Goal: Task Accomplishment & Management: Manage account settings

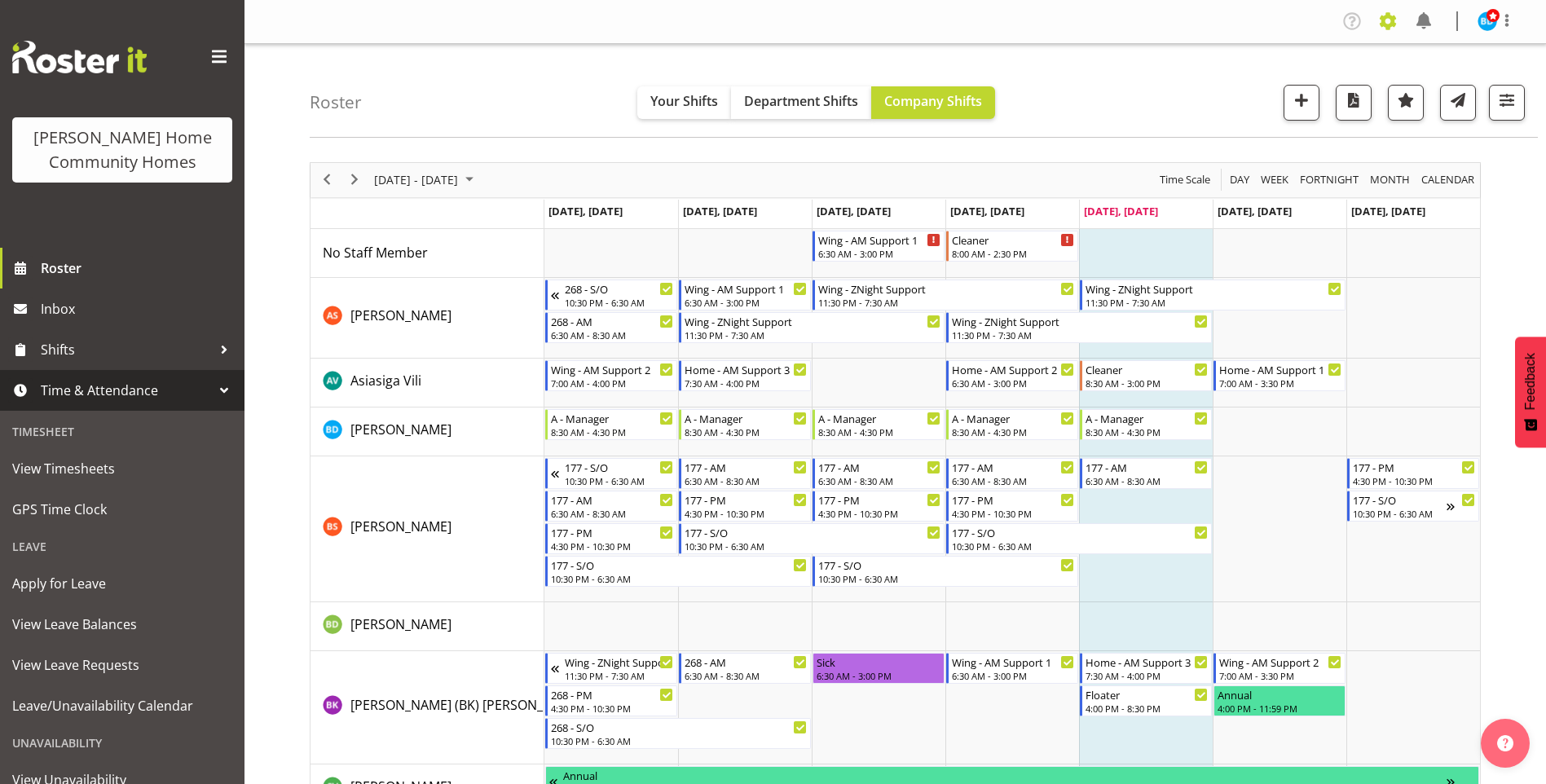
click at [1383, 15] on span at bounding box center [1387, 20] width 26 height 26
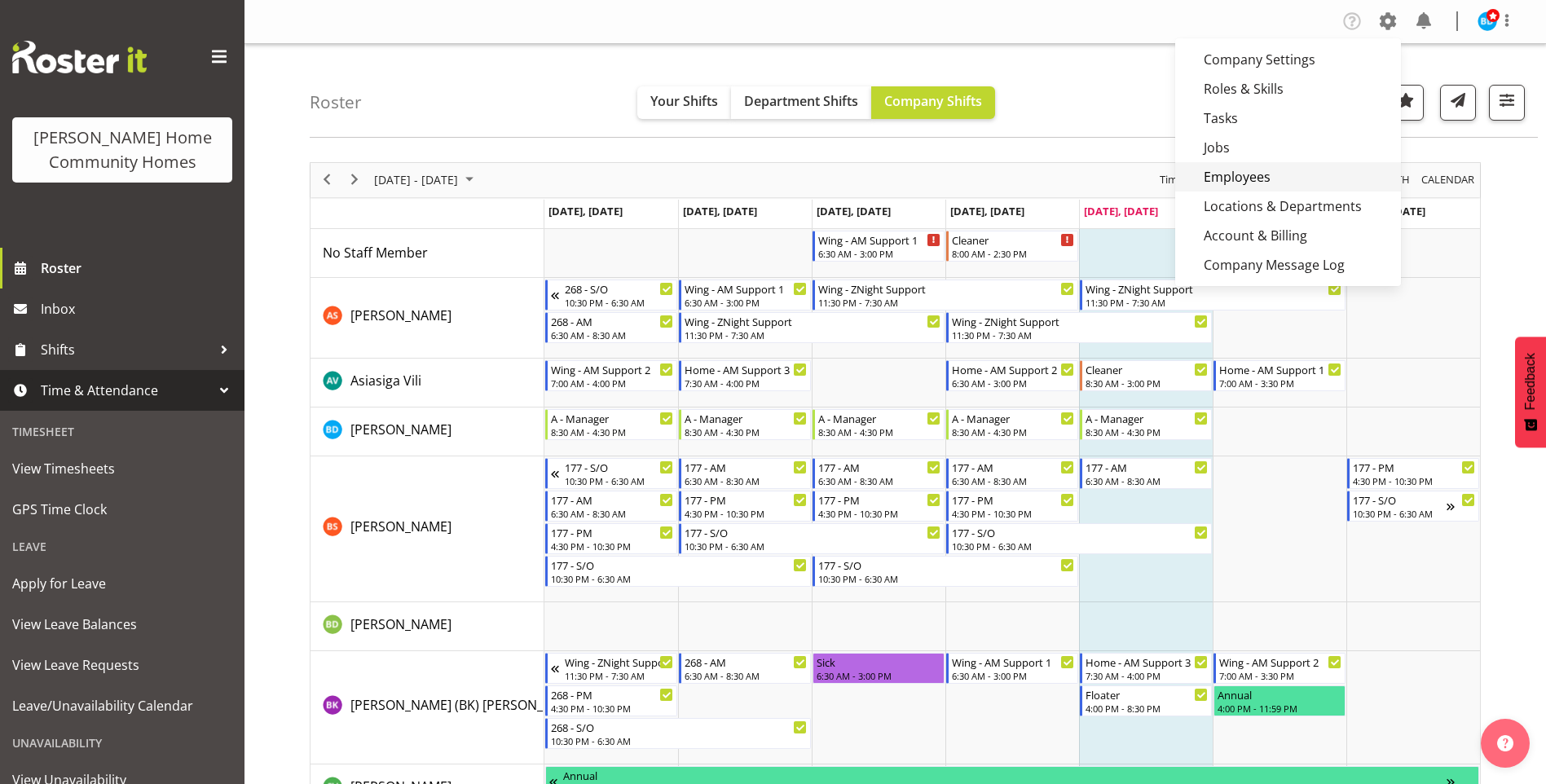
click at [1264, 169] on link "Employees" at bounding box center [1288, 176] width 226 height 29
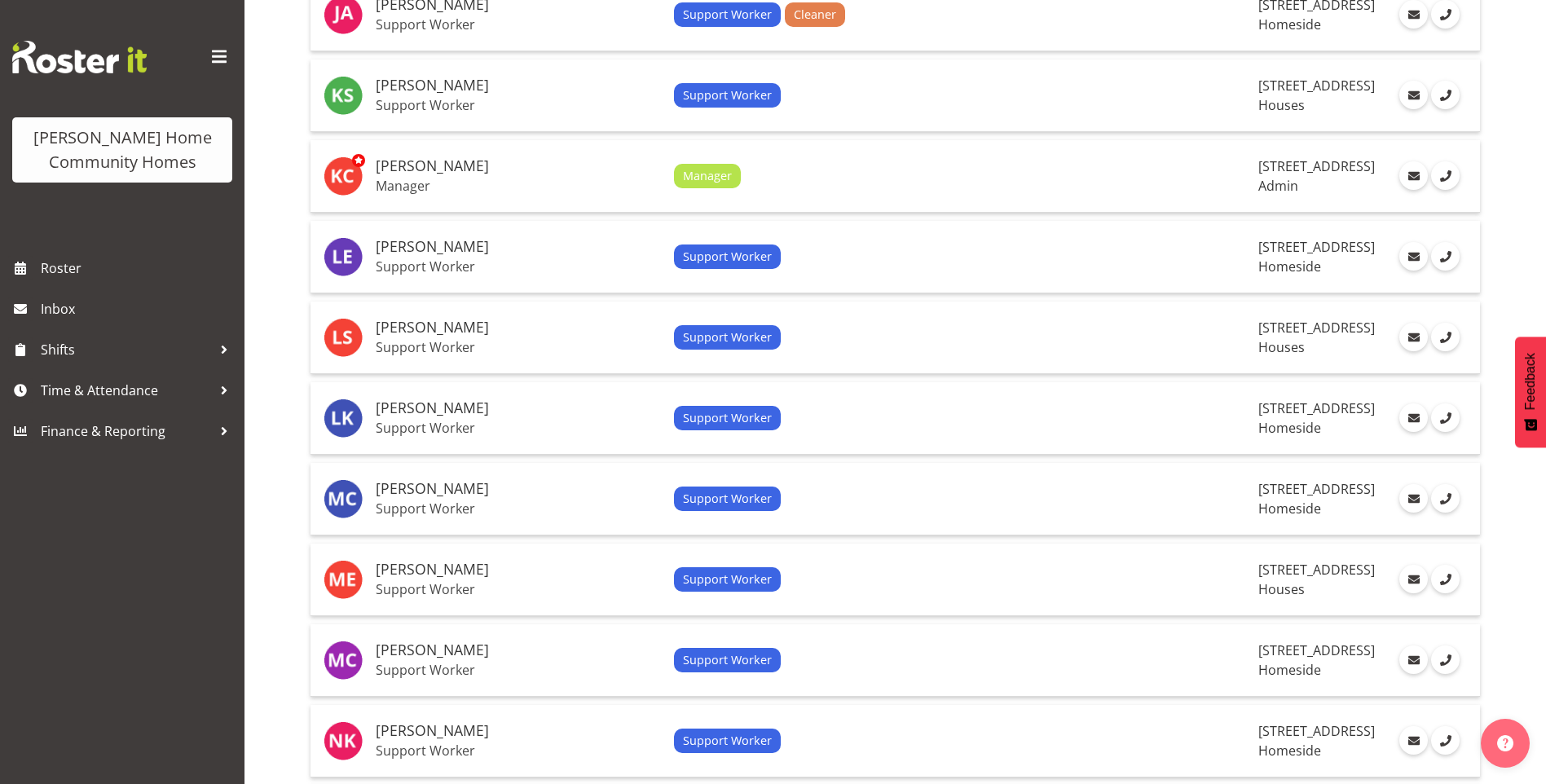
scroll to position [1553, 0]
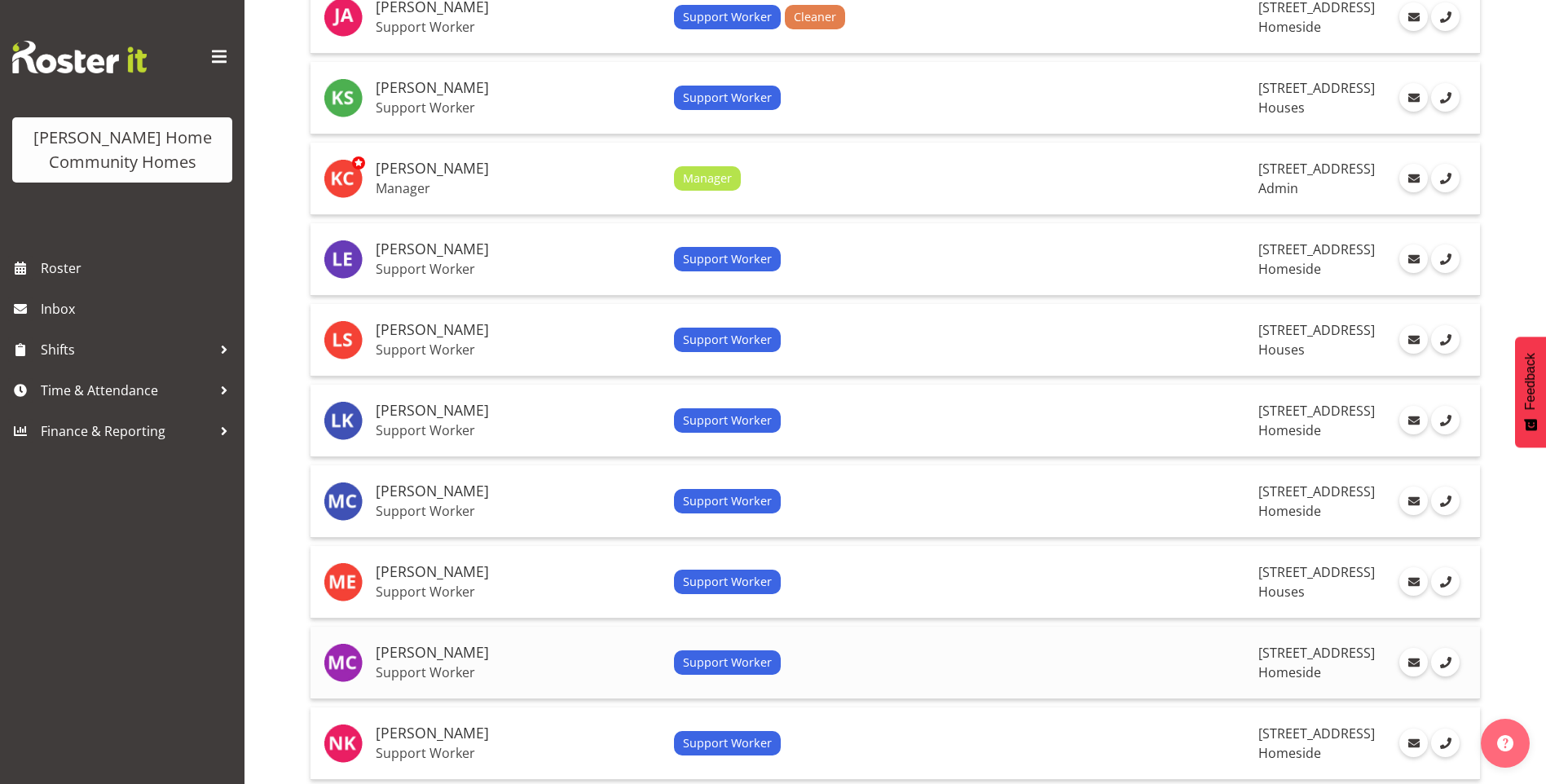
click at [427, 650] on h5 "[PERSON_NAME]" at bounding box center [518, 652] width 285 height 16
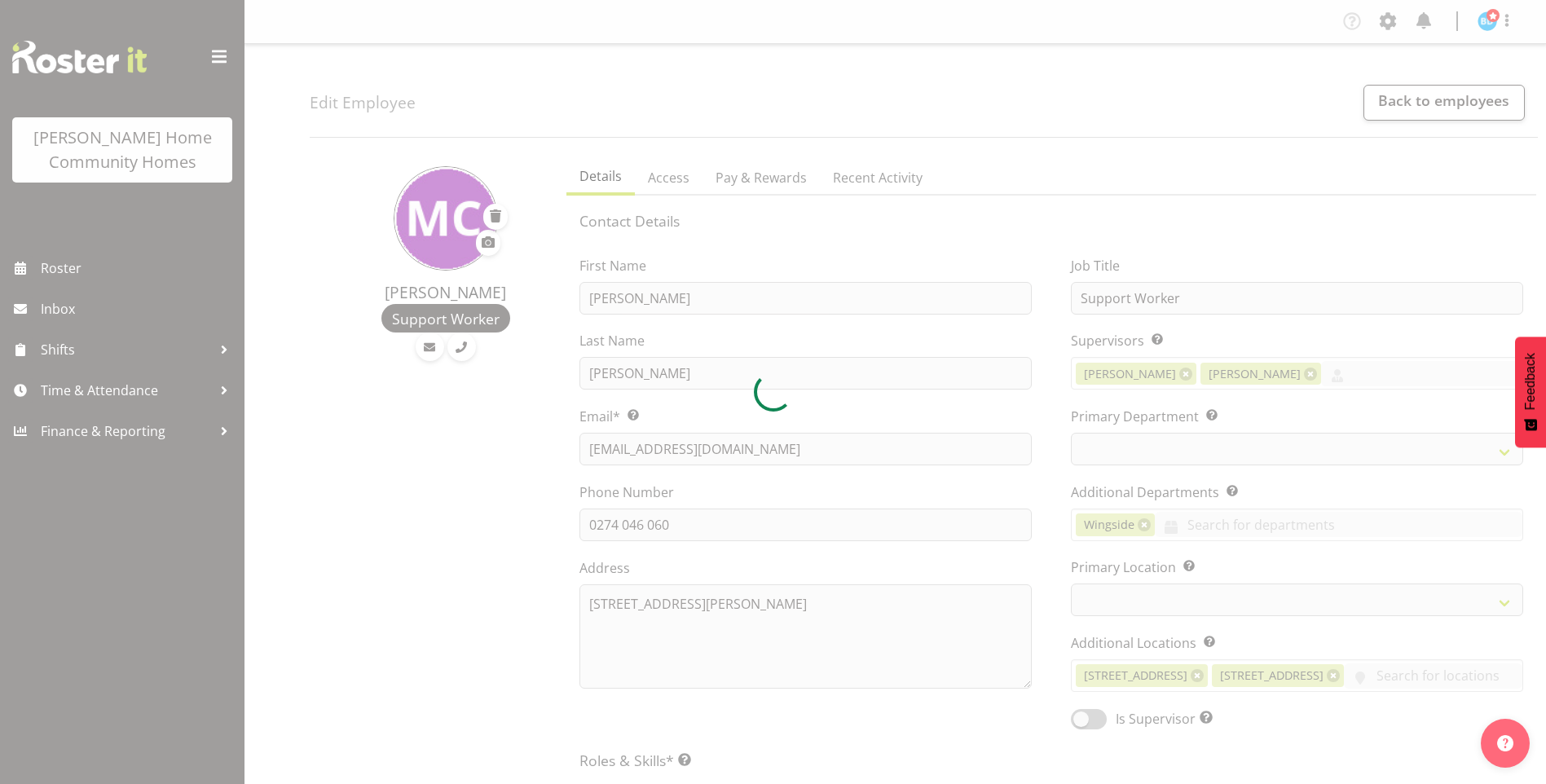
select select
select select "746"
select select "1067"
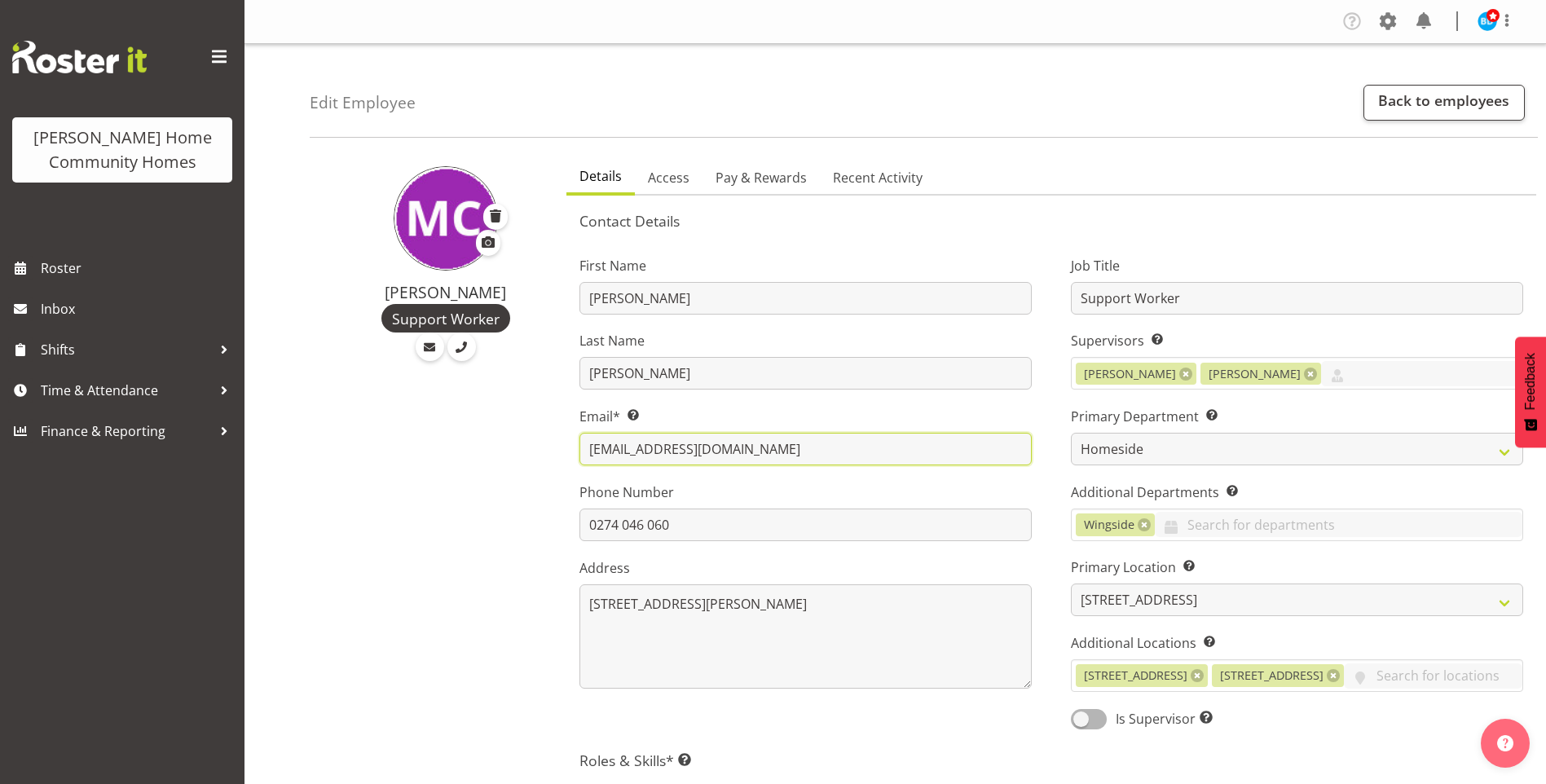
drag, startPoint x: 731, startPoint y: 448, endPoint x: 557, endPoint y: 447, distance: 174.0
click at [557, 447] on div "Details Access Pay & Rewards Recent Activity Contact Details First Name Miyoung…" at bounding box center [1051, 783] width 989 height 1267
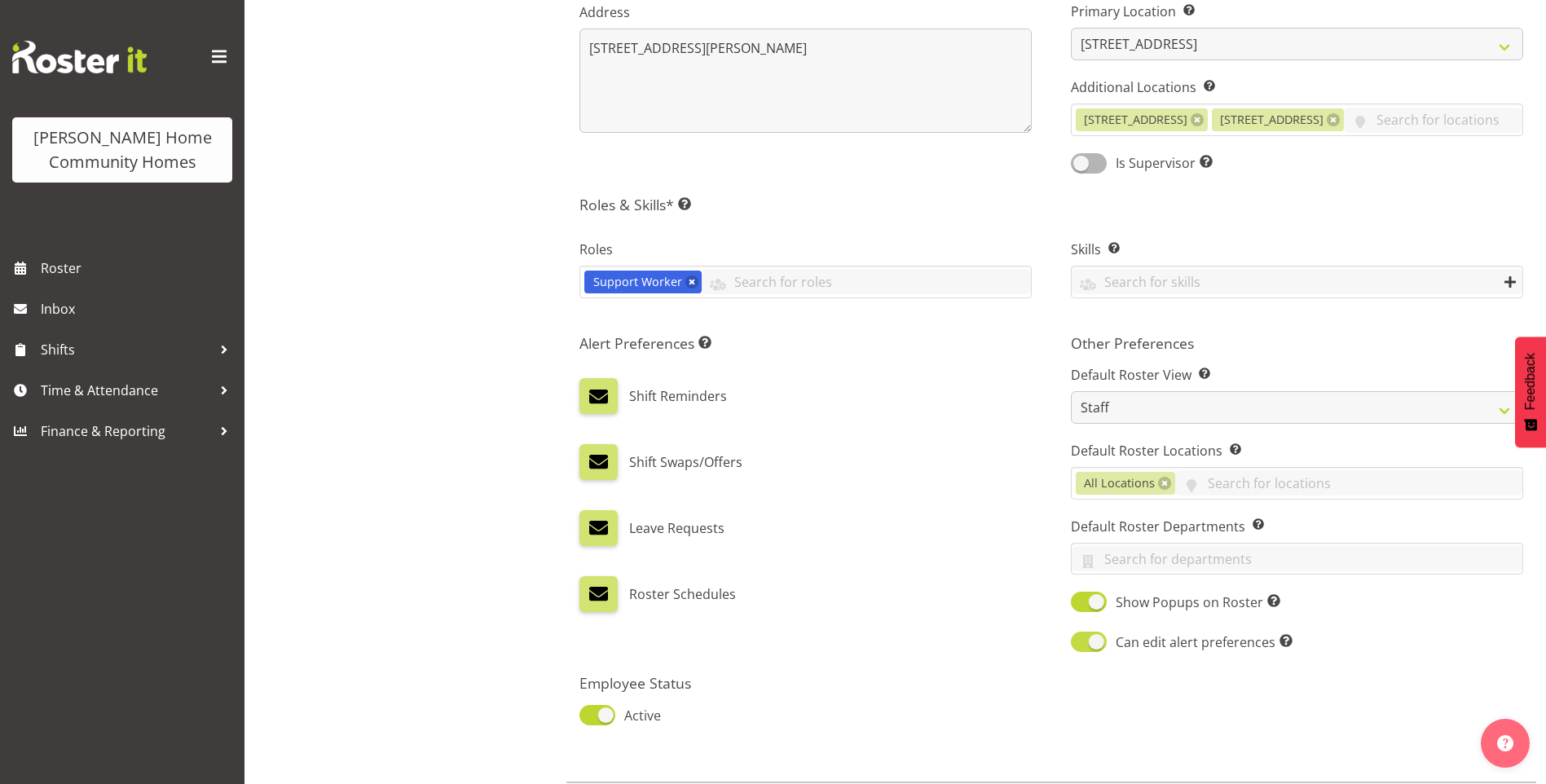
scroll to position [645, 0]
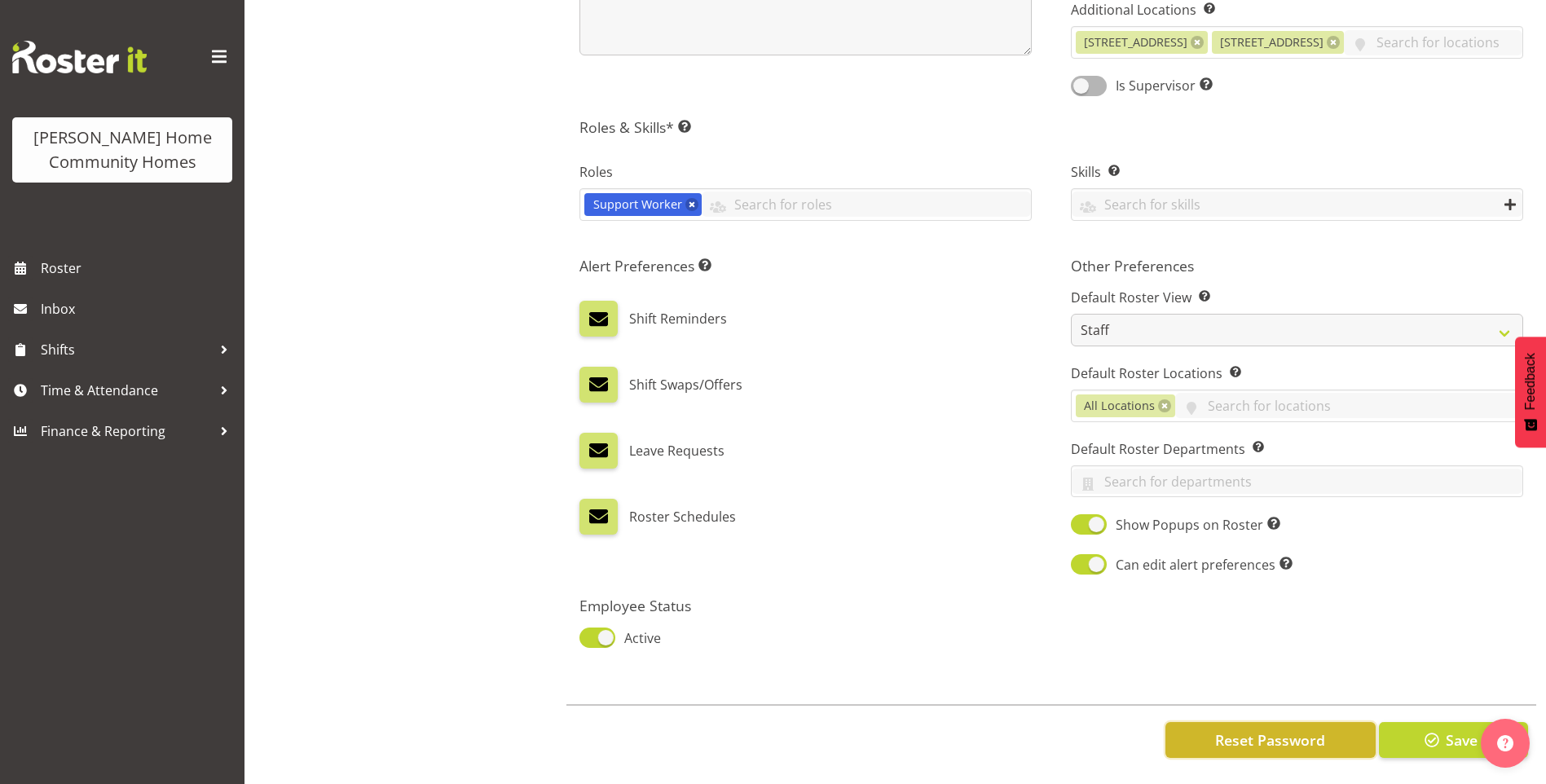
click at [1303, 729] on span "Reset Password" at bounding box center [1270, 740] width 110 height 21
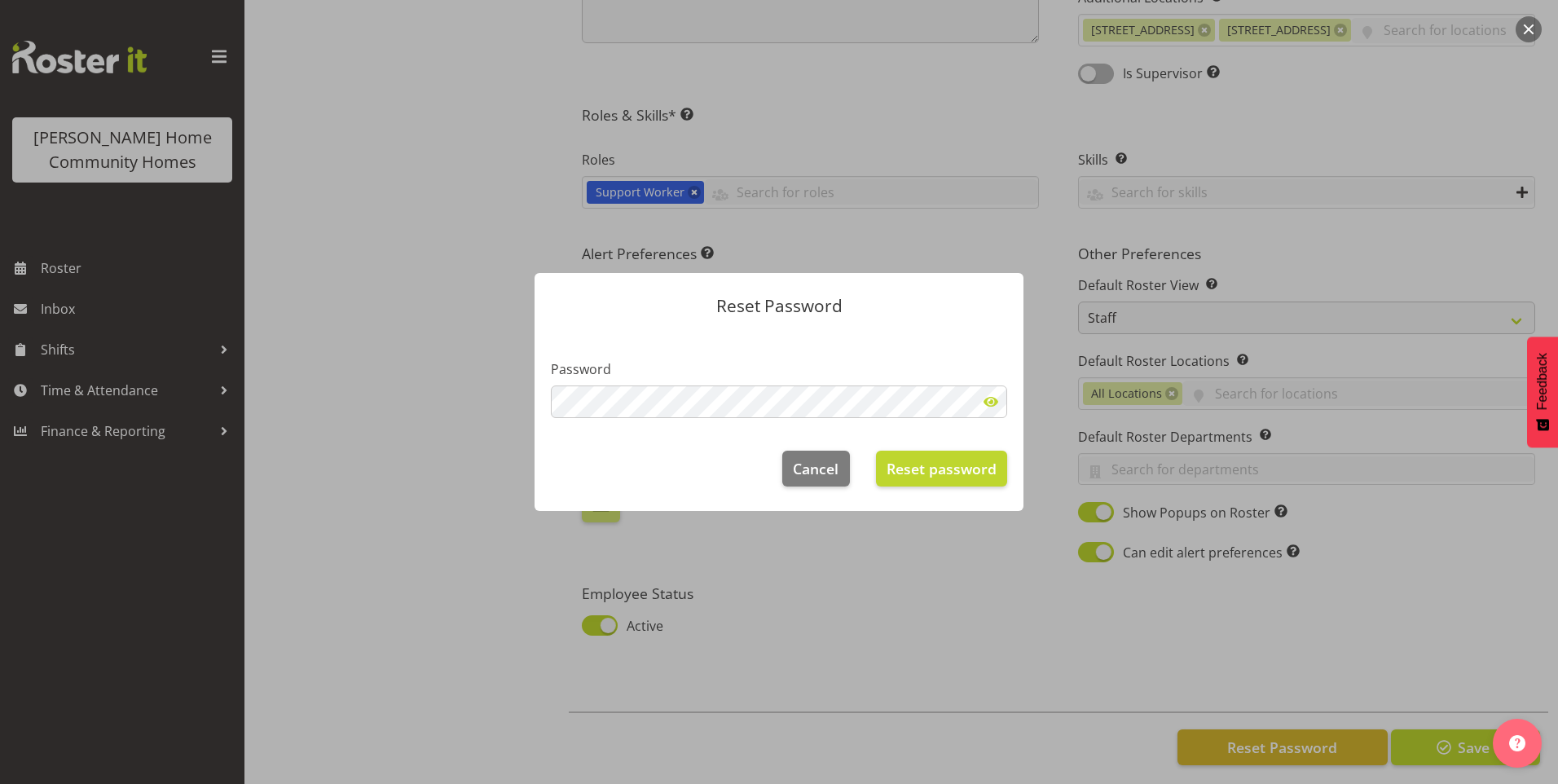
click at [994, 404] on span at bounding box center [991, 401] width 33 height 33
click at [836, 466] on span "Cancel" at bounding box center [816, 468] width 46 height 21
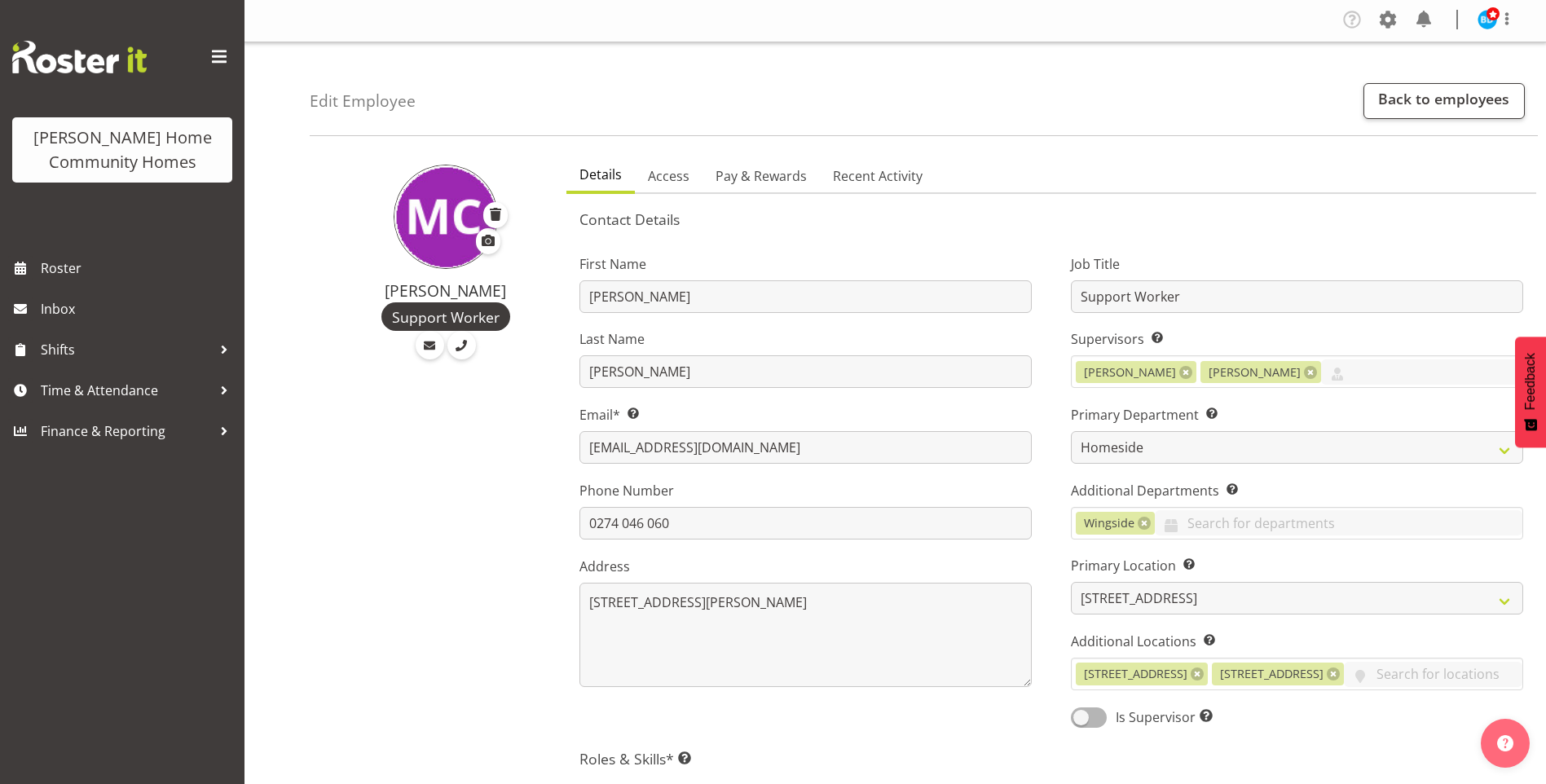
scroll to position [0, 0]
click at [750, 177] on span "Pay & Rewards" at bounding box center [760, 178] width 91 height 19
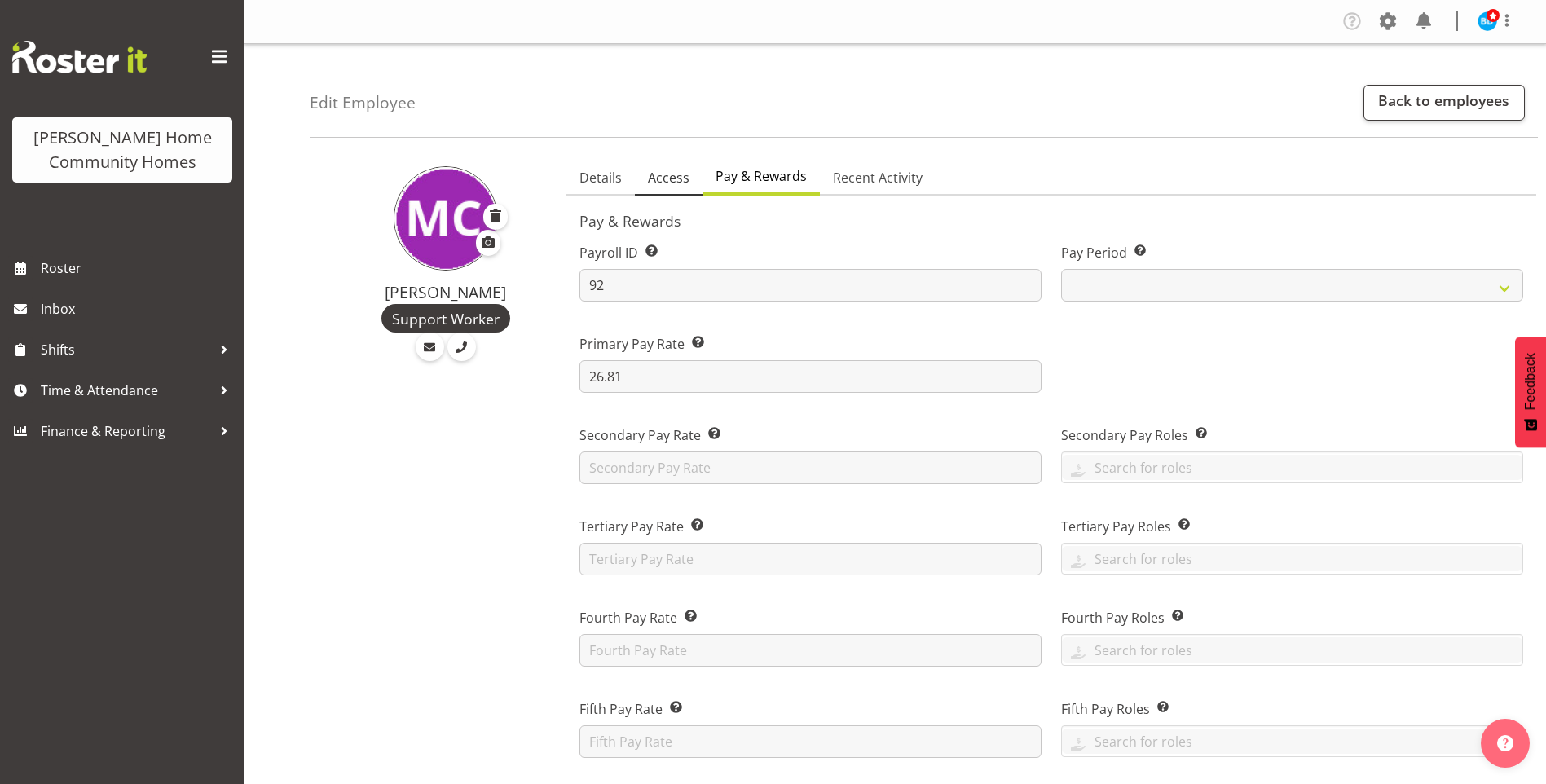
click at [673, 174] on span "Access" at bounding box center [668, 178] width 42 height 19
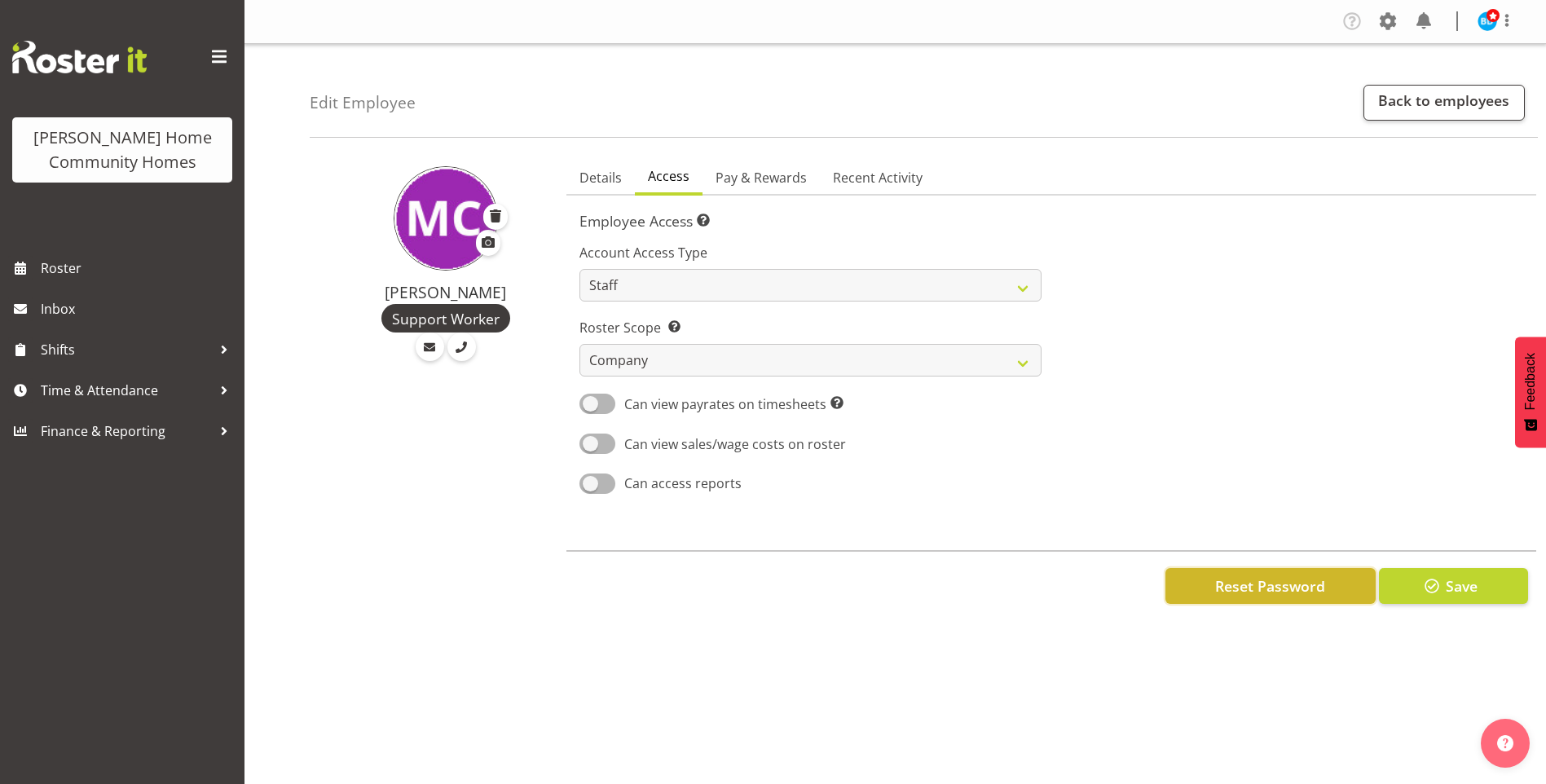
click at [1352, 593] on button "Reset Password" at bounding box center [1271, 586] width 211 height 36
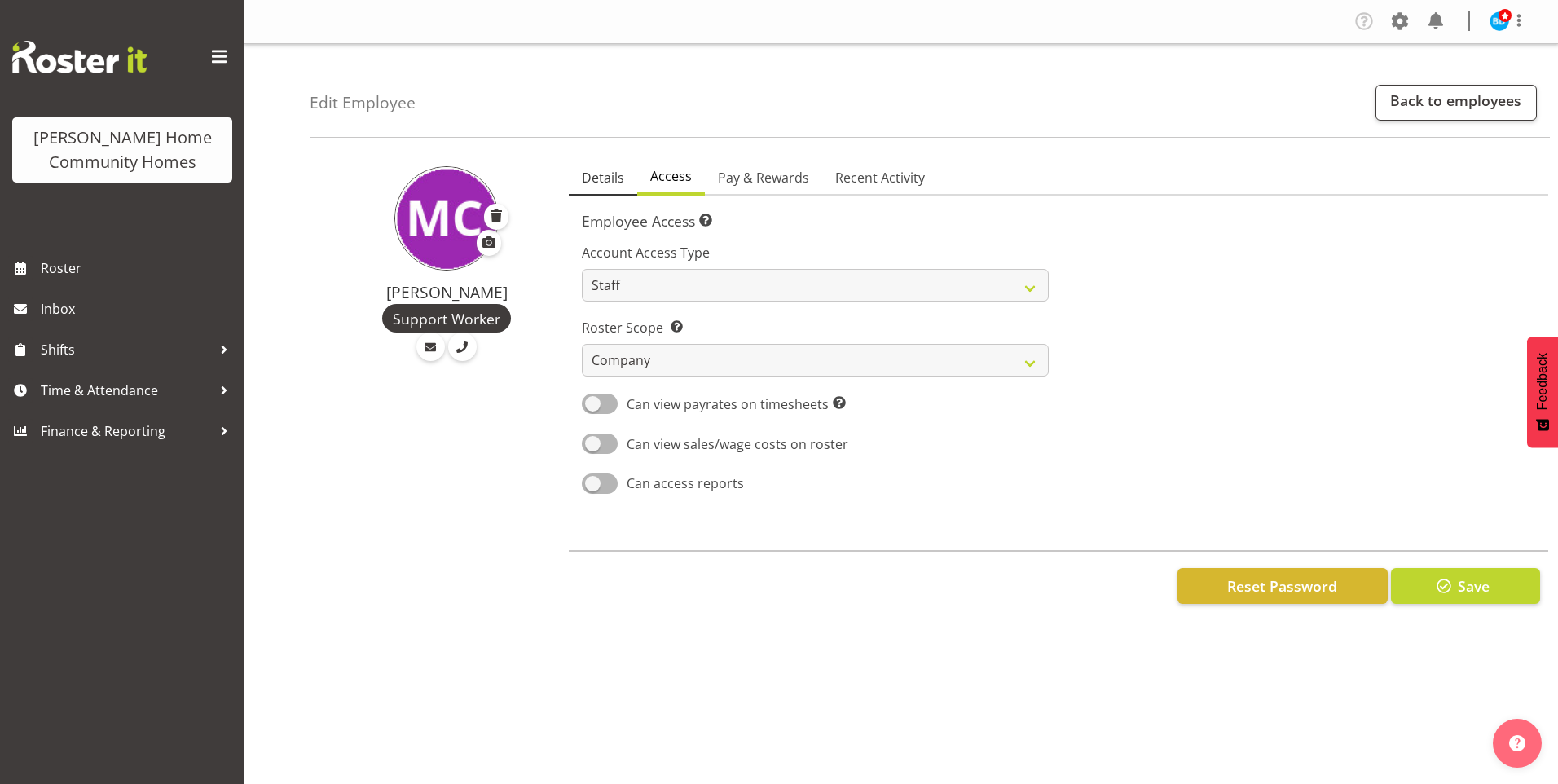
click at [610, 183] on span "Details" at bounding box center [603, 178] width 42 height 19
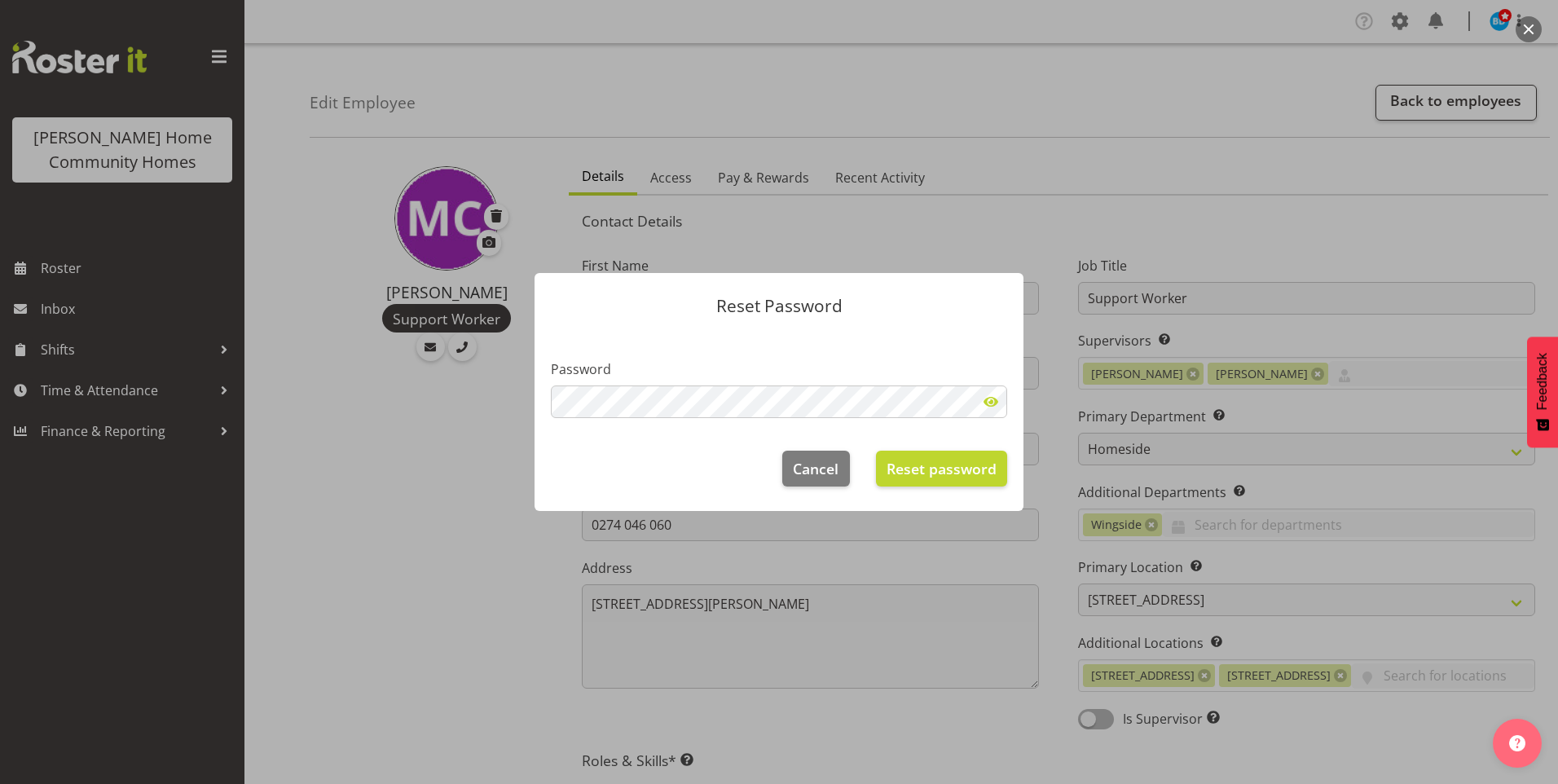
click at [915, 544] on div "Reset Password Password Cancel Reset password" at bounding box center [779, 392] width 521 height 320
click at [963, 473] on span "Reset password" at bounding box center [942, 468] width 110 height 21
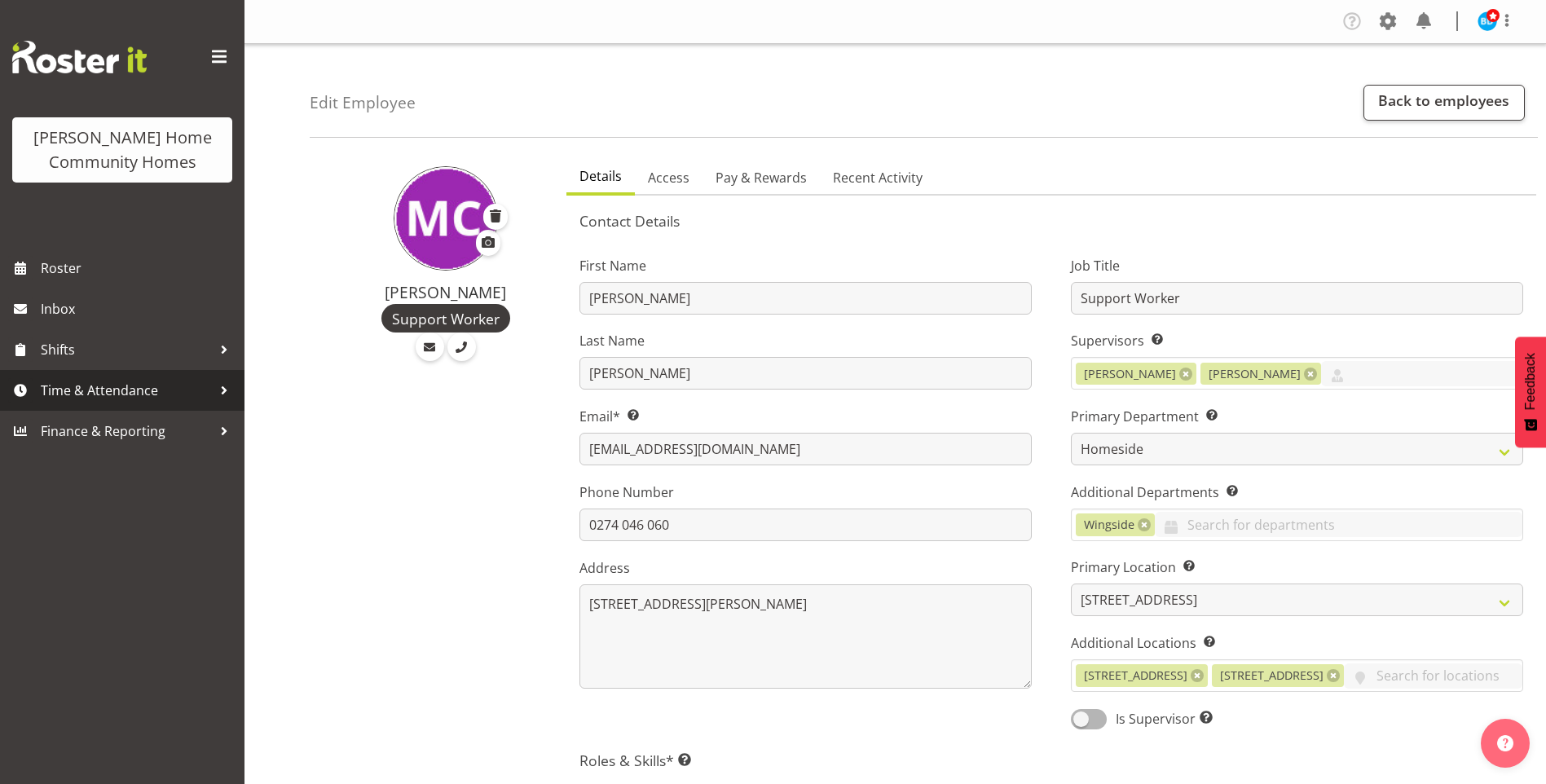
click at [102, 395] on span "Time & Attendance" at bounding box center [126, 390] width 171 height 25
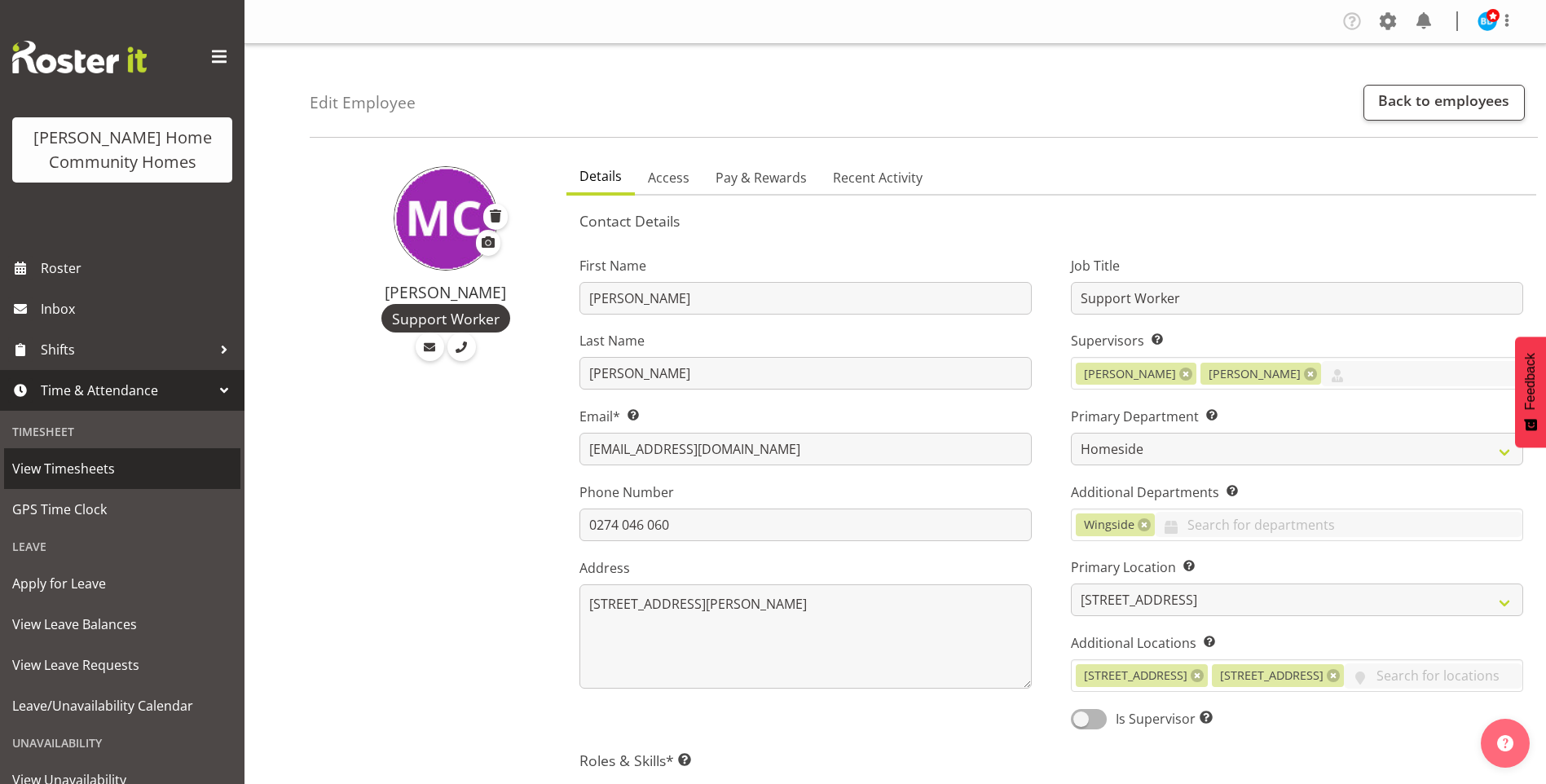
click at [60, 470] on span "View Timesheets" at bounding box center [122, 469] width 220 height 25
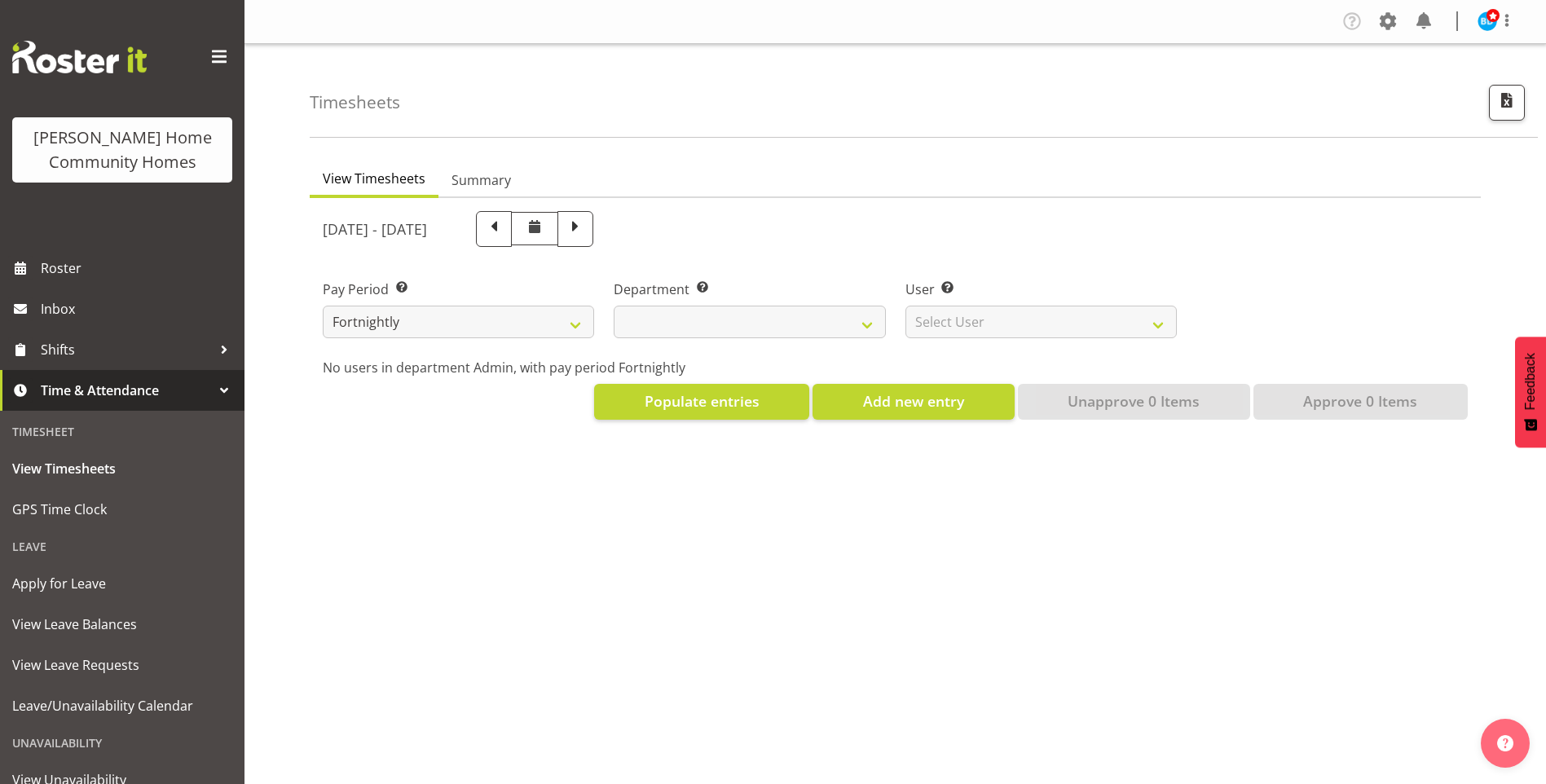
select select
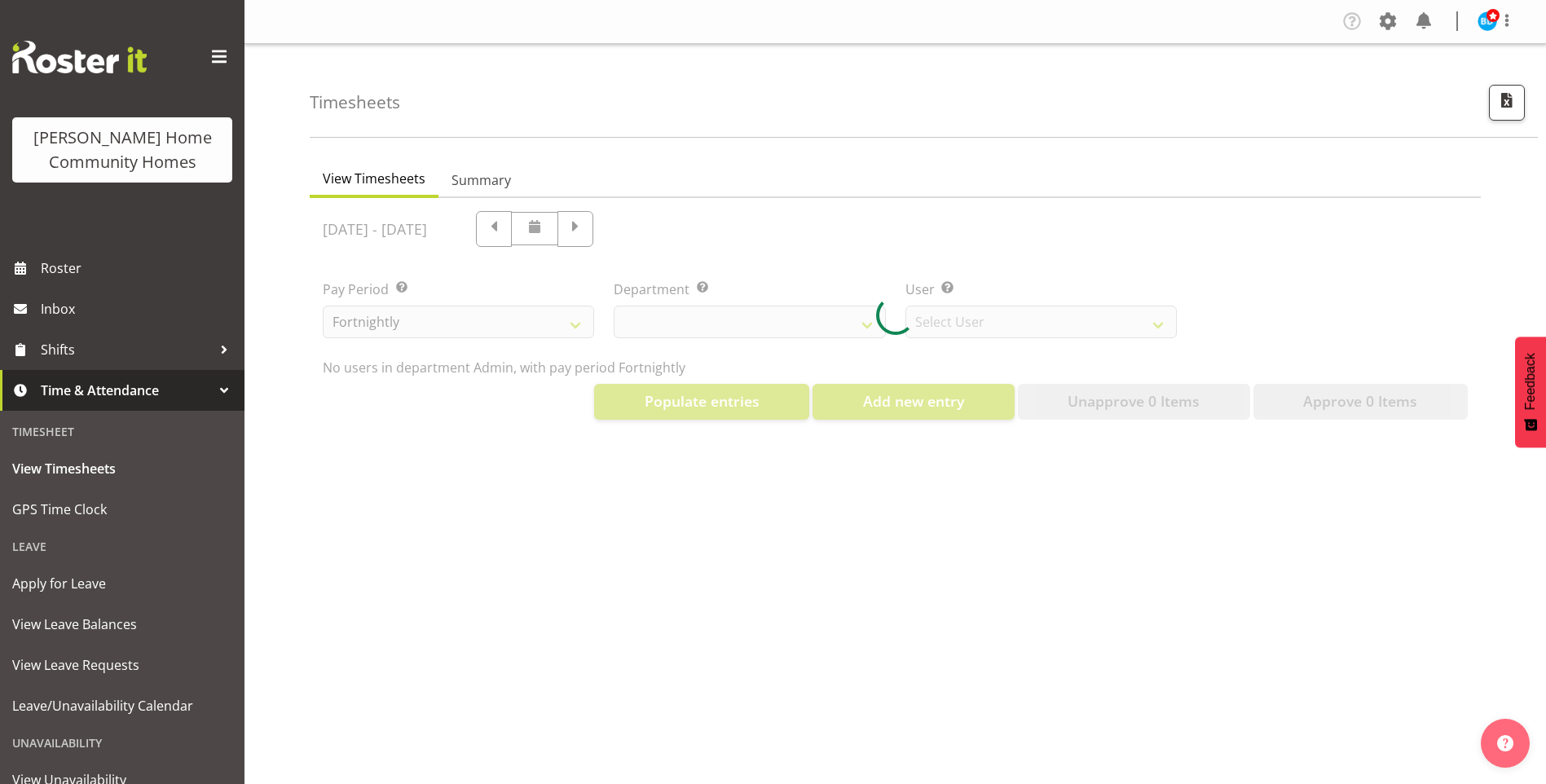
select select "8515"
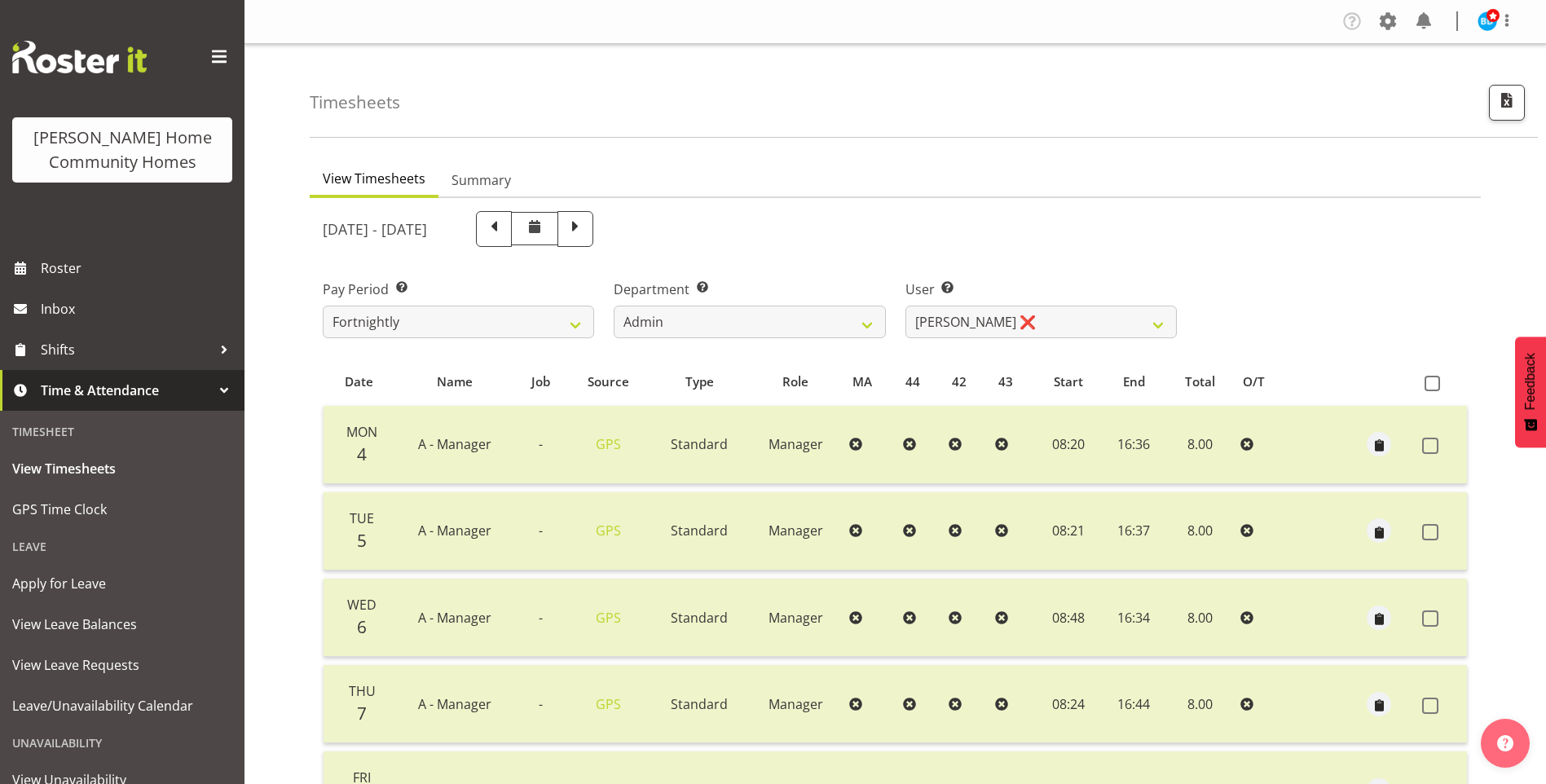
click at [586, 235] on span at bounding box center [575, 227] width 21 height 21
select select
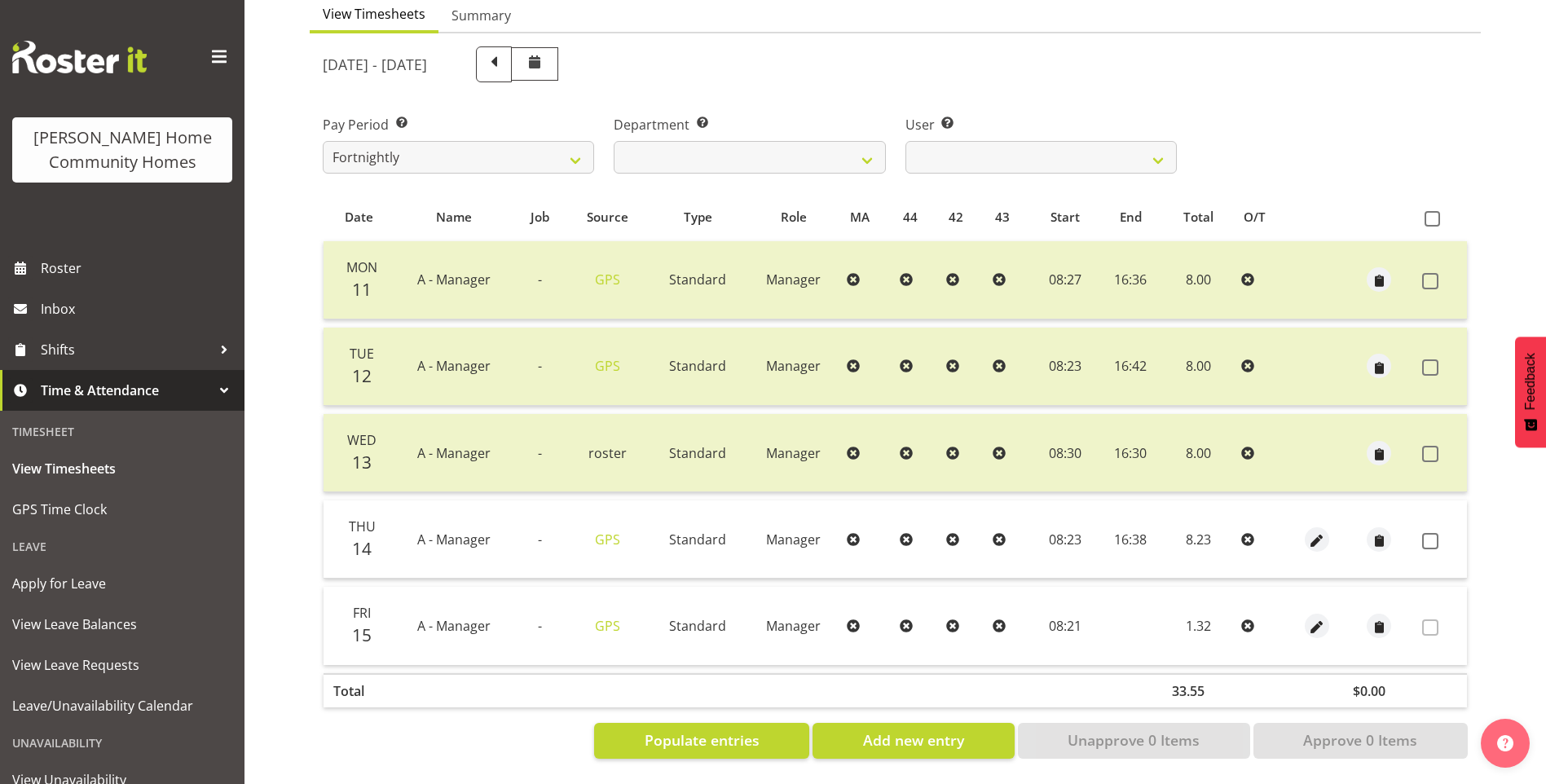
scroll to position [177, 0]
click at [1313, 531] on span "button" at bounding box center [1317, 540] width 19 height 19
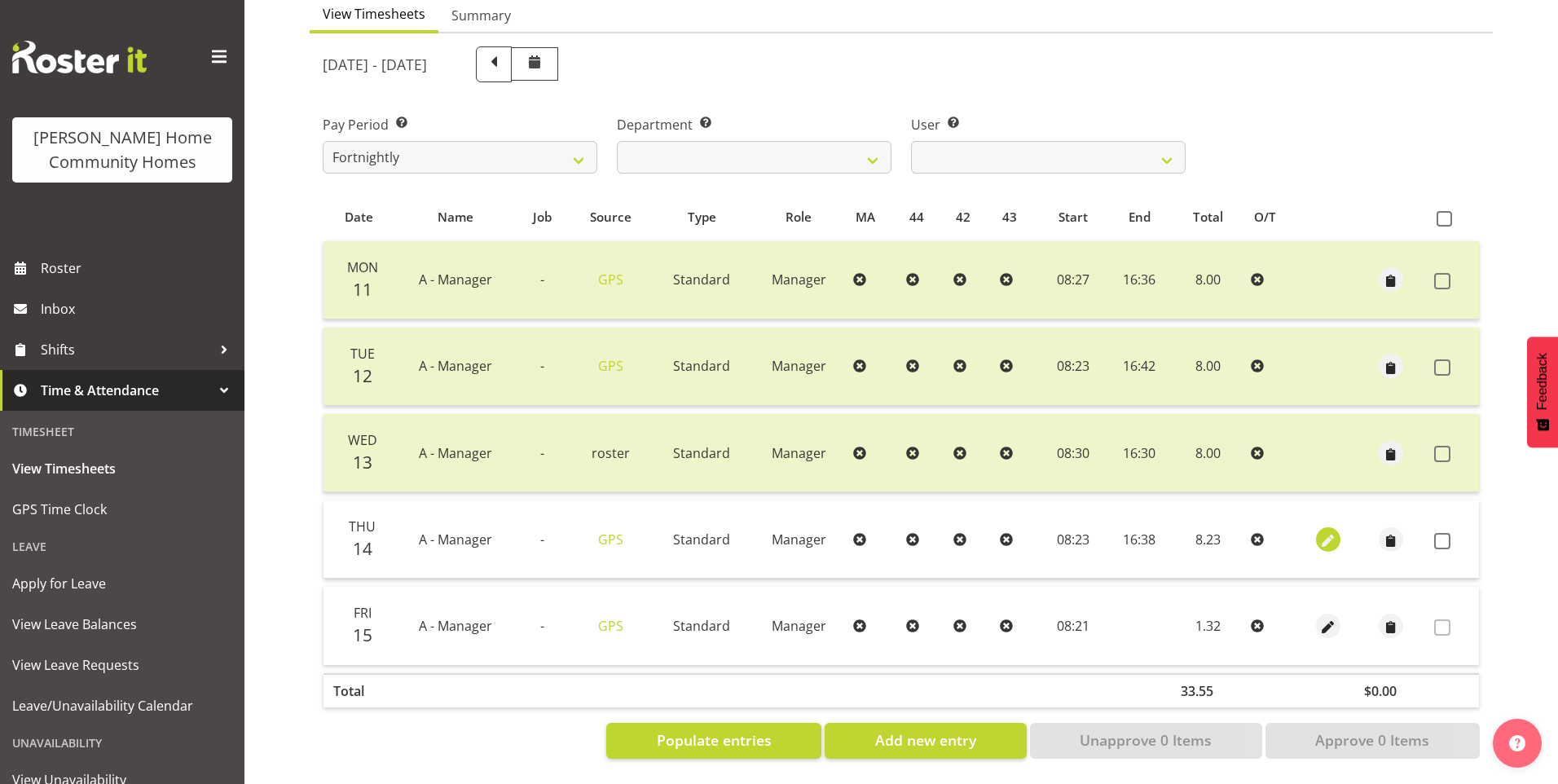
select select "Standard"
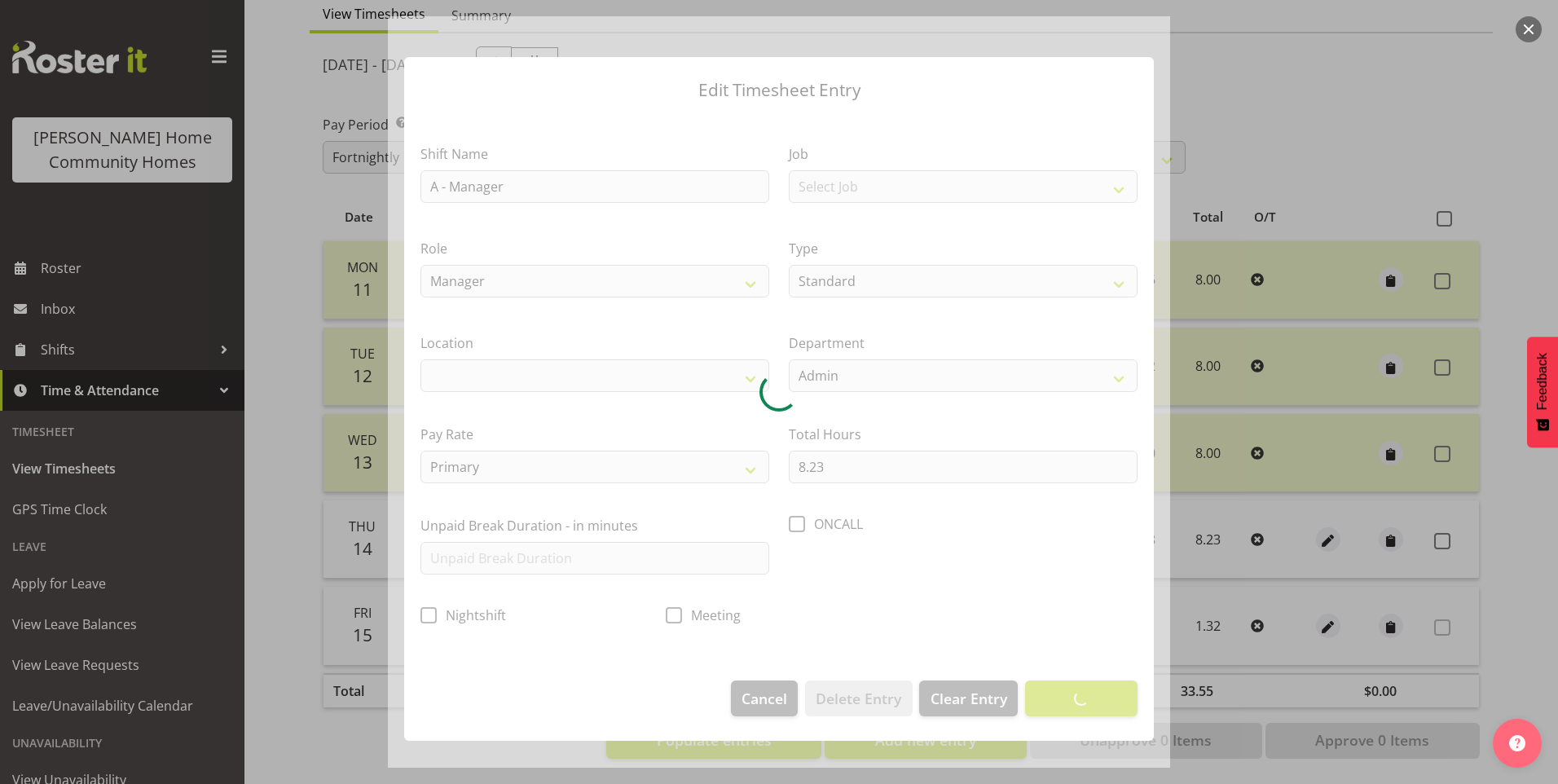
select select "1067"
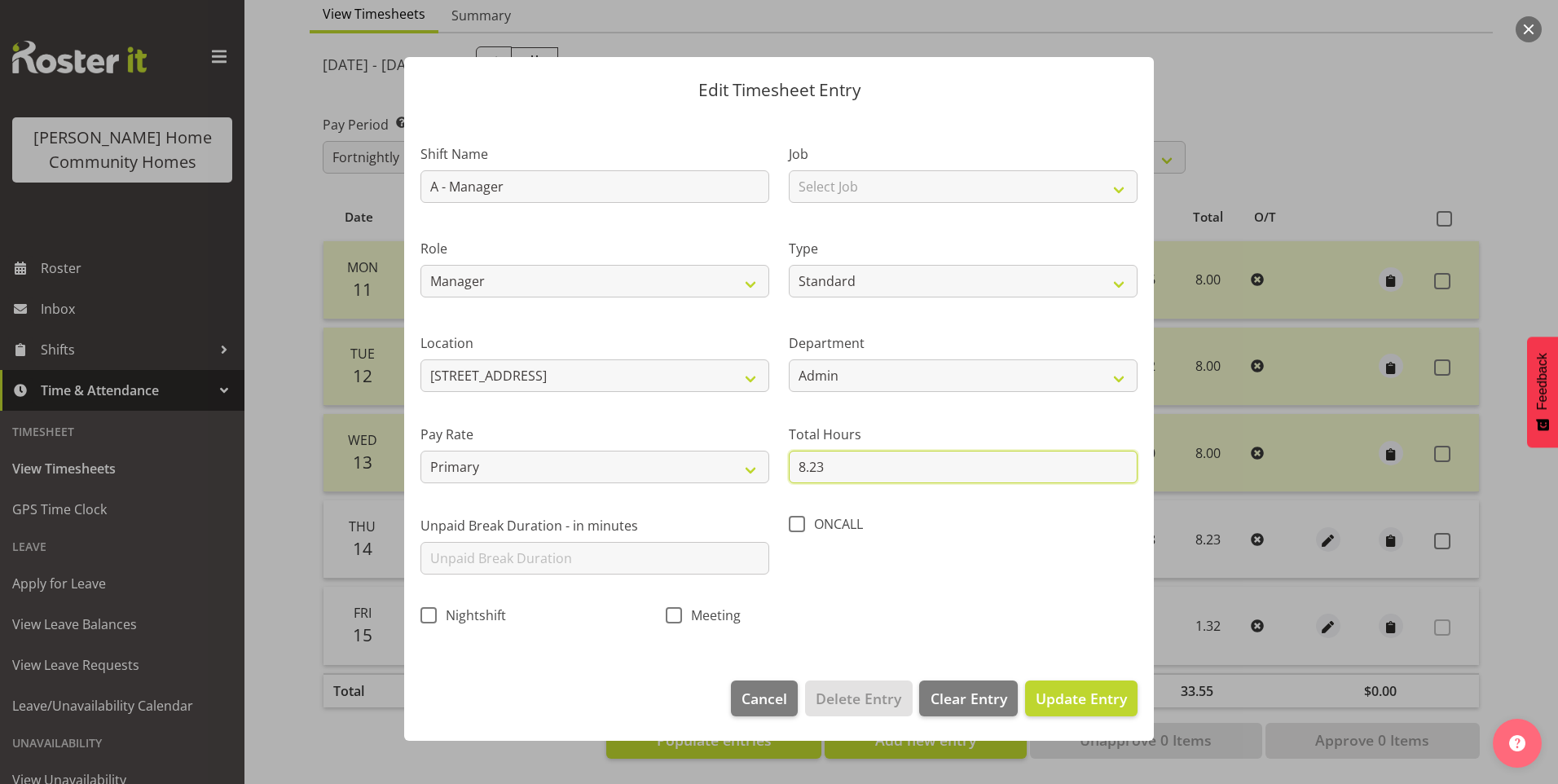
click at [833, 480] on input "8.23" at bounding box center [963, 466] width 349 height 33
type input "8.00"
drag, startPoint x: 1099, startPoint y: 699, endPoint x: 1186, endPoint y: 660, distance: 95.3
click at [1098, 699] on span "Update Entry" at bounding box center [1081, 698] width 91 height 19
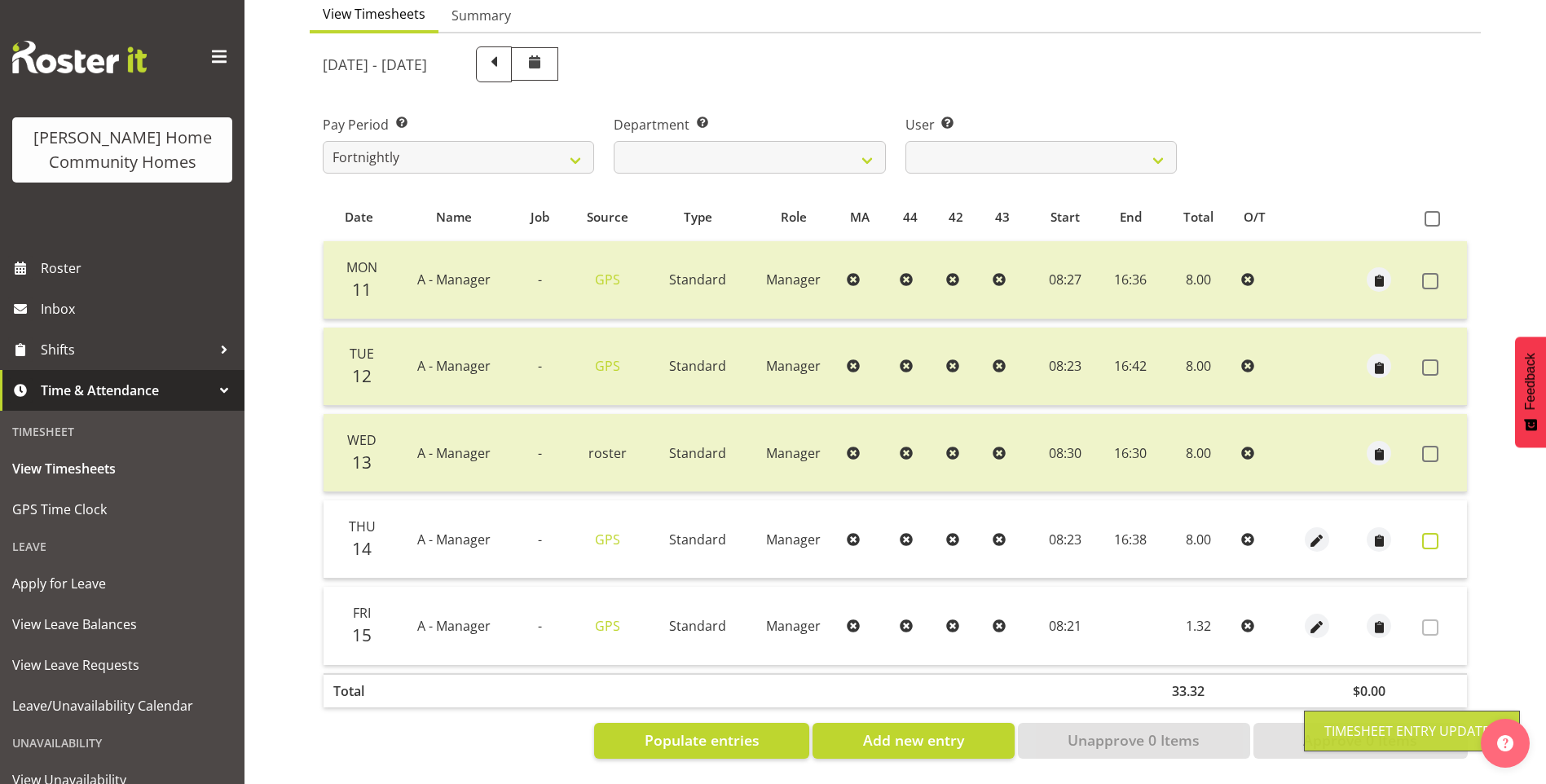
click at [1433, 533] on span at bounding box center [1430, 541] width 16 height 16
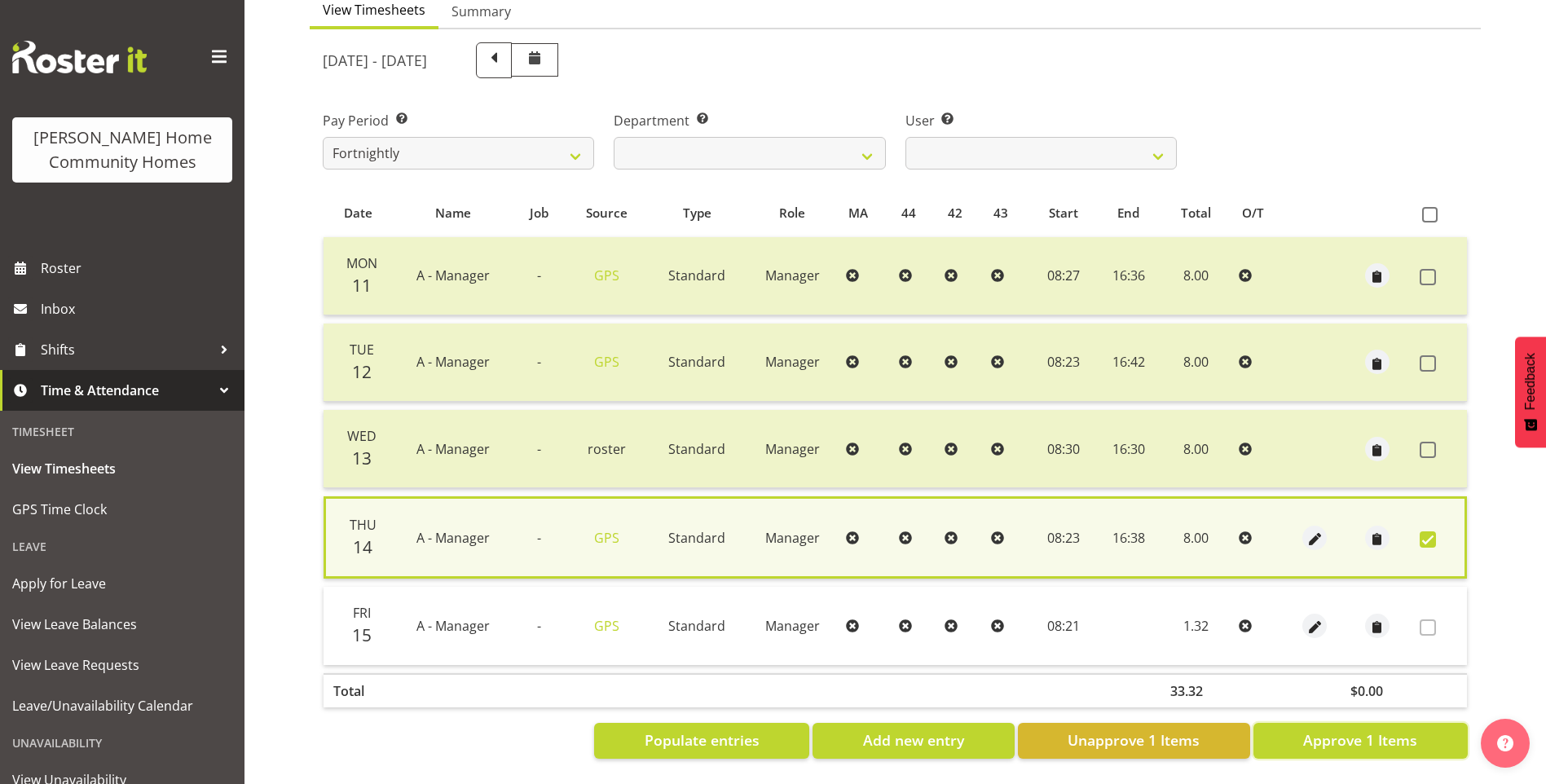
drag, startPoint x: 1393, startPoint y: 729, endPoint x: 1180, endPoint y: 571, distance: 265.2
click at [1391, 729] on span "Approve 1 Items" at bounding box center [1359, 740] width 114 height 21
checkbox input "false"
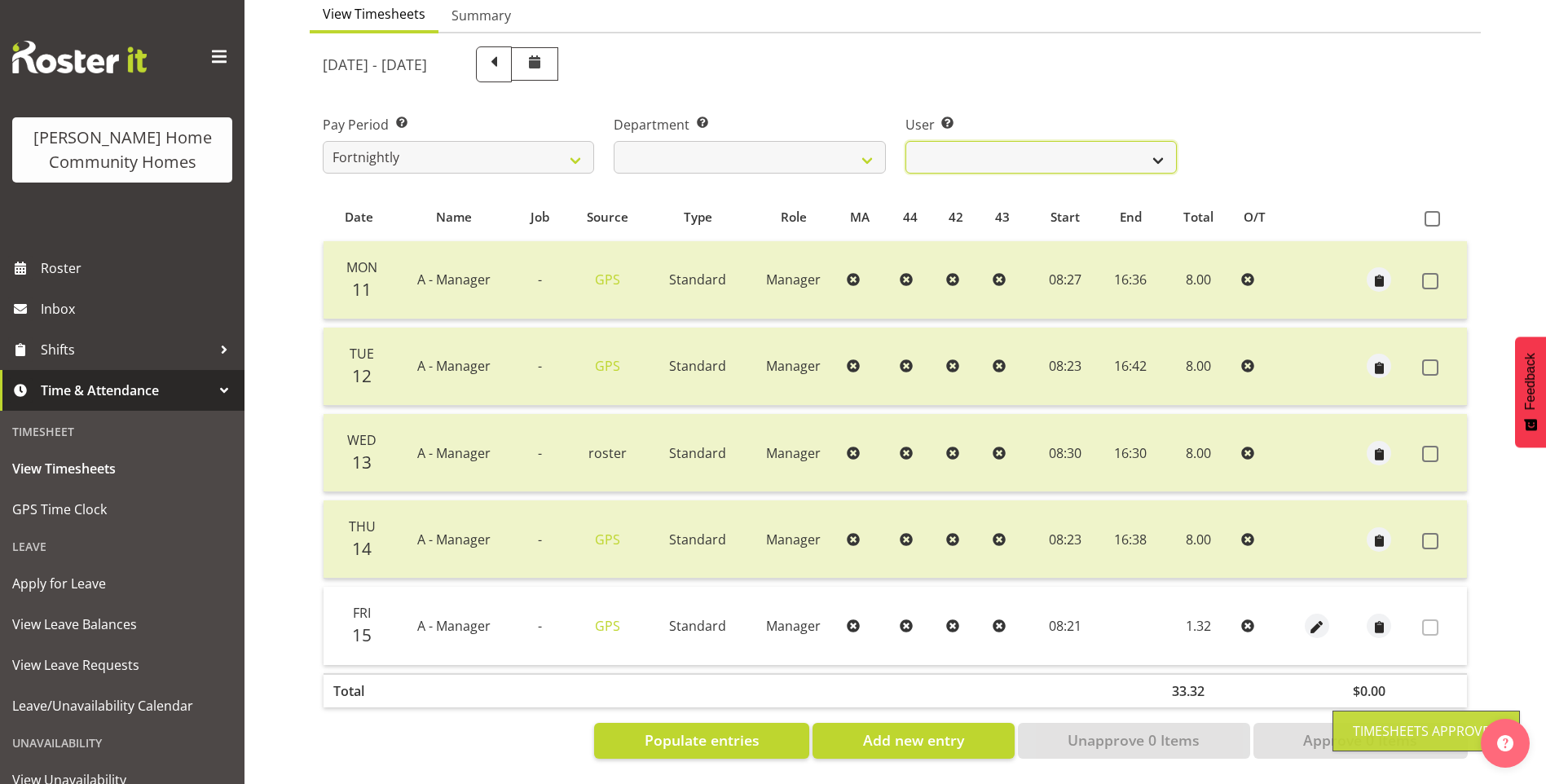
click at [988, 149] on select "Barbara Dunlop ❌ Emily-Jayne Ashton ✔ Johanna Molina ❌ Kirsty Crossley ❌" at bounding box center [1041, 157] width 272 height 33
select select "11346"
click at [905, 141] on select "Barbara Dunlop ❌ Emily-Jayne Ashton ✔ Johanna Molina ❌ Kirsty Crossley ❌" at bounding box center [1041, 157] width 272 height 33
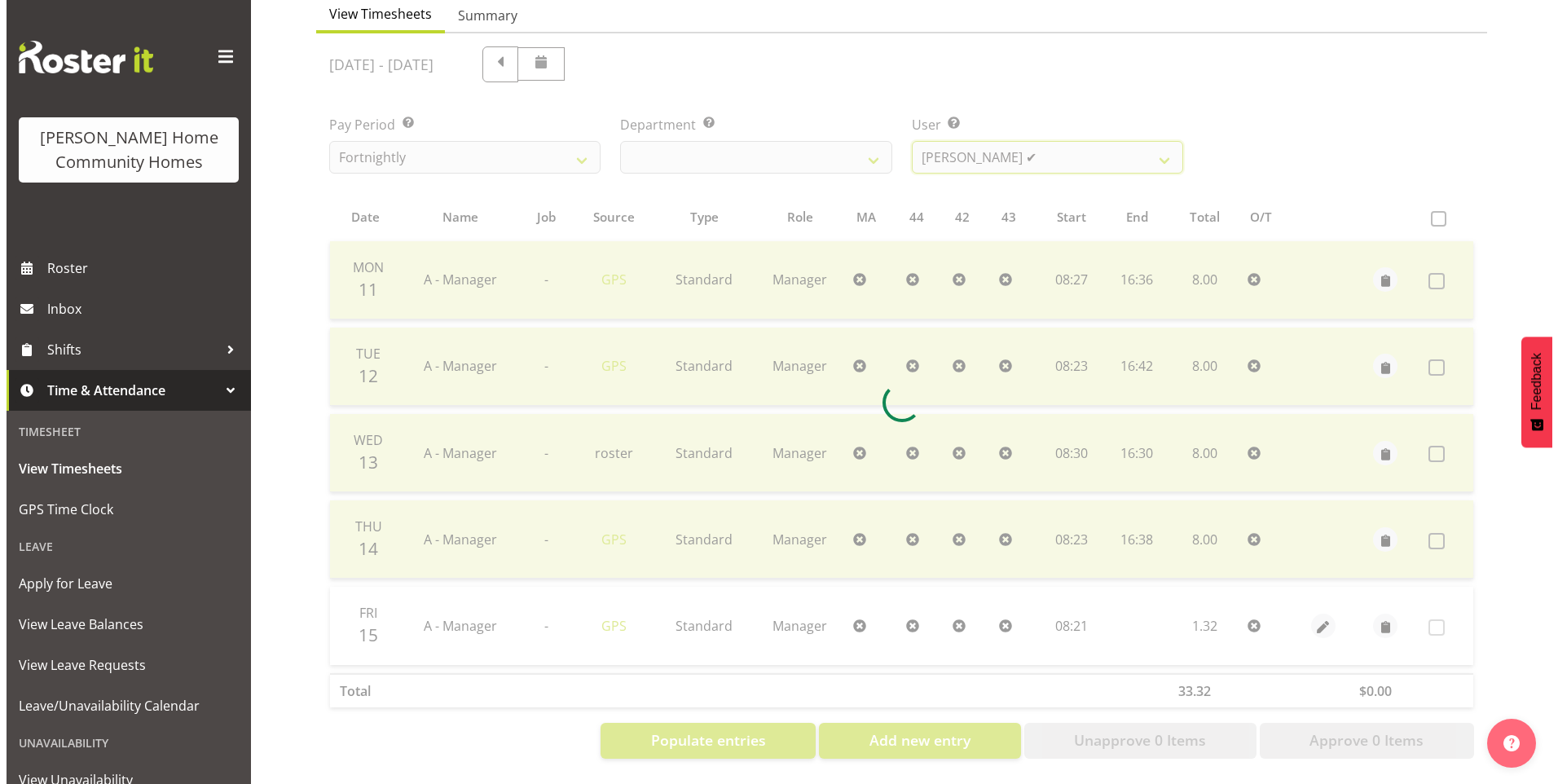
scroll to position [89, 0]
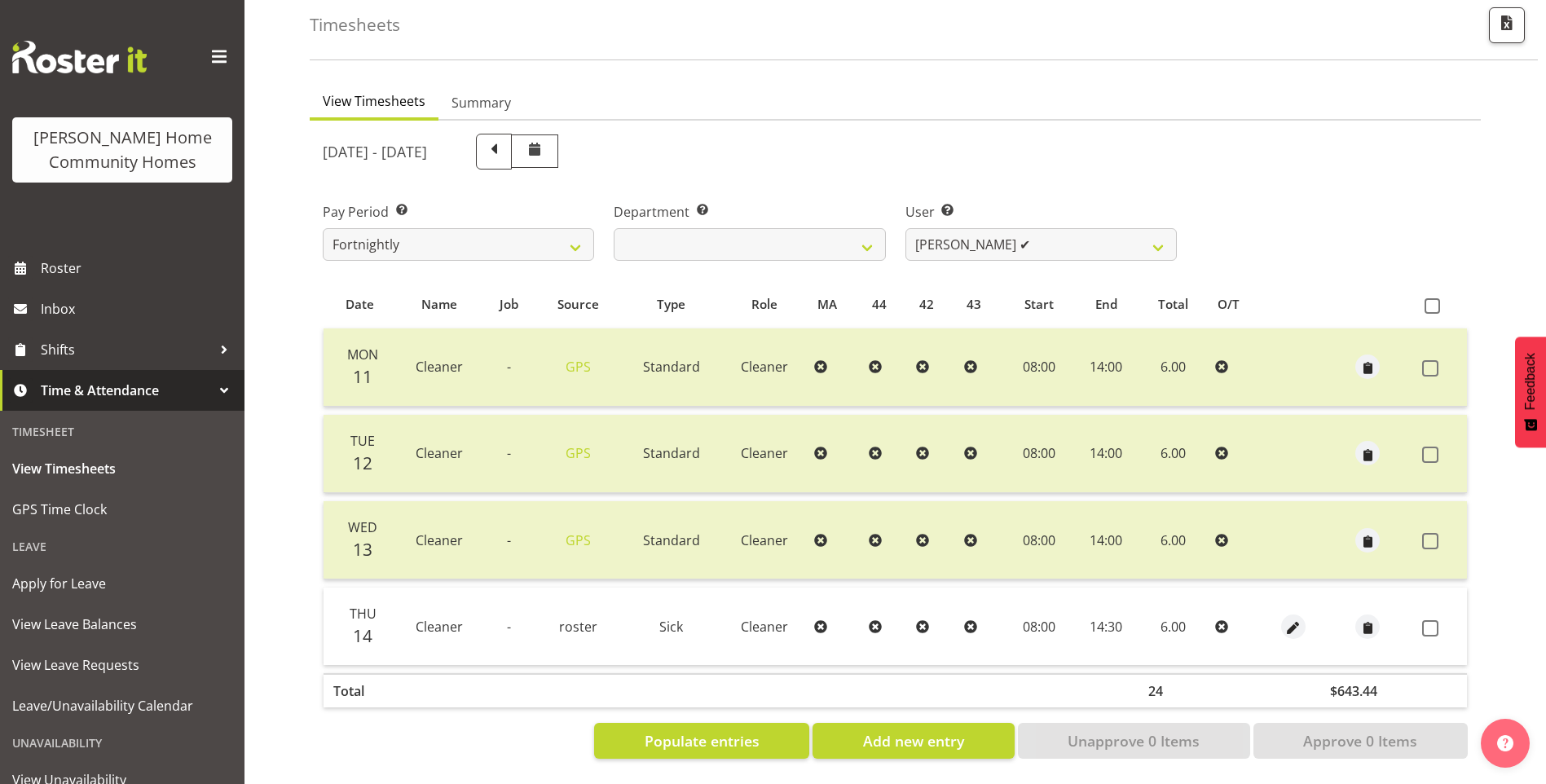
drag, startPoint x: 1433, startPoint y: 615, endPoint x: 1432, endPoint y: 632, distance: 17.0
click at [1433, 620] on span at bounding box center [1430, 628] width 16 height 16
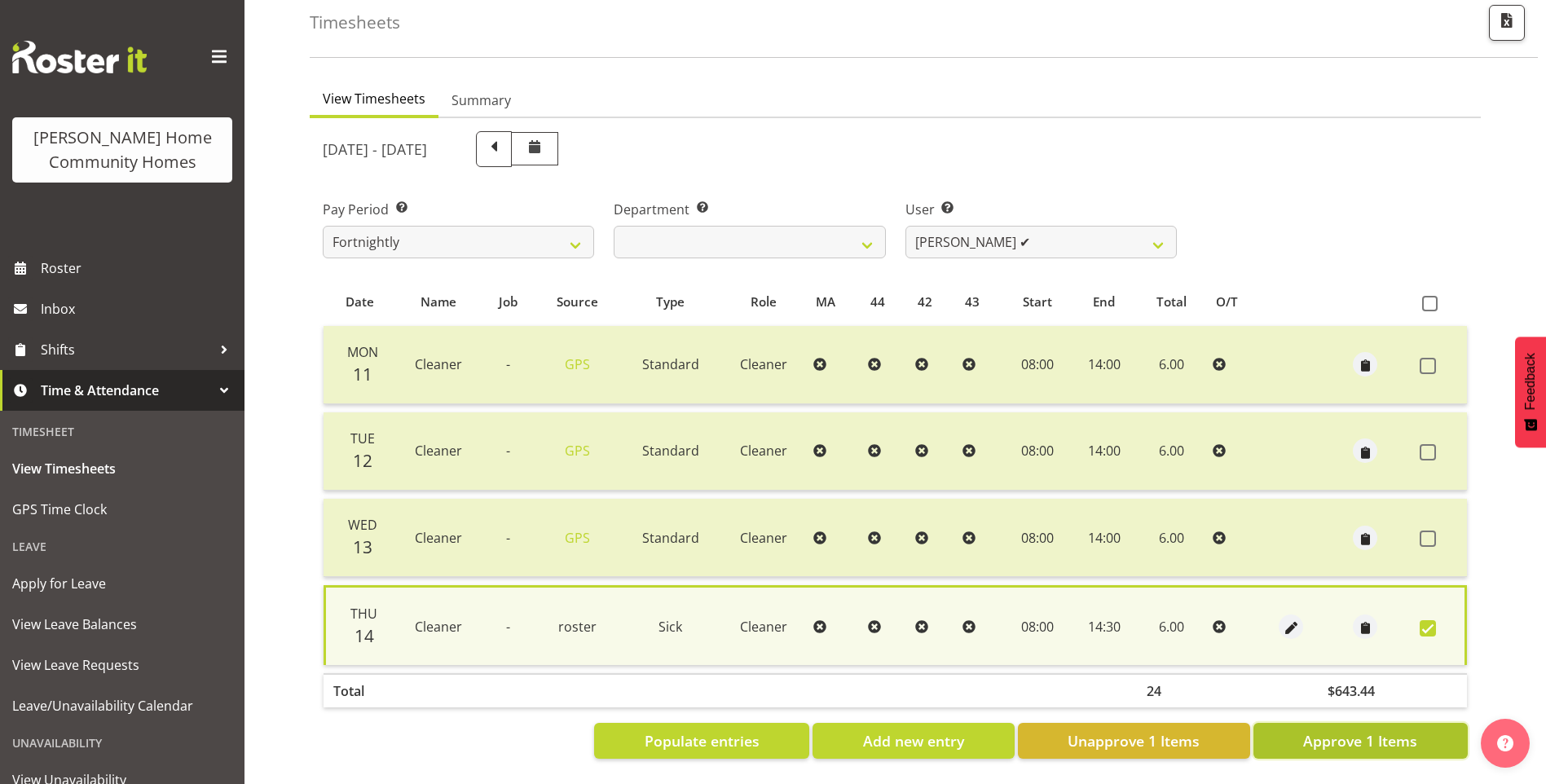
click at [1367, 730] on span "Approve 1 Items" at bounding box center [1359, 741] width 114 height 21
checkbox input "false"
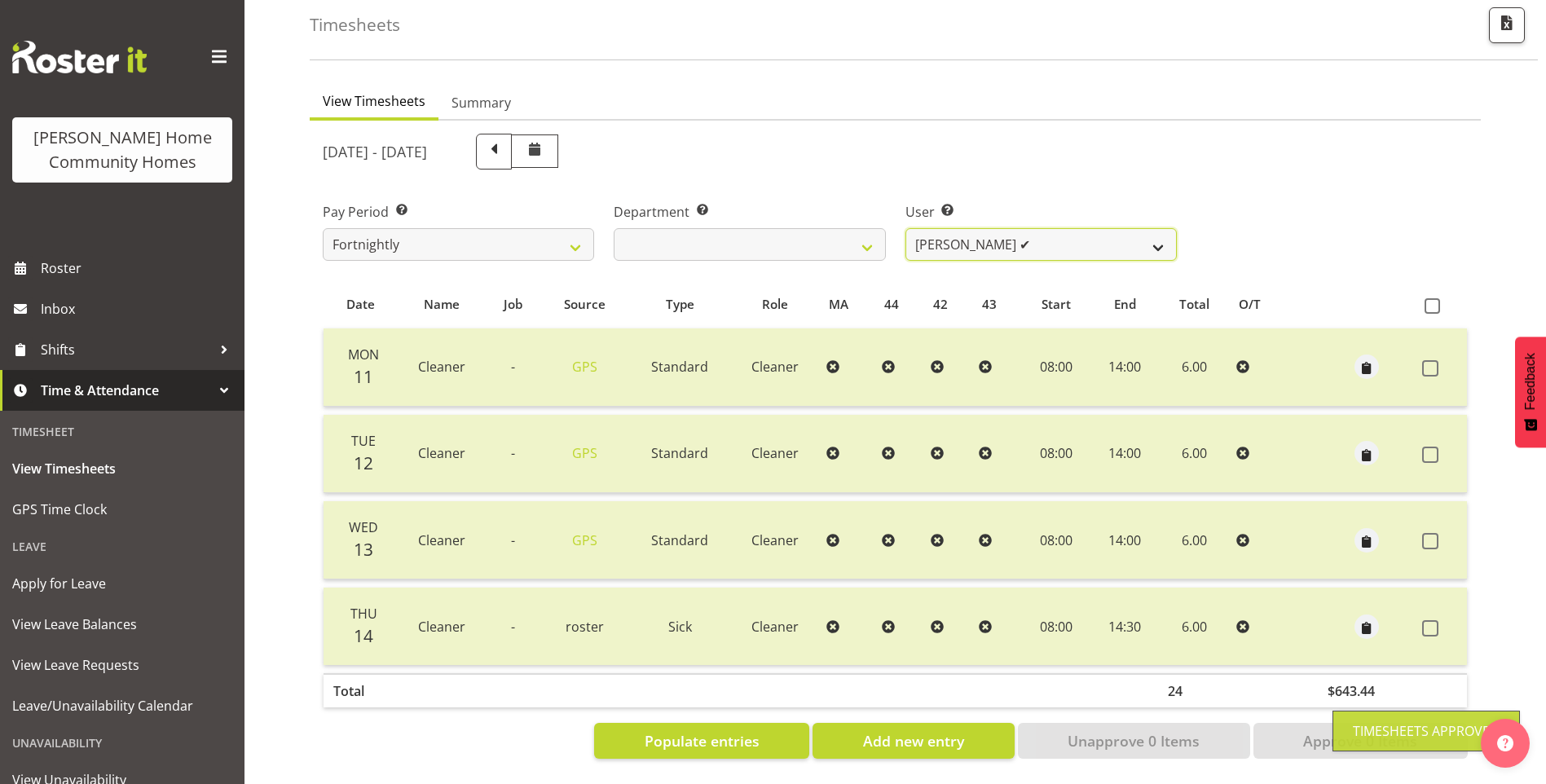
click at [963, 235] on select "Barbara Dunlop ❌ Emily-Jayne Ashton ✔ Johanna Molina ❌ Kirsty Crossley ❌" at bounding box center [1041, 244] width 272 height 33
select select "8557"
click at [905, 228] on select "Barbara Dunlop ❌ Emily-Jayne Ashton ✔ Johanna Molina ❌ Kirsty Crossley ❌" at bounding box center [1041, 244] width 272 height 33
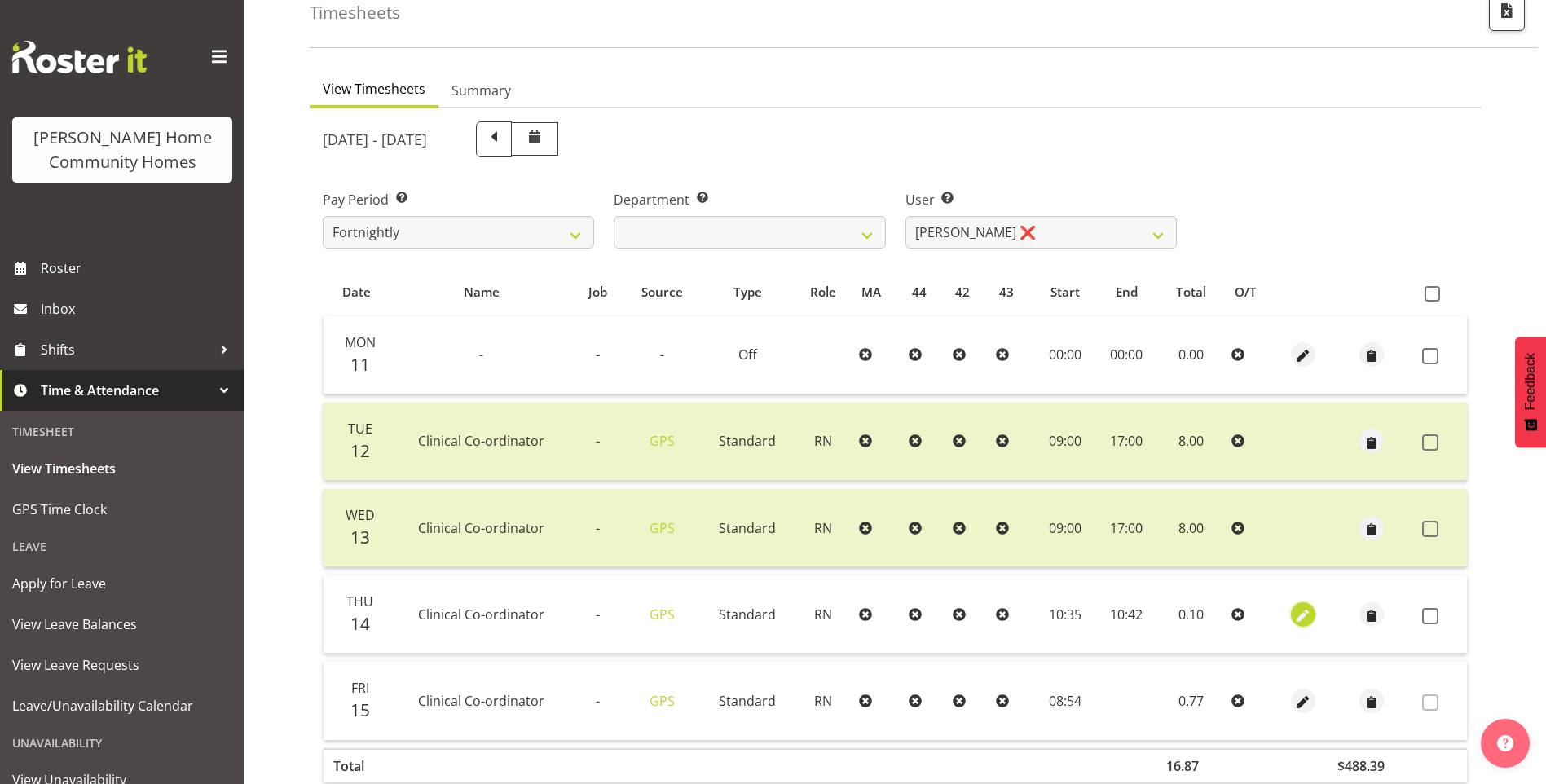
click at [1305, 612] on span "button" at bounding box center [1303, 615] width 19 height 19
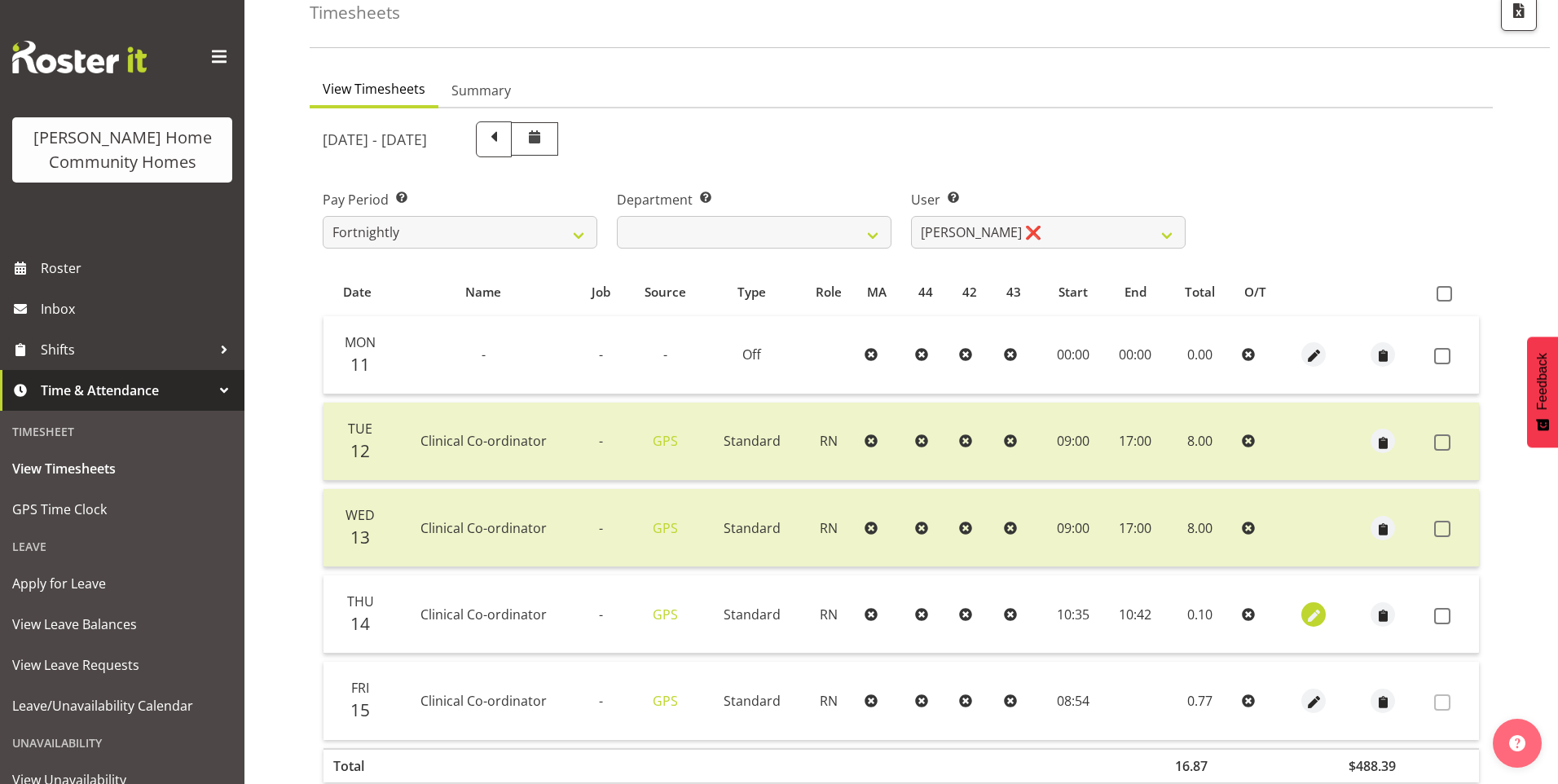
select select "1216"
select select "Standard"
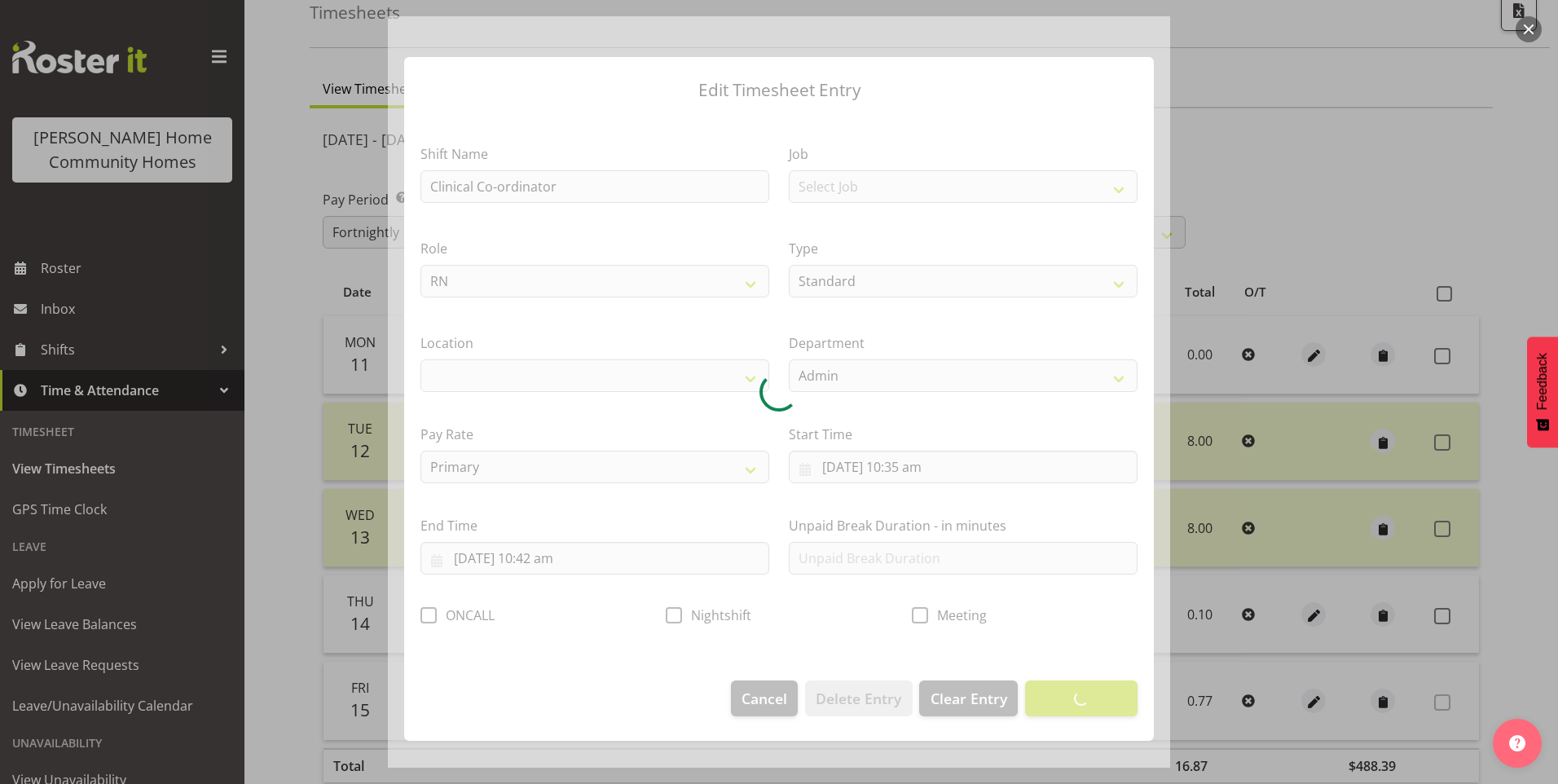
select select "1067"
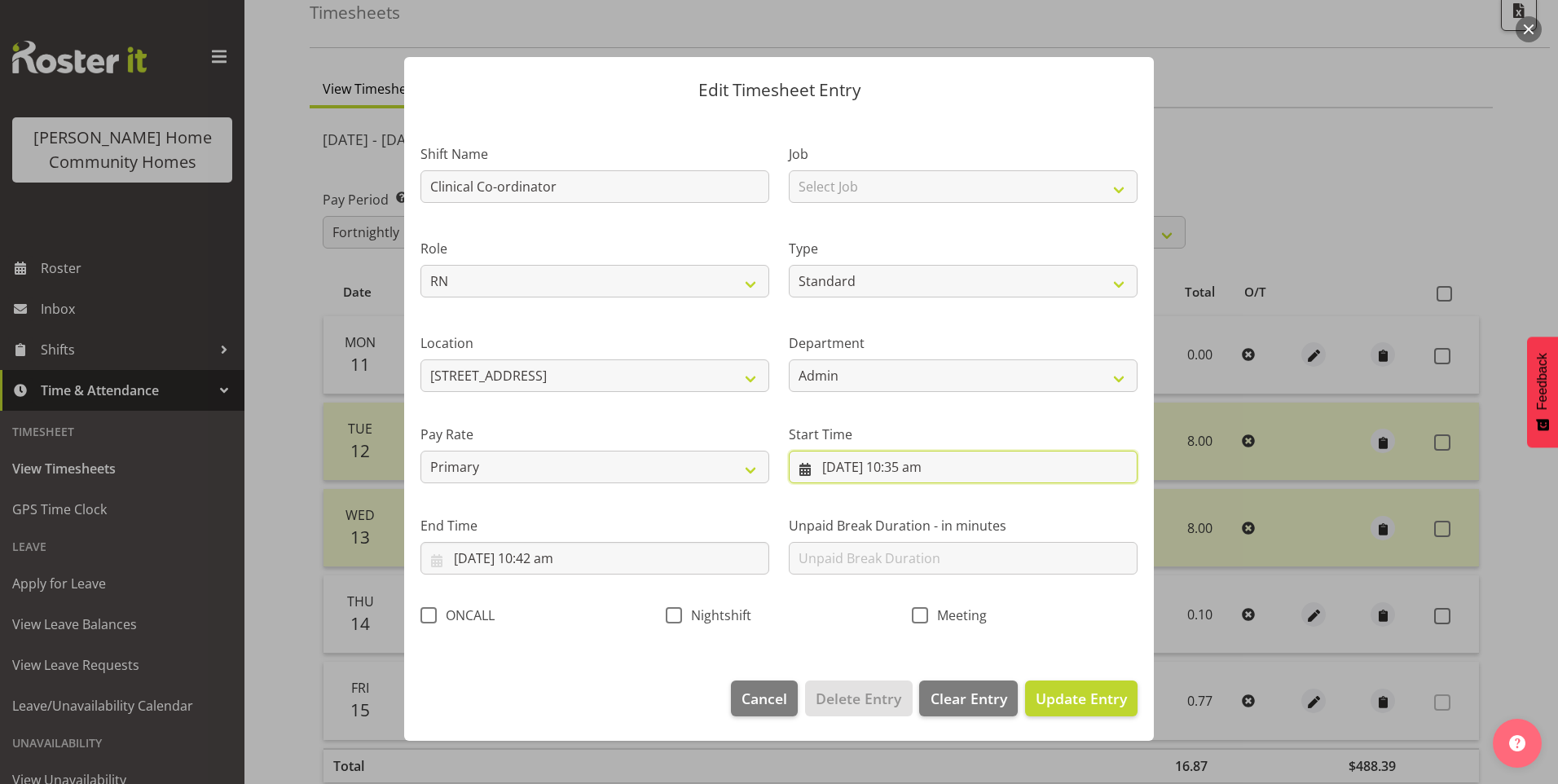
click at [909, 467] on input "14/08/2025, 10:35 am" at bounding box center [963, 466] width 349 height 33
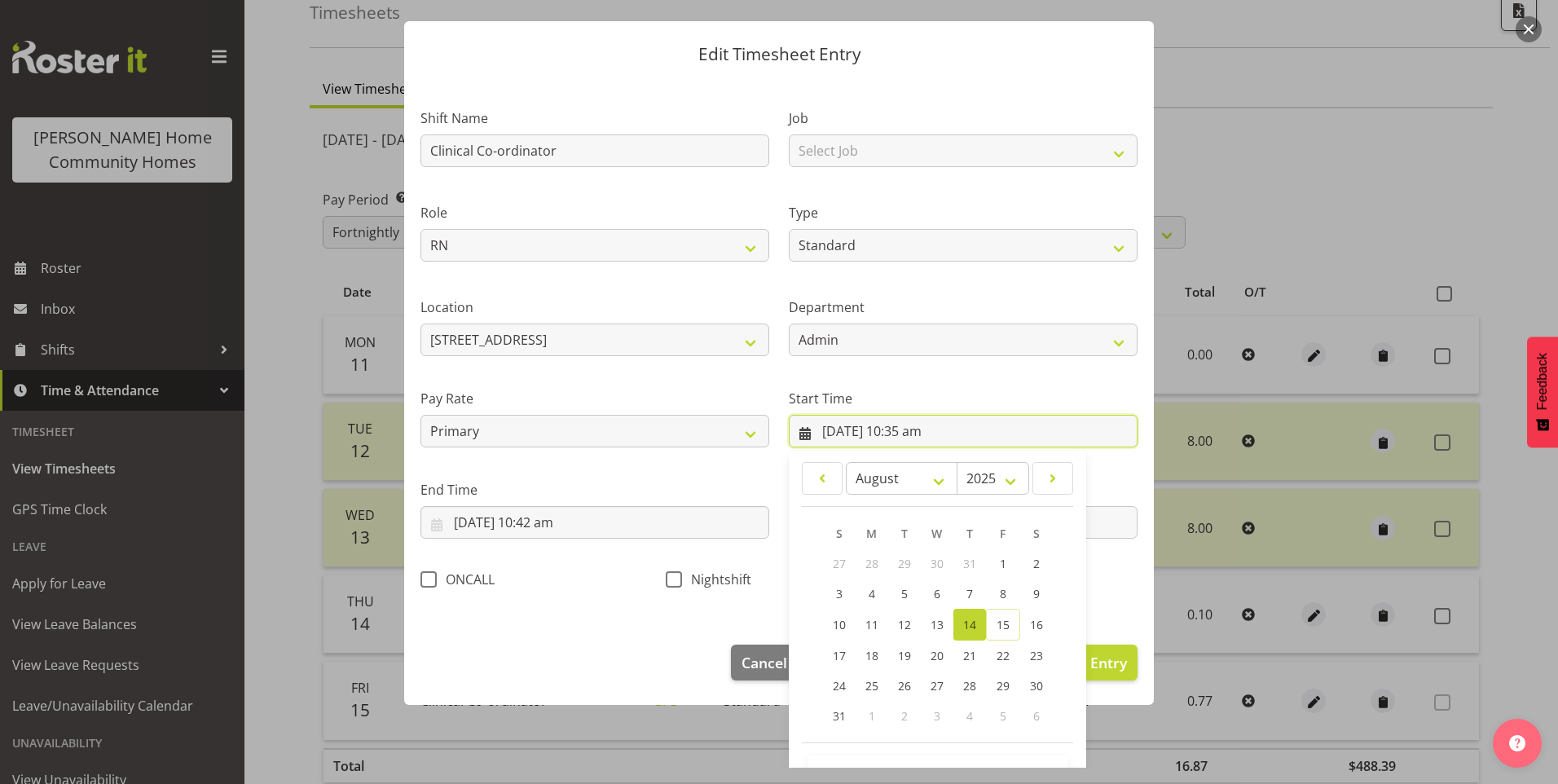
scroll to position [88, 0]
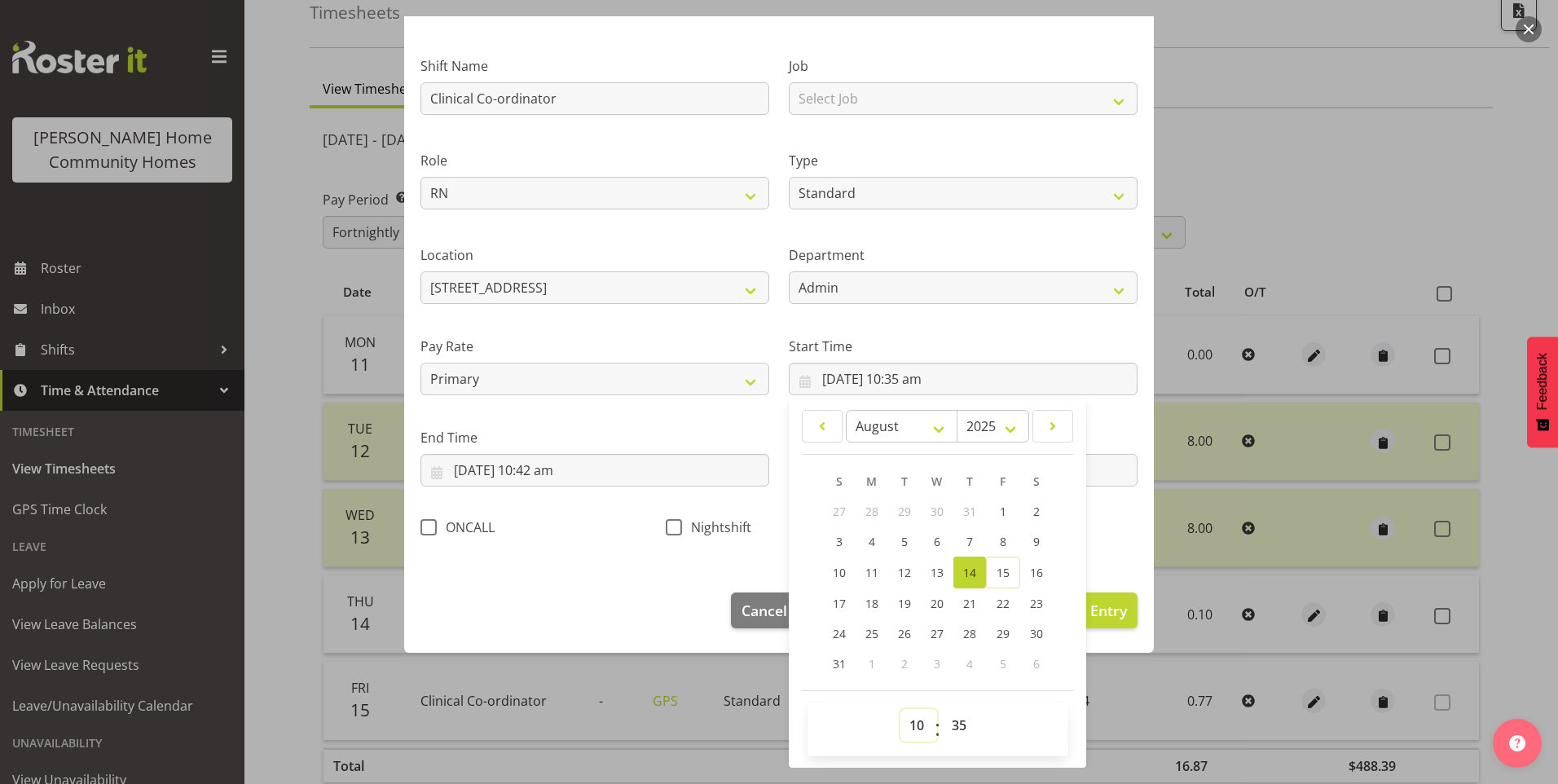
drag, startPoint x: 908, startPoint y: 727, endPoint x: 910, endPoint y: 708, distance: 19.1
click at [907, 727] on select "00 01 02 03 04 05 06 07 08 09 10 11 12 13 14 15 16 17 18 19 20 21 22 23" at bounding box center [918, 725] width 36 height 33
select select "9"
click at [900, 709] on select "00 01 02 03 04 05 06 07 08 09 10 11 12 13 14 15 16 17 18 19 20 21 22 23" at bounding box center [918, 725] width 36 height 33
type input "14/08/2025, 9:35 am"
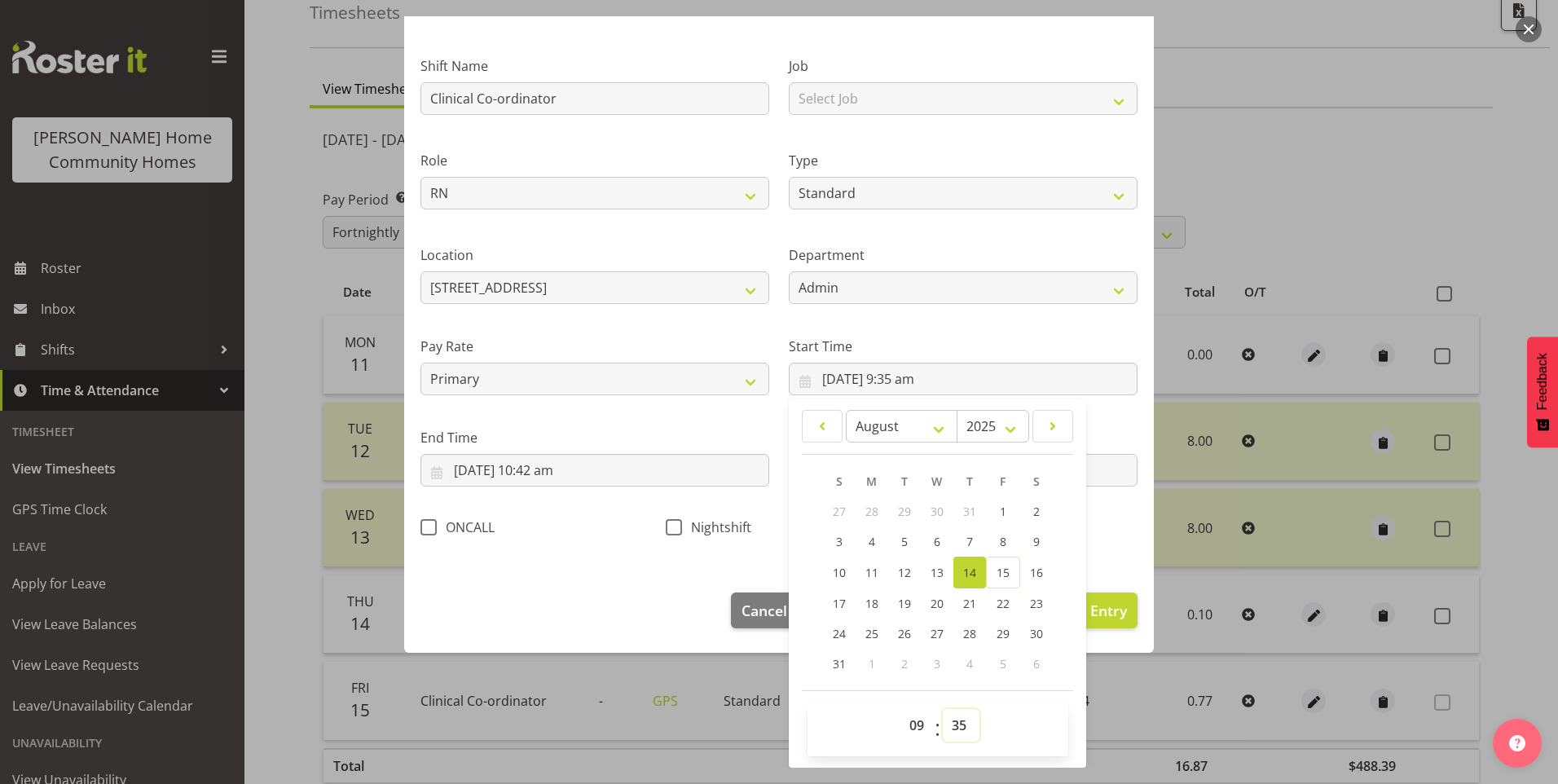
drag, startPoint x: 943, startPoint y: 719, endPoint x: 953, endPoint y: 708, distance: 14.9
click at [945, 718] on select "00 01 02 03 04 05 06 07 08 09 10 11 12 13 14 15 16 17 18 19 20 21 22 23 24 25 2…" at bounding box center [960, 725] width 36 height 33
select select "0"
click at [943, 709] on select "00 01 02 03 04 05 06 07 08 09 10 11 12 13 14 15 16 17 18 19 20 21 22 23 24 25 2…" at bounding box center [960, 725] width 36 height 33
type input "14/08/2025, 9:00 am"
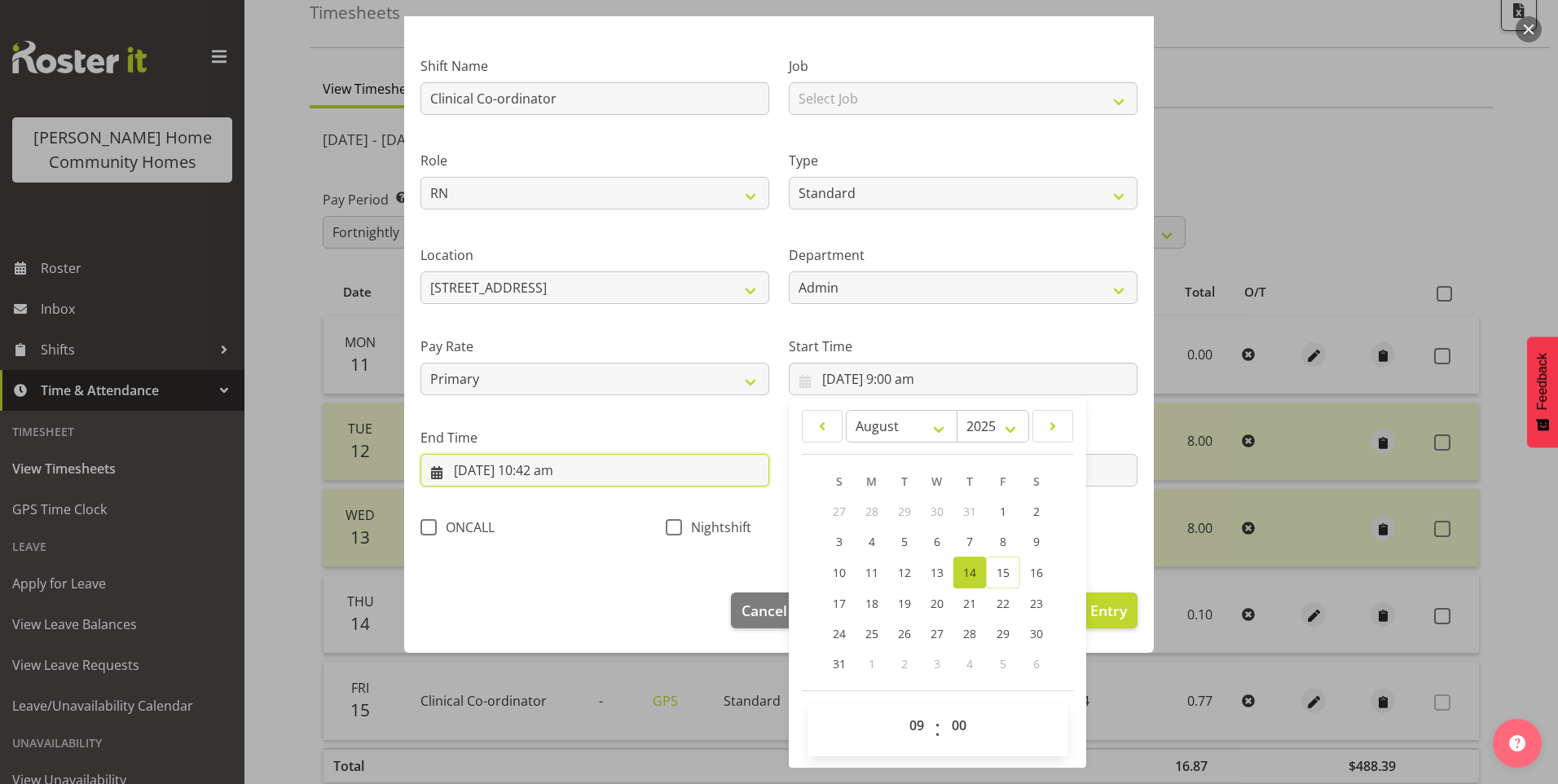
click at [550, 481] on input "14/08/2025, 10:42 am" at bounding box center [595, 470] width 349 height 33
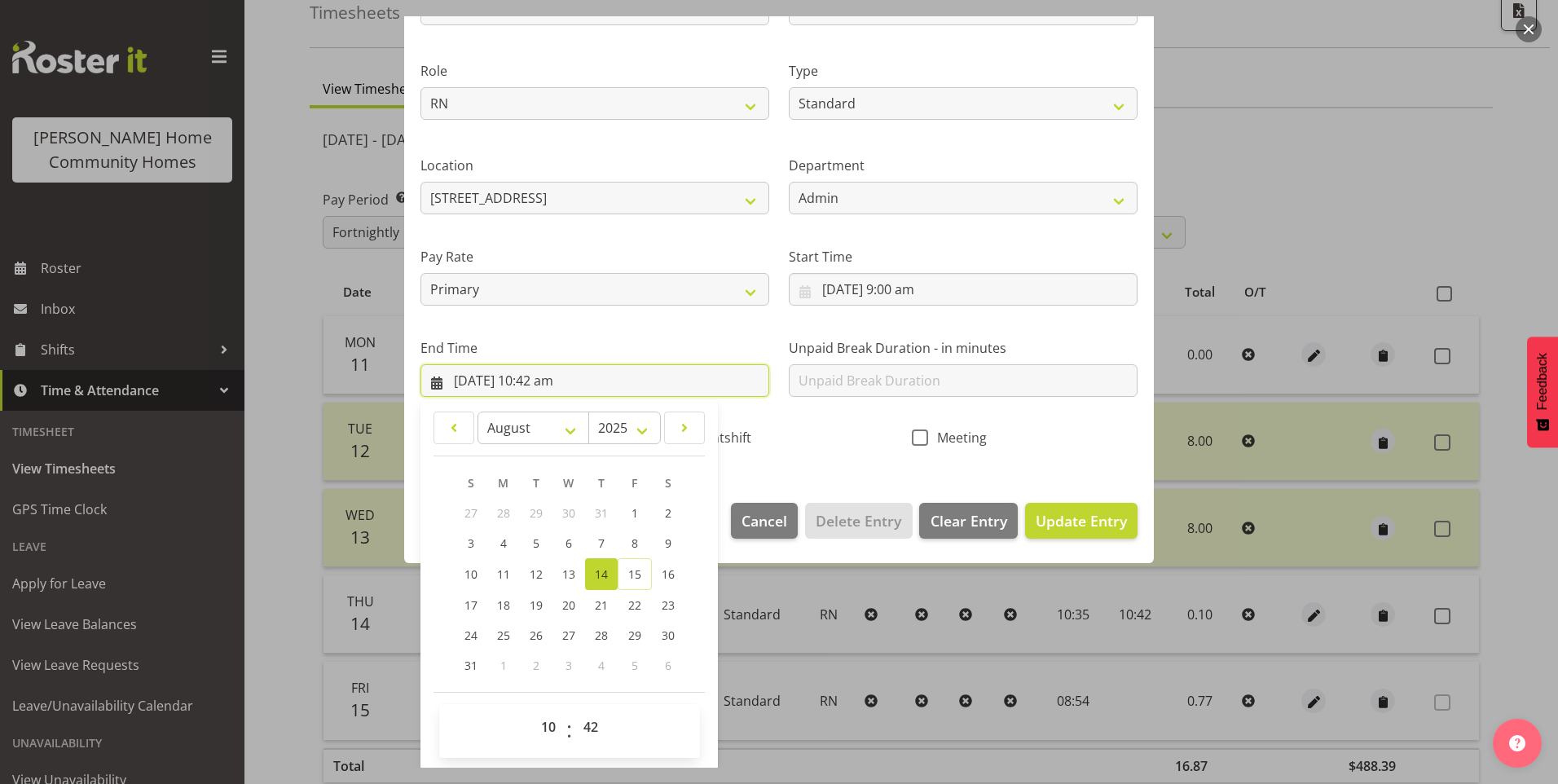
scroll to position [180, 0]
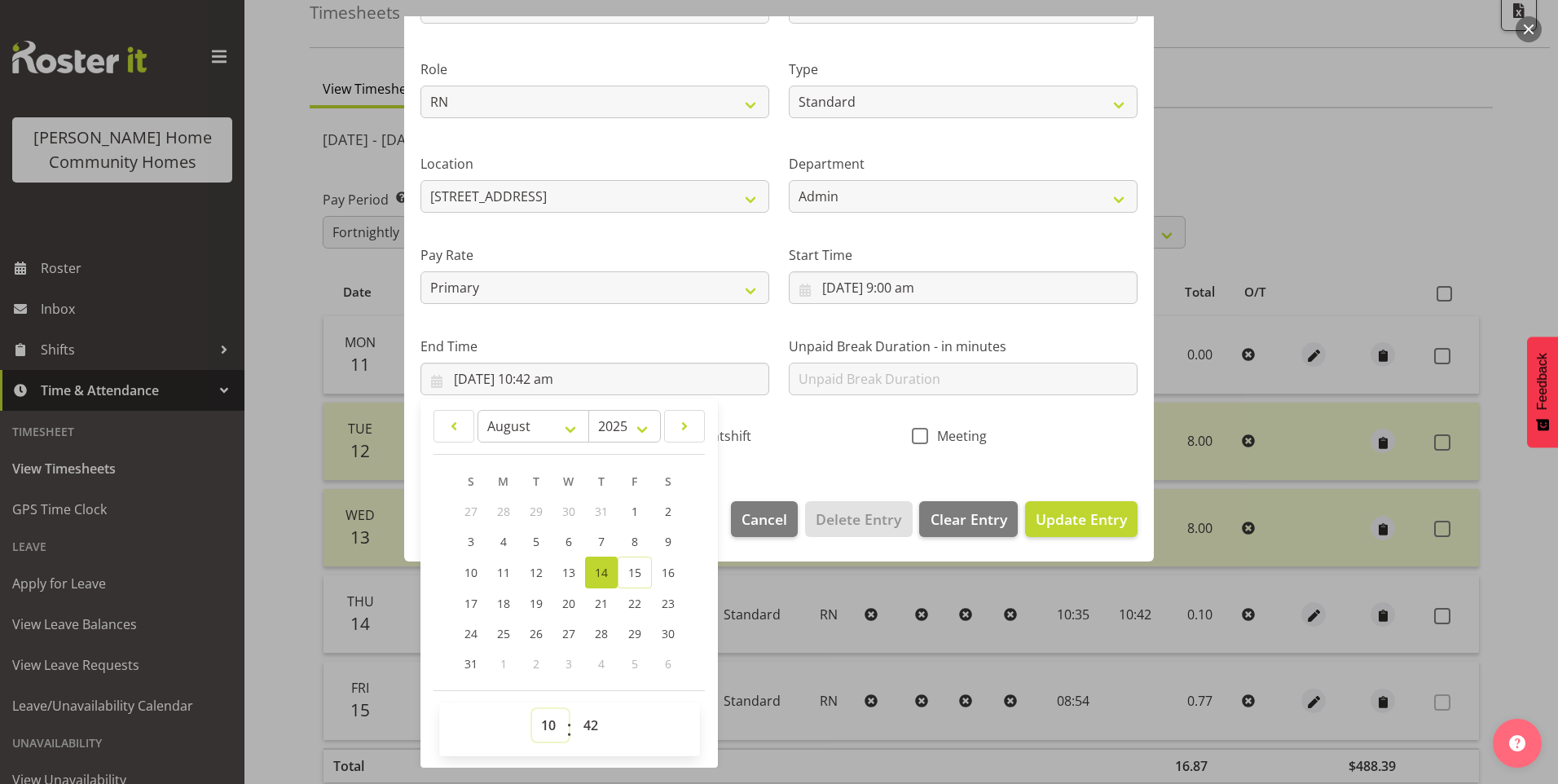
click at [544, 730] on select "00 01 02 03 04 05 06 07 08 09 10 11 12 13 14 15 16 17 18 19 20 21 22 23" at bounding box center [550, 725] width 36 height 33
select select "17"
click at [532, 709] on select "00 01 02 03 04 05 06 07 08 09 10 11 12 13 14 15 16 17 18 19 20 21 22 23" at bounding box center [550, 725] width 36 height 33
type input "14/08/2025, 5:42 pm"
click at [601, 733] on select "00 01 02 03 04 05 06 07 08 09 10 11 12 13 14 15 16 17 18 19 20 21 22 23 24 25 2…" at bounding box center [592, 725] width 36 height 33
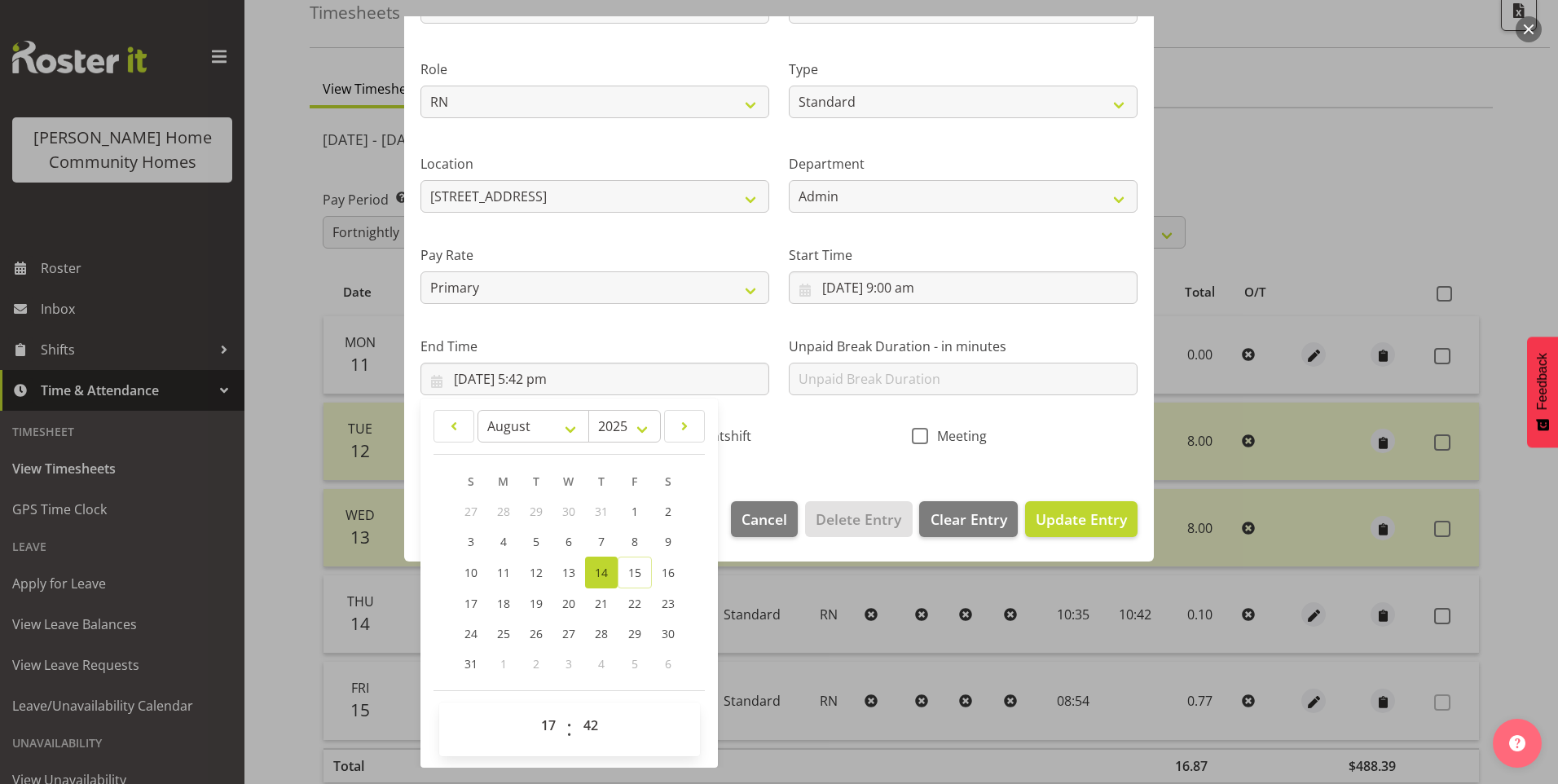
click at [570, 223] on div "Pay Rate Primary Secondary Tertiary Fourth Fifth" at bounding box center [595, 267] width 368 height 91
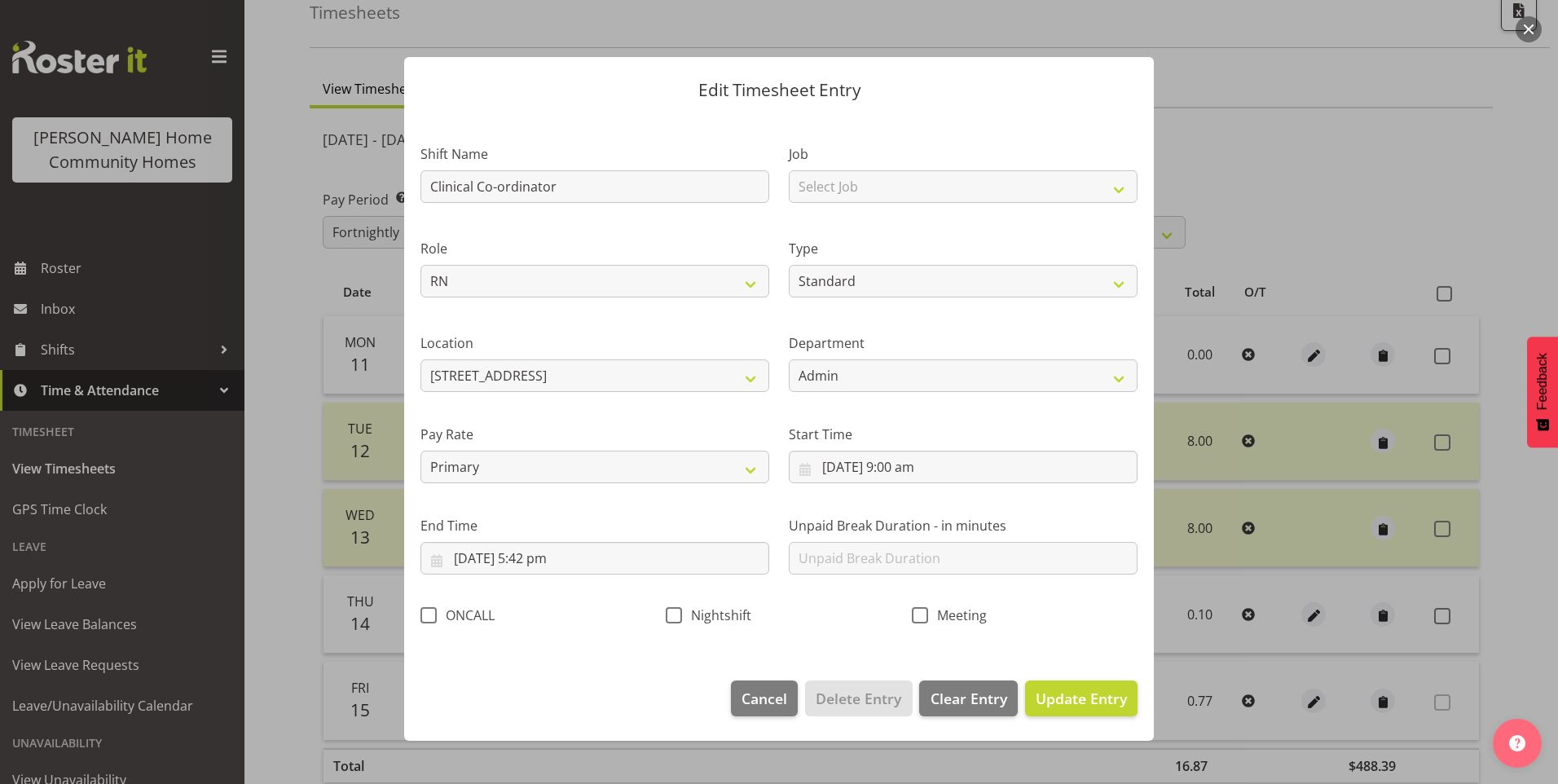
scroll to position [0, 0]
drag, startPoint x: 551, startPoint y: 563, endPoint x: 579, endPoint y: 575, distance: 30.5
click at [551, 563] on input "14/08/2025, 5:42 pm" at bounding box center [595, 557] width 349 height 33
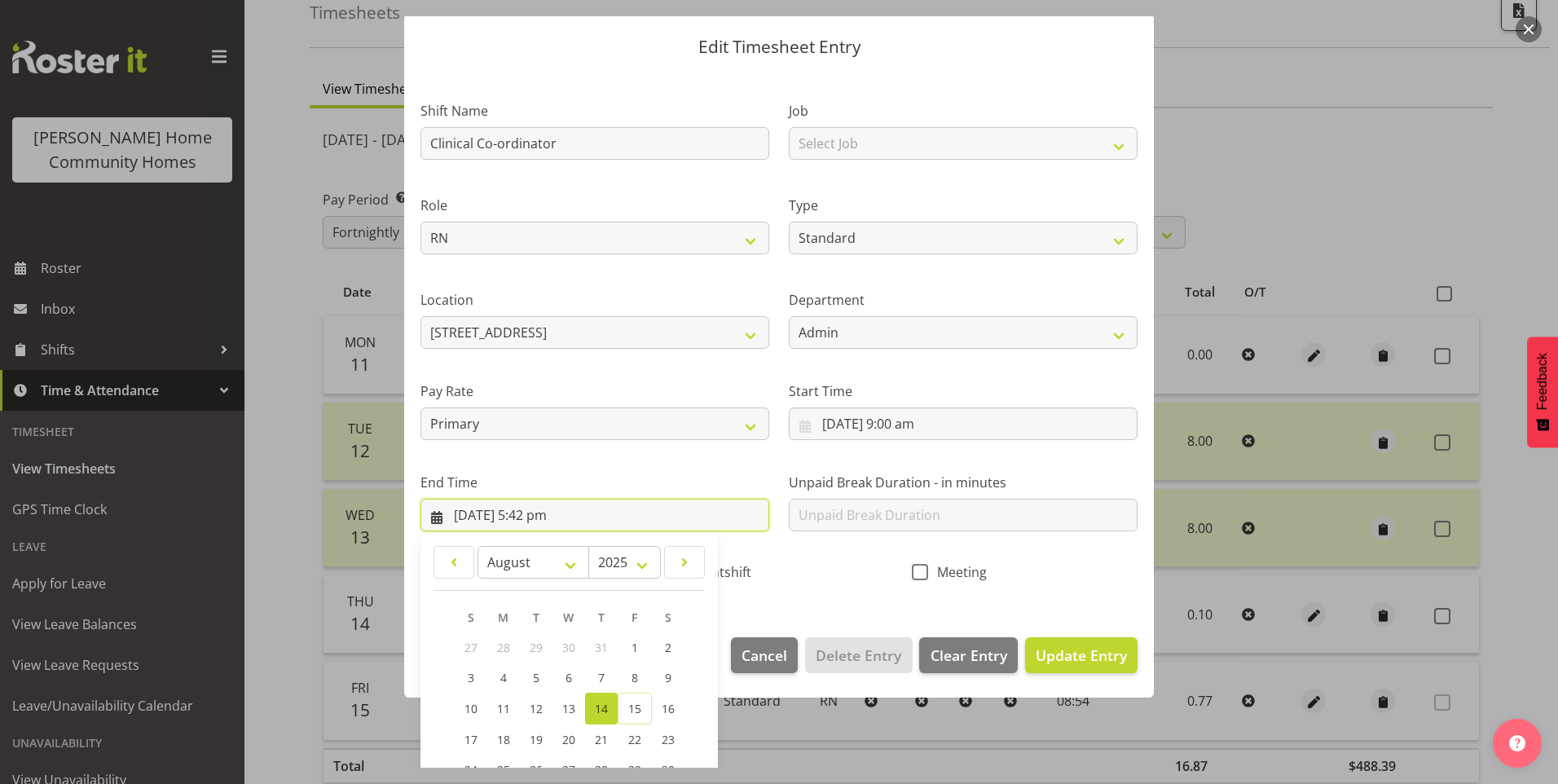
scroll to position [163, 0]
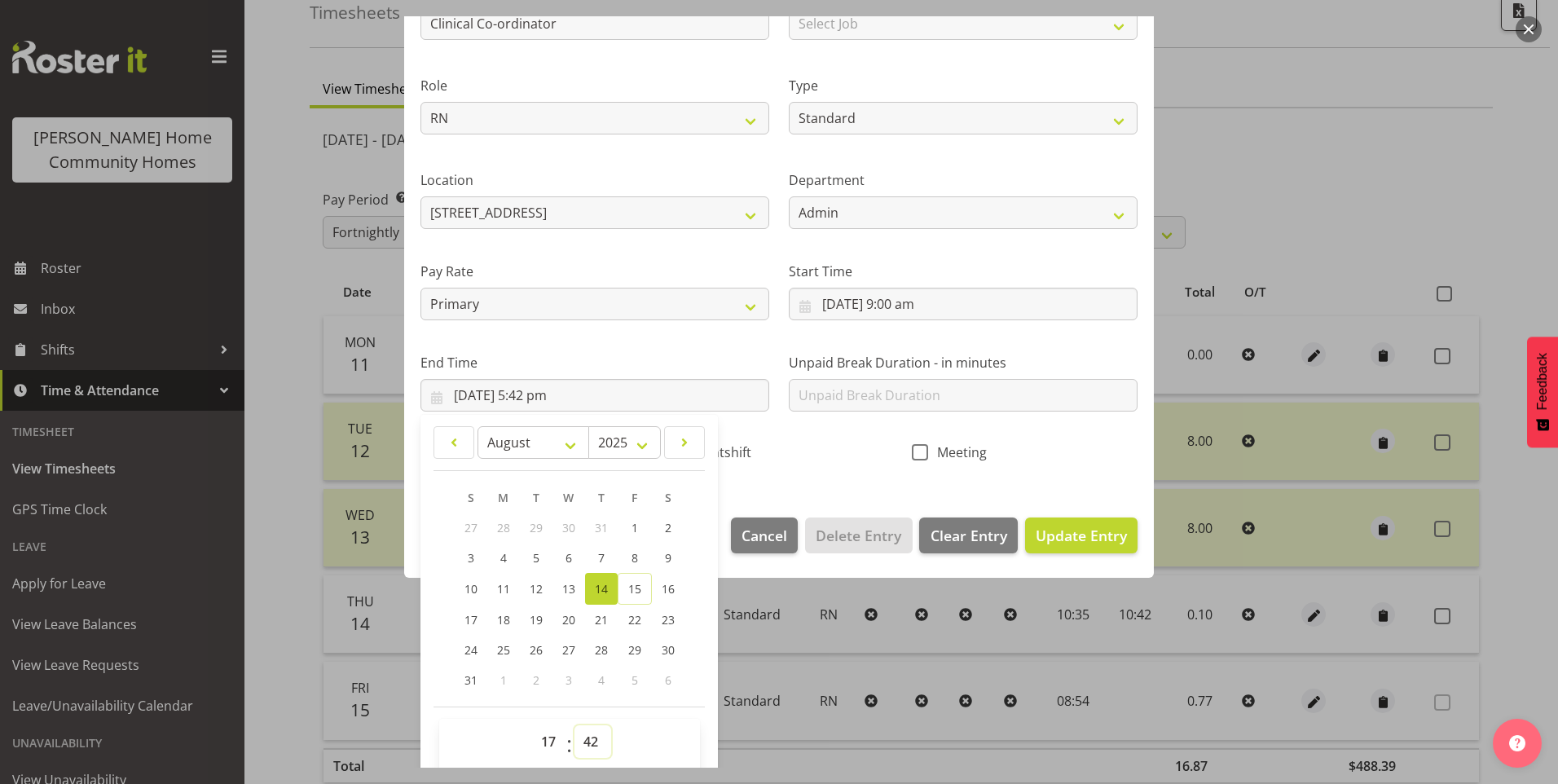
drag, startPoint x: 592, startPoint y: 734, endPoint x: 595, endPoint y: 723, distance: 11.4
click at [592, 734] on select "00 01 02 03 04 05 06 07 08 09 10 11 12 13 14 15 16 17 18 19 20 21 22 23 24 25 2…" at bounding box center [592, 741] width 36 height 33
select select "0"
click at [575, 725] on select "00 01 02 03 04 05 06 07 08 09 10 11 12 13 14 15 16 17 18 19 20 21 22 23 24 25 2…" at bounding box center [592, 741] width 36 height 33
type input "14/08/2025, 5:00 pm"
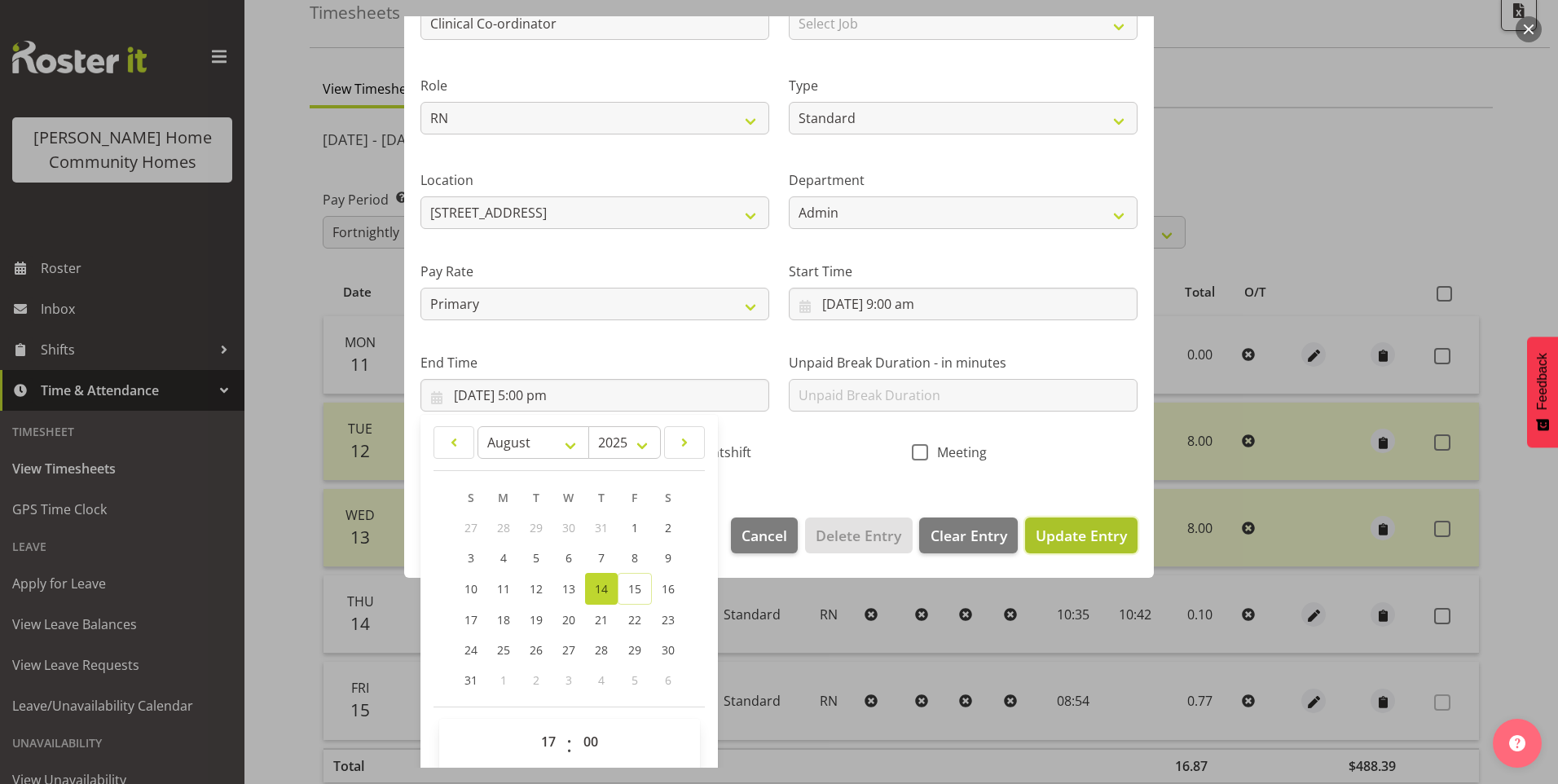
click at [1062, 537] on span "Update Entry" at bounding box center [1081, 535] width 91 height 19
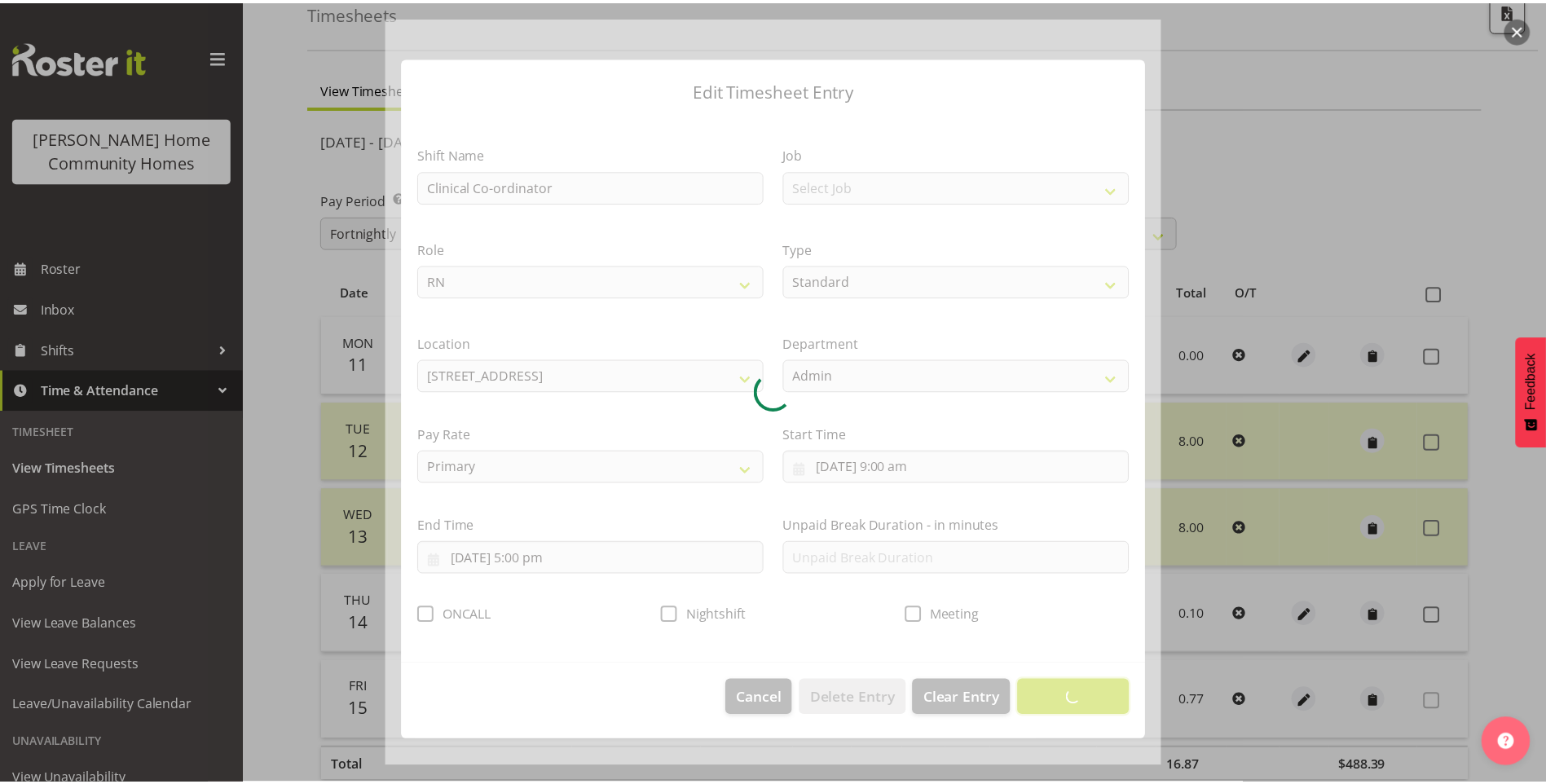
scroll to position [0, 0]
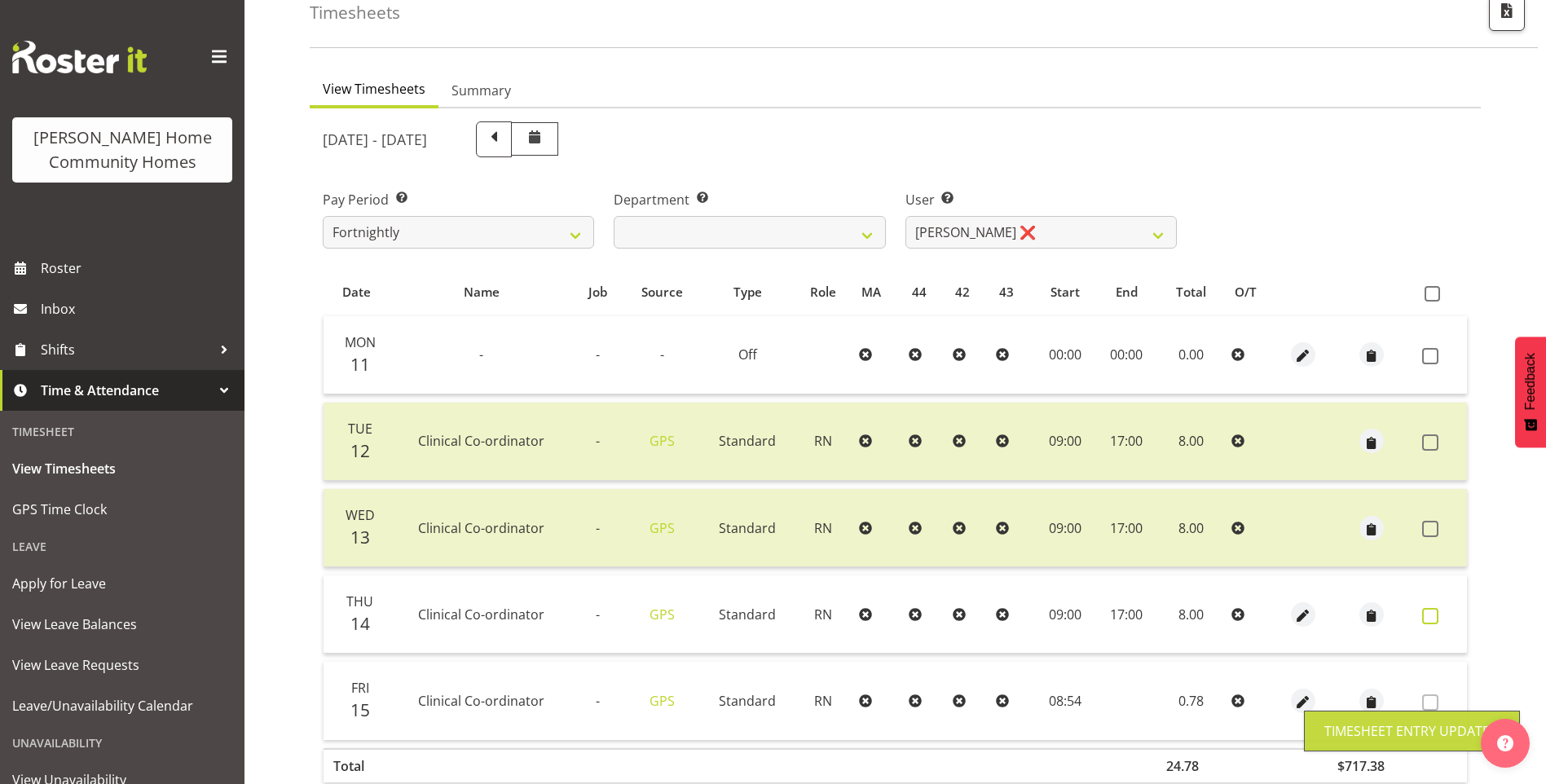
click at [1435, 611] on span at bounding box center [1430, 616] width 16 height 16
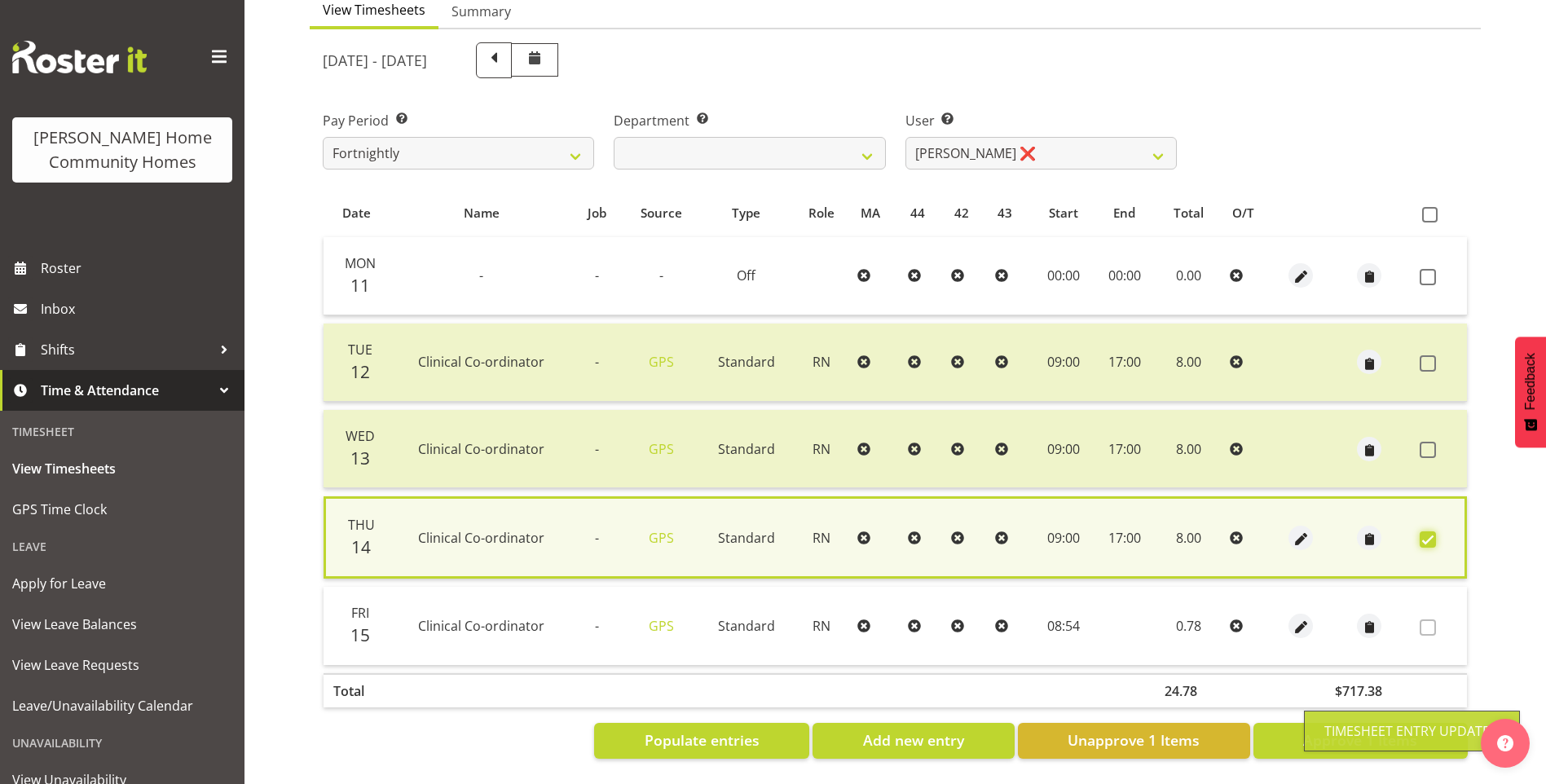
scroll to position [181, 0]
drag, startPoint x: 1380, startPoint y: 724, endPoint x: 1308, endPoint y: 611, distance: 134.0
click at [1380, 729] on span "Approve 1 Items" at bounding box center [1359, 740] width 114 height 21
checkbox input "false"
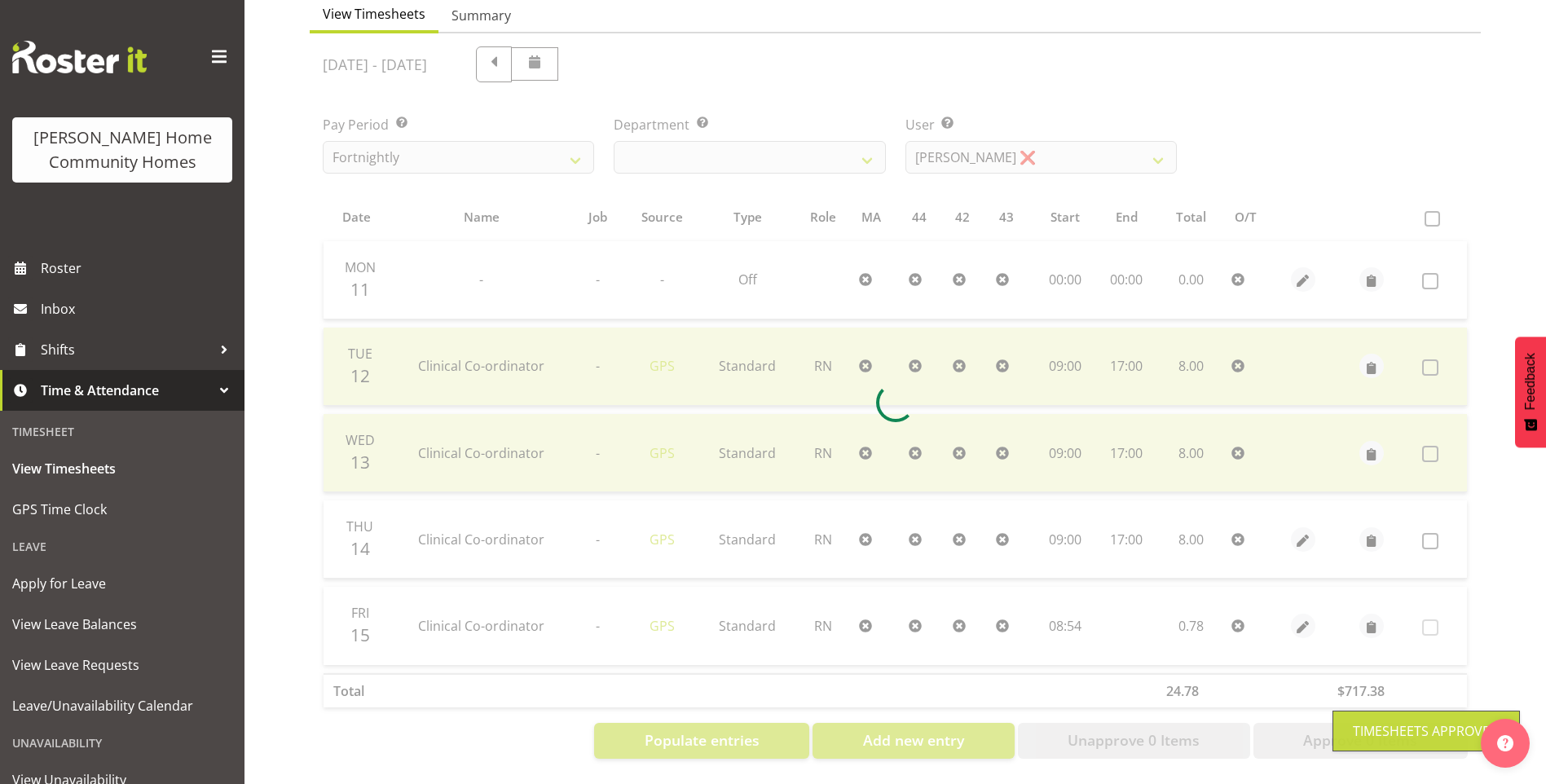
scroll to position [177, 0]
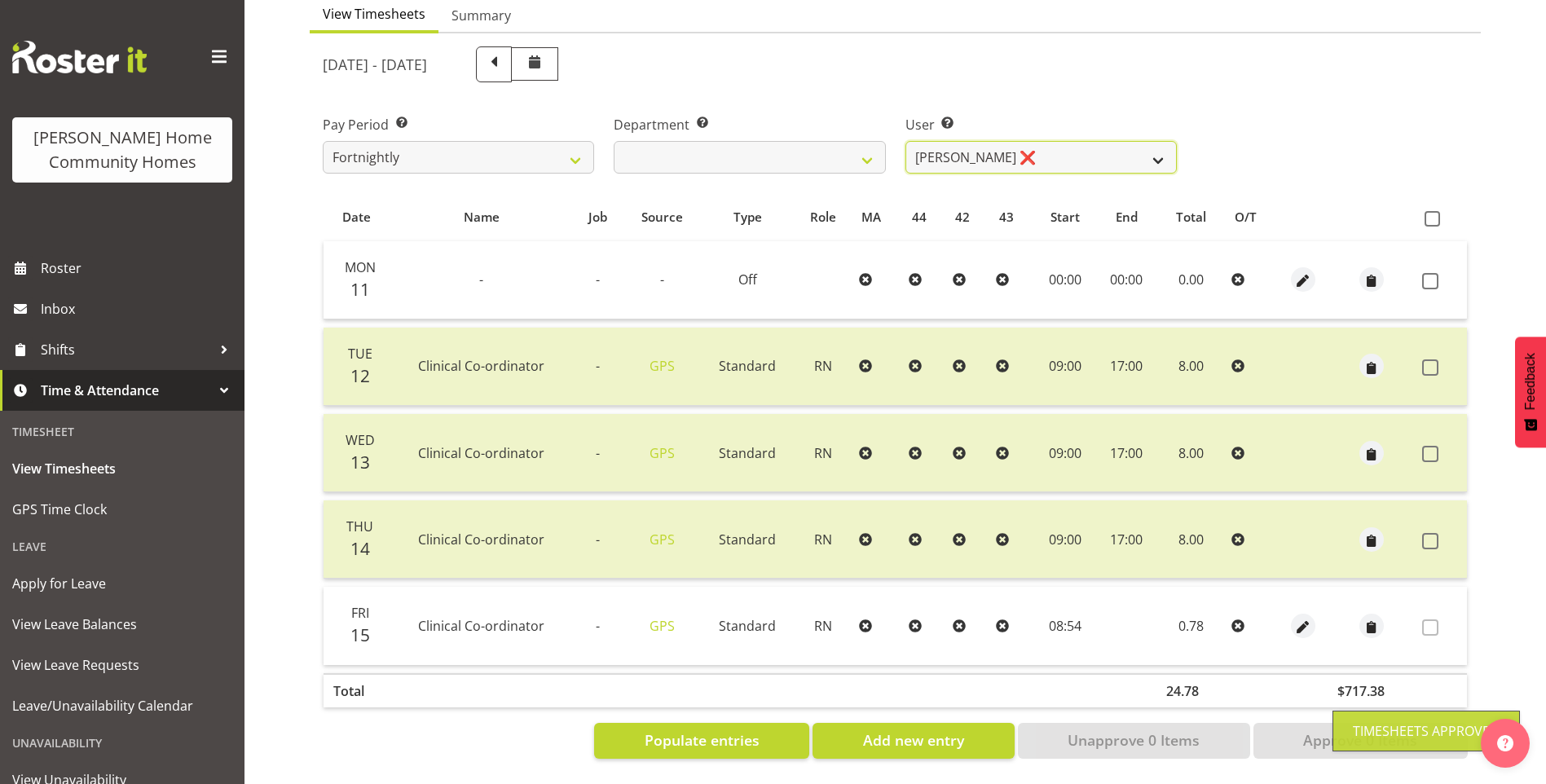
click at [958, 143] on select "Barbara Dunlop ❌ Emily-Jayne Ashton ✔ Johanna Molina ❌ Kirsty Crossley ❌" at bounding box center [1041, 157] width 272 height 33
select select "8517"
click at [905, 141] on select "Barbara Dunlop ❌ Emily-Jayne Ashton ✔ Johanna Molina ❌ Kirsty Crossley ❌" at bounding box center [1041, 157] width 272 height 33
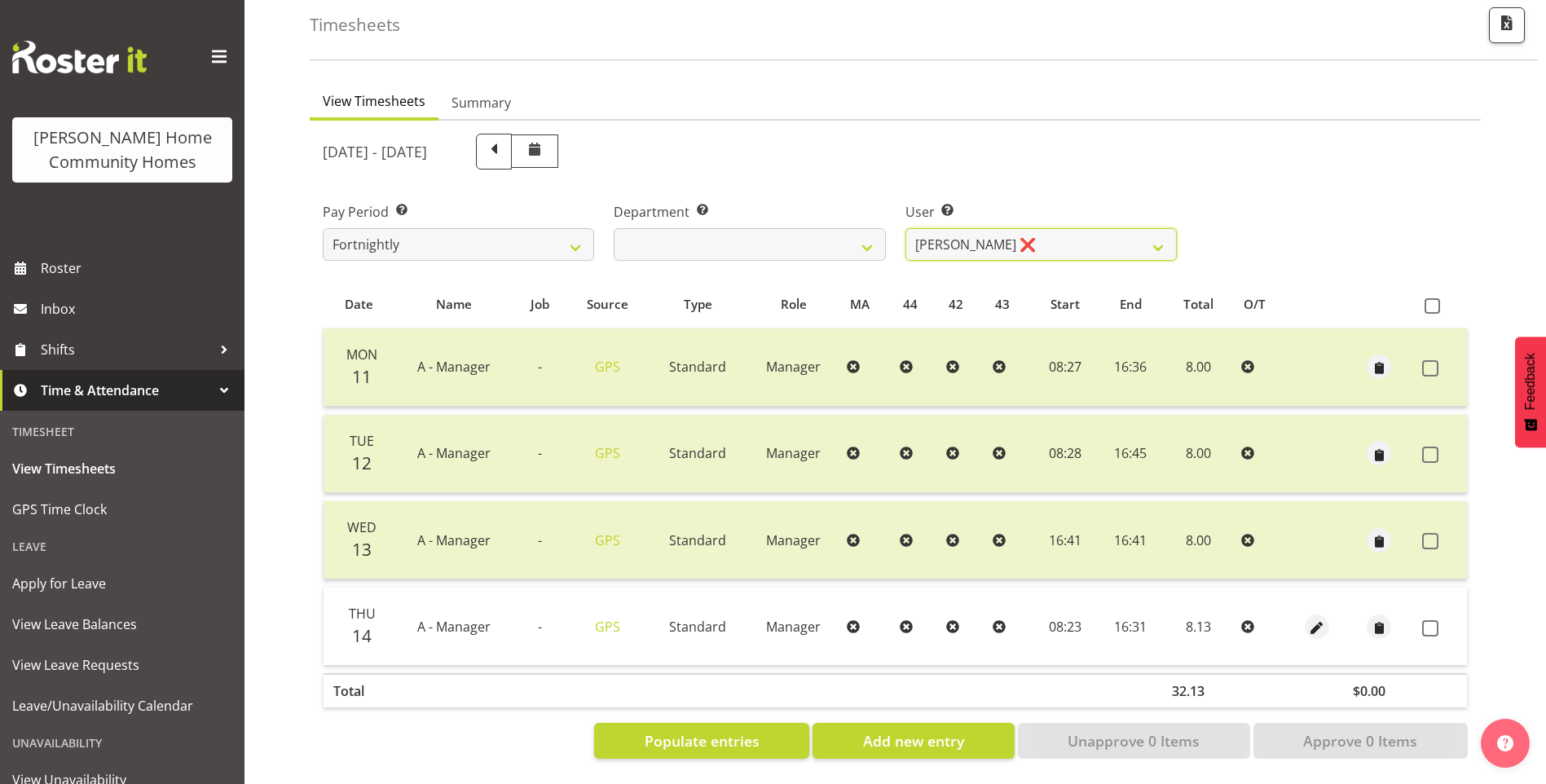
scroll to position [89, 0]
click at [1310, 619] on span "button" at bounding box center [1317, 627] width 19 height 19
select select "Standard"
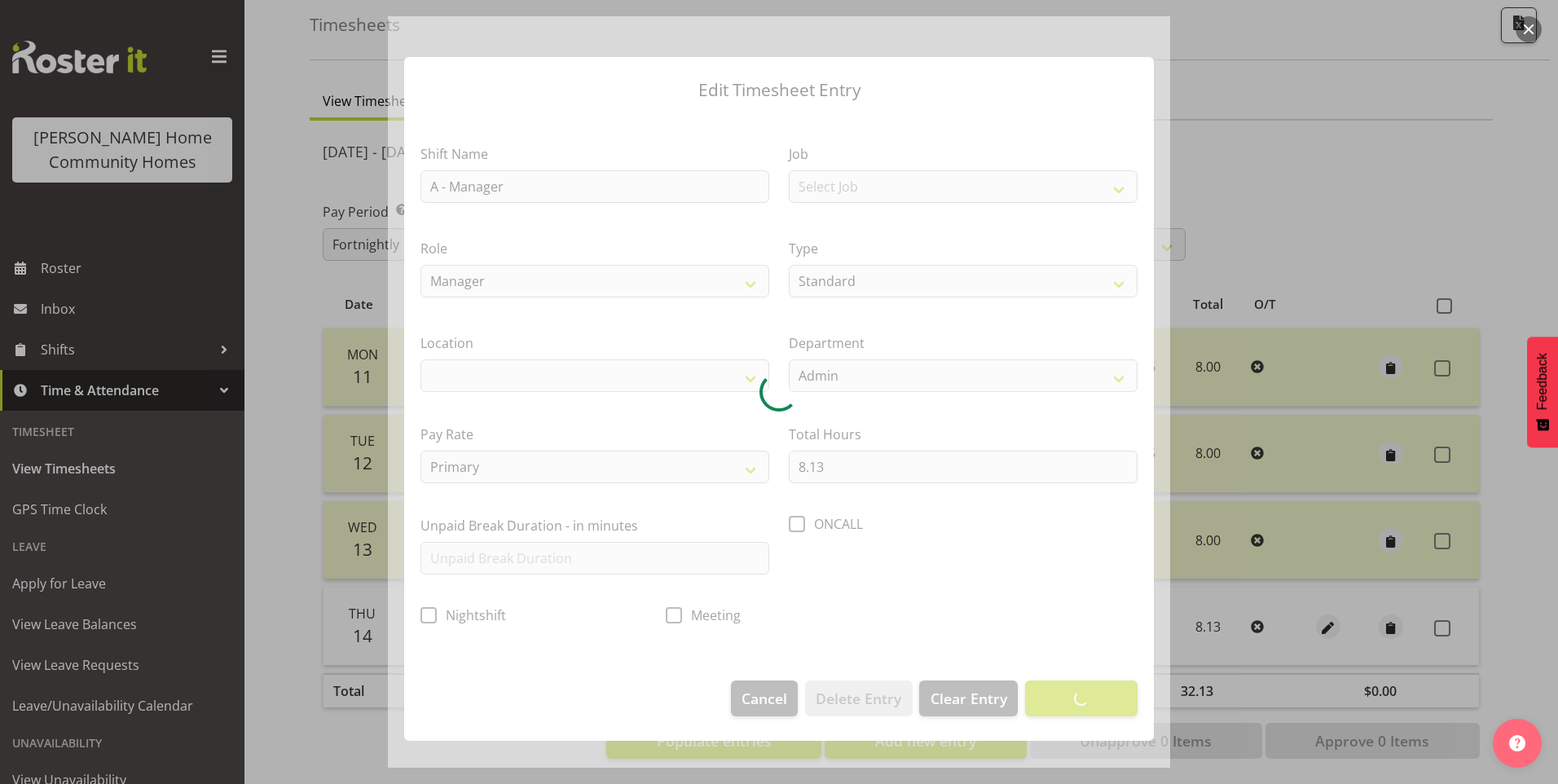
select select "1067"
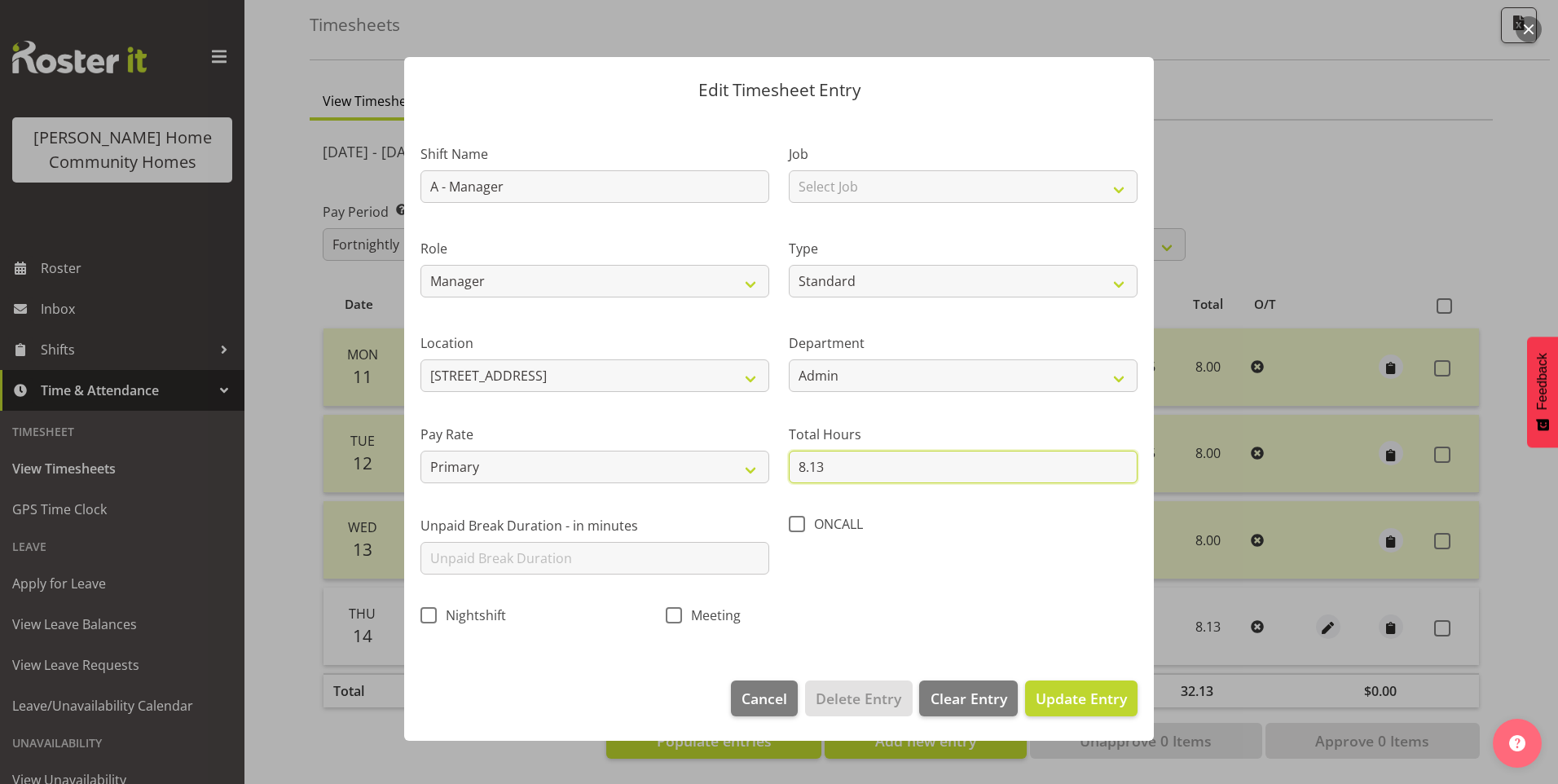
click at [817, 469] on input "8.13" at bounding box center [963, 466] width 349 height 33
type input "8.00"
click at [1100, 701] on span "Update Entry" at bounding box center [1081, 698] width 91 height 19
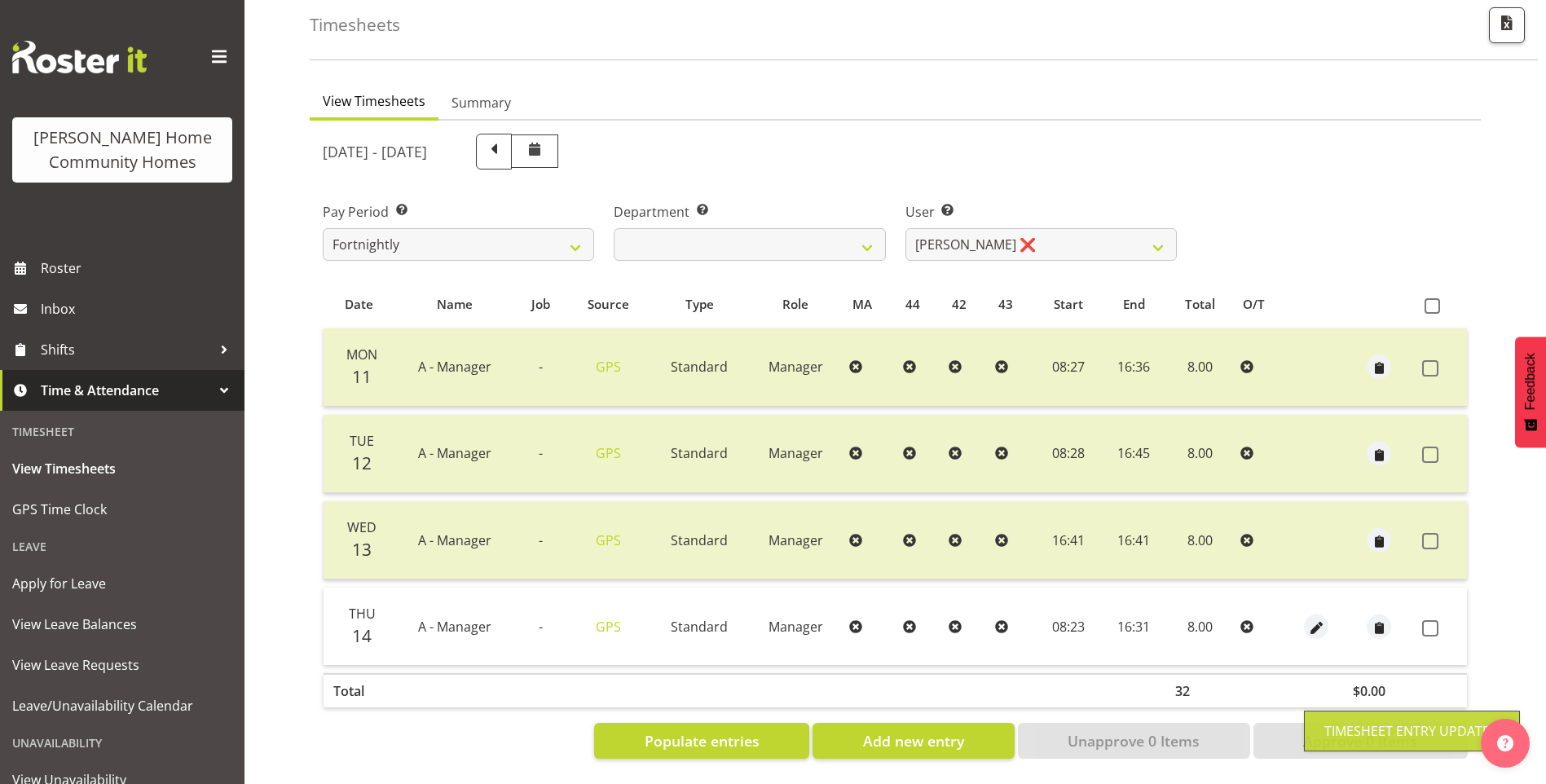
click at [1441, 620] on label at bounding box center [1434, 628] width 26 height 16
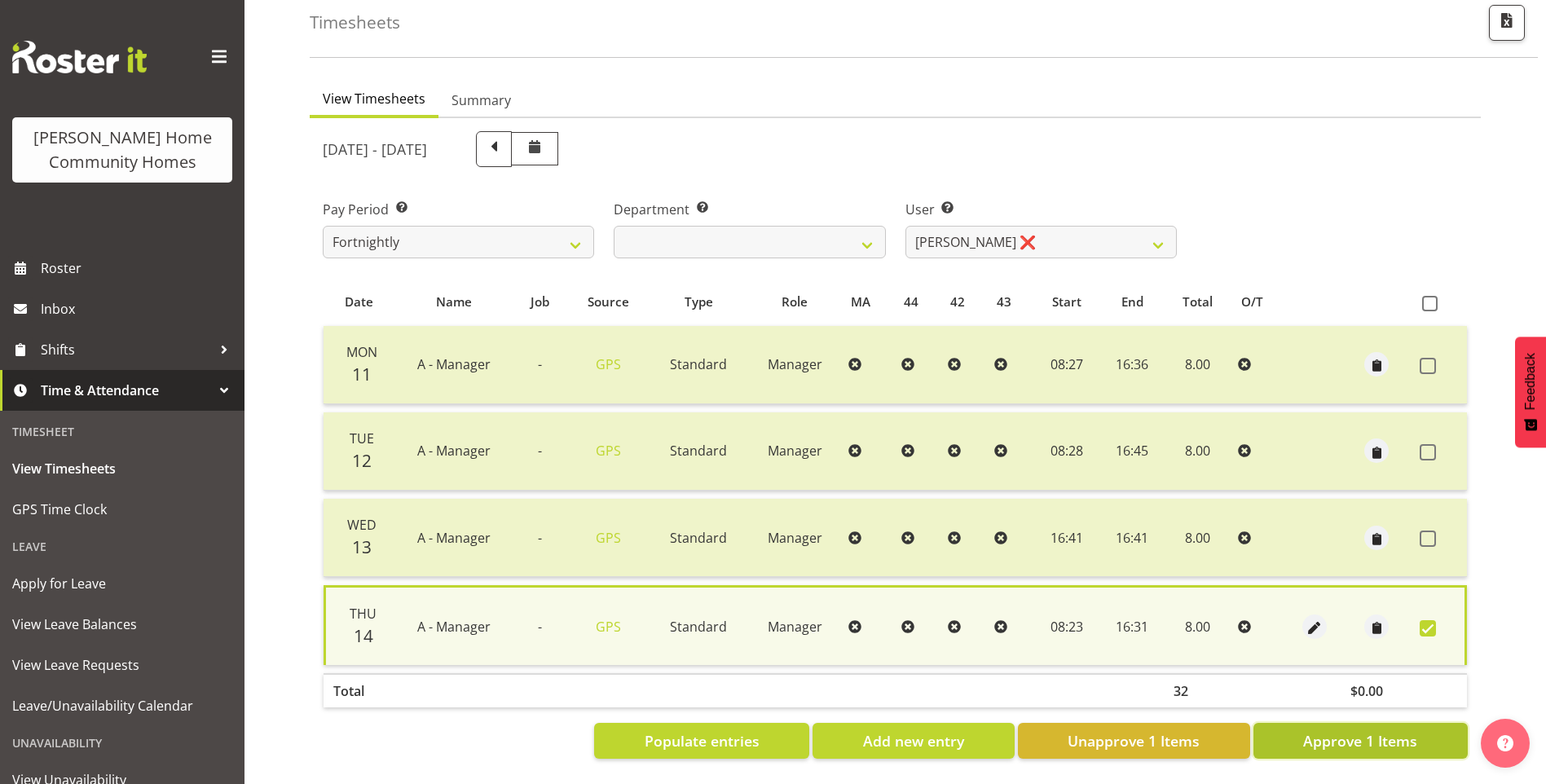
click at [1359, 730] on span "Approve 1 Items" at bounding box center [1359, 741] width 114 height 21
checkbox input "false"
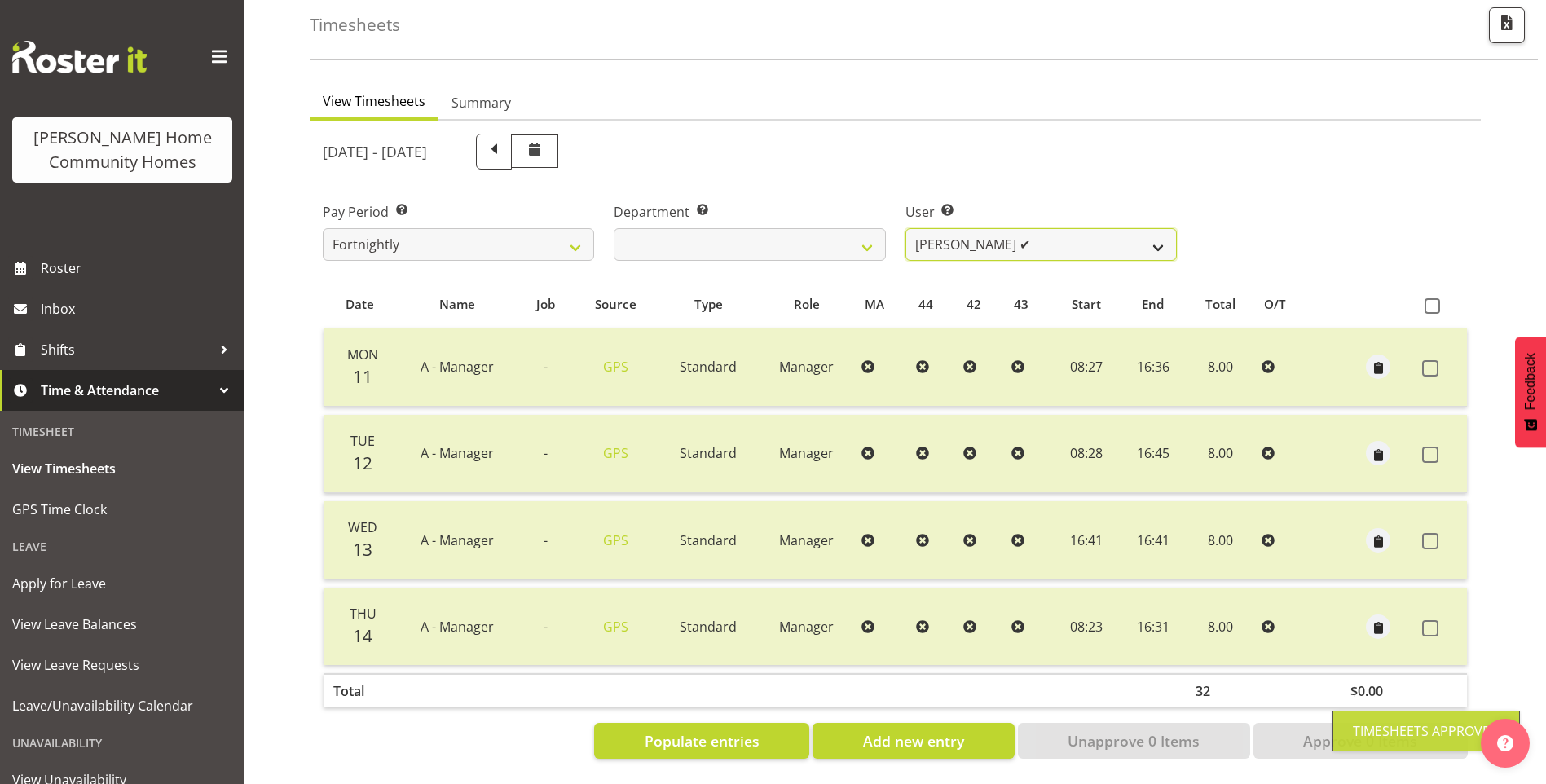
click at [975, 234] on select "Barbara Dunlop ❌ Emily-Jayne Ashton ✔ Johanna Molina ❌ Kirsty Crossley ✔" at bounding box center [1041, 244] width 272 height 33
select select "8515"
click at [905, 228] on select "Barbara Dunlop ❌ Emily-Jayne Ashton ✔ Johanna Molina ❌ Kirsty Crossley ✔" at bounding box center [1041, 244] width 272 height 33
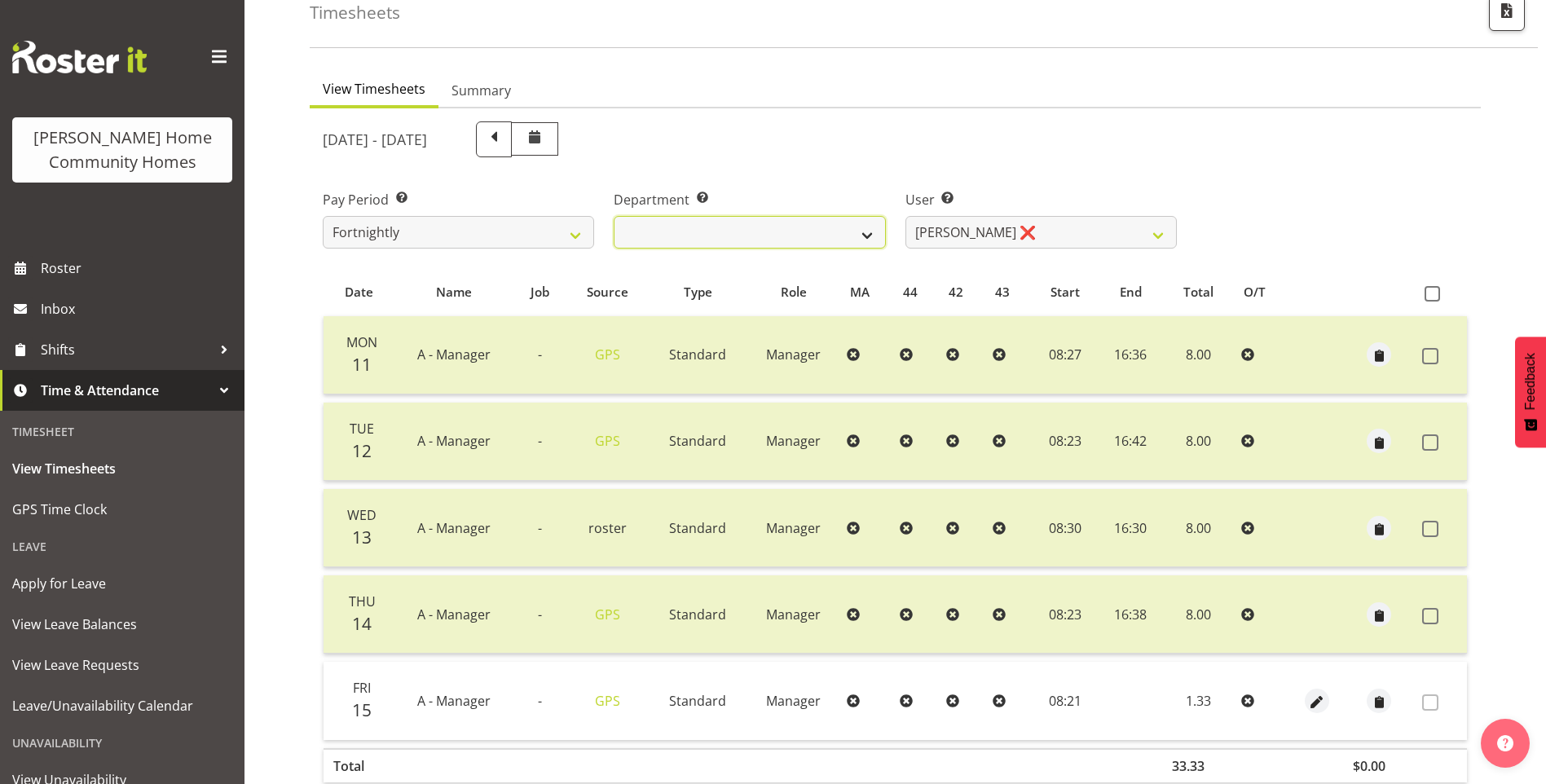
click at [693, 234] on select "Admin Homeside Houses Wingside" at bounding box center [749, 232] width 272 height 33
select select "746"
click at [613, 216] on select "Admin Homeside Houses Wingside" at bounding box center [749, 232] width 272 height 33
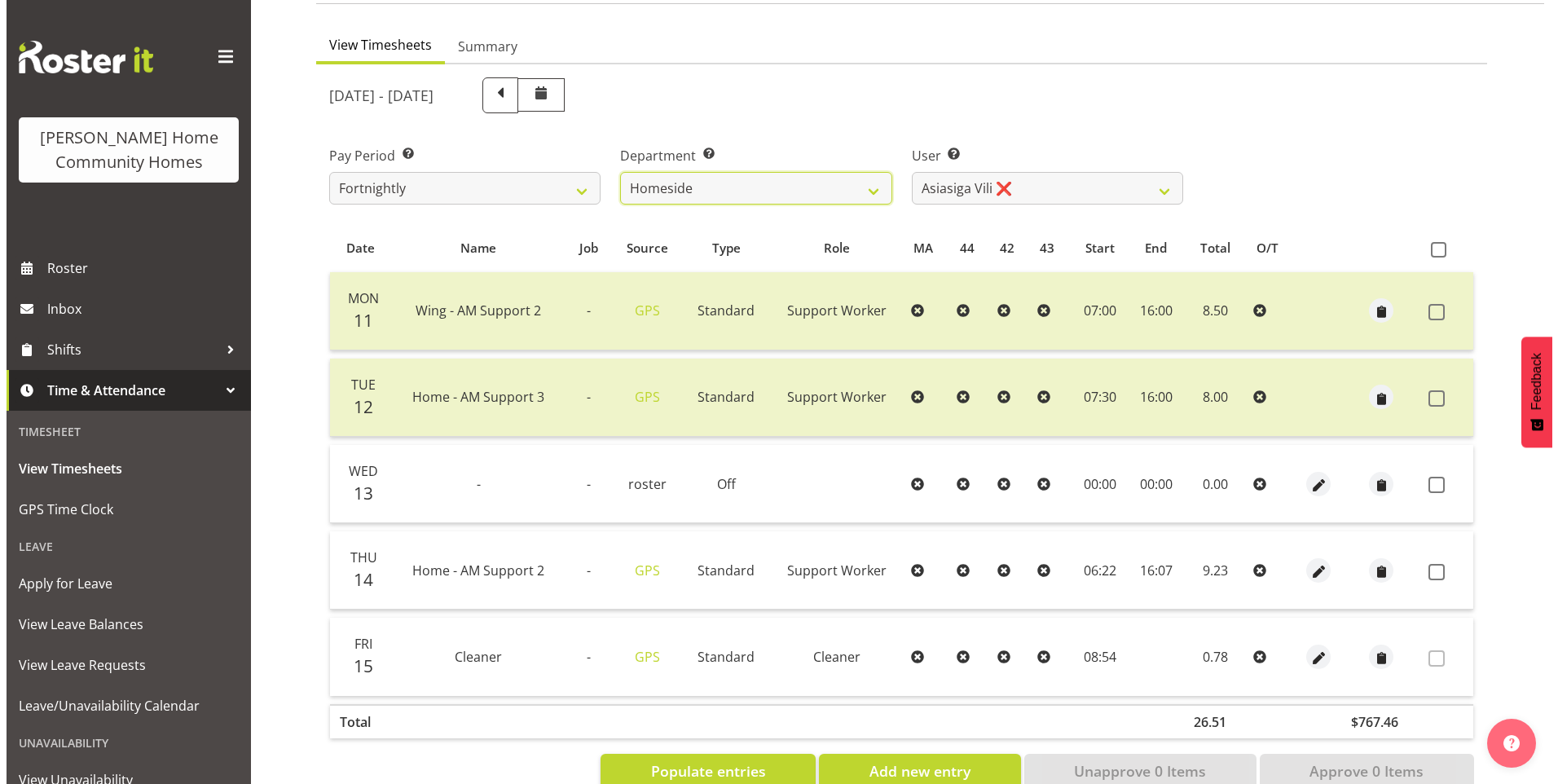
scroll to position [177, 0]
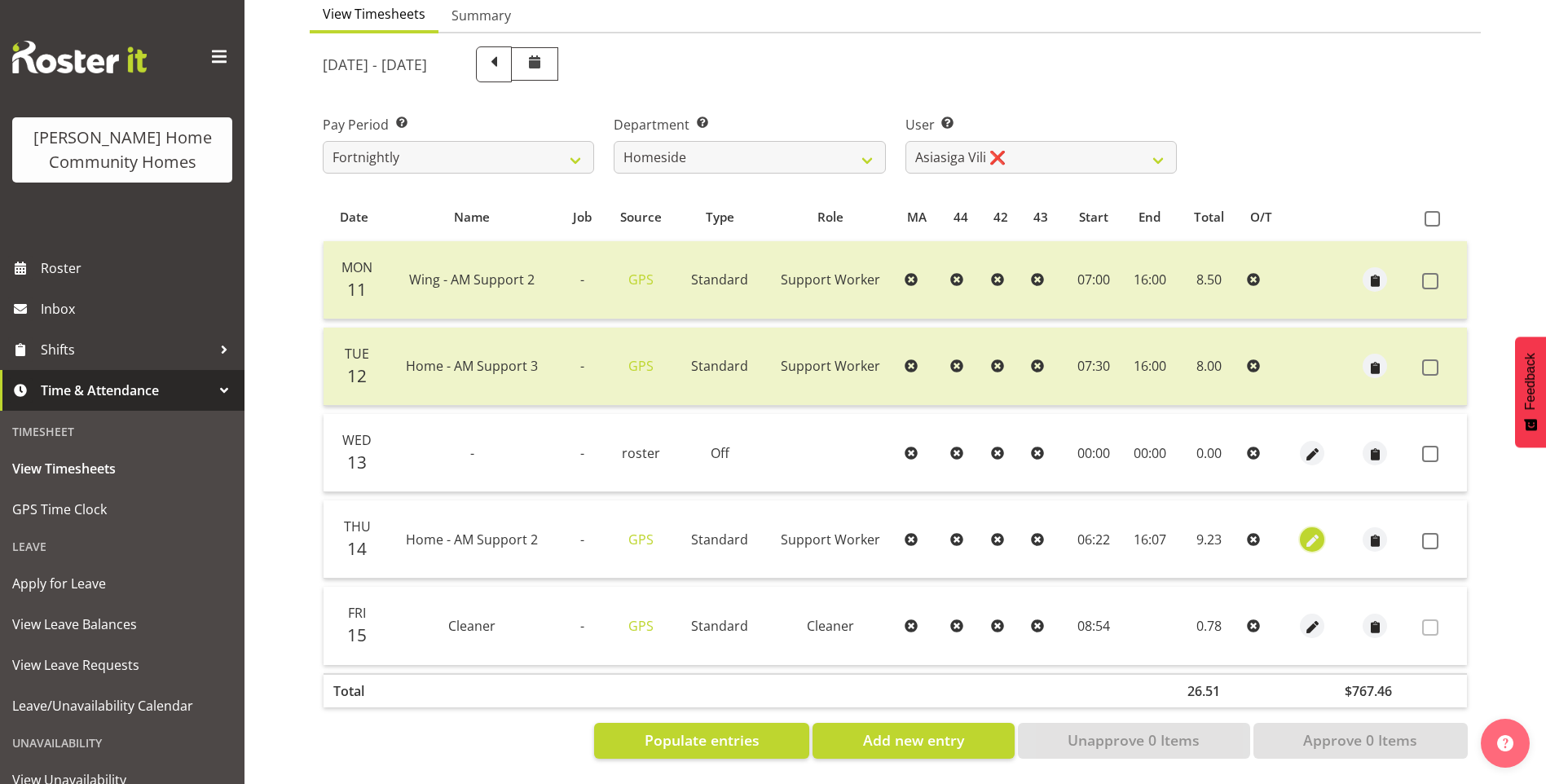
click at [1309, 531] on span "button" at bounding box center [1311, 540] width 19 height 19
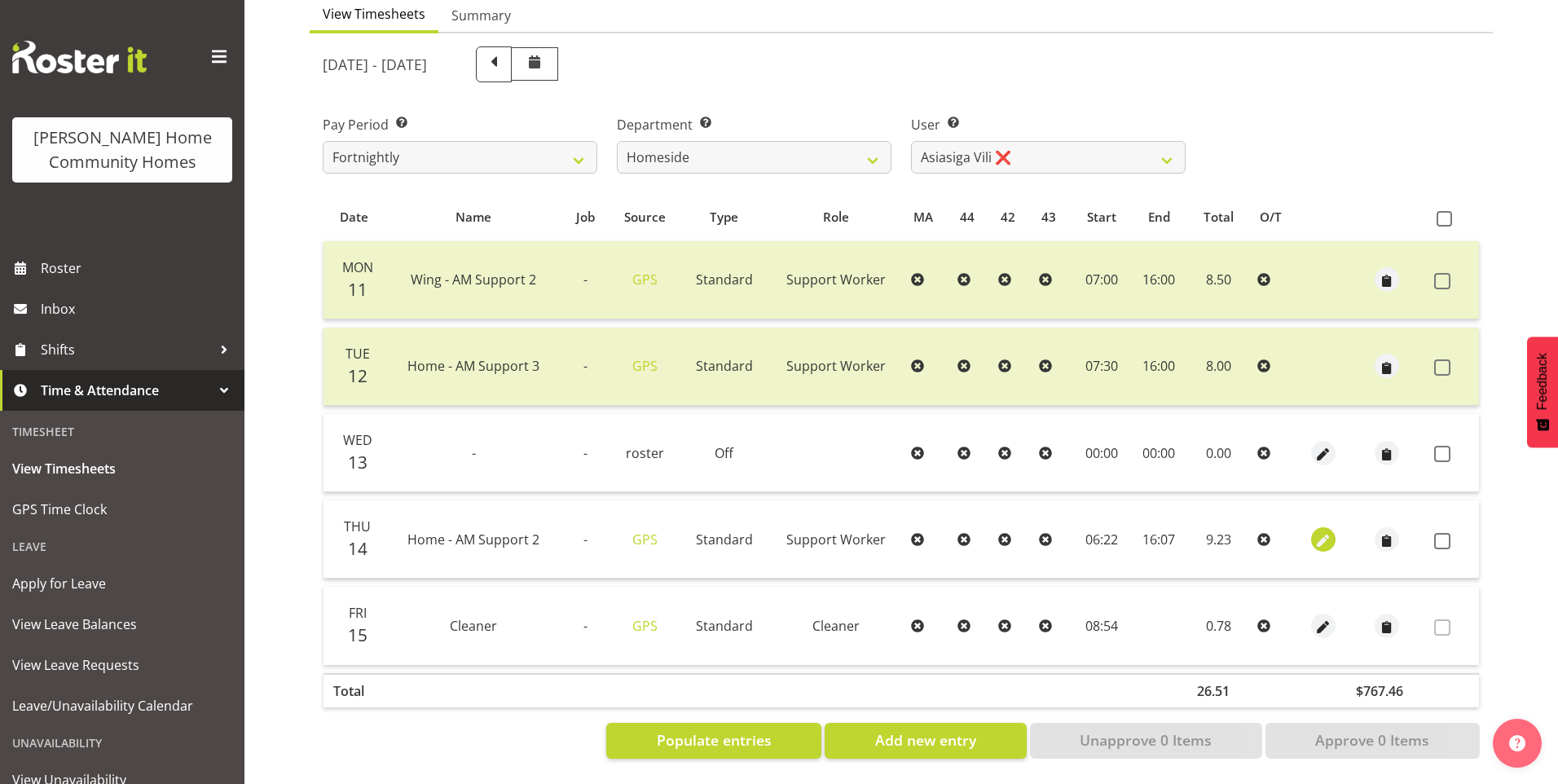
select select "Standard"
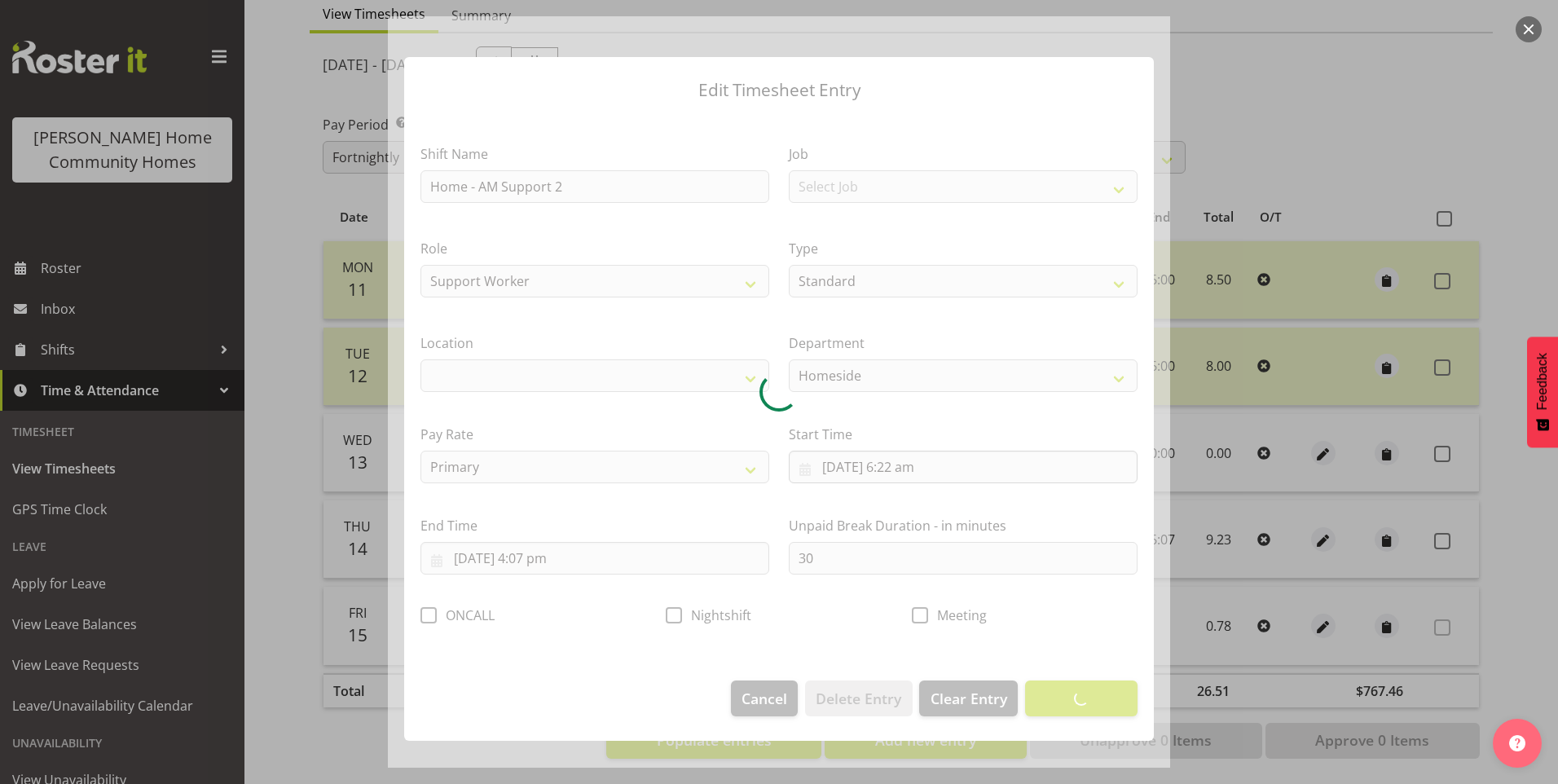
select select "1067"
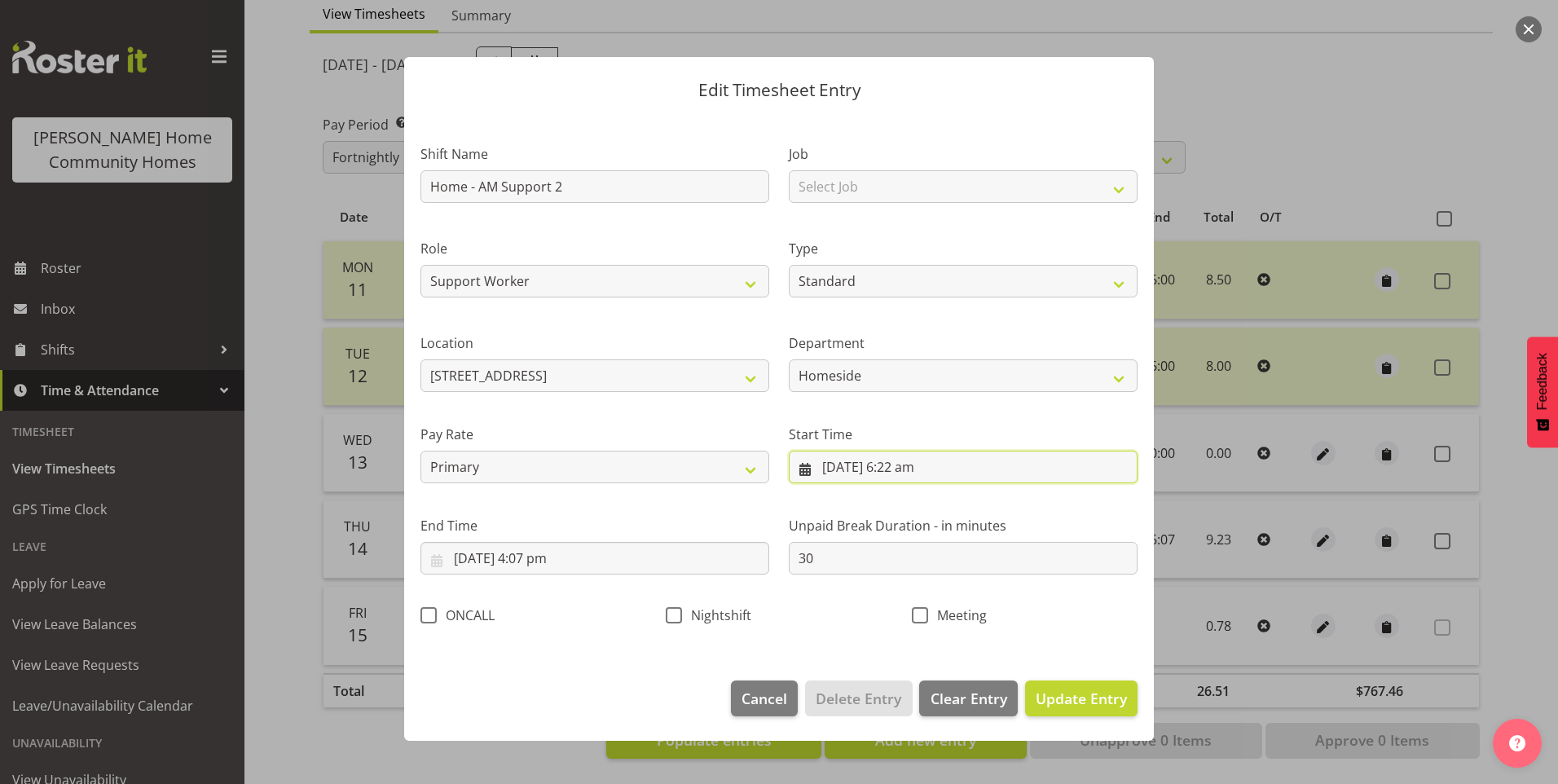
click at [918, 471] on input "14/08/2025, 6:22 am" at bounding box center [963, 466] width 349 height 33
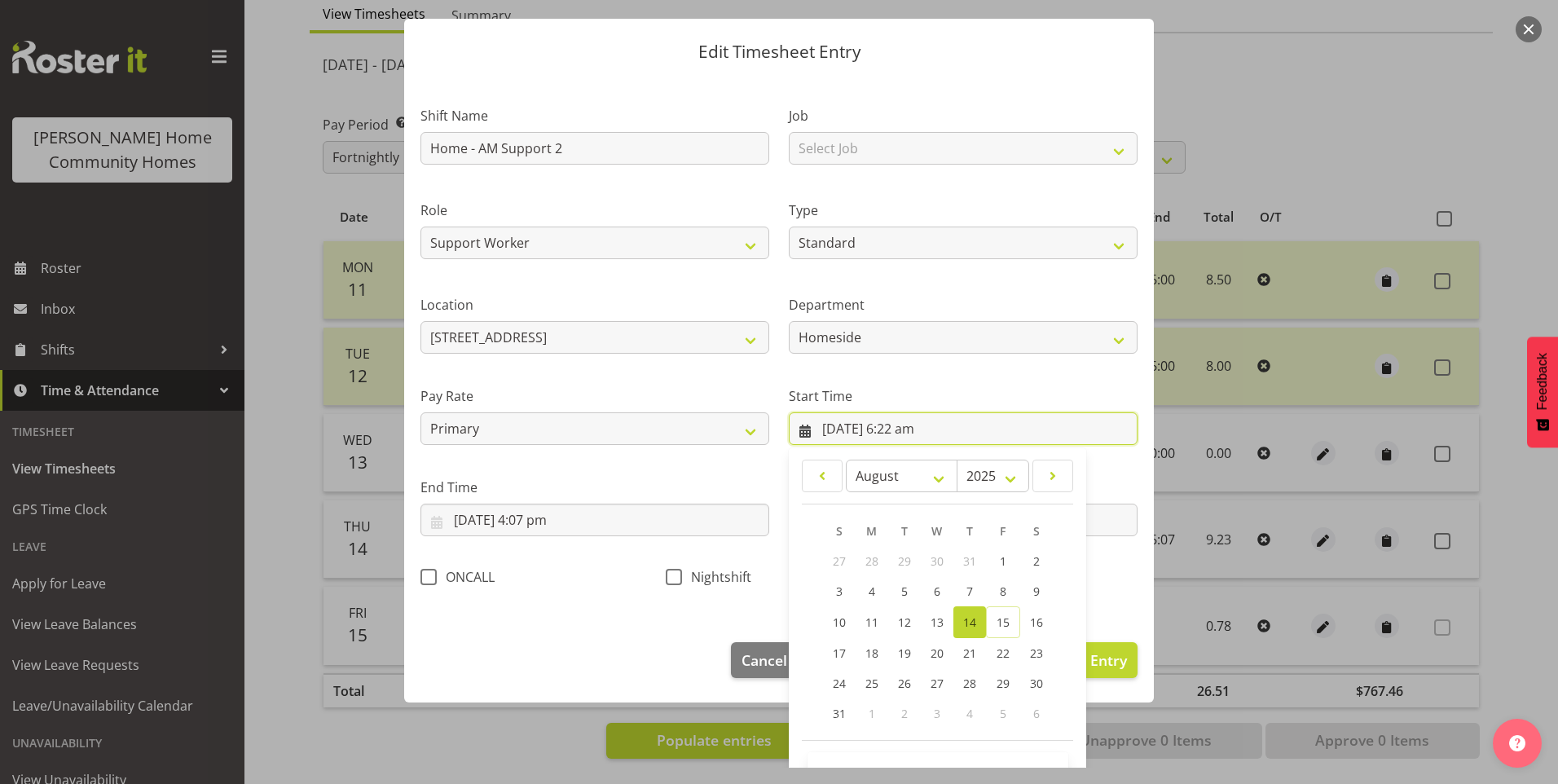
scroll to position [88, 0]
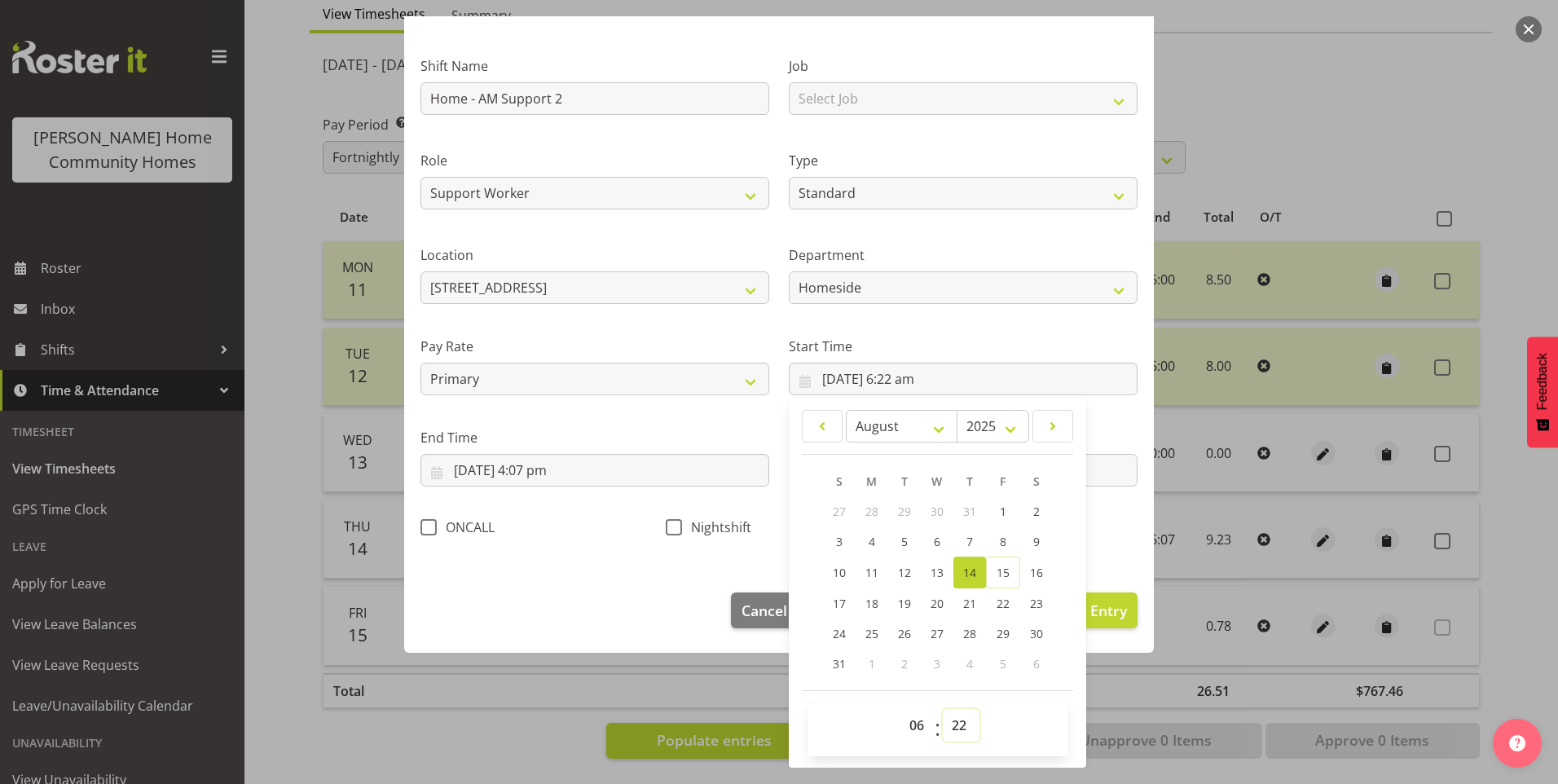
click at [962, 724] on select "00 01 02 03 04 05 06 07 08 09 10 11 12 13 14 15 16 17 18 19 20 21 22 23 24 25 2…" at bounding box center [960, 725] width 36 height 33
select select "30"
click at [943, 709] on select "00 01 02 03 04 05 06 07 08 09 10 11 12 13 14 15 16 17 18 19 20 21 22 23 24 25 2…" at bounding box center [960, 725] width 36 height 33
type input "14/08/2025, 6:30 am"
click at [555, 468] on input "14/08/2025, 4:07 pm" at bounding box center [595, 470] width 349 height 33
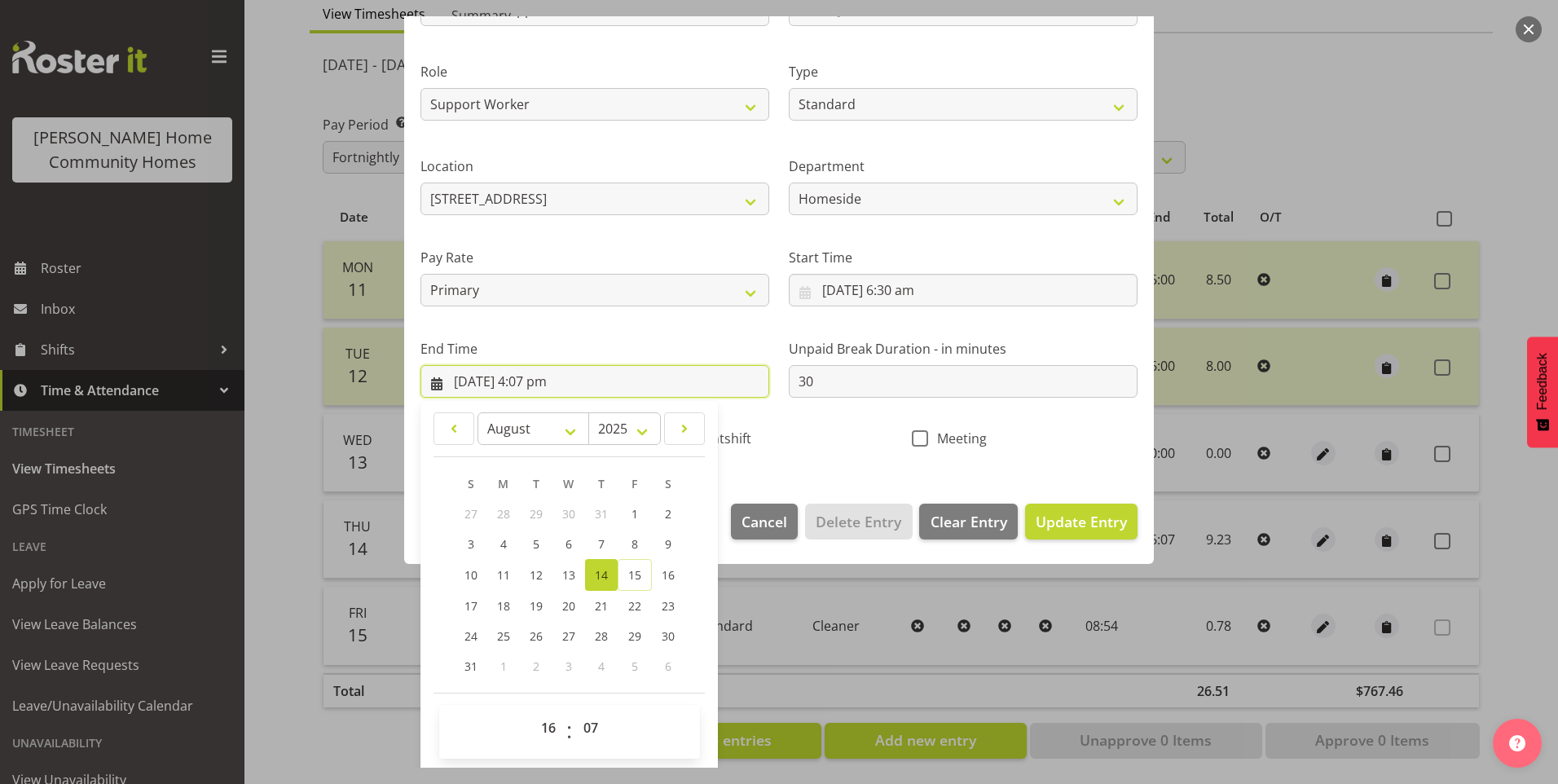
scroll to position [180, 0]
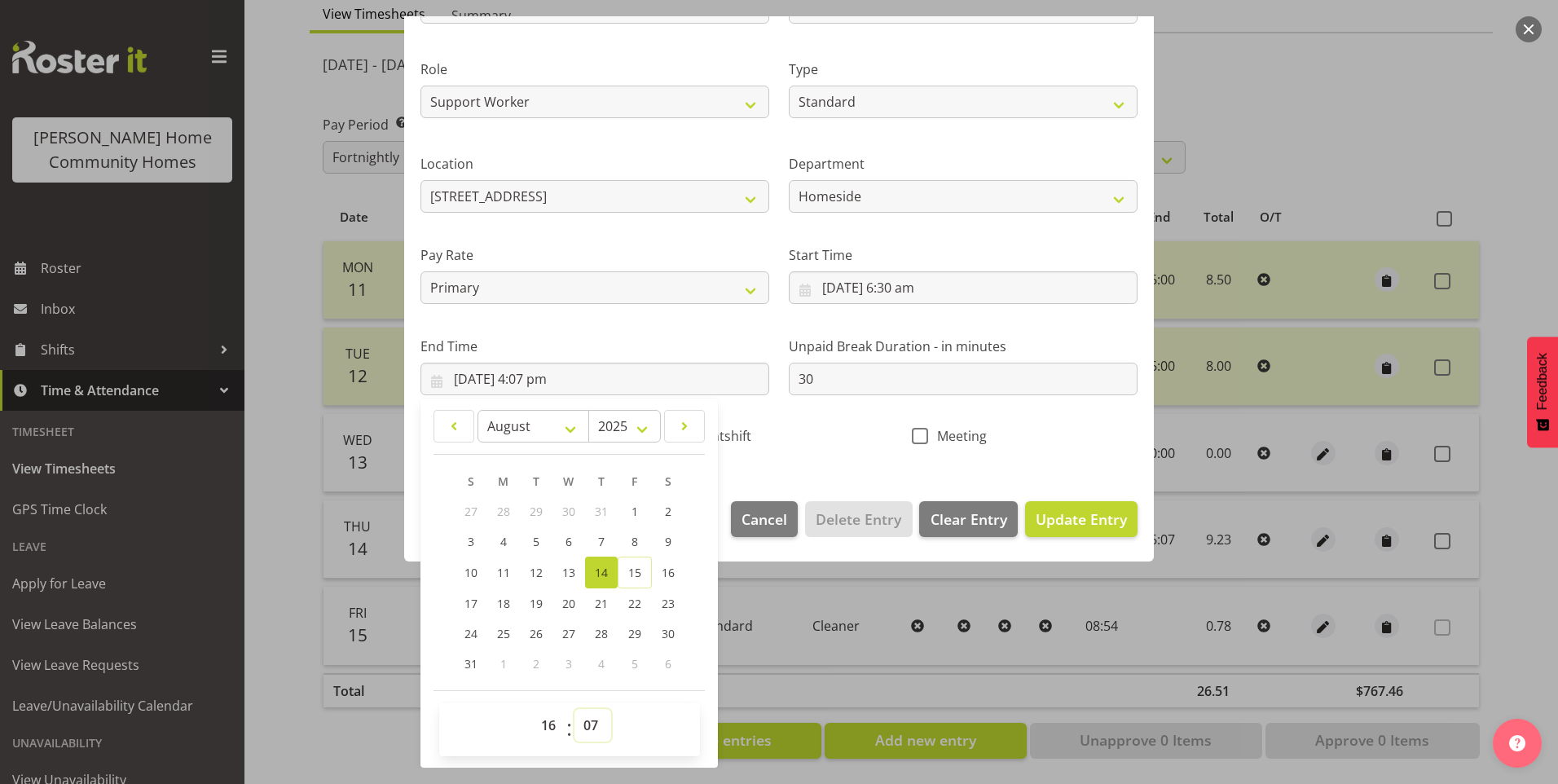
drag, startPoint x: 590, startPoint y: 714, endPoint x: 593, endPoint y: 704, distance: 10.4
click at [593, 704] on div "00 01 02 03 04 05 06 07 08 09 10 11 12 13 14 15 16 17 18 19 20 21 22 23 : 00 01…" at bounding box center [569, 729] width 261 height 54
select select "0"
click at [575, 709] on select "00 01 02 03 04 05 06 07 08 09 10 11 12 13 14 15 16 17 18 19 20 21 22 23 24 25 2…" at bounding box center [592, 725] width 36 height 33
type input "14/08/2025, 4:00 pm"
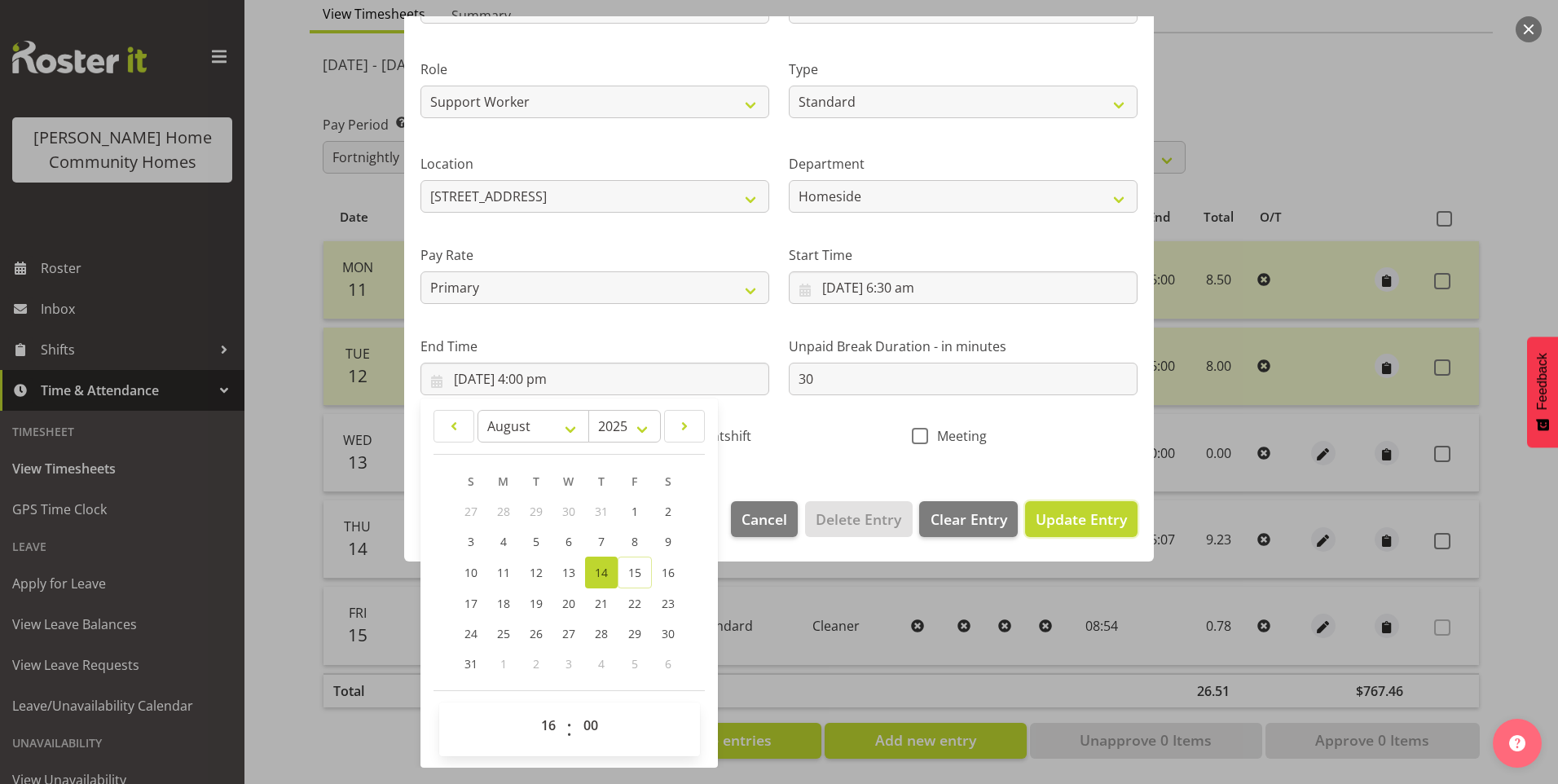
drag, startPoint x: 1065, startPoint y: 508, endPoint x: 1208, endPoint y: 515, distance: 143.2
click at [1067, 506] on button "Update Entry" at bounding box center [1081, 519] width 112 height 36
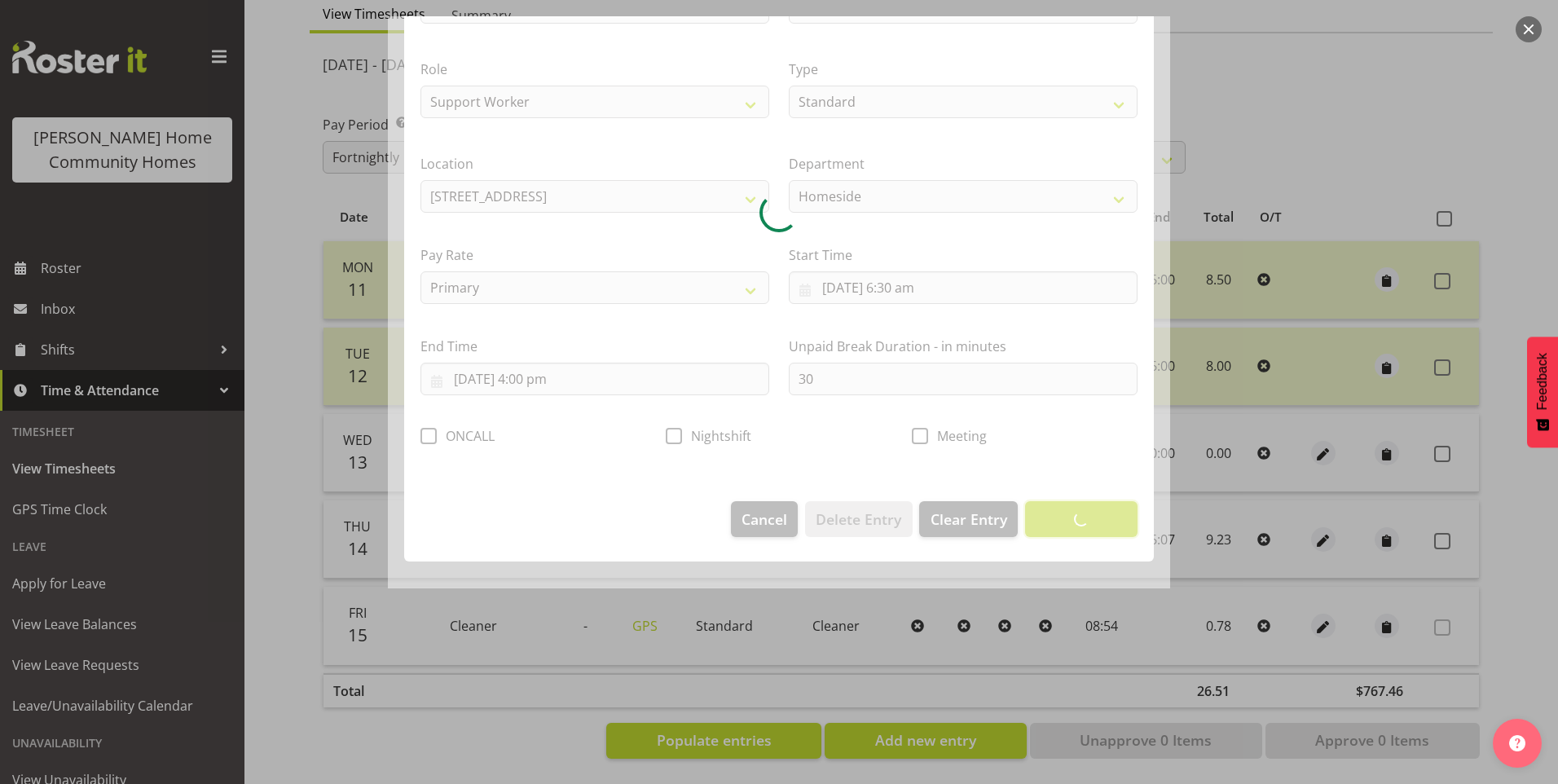
scroll to position [0, 0]
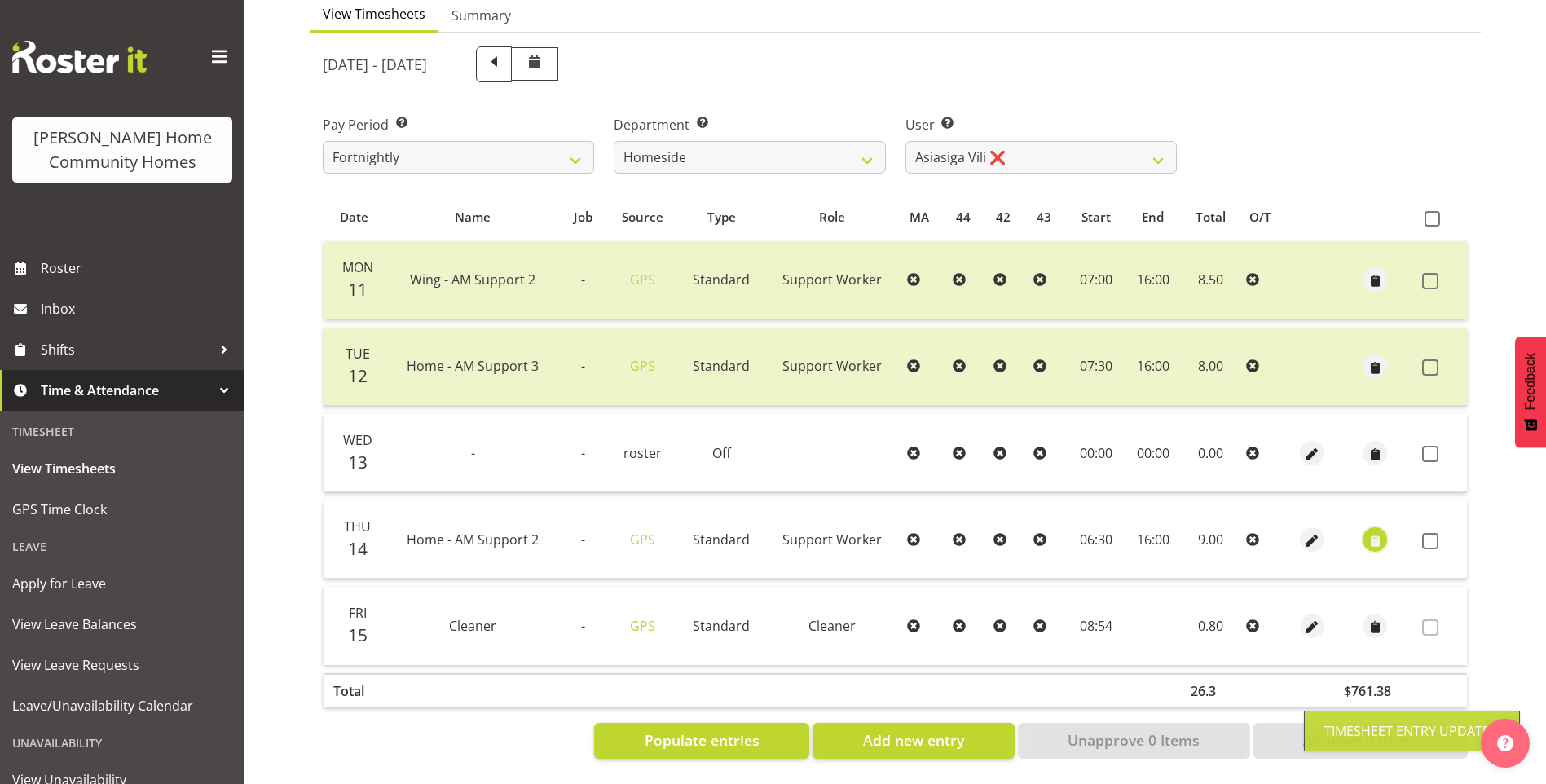
click at [1374, 531] on span "button" at bounding box center [1374, 540] width 19 height 19
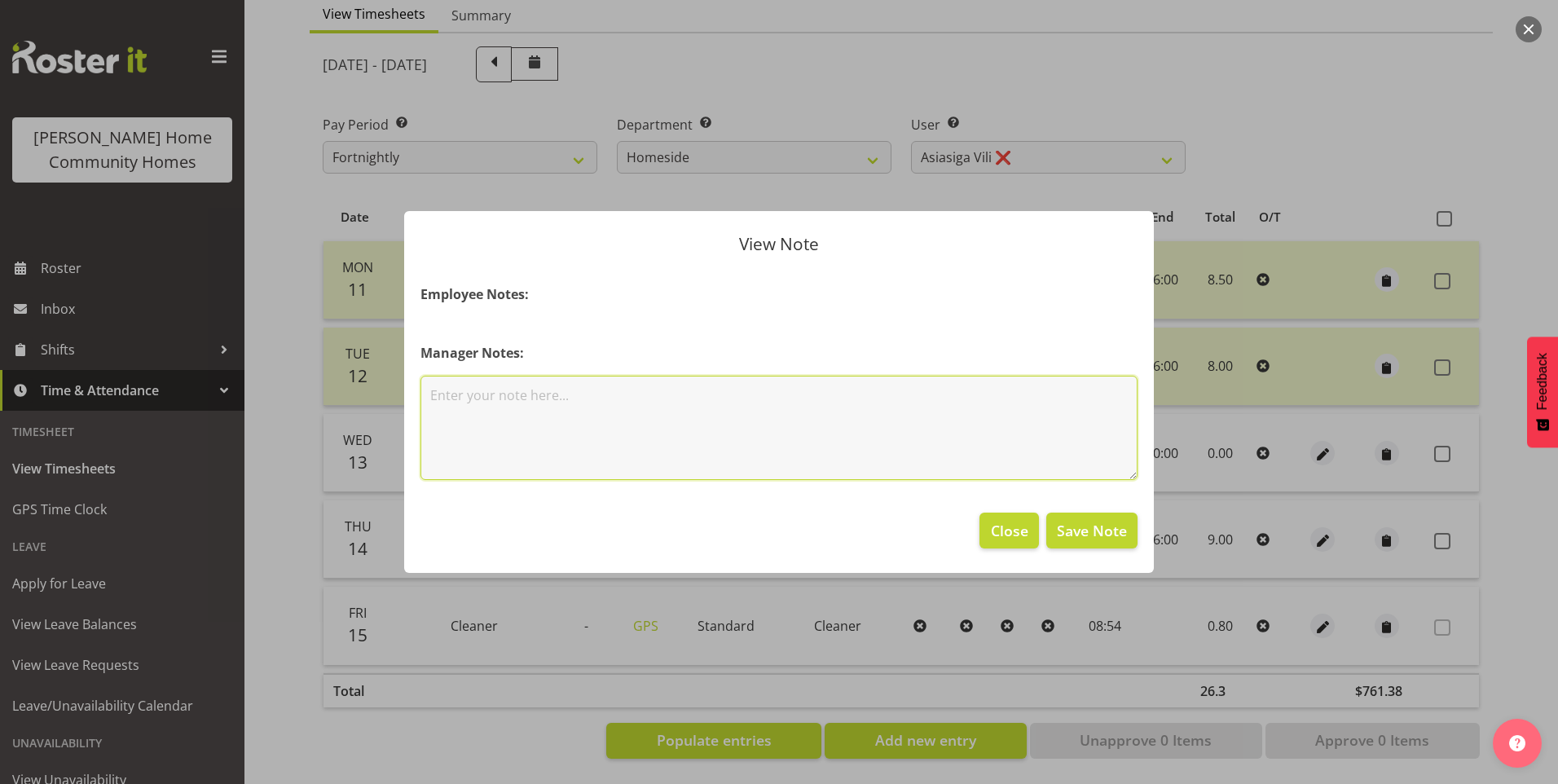
click at [663, 422] on textarea at bounding box center [779, 427] width 717 height 104
type textarea "Staff meeting"
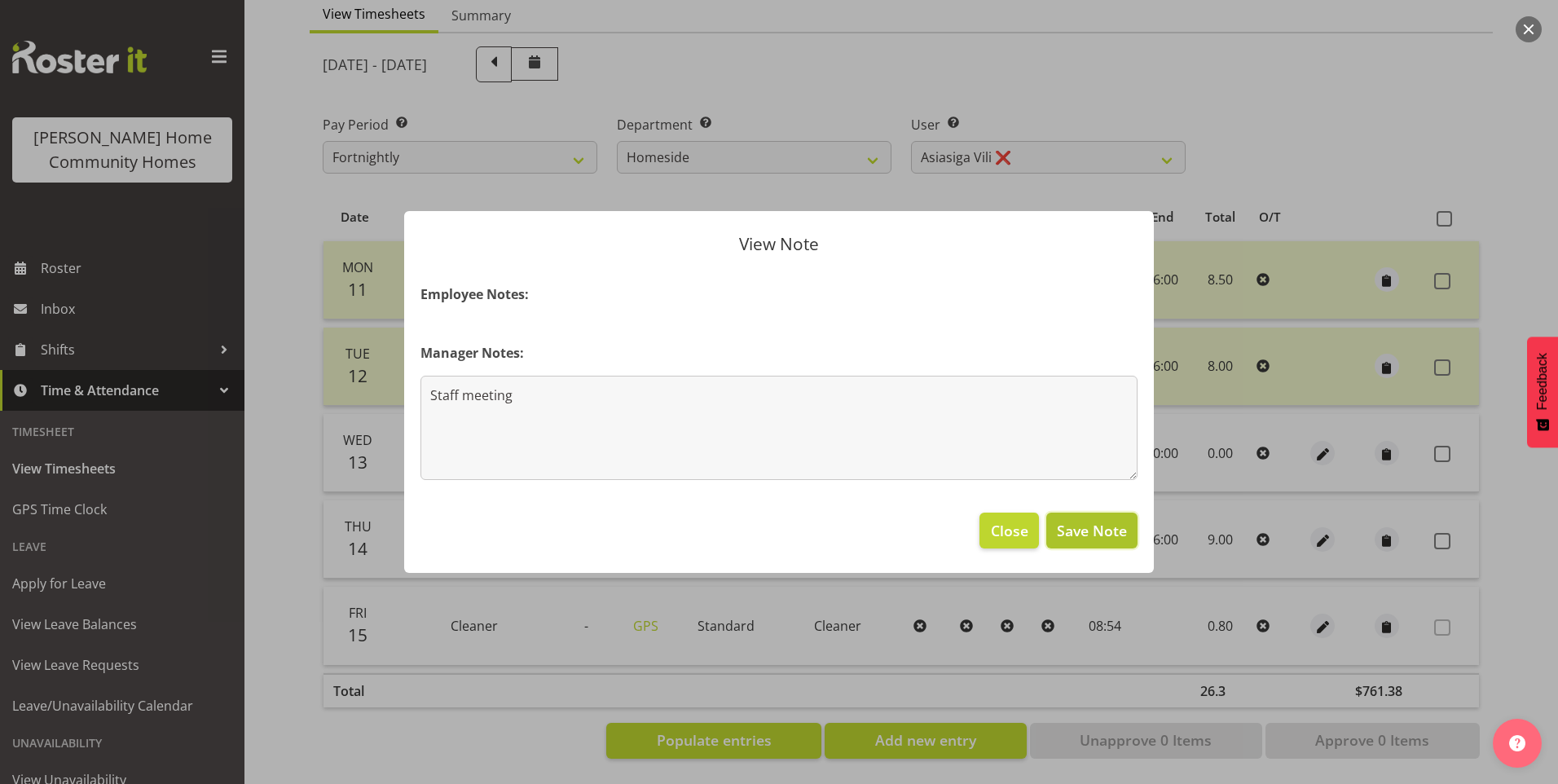
click at [1115, 527] on span "Save Note" at bounding box center [1091, 530] width 70 height 21
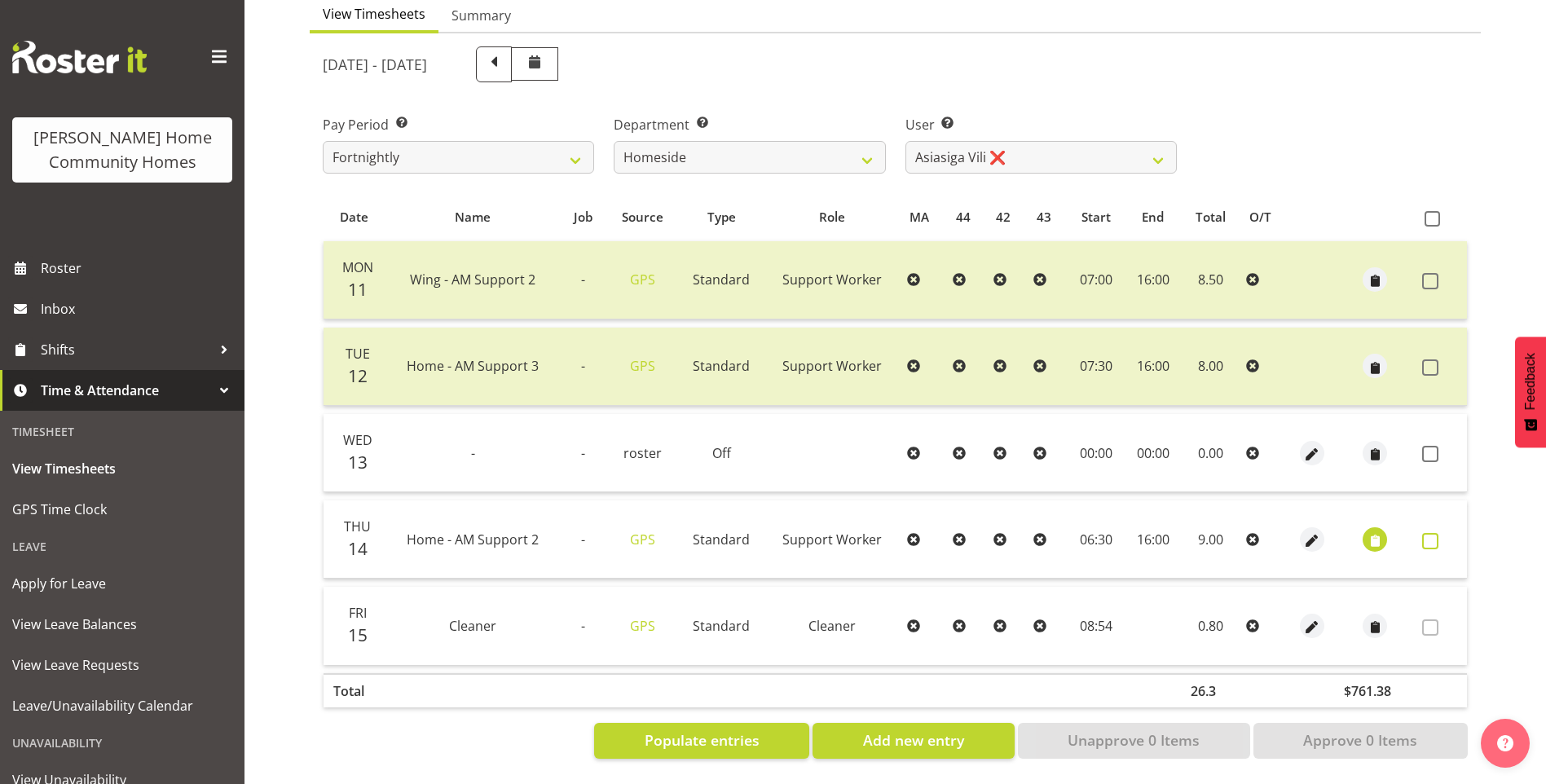
click at [1426, 533] on span at bounding box center [1430, 541] width 16 height 16
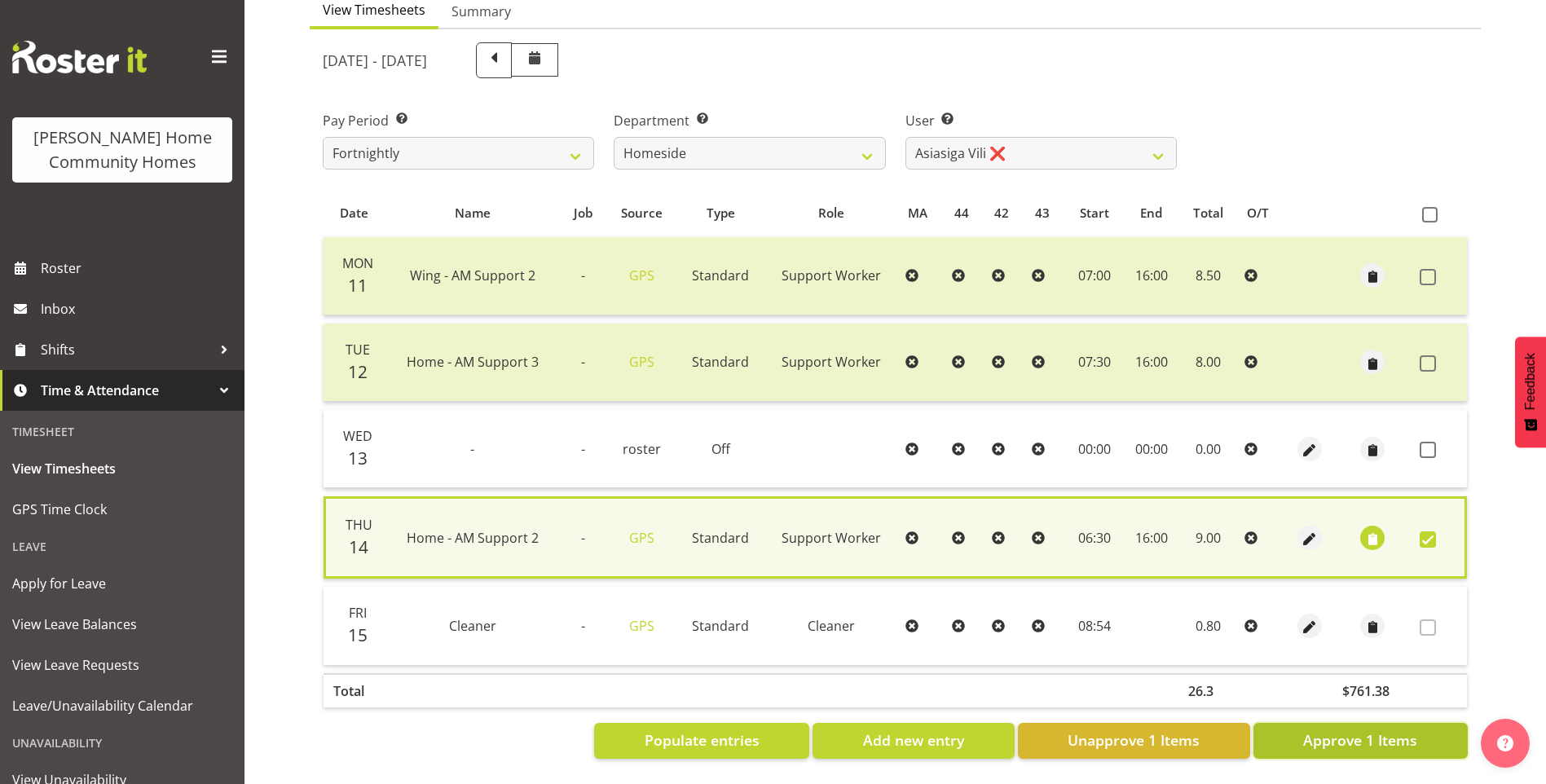
click at [1373, 729] on span "Approve 1 Items" at bounding box center [1359, 740] width 114 height 21
checkbox input "false"
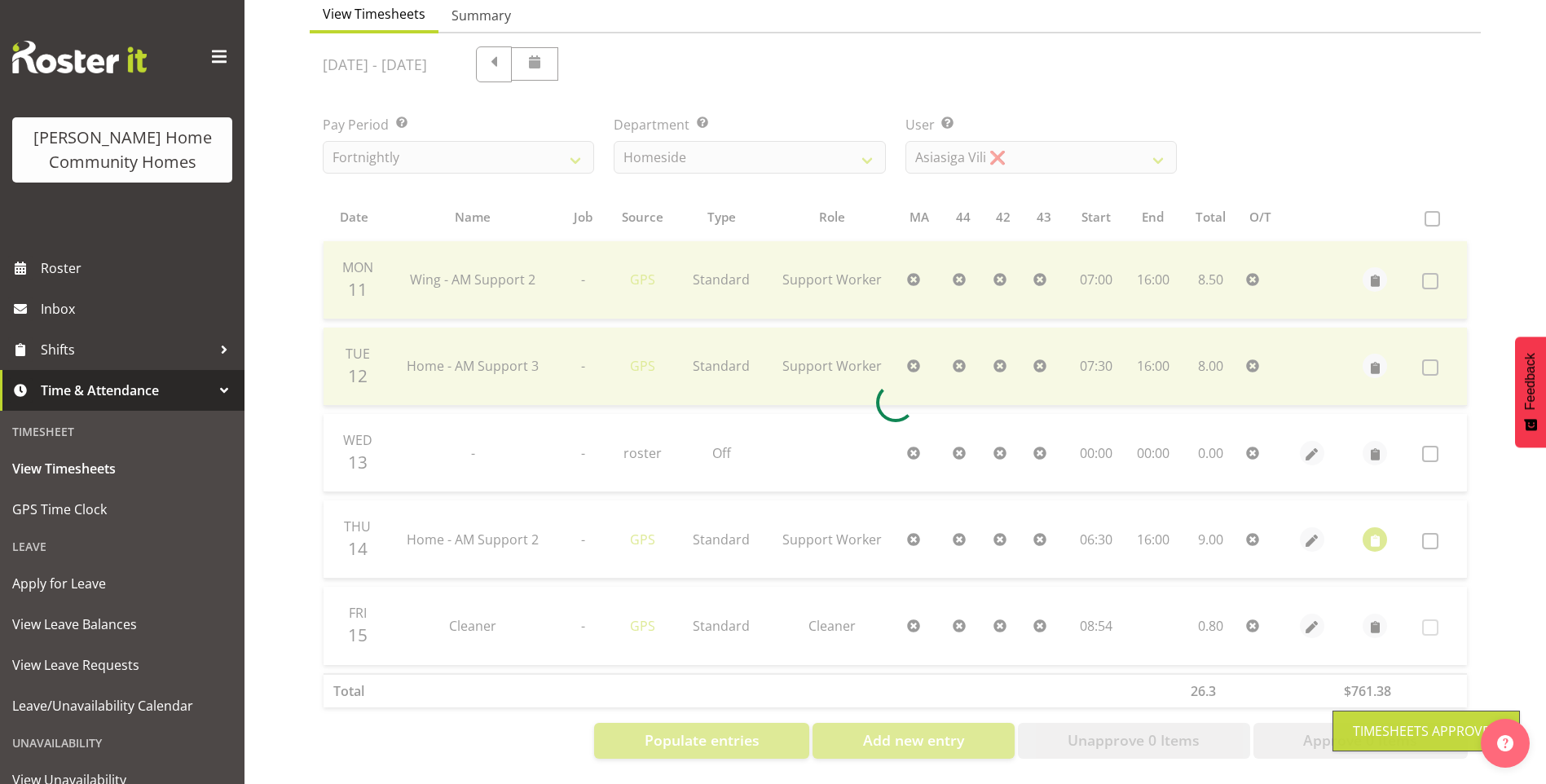
click at [940, 139] on div at bounding box center [895, 403] width 1171 height 738
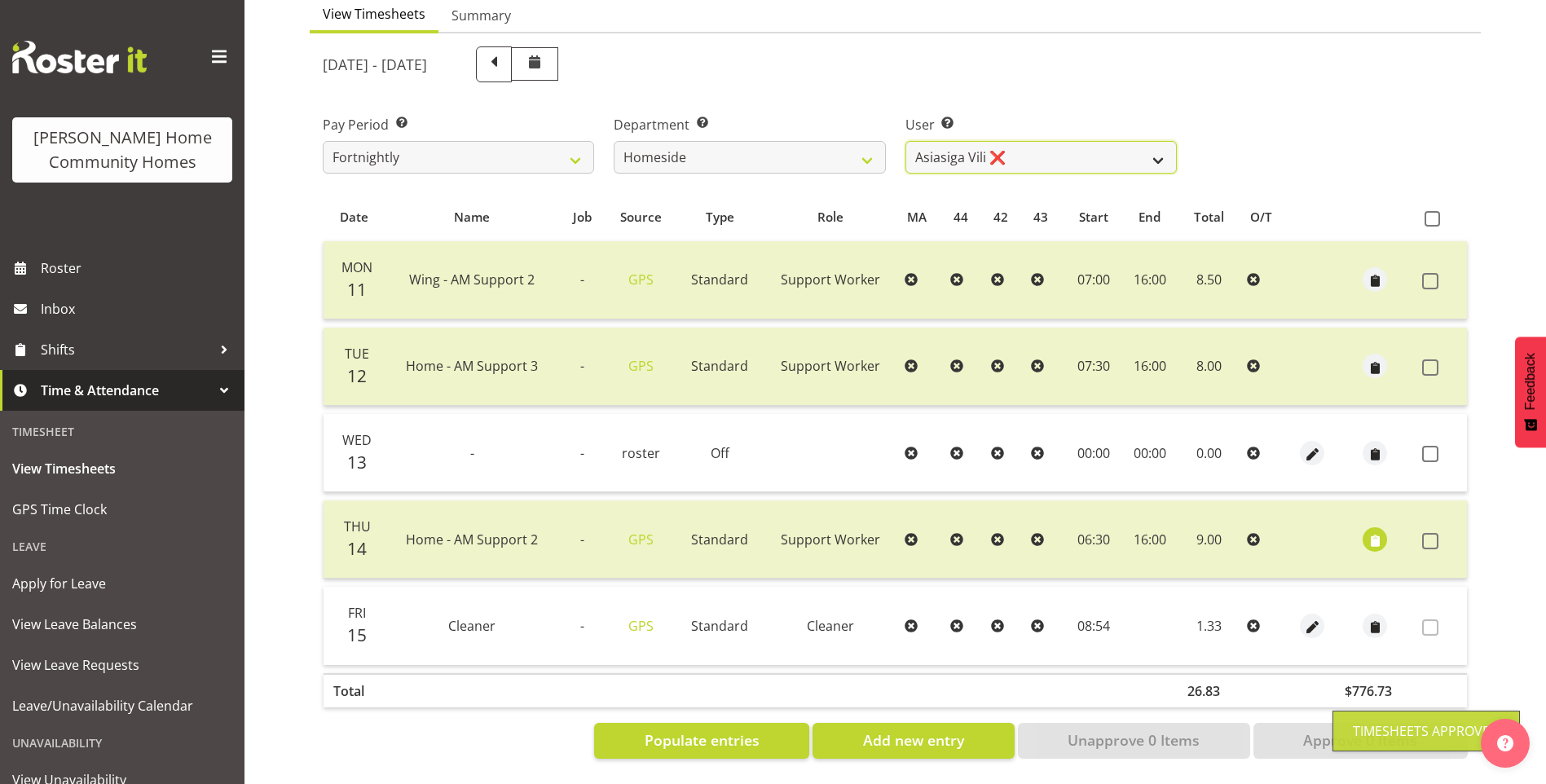
click at [933, 155] on select "Asiasiga Vili ❌ Billie-Rose Dunlop ❌ Brijesh (BK) Kachhadiya ✔ Cheenee Vargas ❌…" at bounding box center [1041, 157] width 272 height 33
select select "8539"
click at [905, 141] on select "Asiasiga Vili ❌ Billie-Rose Dunlop ❌ Brijesh (BK) Kachhadiya ✔ Cheenee Vargas ❌…" at bounding box center [1041, 157] width 272 height 33
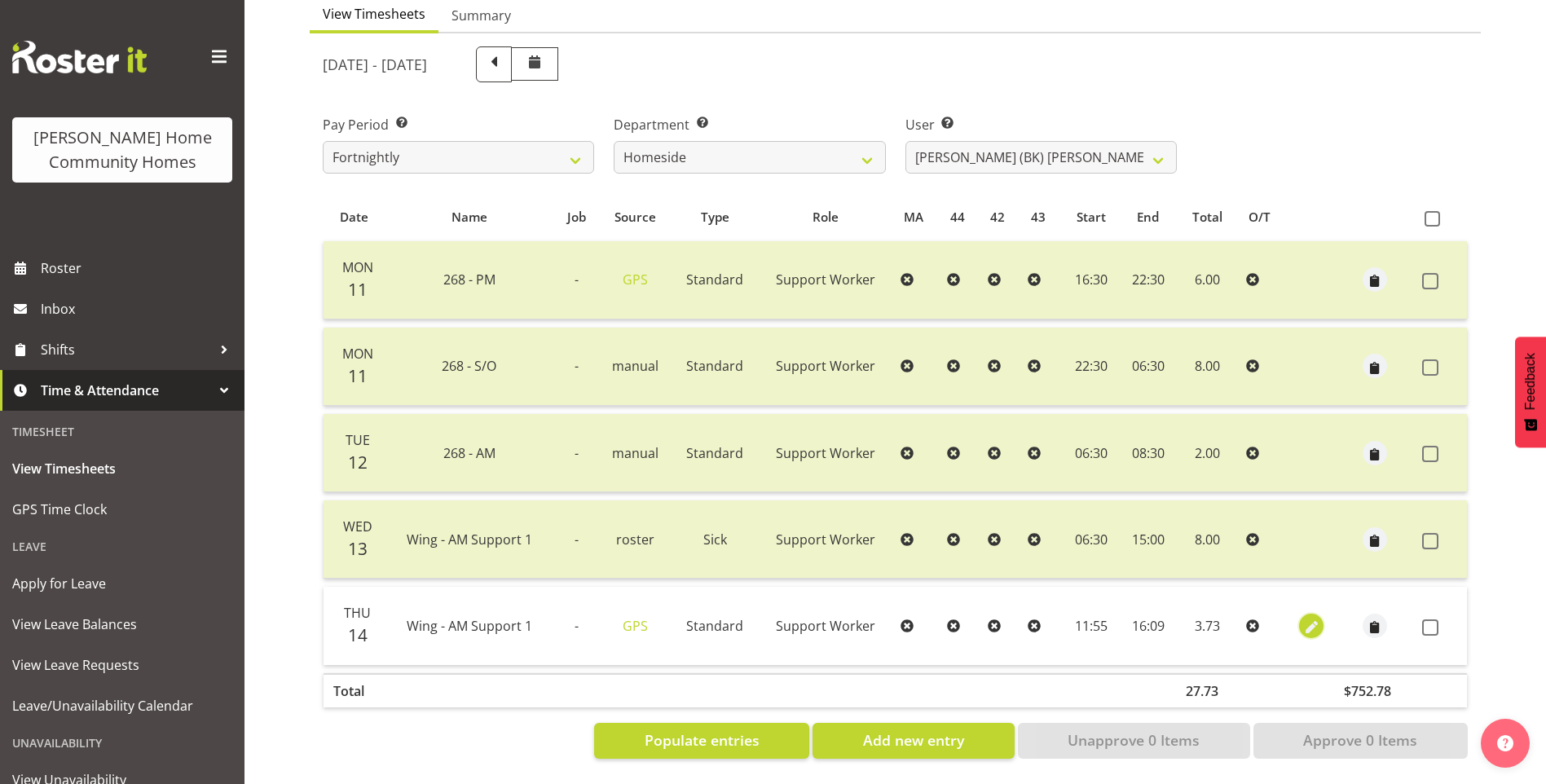
click at [1311, 618] on span "button" at bounding box center [1311, 626] width 19 height 19
select select "Standard"
select select "749"
select select "7"
select select "2025"
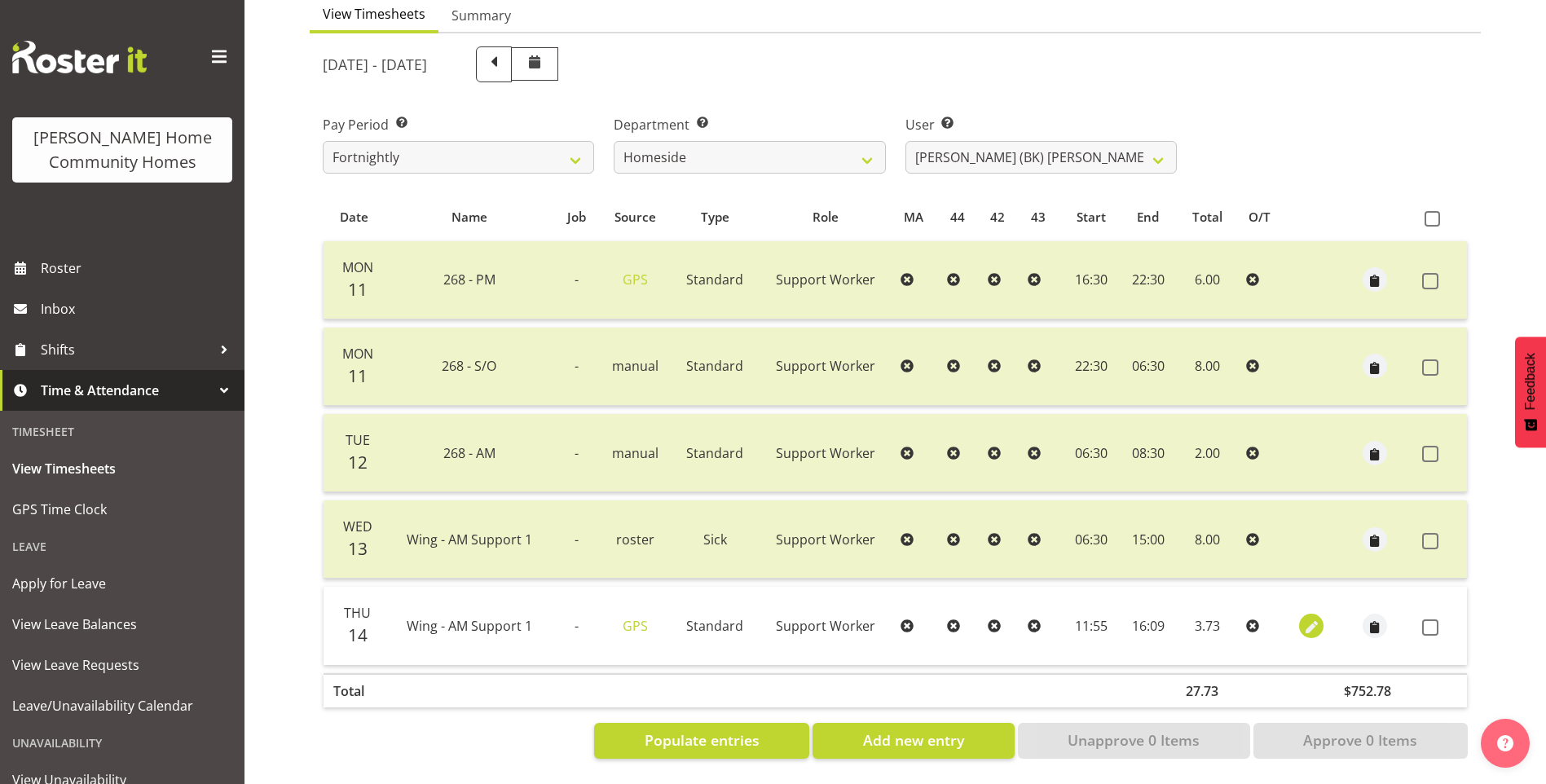
select select "11"
select select "55"
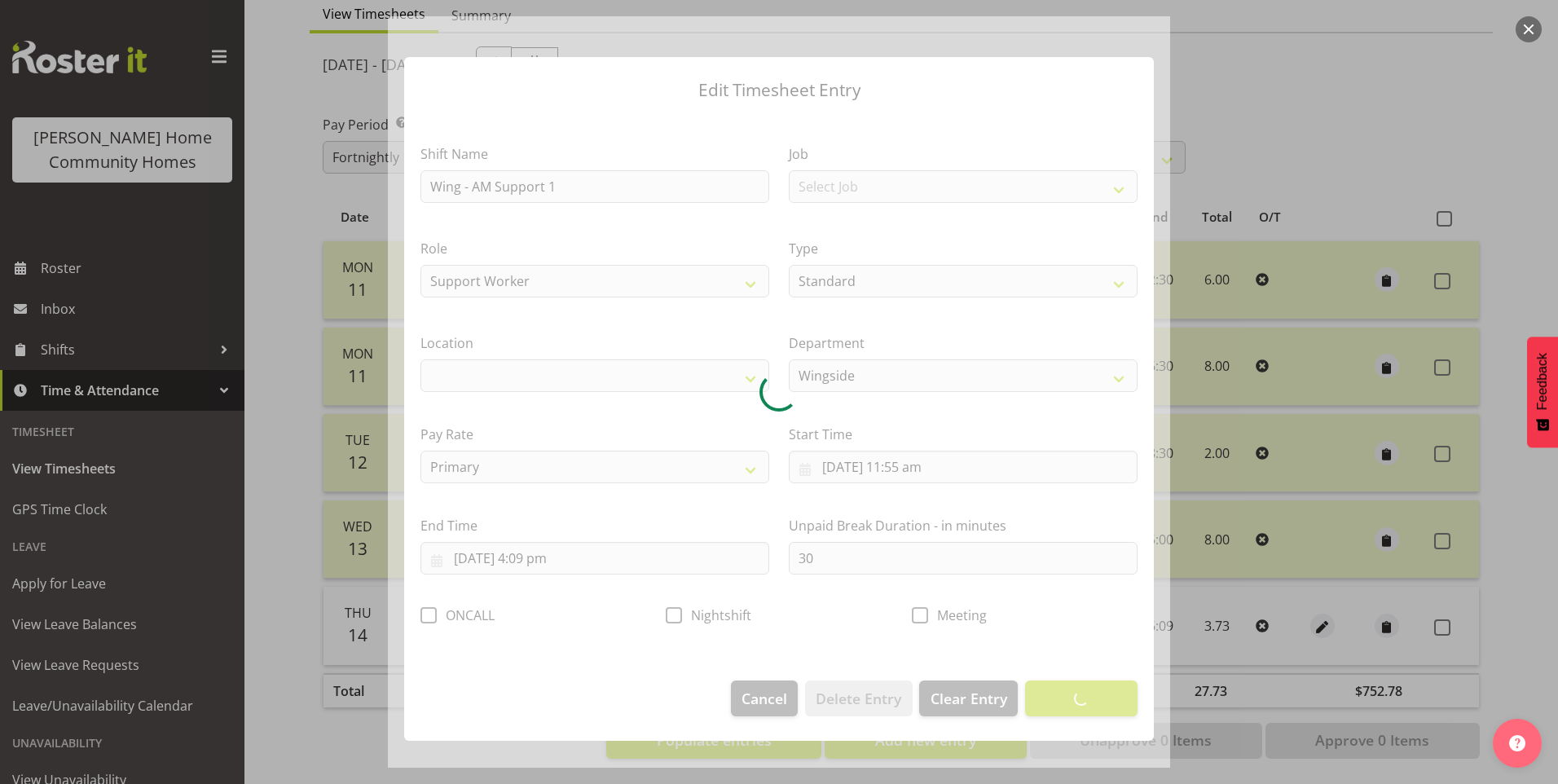
select select "1071"
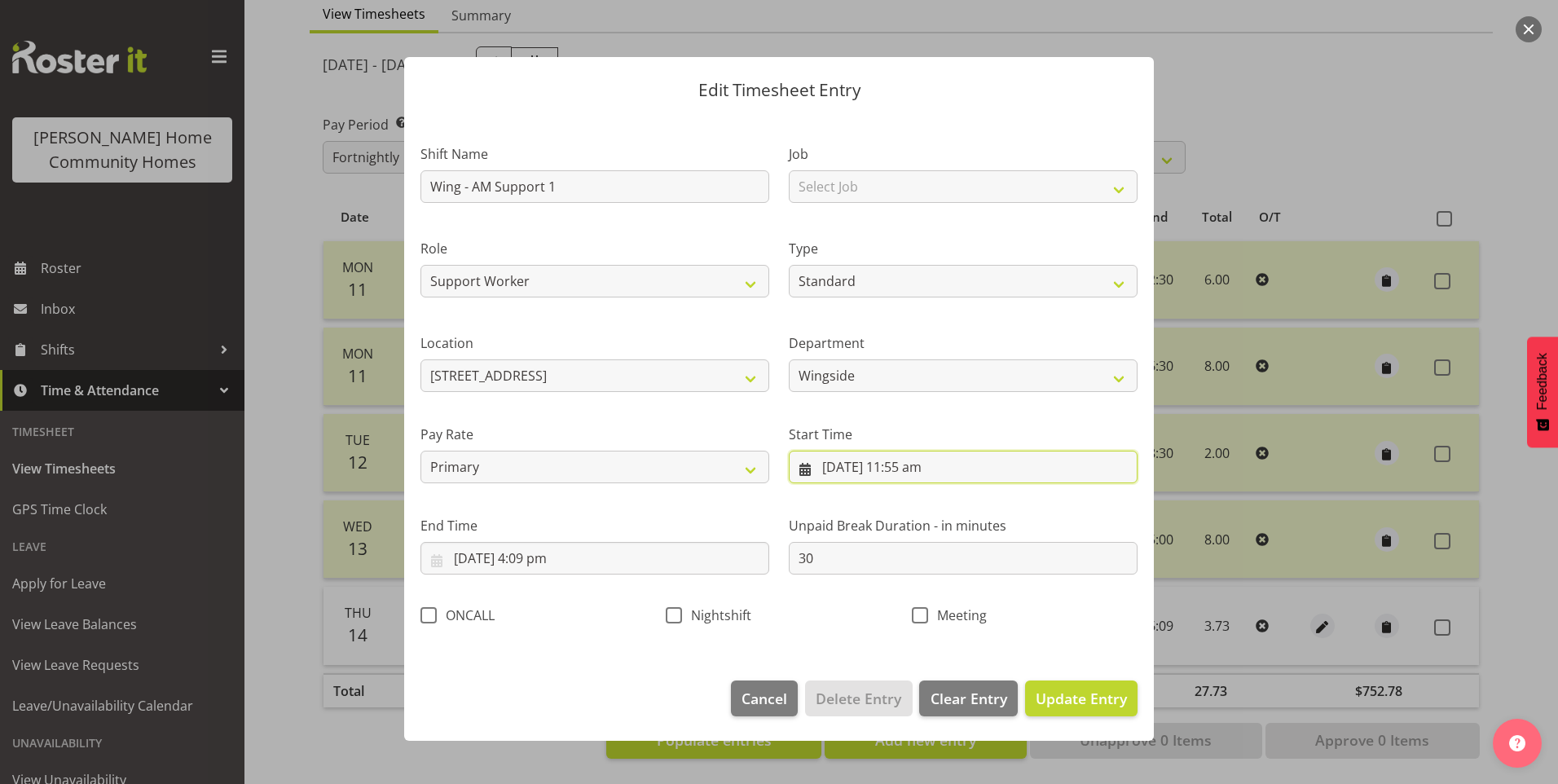
click at [908, 467] on input "14/08/2025, 11:55 am" at bounding box center [963, 466] width 349 height 33
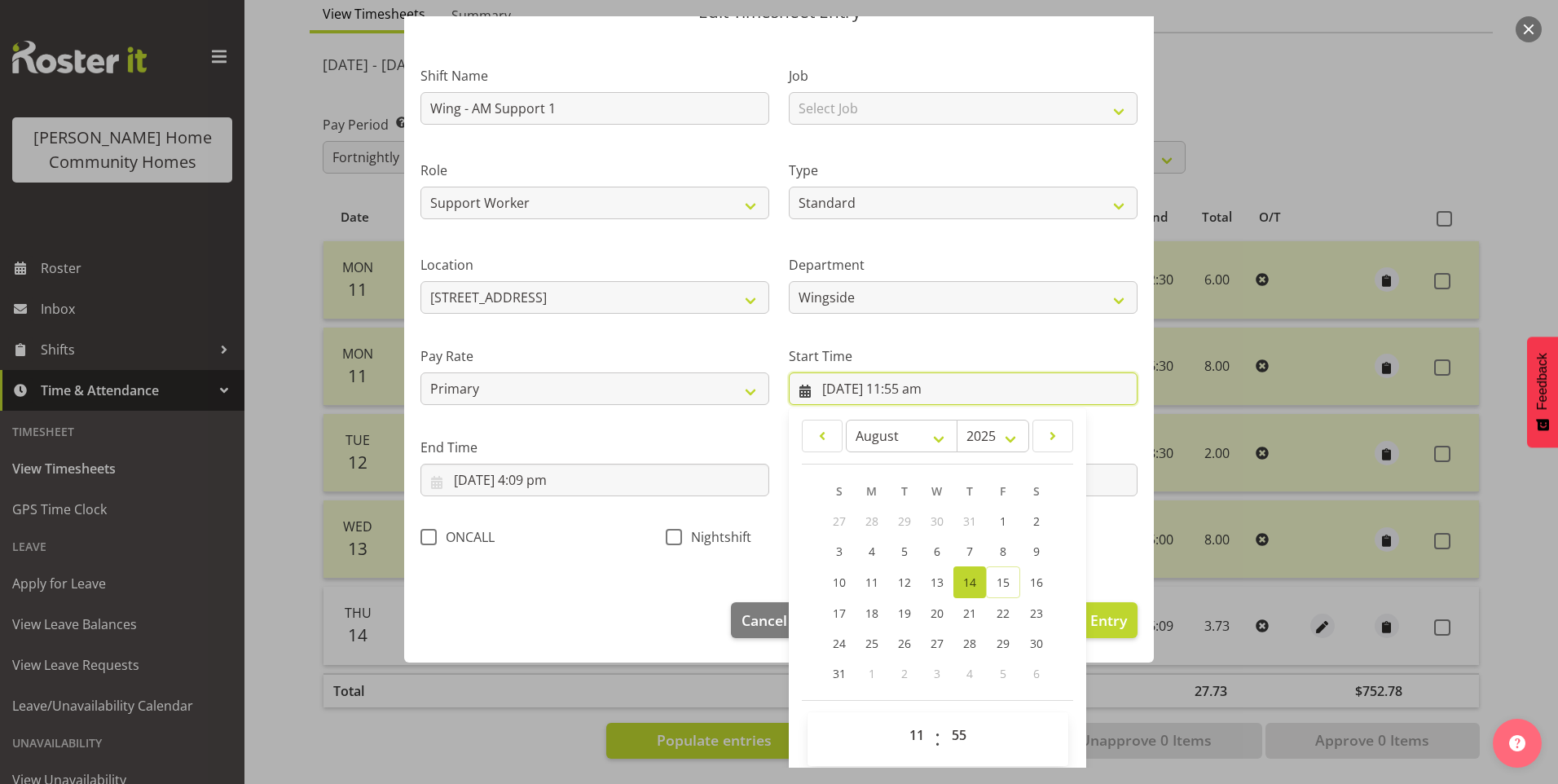
scroll to position [88, 0]
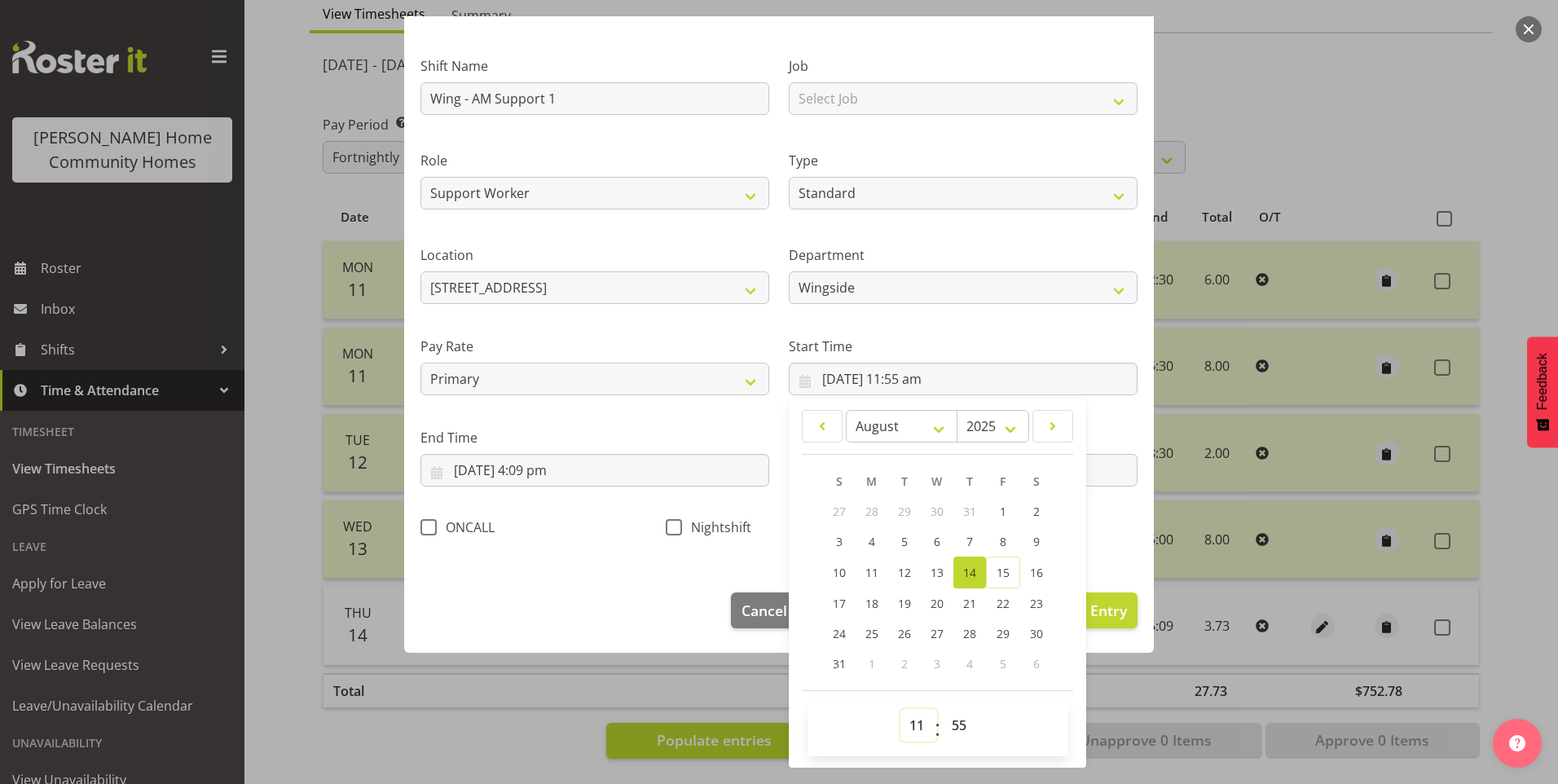
click at [912, 725] on select "00 01 02 03 04 05 06 07 08 09 10 11 12 13 14 15 16 17 18 19 20 21 22 23" at bounding box center [918, 725] width 36 height 33
select select "6"
click at [900, 709] on select "00 01 02 03 04 05 06 07 08 09 10 11 12 13 14 15 16 17 18 19 20 21 22 23" at bounding box center [918, 725] width 36 height 33
type input "14/08/2025, 6:55 am"
click at [953, 724] on select "00 01 02 03 04 05 06 07 08 09 10 11 12 13 14 15 16 17 18 19 20 21 22 23 24 25 2…" at bounding box center [960, 725] width 36 height 33
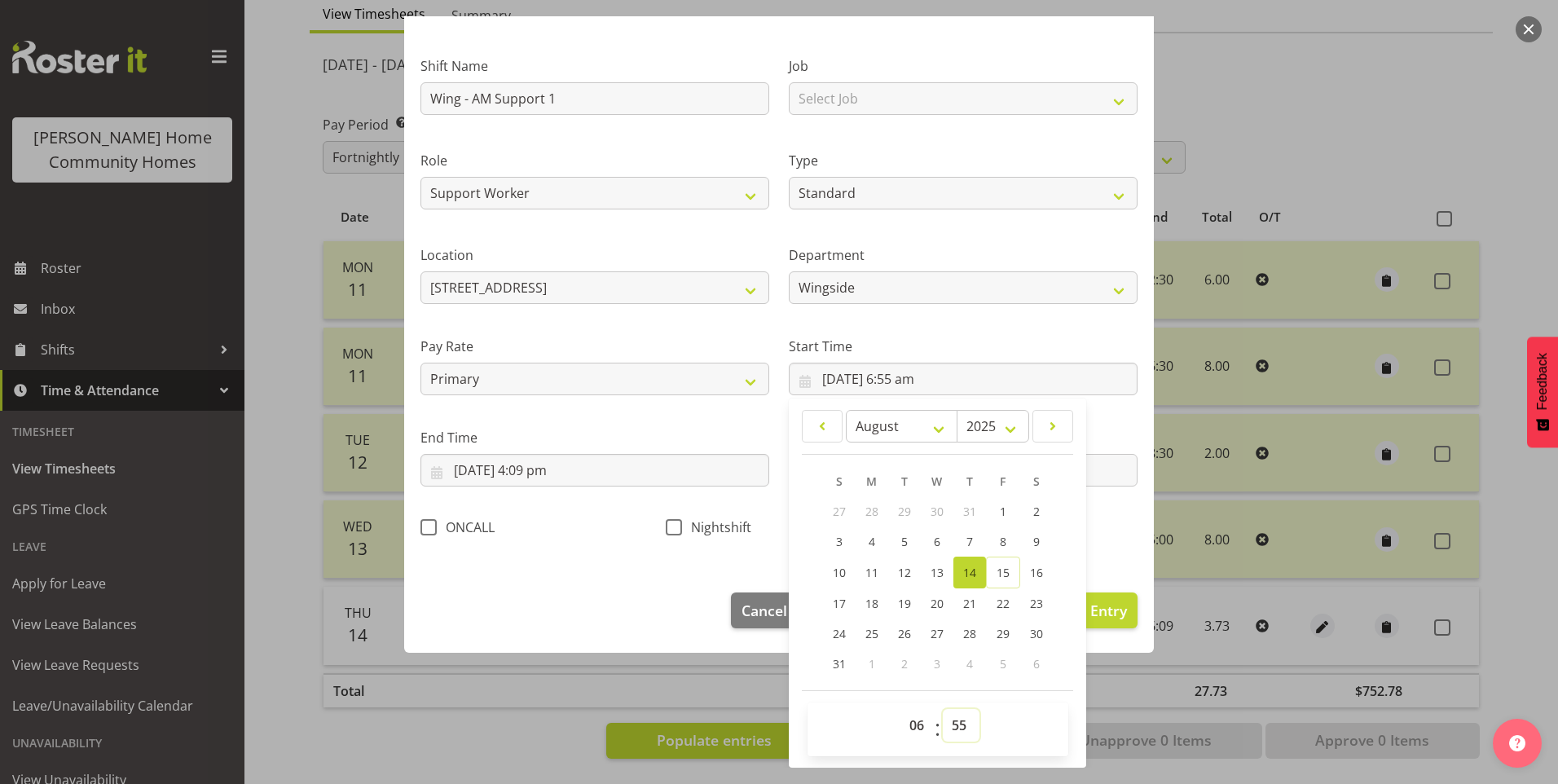
select select "30"
click at [943, 709] on select "00 01 02 03 04 05 06 07 08 09 10 11 12 13 14 15 16 17 18 19 20 21 22 23 24 25 2…" at bounding box center [960, 725] width 36 height 33
type input "14/08/2025, 6:30 am"
click at [551, 467] on input "14/08/2025, 4:09 pm" at bounding box center [595, 470] width 349 height 33
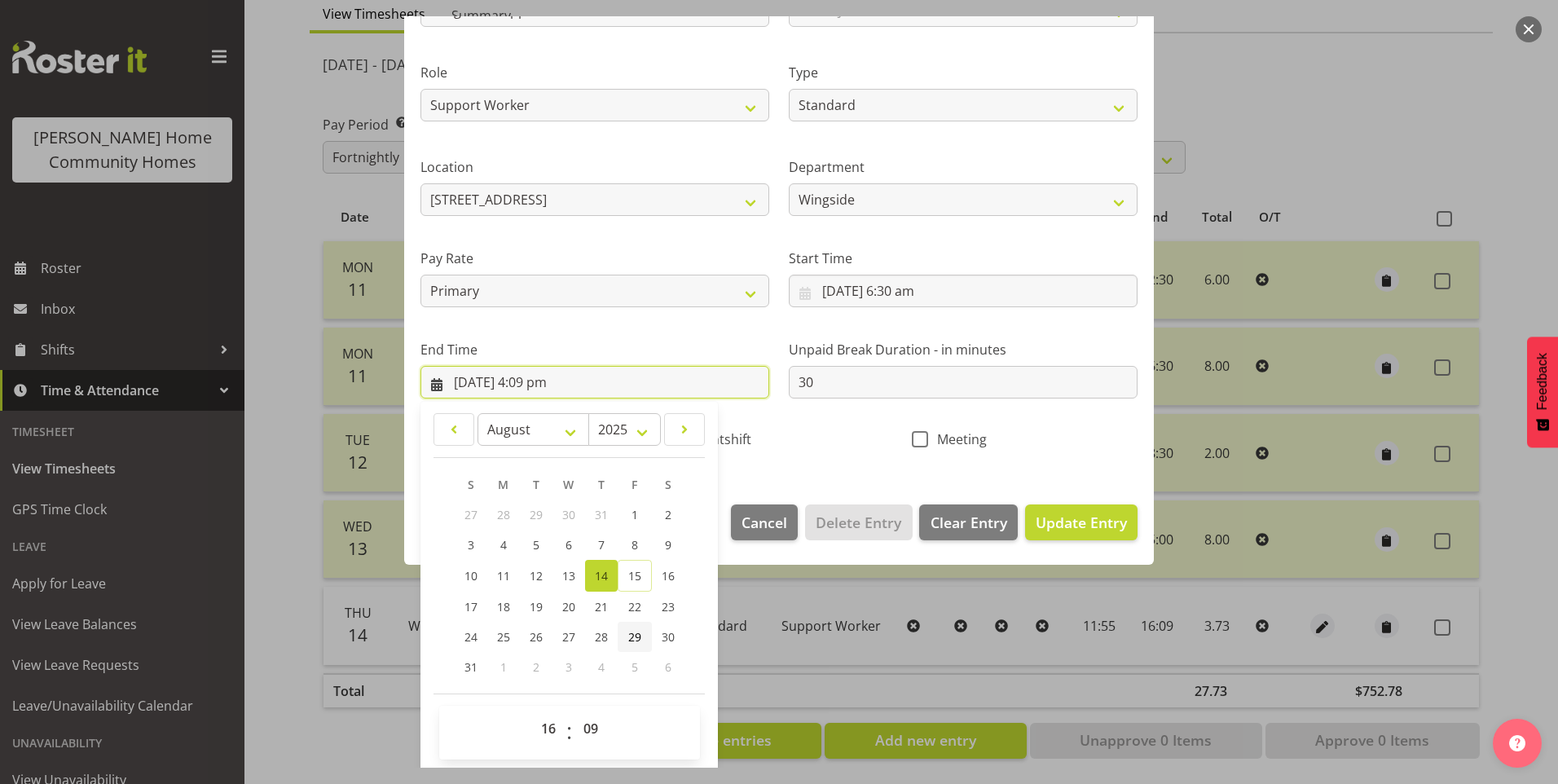
scroll to position [180, 0]
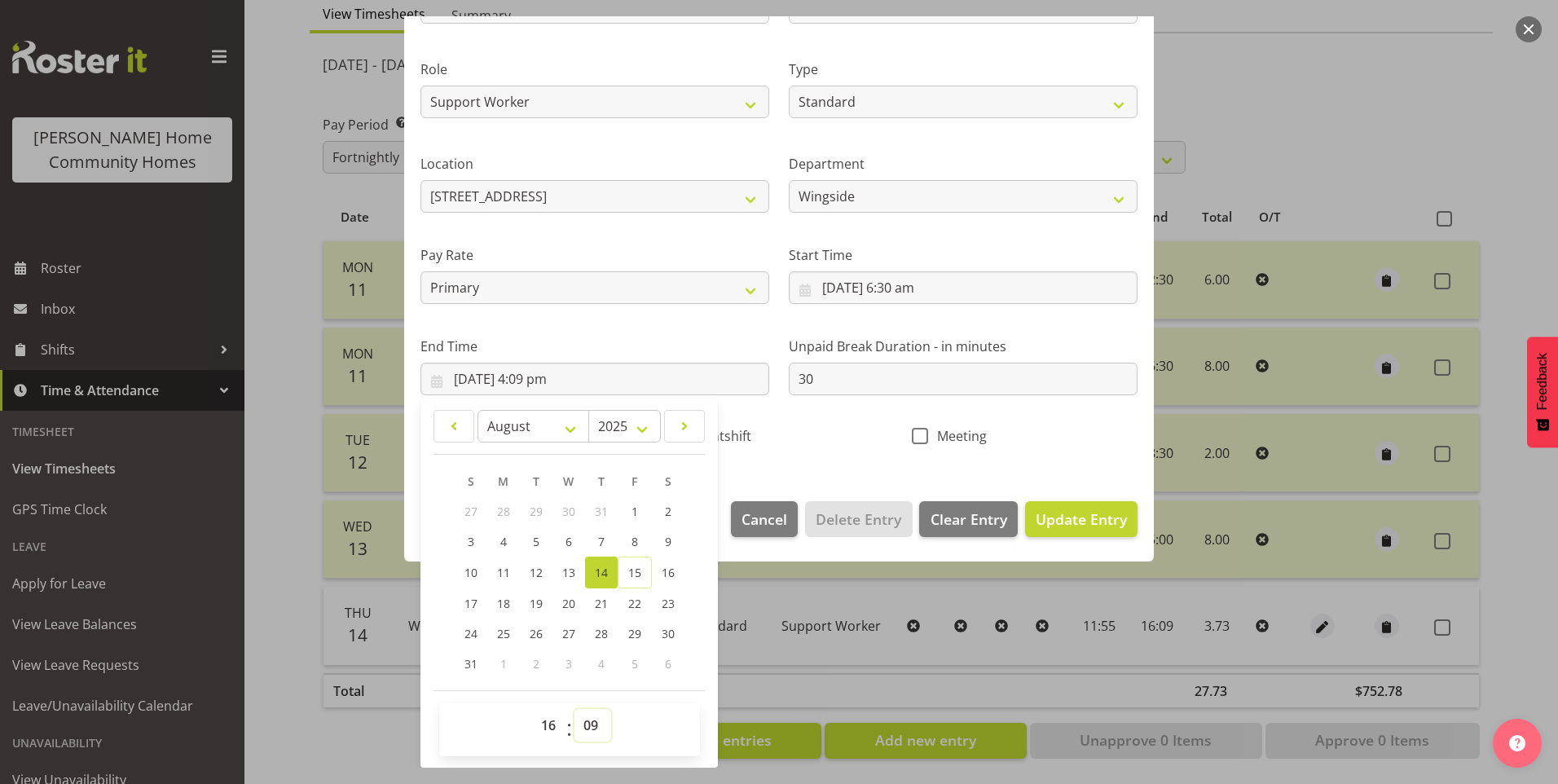
click at [599, 714] on select "00 01 02 03 04 05 06 07 08 09 10 11 12 13 14 15 16 17 18 19 20 21 22 23 24 25 2…" at bounding box center [592, 725] width 36 height 33
select select "0"
click at [575, 709] on select "00 01 02 03 04 05 06 07 08 09 10 11 12 13 14 15 16 17 18 19 20 21 22 23 24 25 2…" at bounding box center [592, 725] width 36 height 33
type input "14/08/2025, 4:00 pm"
drag, startPoint x: 1097, startPoint y: 515, endPoint x: 1274, endPoint y: 527, distance: 177.4
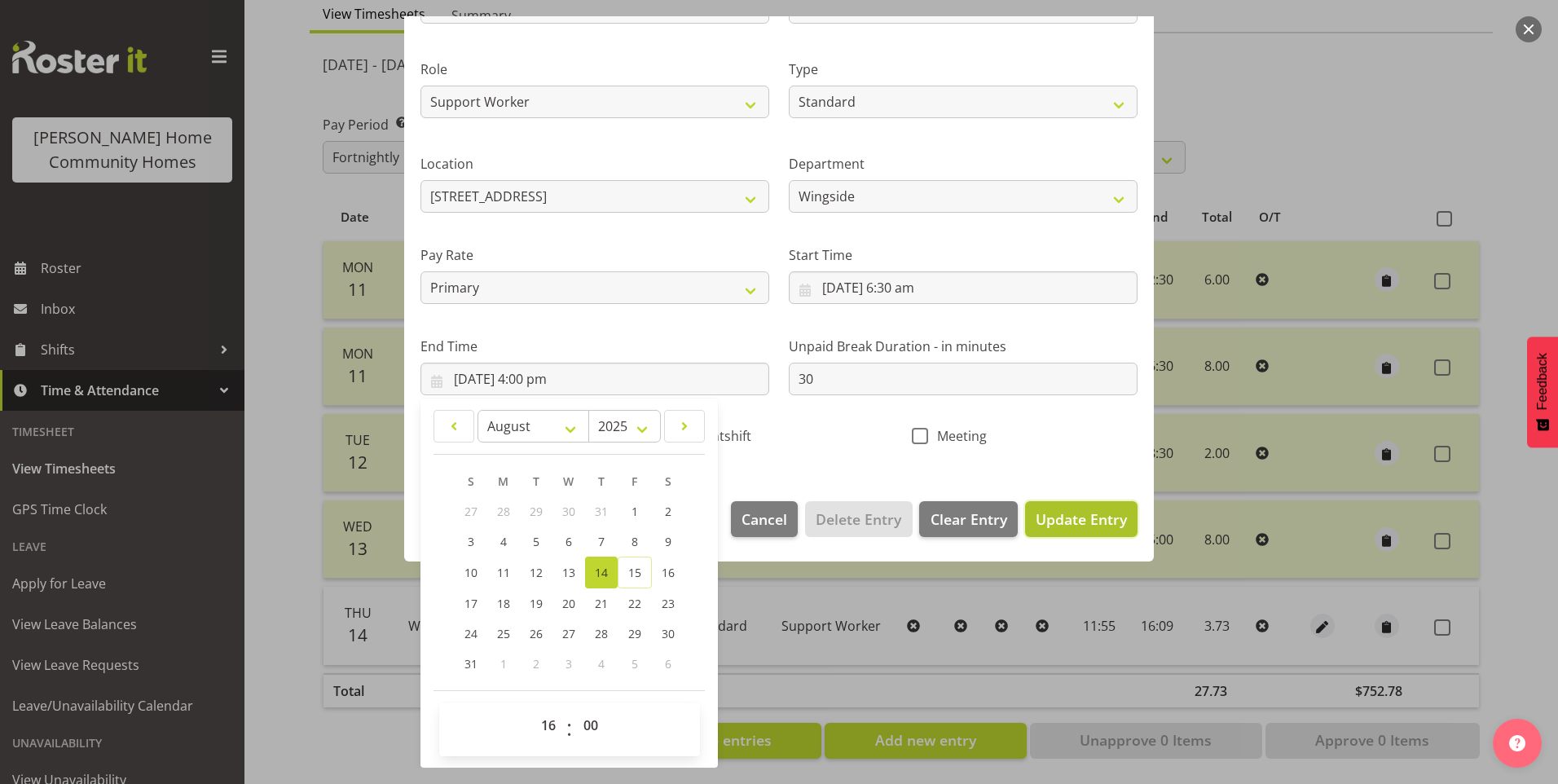
click at [1098, 515] on span "Update Entry" at bounding box center [1081, 519] width 91 height 19
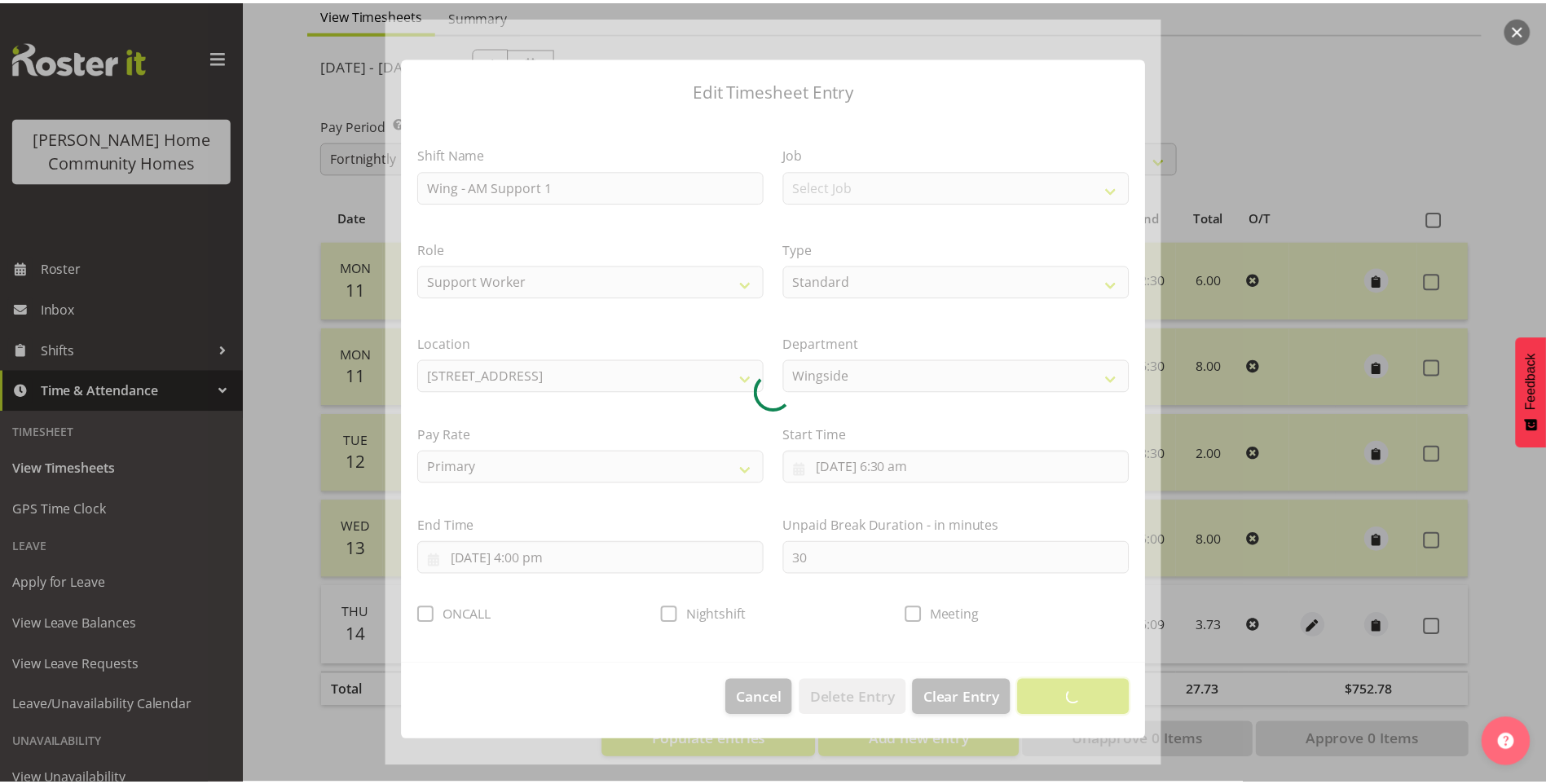
scroll to position [0, 0]
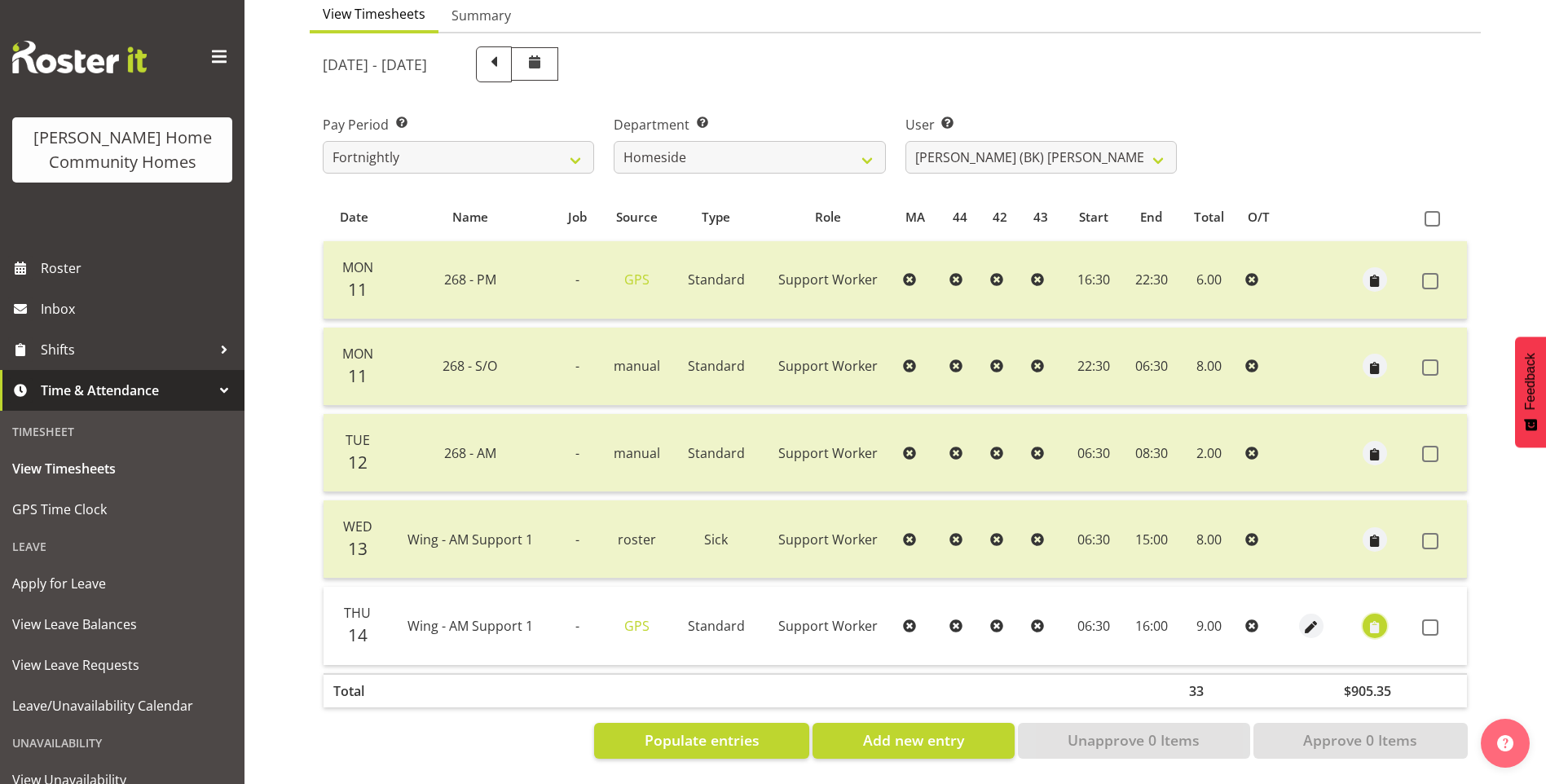
click at [1376, 618] on span "button" at bounding box center [1374, 626] width 19 height 19
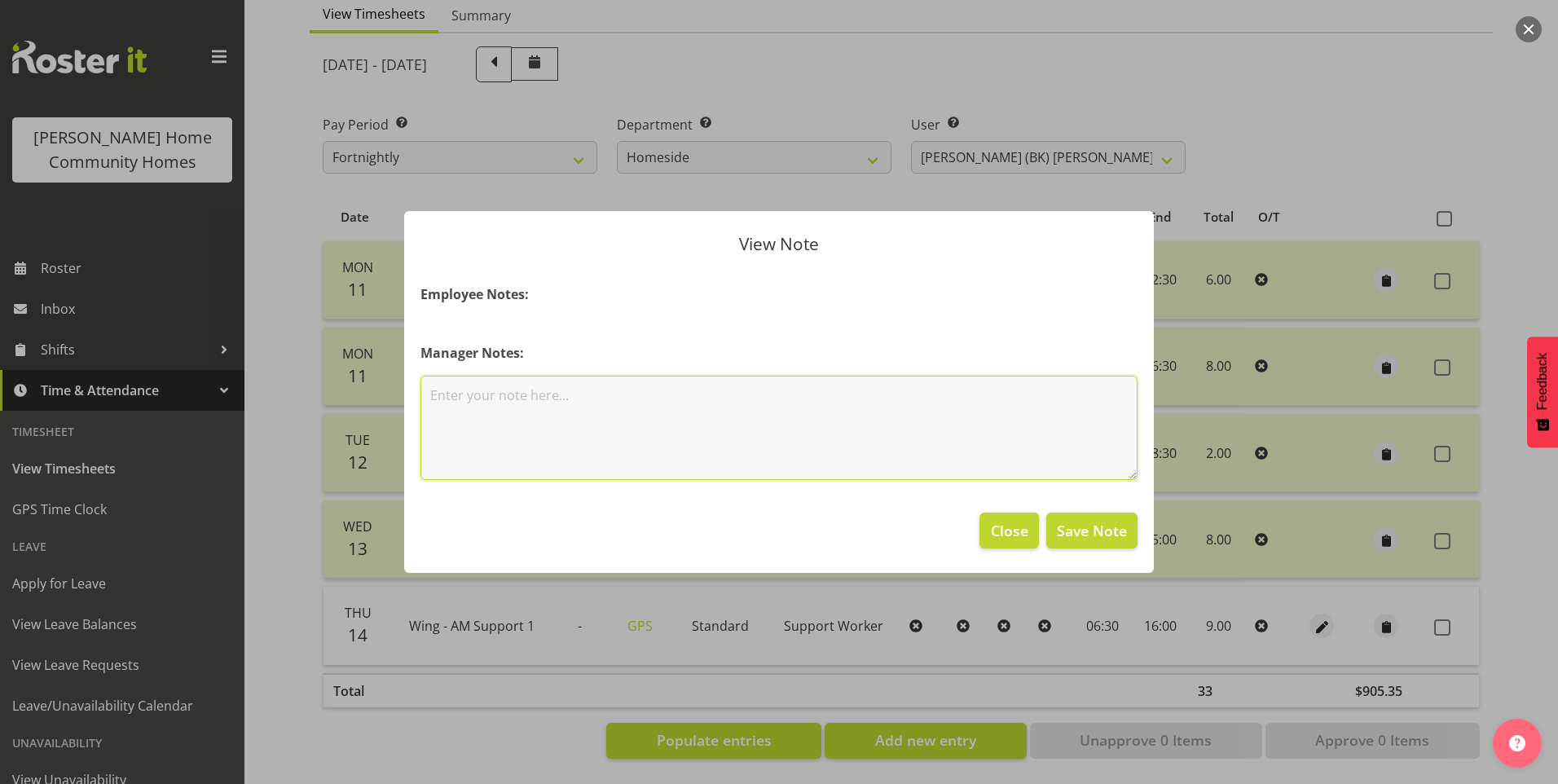
click at [605, 401] on textarea at bounding box center [779, 427] width 717 height 104
type textarea "Staff meeting"
click at [1116, 523] on span "Save Note" at bounding box center [1091, 530] width 70 height 21
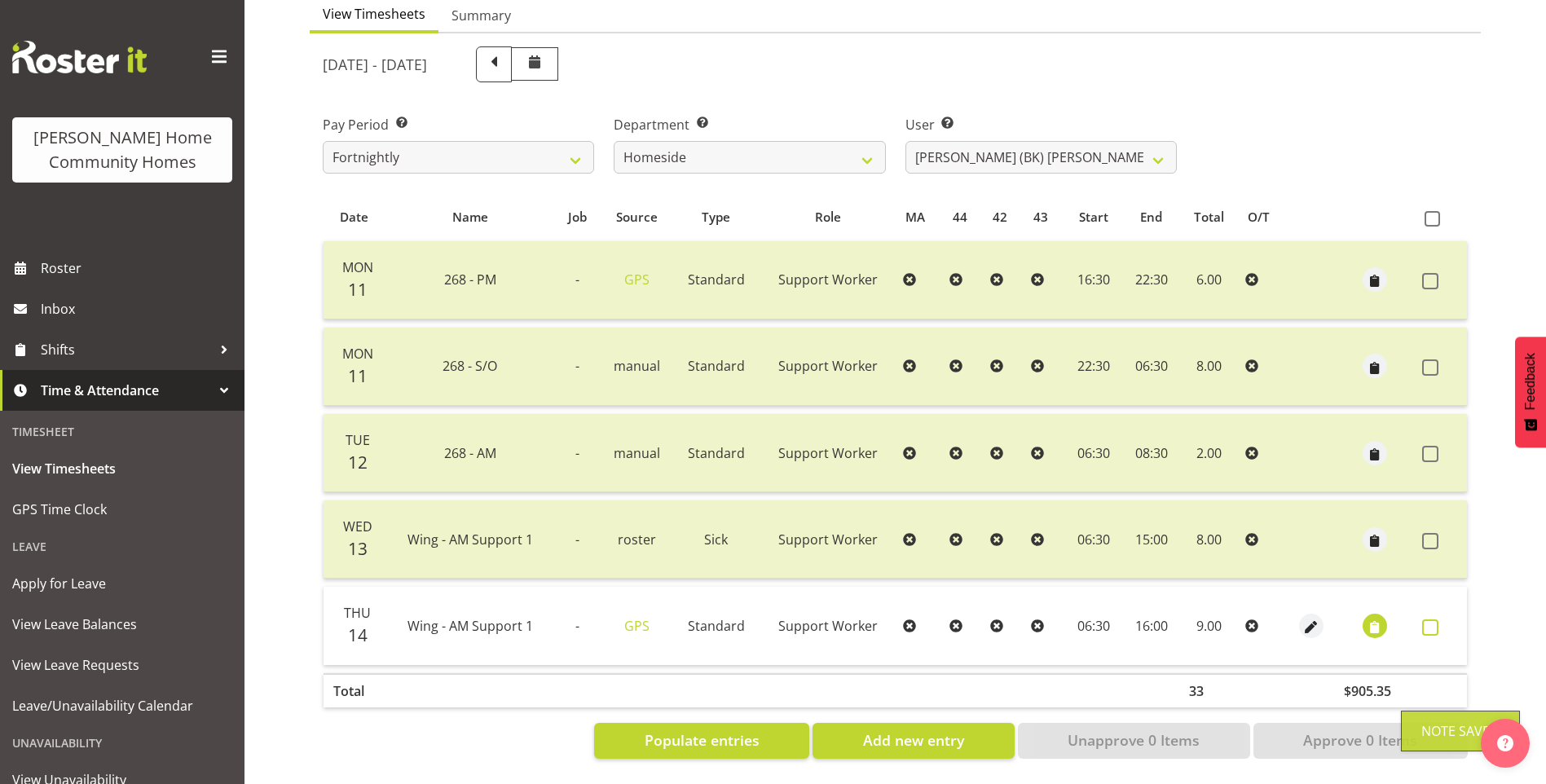
click at [1427, 619] on span at bounding box center [1430, 627] width 16 height 16
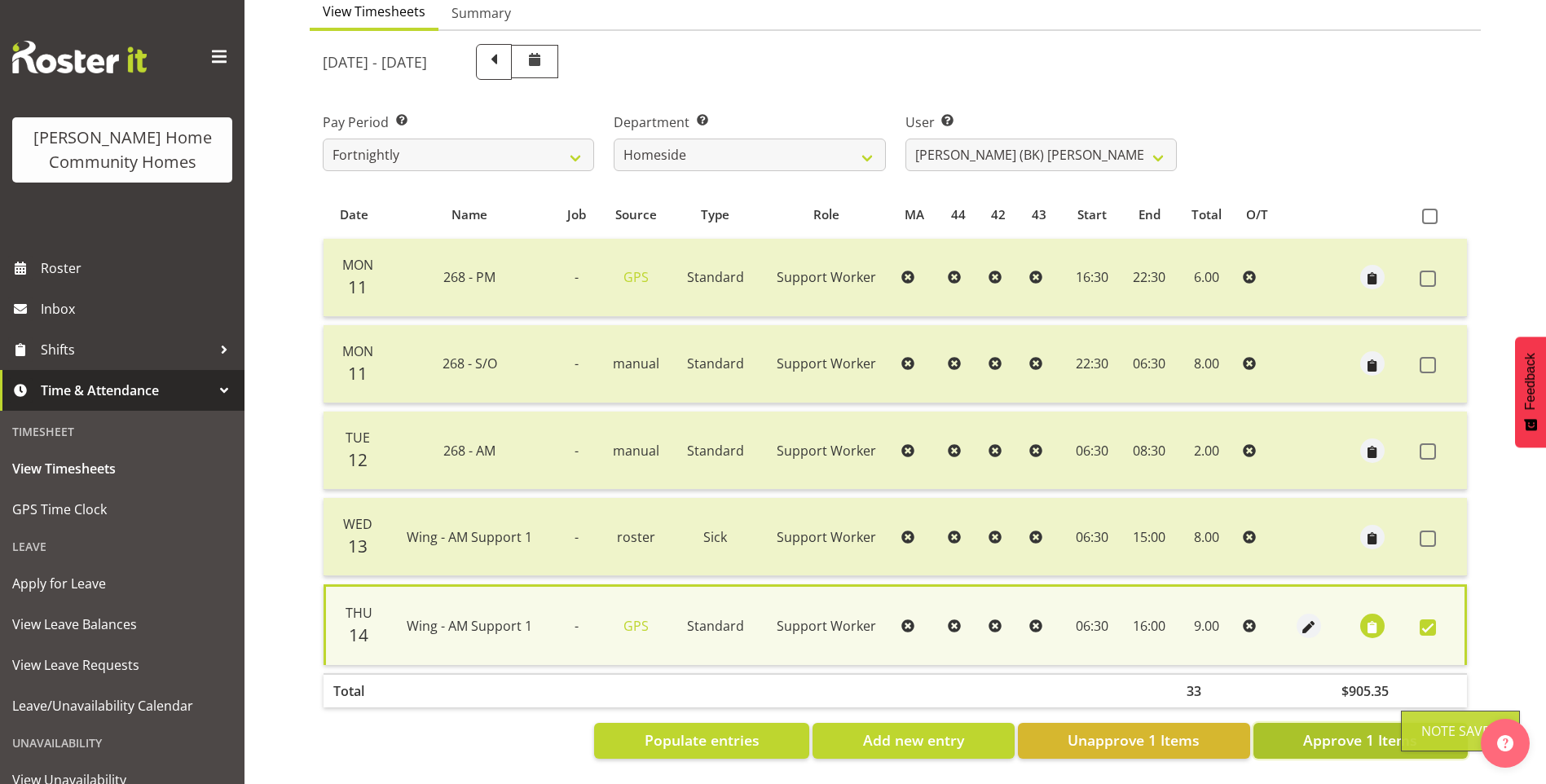
click at [1326, 736] on span "Approve 1 Items" at bounding box center [1359, 740] width 114 height 21
checkbox input "false"
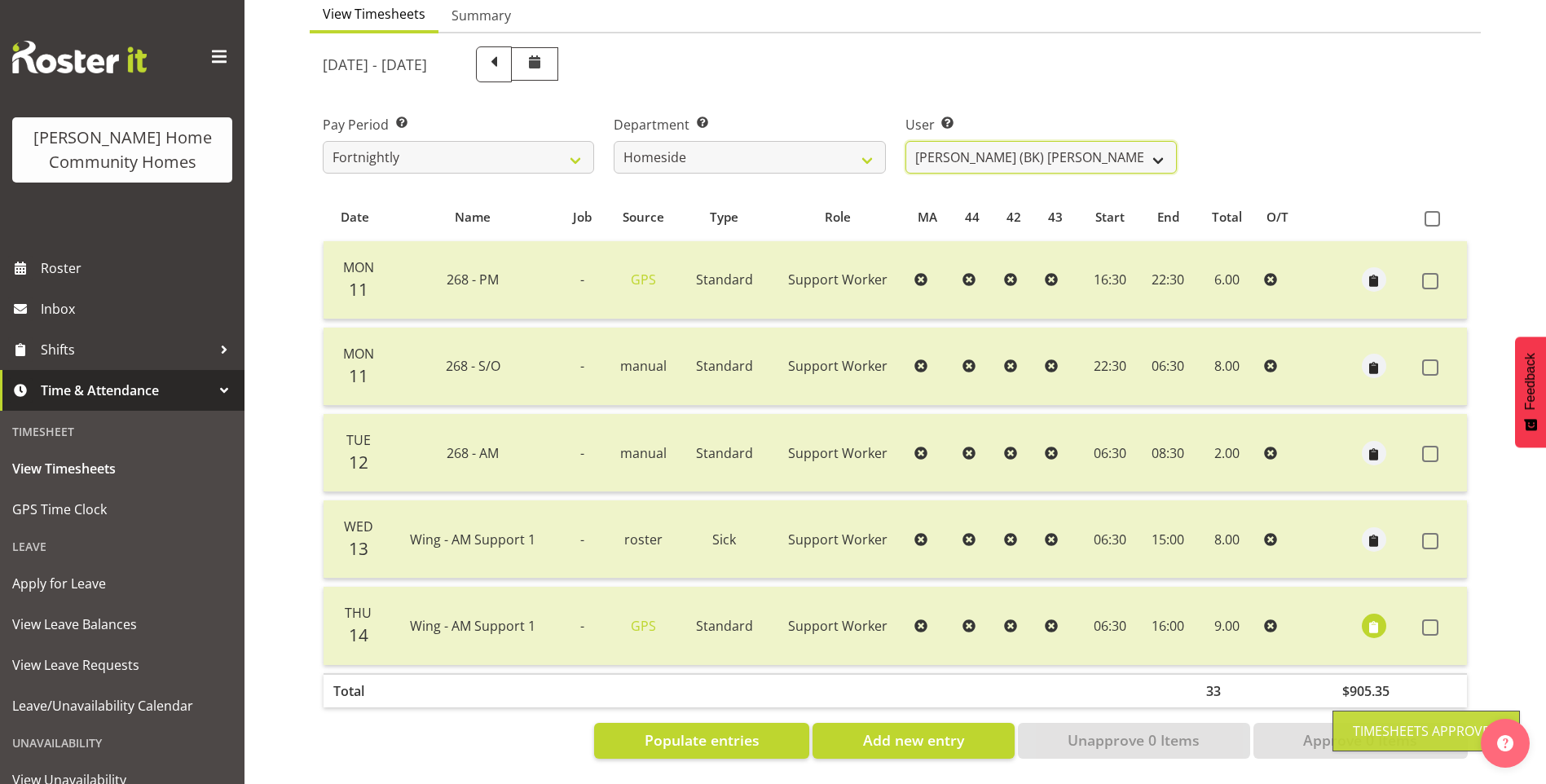
click at [969, 150] on select "Asiasiga Vili ❌ Billie-Rose Dunlop ❌ Brijesh (BK) Kachhadiya ✔ Cheenee Vargas ❌…" at bounding box center [1041, 157] width 272 height 33
select select "8657"
click at [905, 141] on select "Asiasiga Vili ❌ Billie-Rose Dunlop ❌ Brijesh (BK) Kachhadiya ✔ Cheenee Vargas ❌…" at bounding box center [1041, 157] width 272 height 33
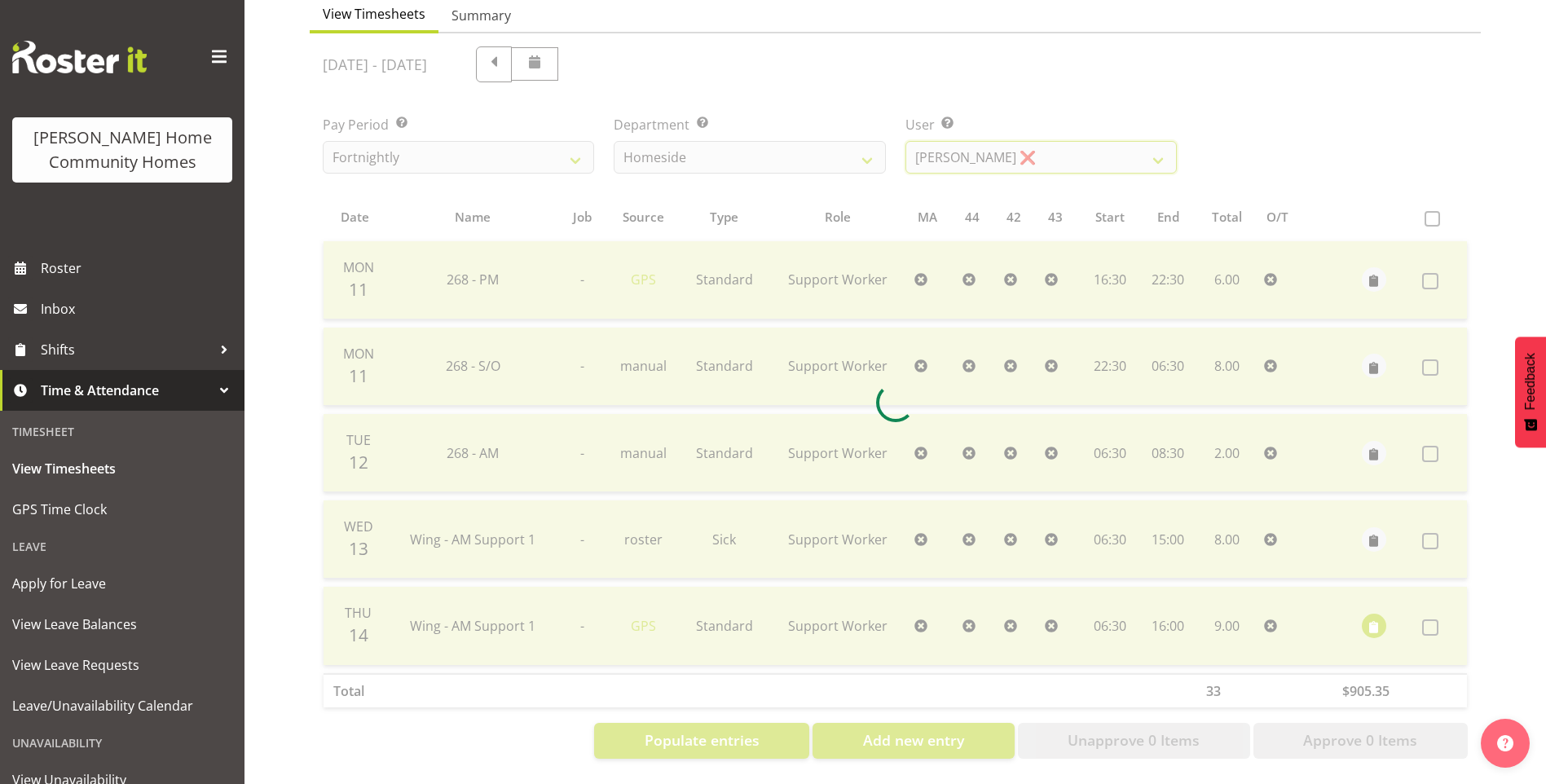
scroll to position [89, 0]
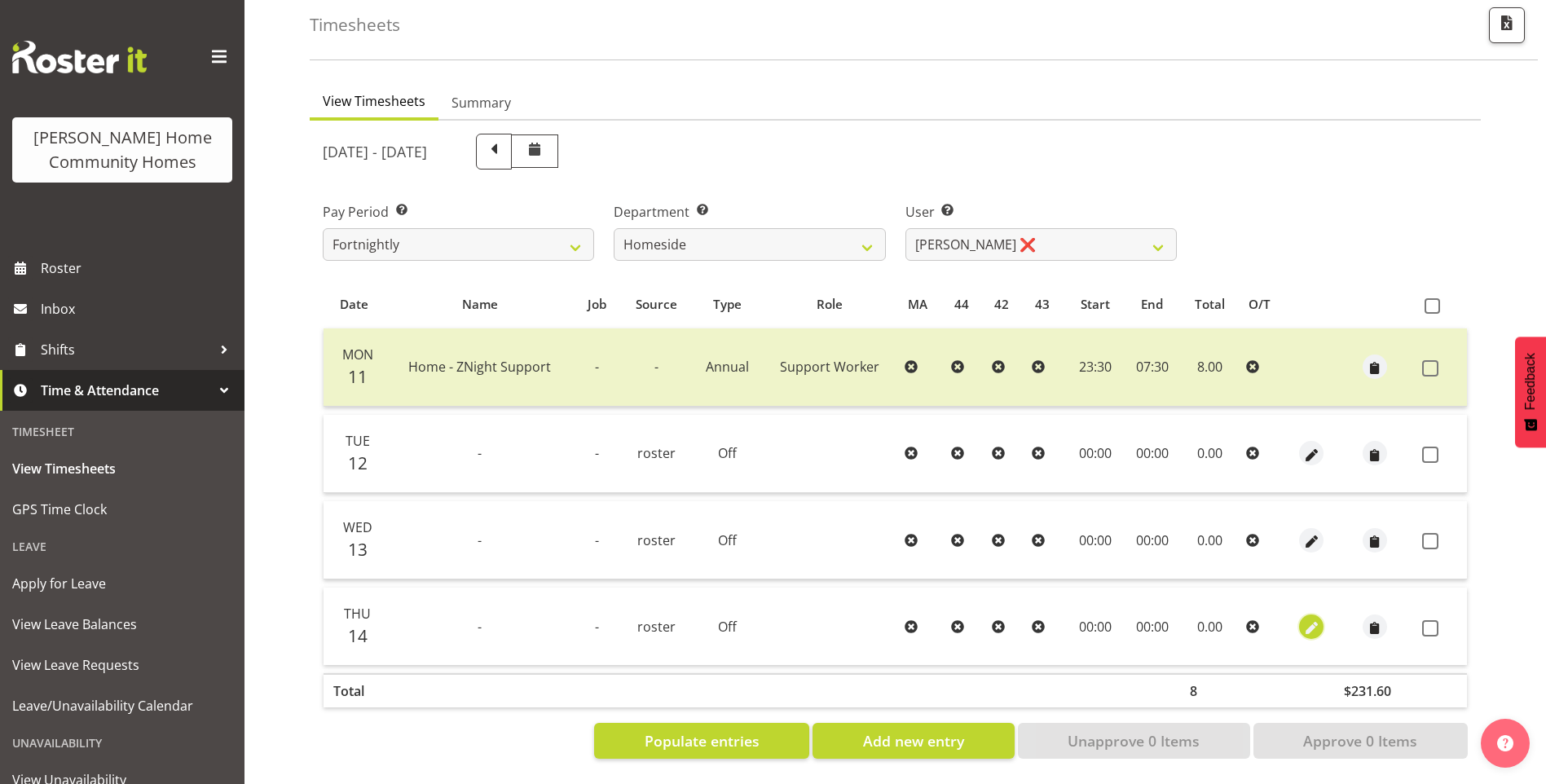
click at [1308, 619] on span "button" at bounding box center [1311, 627] width 19 height 19
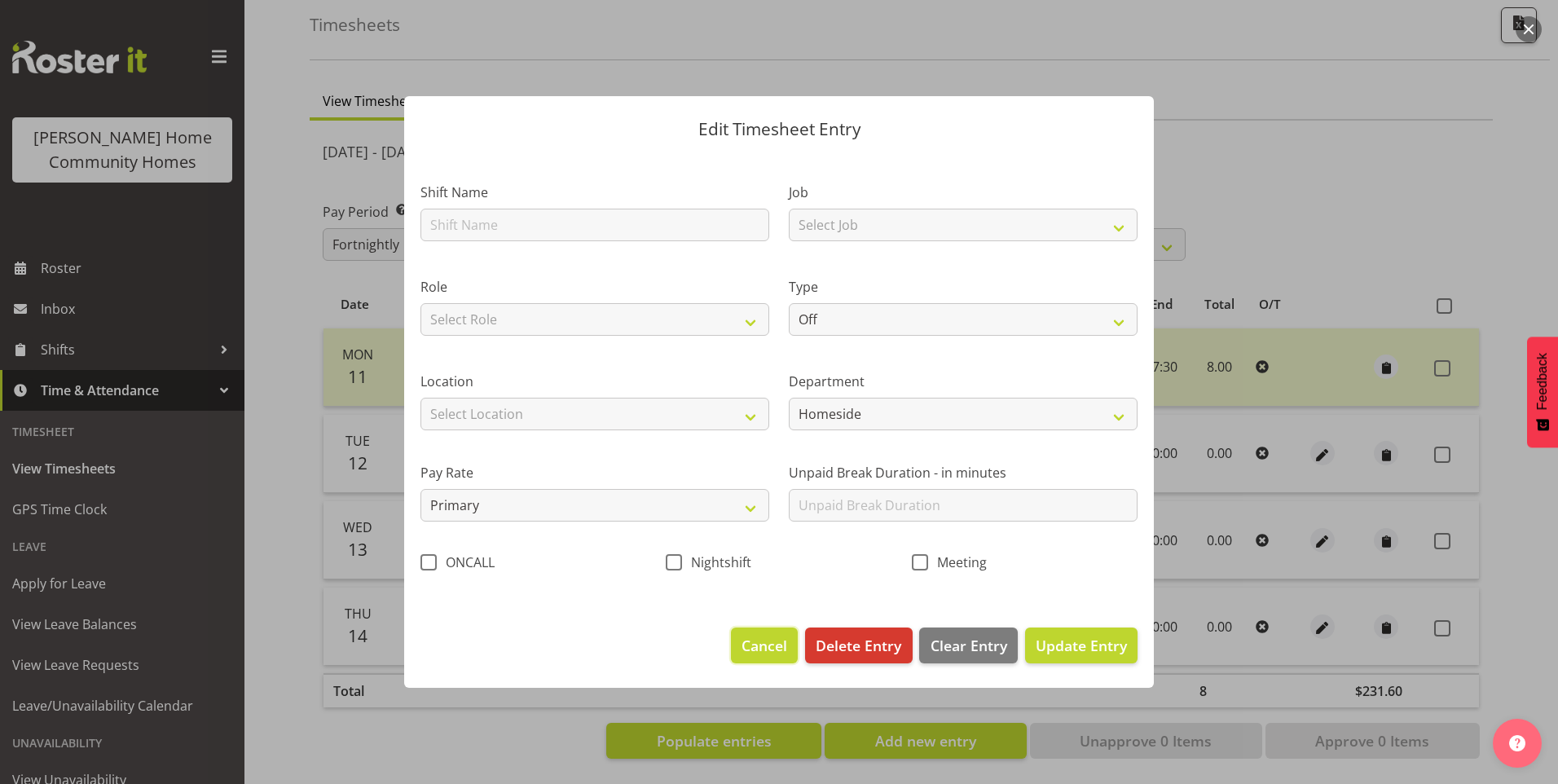
click at [766, 640] on span "Cancel" at bounding box center [765, 645] width 46 height 21
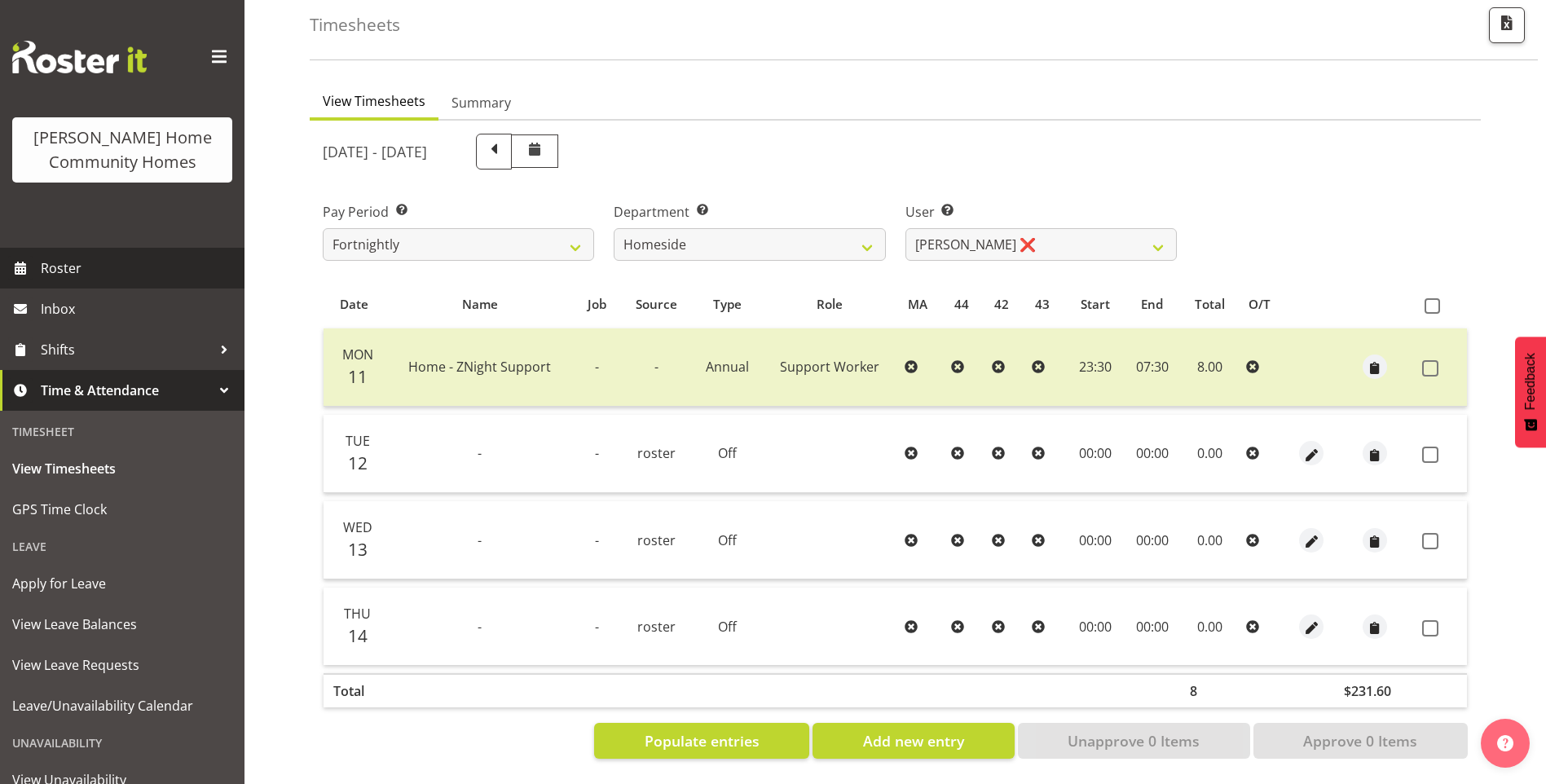
click at [77, 280] on link "Roster" at bounding box center [122, 268] width 244 height 41
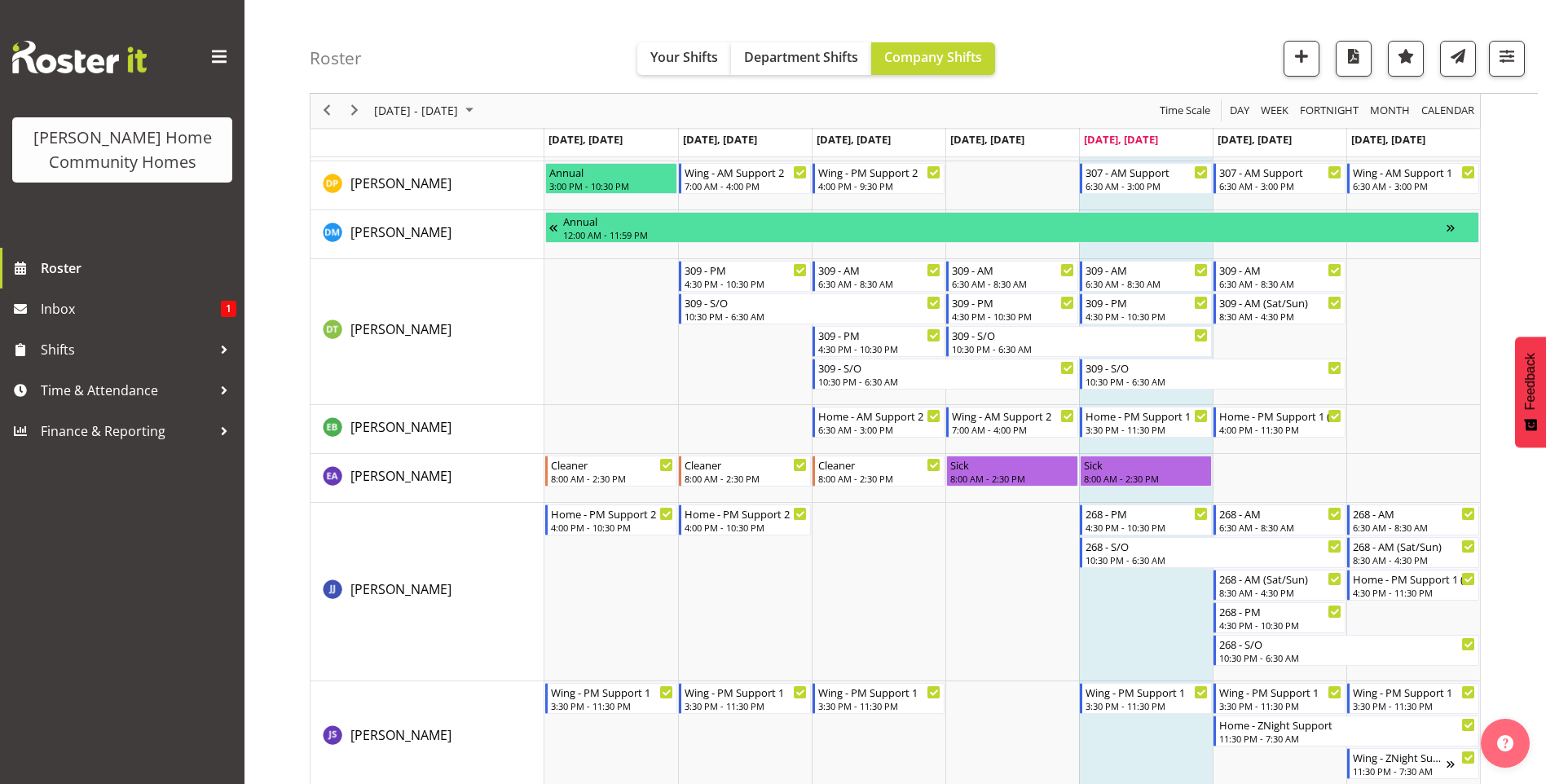
scroll to position [896, 0]
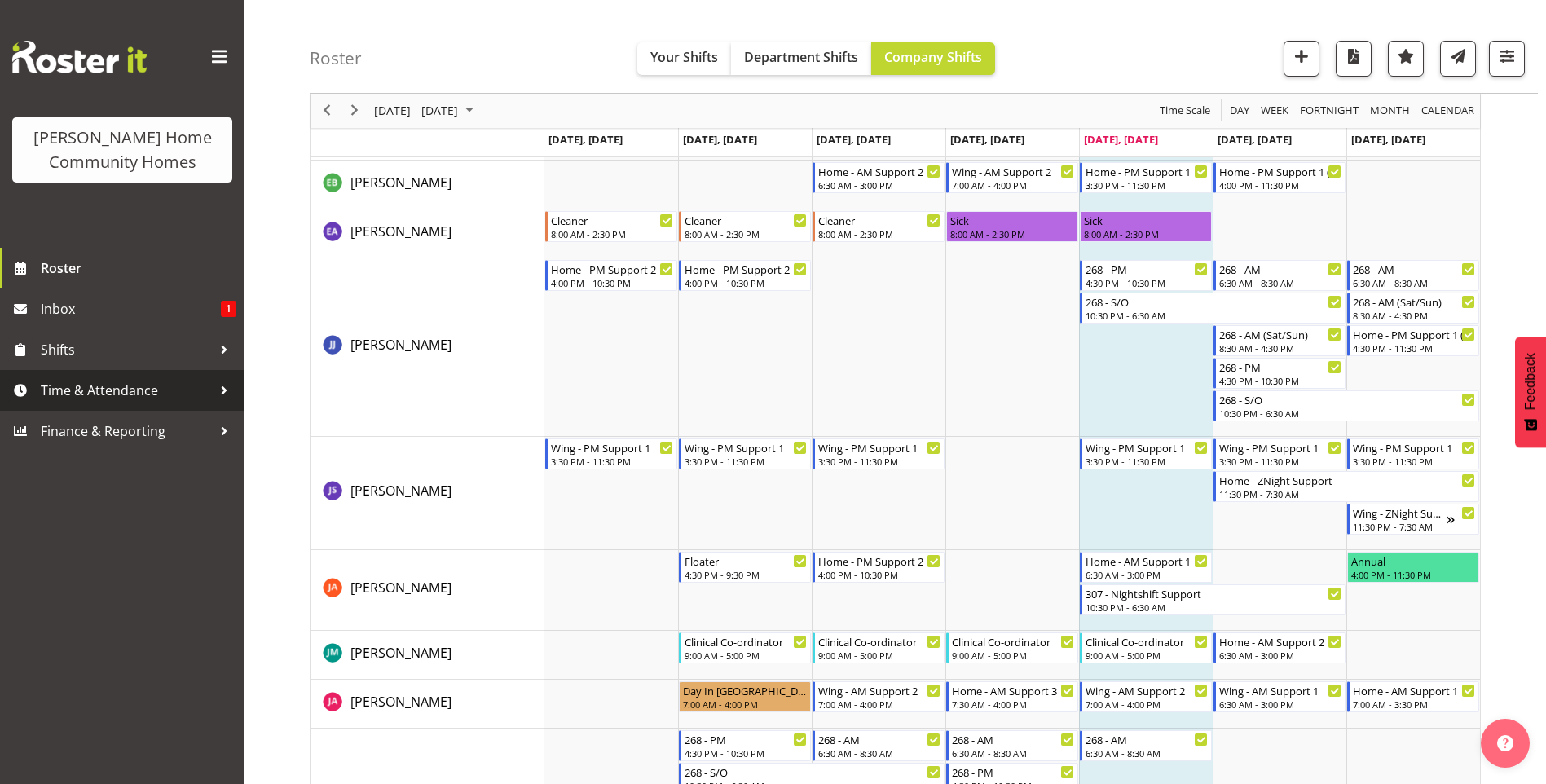
click at [120, 395] on span "Time & Attendance" at bounding box center [126, 390] width 171 height 25
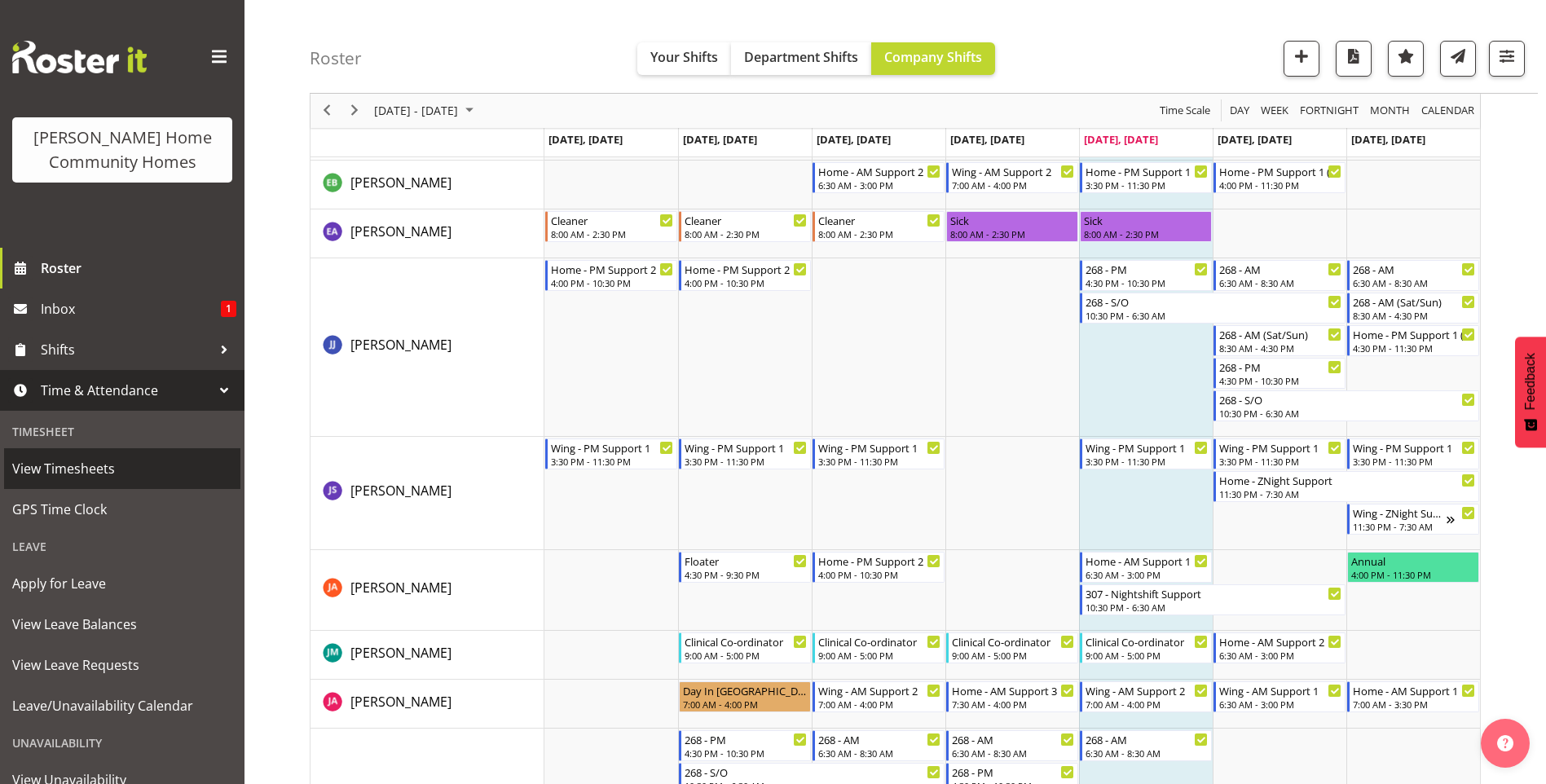
click at [88, 469] on span "View Timesheets" at bounding box center [122, 469] width 220 height 25
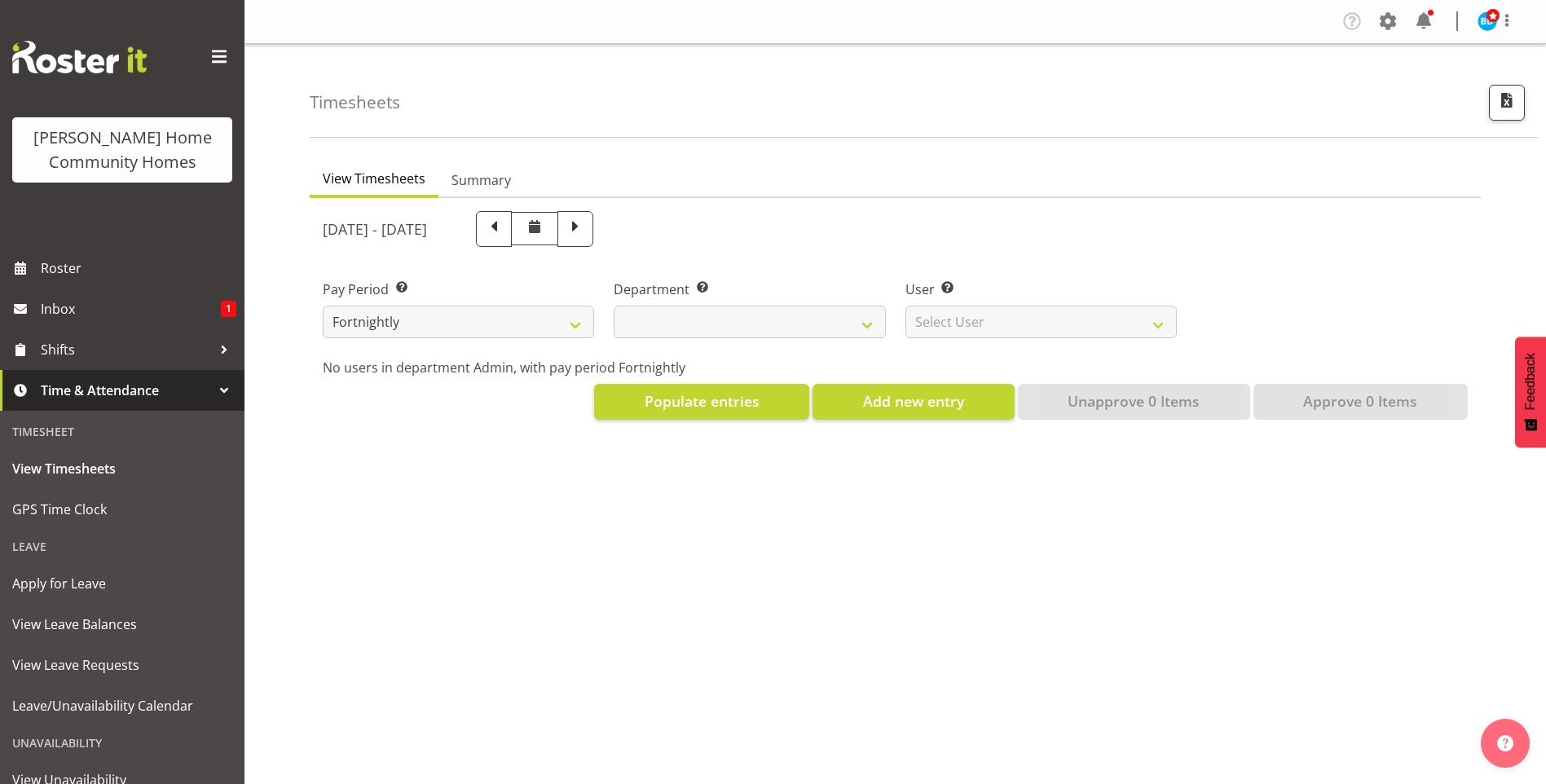
select select
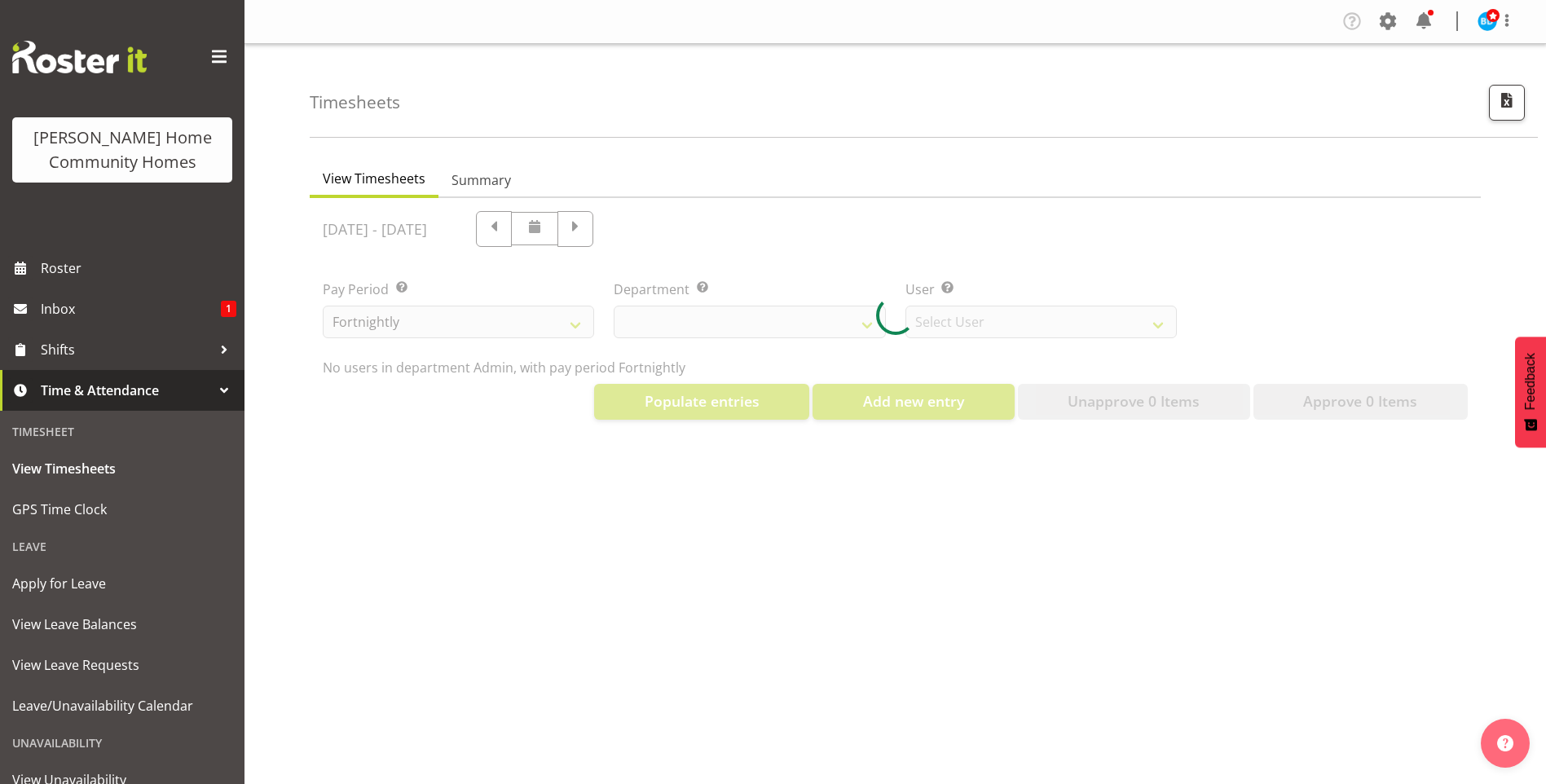
select select "8515"
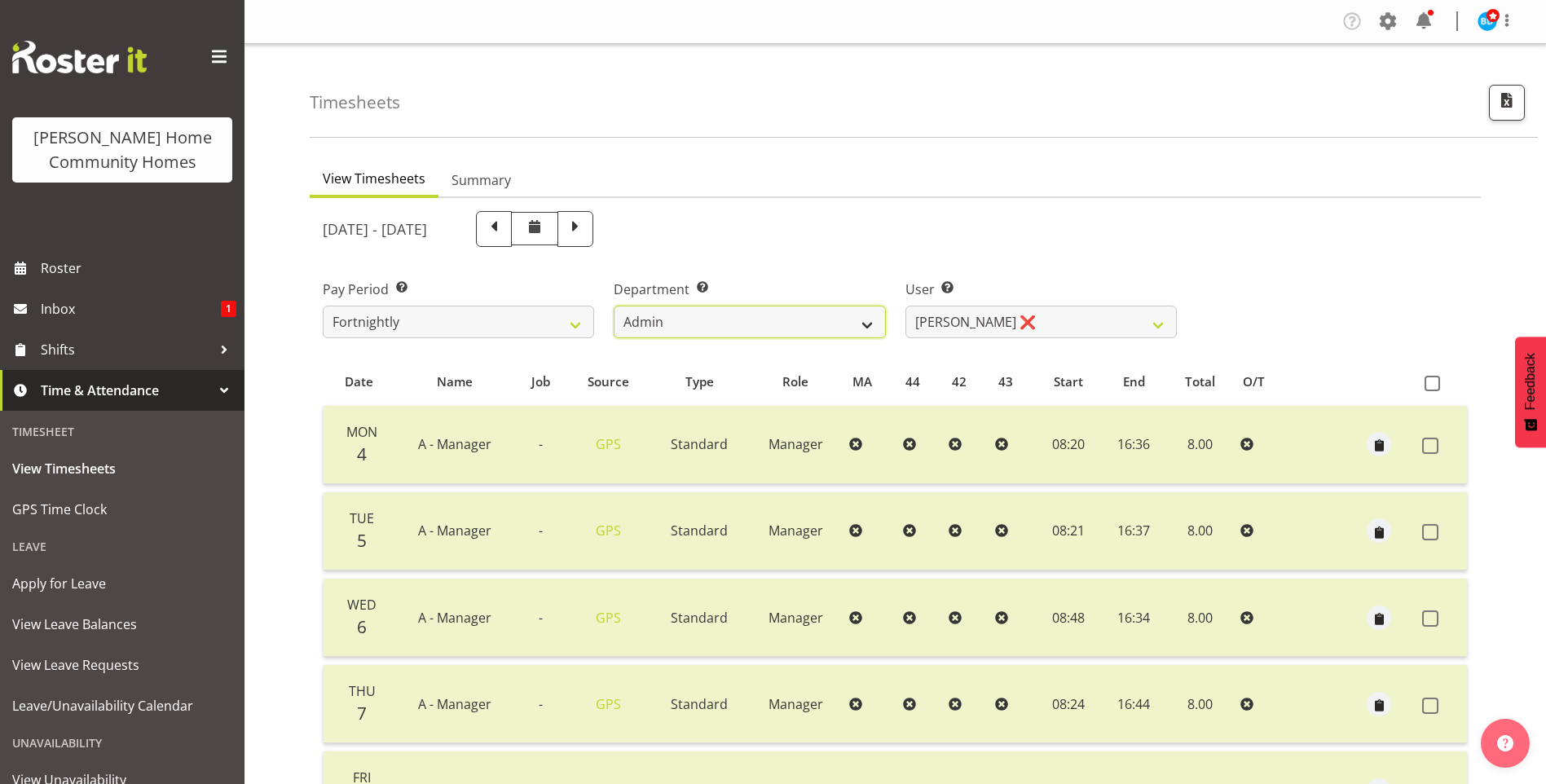
click at [720, 315] on select "Admin Homeside Houses Wingside" at bounding box center [749, 321] width 272 height 33
select select "746"
click at [613, 305] on select "Admin Homeside Houses Wingside" at bounding box center [749, 321] width 272 height 33
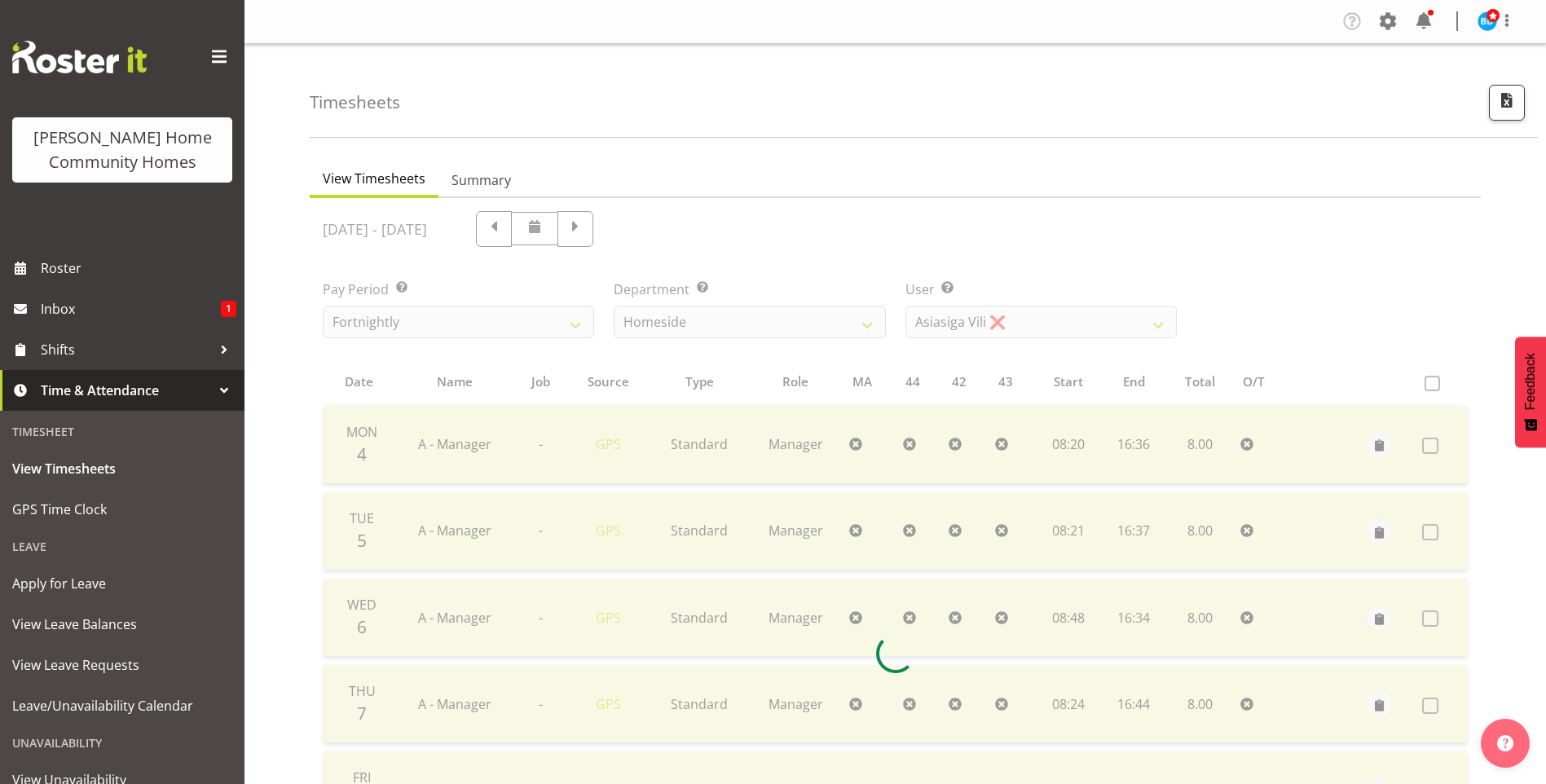
click at [667, 219] on div at bounding box center [895, 653] width 1171 height 911
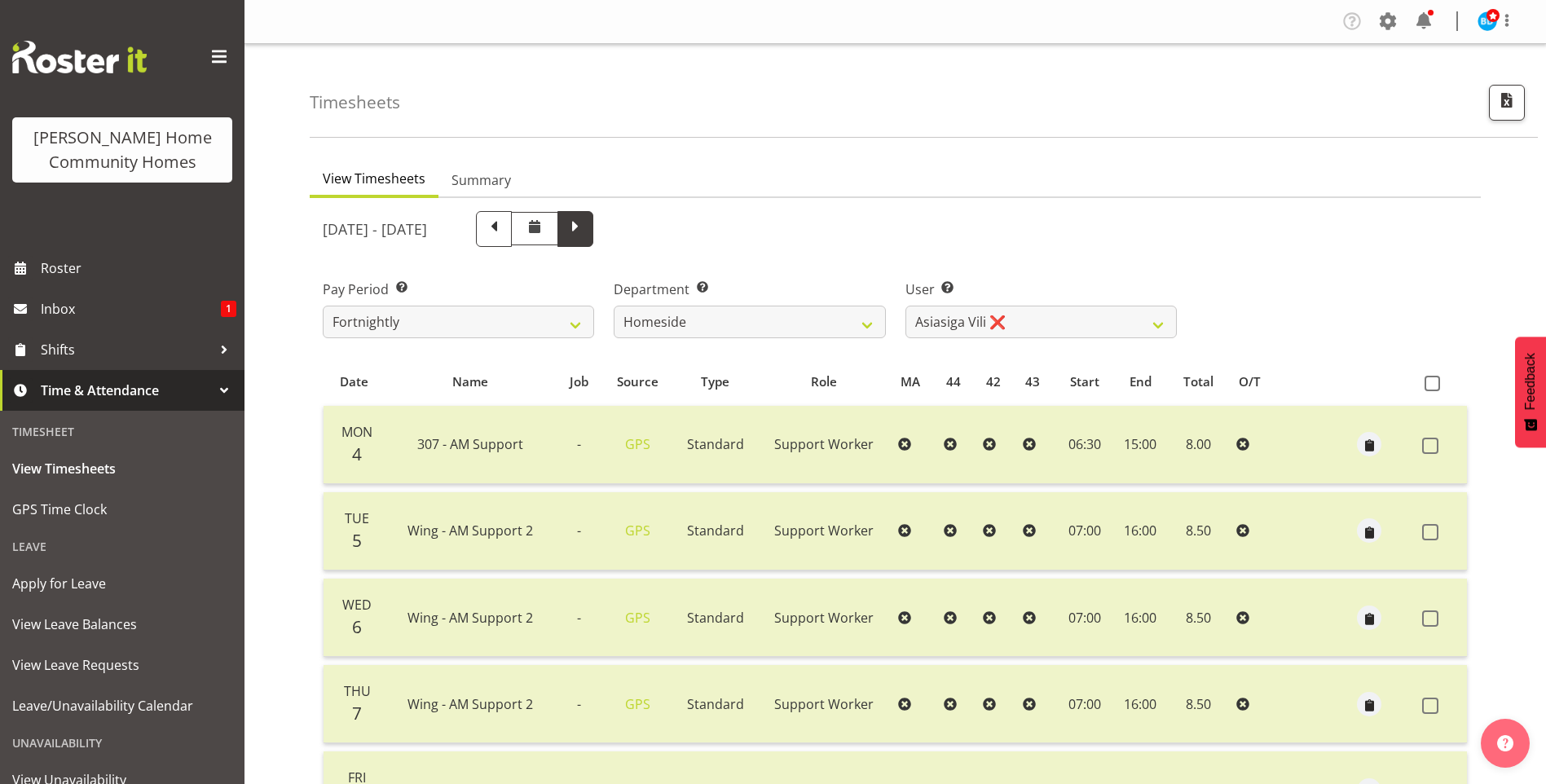
click at [586, 223] on span at bounding box center [575, 227] width 21 height 21
select select
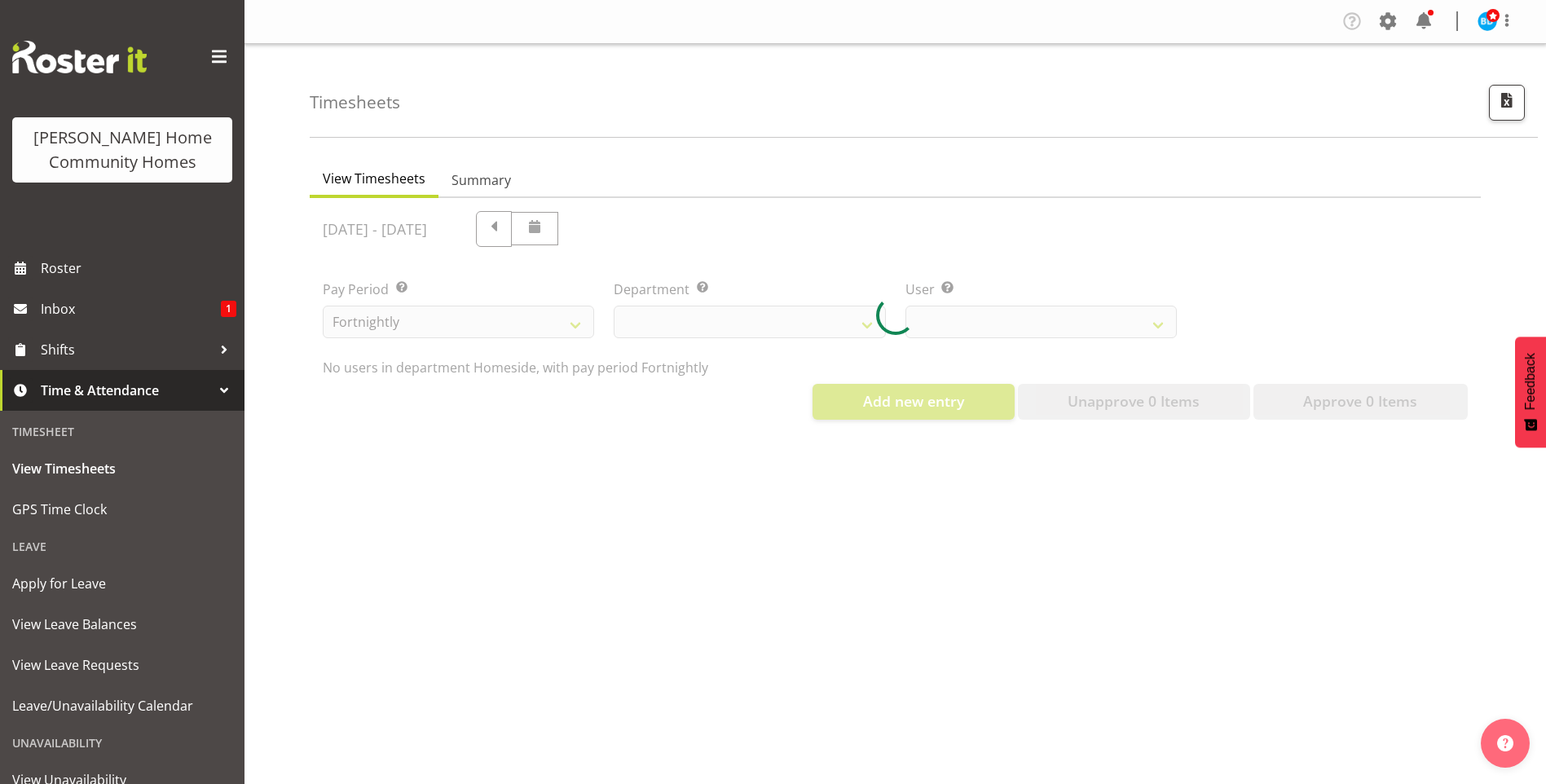
select select "746"
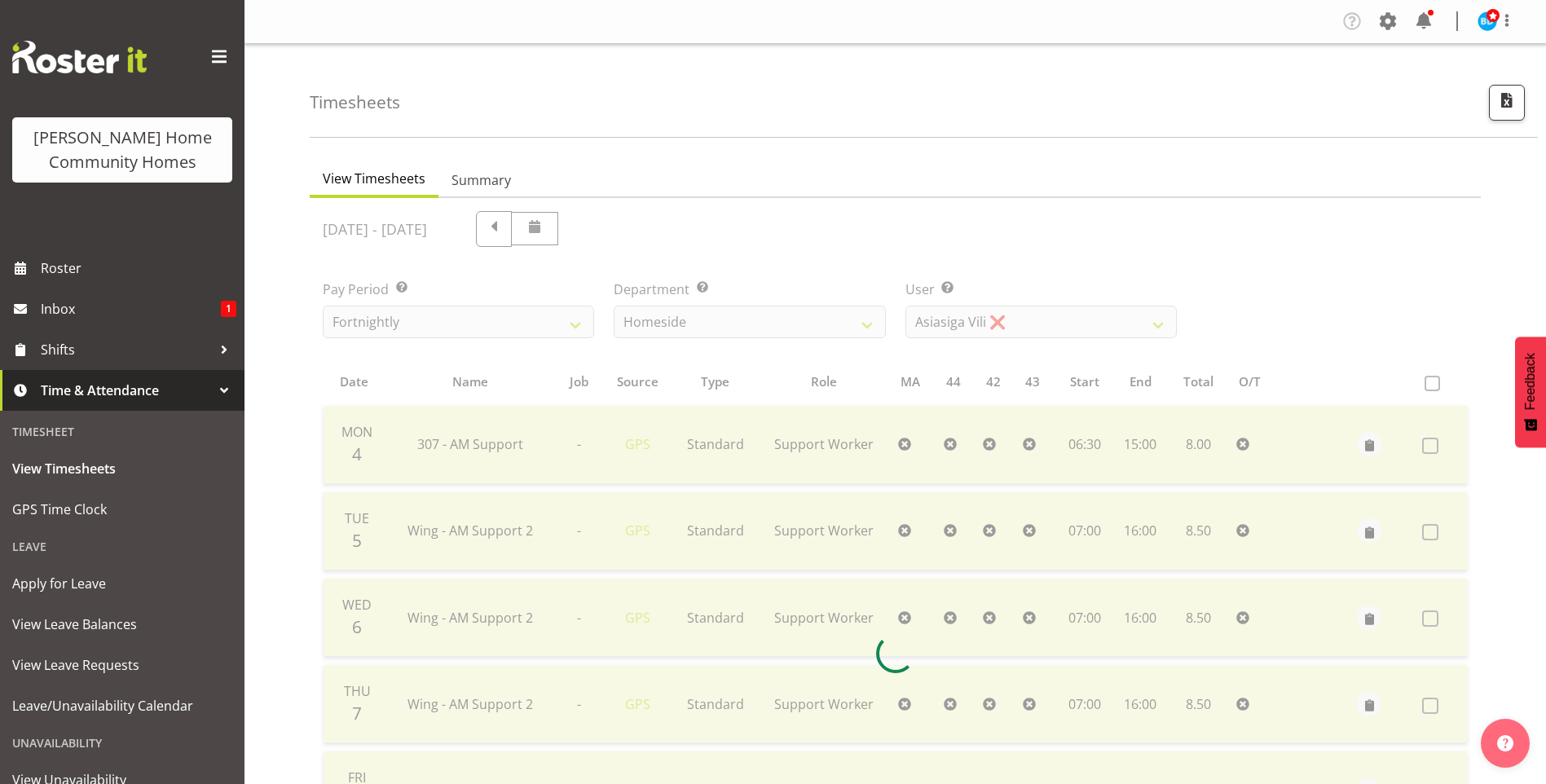
click at [1002, 321] on div at bounding box center [895, 653] width 1171 height 911
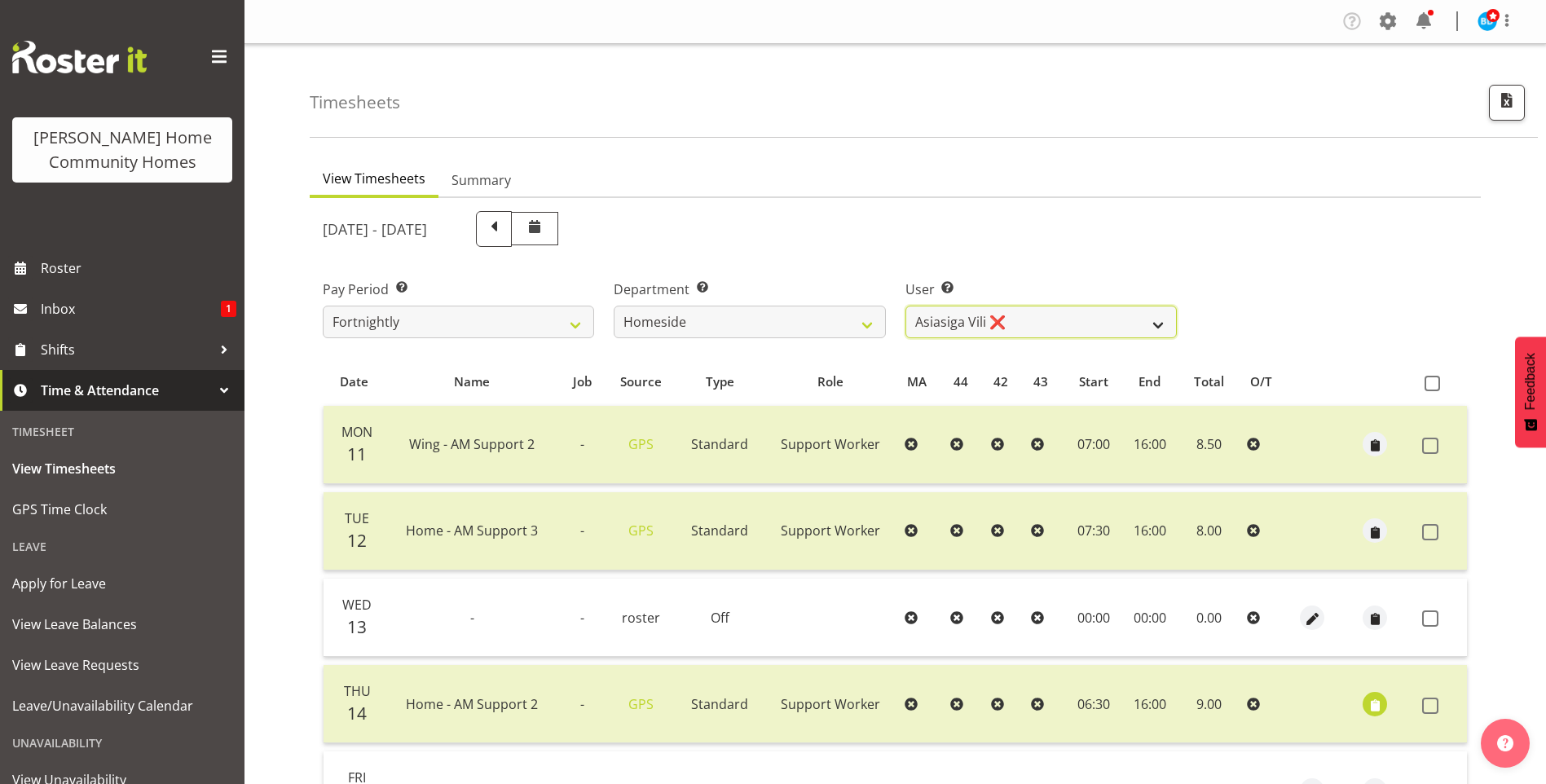
click at [996, 319] on select "Asiasiga Vili ❌ Billie-Rose Dunlop ❌ Brijesh (BK) Kachhadiya ✔ Cheenee Vargas ❌…" at bounding box center [1041, 321] width 272 height 33
select select "8657"
click at [905, 305] on select "Asiasiga Vili ❌ Billie-Rose Dunlop ❌ Brijesh (BK) Kachhadiya ✔ Cheenee Vargas ❌…" at bounding box center [1041, 321] width 272 height 33
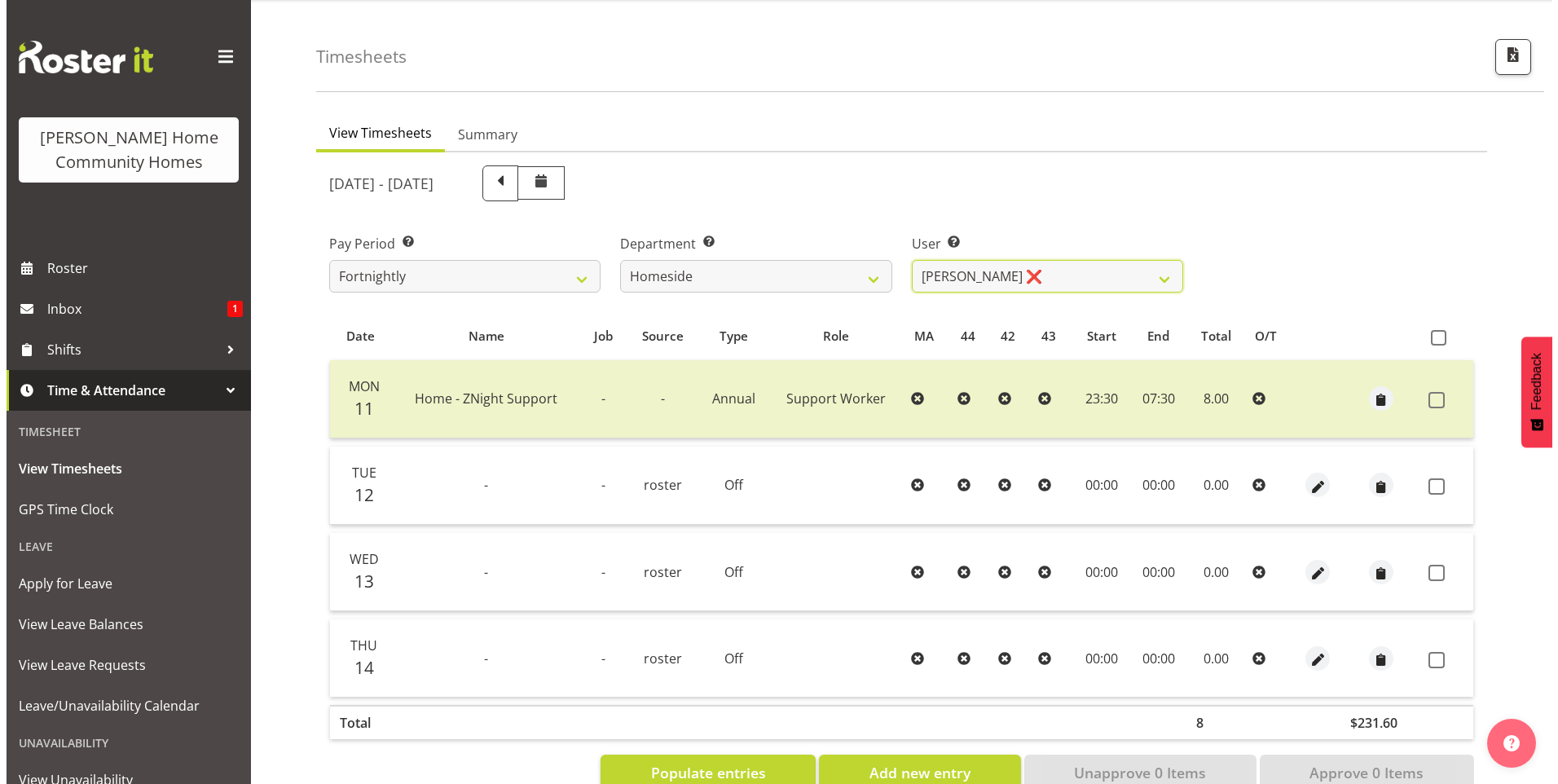
scroll to position [89, 0]
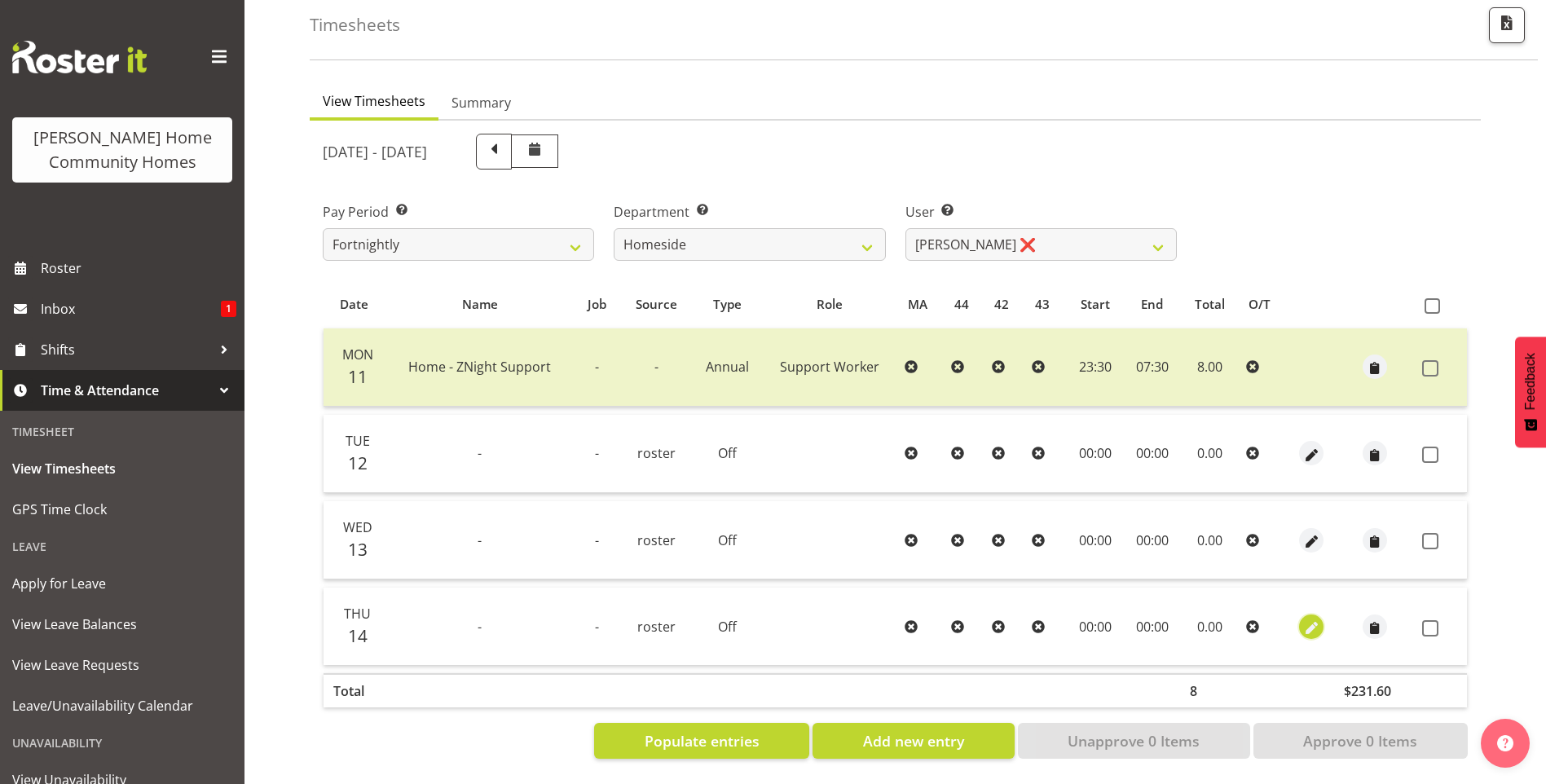
click at [1310, 619] on span "button" at bounding box center [1311, 627] width 19 height 19
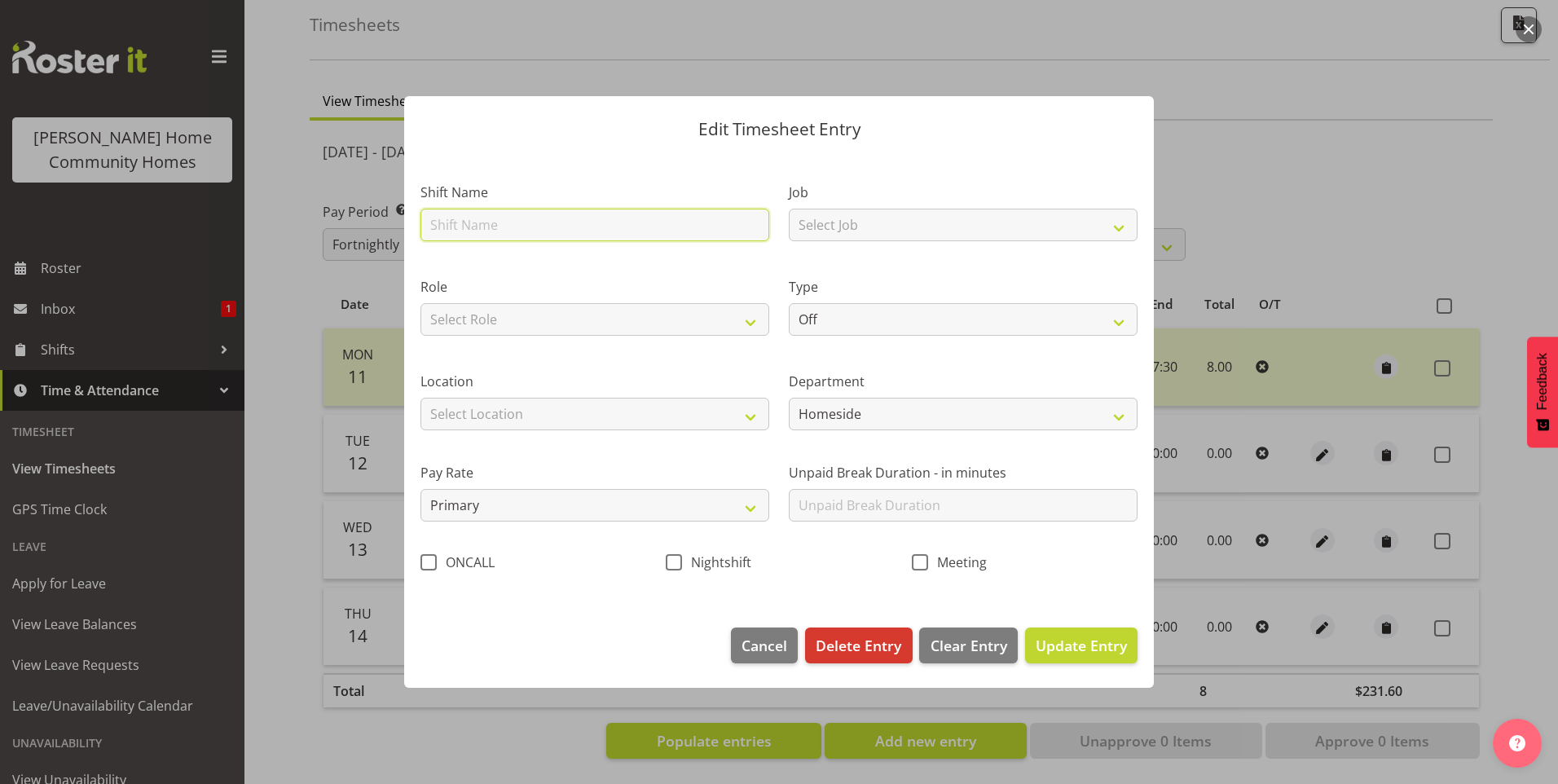
click at [495, 234] on input "text" at bounding box center [595, 225] width 349 height 33
type input "Home - ZNight Support"
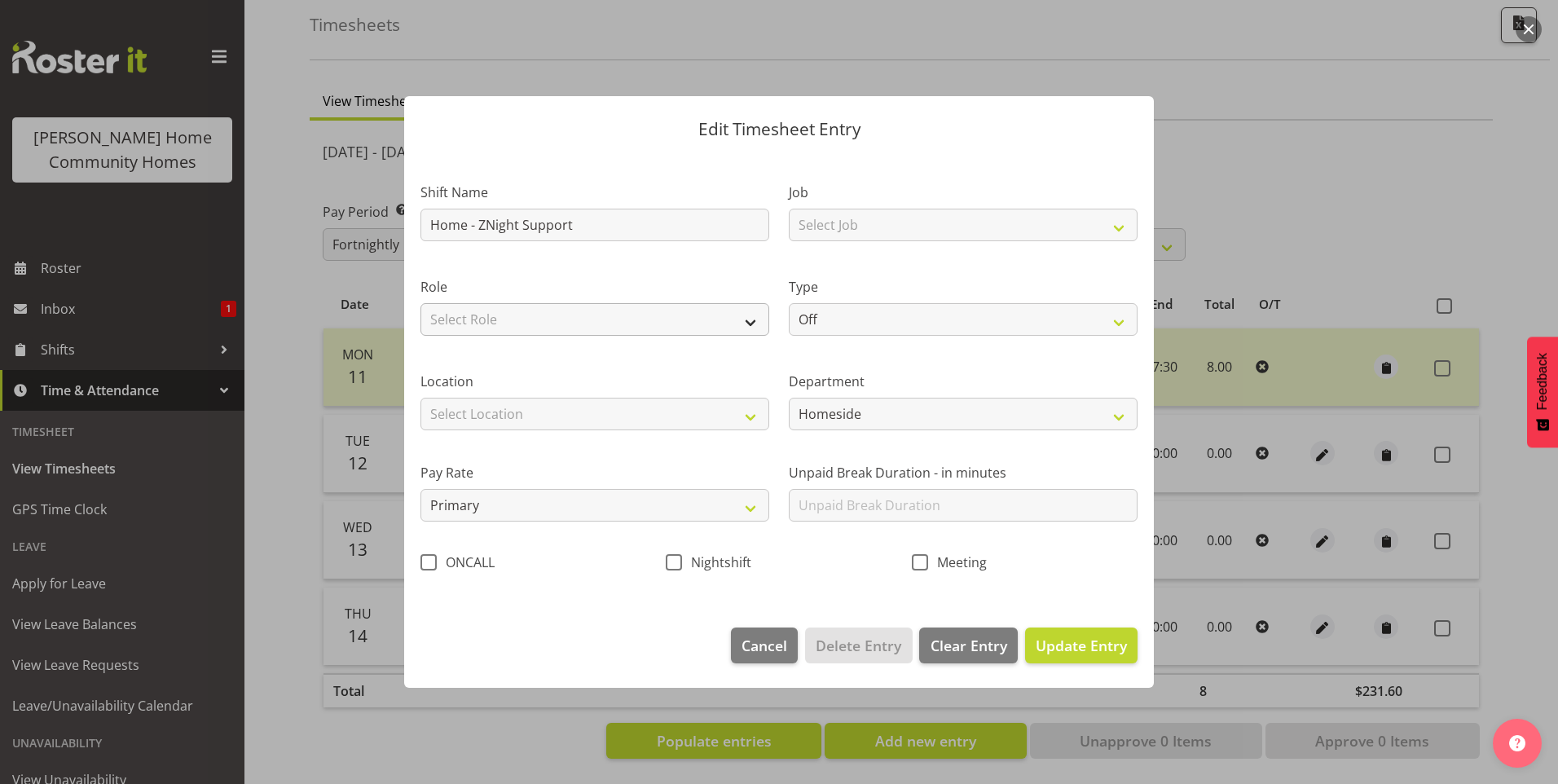
drag, startPoint x: 502, startPoint y: 337, endPoint x: 505, endPoint y: 327, distance: 10.4
click at [505, 330] on div "Role Select Role Support Worker" at bounding box center [595, 301] width 368 height 95
drag, startPoint x: 505, startPoint y: 327, endPoint x: 505, endPoint y: 336, distance: 9.0
click at [505, 326] on select "Select Role Support Worker" at bounding box center [595, 319] width 349 height 33
select select "1214"
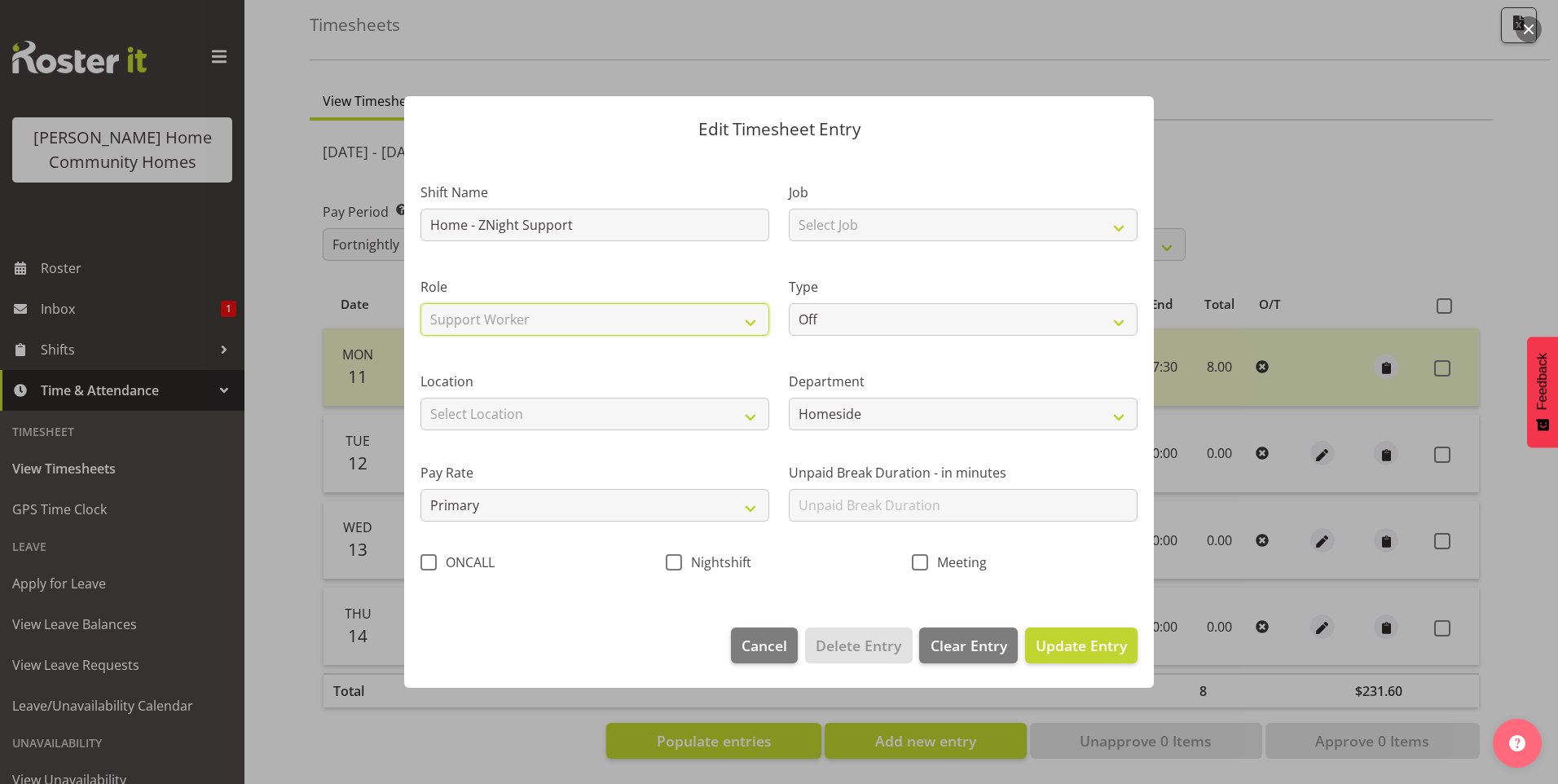
click at [420, 303] on select "Select Role Support Worker" at bounding box center [595, 319] width 349 height 33
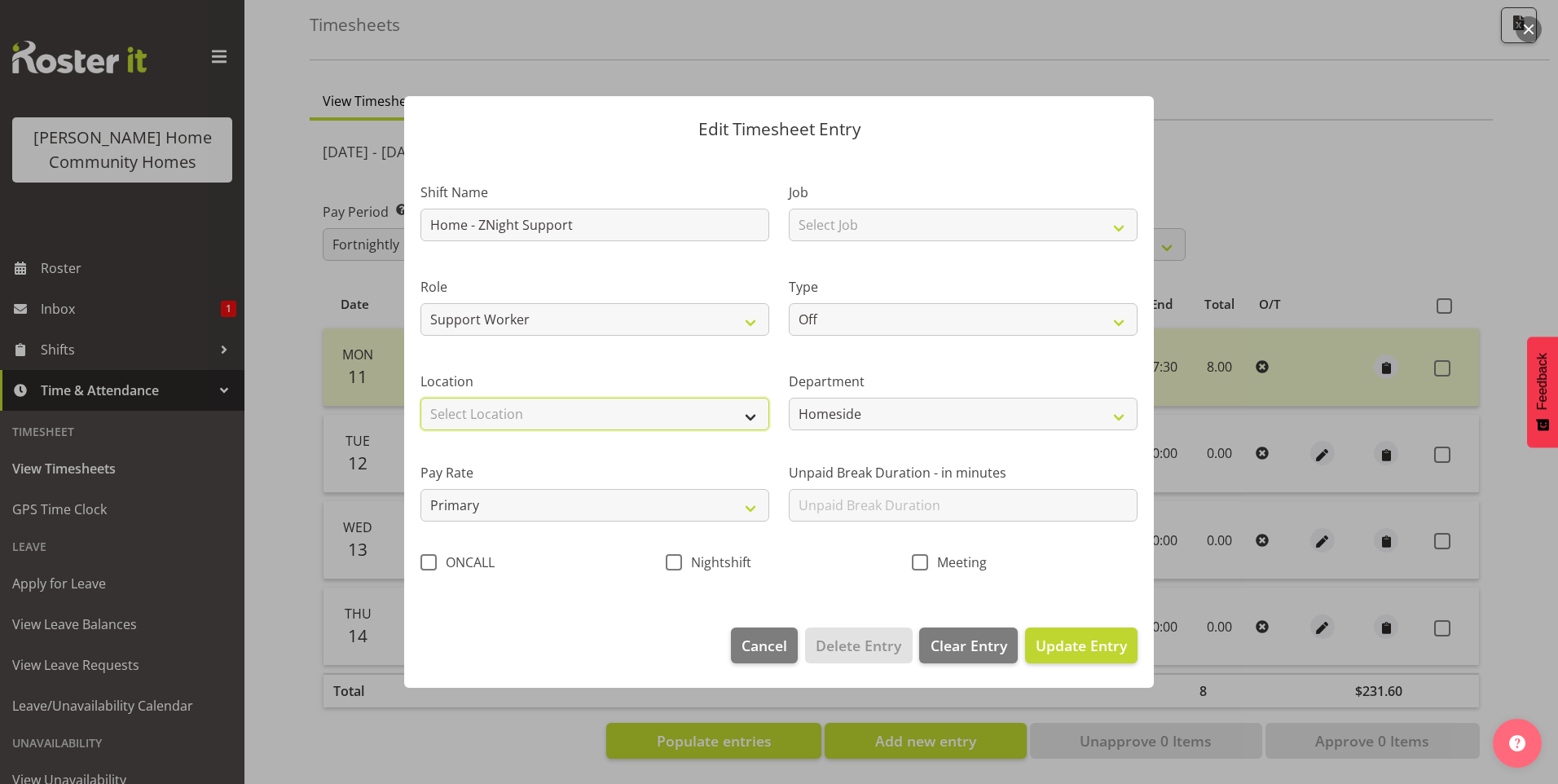
click at [468, 408] on select "Select Location 177 Halswell Rd 268 Hendersons Rd 307 Hendersons Rd 309 Henders…" at bounding box center [595, 413] width 349 height 33
select select "1067"
click at [420, 397] on select "Select Location 177 Halswell Rd 268 Hendersons Rd 307 Hendersons Rd 309 Henders…" at bounding box center [595, 413] width 349 height 33
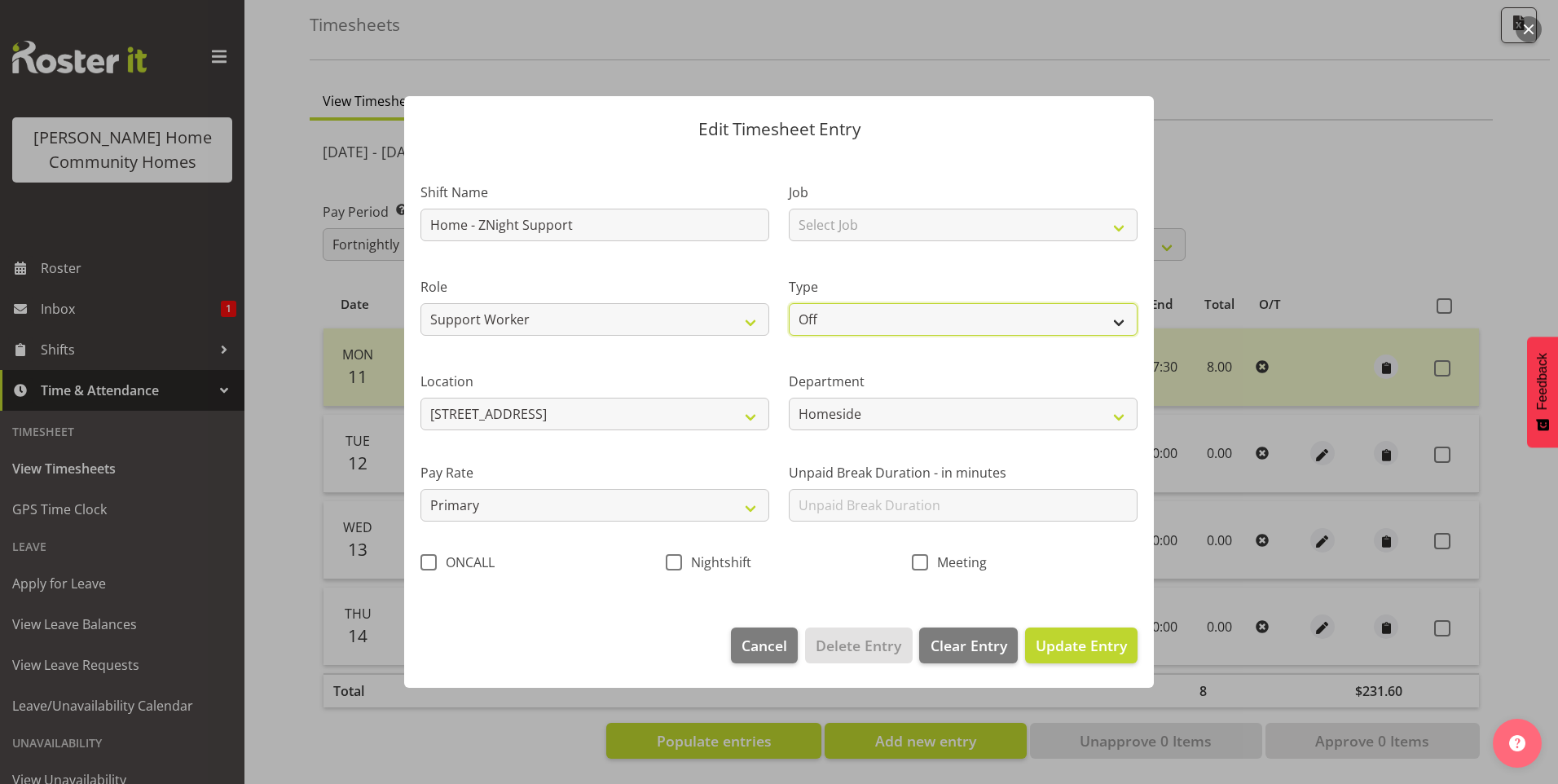
click at [837, 321] on select "Off Standard Public Holiday Public Holiday (Worked) Day In Lieu Annual Leave Si…" at bounding box center [963, 319] width 349 height 33
select select "Annual"
click at [789, 303] on select "Off Standard Public Holiday Public Holiday (Worked) Day In Lieu Annual Leave Si…" at bounding box center [963, 319] width 349 height 33
select select "7"
select select "2025"
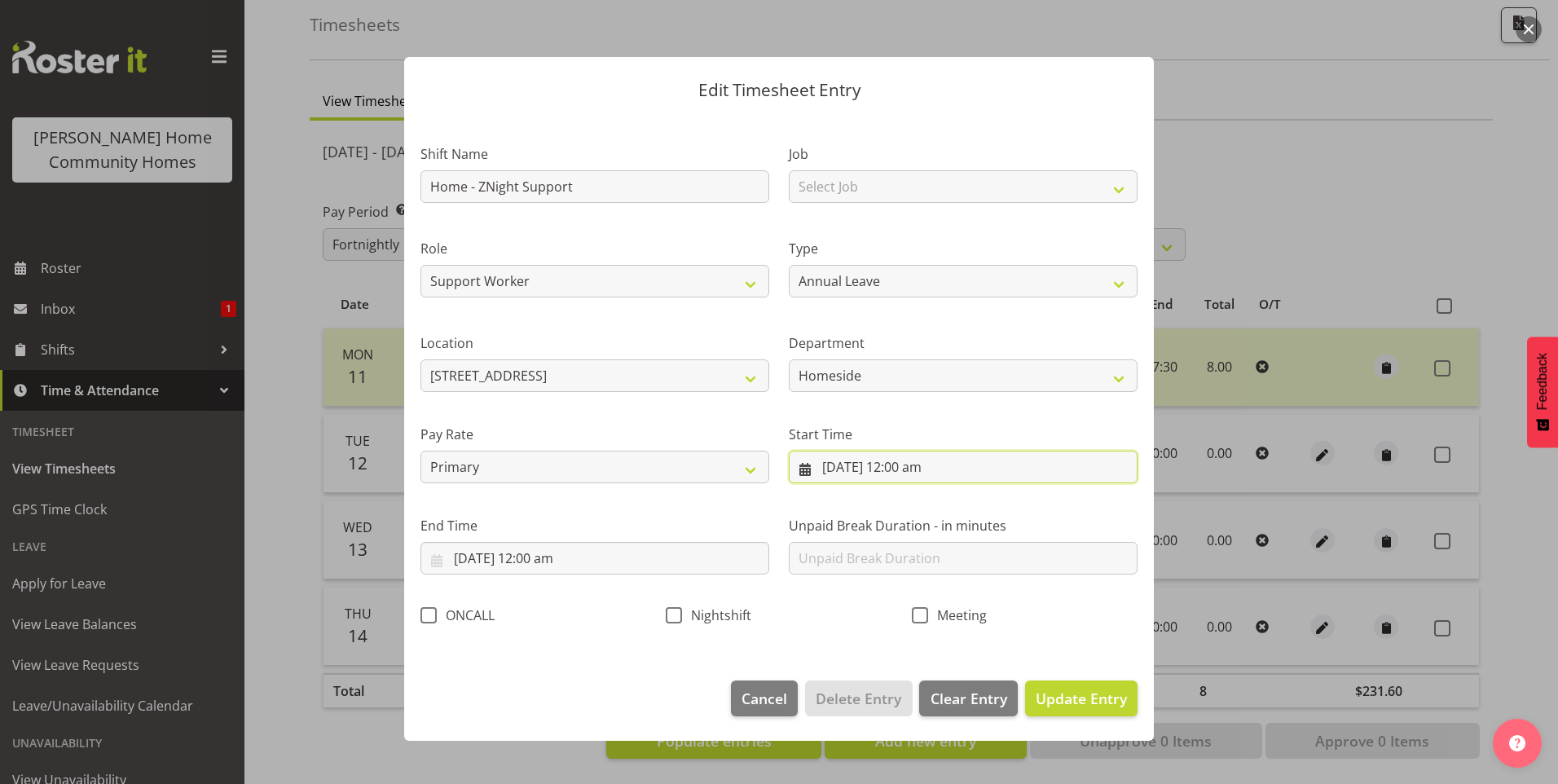
click at [847, 466] on input "14/08/2025, 12:00 am" at bounding box center [963, 466] width 349 height 33
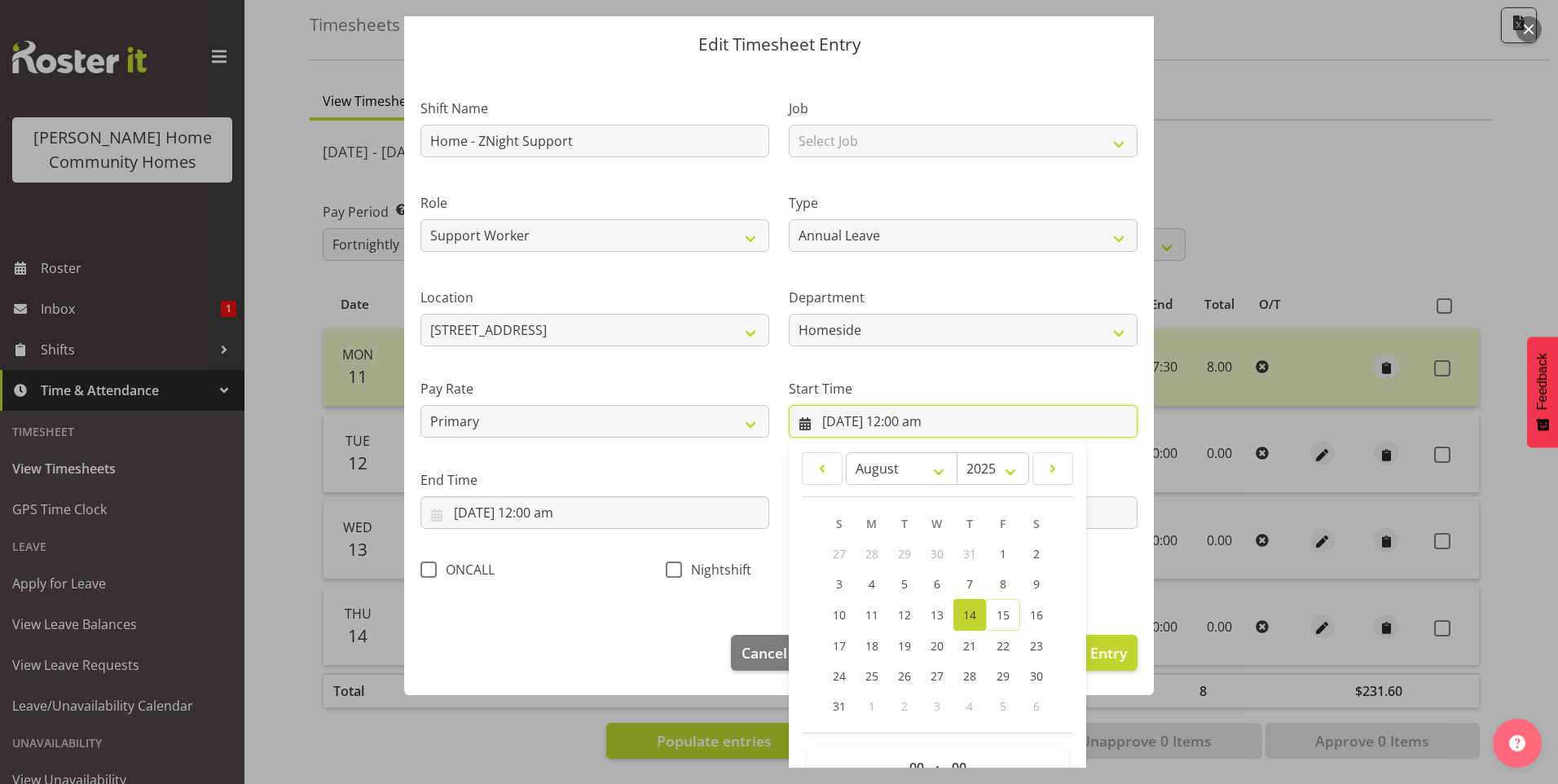
scroll to position [88, 0]
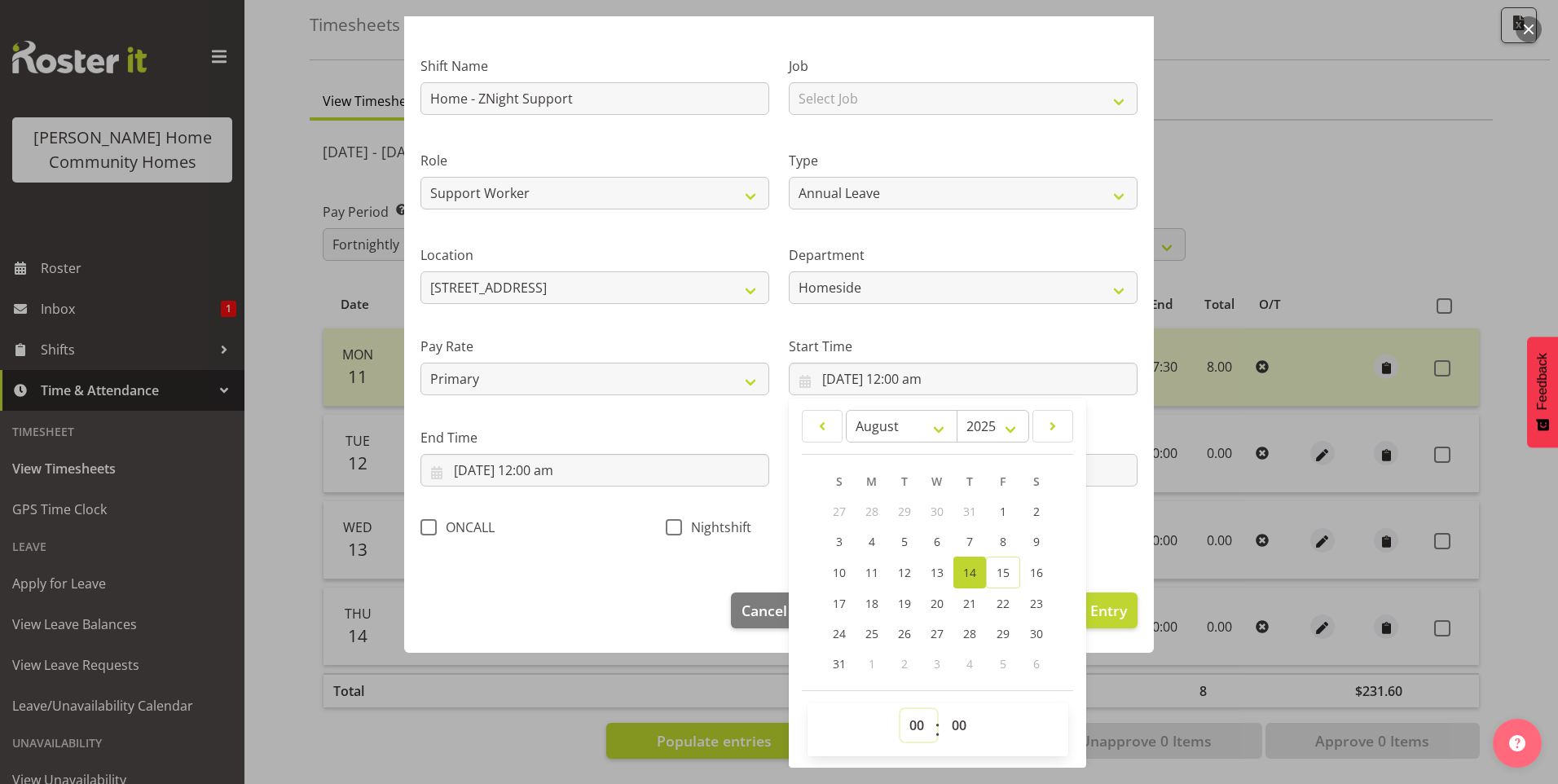
click at [904, 717] on select "00 01 02 03 04 05 06 07 08 09 10 11 12 13 14 15 16 17 18 19 20 21 22 23" at bounding box center [918, 725] width 36 height 33
select select "23"
click at [900, 709] on select "00 01 02 03 04 05 06 07 08 09 10 11 12 13 14 15 16 17 18 19 20 21 22 23" at bounding box center [918, 725] width 36 height 33
type input "14/08/2025, 11:00 pm"
drag, startPoint x: 957, startPoint y: 724, endPoint x: 959, endPoint y: 715, distance: 9.2
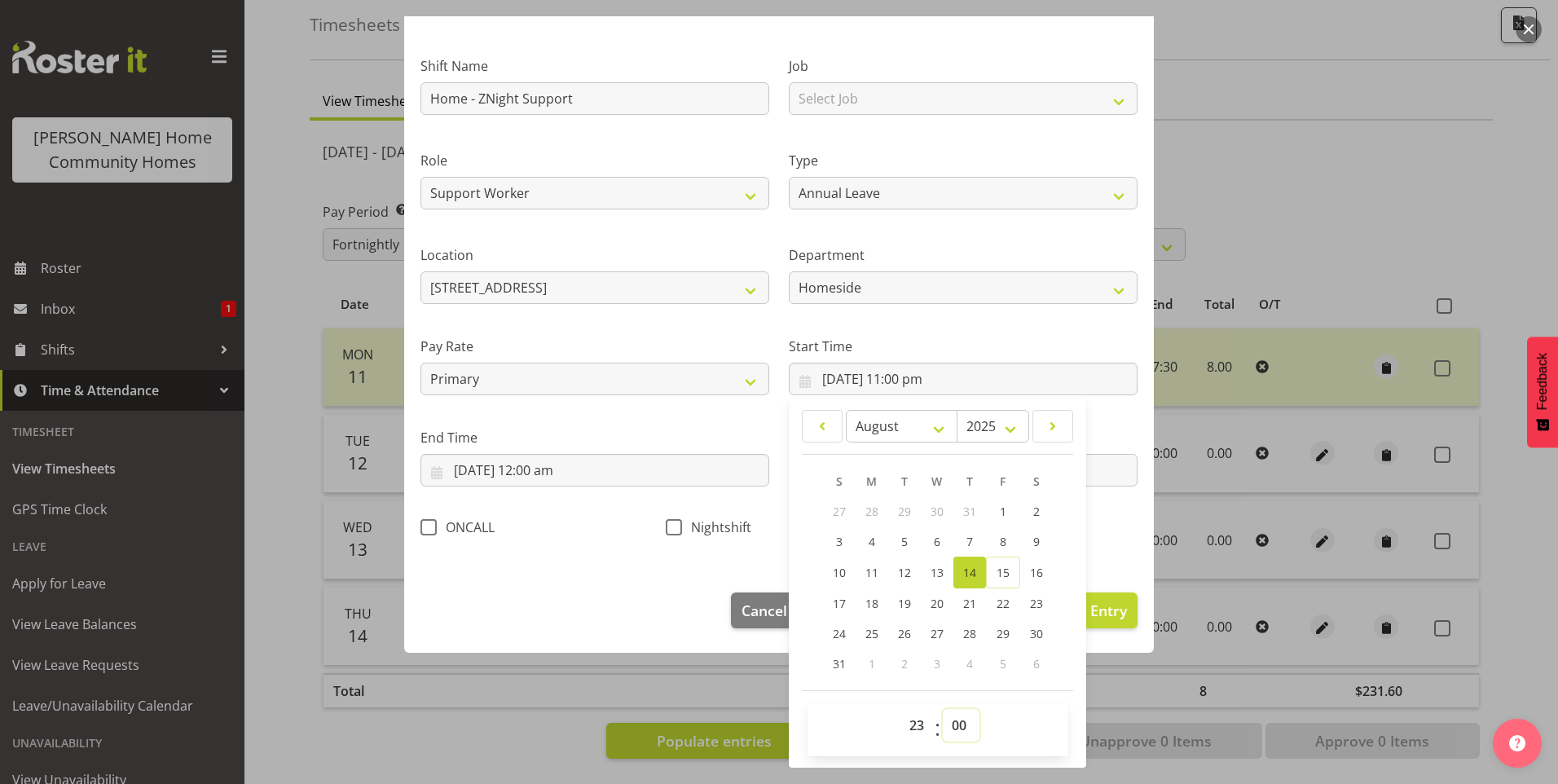
click at [957, 723] on select "00 01 02 03 04 05 06 07 08 09 10 11 12 13 14 15 16 17 18 19 20 21 22 23 24 25 2…" at bounding box center [960, 725] width 36 height 33
select select "30"
click at [943, 709] on select "00 01 02 03 04 05 06 07 08 09 10 11 12 13 14 15 16 17 18 19 20 21 22 23 24 25 2…" at bounding box center [960, 725] width 36 height 33
type input "14/08/2025, 11:30 pm"
click at [472, 478] on input "14/08/2025, 12:00 am" at bounding box center [595, 470] width 349 height 33
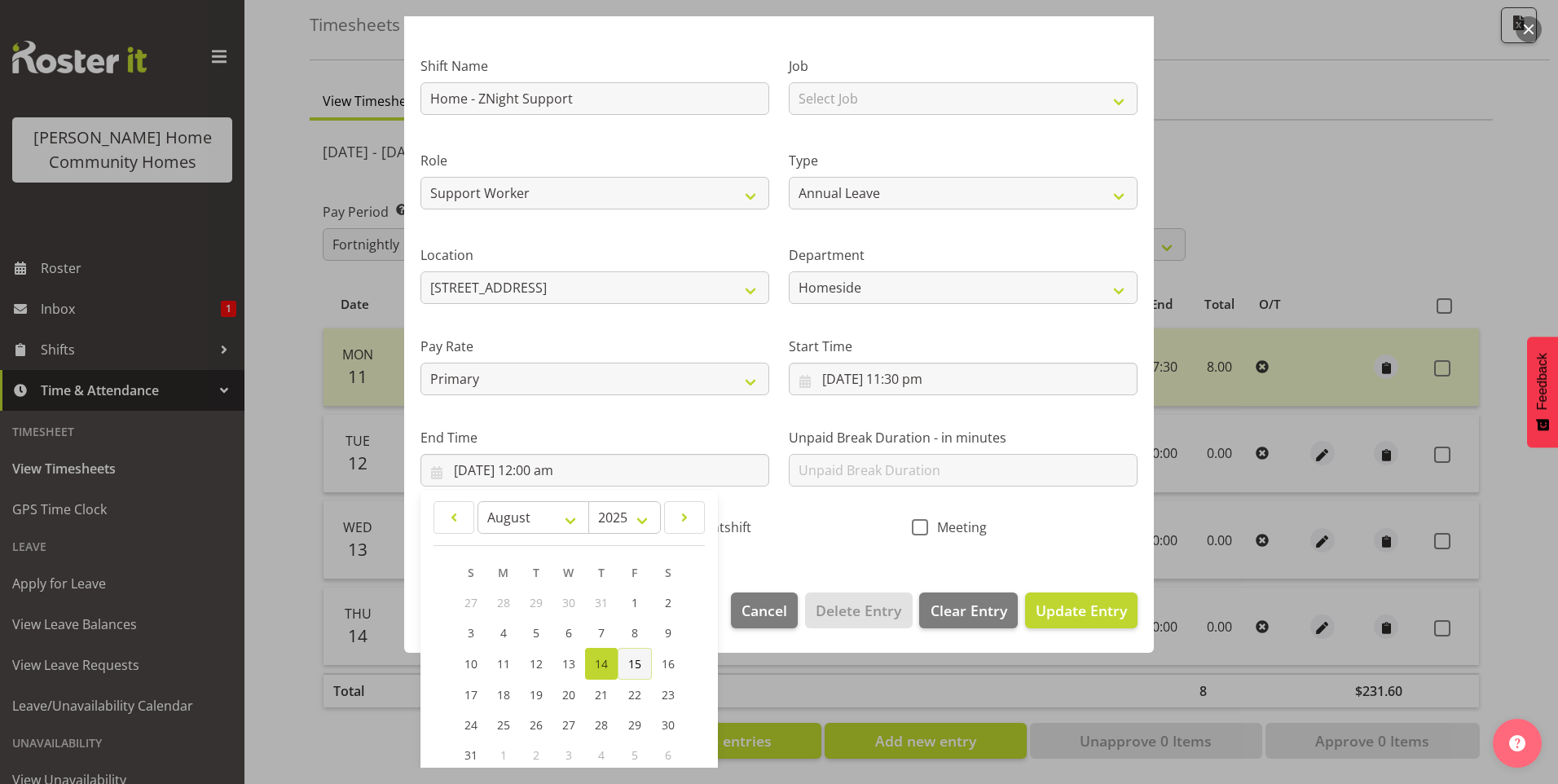
click at [639, 659] on span "15" at bounding box center [635, 663] width 13 height 15
type input "15/08/2025, 12:00 am"
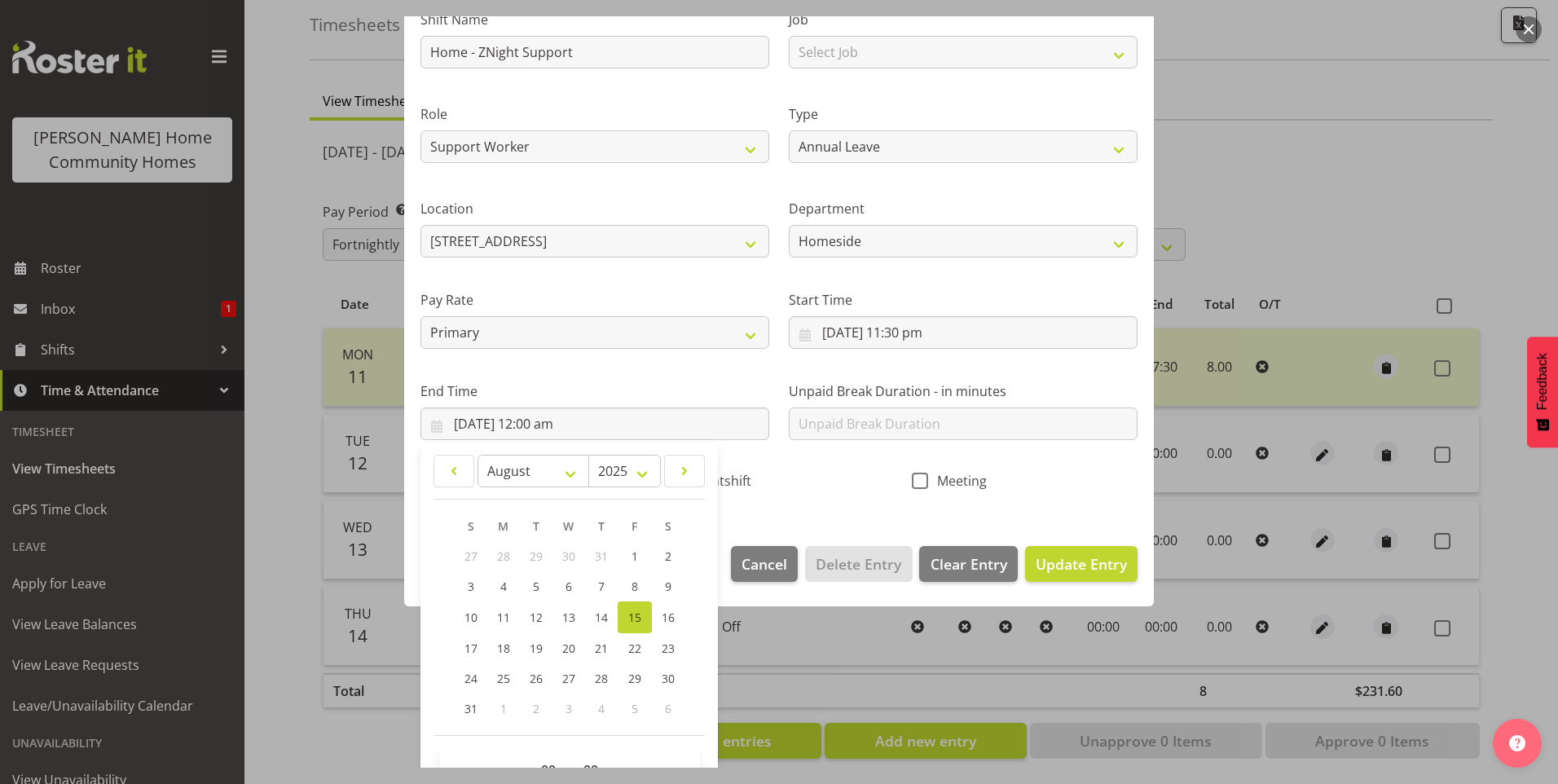
scroll to position [180, 0]
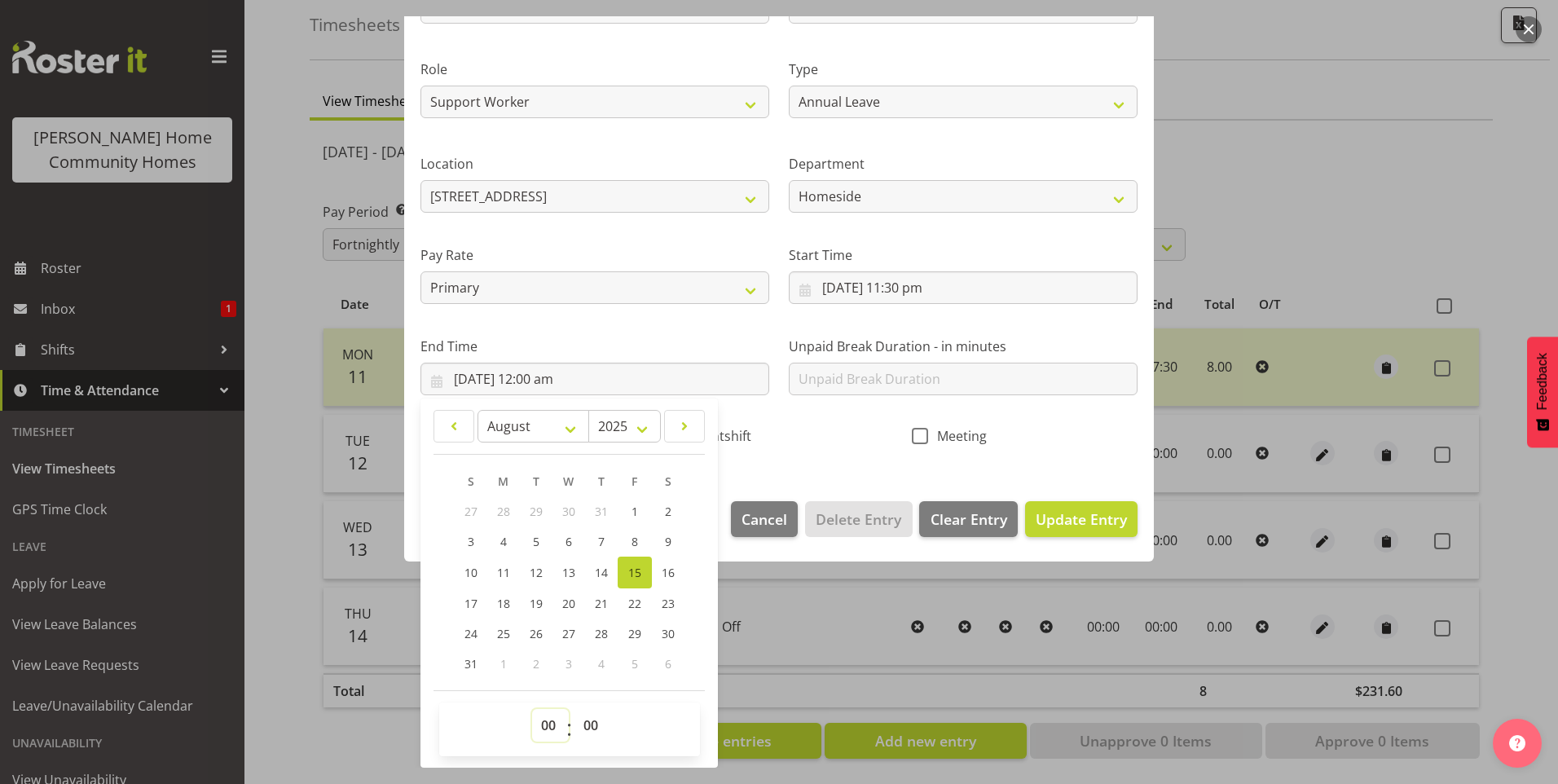
click at [546, 714] on select "00 01 02 03 04 05 06 07 08 09 10 11 12 13 14 15 16 17 18 19 20 21 22 23" at bounding box center [550, 725] width 36 height 33
select select "7"
click at [532, 709] on select "00 01 02 03 04 05 06 07 08 09 10 11 12 13 14 15 16 17 18 19 20 21 22 23" at bounding box center [550, 725] width 36 height 33
type input "15/08/2025, 7:00 am"
click at [582, 724] on select "00 01 02 03 04 05 06 07 08 09 10 11 12 13 14 15 16 17 18 19 20 21 22 23 24 25 2…" at bounding box center [592, 725] width 36 height 33
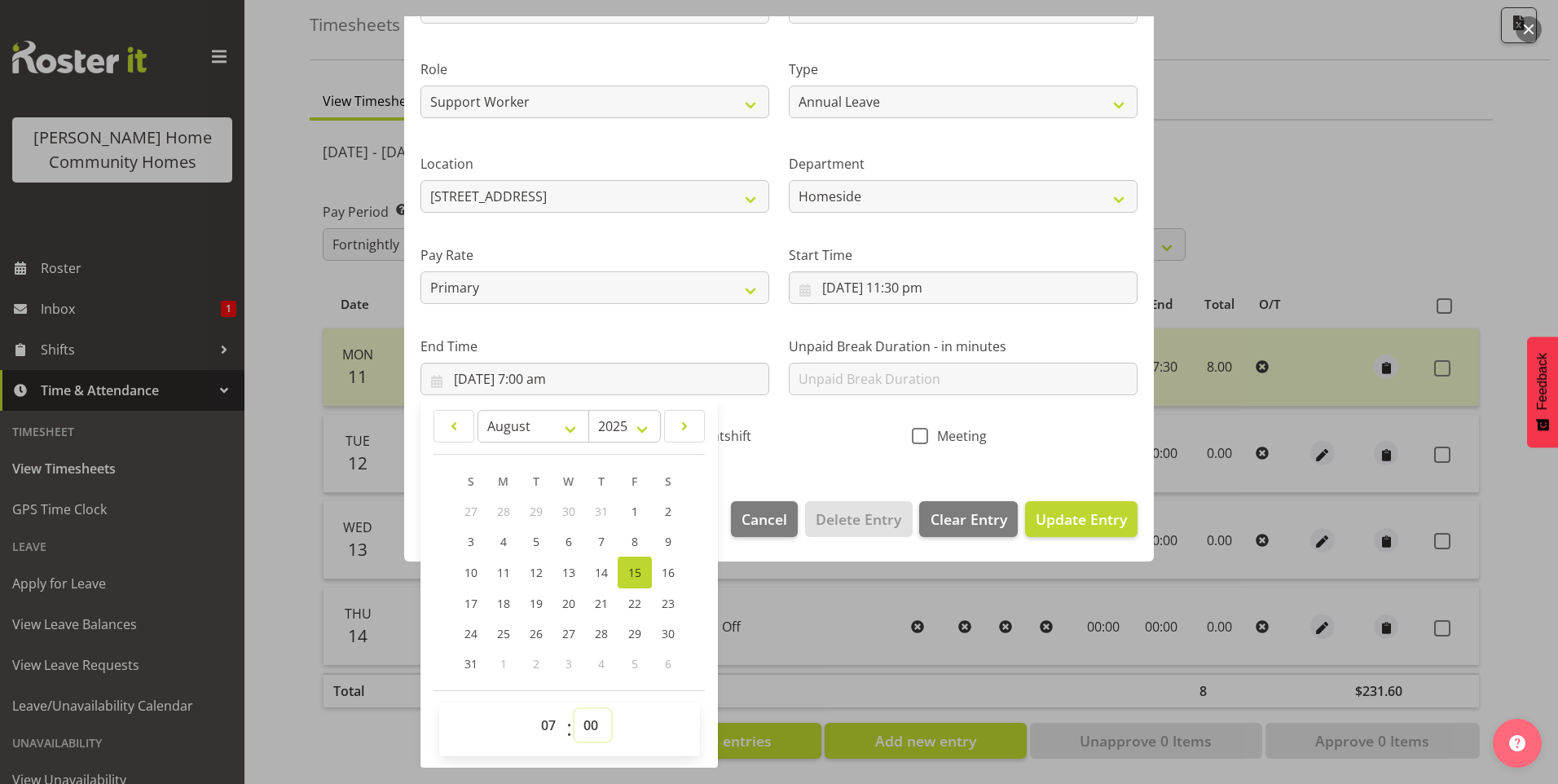
select select "30"
click at [575, 709] on select "00 01 02 03 04 05 06 07 08 09 10 11 12 13 14 15 16 17 18 19 20 21 22 23 24 25 2…" at bounding box center [592, 725] width 36 height 33
type input "15/08/2025, 7:30 am"
click at [1057, 529] on span "Update Entry" at bounding box center [1081, 519] width 91 height 21
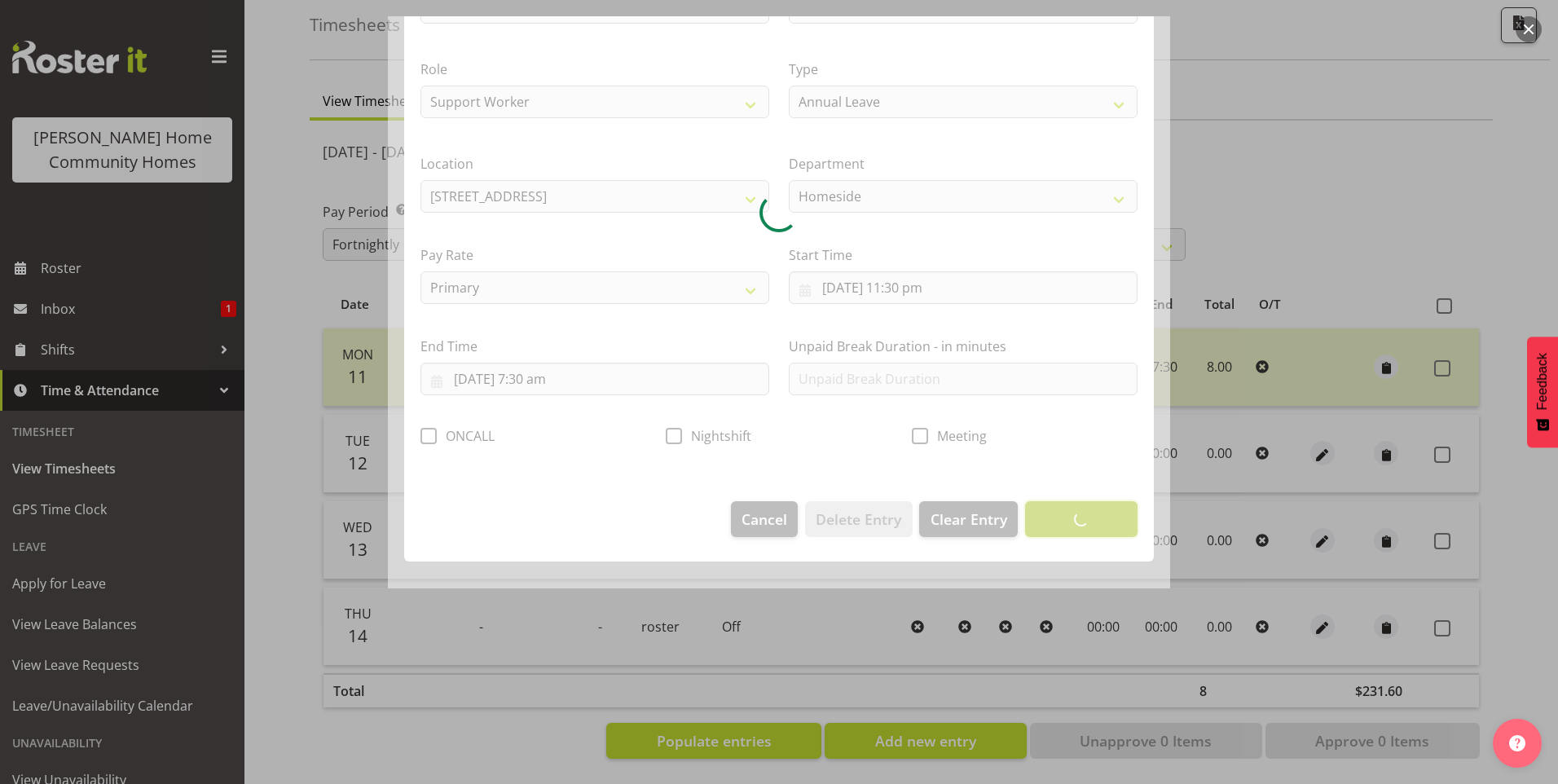
scroll to position [0, 0]
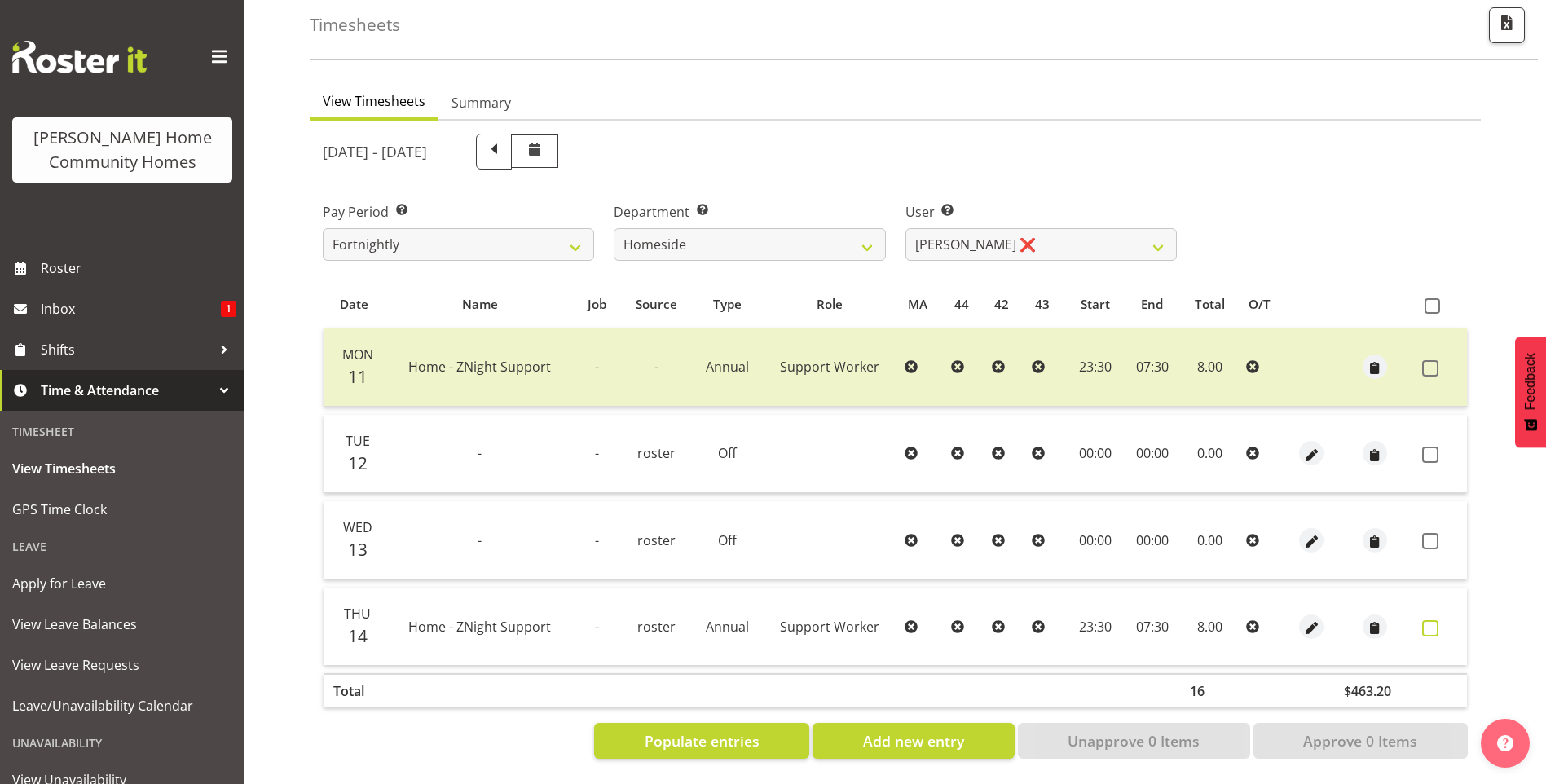
click at [1435, 620] on span at bounding box center [1430, 628] width 16 height 16
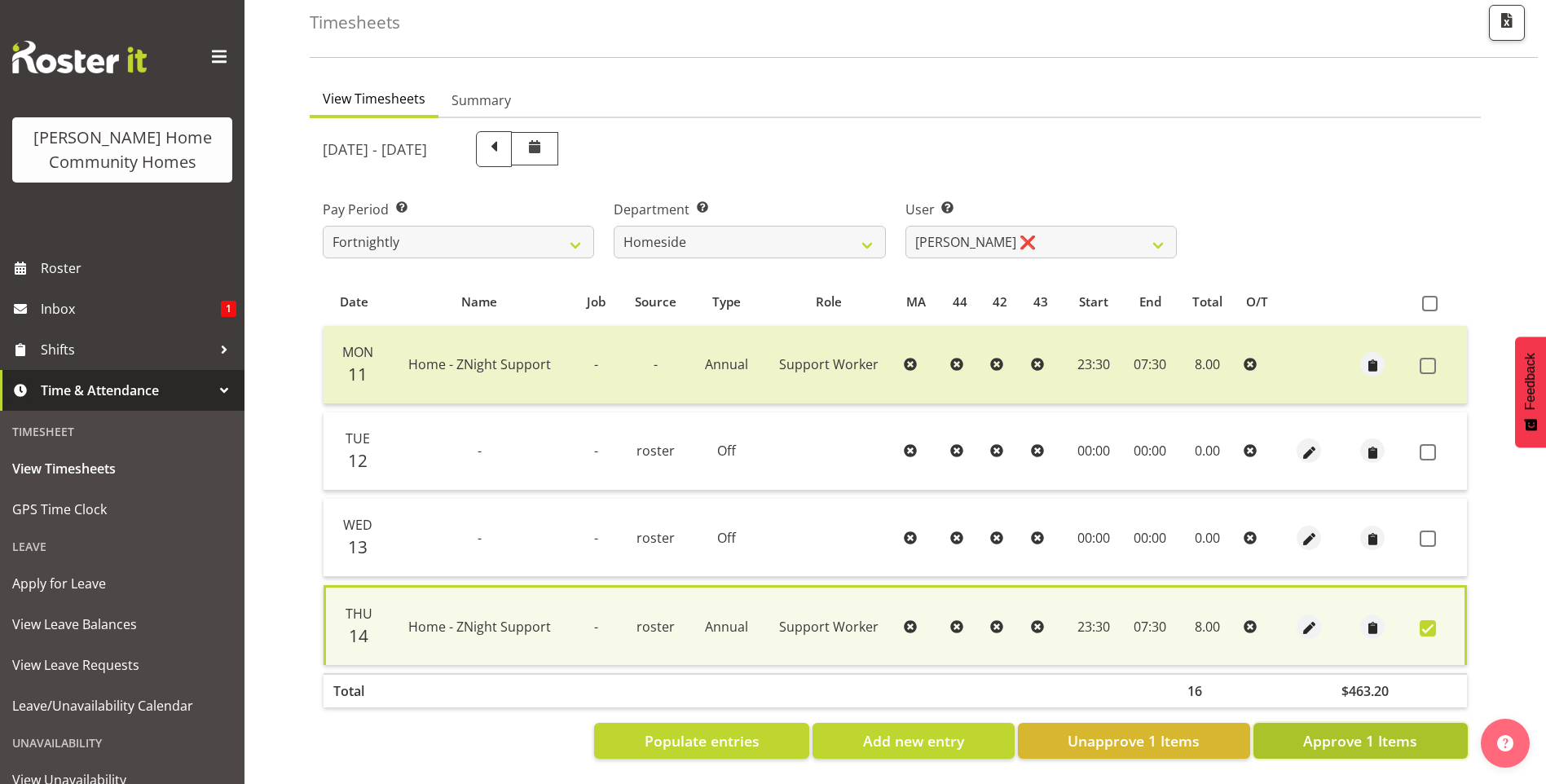
click at [1406, 730] on span "Approve 1 Items" at bounding box center [1359, 741] width 114 height 21
checkbox input "false"
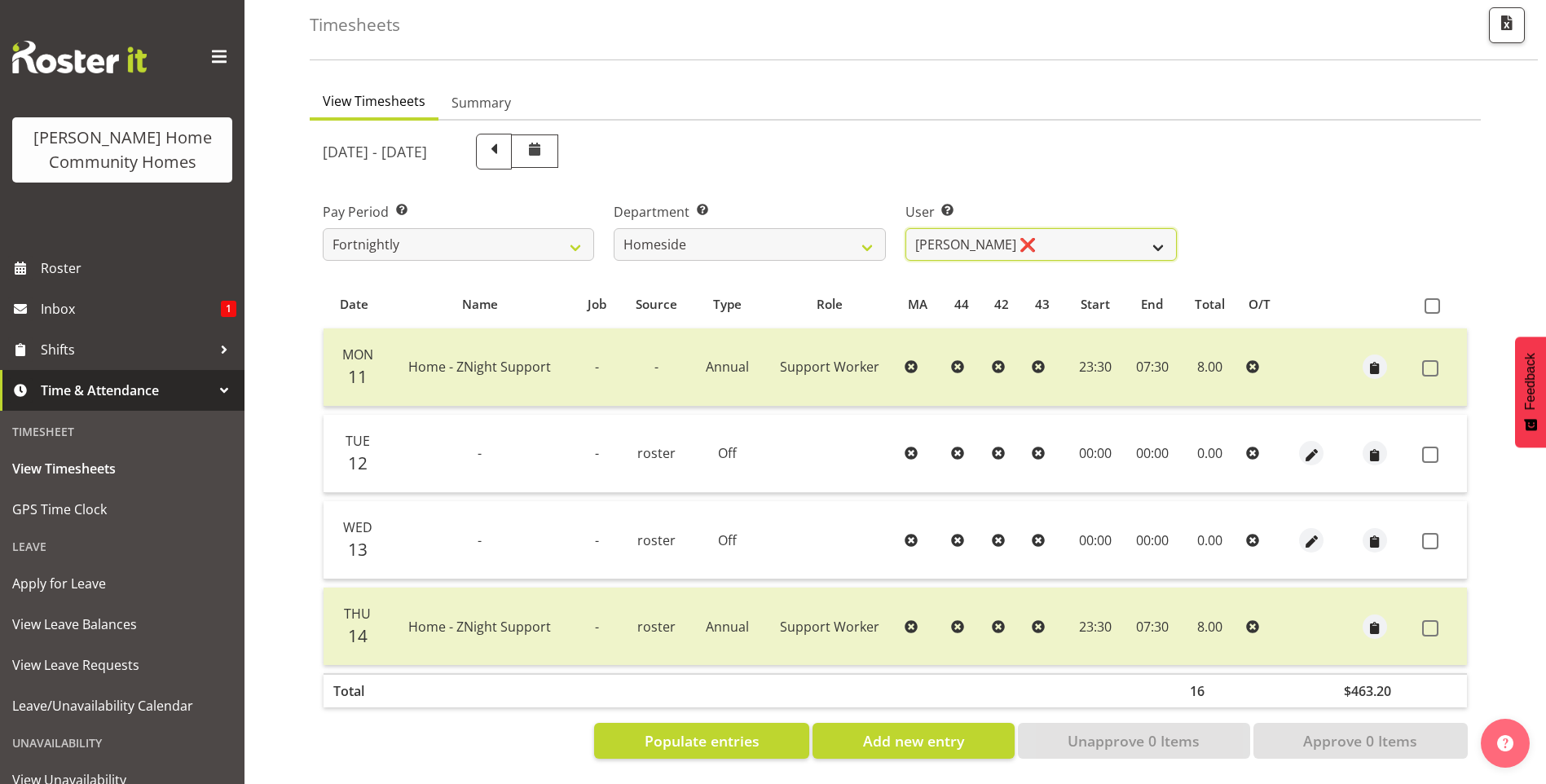
click at [1043, 234] on select "Asiasiga Vili ❌ Billie-Rose Dunlop ❌ Brijesh (BK) Kachhadiya ✔ Cheenee Vargas ❌…" at bounding box center [1041, 244] width 272 height 33
select select "8534"
click at [905, 228] on select "Asiasiga Vili ❌ Billie-Rose Dunlop ❌ Brijesh (BK) Kachhadiya ✔ Cheenee Vargas ❌…" at bounding box center [1041, 244] width 272 height 33
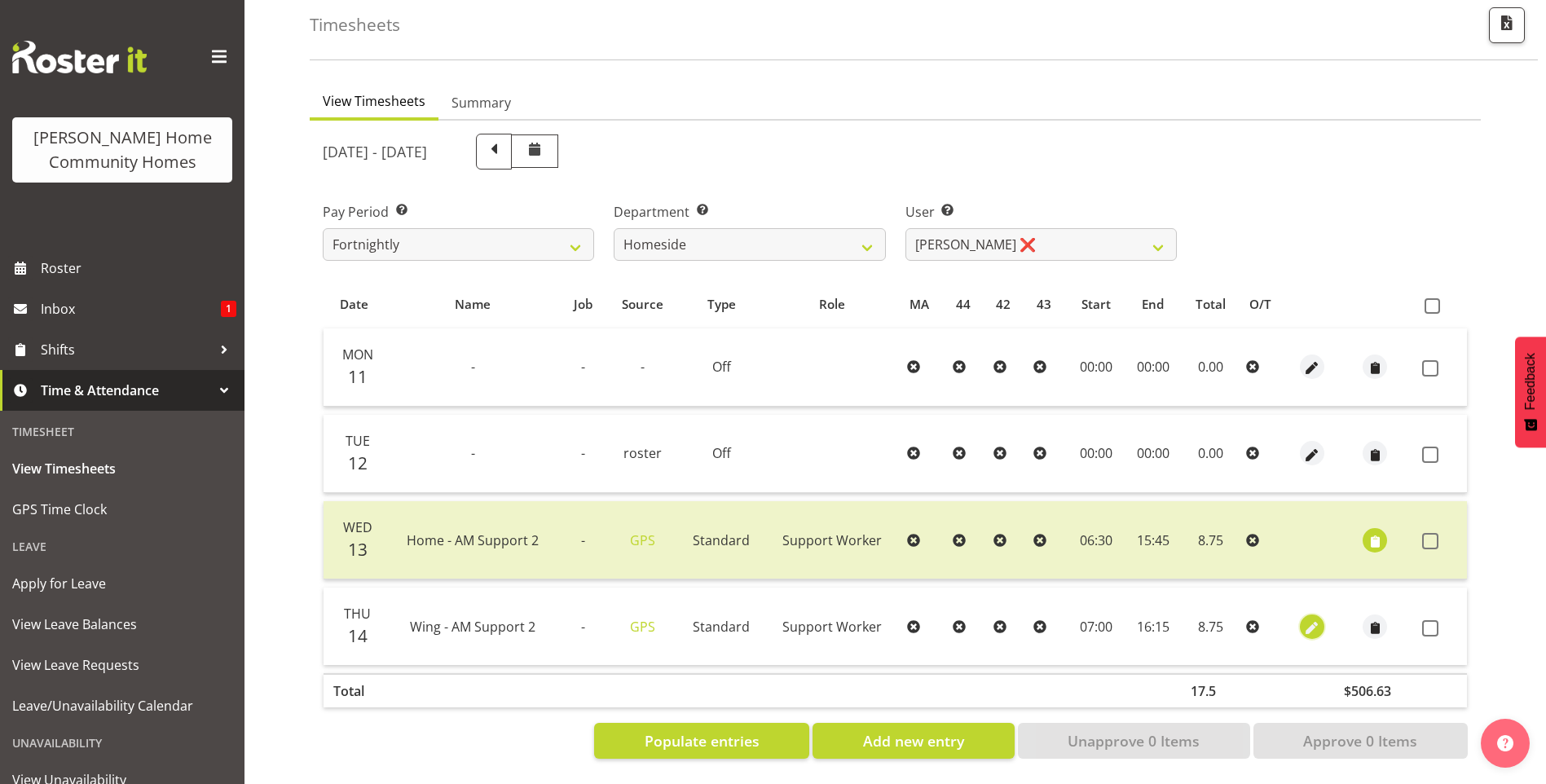
click at [1304, 619] on span "button" at bounding box center [1311, 627] width 19 height 19
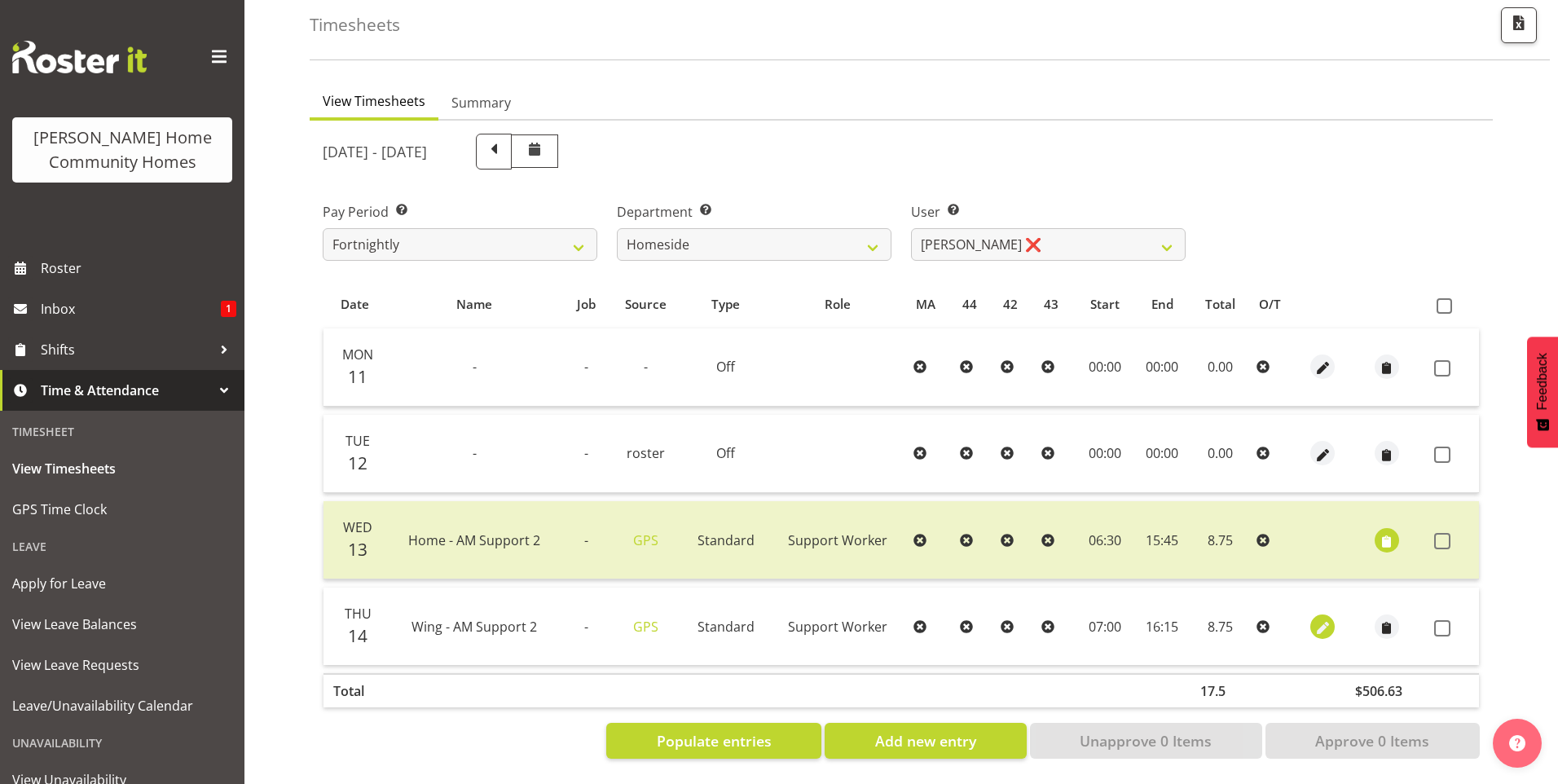
select select "Standard"
select select "749"
select select "7"
select select "2025"
select select "16"
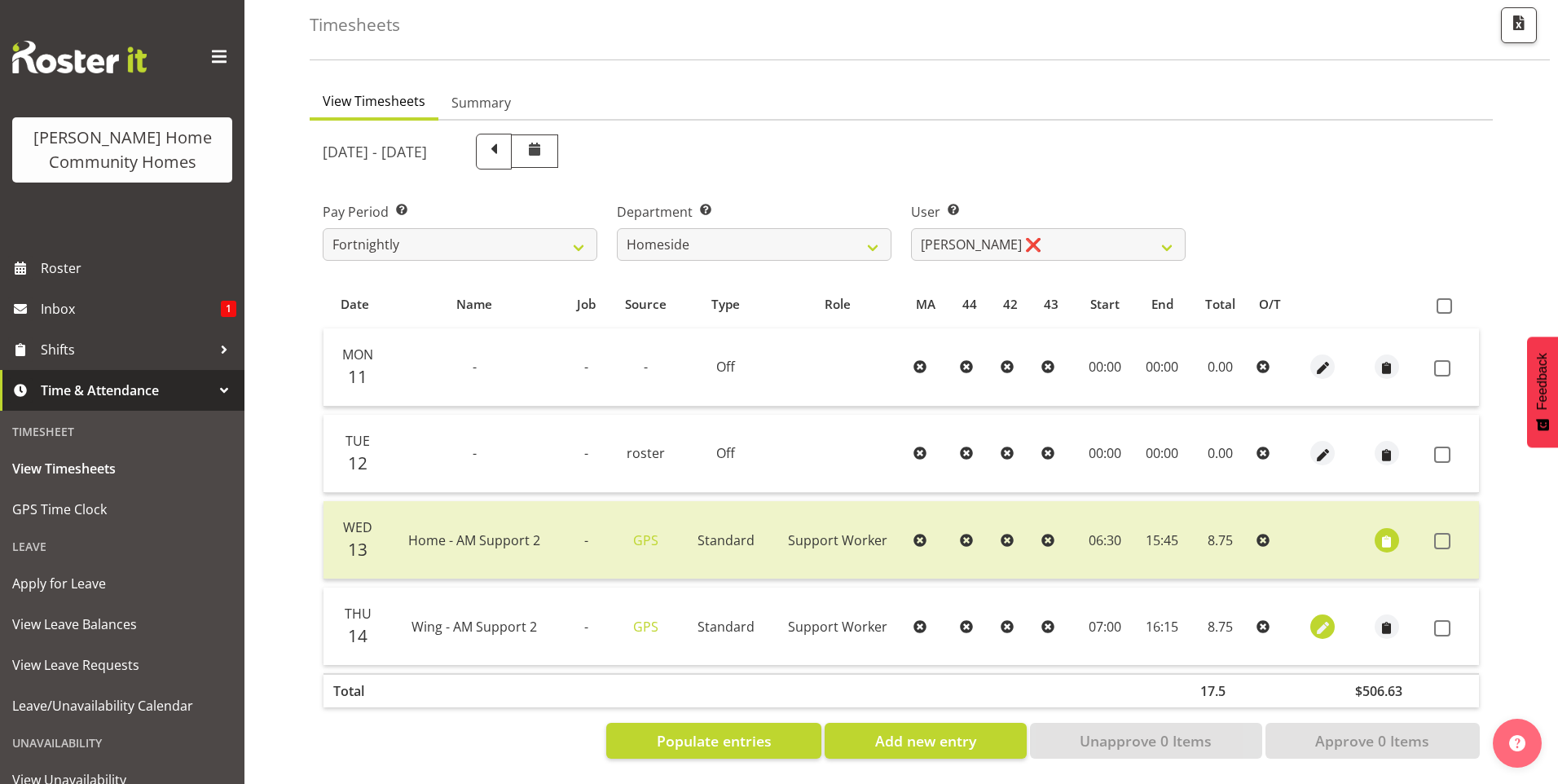
select select "15"
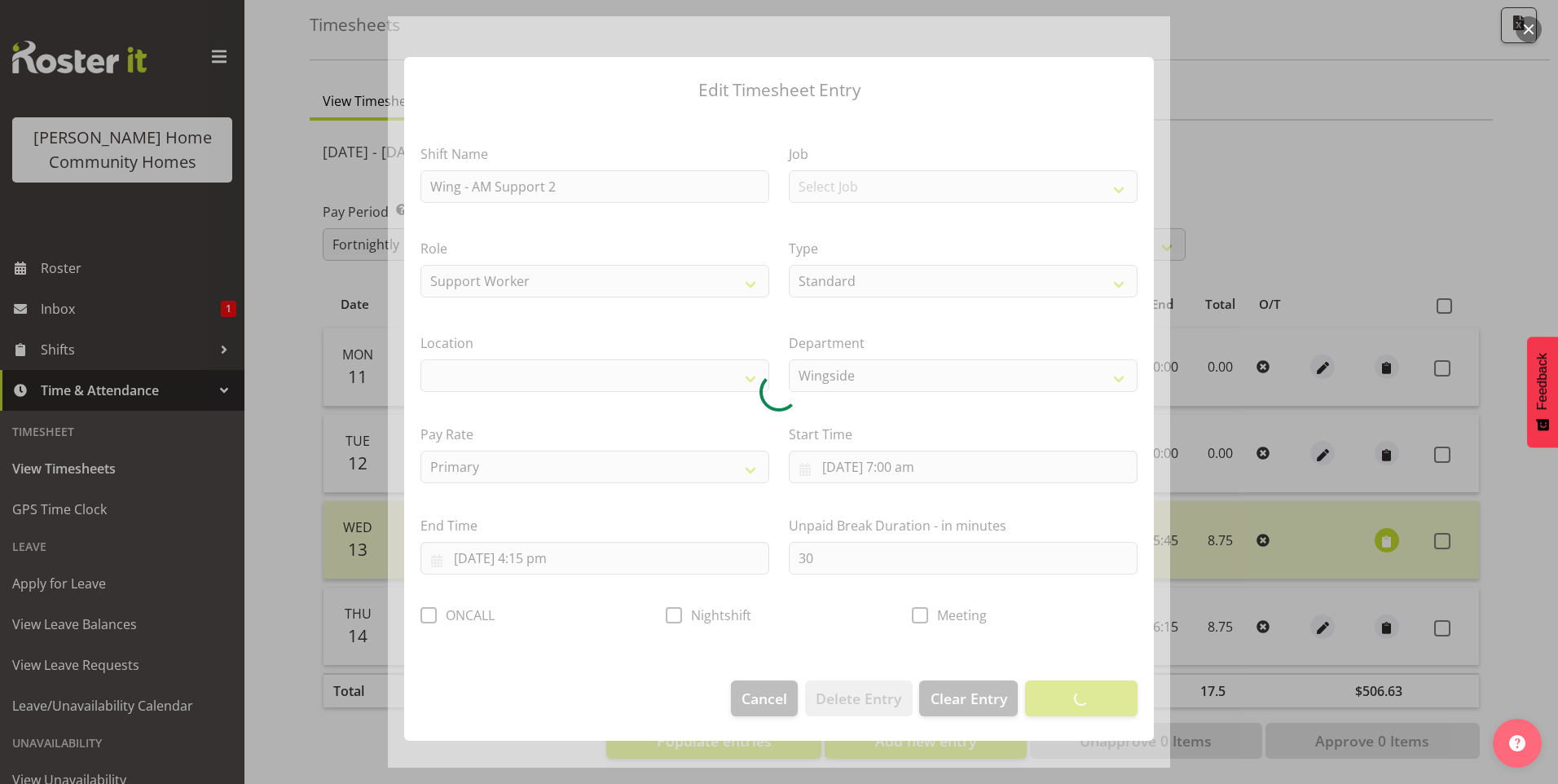
select select "1071"
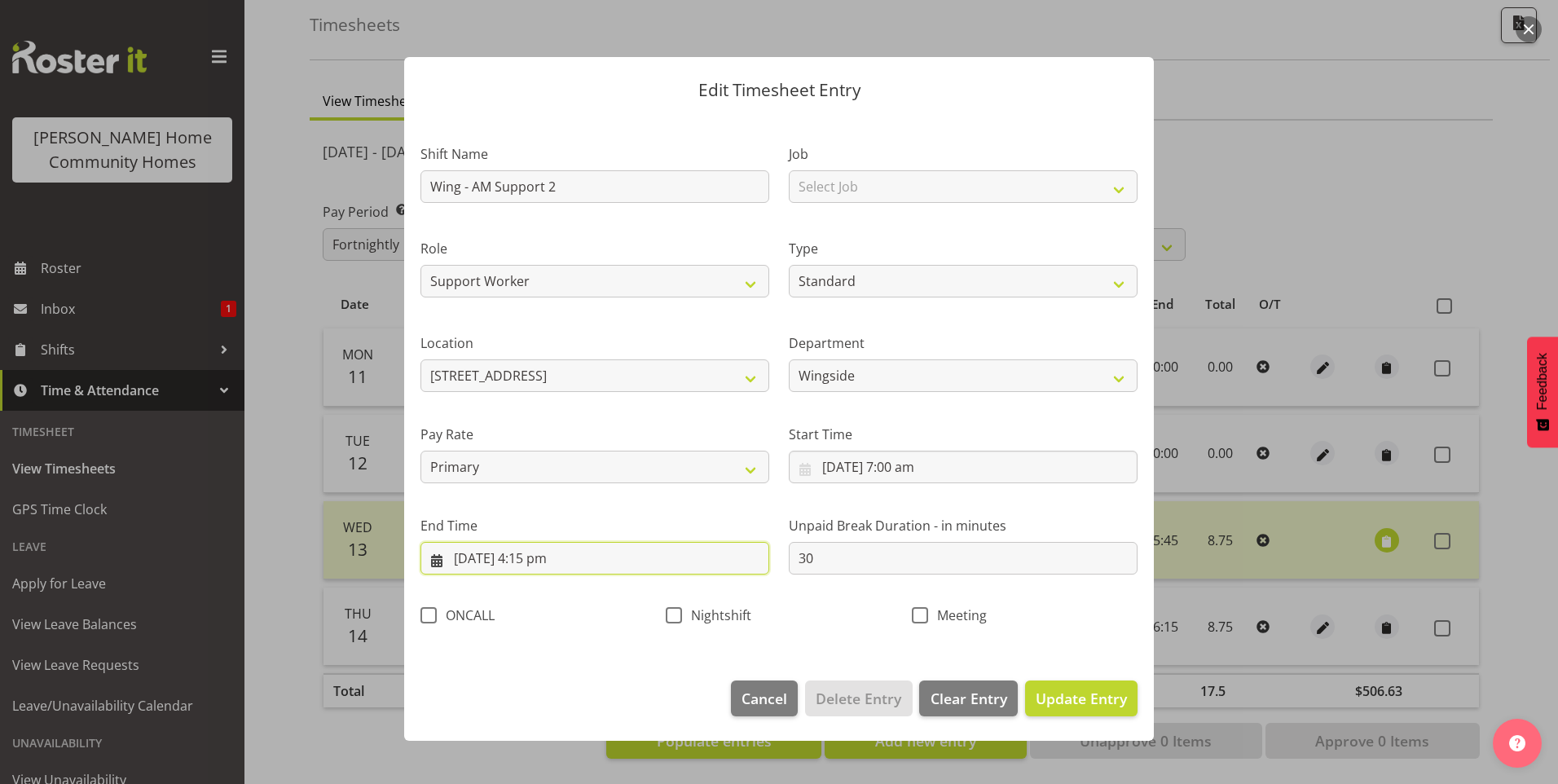
click at [551, 558] on input "14/08/2025, 4:15 pm" at bounding box center [595, 557] width 349 height 33
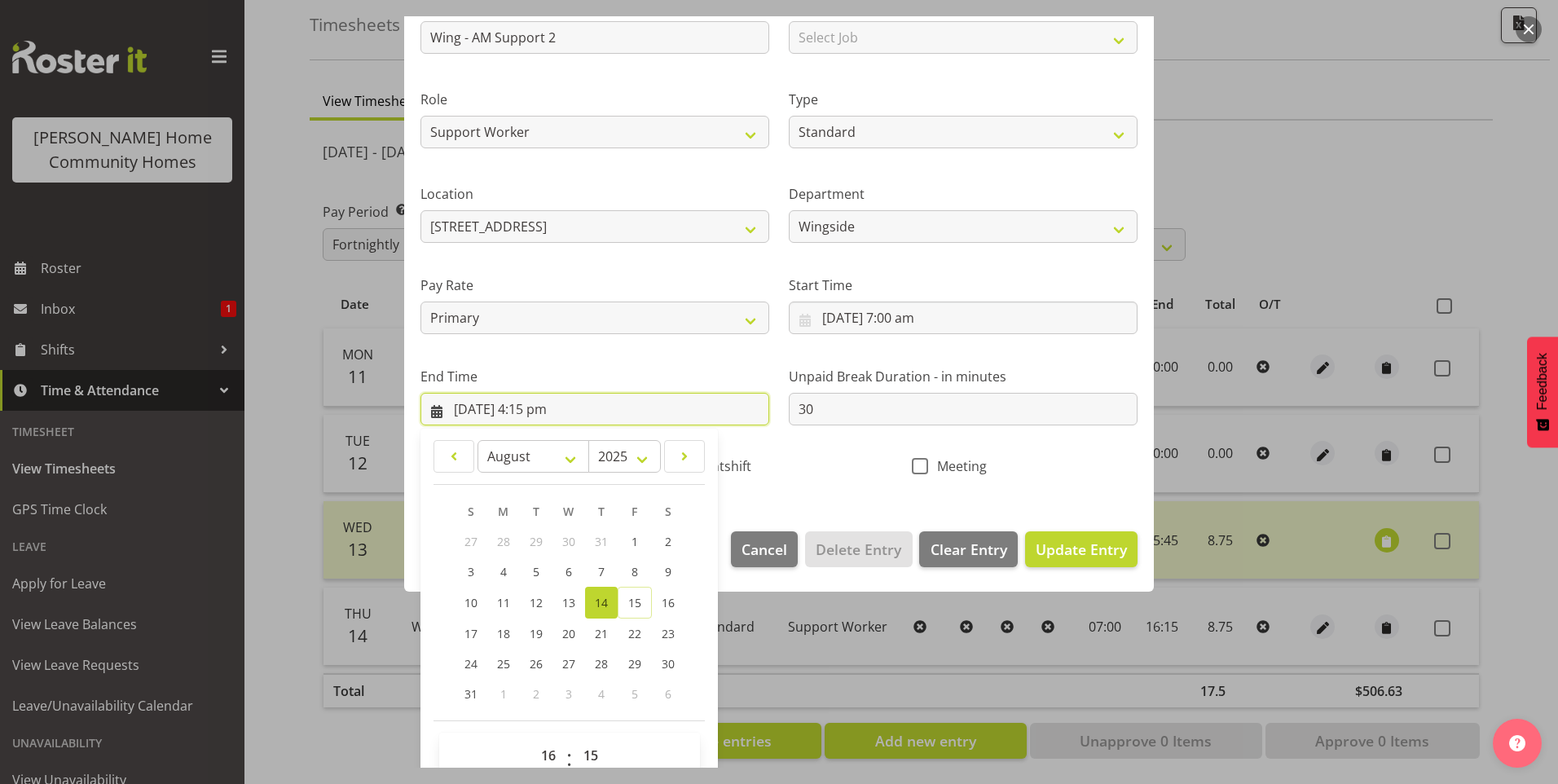
scroll to position [163, 0]
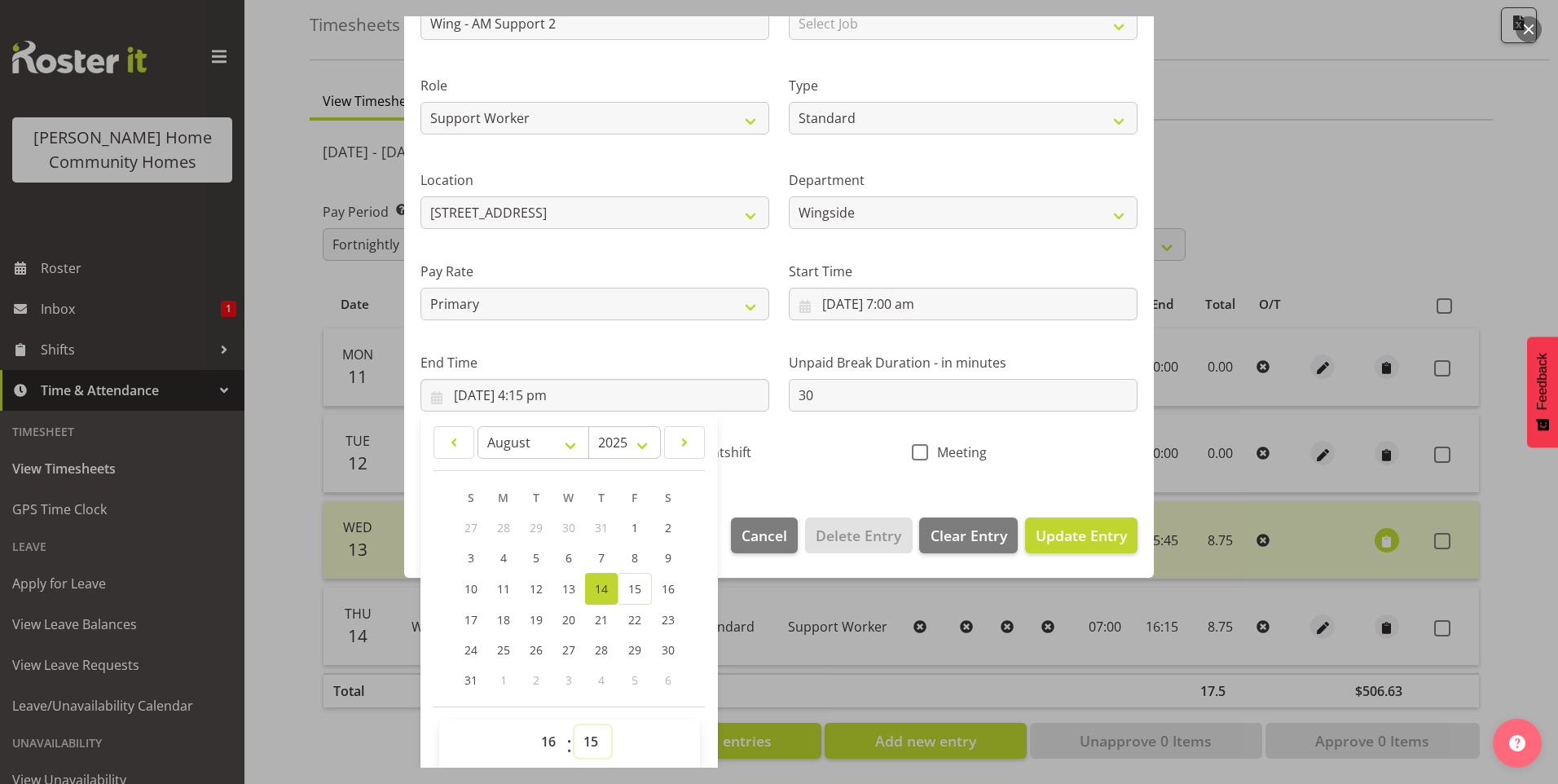
drag, startPoint x: 587, startPoint y: 744, endPoint x: 590, endPoint y: 724, distance: 20.2
click at [587, 742] on select "00 01 02 03 04 05 06 07 08 09 10 11 12 13 14 15 16 17 18 19 20 21 22 23 24 25 2…" at bounding box center [592, 741] width 36 height 33
select select "0"
click at [575, 725] on select "00 01 02 03 04 05 06 07 08 09 10 11 12 13 14 15 16 17 18 19 20 21 22 23 24 25 2…" at bounding box center [592, 741] width 36 height 33
type input "14/08/2025, 4:00 pm"
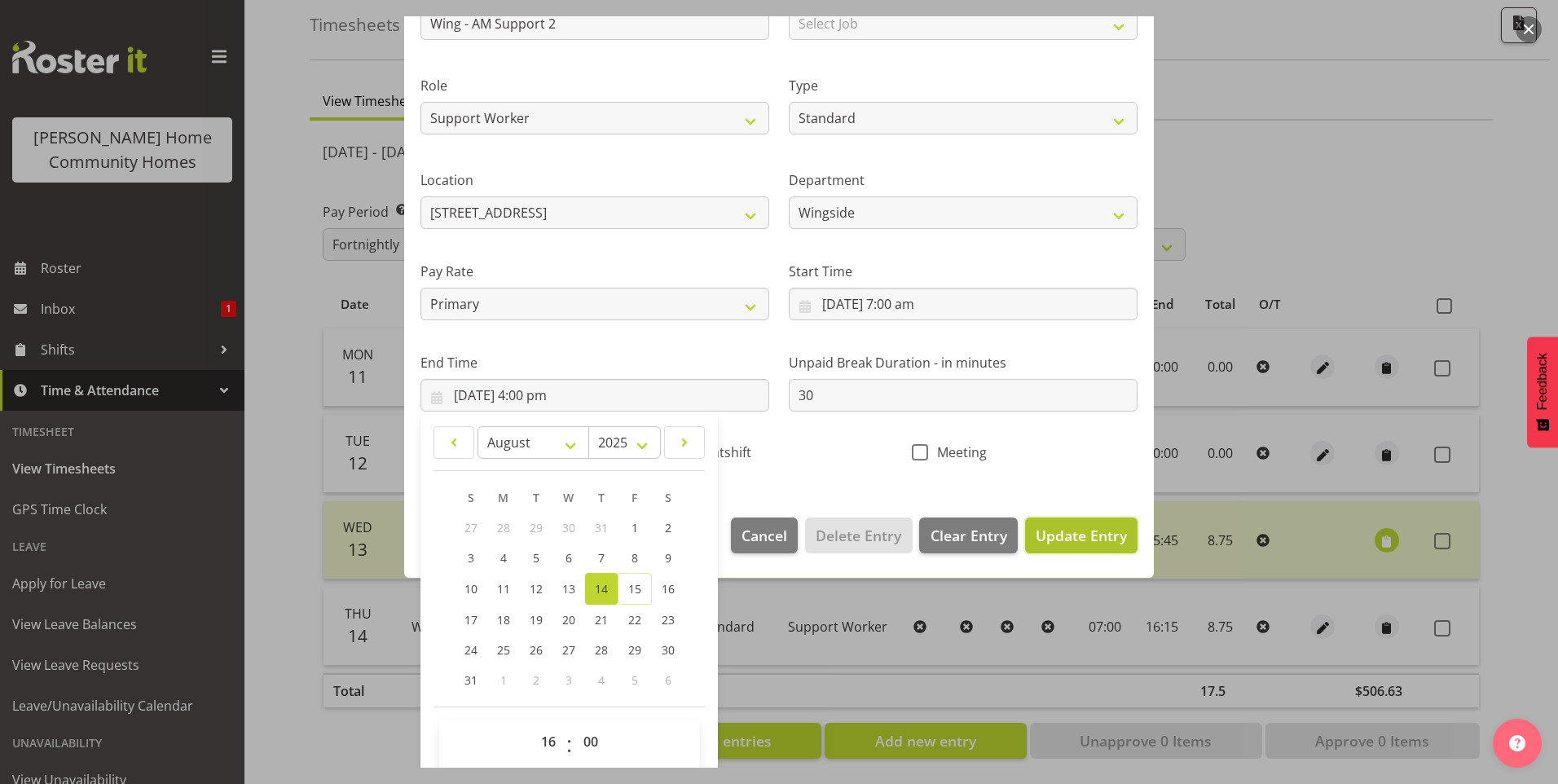
click at [1060, 529] on span "Update Entry" at bounding box center [1081, 535] width 91 height 19
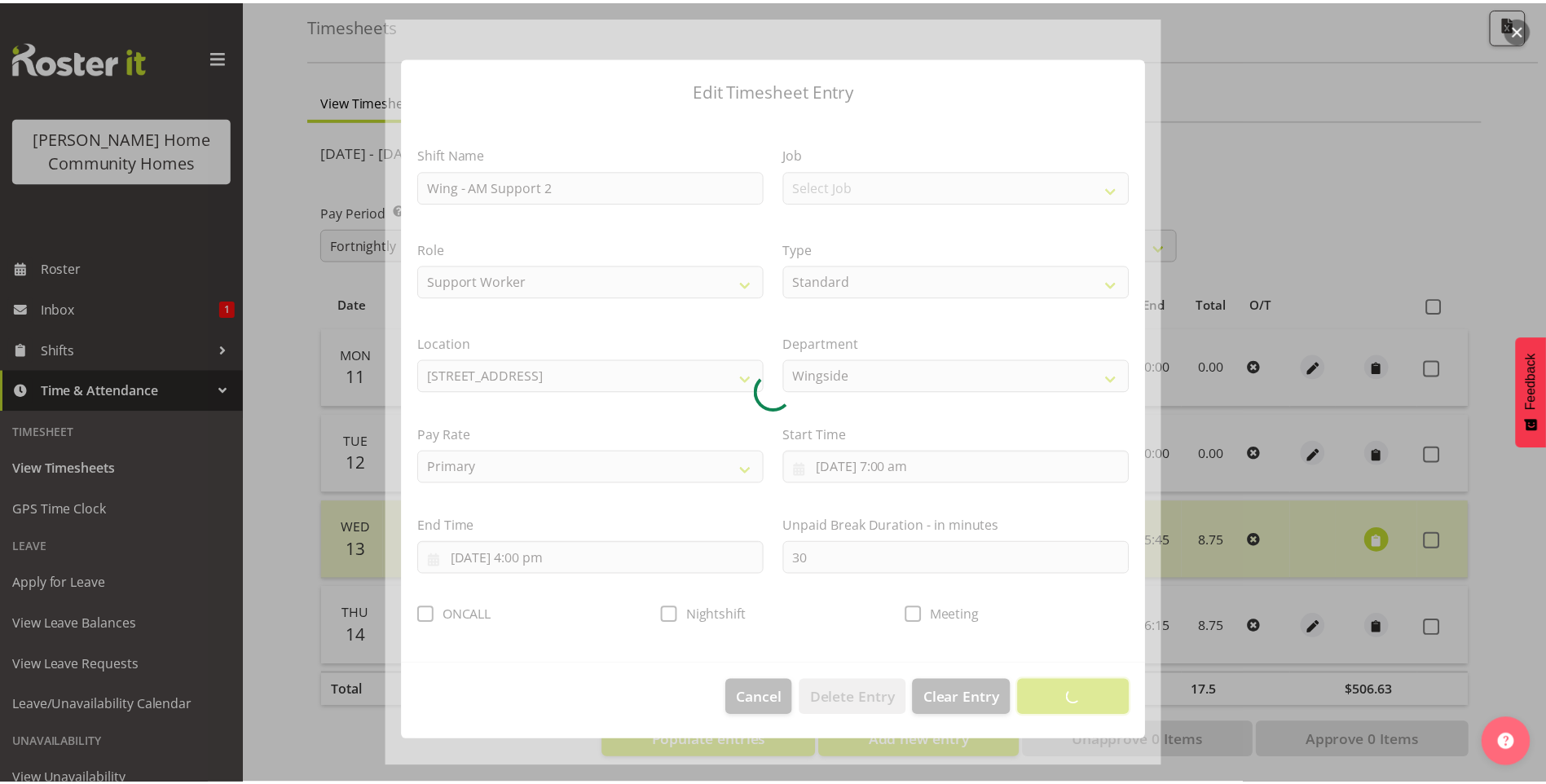
scroll to position [0, 0]
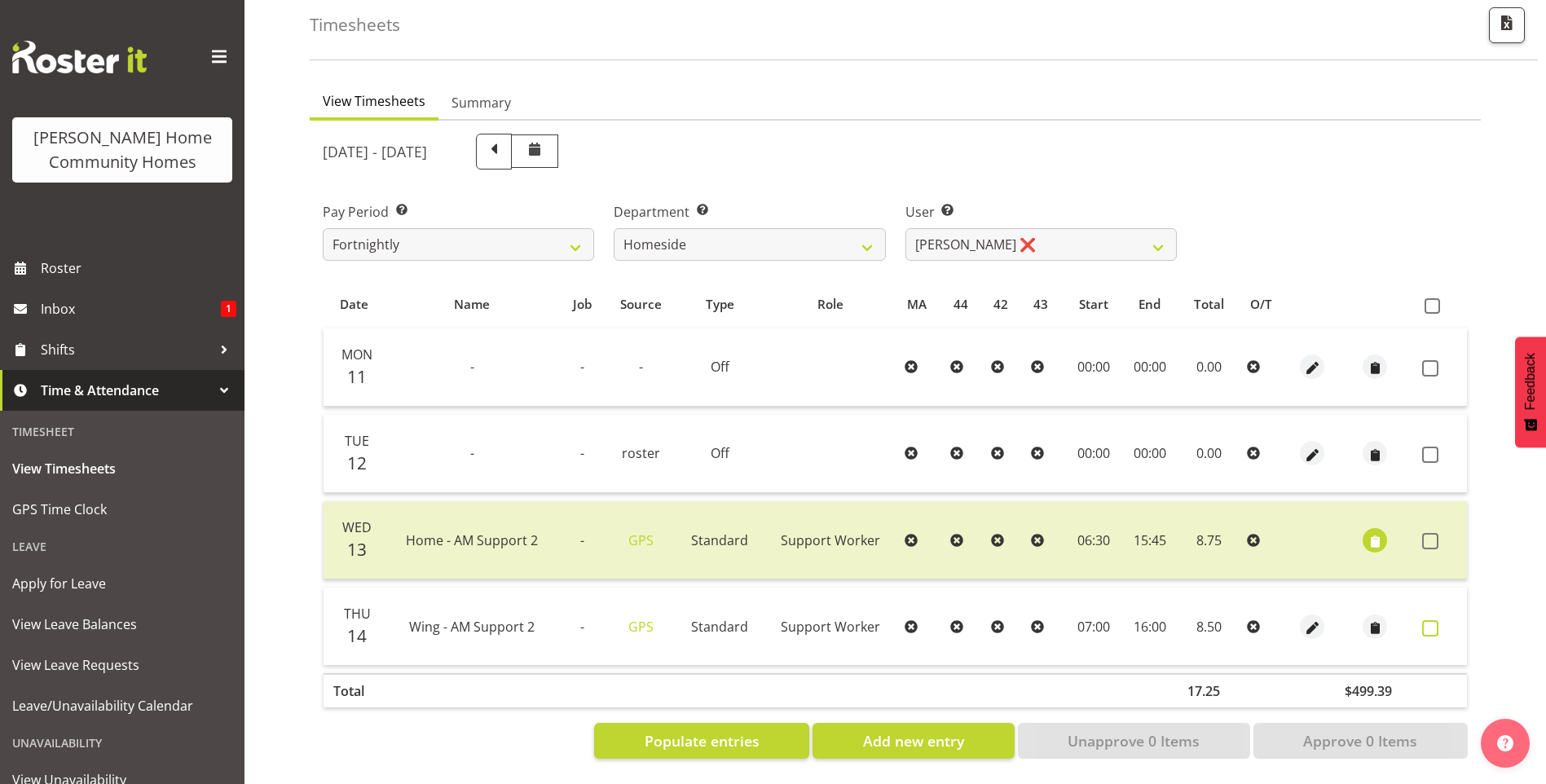
click at [1429, 620] on span at bounding box center [1430, 628] width 16 height 16
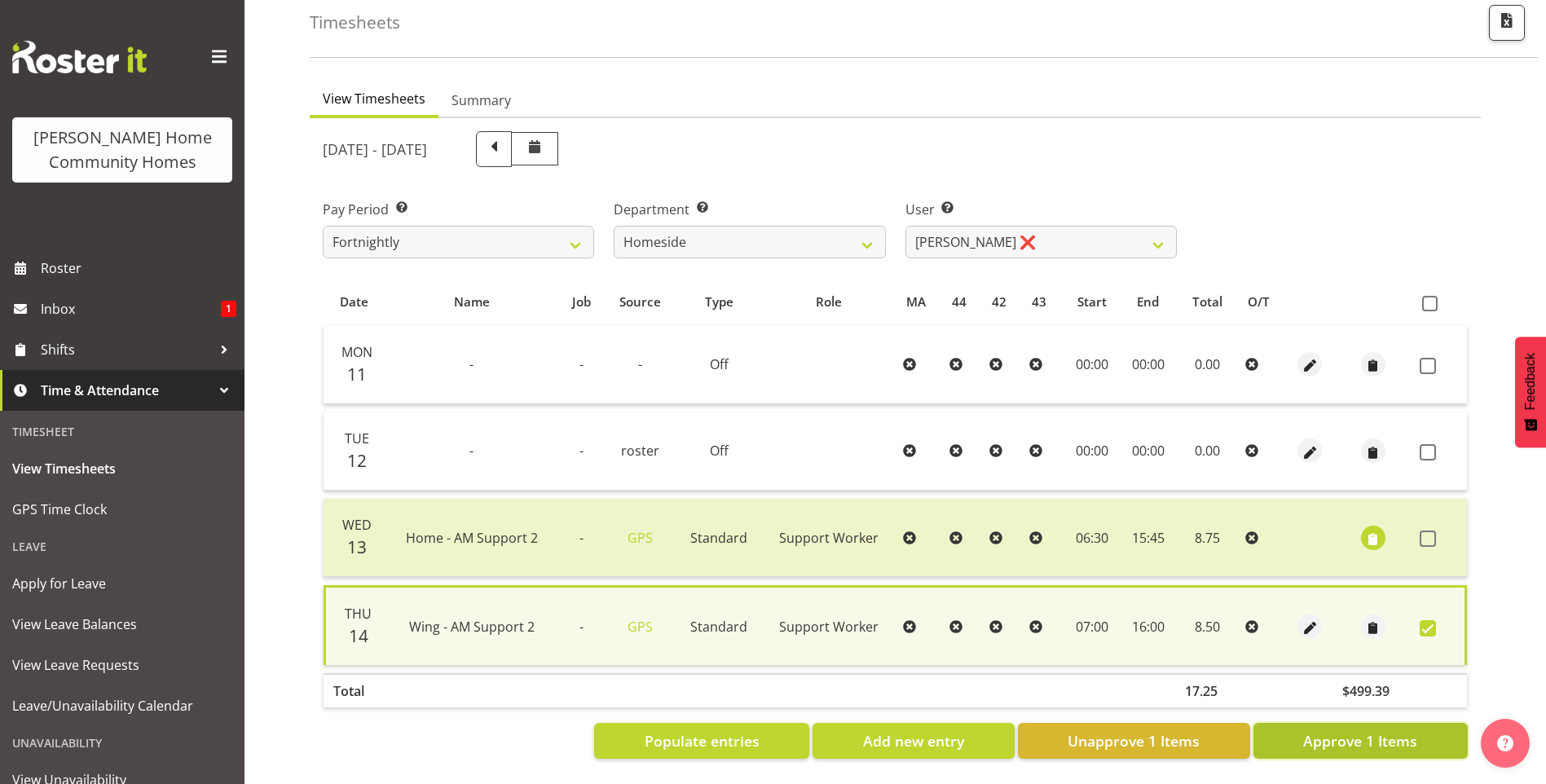
click at [1398, 733] on span "Approve 1 Items" at bounding box center [1359, 741] width 114 height 21
checkbox input "false"
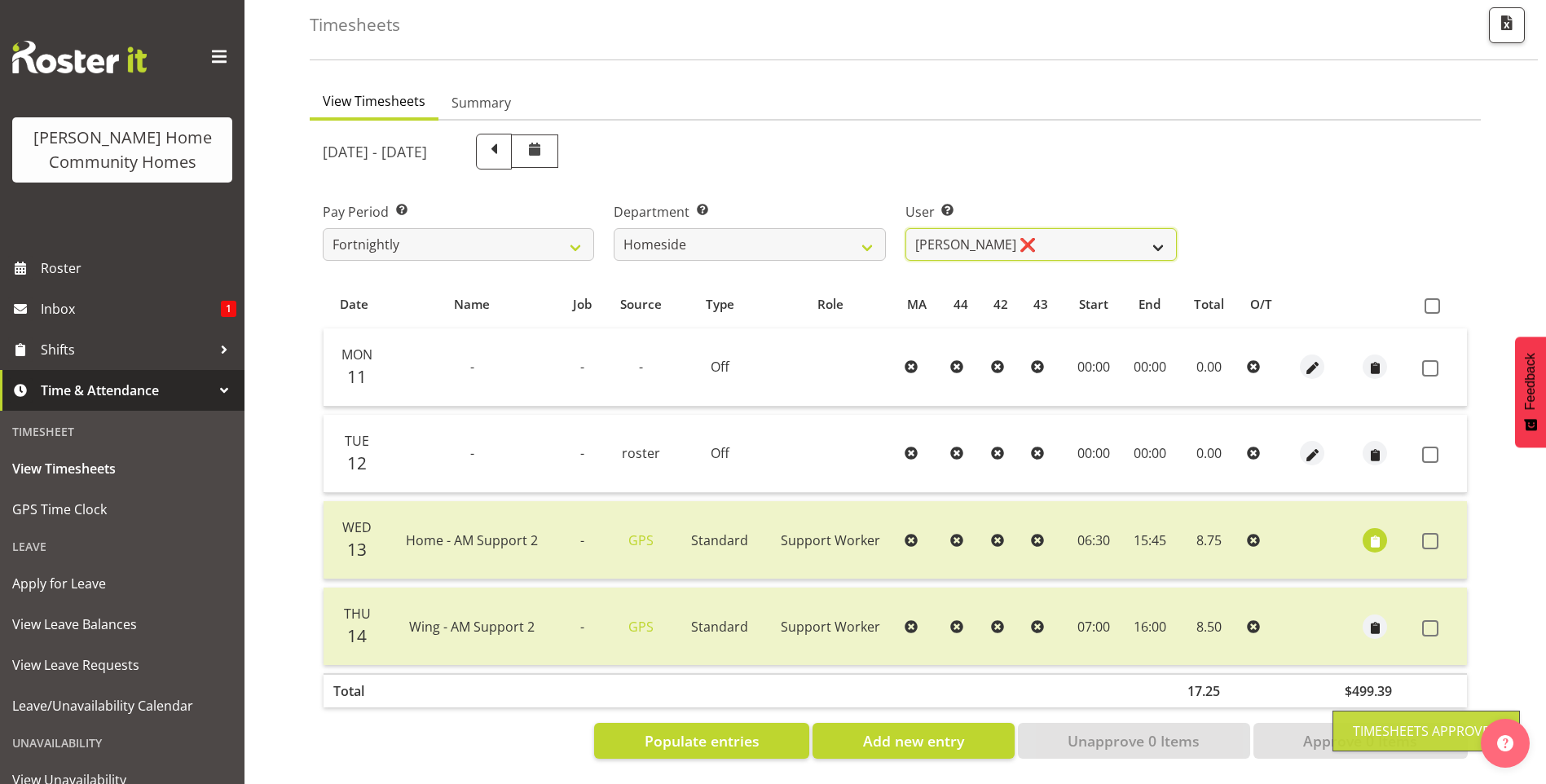
click at [973, 230] on select "Asiasiga Vili ❌ Billie-Rose Dunlop ❌ Brijesh (BK) Kachhadiya ✔ Cheenee Vargas ❌…" at bounding box center [1041, 244] width 272 height 33
click at [905, 228] on select "Asiasiga Vili ❌ Billie-Rose Dunlop ❌ Brijesh (BK) Kachhadiya ✔ Cheenee Vargas ❌…" at bounding box center [1041, 244] width 272 height 33
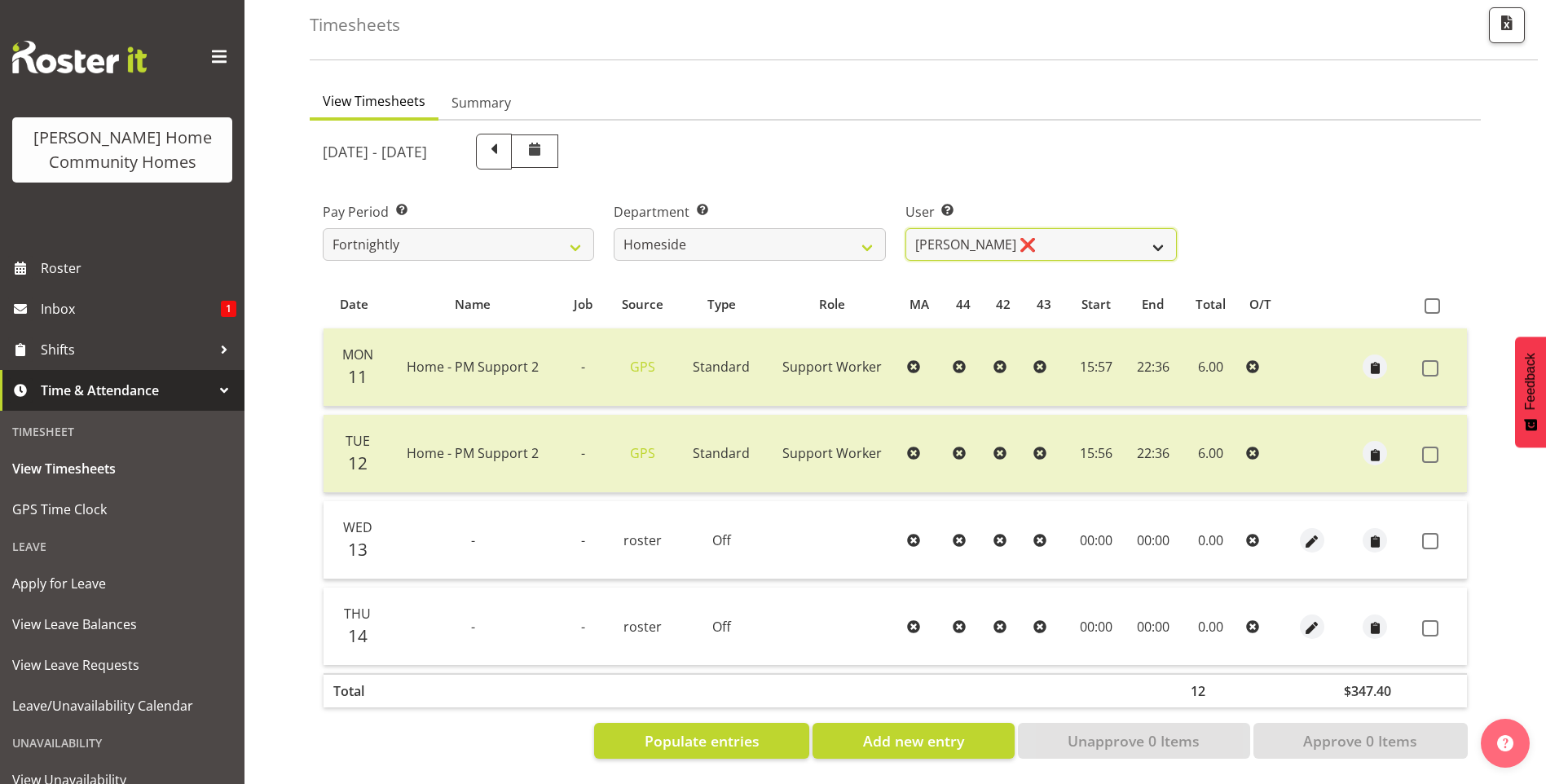
click at [969, 235] on select "Asiasiga Vili ❌ Billie-Rose Dunlop ❌ Brijesh (BK) Kachhadiya ✔ Cheenee Vargas ❌…" at bounding box center [1041, 244] width 272 height 33
select select "10095"
click at [905, 228] on select "Asiasiga Vili ❌ Billie-Rose Dunlop ❌ Brijesh (BK) Kachhadiya ✔ Cheenee Vargas ❌…" at bounding box center [1041, 244] width 272 height 33
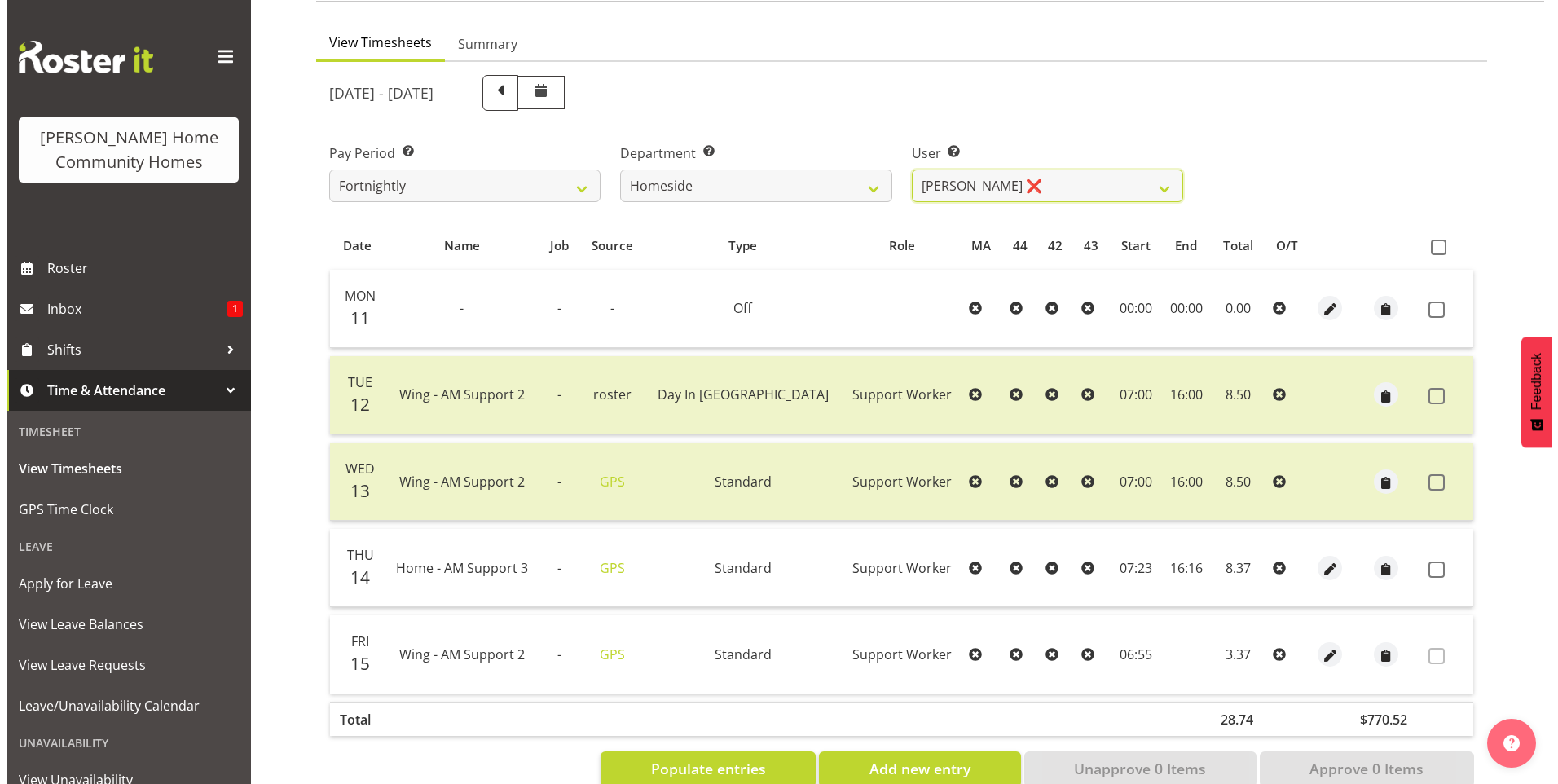
scroll to position [177, 0]
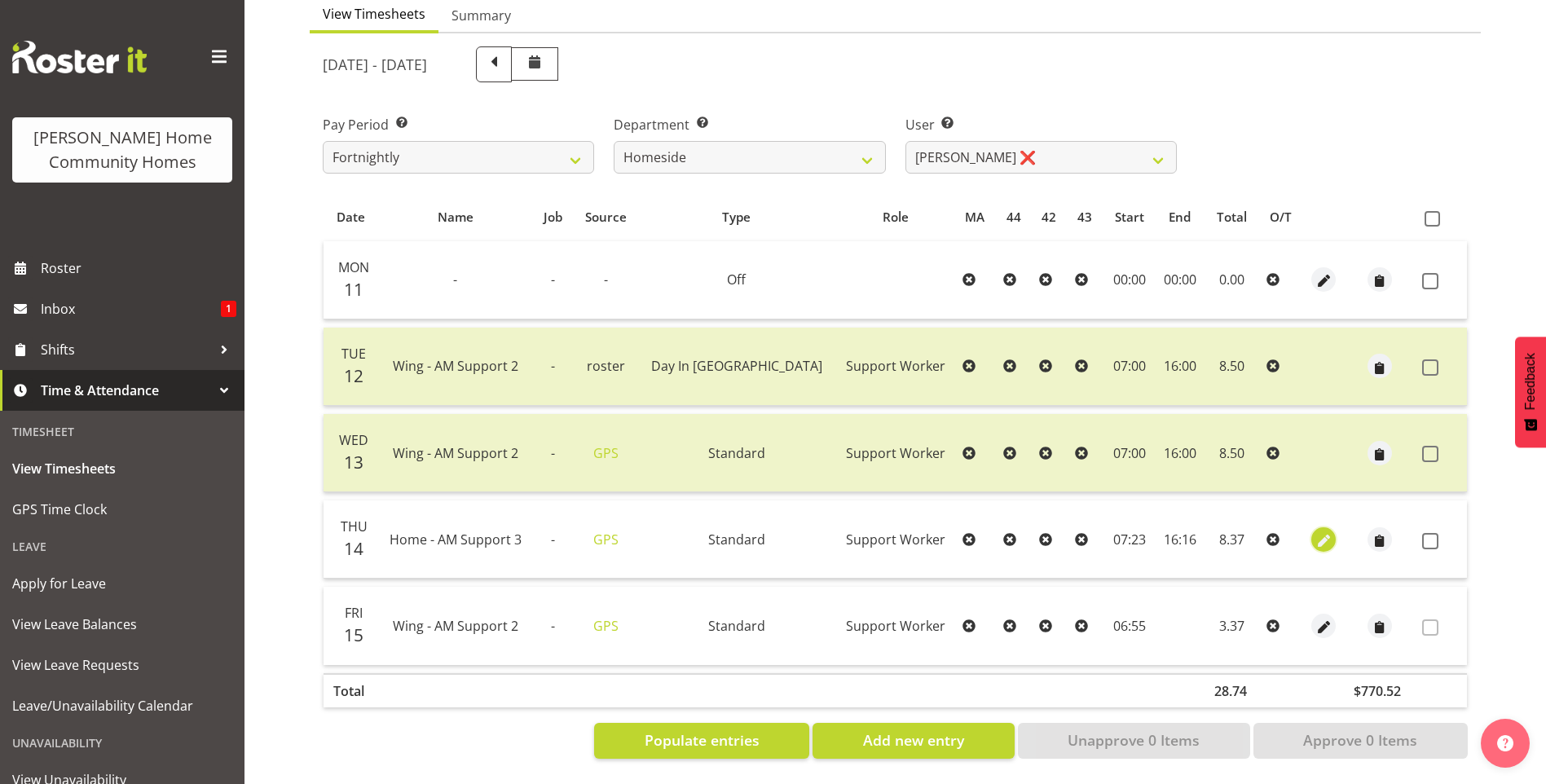
click at [1314, 531] on span "button" at bounding box center [1323, 540] width 19 height 19
select select "Standard"
select select "7"
select select "2025"
select select "7"
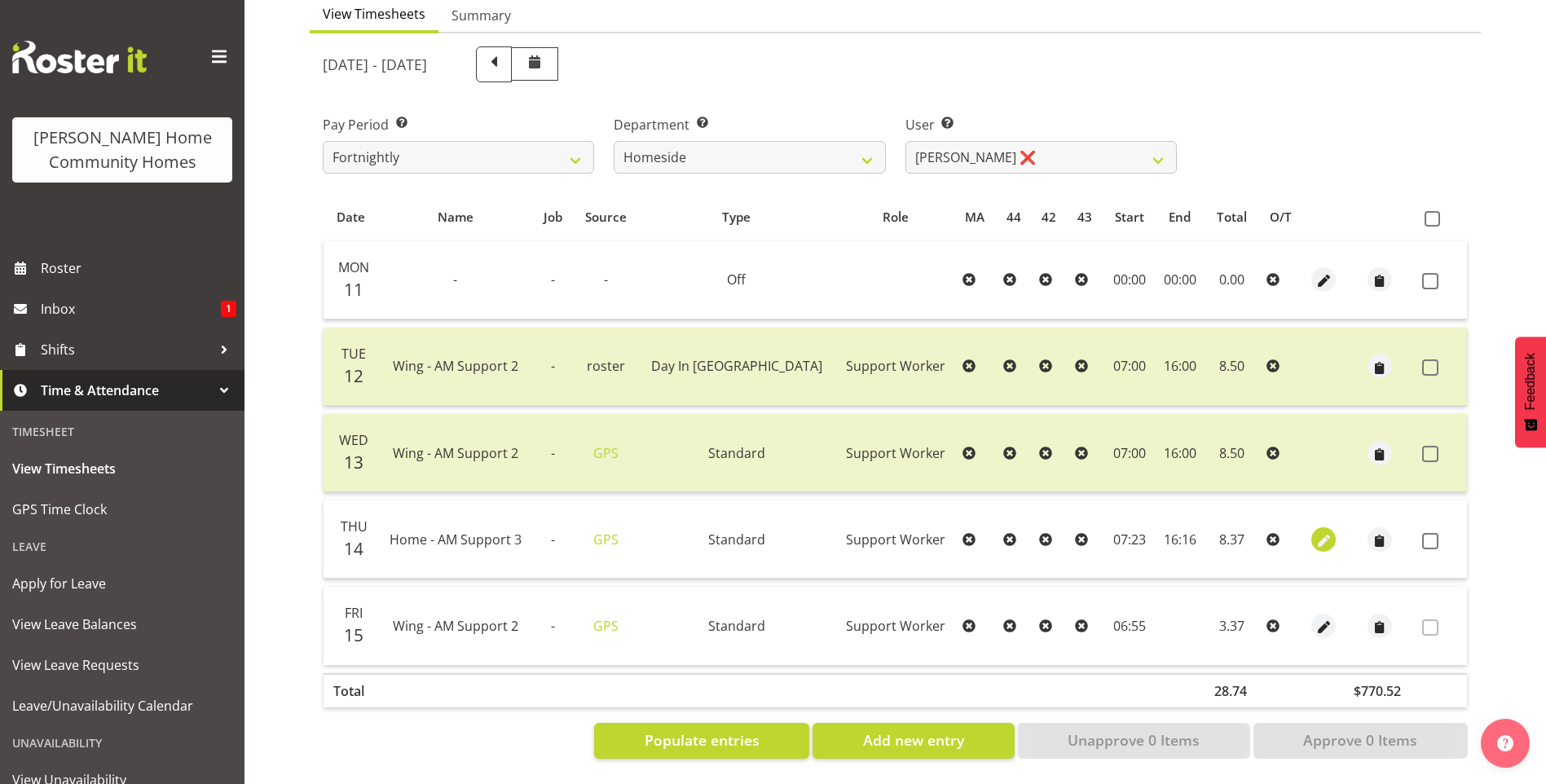
select select "23"
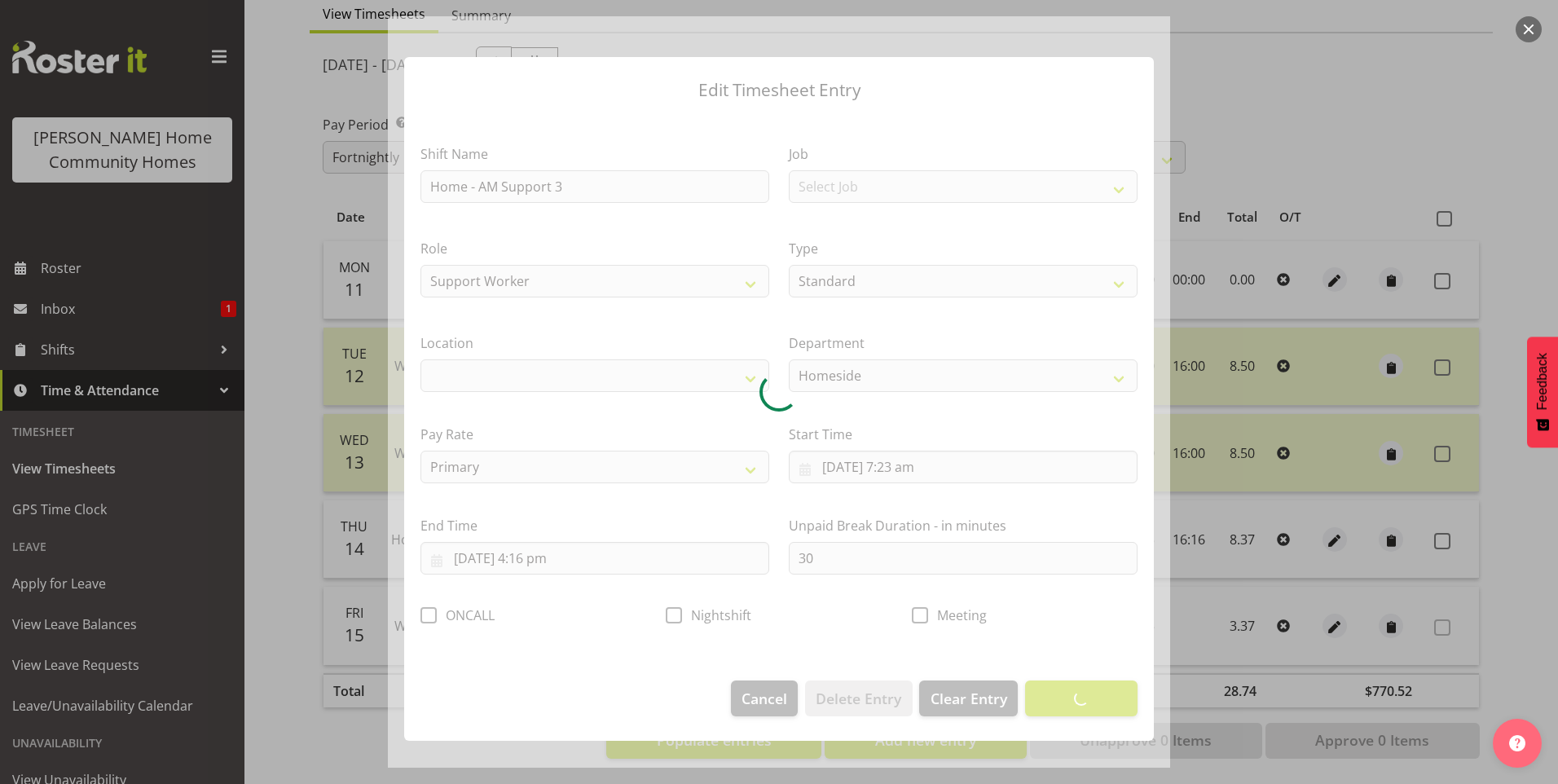
select select "1067"
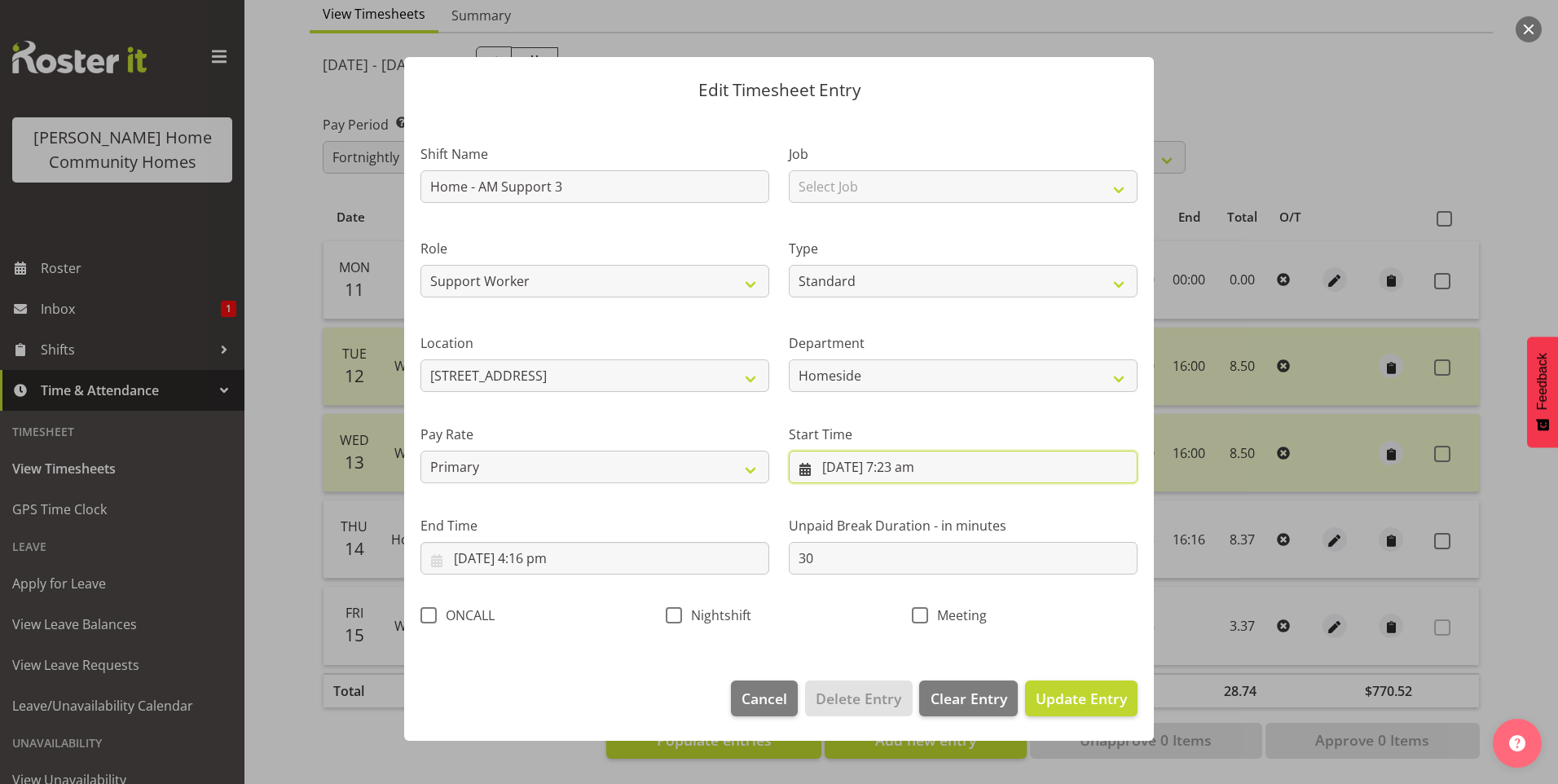
click at [917, 469] on input "14/08/2025, 7:23 am" at bounding box center [963, 466] width 349 height 33
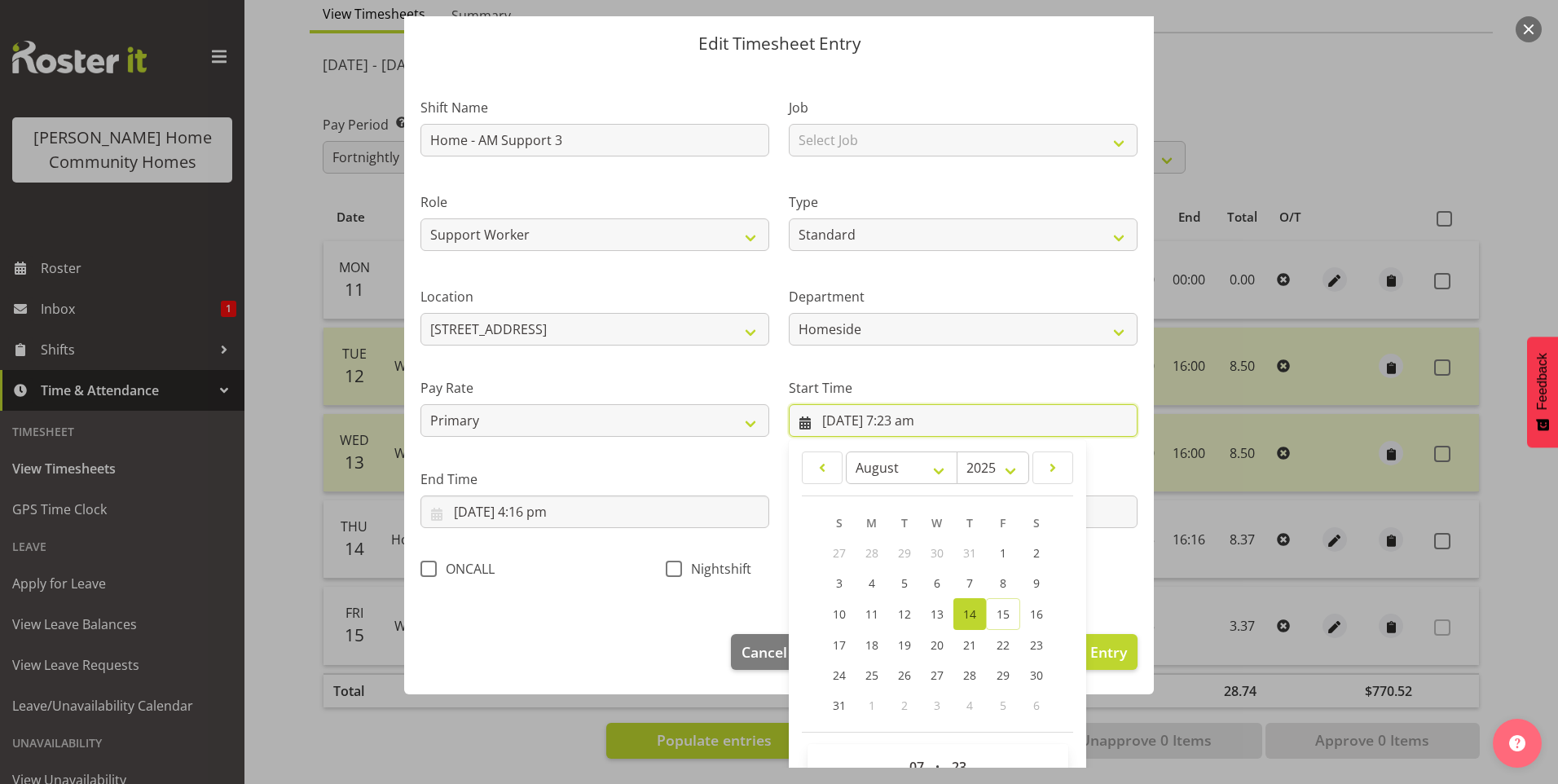
scroll to position [88, 0]
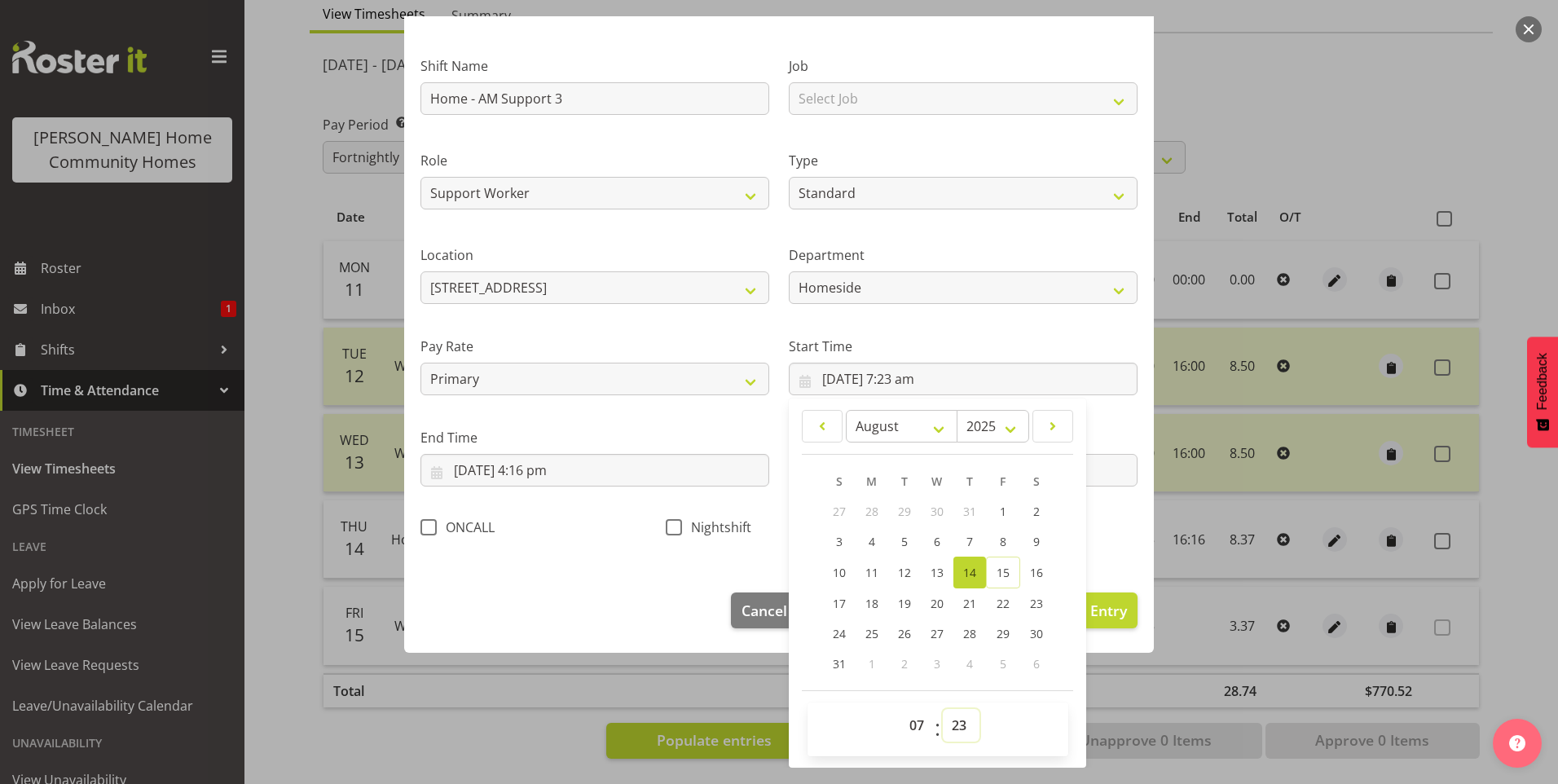
click at [953, 723] on select "00 01 02 03 04 05 06 07 08 09 10 11 12 13 14 15 16 17 18 19 20 21 22 23 24 25 2…" at bounding box center [960, 725] width 36 height 33
select select "30"
click at [943, 709] on select "00 01 02 03 04 05 06 07 08 09 10 11 12 13 14 15 16 17 18 19 20 21 22 23 24 25 2…" at bounding box center [960, 725] width 36 height 33
type input "14/08/2025, 7:30 am"
click at [551, 475] on input "14/08/2025, 4:16 pm" at bounding box center [595, 470] width 349 height 33
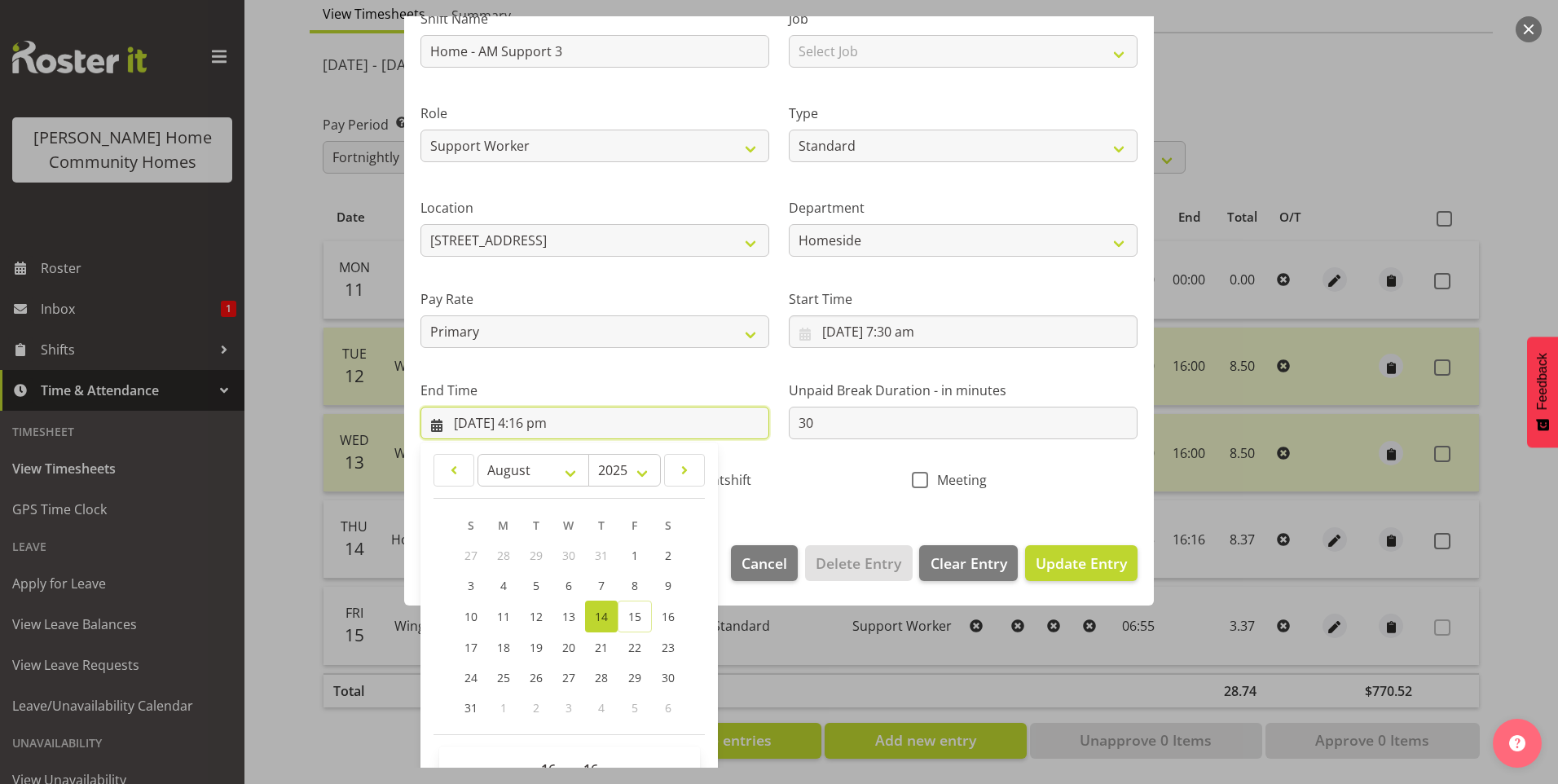
scroll to position [180, 0]
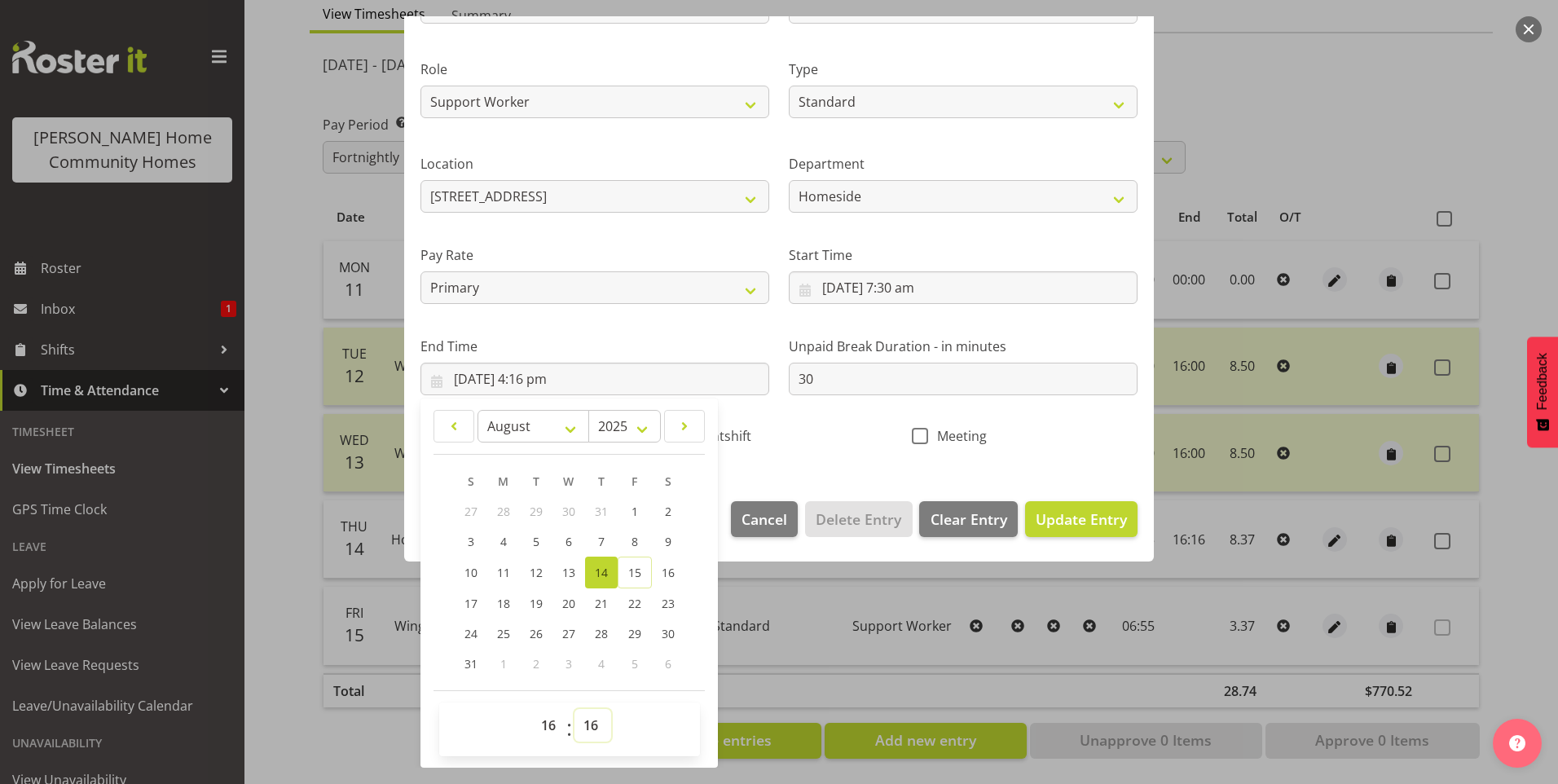
drag, startPoint x: 587, startPoint y: 722, endPoint x: 590, endPoint y: 705, distance: 17.3
click at [587, 722] on select "00 01 02 03 04 05 06 07 08 09 10 11 12 13 14 15 16 17 18 19 20 21 22 23 24 25 2…" at bounding box center [592, 725] width 36 height 33
select select "0"
click at [575, 709] on select "00 01 02 03 04 05 06 07 08 09 10 11 12 13 14 15 16 17 18 19 20 21 22 23 24 25 2…" at bounding box center [592, 725] width 36 height 33
type input "14/08/2025, 4:00 pm"
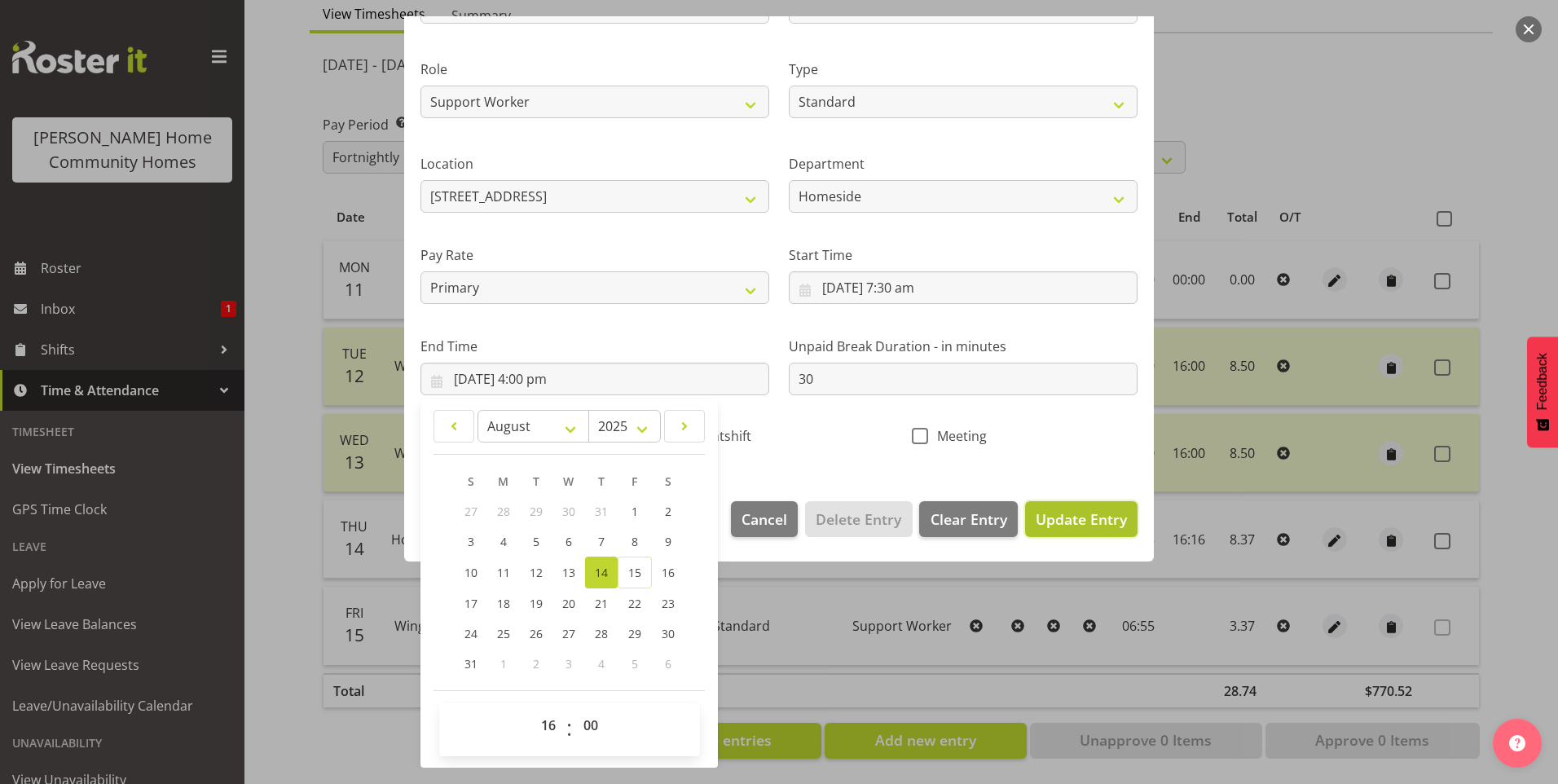
drag, startPoint x: 1073, startPoint y: 523, endPoint x: 1317, endPoint y: 476, distance: 248.5
click at [1073, 522] on span "Update Entry" at bounding box center [1081, 519] width 91 height 19
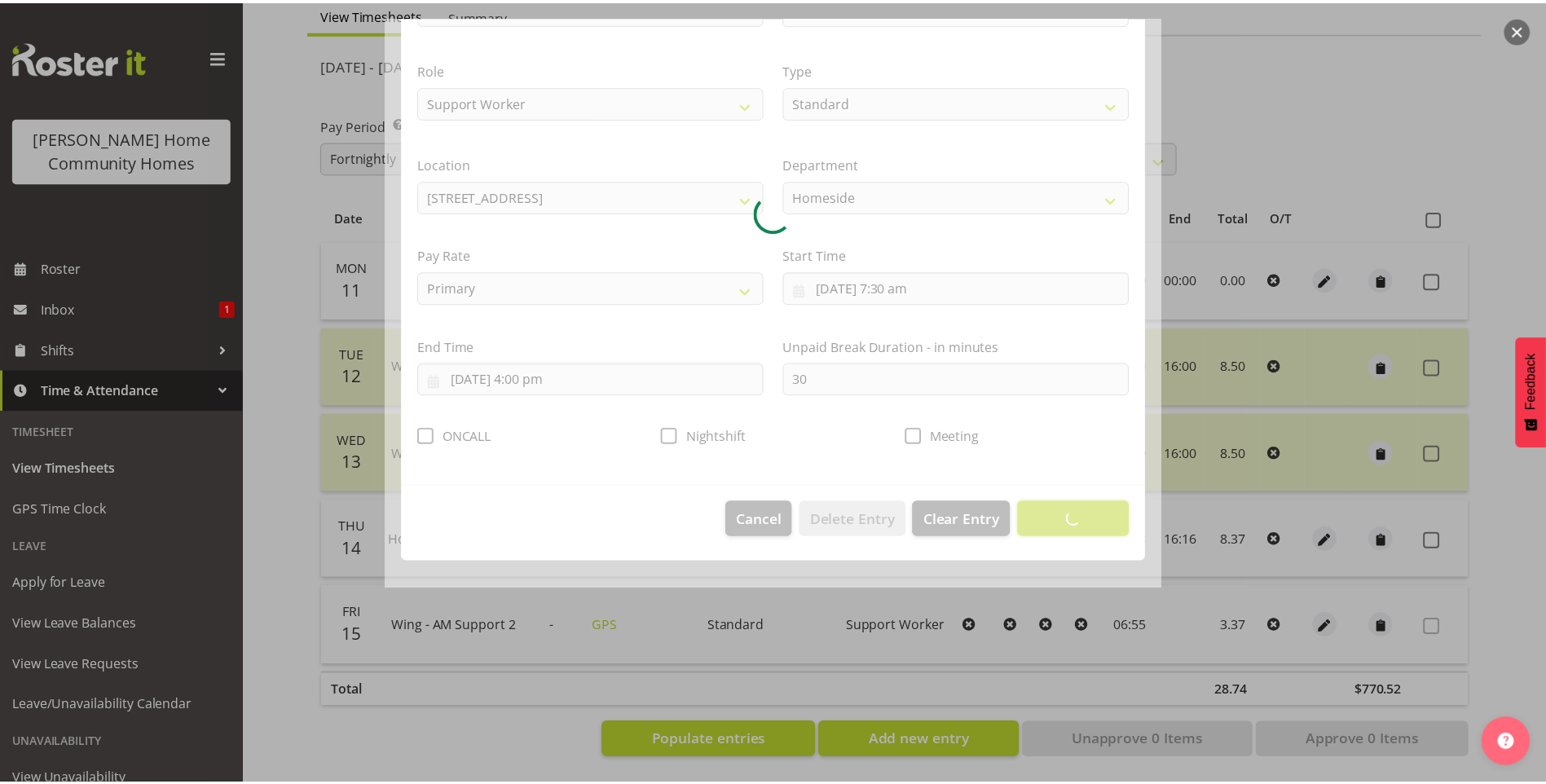
scroll to position [0, 0]
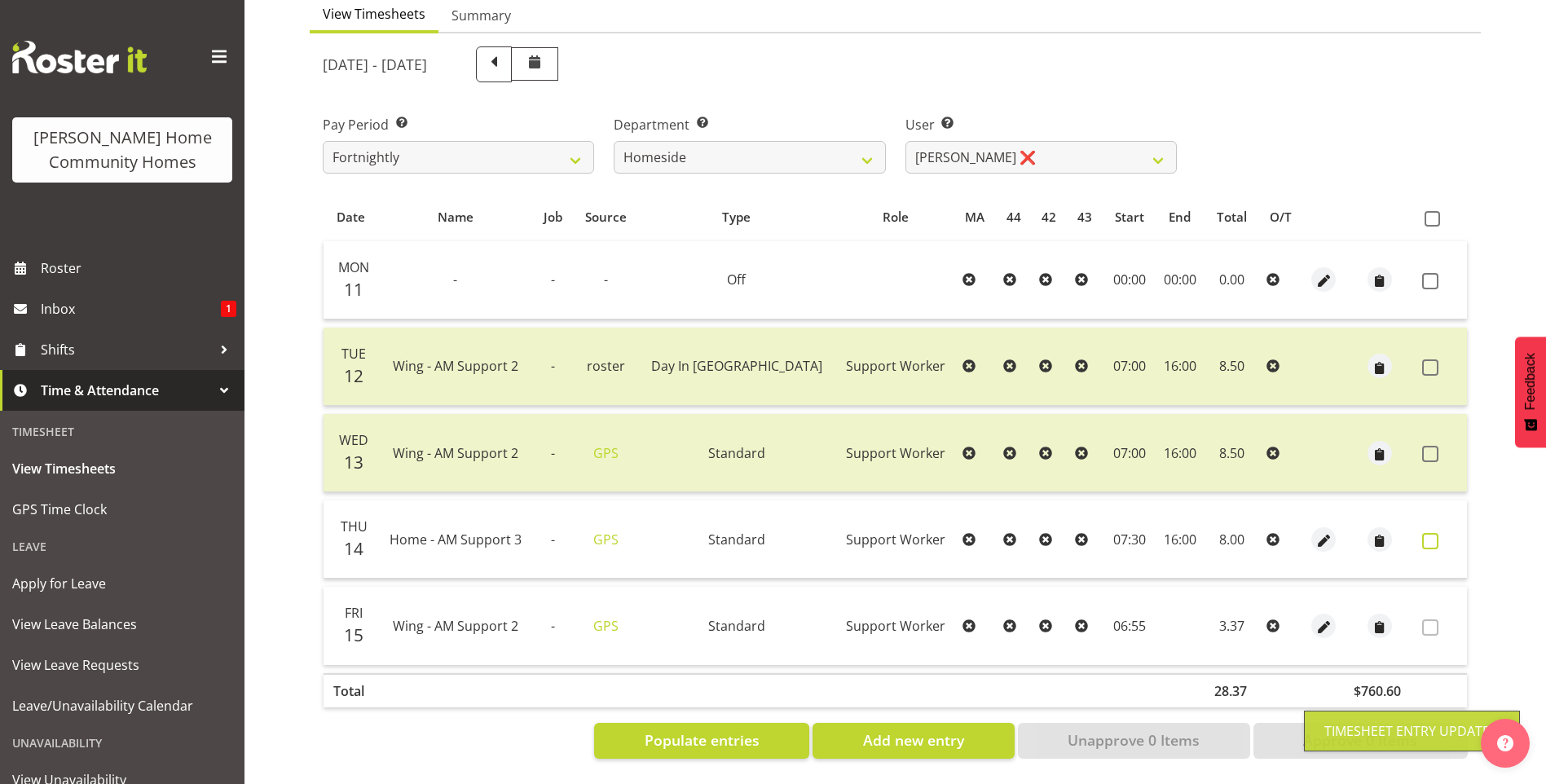
click at [1439, 533] on label at bounding box center [1434, 541] width 26 height 16
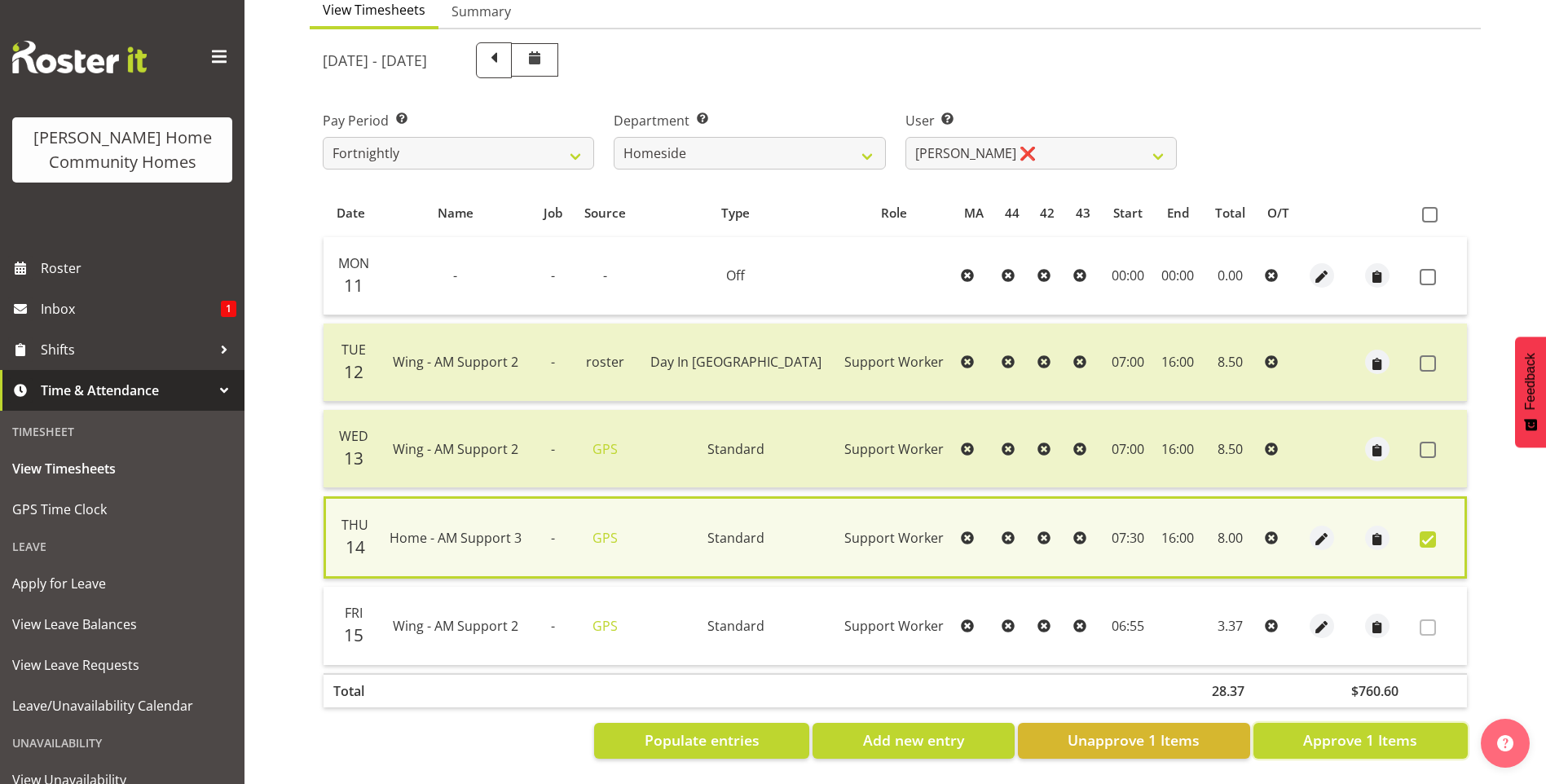
drag, startPoint x: 1409, startPoint y: 729, endPoint x: 1305, endPoint y: 642, distance: 135.6
click at [1408, 729] on span "Approve 1 Items" at bounding box center [1359, 740] width 114 height 21
checkbox input "false"
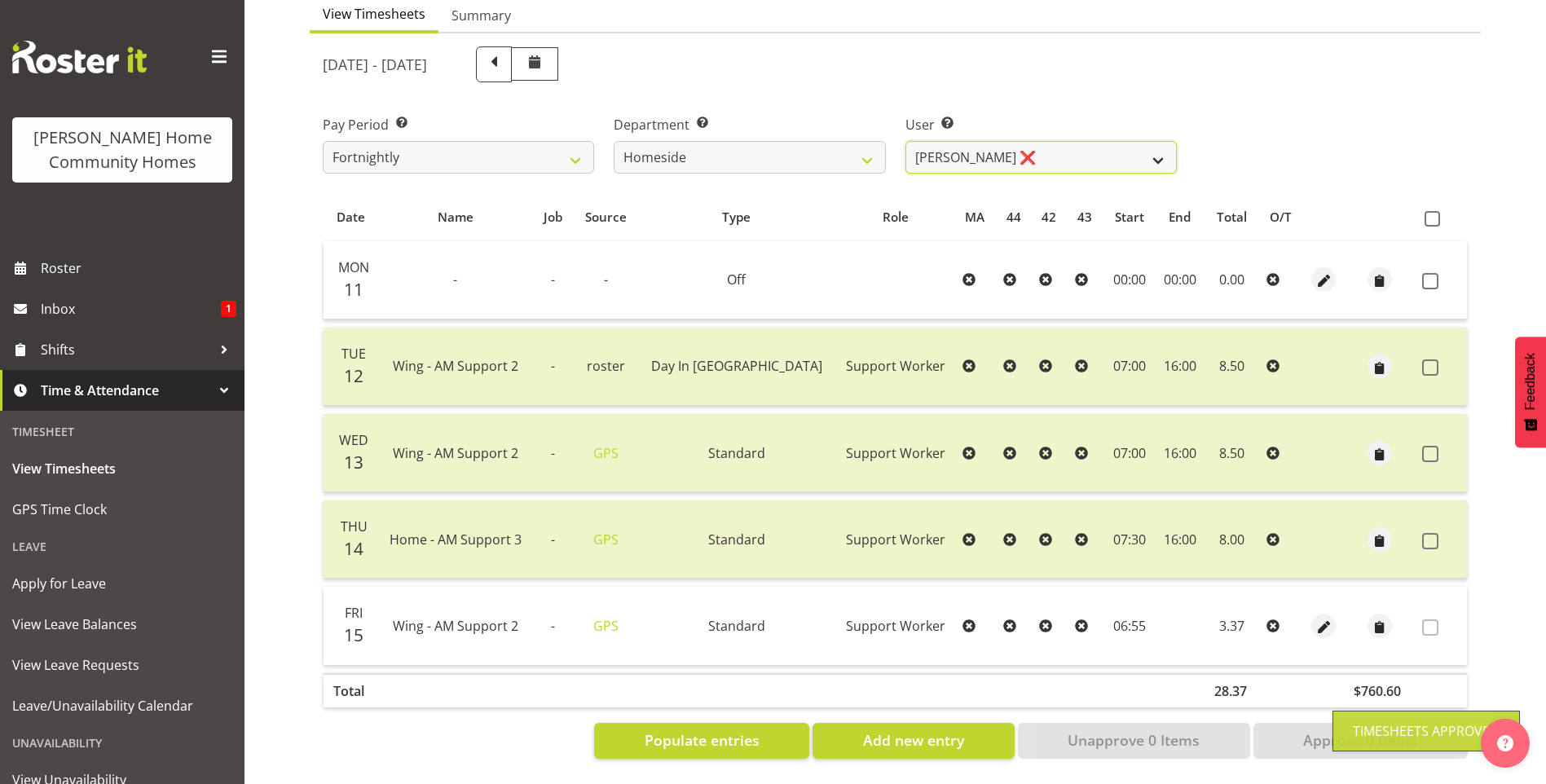
click at [985, 142] on select "Asiasiga Vili ❌ Billie-Rose Dunlop ❌ Brijesh (BK) Kachhadiya ✔ Cheenee Vargas ❌…" at bounding box center [1041, 157] width 272 height 33
click at [905, 141] on select "Asiasiga Vili ❌ Billie-Rose Dunlop ❌ Brijesh (BK) Kachhadiya ✔ Cheenee Vargas ❌…" at bounding box center [1041, 157] width 272 height 33
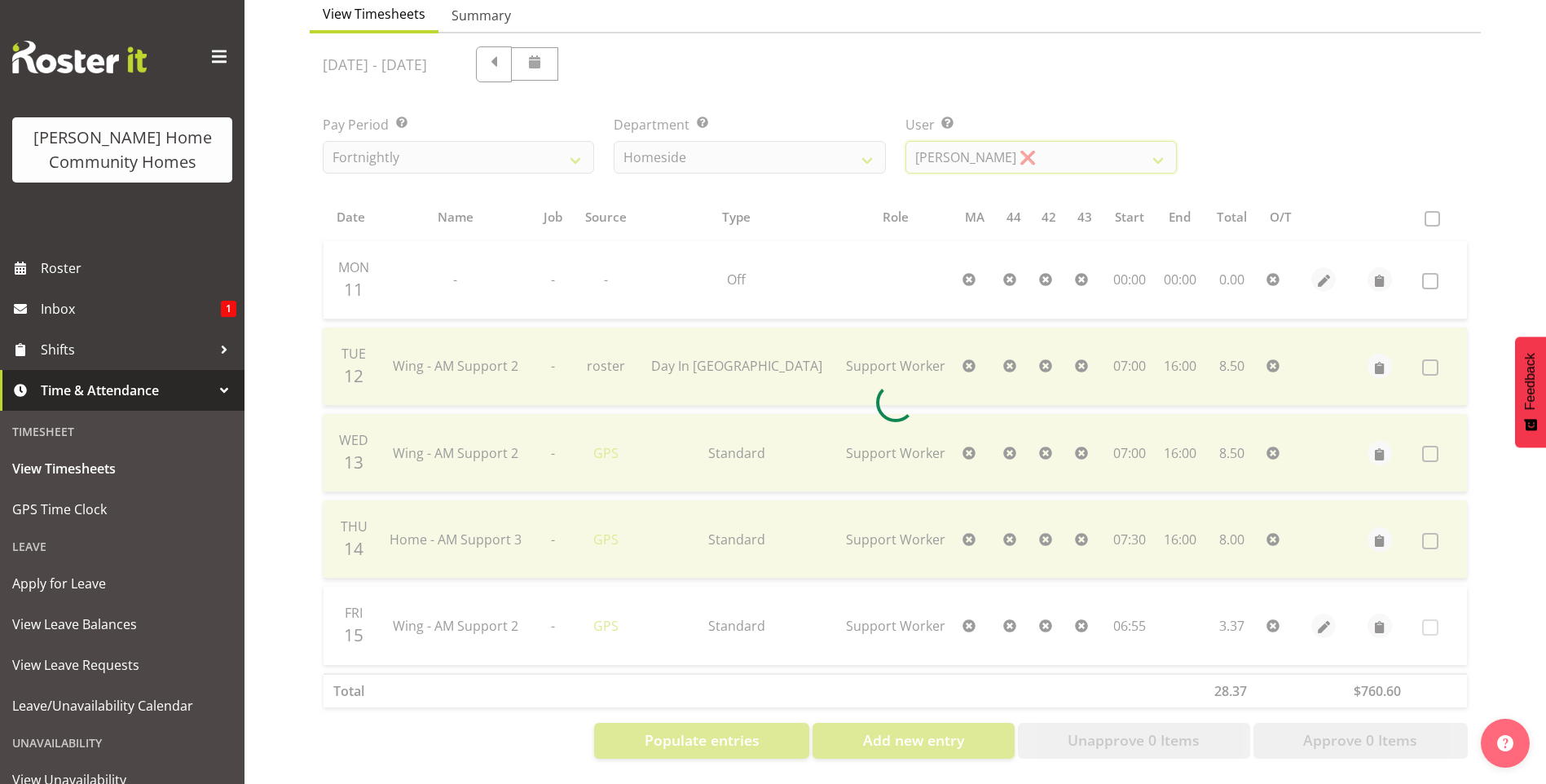
scroll to position [89, 0]
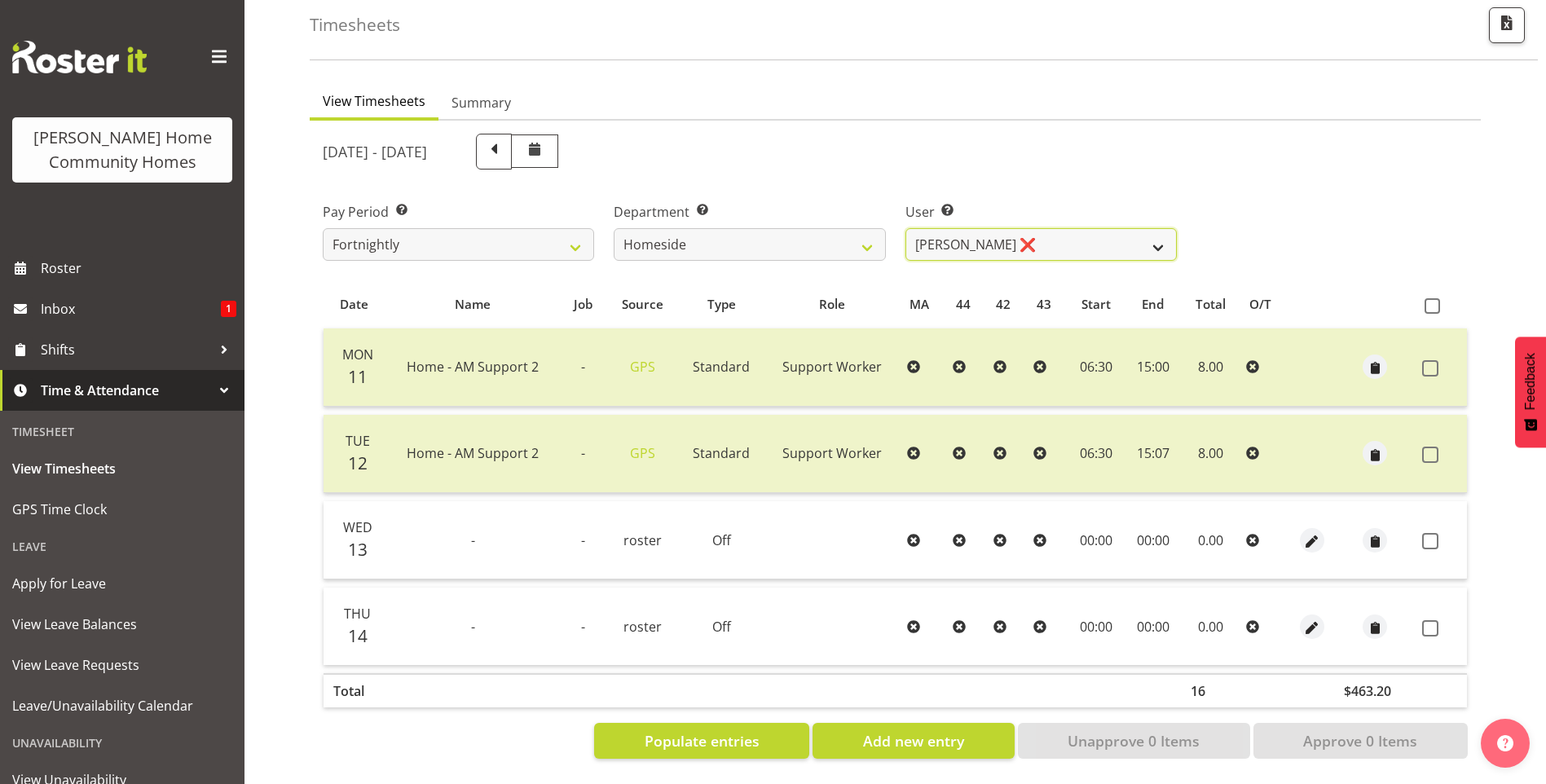
click at [963, 228] on select "Asiasiga Vili ❌ Billie-Rose Dunlop ❌ Brijesh (BK) Kachhadiya ✔ Cheenee Vargas ❌…" at bounding box center [1041, 244] width 272 height 33
select select "10523"
click at [905, 228] on select "Asiasiga Vili ❌ Billie-Rose Dunlop ❌ Brijesh (BK) Kachhadiya ✔ Cheenee Vargas ❌…" at bounding box center [1041, 244] width 272 height 33
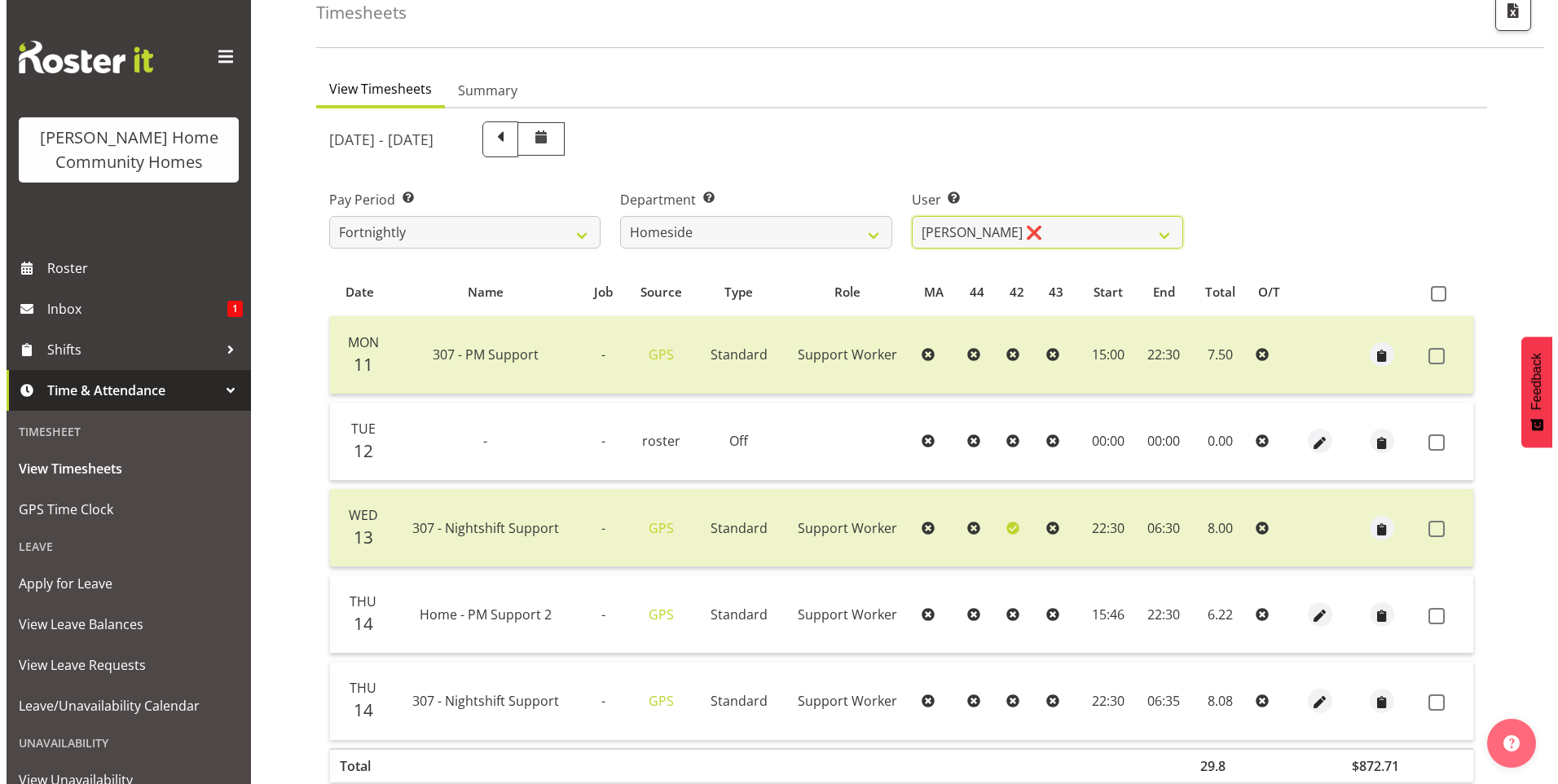
scroll to position [177, 0]
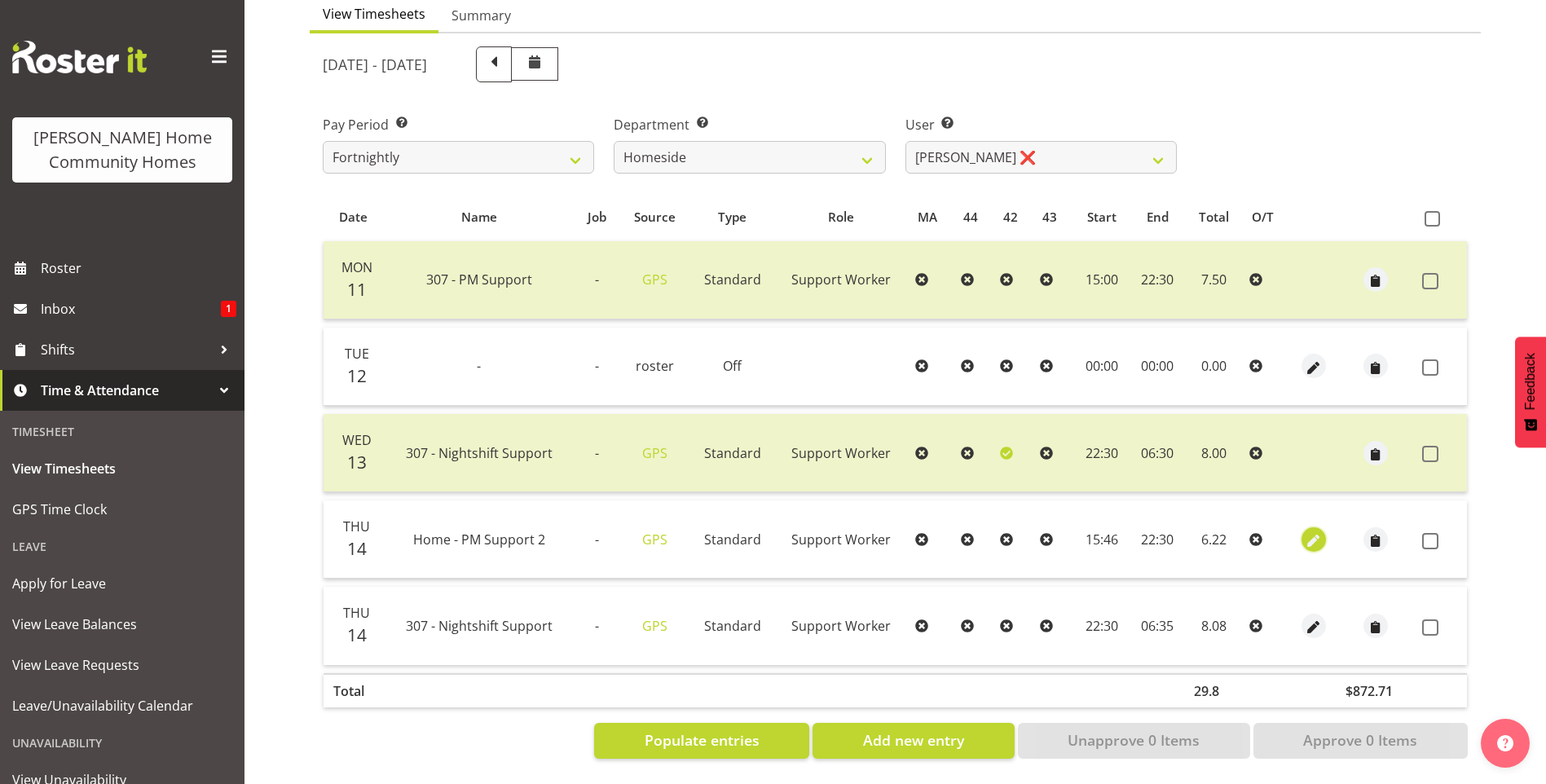
click at [1319, 531] on span "button" at bounding box center [1312, 540] width 19 height 19
select select "Standard"
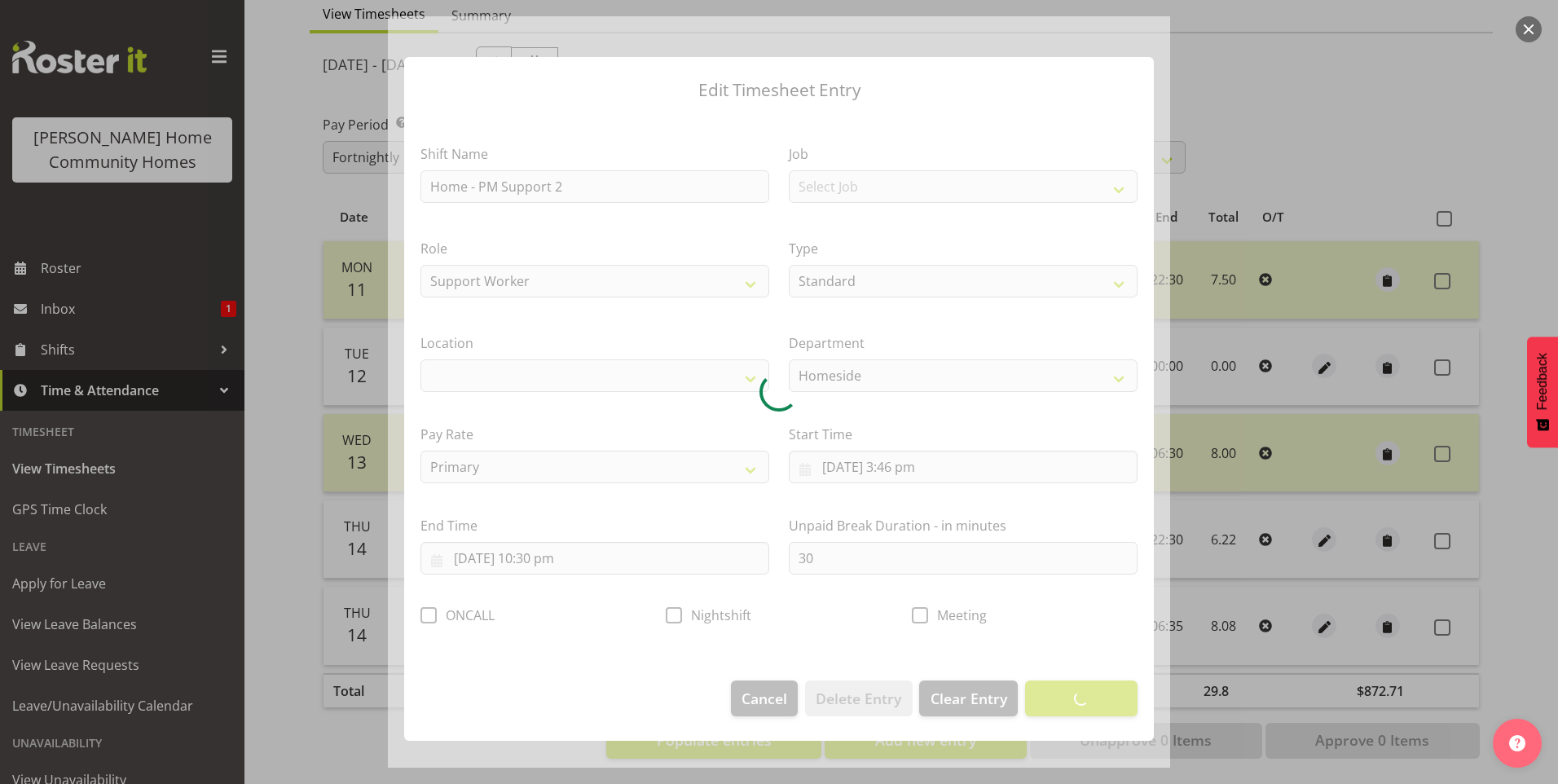
select select "1067"
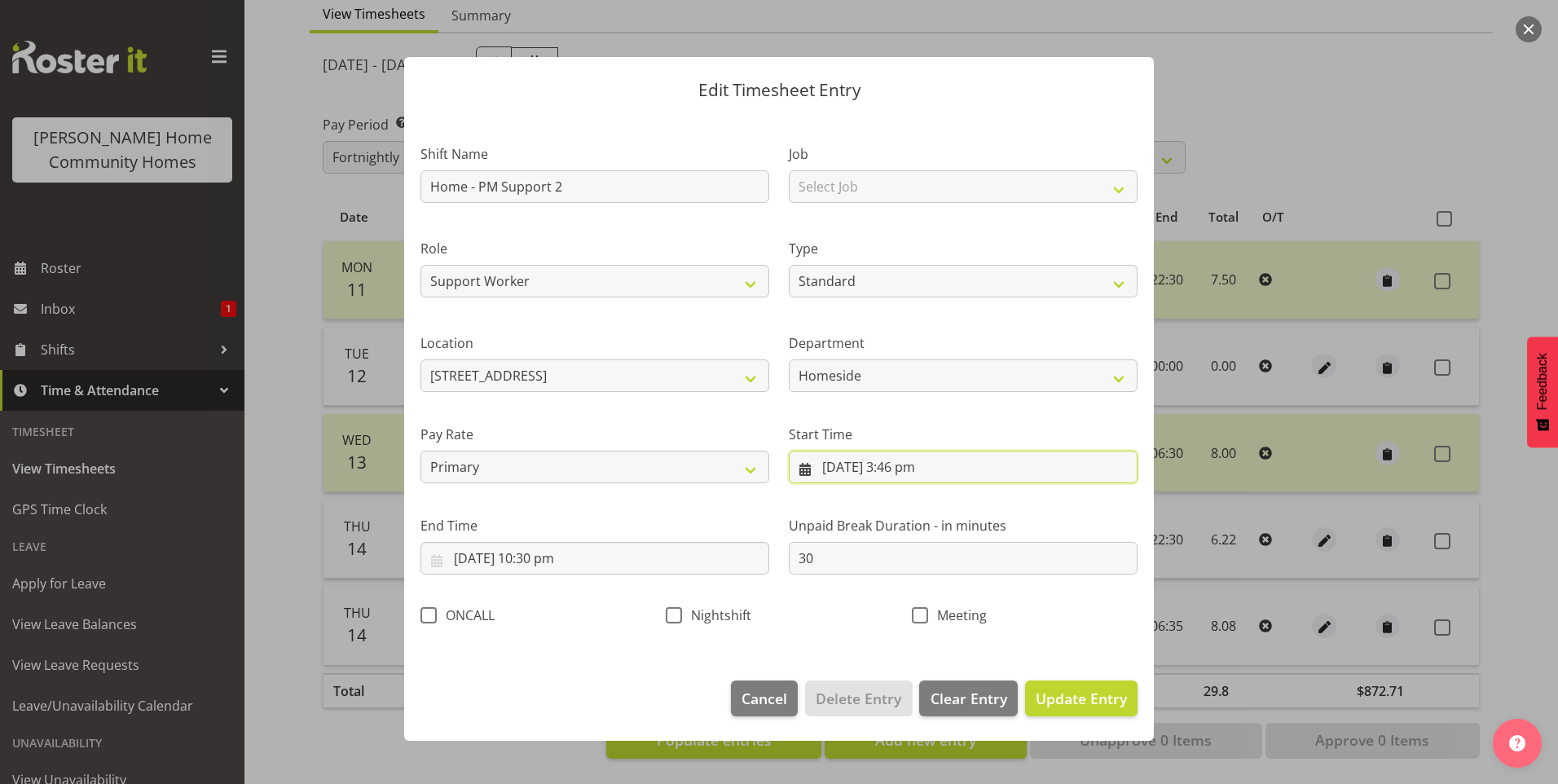
click at [907, 469] on input "14/08/2025, 3:46 pm" at bounding box center [963, 466] width 349 height 33
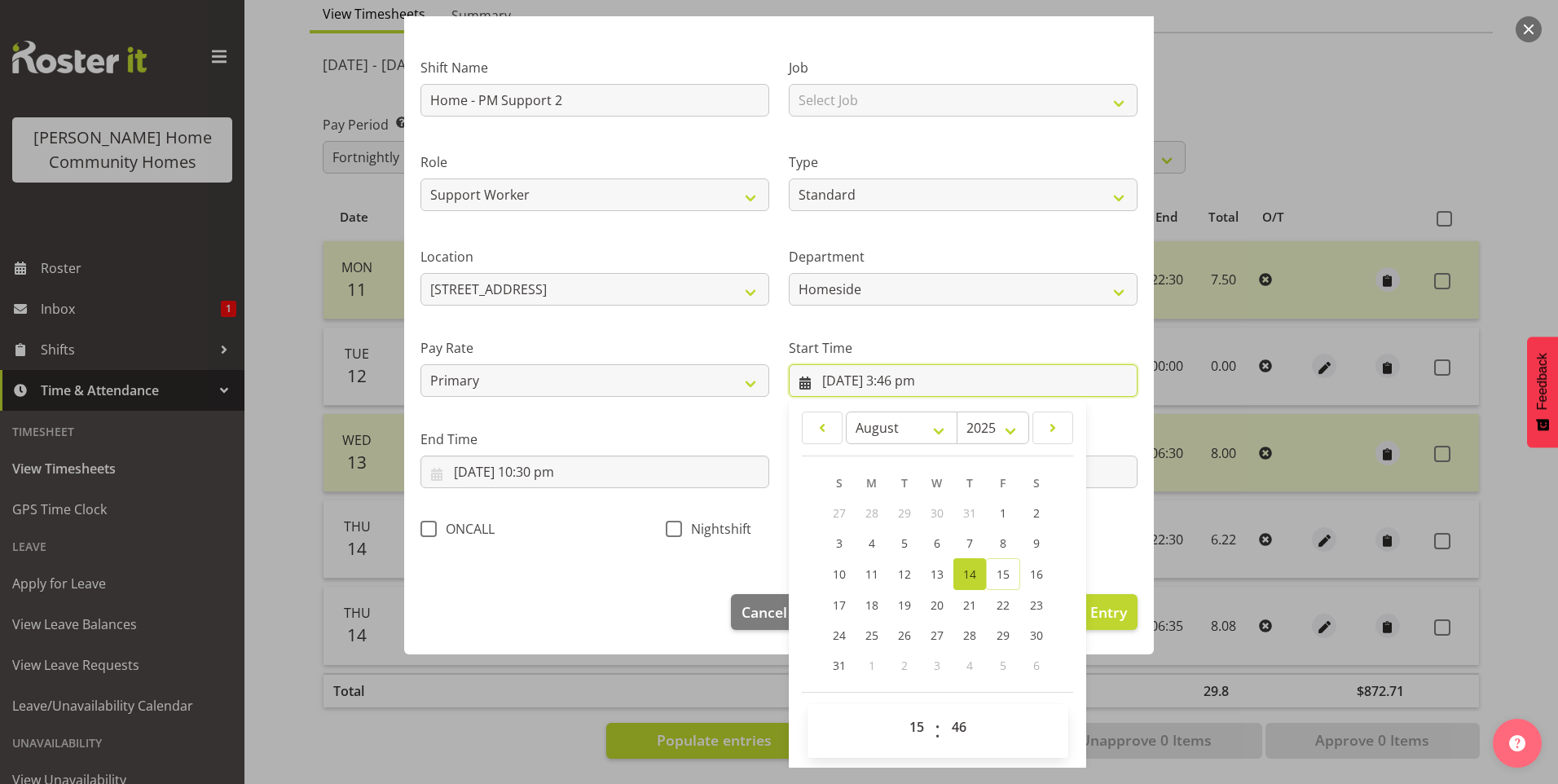
scroll to position [88, 0]
click at [904, 721] on select "00 01 02 03 04 05 06 07 08 09 10 11 12 13 14 15 16 17 18 19 20 21 22 23" at bounding box center [918, 725] width 36 height 33
select select "16"
click at [900, 709] on select "00 01 02 03 04 05 06 07 08 09 10 11 12 13 14 15 16 17 18 19 20 21 22 23" at bounding box center [918, 725] width 36 height 33
type input "14/08/2025, 4:46 pm"
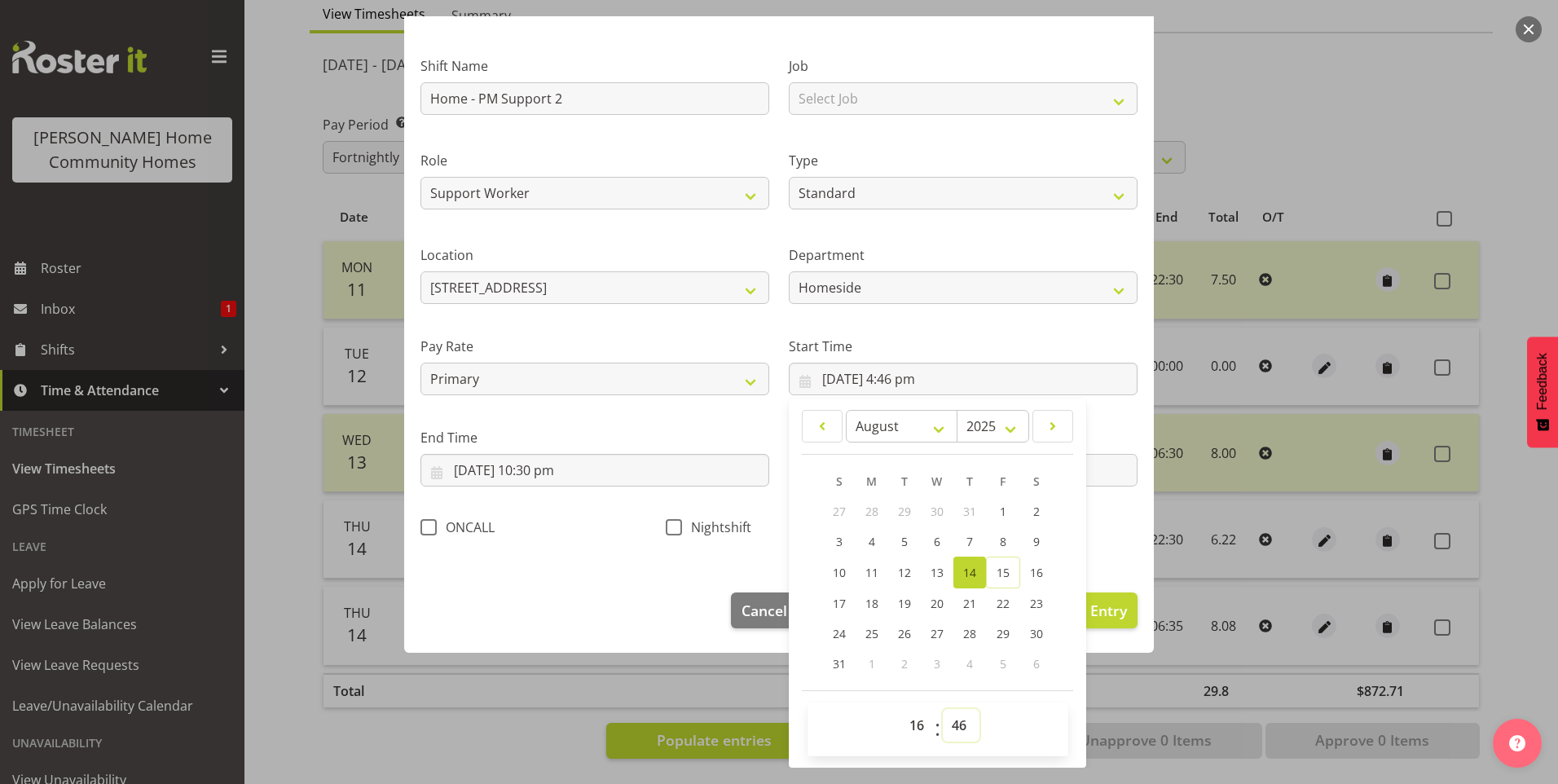
drag, startPoint x: 950, startPoint y: 719, endPoint x: 947, endPoint y: 705, distance: 14.3
click at [948, 712] on select "00 01 02 03 04 05 06 07 08 09 10 11 12 13 14 15 16 17 18 19 20 21 22 23 24 25 2…" at bounding box center [960, 725] width 36 height 33
select select "0"
click at [943, 709] on select "00 01 02 03 04 05 06 07 08 09 10 11 12 13 14 15 16 17 18 19 20 21 22 23 24 25 2…" at bounding box center [960, 725] width 36 height 33
type input "14/08/2025, 4:00 pm"
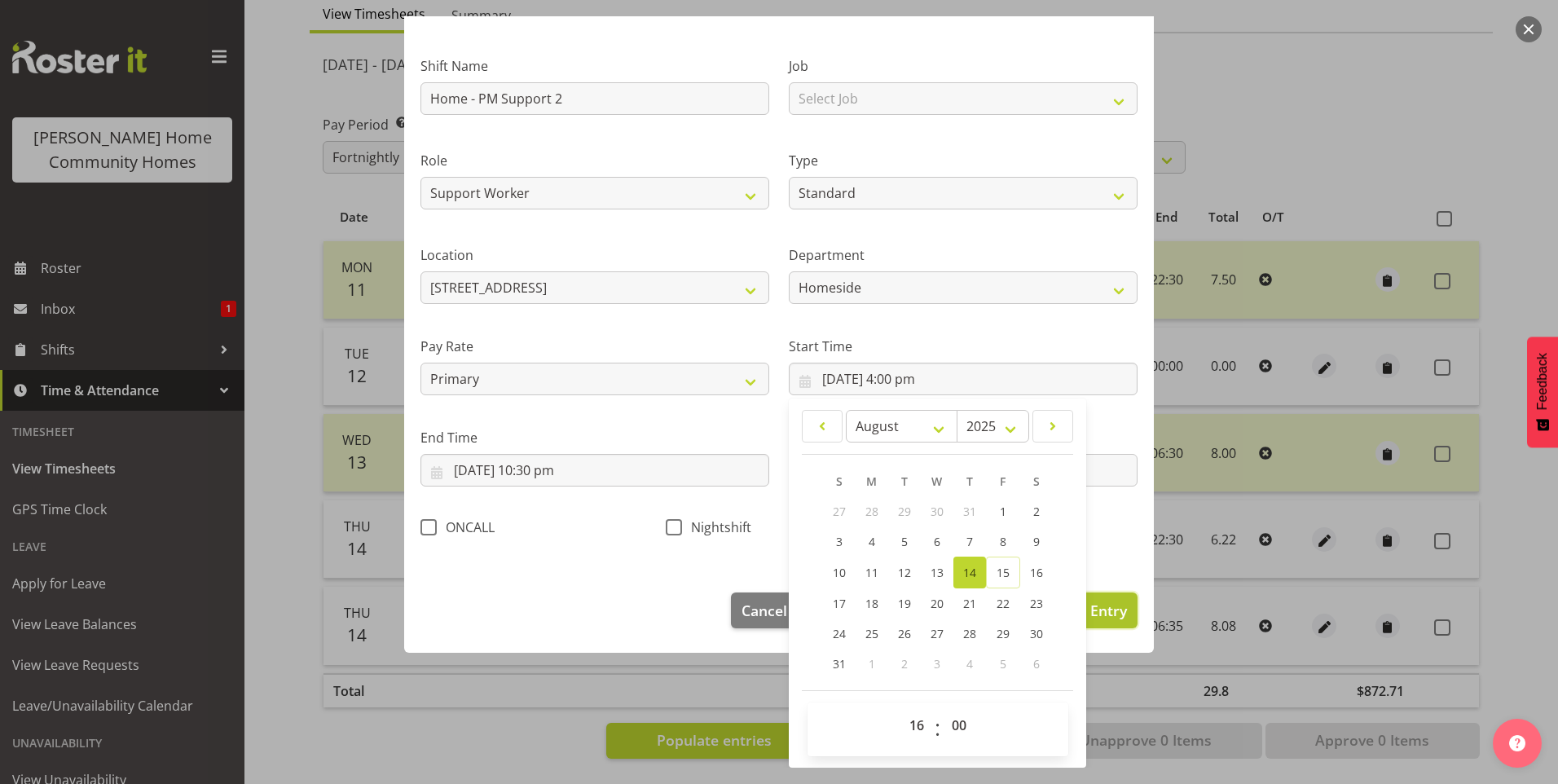
click at [1096, 602] on span "Update Entry" at bounding box center [1081, 611] width 91 height 19
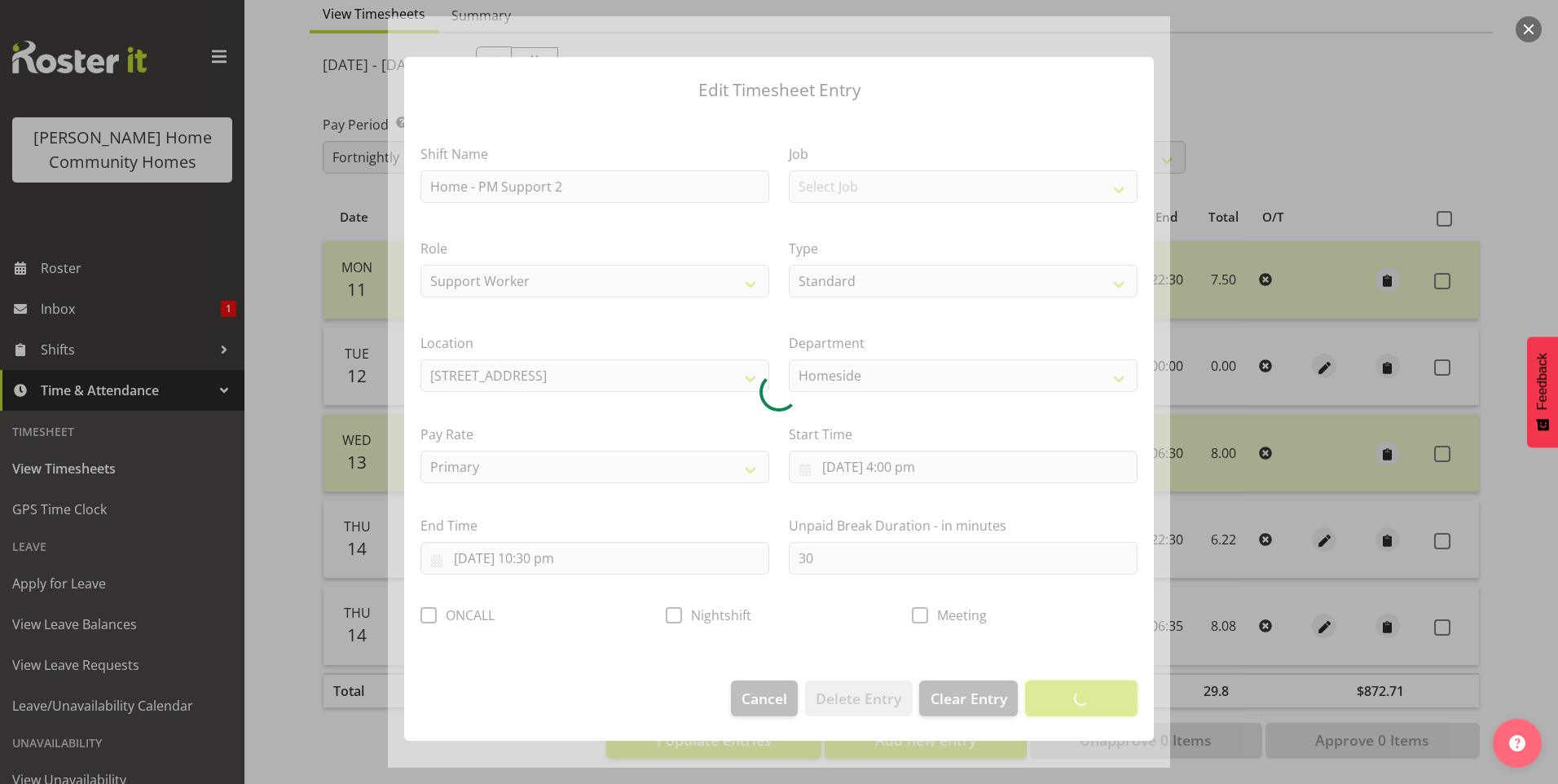
scroll to position [0, 0]
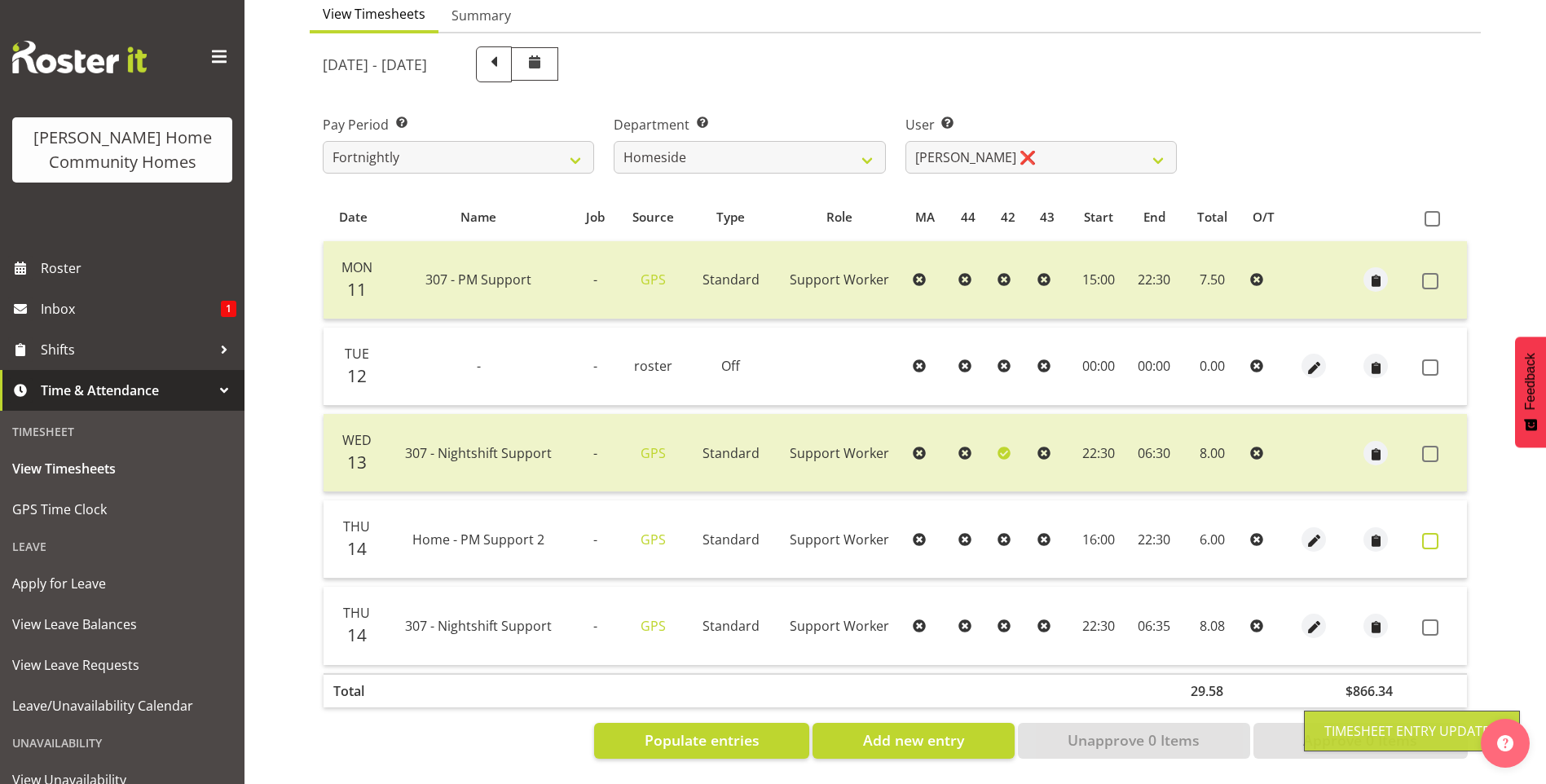
click at [1428, 533] on span at bounding box center [1430, 541] width 16 height 16
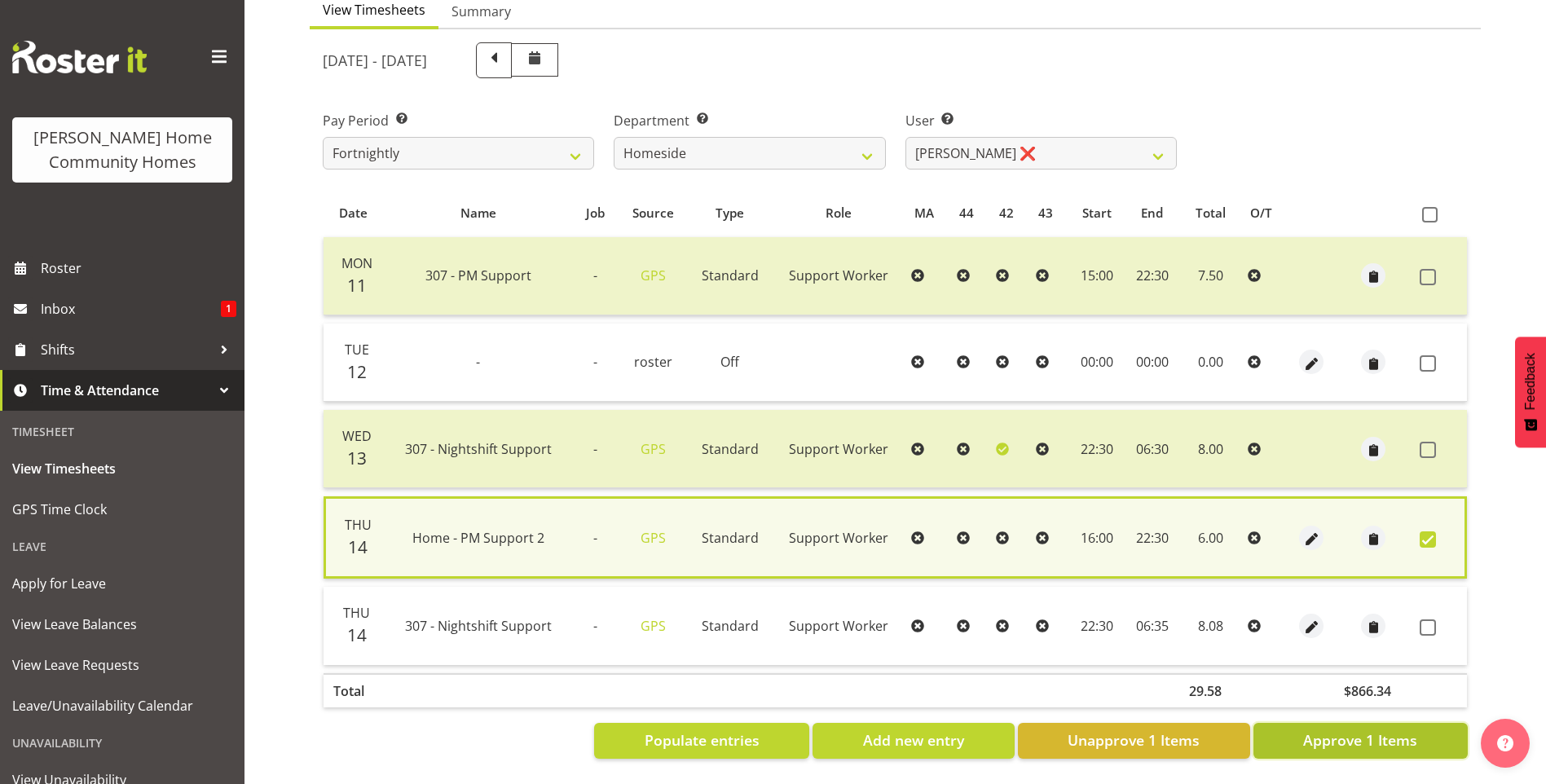
click at [1350, 734] on span "Approve 1 Items" at bounding box center [1359, 740] width 114 height 21
checkbox input "false"
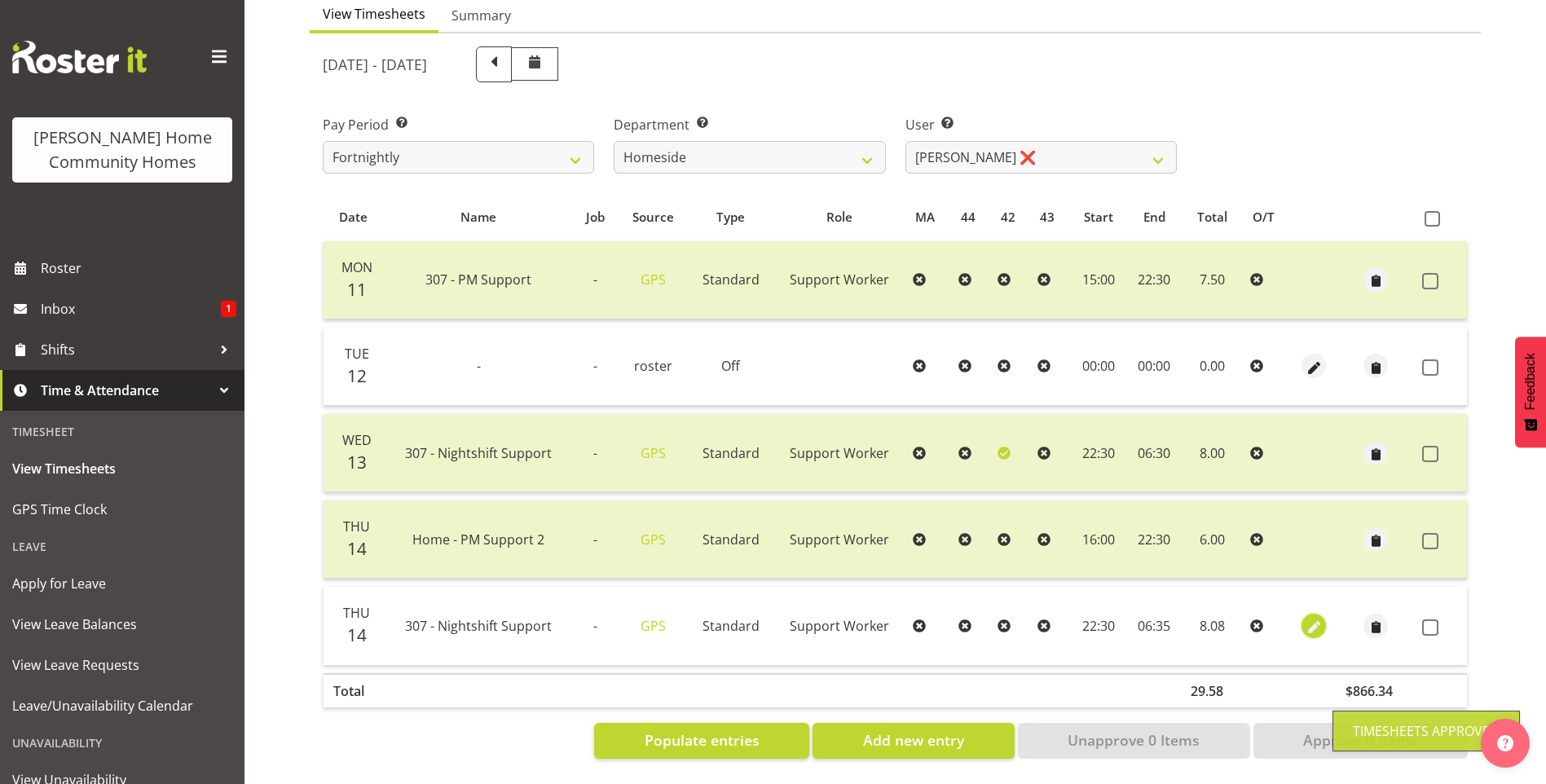
click at [1314, 618] on span "button" at bounding box center [1313, 626] width 19 height 19
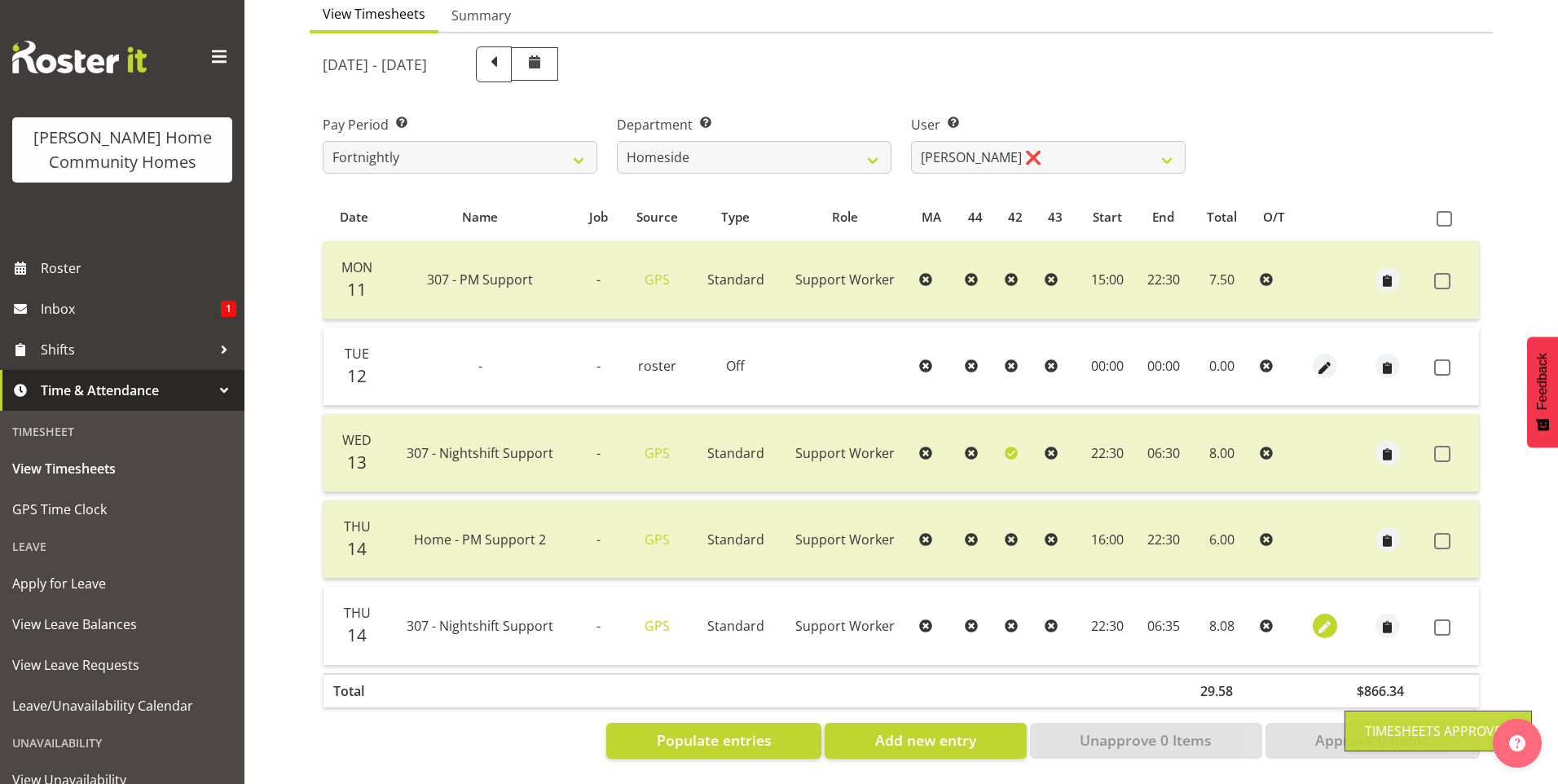
select select "Standard"
select select "748"
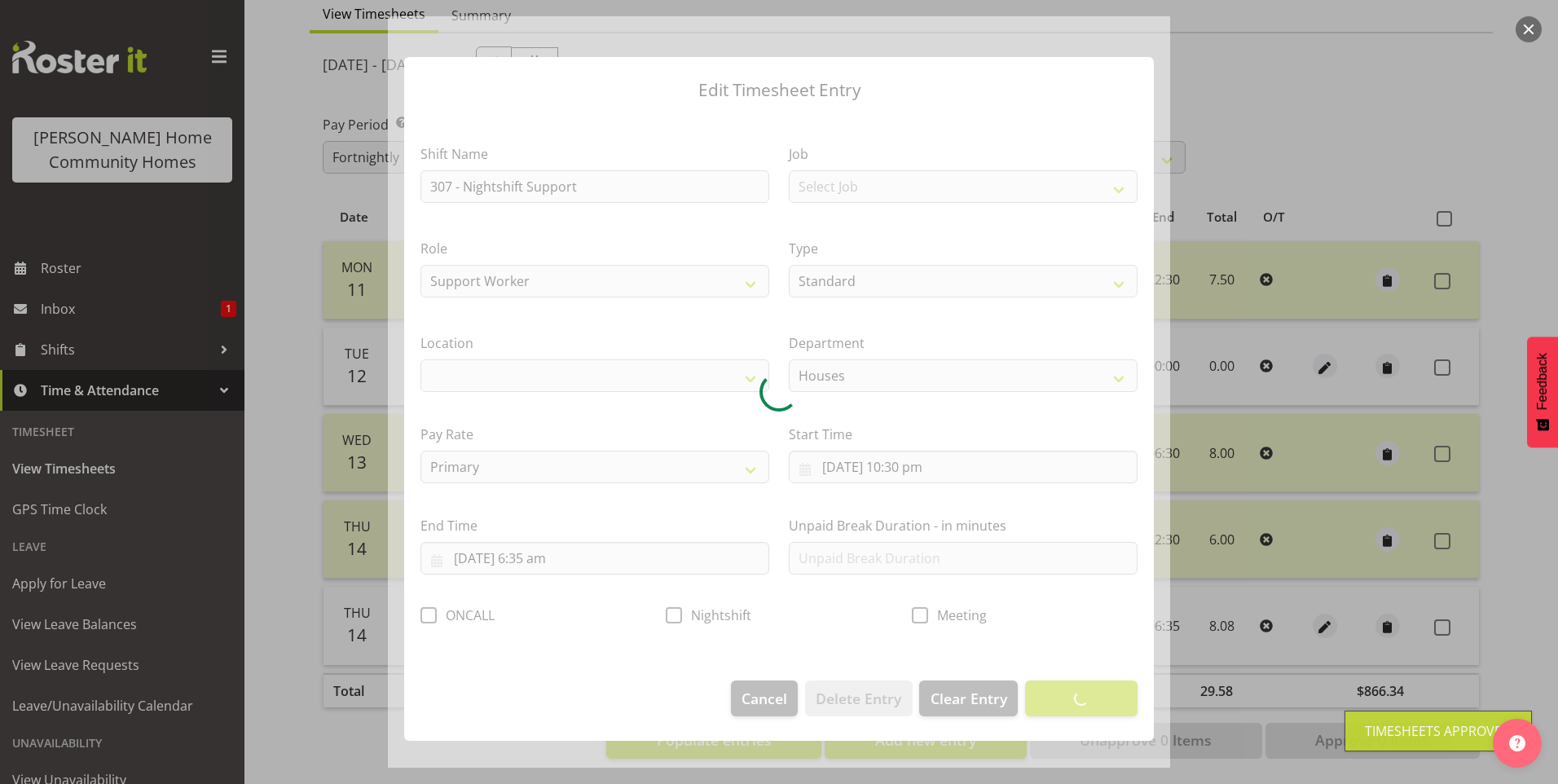
select select "1076"
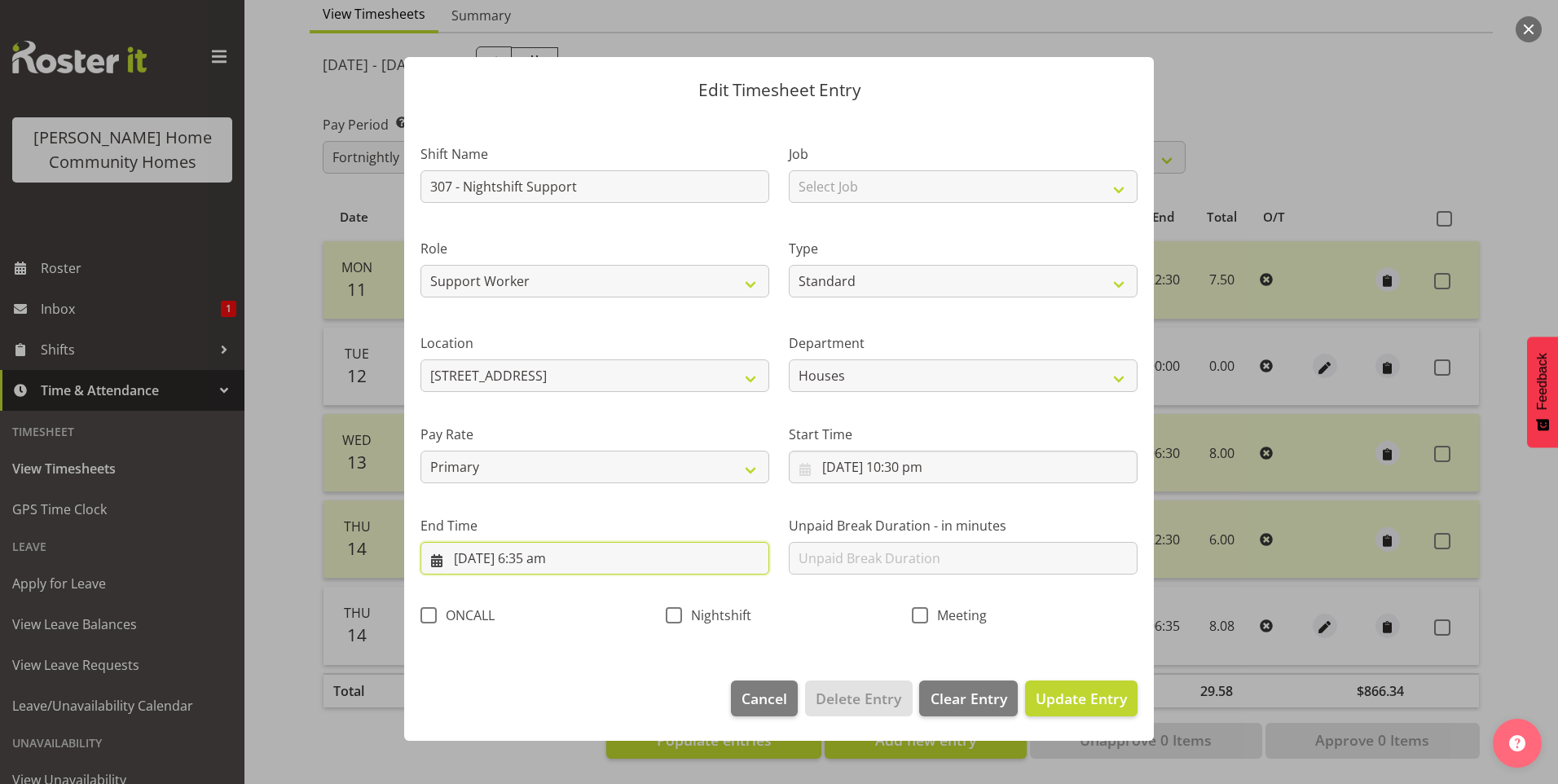
drag, startPoint x: 556, startPoint y: 563, endPoint x: 581, endPoint y: 611, distance: 54.1
click at [555, 563] on input "15/08/2025, 6:35 am" at bounding box center [595, 557] width 349 height 33
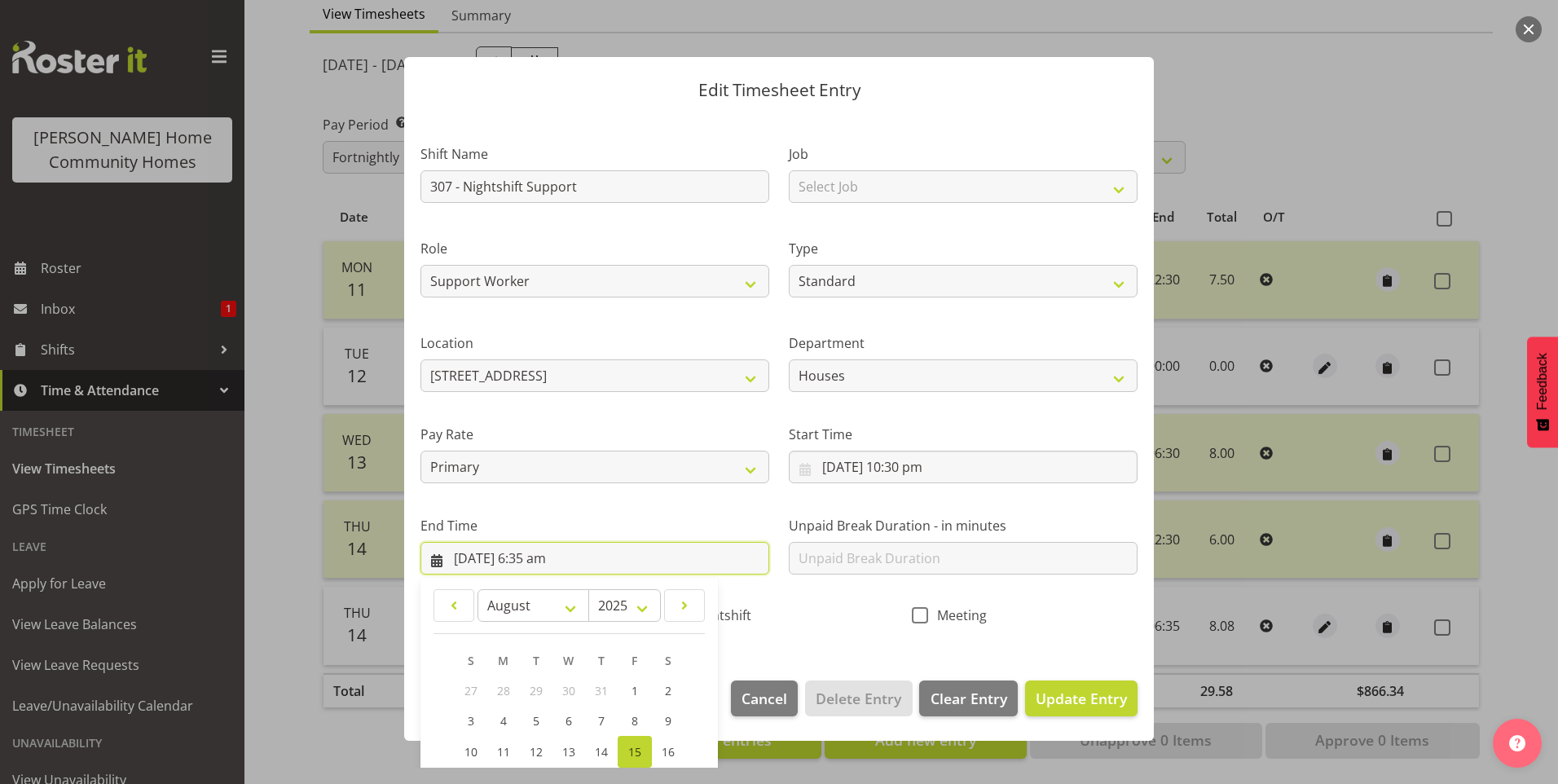
scroll to position [180, 0]
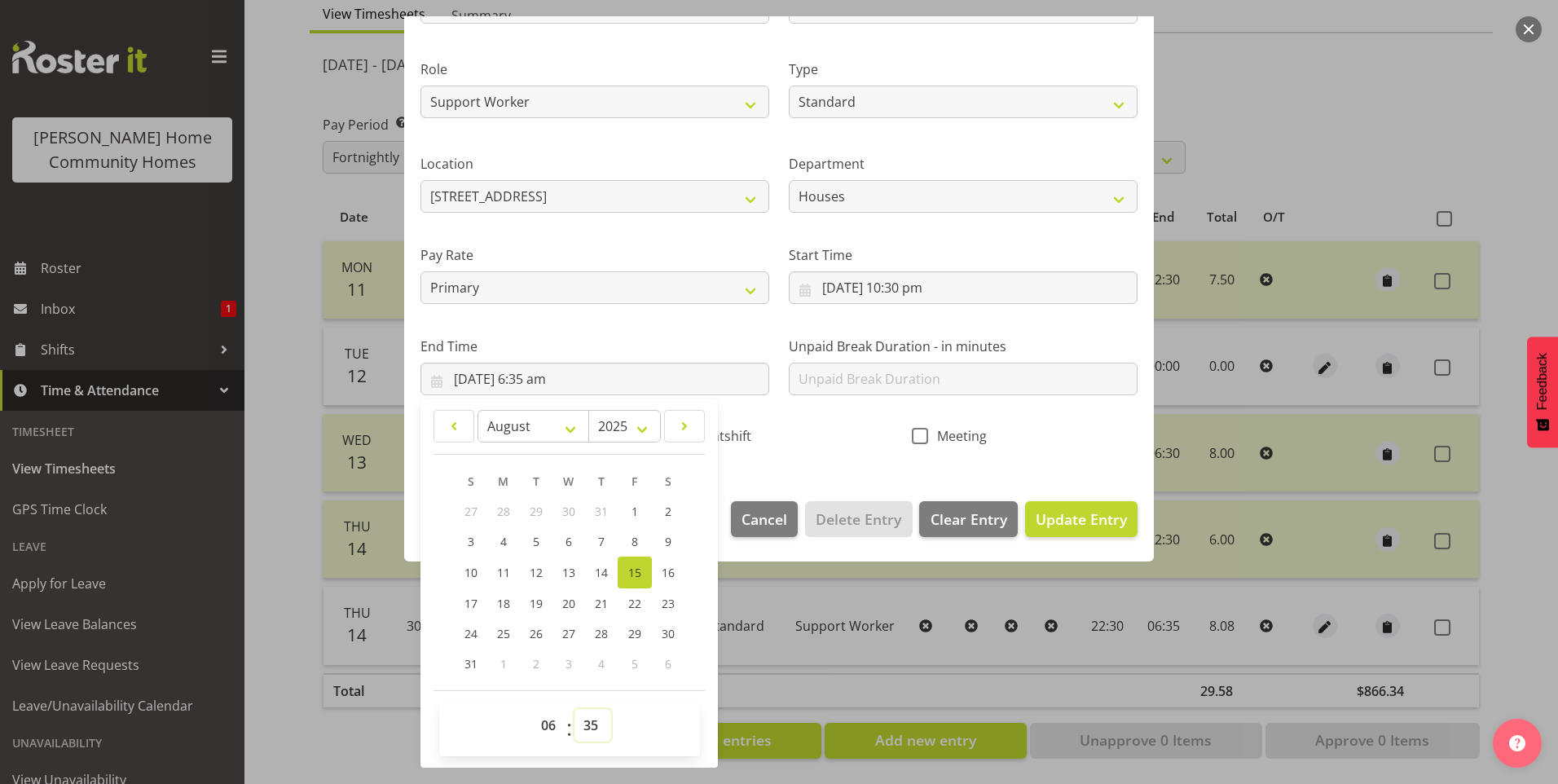
click at [595, 733] on select "00 01 02 03 04 05 06 07 08 09 10 11 12 13 14 15 16 17 18 19 20 21 22 23 24 25 2…" at bounding box center [592, 725] width 36 height 33
select select "30"
click at [575, 709] on select "00 01 02 03 04 05 06 07 08 09 10 11 12 13 14 15 16 17 18 19 20 21 22 23 24 25 2…" at bounding box center [592, 725] width 36 height 33
type input "15/08/2025, 6:30 am"
click at [726, 438] on span "Nightshift" at bounding box center [717, 435] width 69 height 16
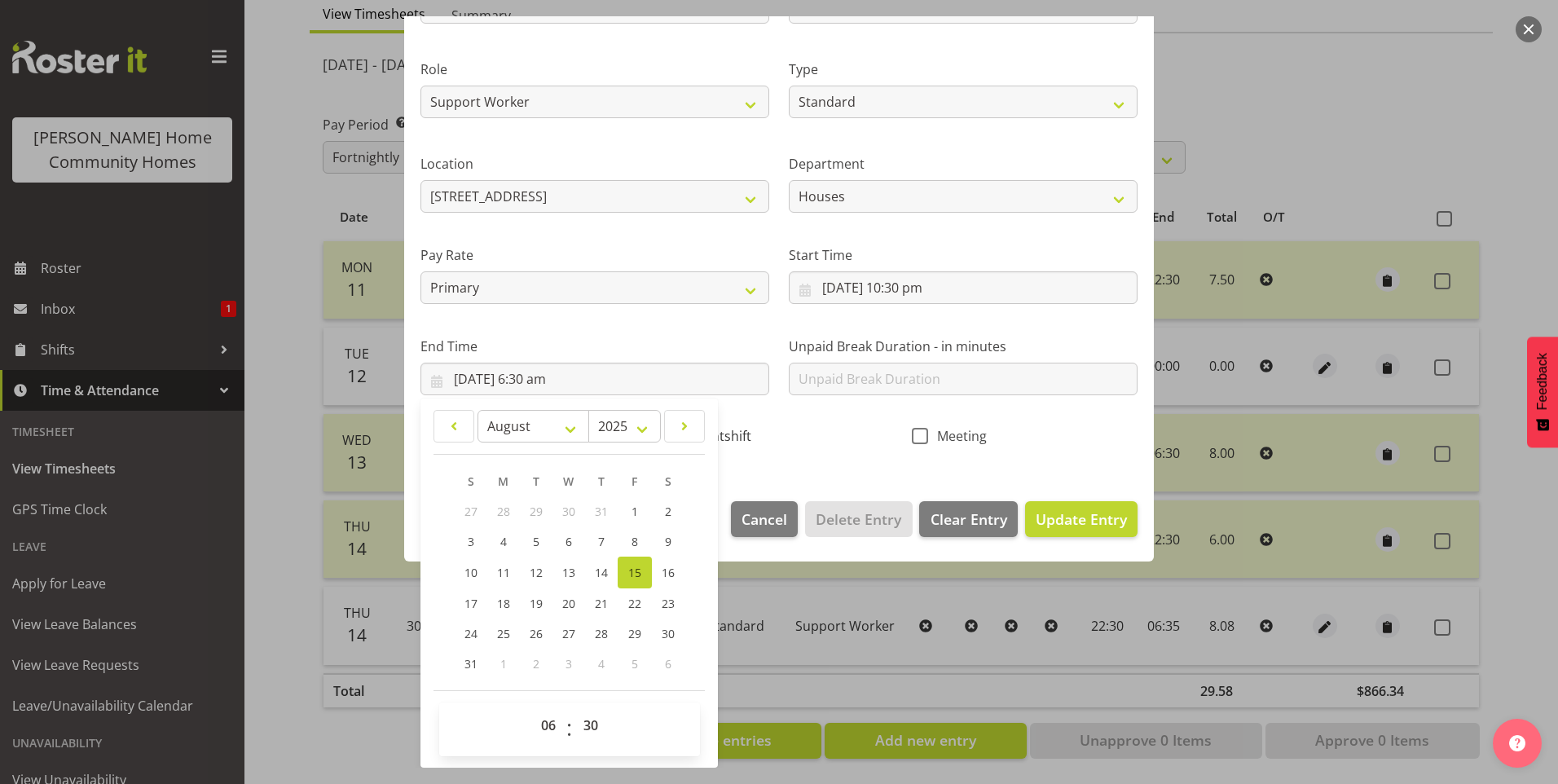
click at [676, 438] on input "Nightshift" at bounding box center [671, 435] width 11 height 11
checkbox input "true"
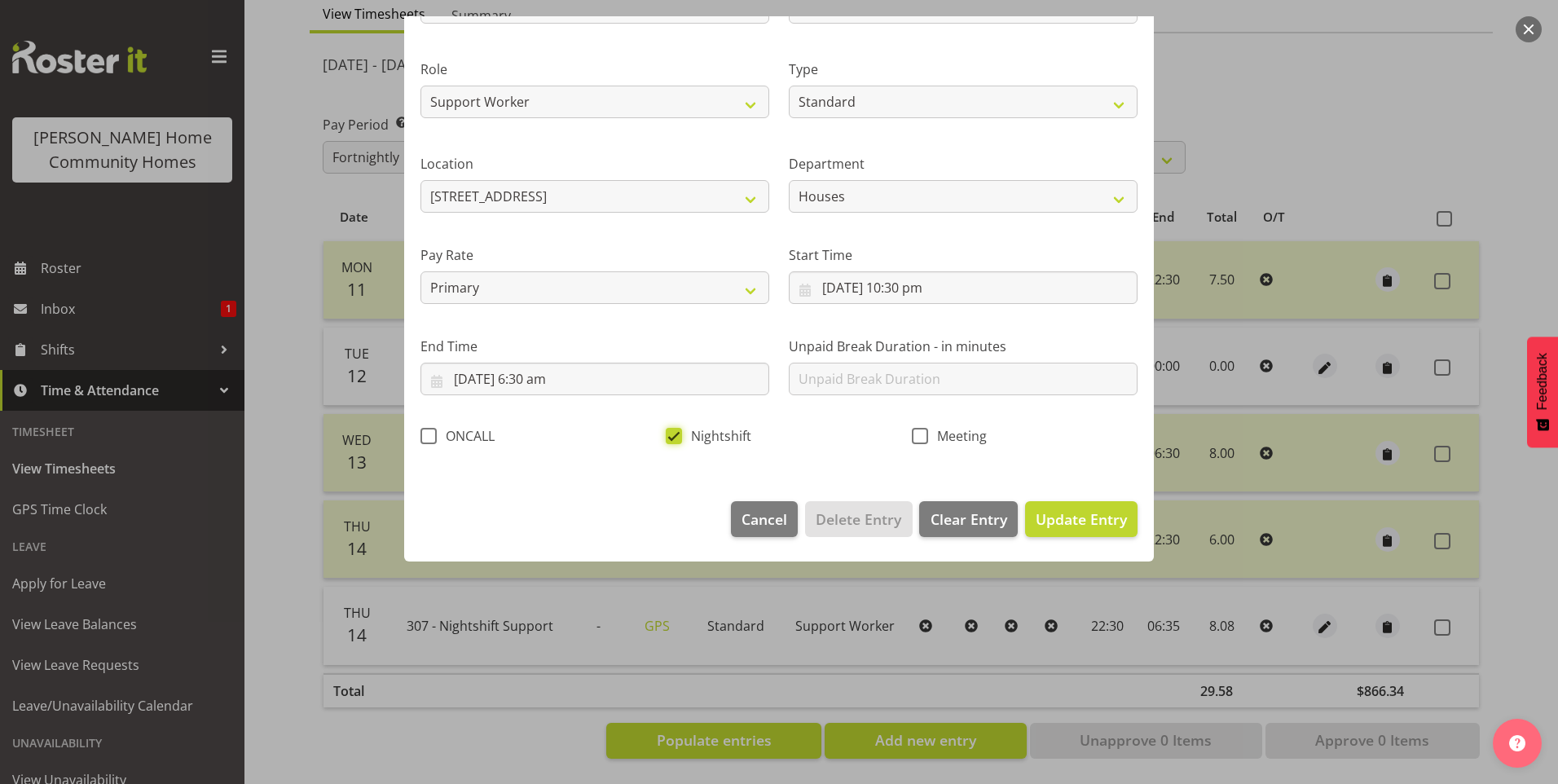
scroll to position [0, 0]
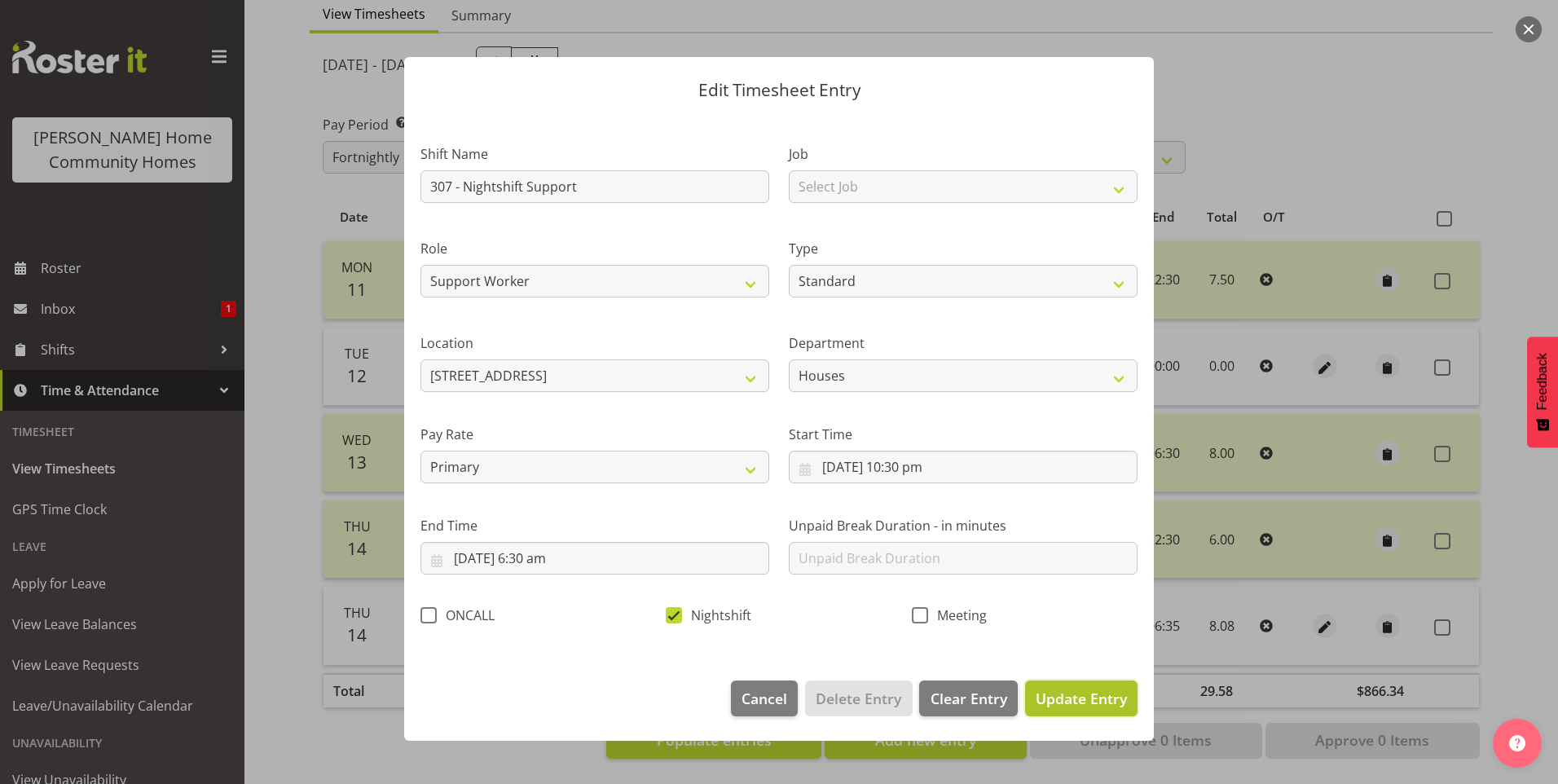
click at [1079, 700] on span "Update Entry" at bounding box center [1081, 698] width 91 height 19
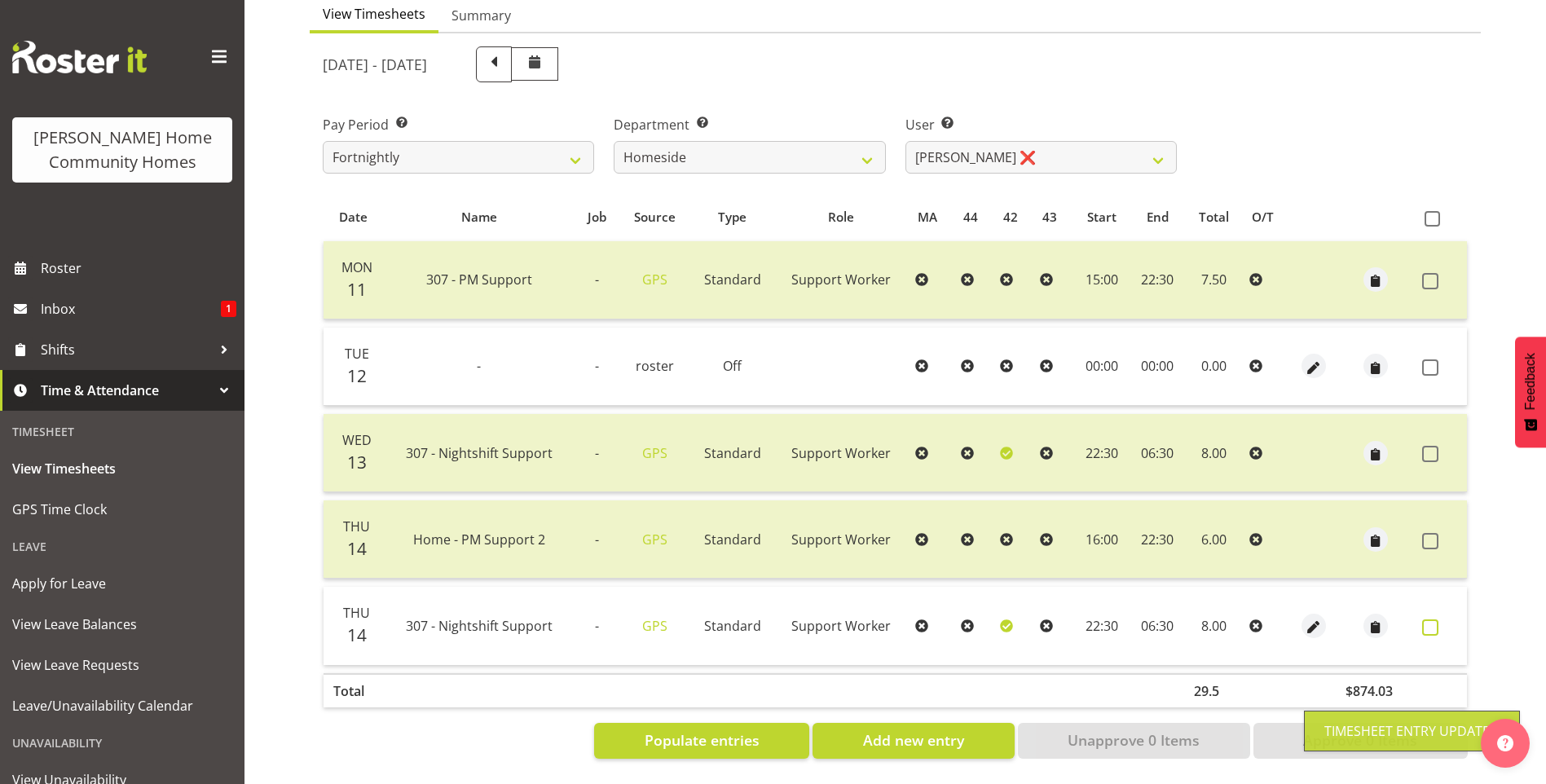
click at [1429, 619] on span at bounding box center [1430, 627] width 16 height 16
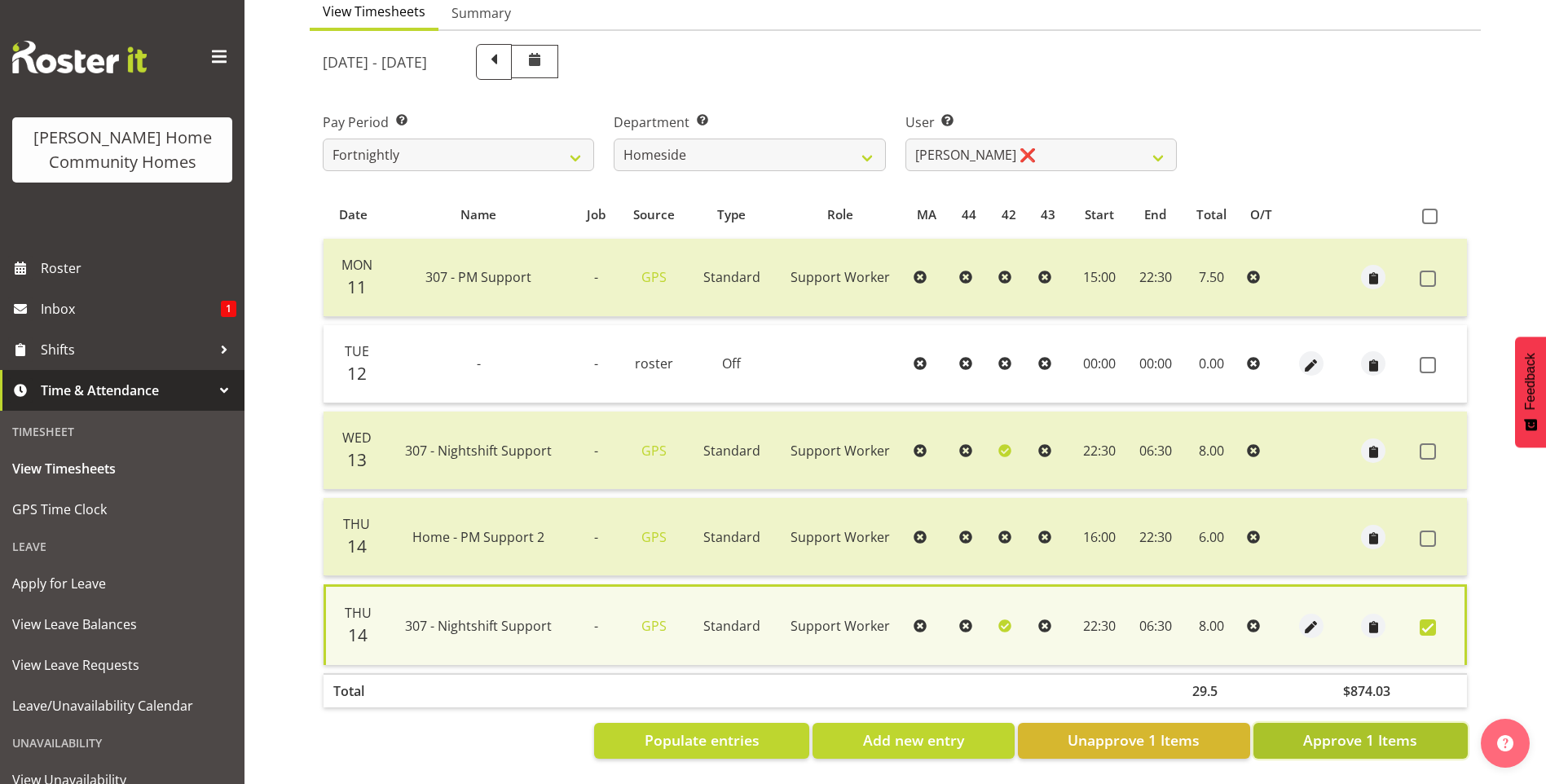
click at [1338, 735] on span "Approve 1 Items" at bounding box center [1359, 740] width 114 height 21
checkbox input "false"
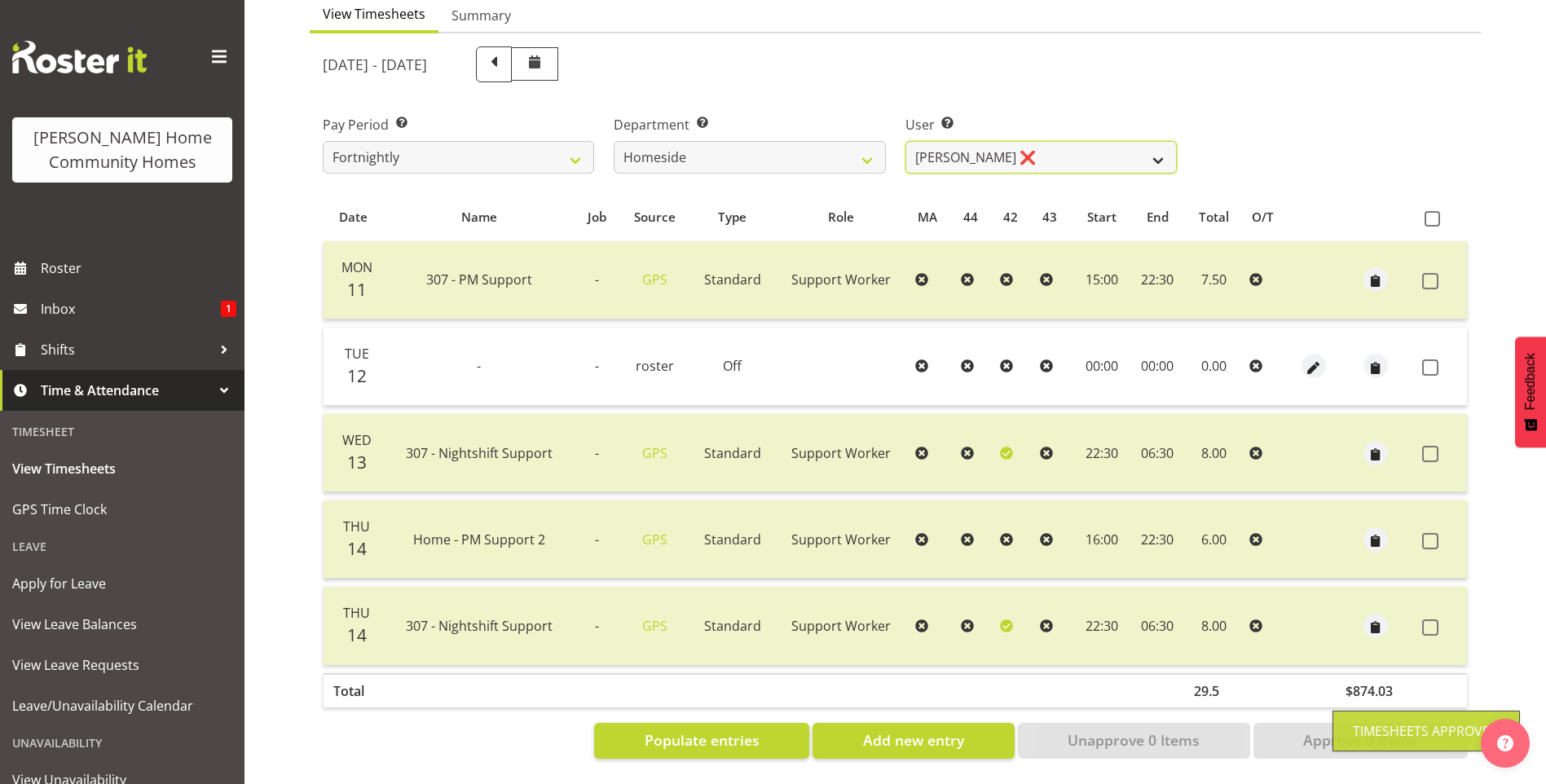
click at [958, 141] on select "Asiasiga Vili ❌ Billie-Rose Dunlop ❌ Brijesh (BK) Kachhadiya ✔ Cheenee Vargas ❌…" at bounding box center [1041, 157] width 272 height 33
select select "10404"
click at [905, 141] on select "Asiasiga Vili ❌ Billie-Rose Dunlop ❌ Brijesh (BK) Kachhadiya ✔ Cheenee Vargas ❌…" at bounding box center [1041, 157] width 272 height 33
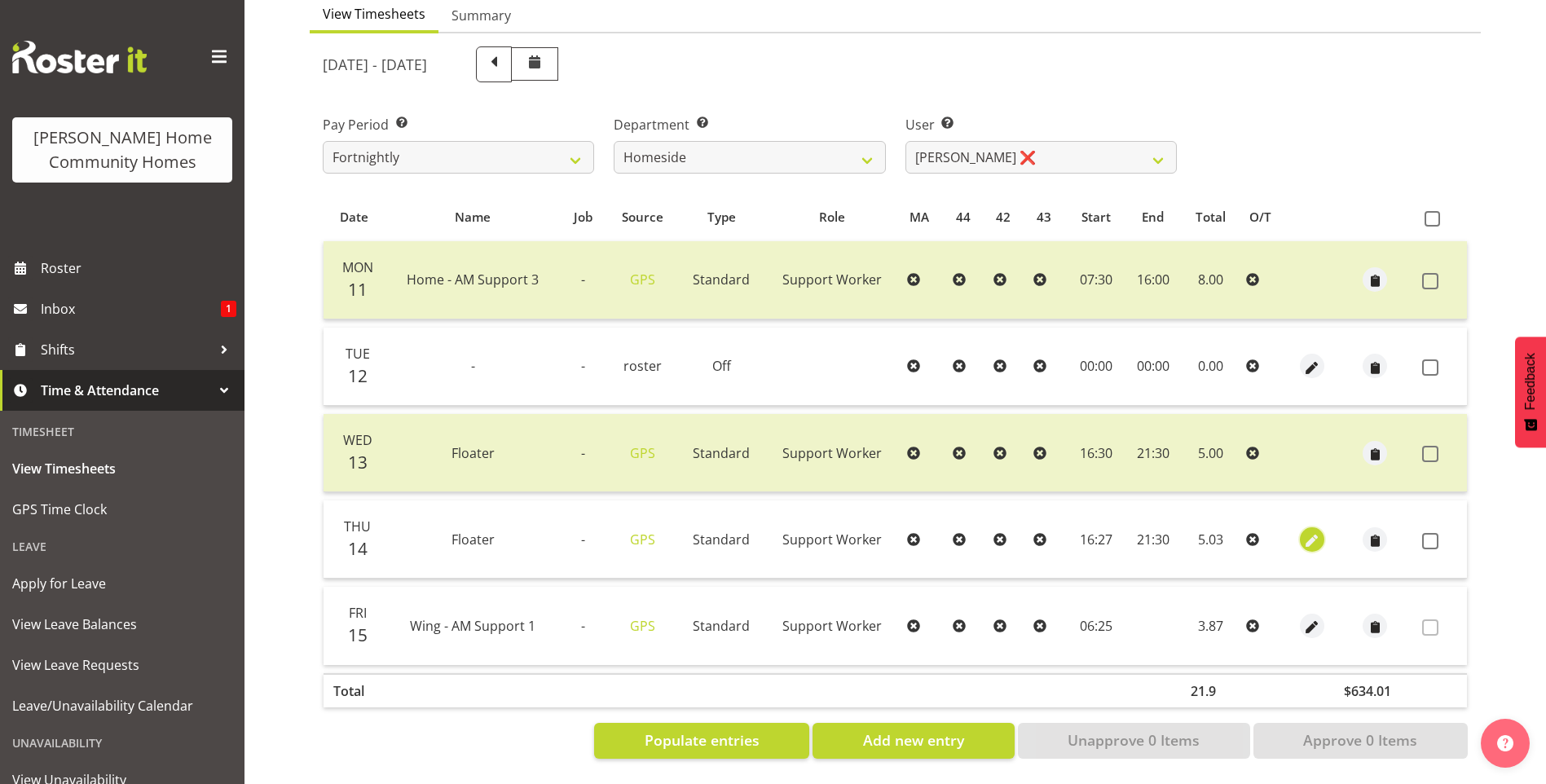
click at [1310, 531] on span "button" at bounding box center [1311, 540] width 19 height 19
select select "Standard"
select select "7"
select select "2025"
select select "16"
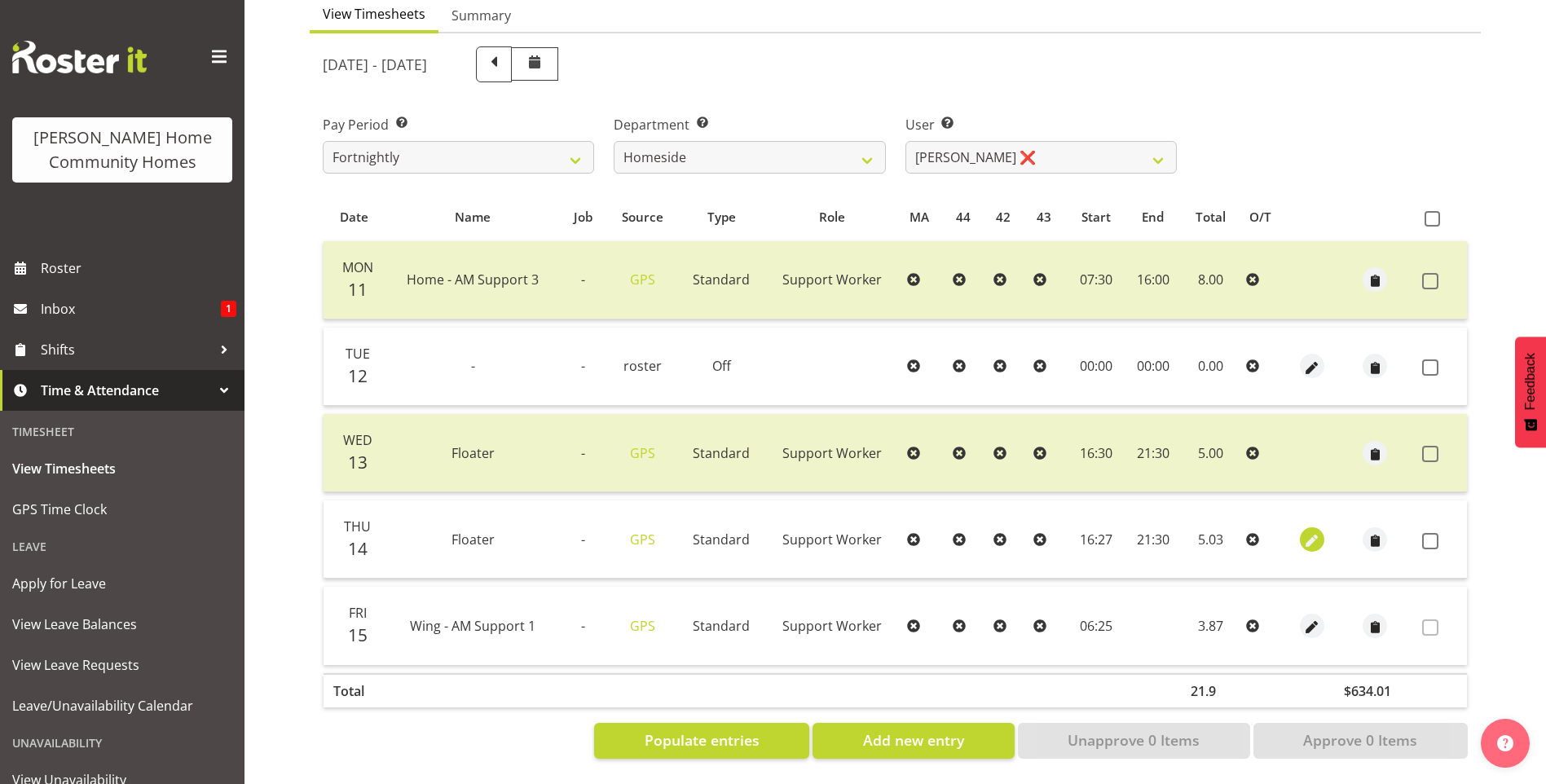
select select "27"
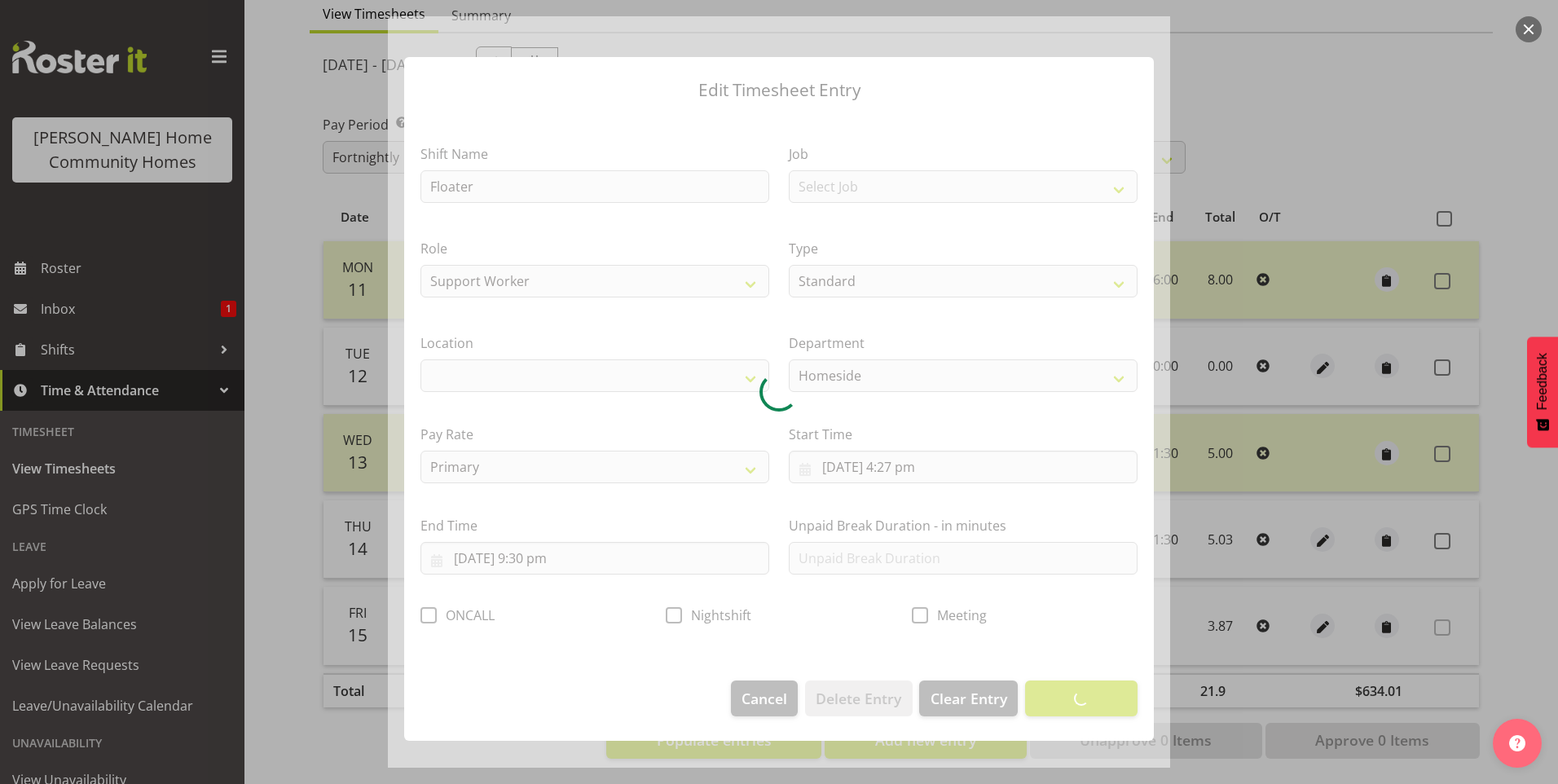
select select "1067"
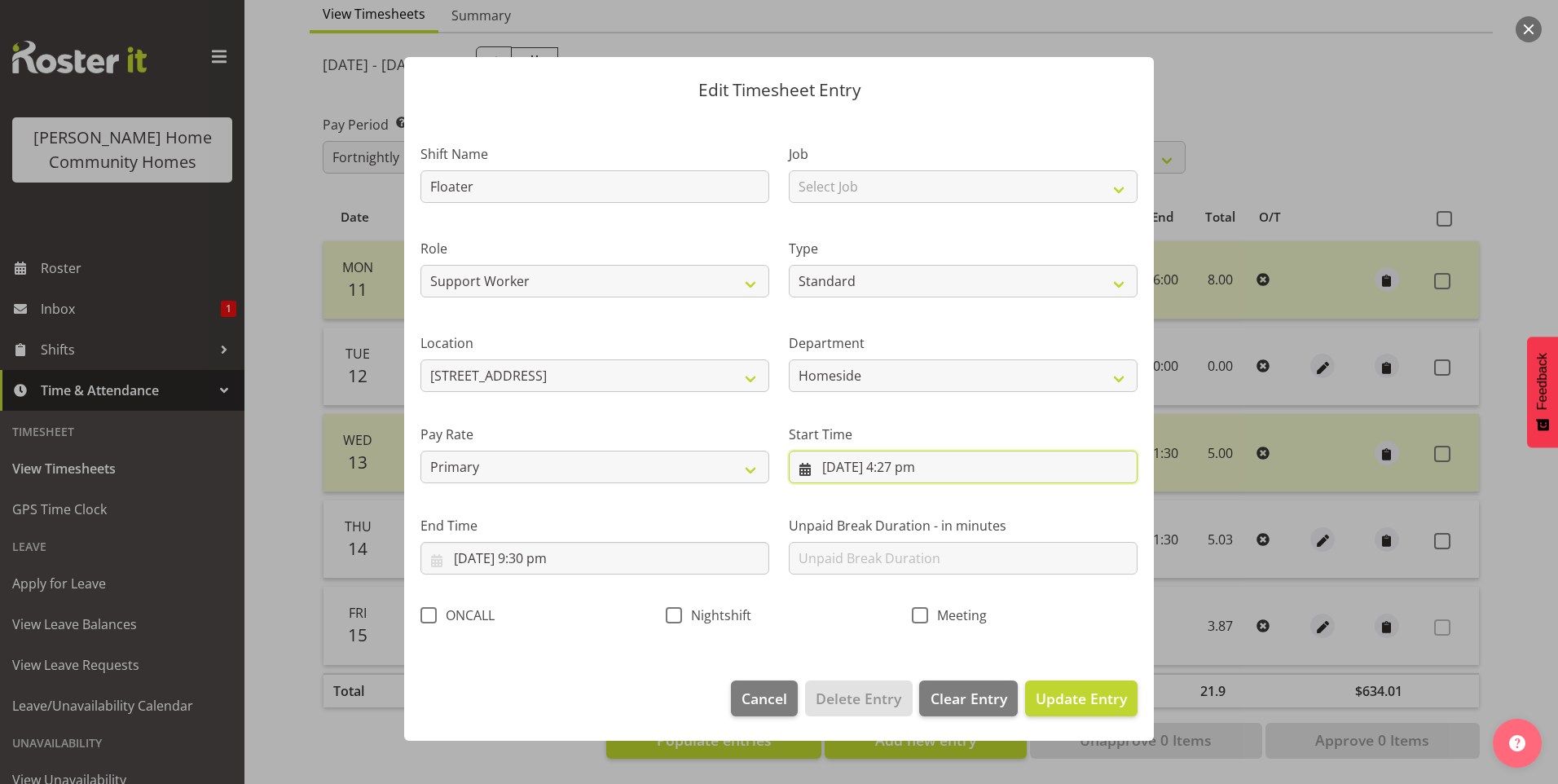
click at [926, 473] on input "14/08/2025, 4:27 pm" at bounding box center [963, 466] width 349 height 33
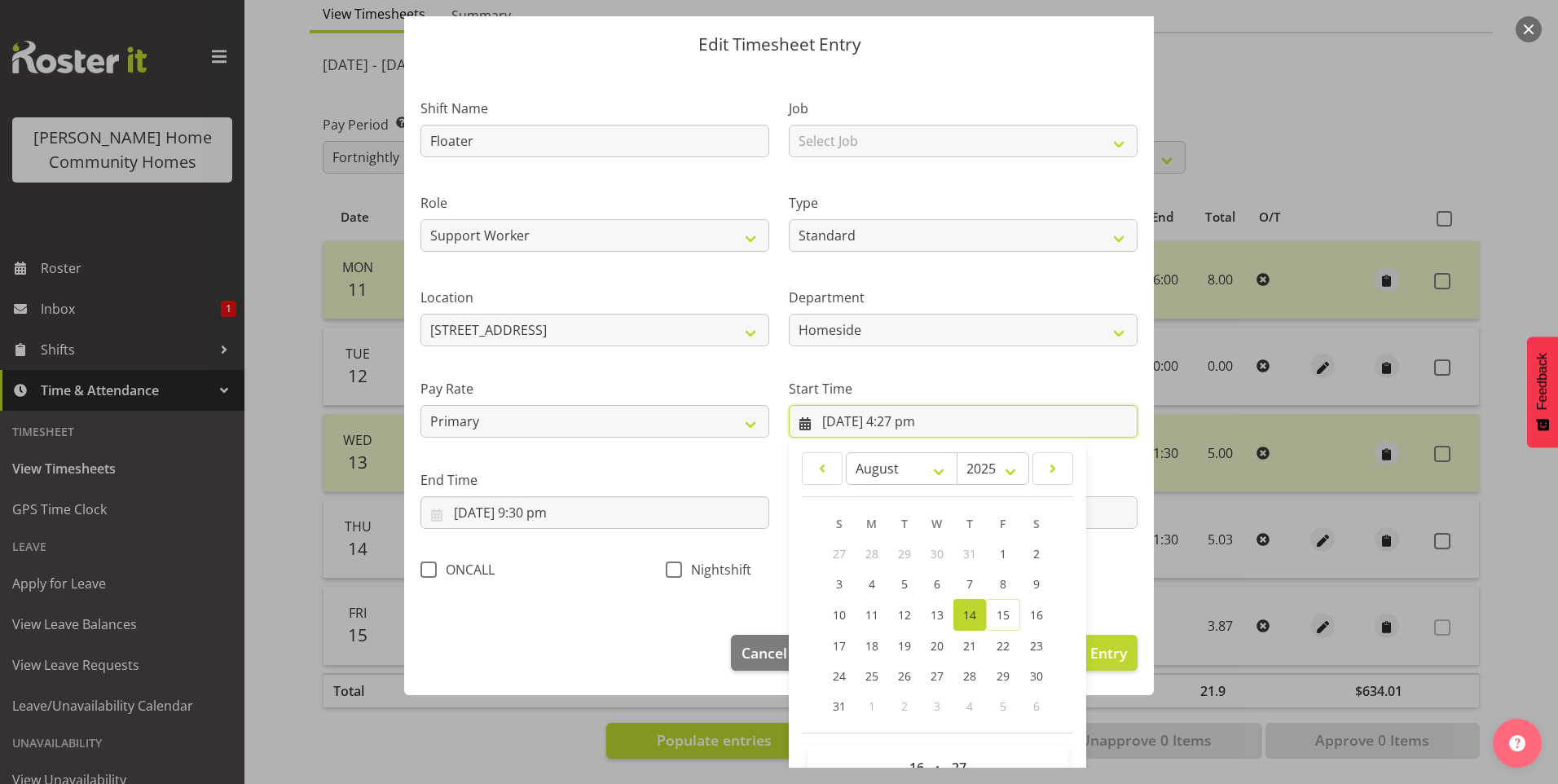
scroll to position [88, 0]
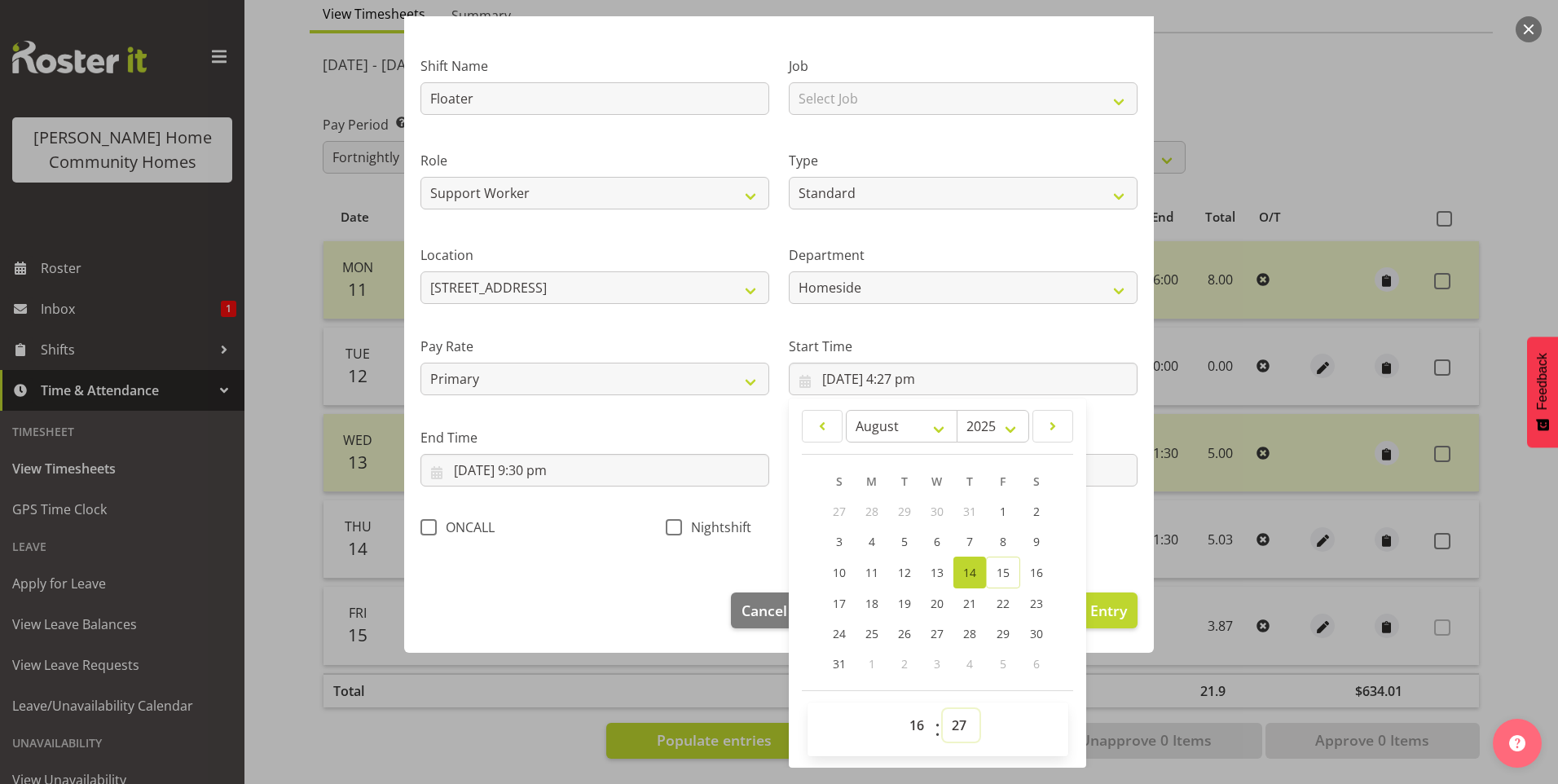
click at [962, 724] on select "00 01 02 03 04 05 06 07 08 09 10 11 12 13 14 15 16 17 18 19 20 21 22 23 24 25 2…" at bounding box center [960, 725] width 36 height 33
select select "30"
click at [943, 709] on select "00 01 02 03 04 05 06 07 08 09 10 11 12 13 14 15 16 17 18 19 20 21 22 23 24 25 2…" at bounding box center [960, 725] width 36 height 33
type input "14/08/2025, 4:30 pm"
click at [1107, 608] on span "Update Entry" at bounding box center [1081, 611] width 91 height 19
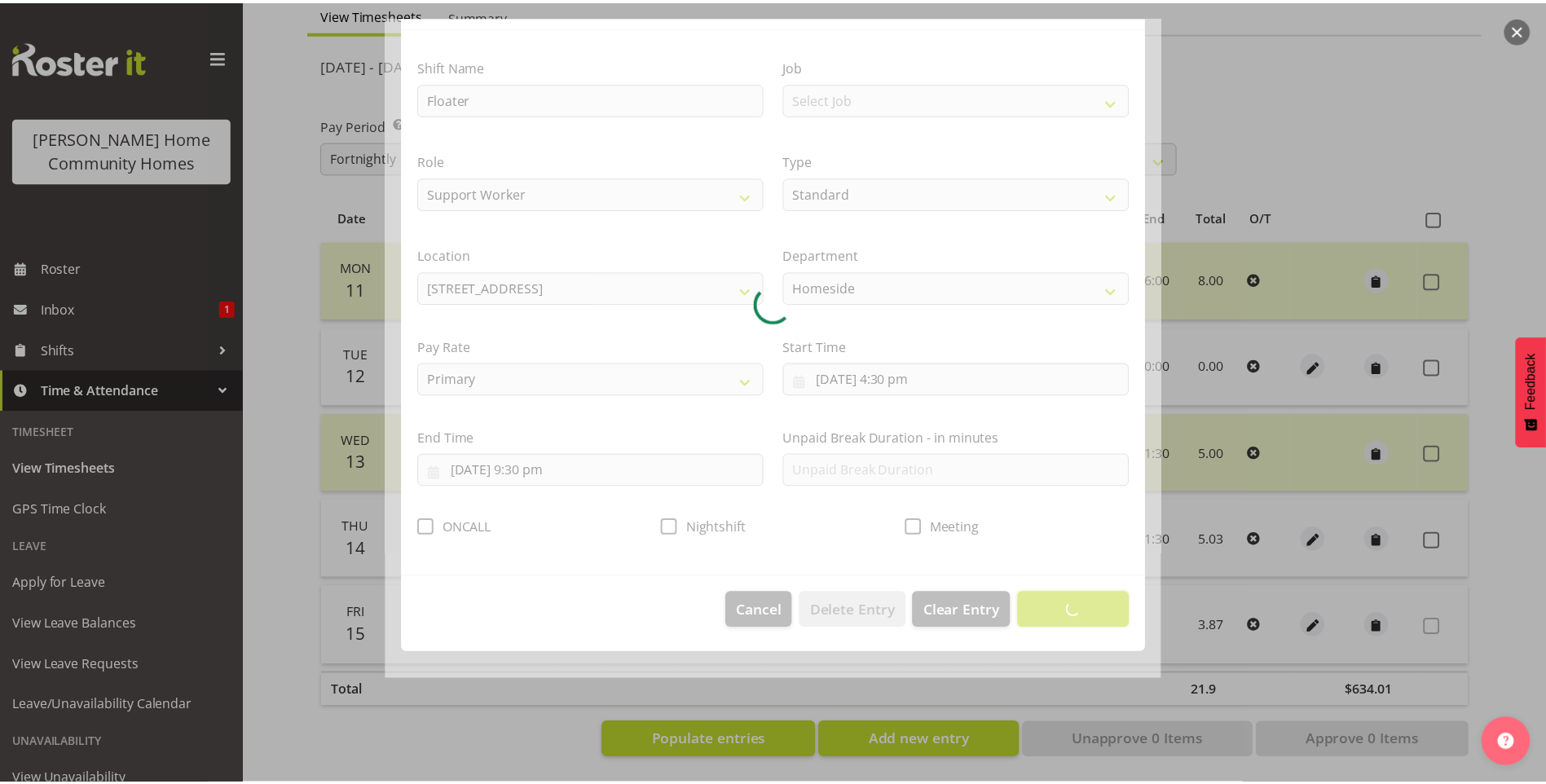
scroll to position [0, 0]
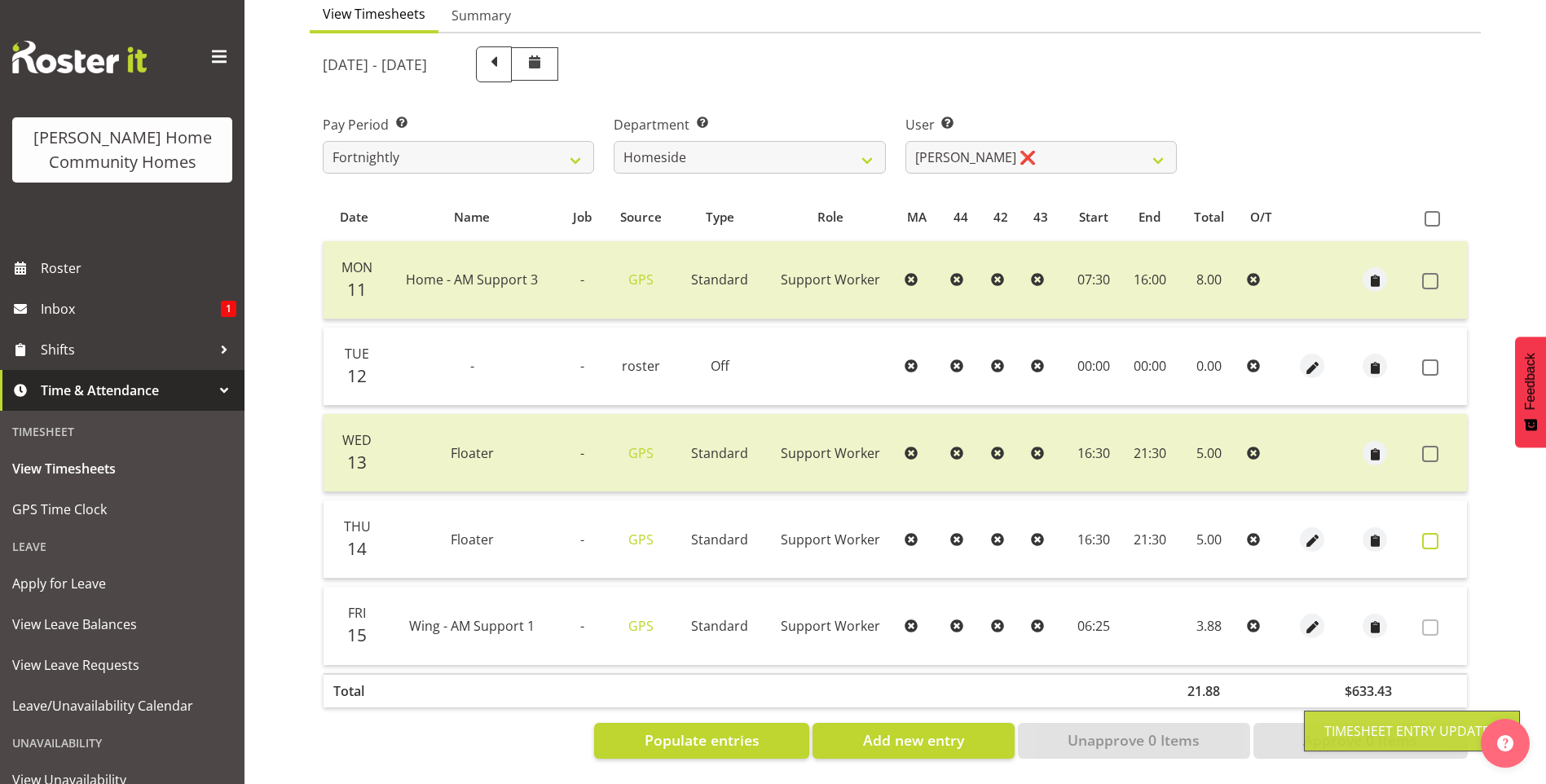
click at [1433, 533] on span at bounding box center [1430, 541] width 16 height 16
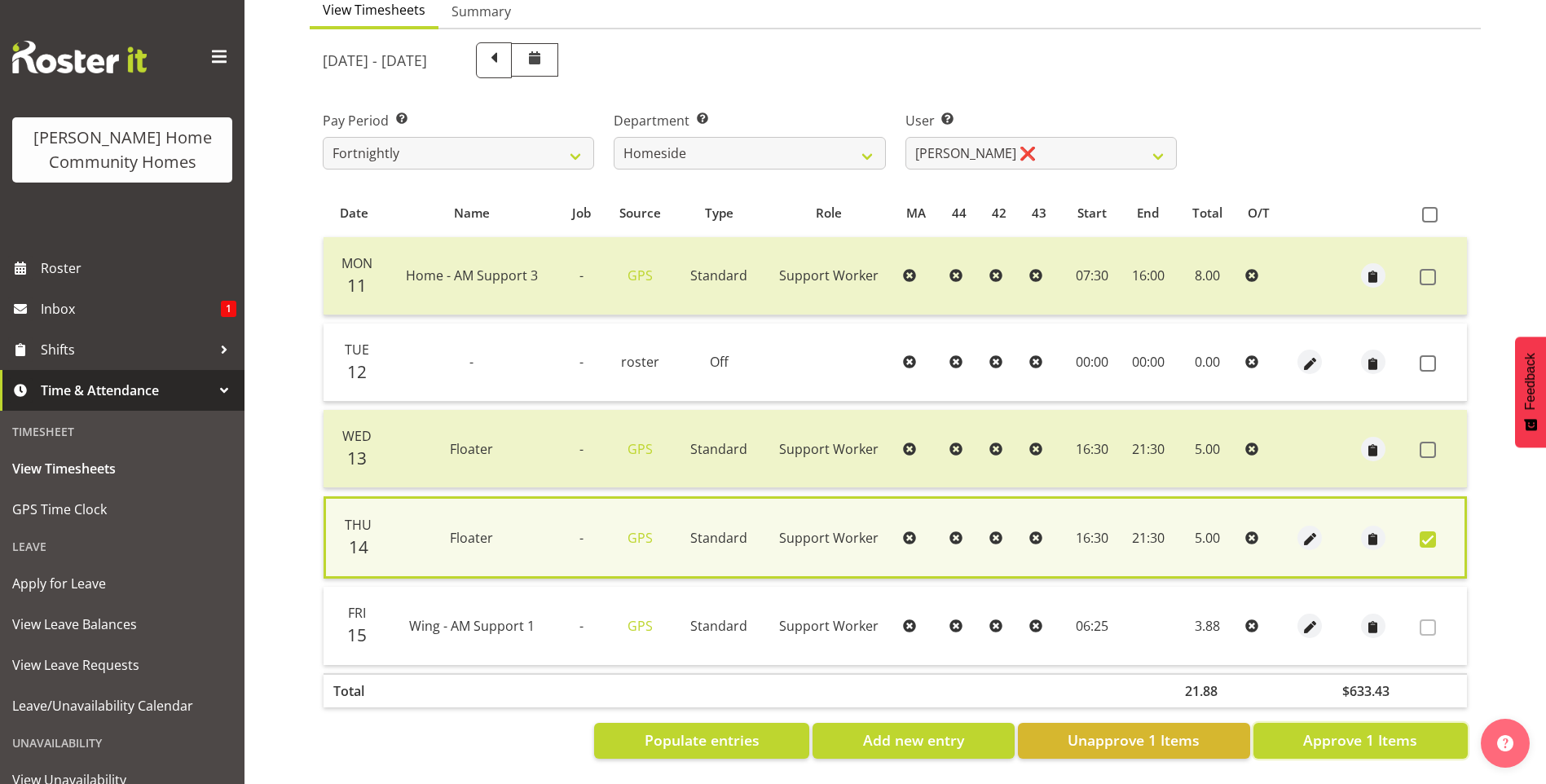
click at [1333, 733] on span "Approve 1 Items" at bounding box center [1359, 740] width 114 height 21
checkbox input "false"
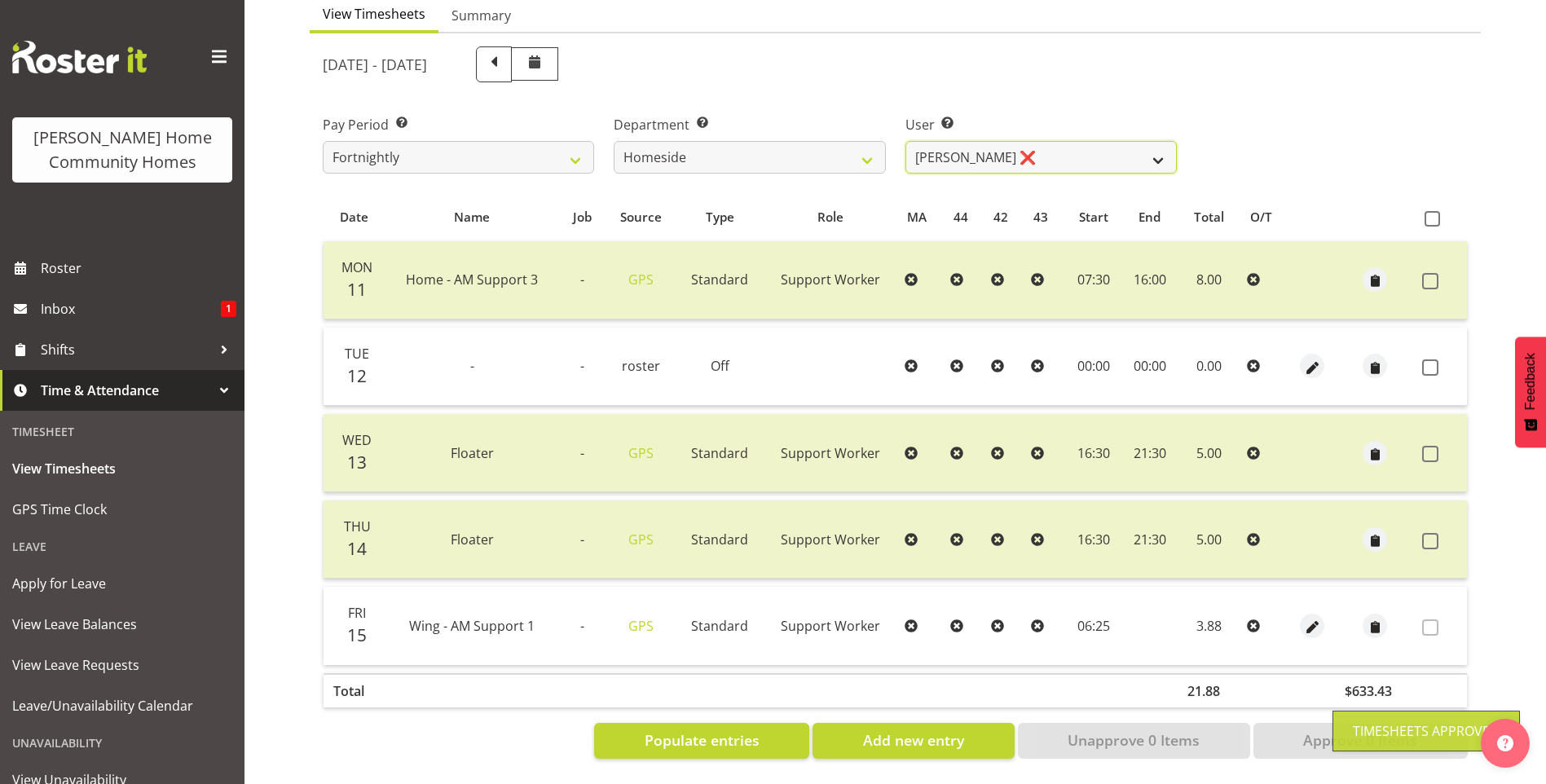
click at [968, 147] on select "Asiasiga Vili ❌ Billie-Rose Dunlop ❌ Brijesh (BK) Kachhadiya ✔ Cheenee Vargas ❌…" at bounding box center [1041, 157] width 272 height 33
click at [905, 141] on select "Asiasiga Vili ❌ Billie-Rose Dunlop ❌ Brijesh (BK) Kachhadiya ✔ Cheenee Vargas ❌…" at bounding box center [1041, 157] width 272 height 33
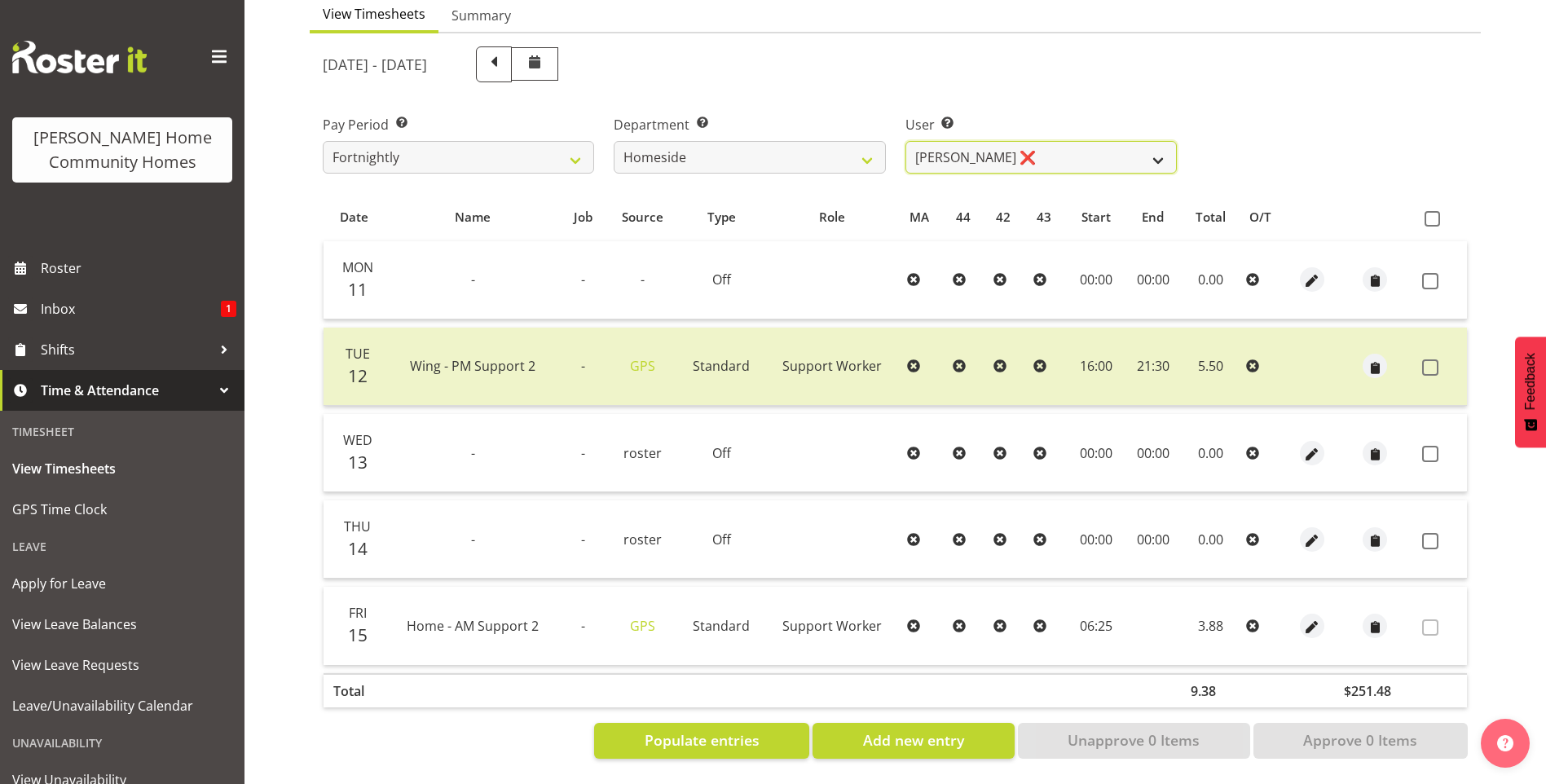
drag, startPoint x: 990, startPoint y: 144, endPoint x: 990, endPoint y: 153, distance: 9.0
click at [990, 144] on select "Asiasiga Vili ❌ Billie-Rose Dunlop ❌ Brijesh (BK) Kachhadiya ✔ Cheenee Vargas ❌…" at bounding box center [1041, 157] width 272 height 33
select select "10443"
click at [905, 141] on select "Asiasiga Vili ❌ Billie-Rose Dunlop ❌ Brijesh (BK) Kachhadiya ✔ Cheenee Vargas ❌…" at bounding box center [1041, 157] width 272 height 33
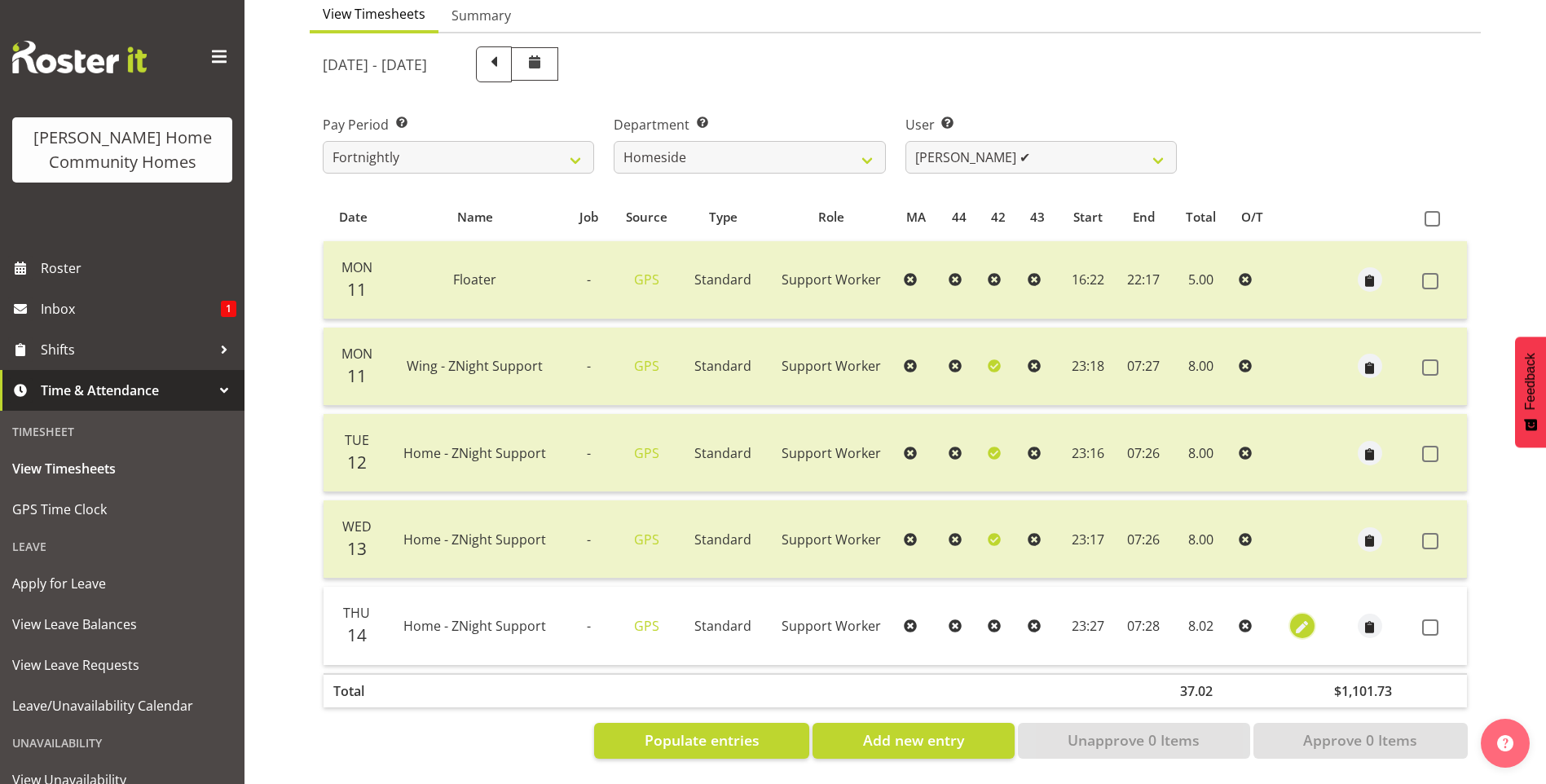
click at [1303, 618] on span "button" at bounding box center [1301, 626] width 19 height 19
select select "Standard"
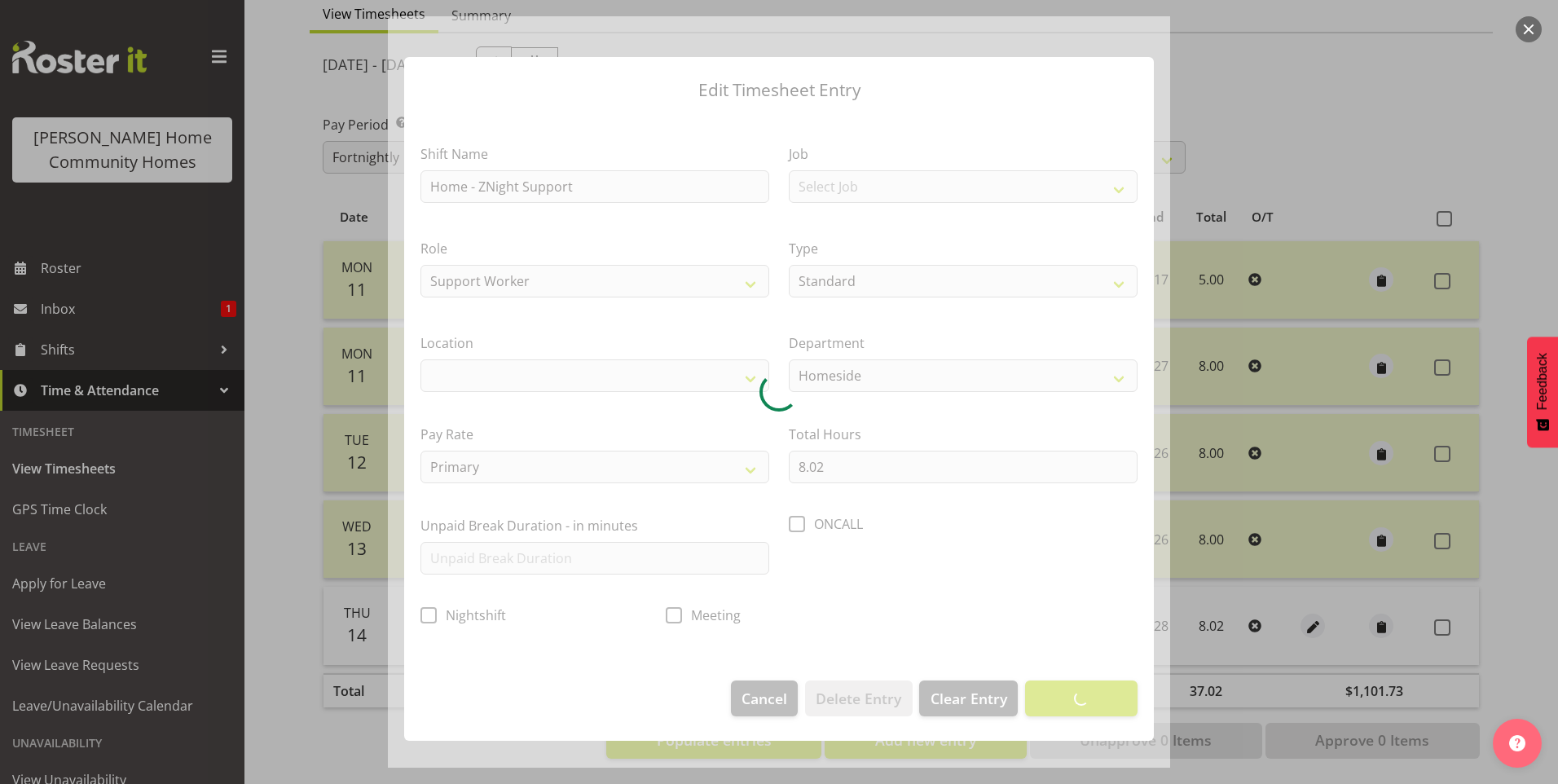
select select "1067"
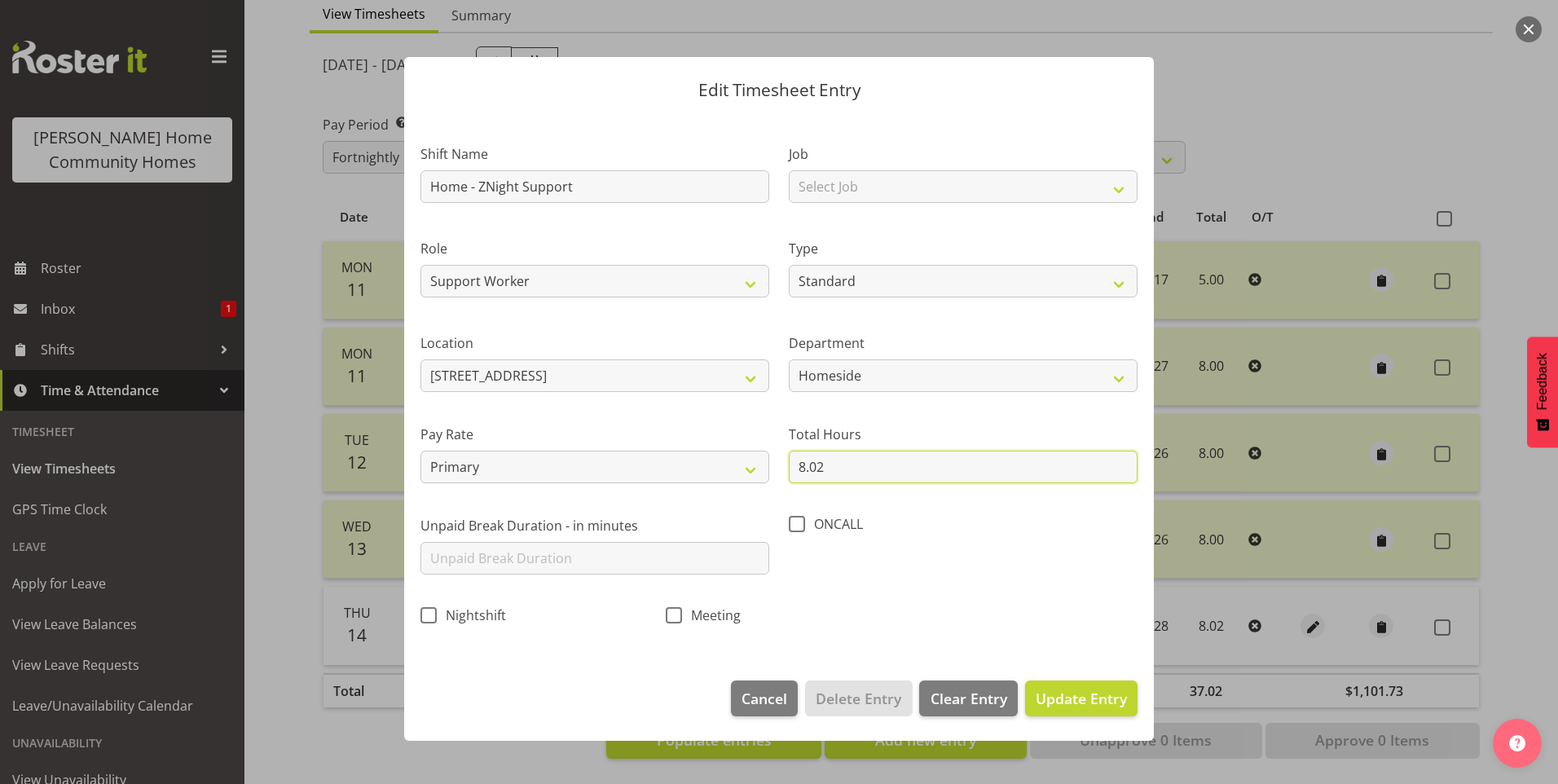
click at [827, 473] on input "8.02" at bounding box center [963, 466] width 349 height 33
type input "8.00"
drag, startPoint x: 1113, startPoint y: 697, endPoint x: 1124, endPoint y: 692, distance: 12.1
click at [1113, 696] on span "Update Entry" at bounding box center [1081, 698] width 91 height 19
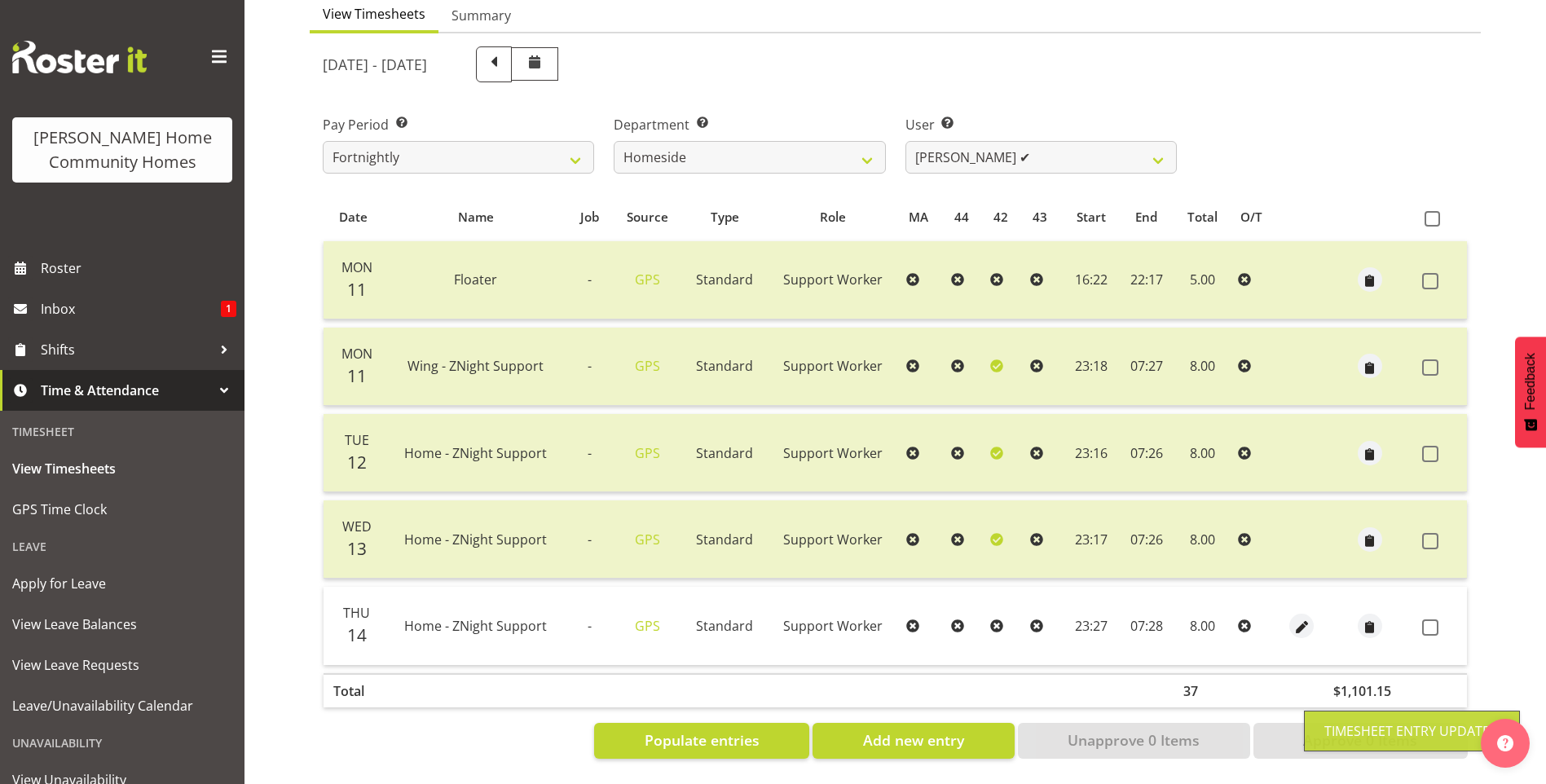
click at [1433, 619] on span at bounding box center [1430, 627] width 16 height 16
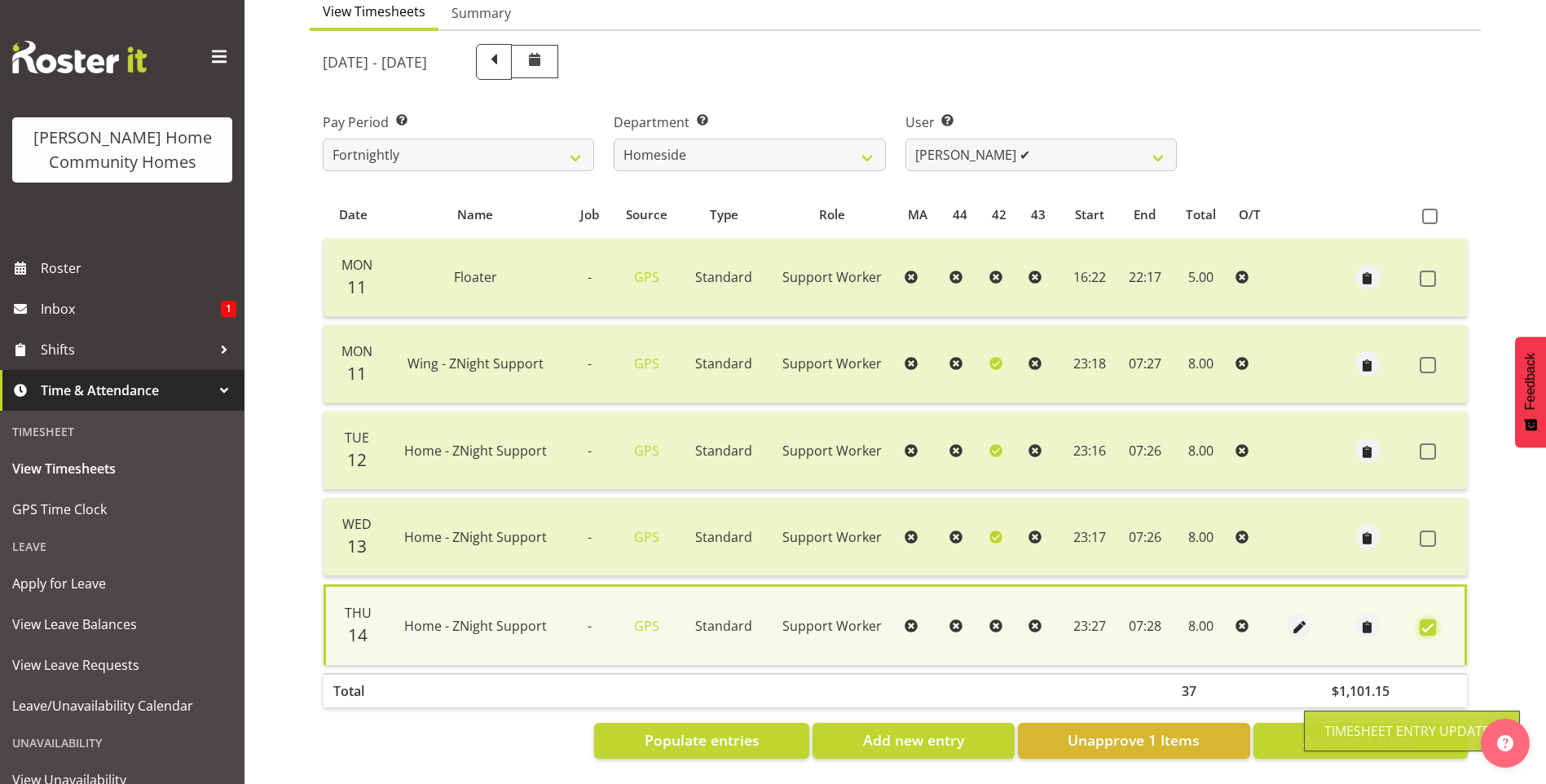
scroll to position [180, 0]
drag, startPoint x: 1427, startPoint y: 612, endPoint x: 1417, endPoint y: 613, distance: 10.0
click at [1427, 619] on span at bounding box center [1427, 627] width 16 height 16
checkbox input "false"
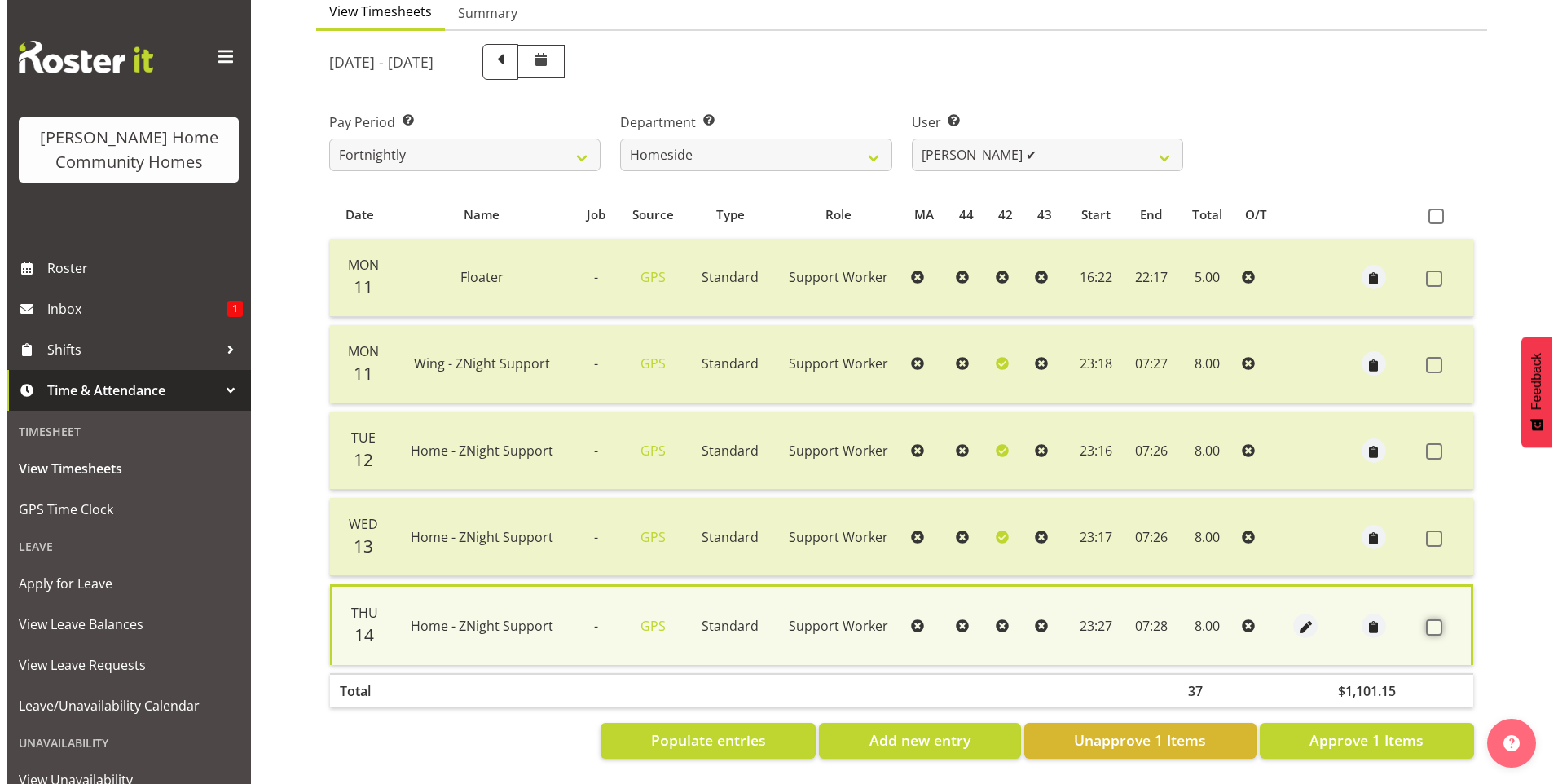
scroll to position [177, 0]
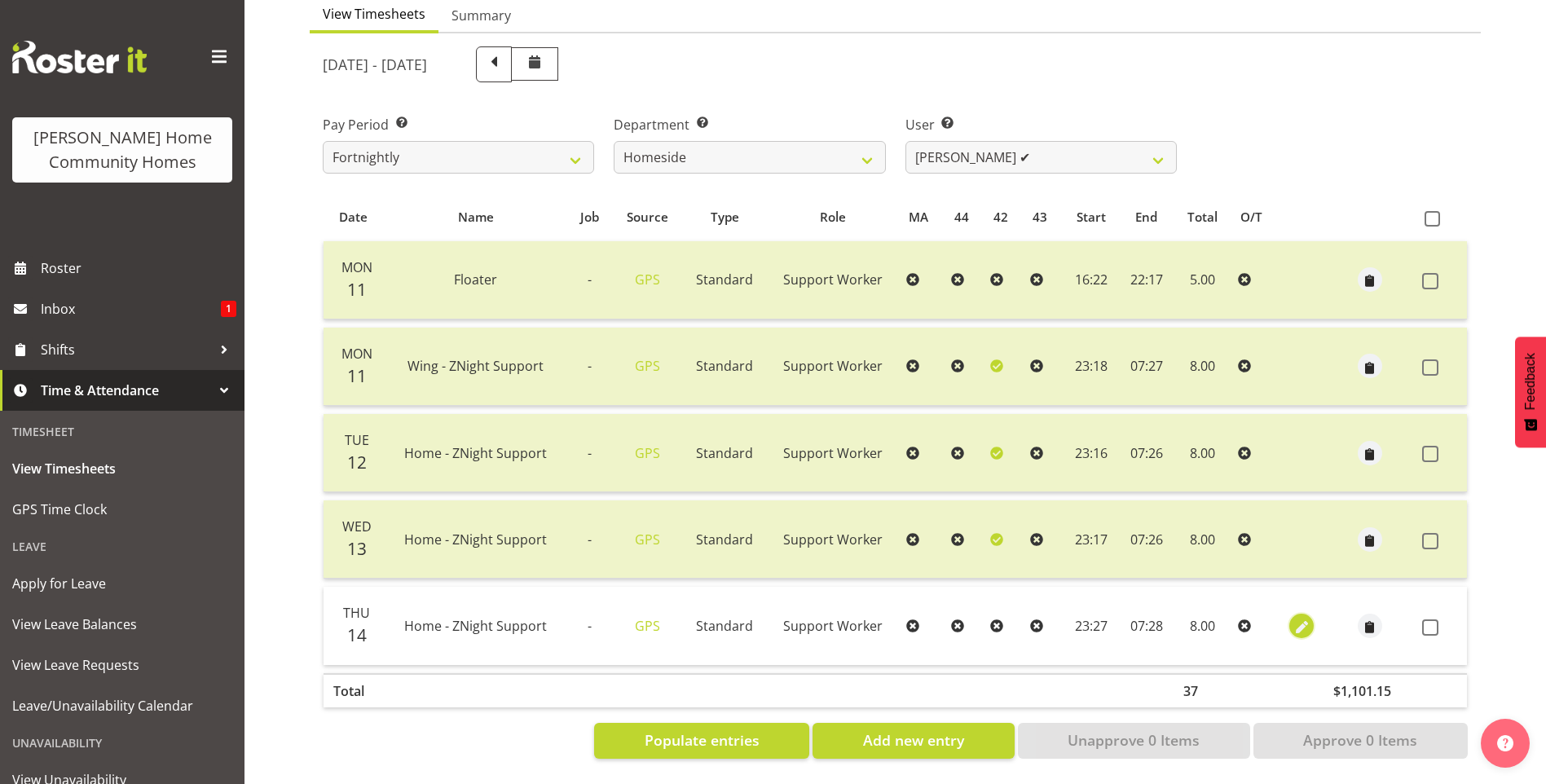
click at [1307, 620] on span "button" at bounding box center [1301, 626] width 19 height 19
select select "Standard"
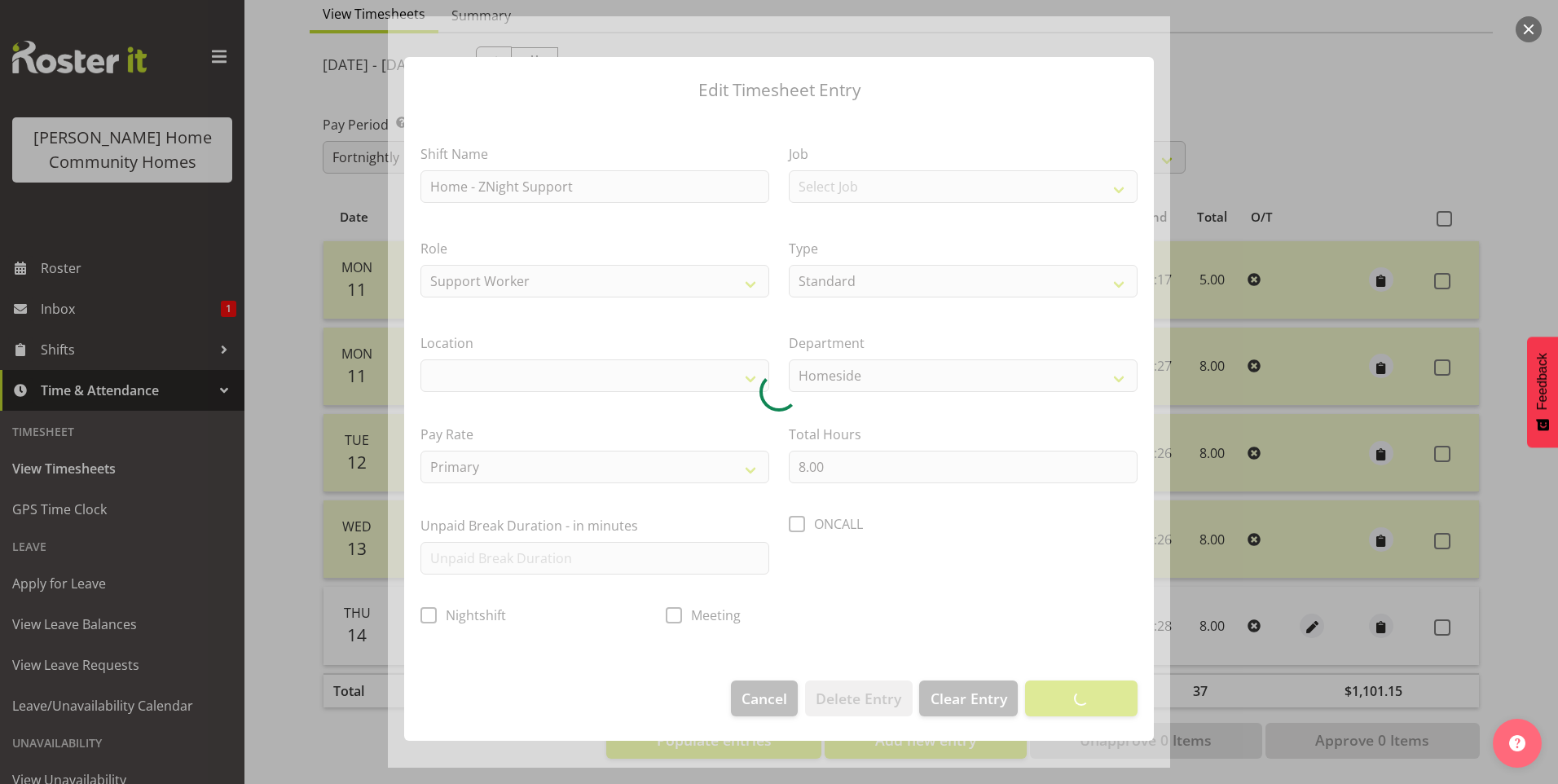
select select "1067"
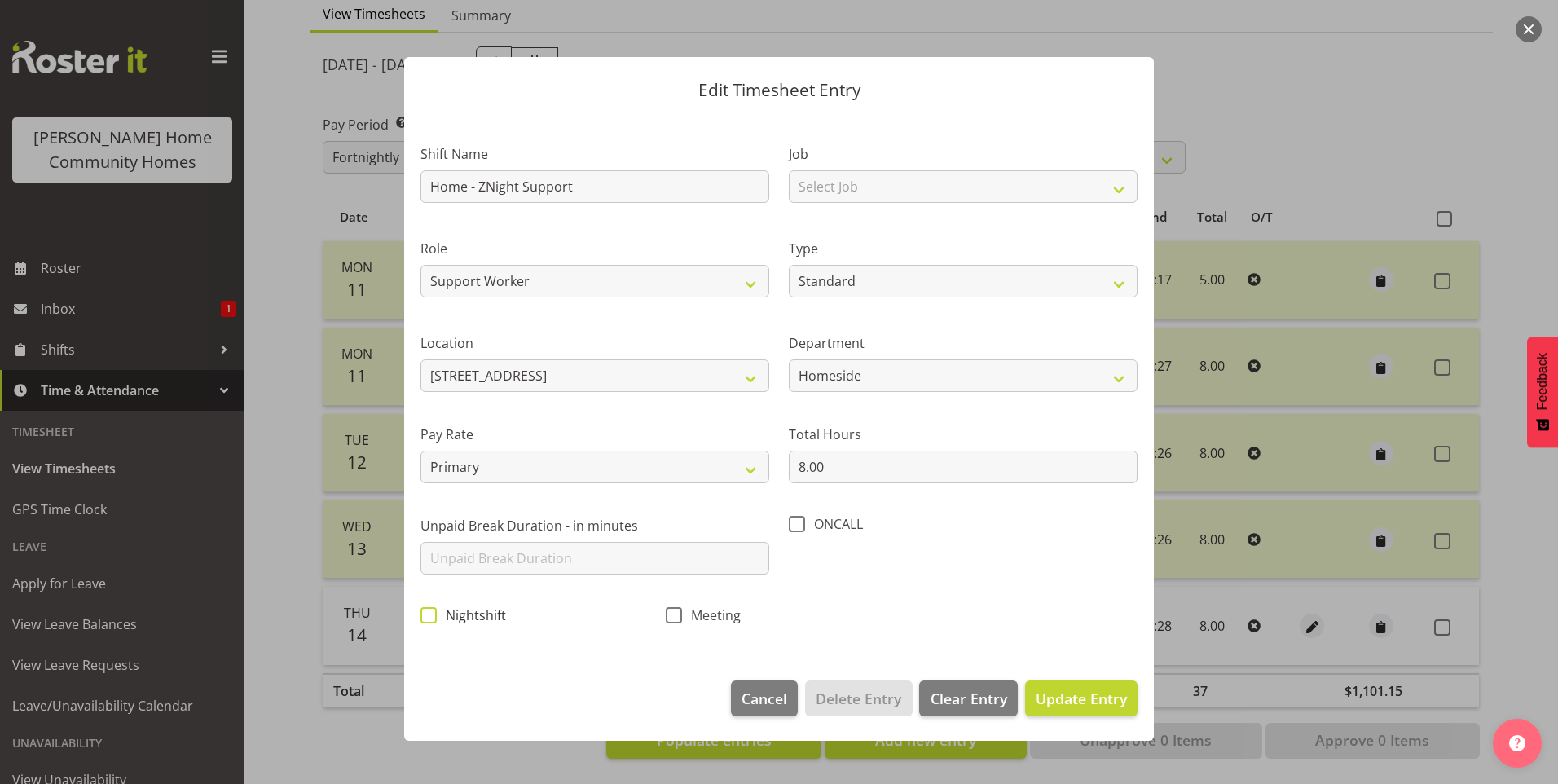
click at [434, 616] on span at bounding box center [428, 615] width 16 height 16
click at [431, 616] on input "Nightshift" at bounding box center [426, 615] width 11 height 11
checkbox input "true"
click at [1103, 684] on button "Update Entry" at bounding box center [1081, 698] width 112 height 36
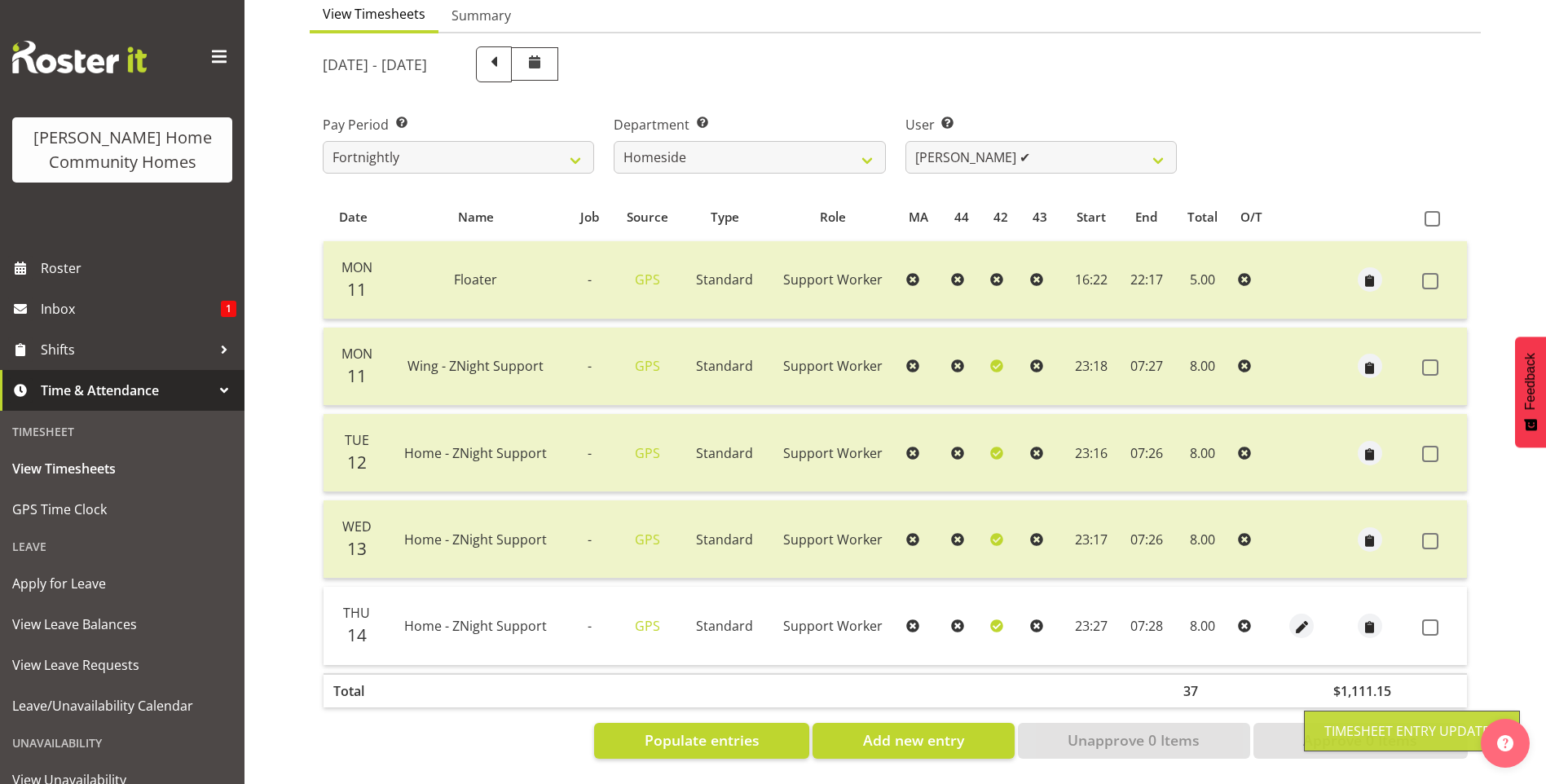
click at [1426, 619] on span at bounding box center [1430, 627] width 16 height 16
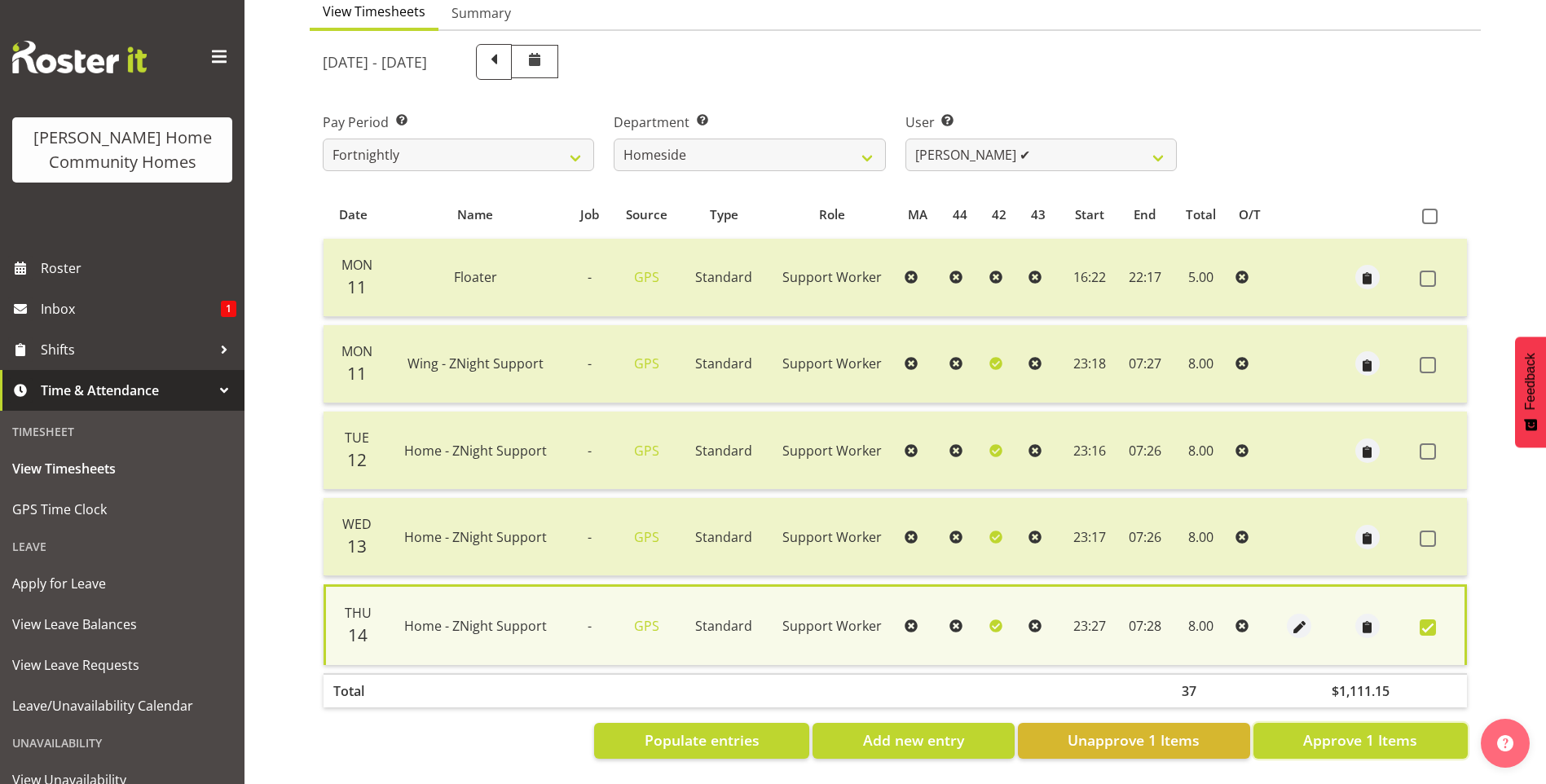
drag, startPoint x: 1337, startPoint y: 733, endPoint x: 1339, endPoint y: 724, distance: 9.2
click at [1338, 731] on span "Approve 1 Items" at bounding box center [1359, 740] width 114 height 21
checkbox input "false"
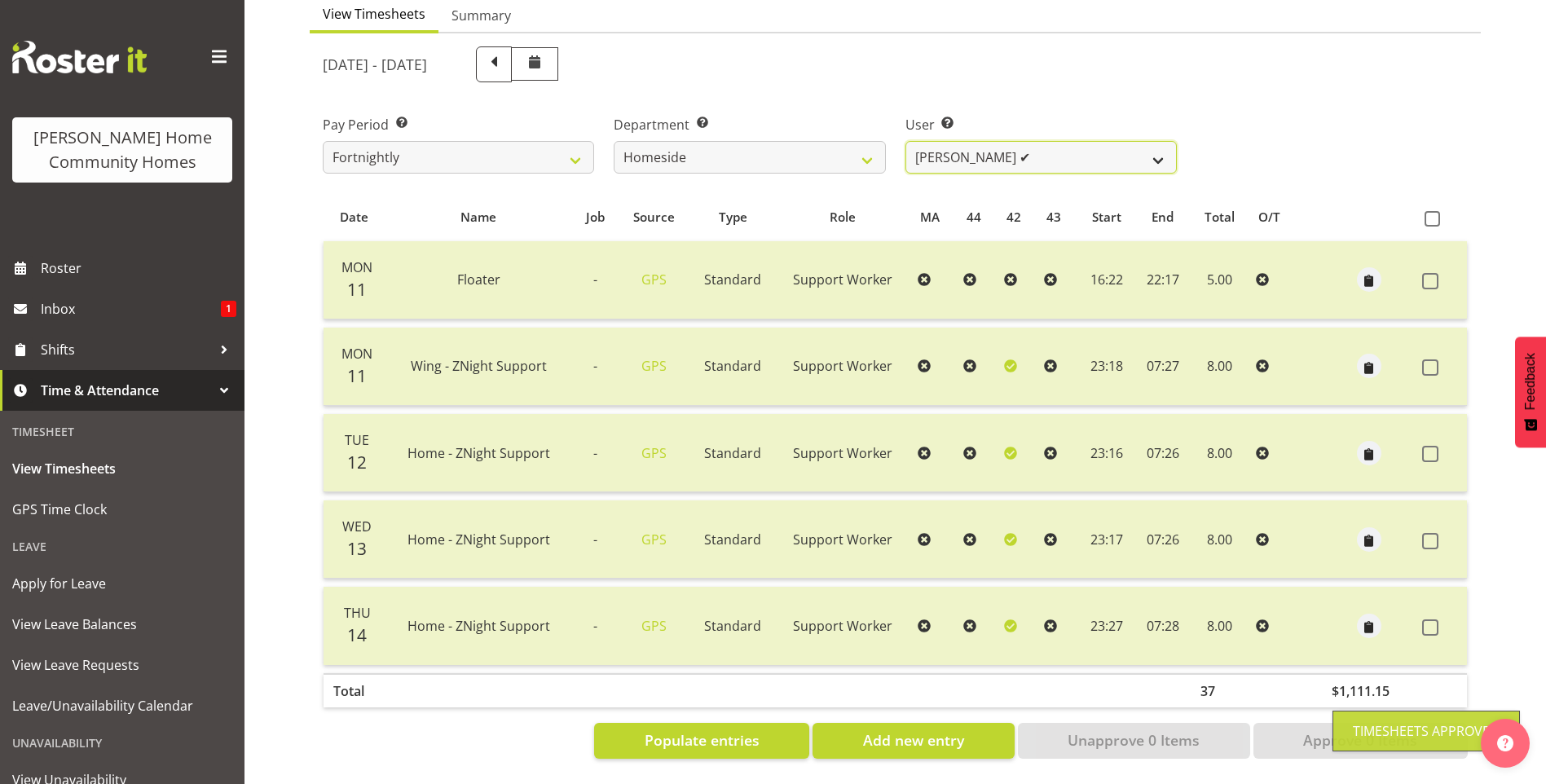
click at [938, 150] on select "Asiasiga Vili ❌ Billie-Rose Dunlop ❌ Brijesh (BK) Kachhadiya ✔ Cheenee Vargas ❌…" at bounding box center [1041, 157] width 272 height 33
select select "8540"
click at [905, 141] on select "Asiasiga Vili ❌ Billie-Rose Dunlop ❌ Brijesh (BK) Kachhadiya ✔ Cheenee Vargas ❌…" at bounding box center [1041, 157] width 272 height 33
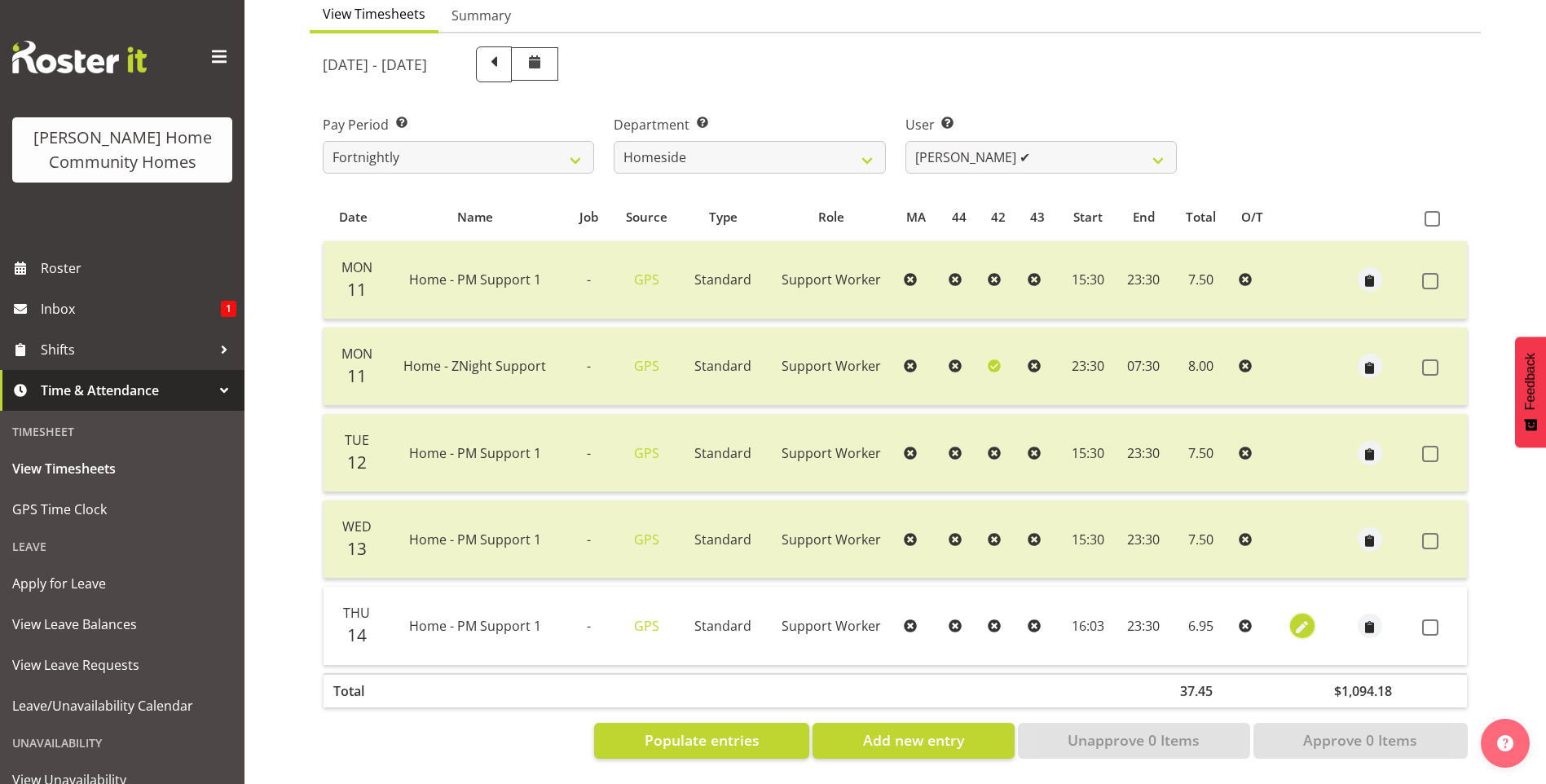
click at [1308, 613] on span "button" at bounding box center [1301, 625] width 19 height 24
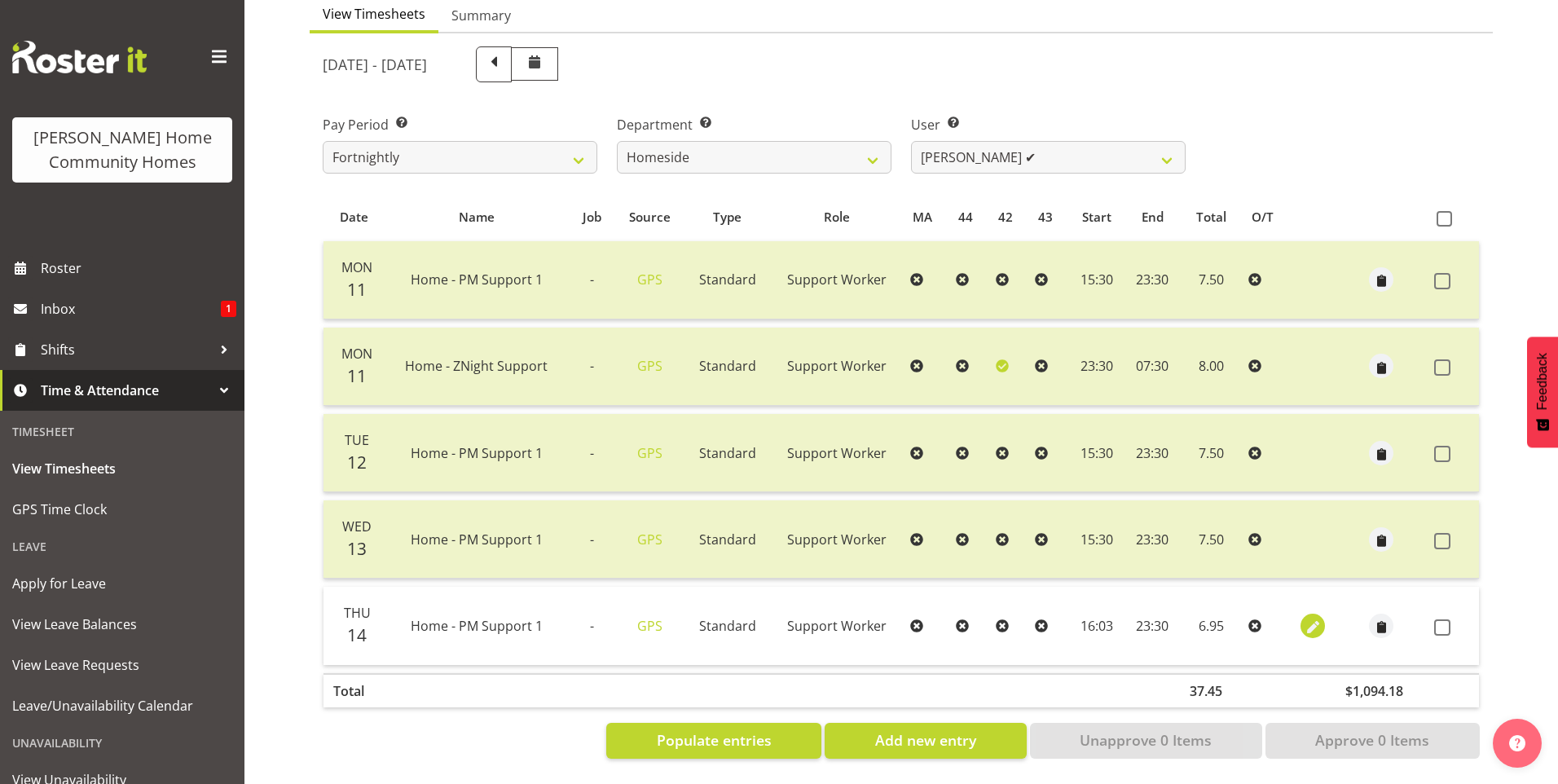
select select "Standard"
select select "7"
select select "2025"
select select "16"
select select "3"
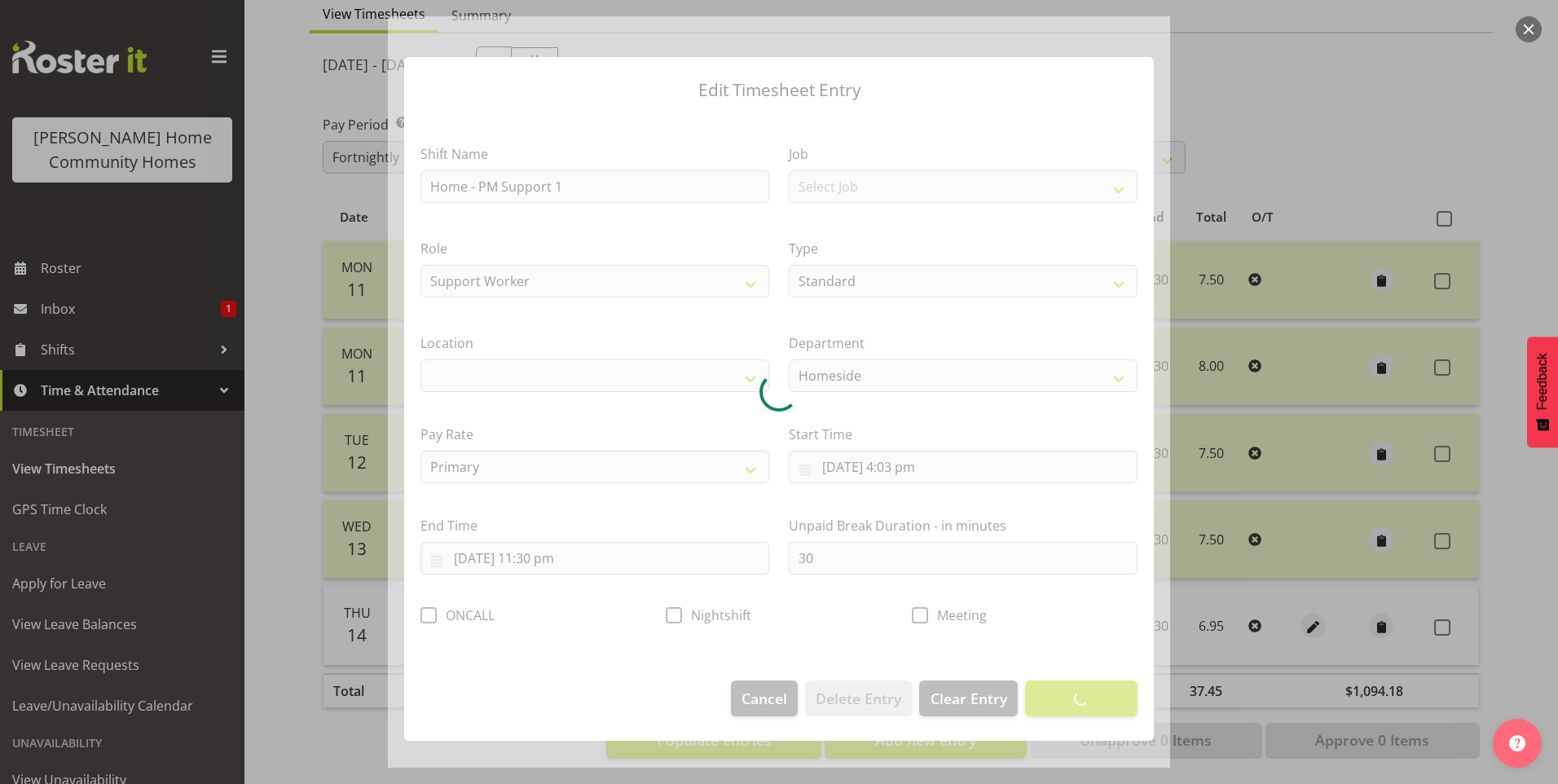
select select "1067"
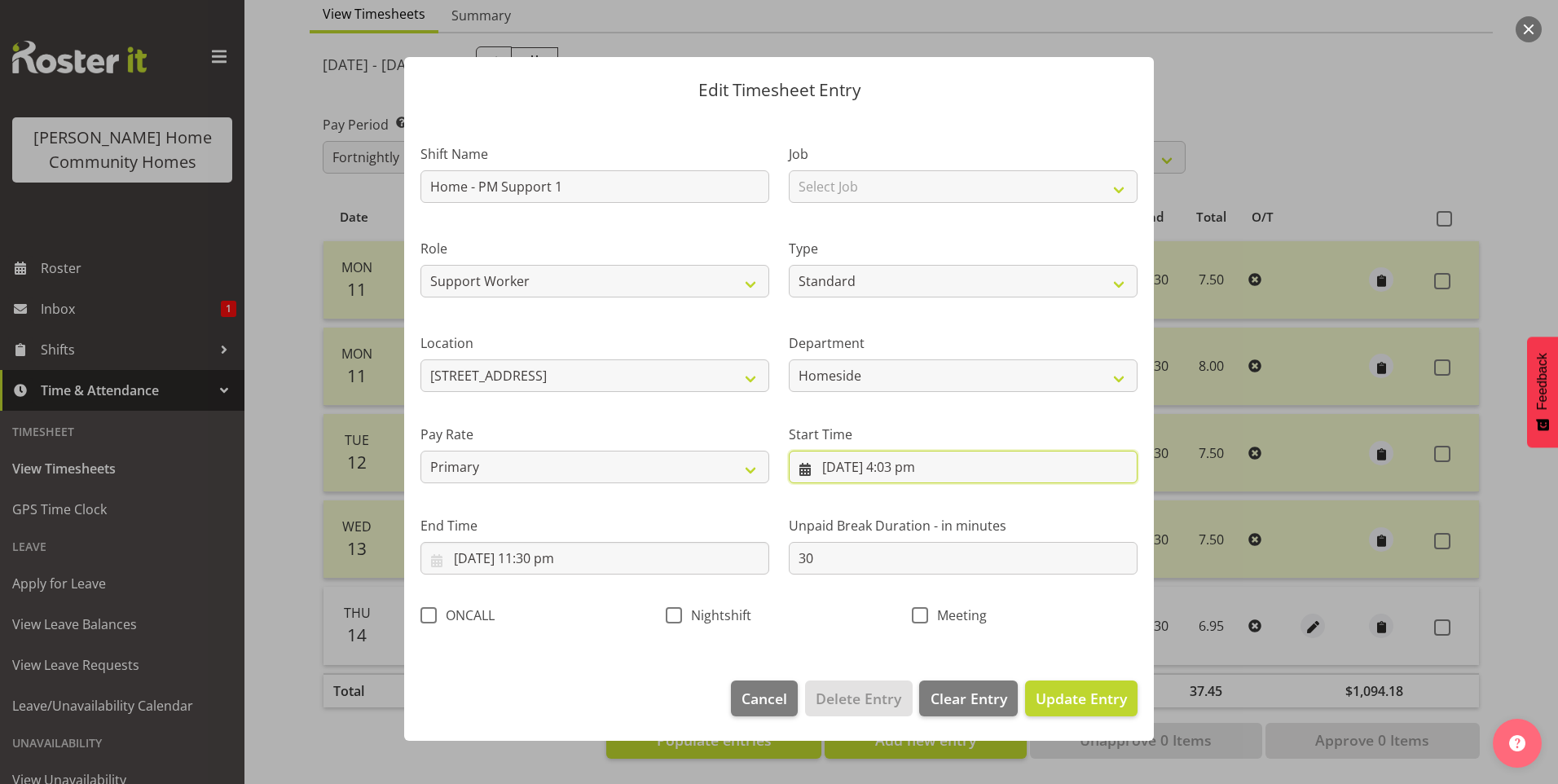
click at [906, 472] on input "14/08/2025, 4:03 pm" at bounding box center [963, 466] width 349 height 33
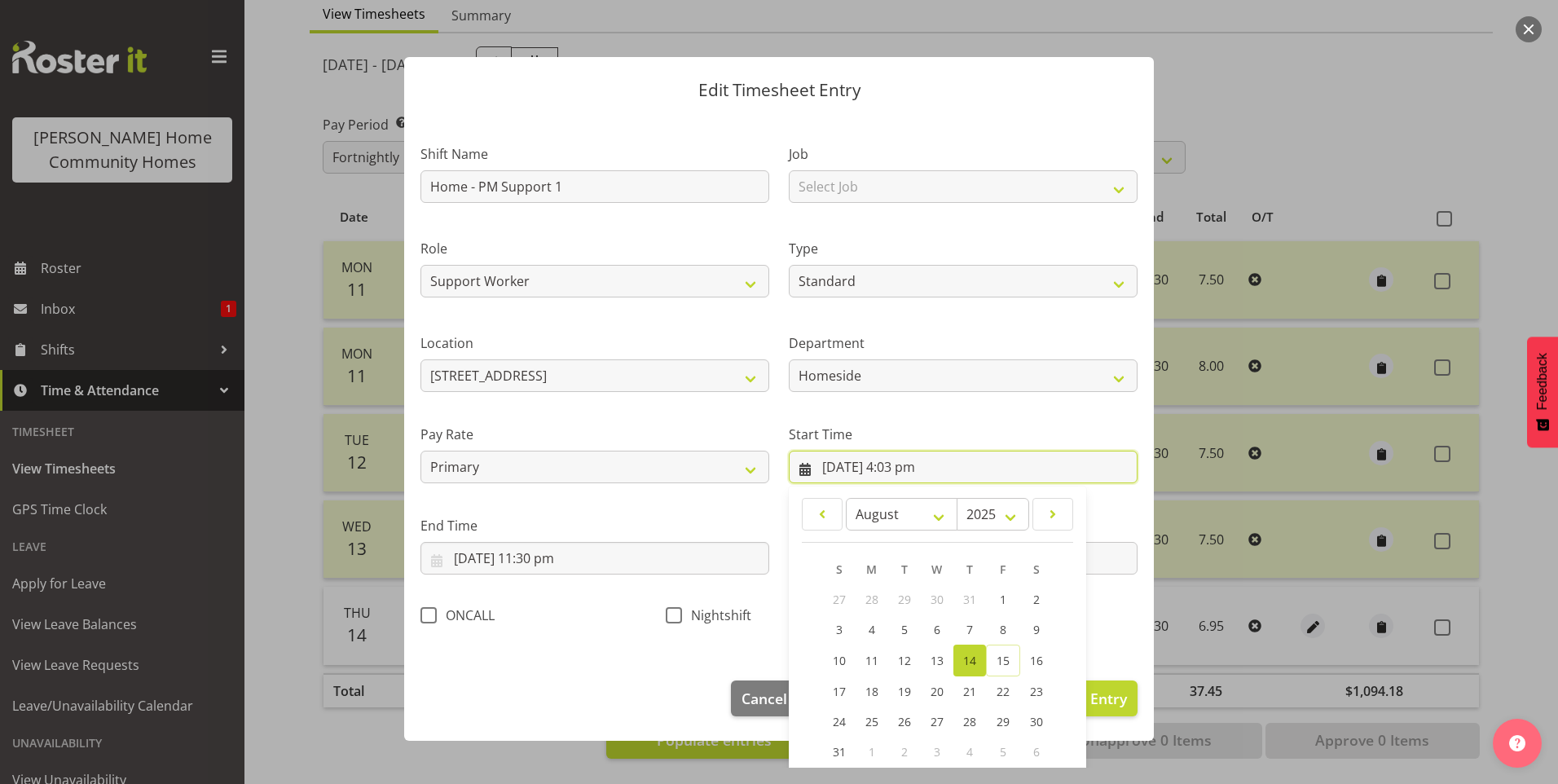
scroll to position [88, 0]
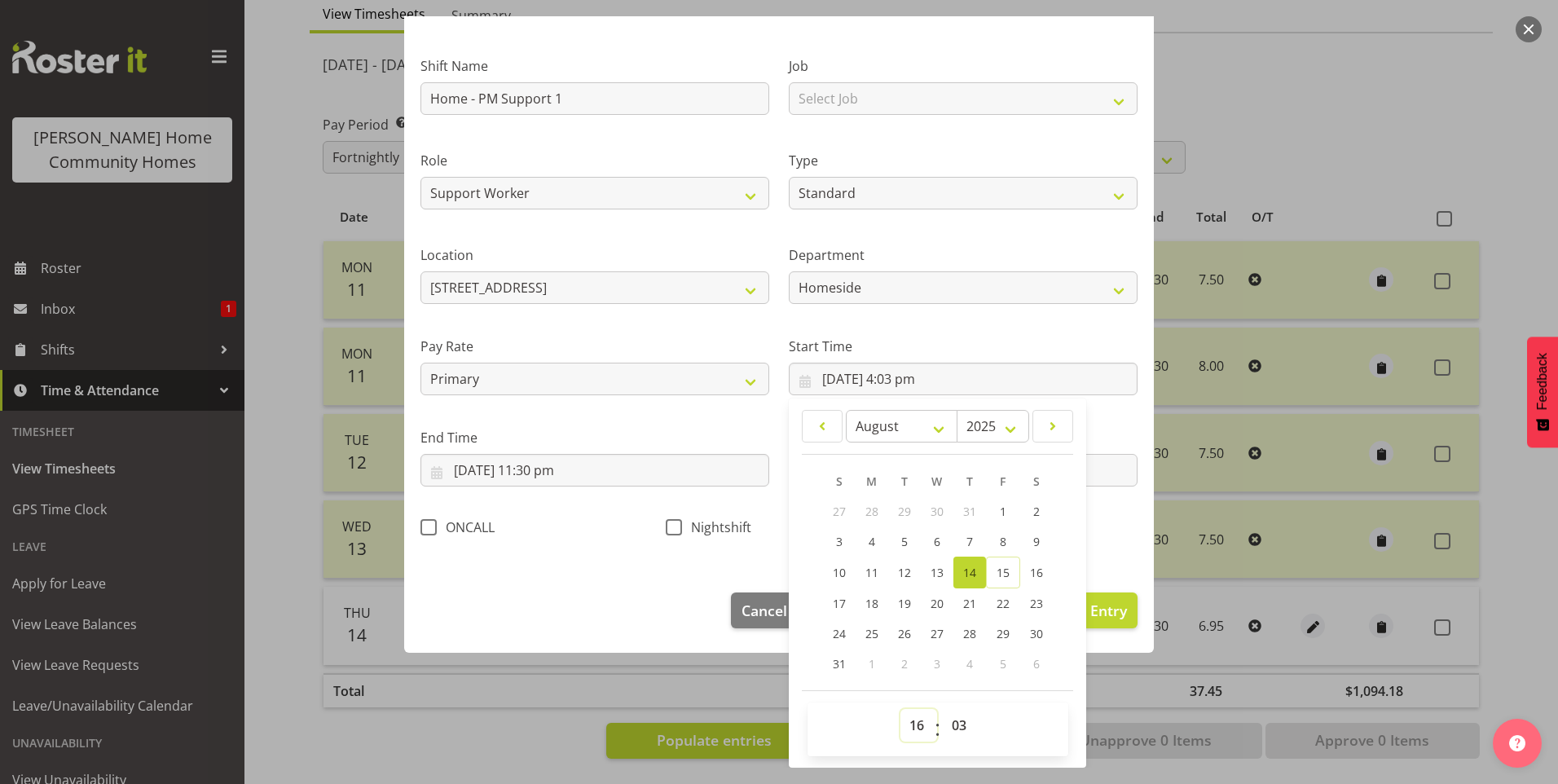
click at [909, 719] on select "00 01 02 03 04 05 06 07 08 09 10 11 12 13 14 15 16 17 18 19 20 21 22 23" at bounding box center [918, 725] width 36 height 33
select select "15"
click at [900, 709] on select "00 01 02 03 04 05 06 07 08 09 10 11 12 13 14 15 16 17 18 19 20 21 22 23" at bounding box center [918, 725] width 36 height 33
type input "14/08/2025, 3:03 pm"
click at [960, 724] on select "00 01 02 03 04 05 06 07 08 09 10 11 12 13 14 15 16 17 18 19 20 21 22 23 24 25 2…" at bounding box center [960, 725] width 36 height 33
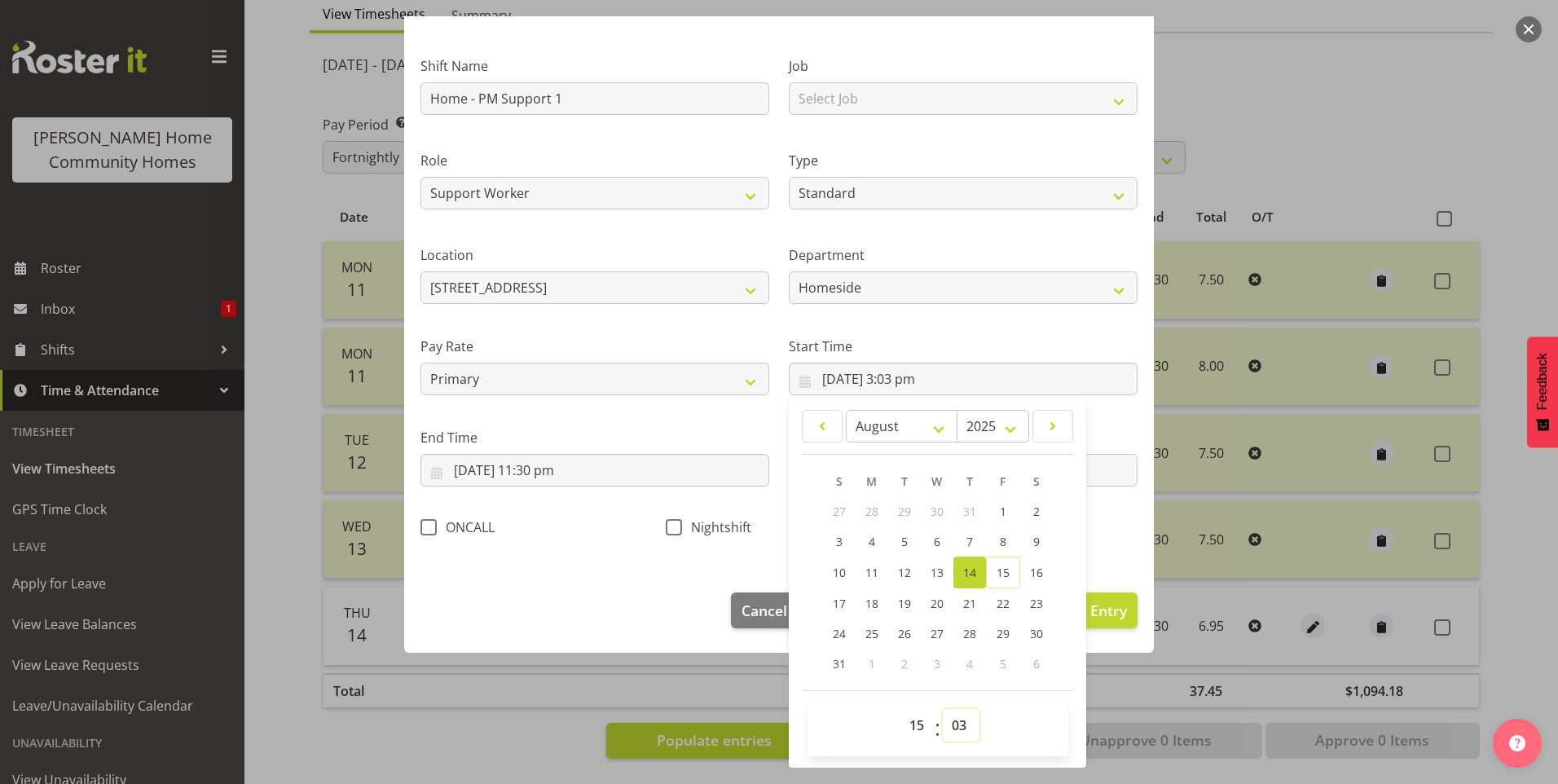
select select "30"
click at [943, 709] on select "00 01 02 03 04 05 06 07 08 09 10 11 12 13 14 15 16 17 18 19 20 21 22 23 24 25 2…" at bounding box center [960, 725] width 36 height 33
type input "14/08/2025, 3:30 pm"
click at [1103, 611] on span "Update Entry" at bounding box center [1081, 611] width 91 height 19
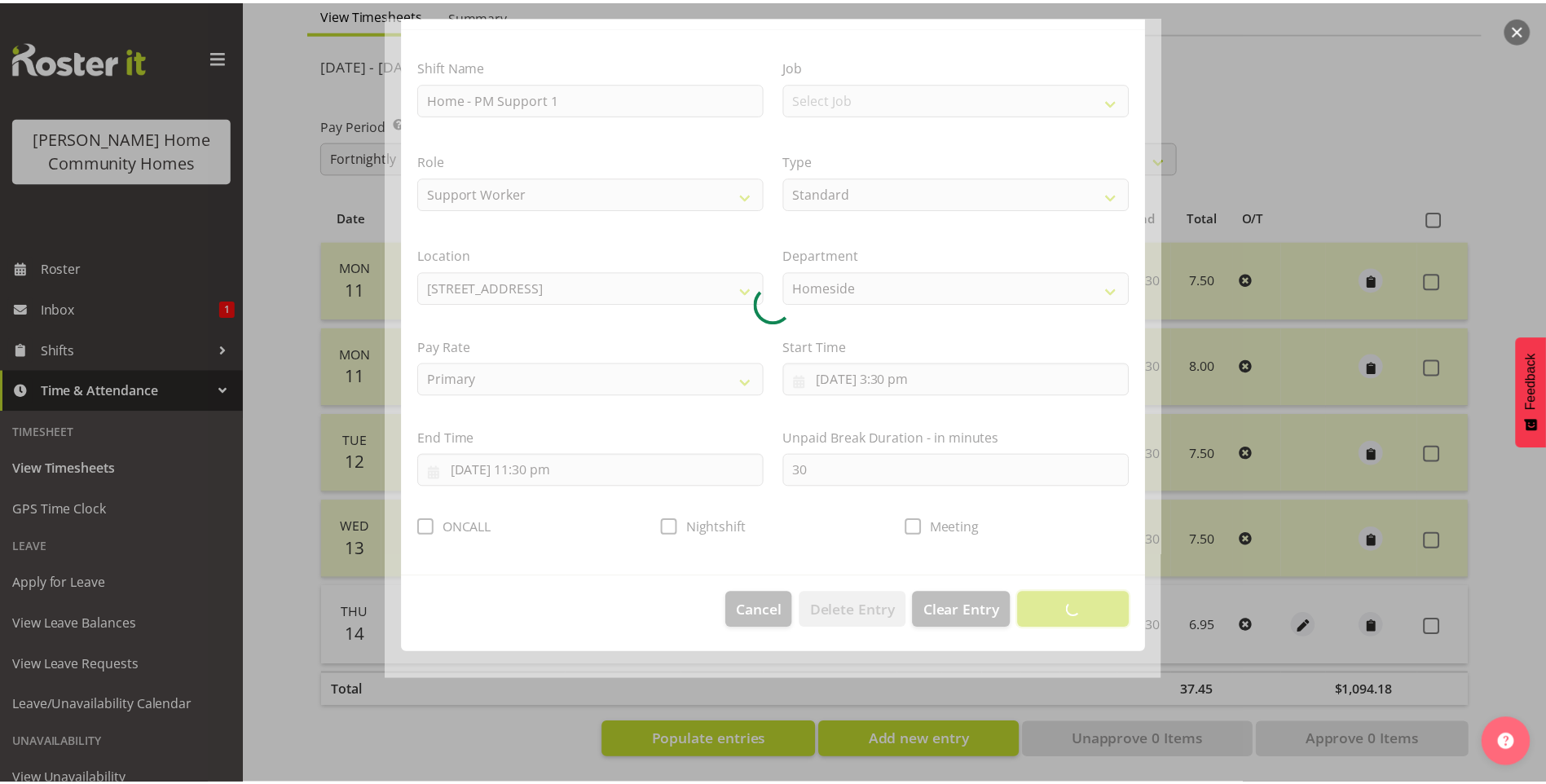
scroll to position [0, 0]
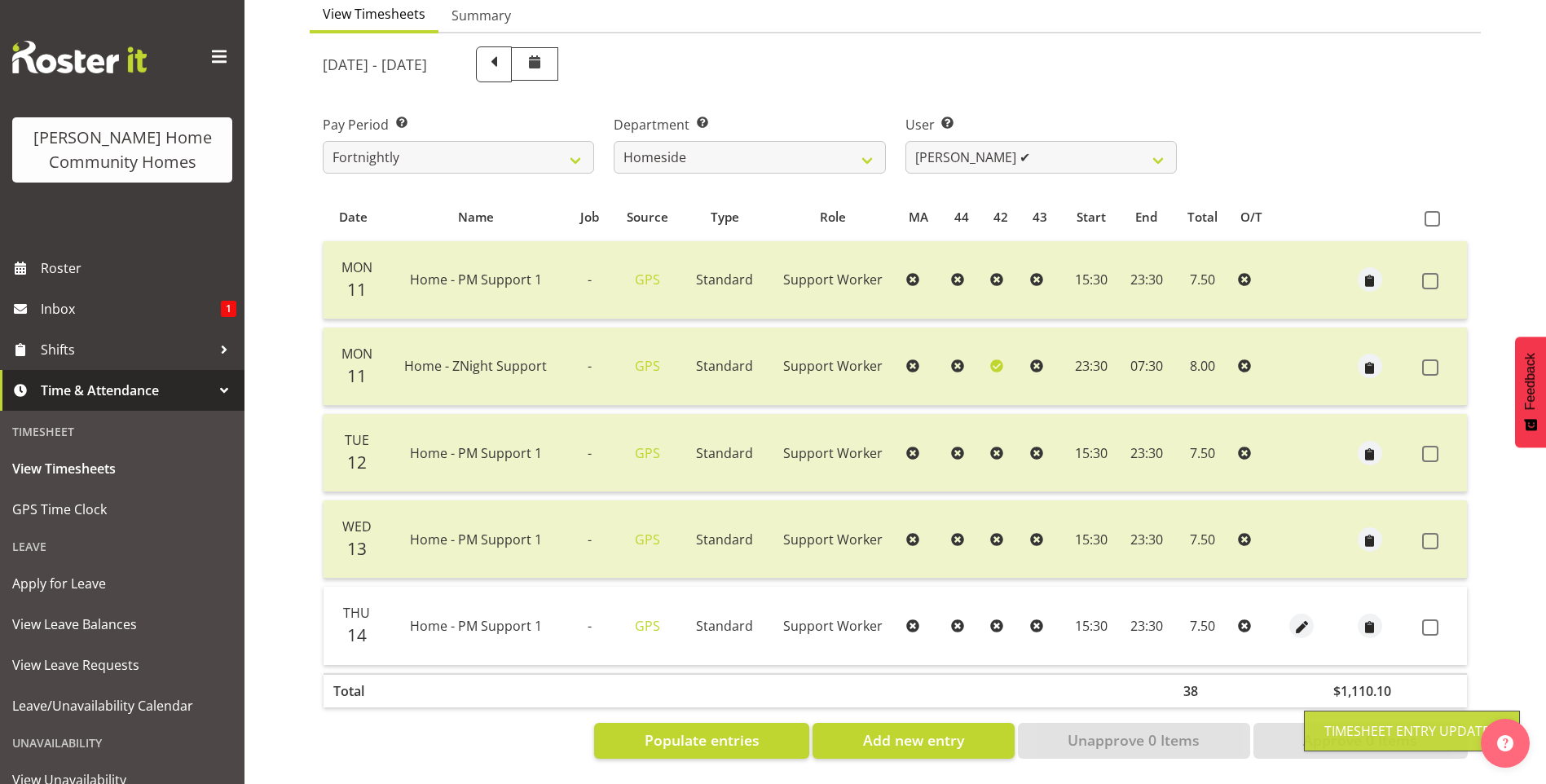
click at [1433, 619] on span at bounding box center [1430, 627] width 16 height 16
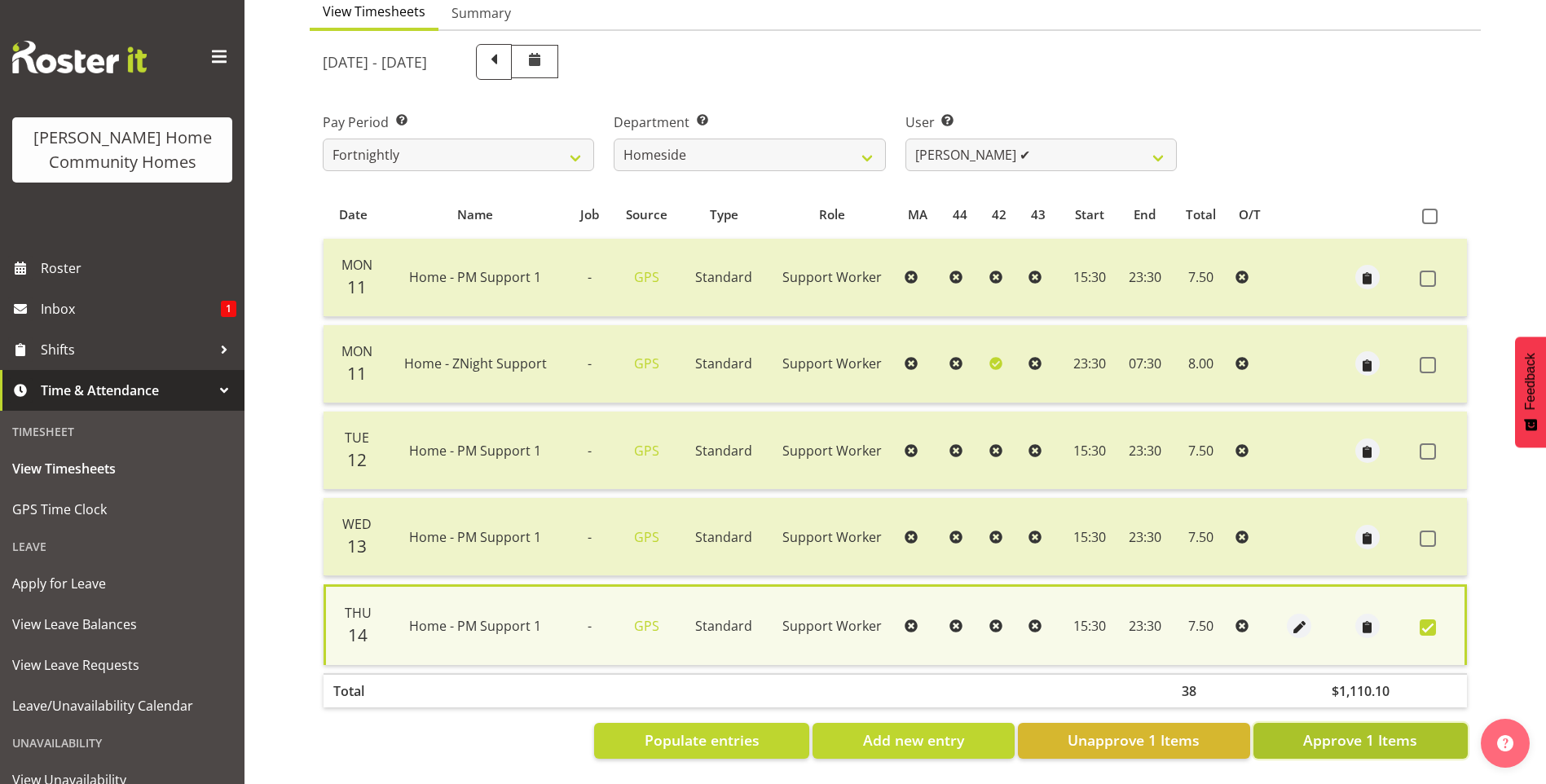
drag, startPoint x: 1331, startPoint y: 727, endPoint x: 1289, endPoint y: 683, distance: 60.8
click at [1331, 729] on span "Approve 1 Items" at bounding box center [1359, 740] width 114 height 21
checkbox input "false"
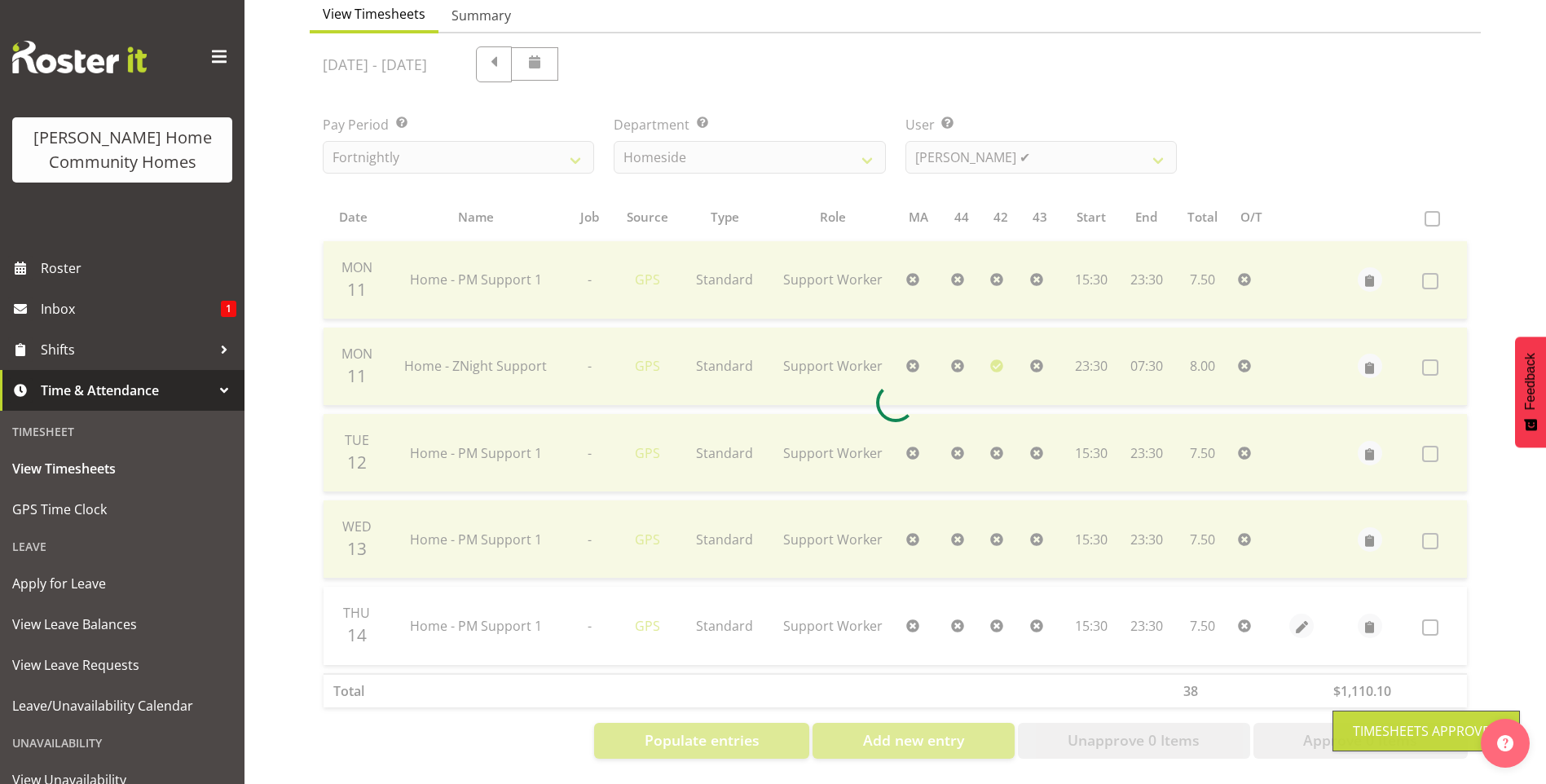
click at [962, 147] on div at bounding box center [895, 403] width 1171 height 738
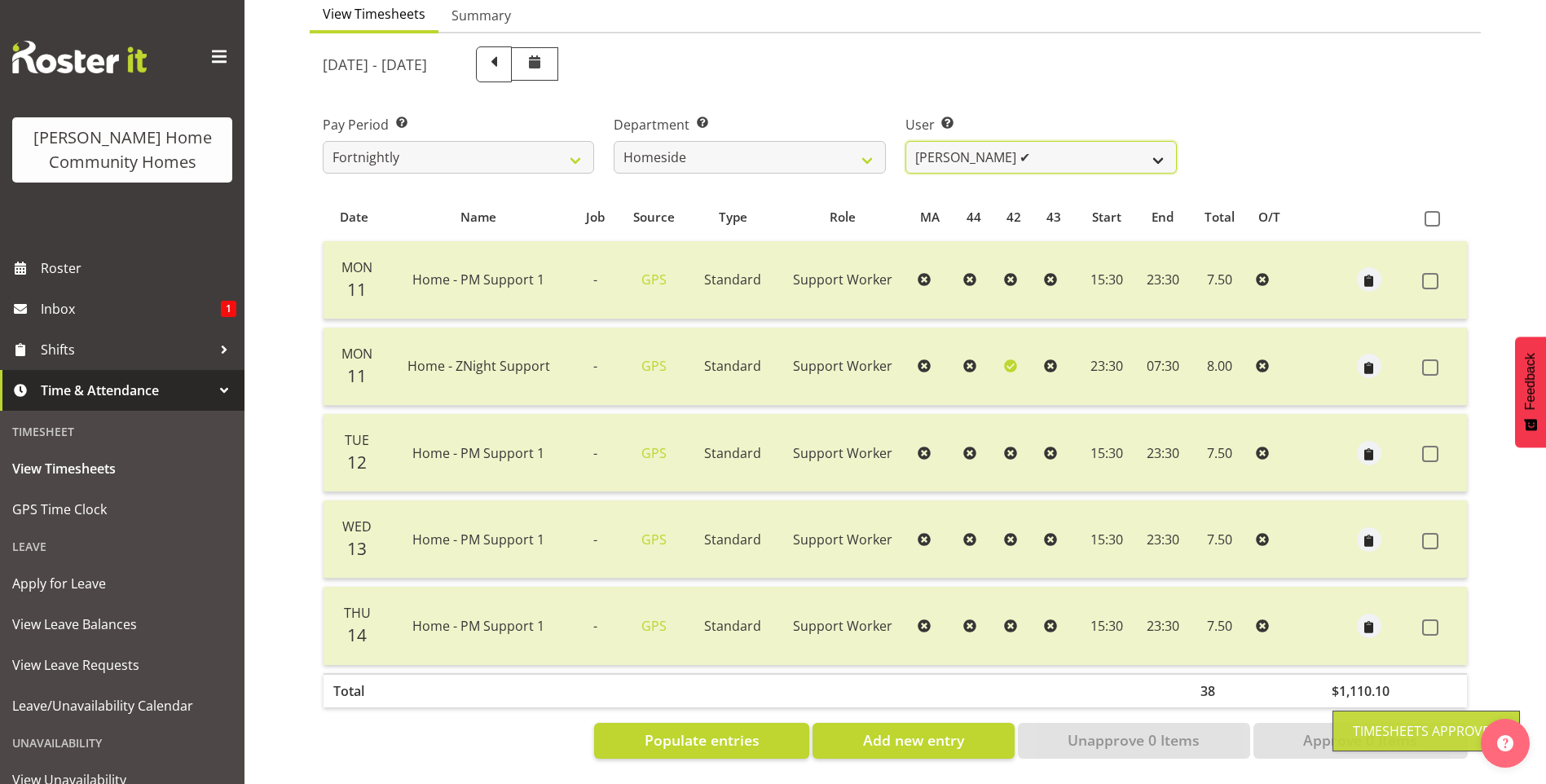
click at [962, 147] on select "Asiasiga Vili ❌ Billie-Rose Dunlop ❌ Brijesh (BK) Kachhadiya ✔ Cheenee Vargas ❌…" at bounding box center [1041, 157] width 272 height 33
select select "8527"
click at [905, 141] on select "Asiasiga Vili ❌ Billie-Rose Dunlop ❌ Brijesh (BK) Kachhadiya ✔ Cheenee Vargas ❌…" at bounding box center [1041, 157] width 272 height 33
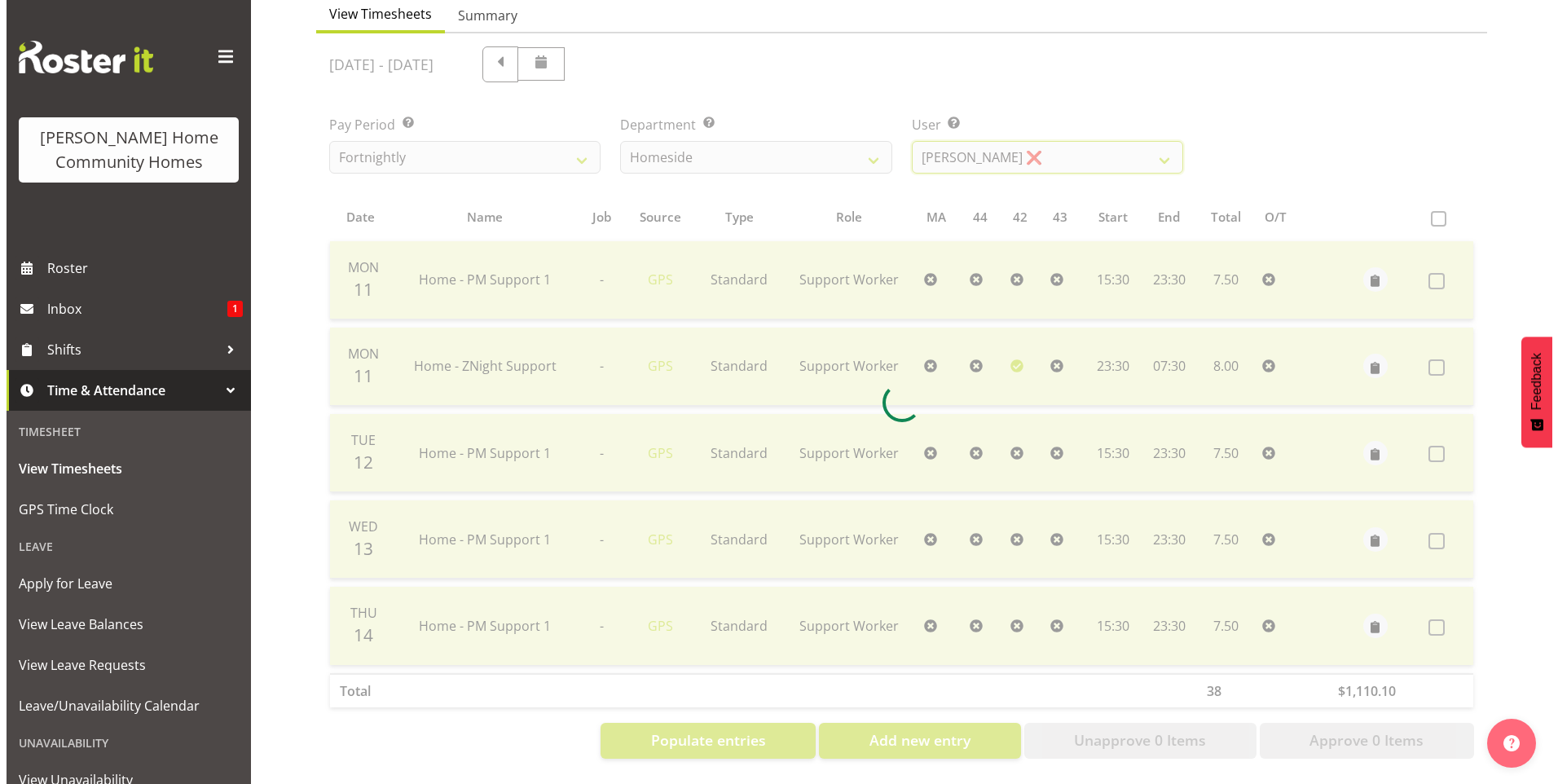
scroll to position [89, 0]
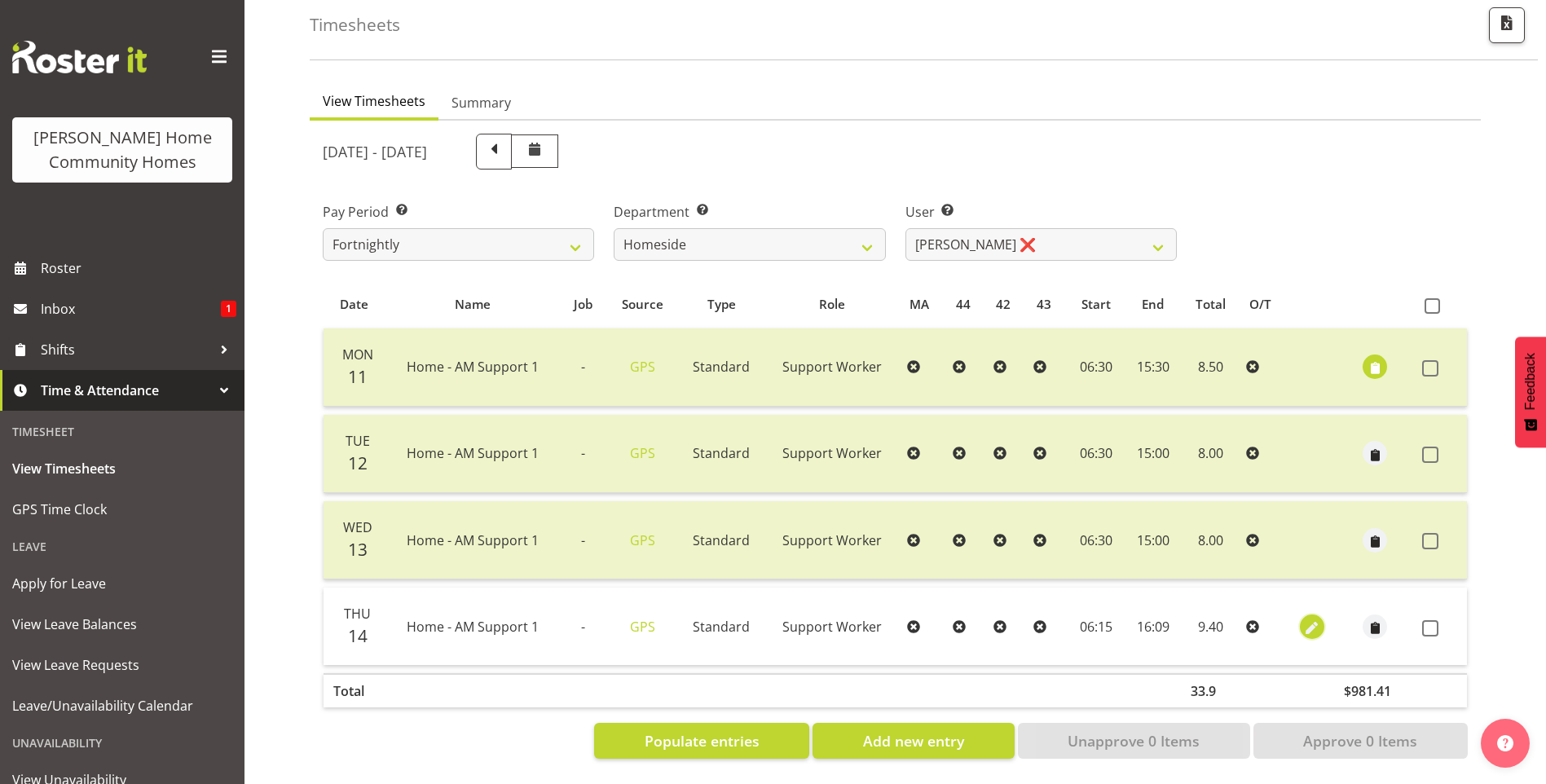
click at [1311, 619] on span "button" at bounding box center [1311, 627] width 19 height 19
select select "Standard"
select select "7"
select select "2025"
select select "6"
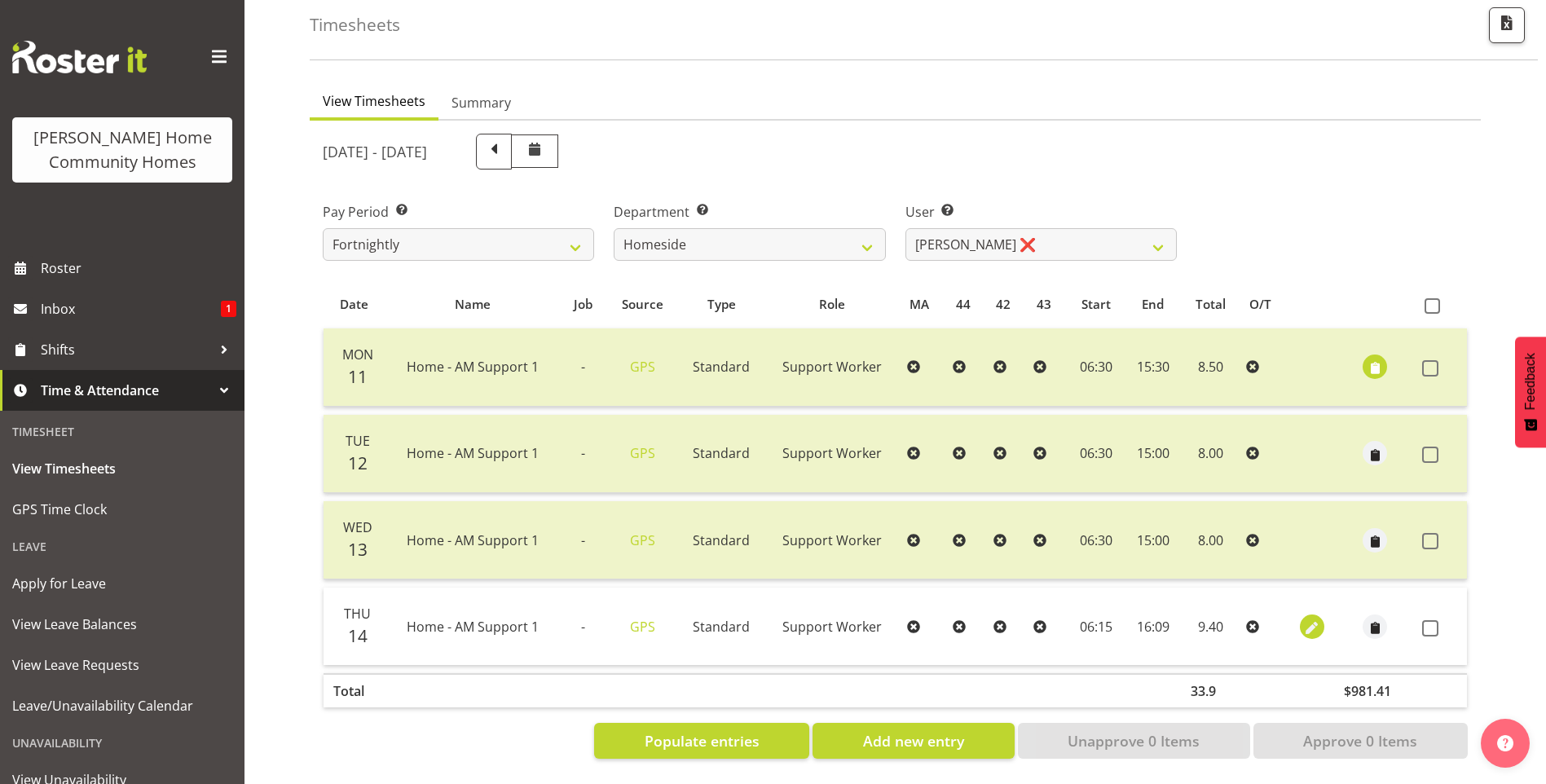
select select "15"
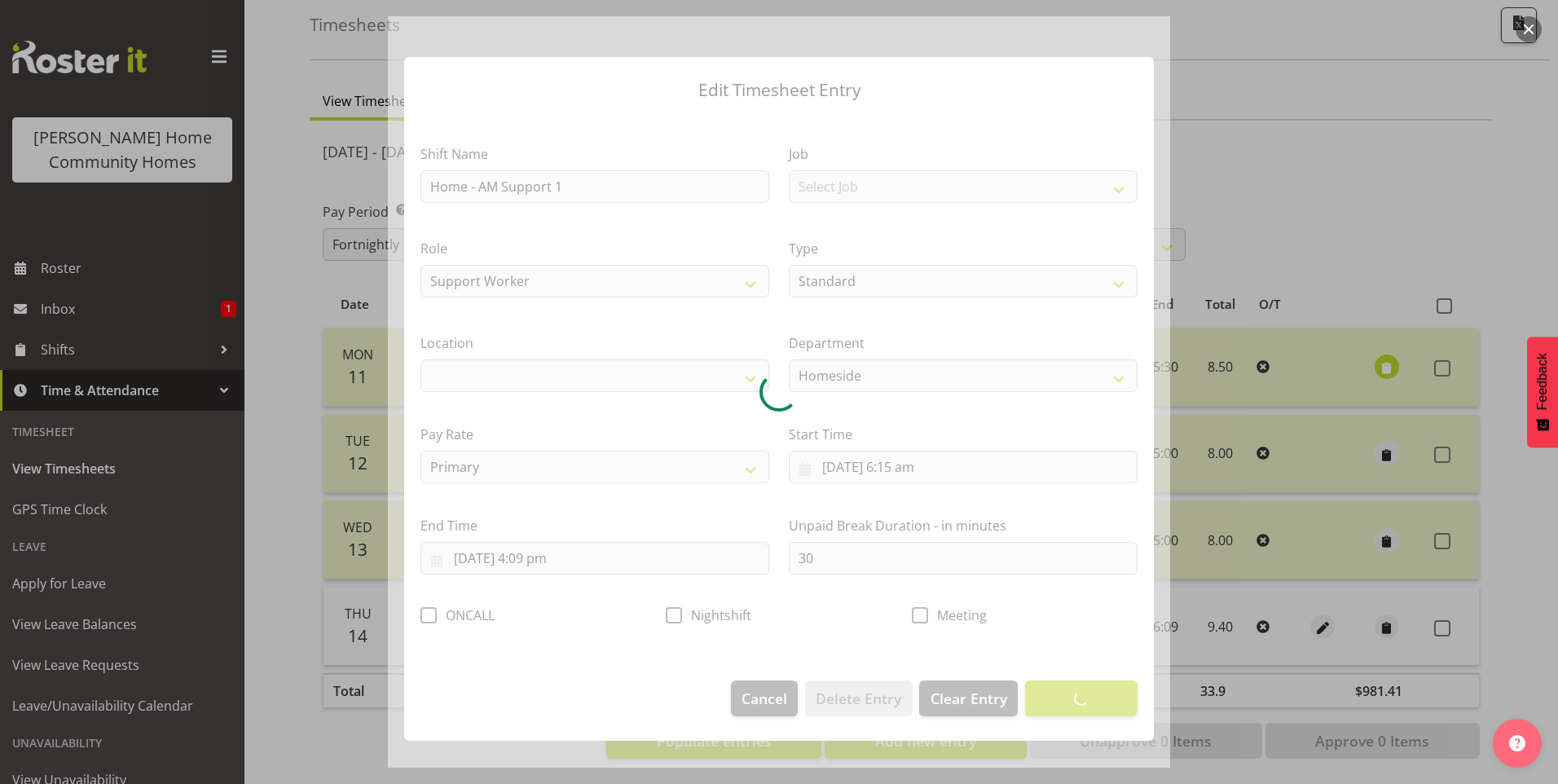
select select "1067"
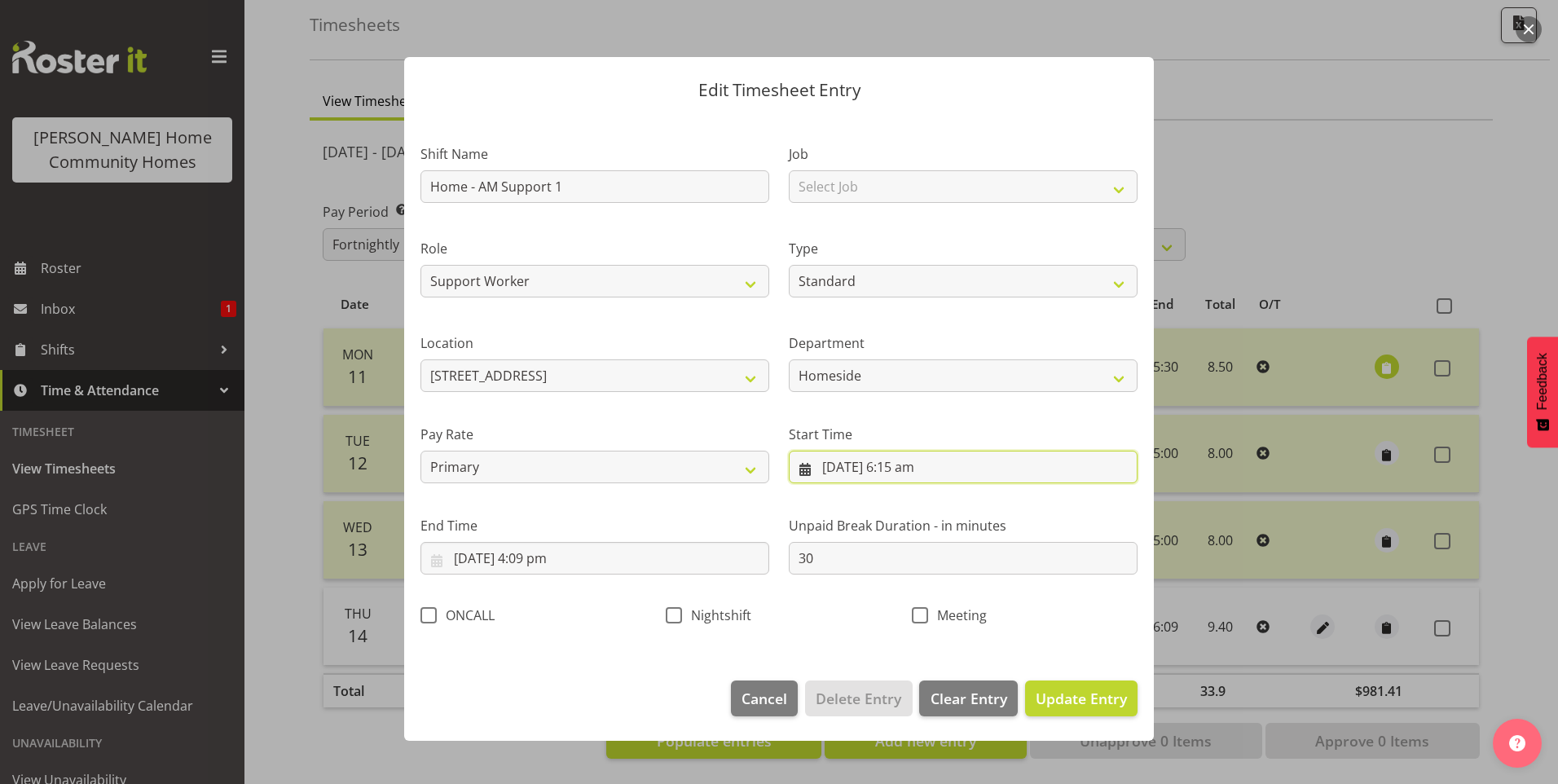
click at [922, 473] on input "14/08/2025, 6:15 am" at bounding box center [963, 466] width 349 height 33
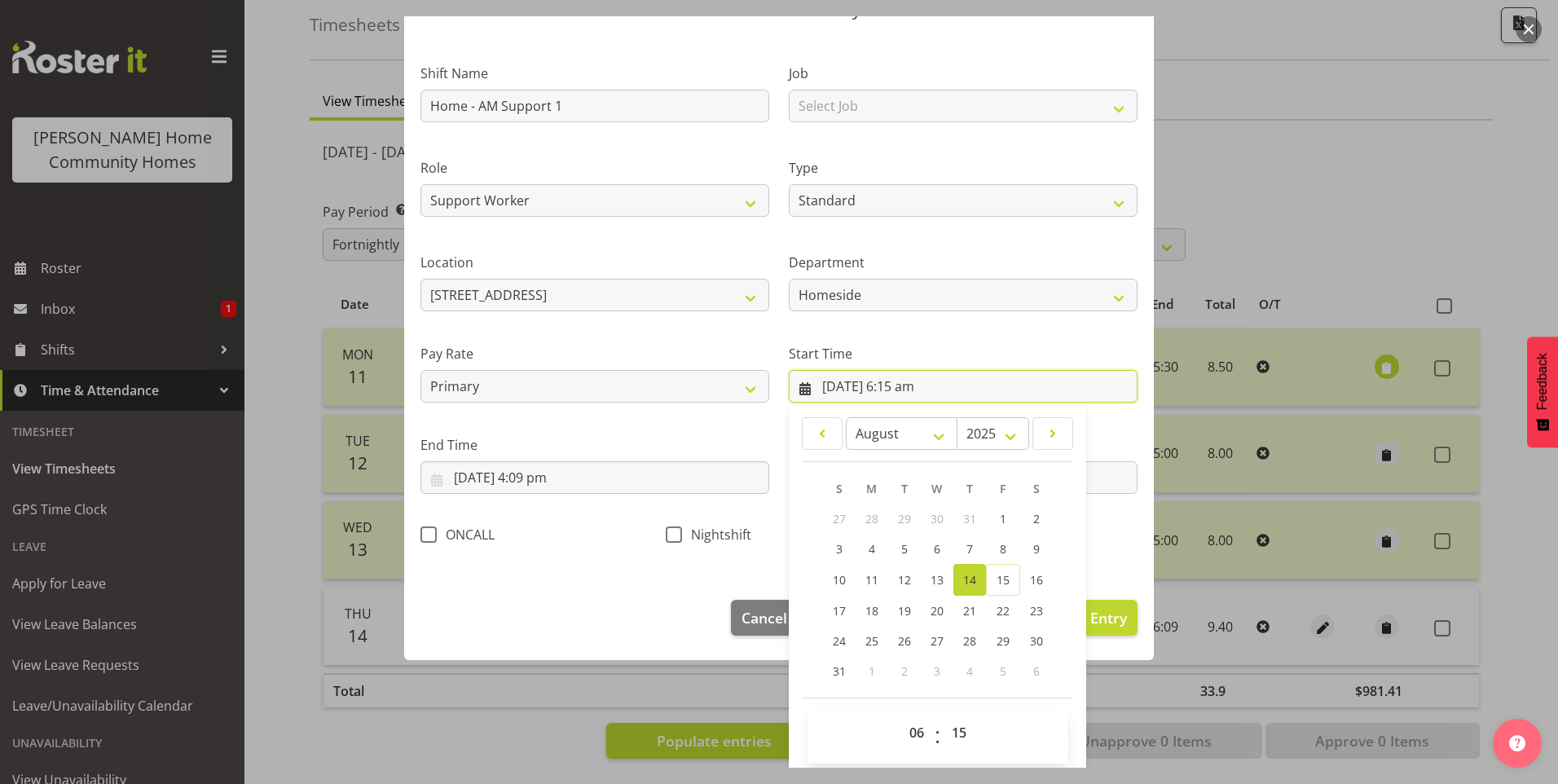
scroll to position [88, 0]
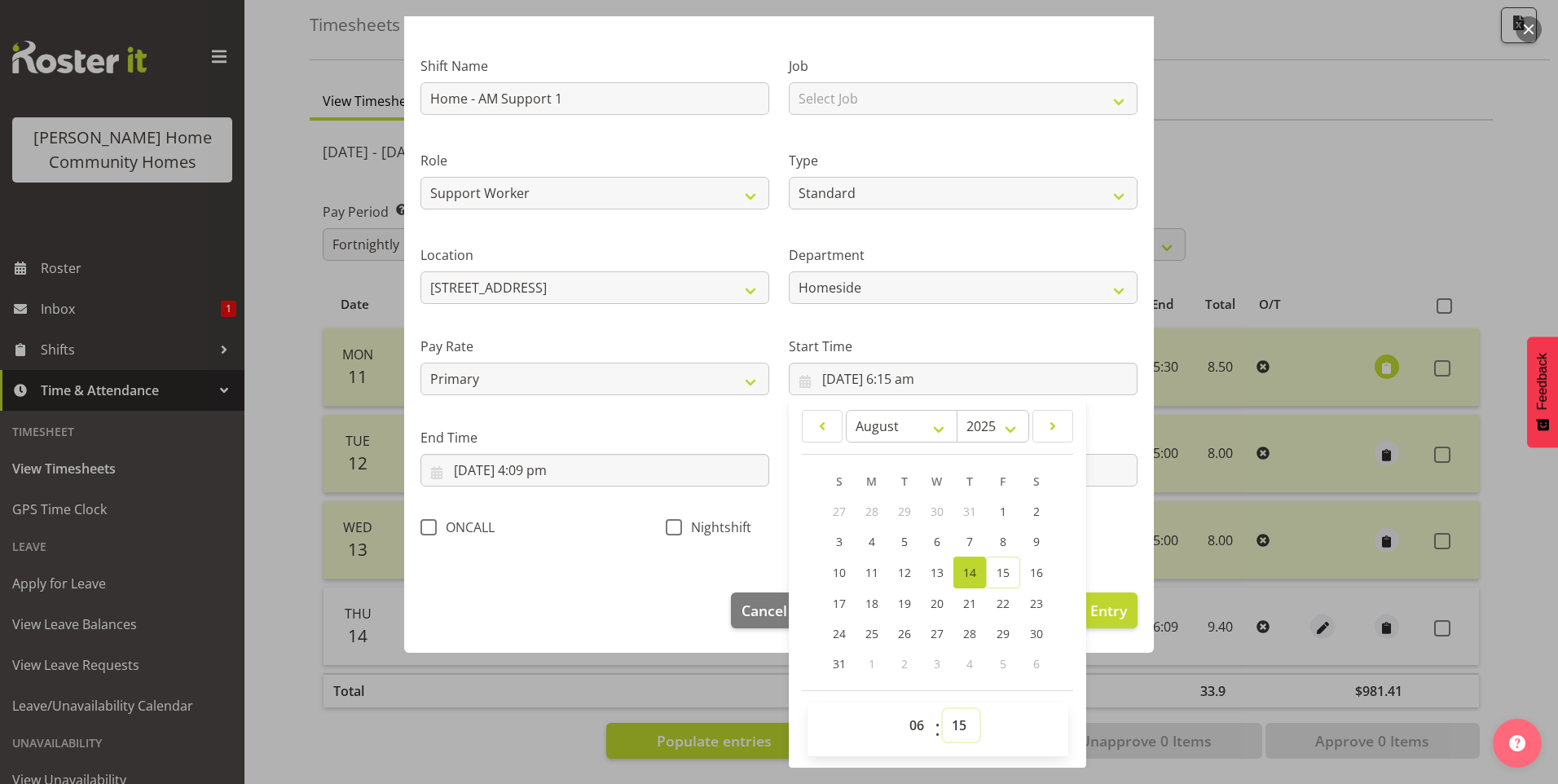
click at [960, 730] on select "00 01 02 03 04 05 06 07 08 09 10 11 12 13 14 15 16 17 18 19 20 21 22 23 24 25 2…" at bounding box center [960, 725] width 36 height 33
select select "30"
click at [943, 709] on select "00 01 02 03 04 05 06 07 08 09 10 11 12 13 14 15 16 17 18 19 20 21 22 23 24 25 2…" at bounding box center [960, 725] width 36 height 33
type input "14/08/2025, 6:30 am"
click at [559, 477] on input "14/08/2025, 4:09 pm" at bounding box center [595, 470] width 349 height 33
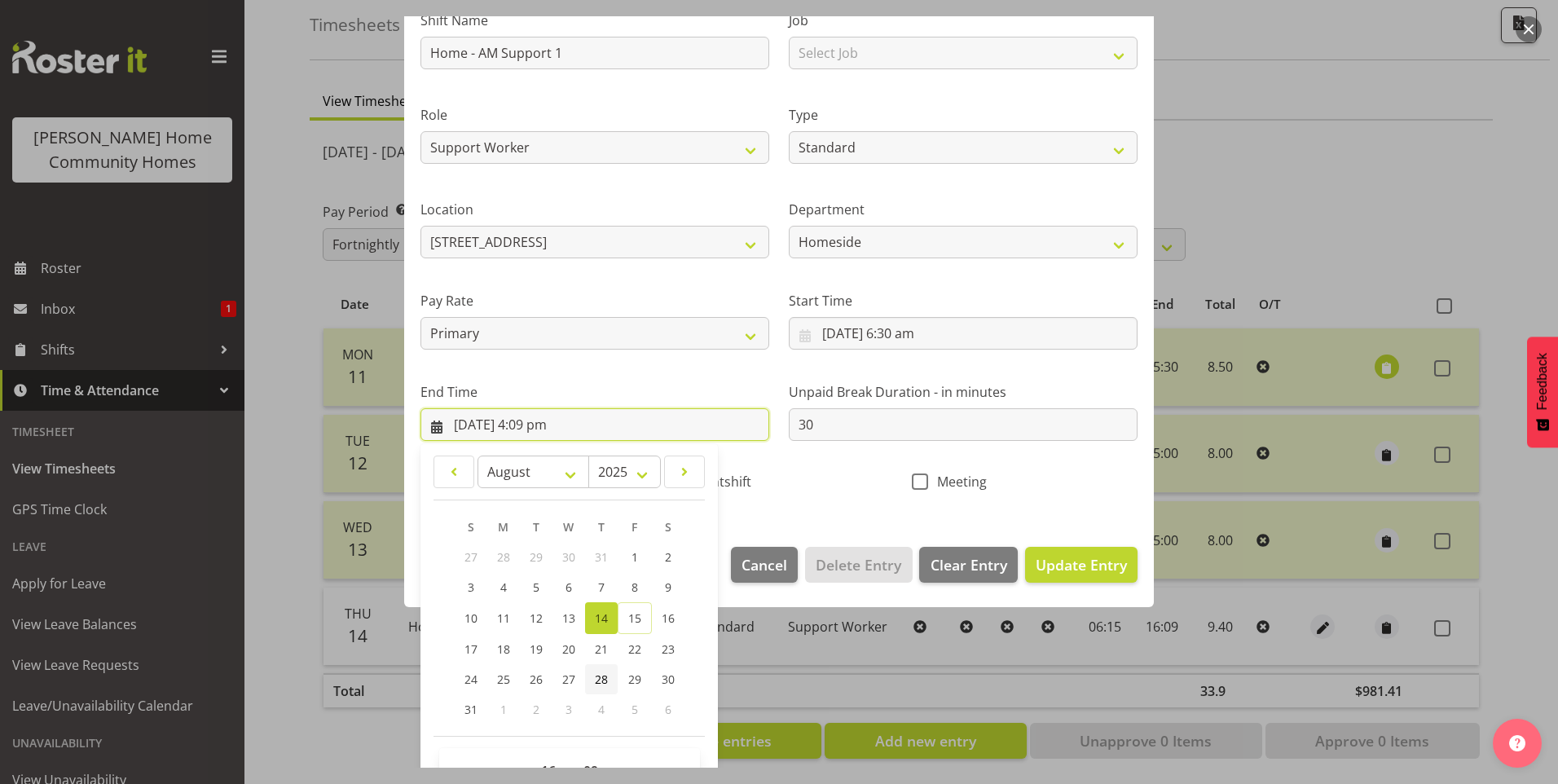
scroll to position [180, 0]
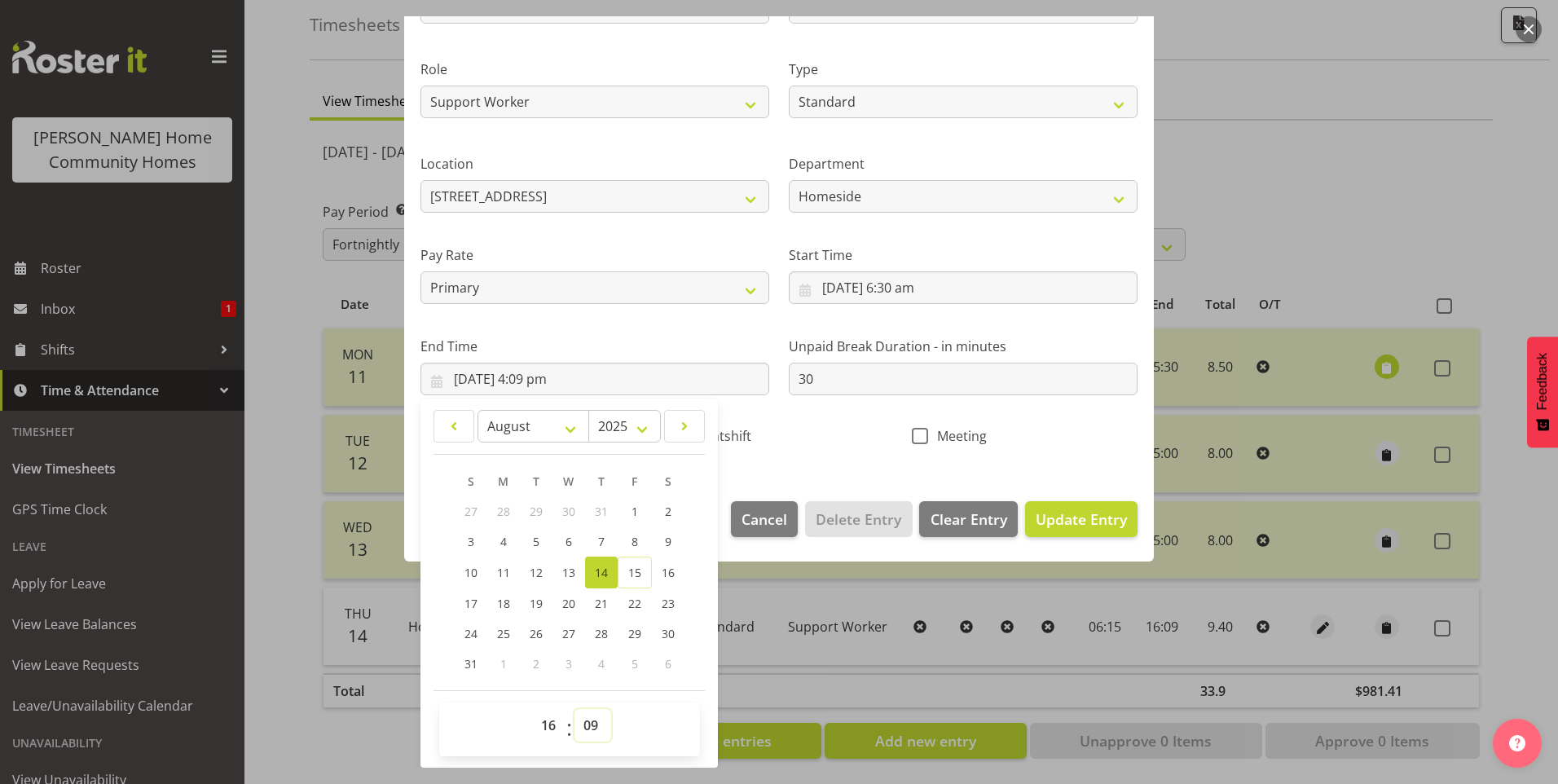
click at [587, 723] on select "00 01 02 03 04 05 06 07 08 09 10 11 12 13 14 15 16 17 18 19 20 21 22 23 24 25 2…" at bounding box center [592, 725] width 36 height 33
select select "0"
click at [575, 709] on select "00 01 02 03 04 05 06 07 08 09 10 11 12 13 14 15 16 17 18 19 20 21 22 23 24 25 2…" at bounding box center [592, 725] width 36 height 33
type input "14/08/2025, 4:00 pm"
click at [1070, 517] on span "Update Entry" at bounding box center [1081, 519] width 91 height 19
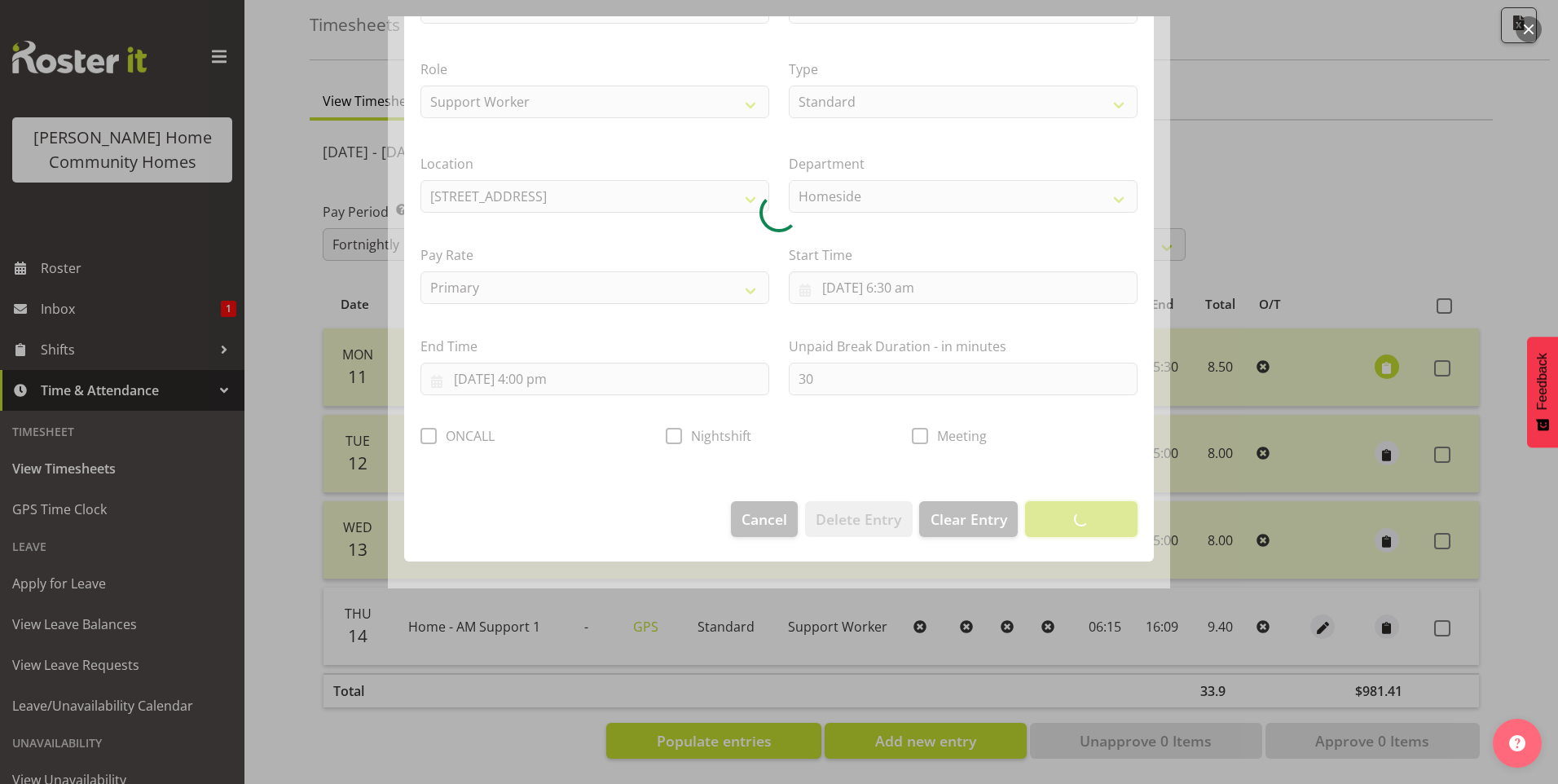
scroll to position [0, 0]
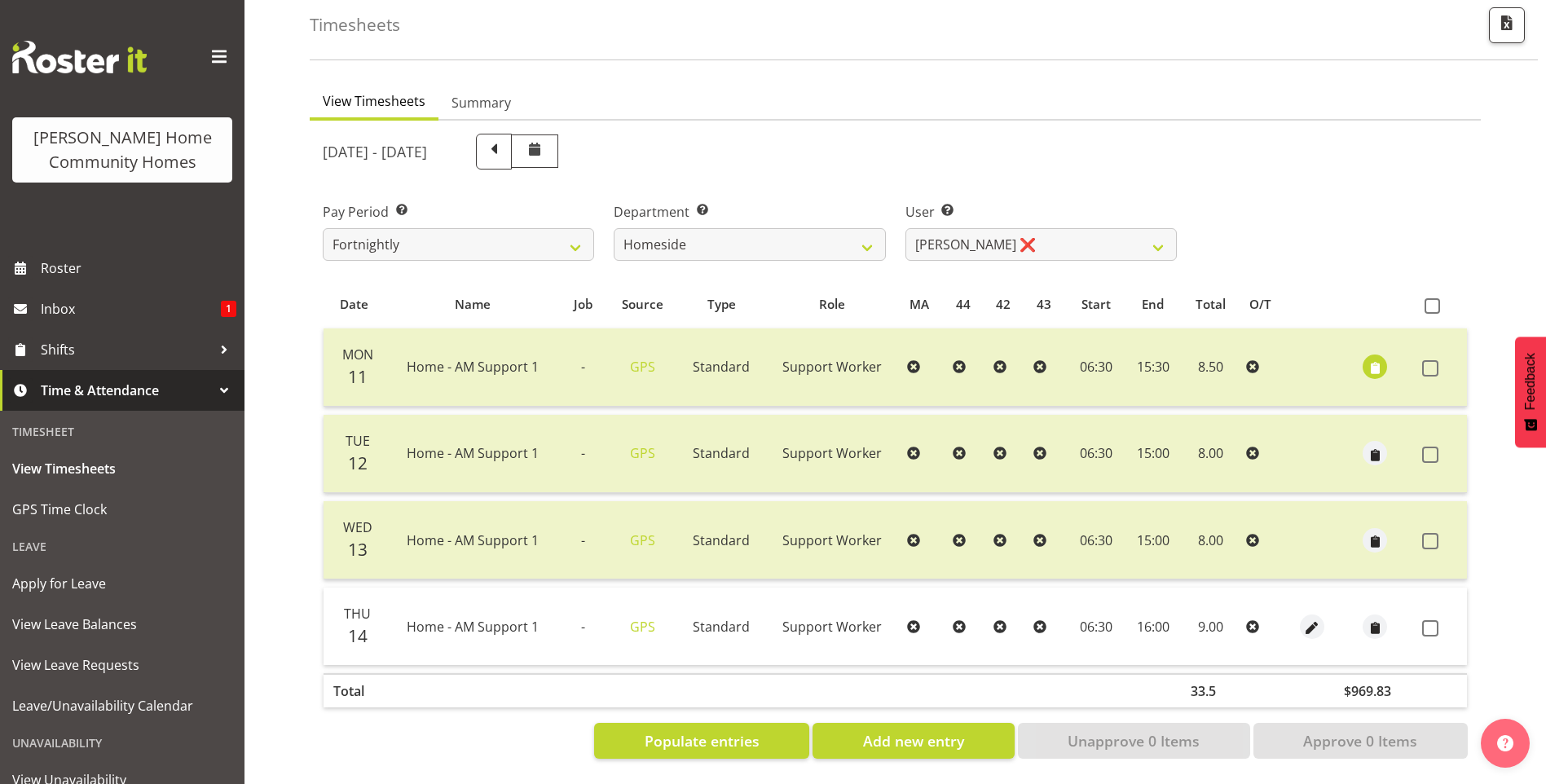
click at [1437, 620] on span at bounding box center [1430, 628] width 16 height 16
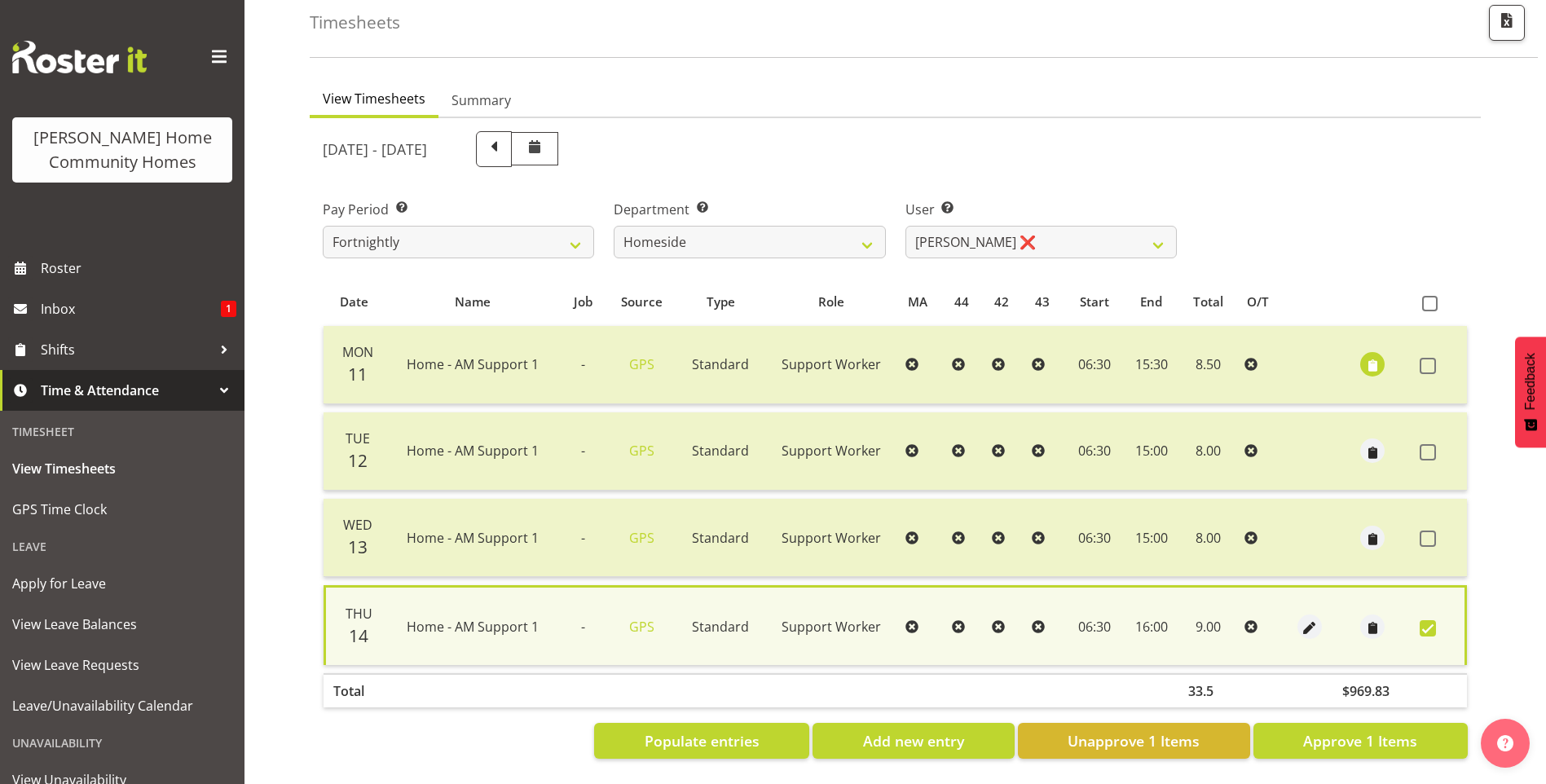
click at [1430, 620] on span at bounding box center [1427, 628] width 16 height 16
checkbox input "false"
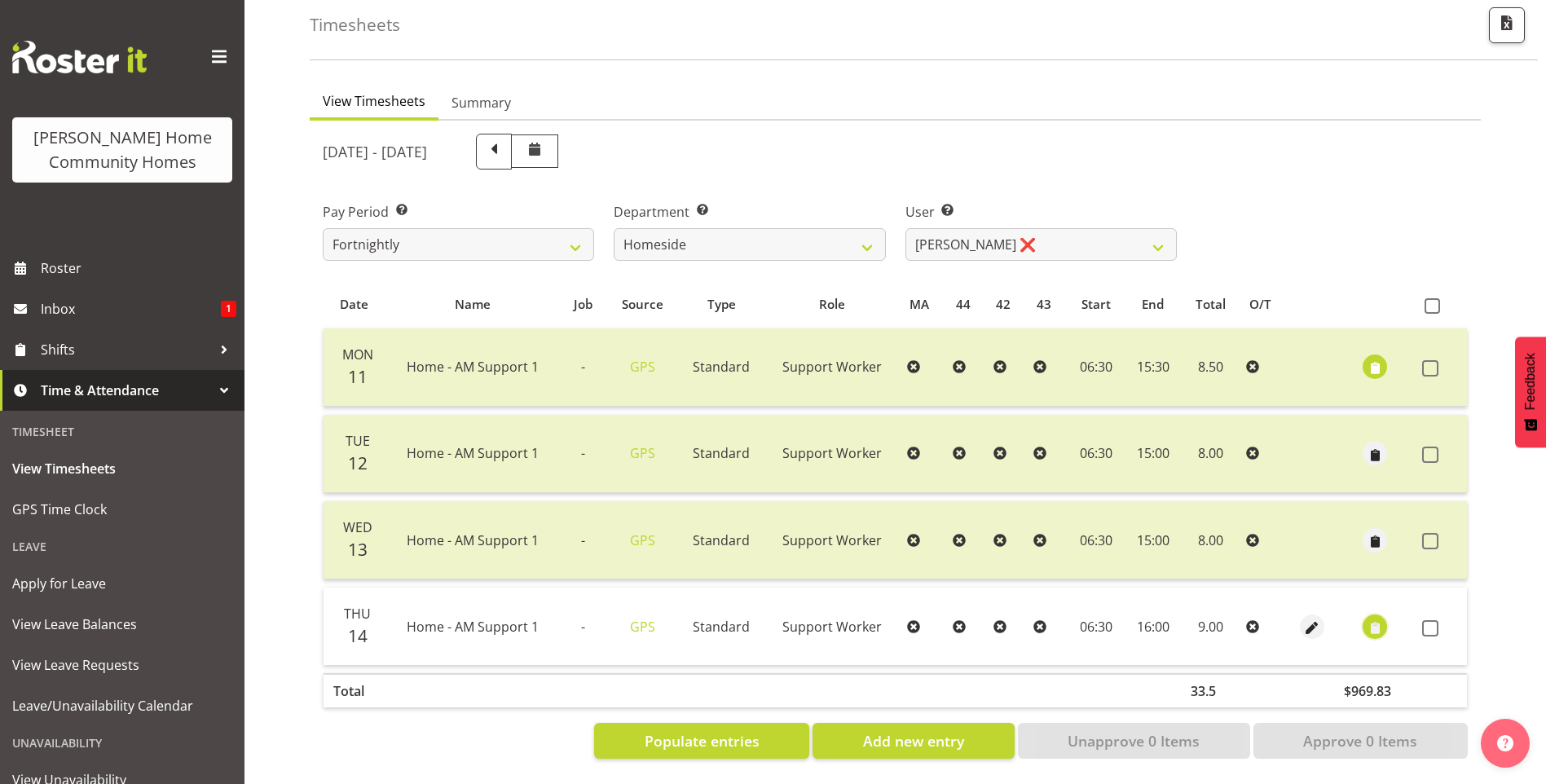
click at [1378, 619] on span "button" at bounding box center [1374, 627] width 19 height 19
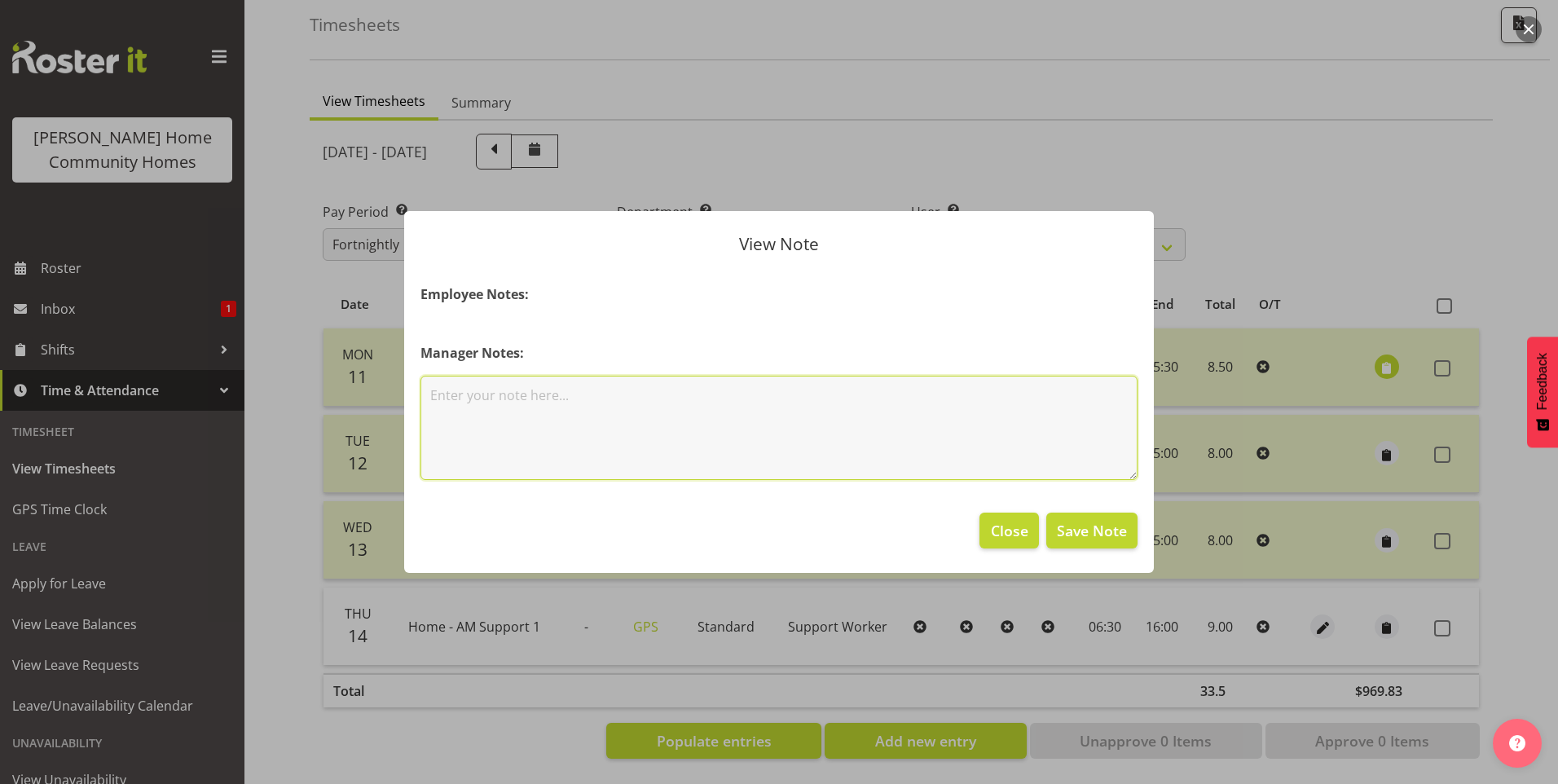
click at [556, 397] on textarea at bounding box center [779, 427] width 717 height 104
type textarea "Staff Meeting"
click at [1135, 542] on button "Save Note" at bounding box center [1091, 530] width 91 height 36
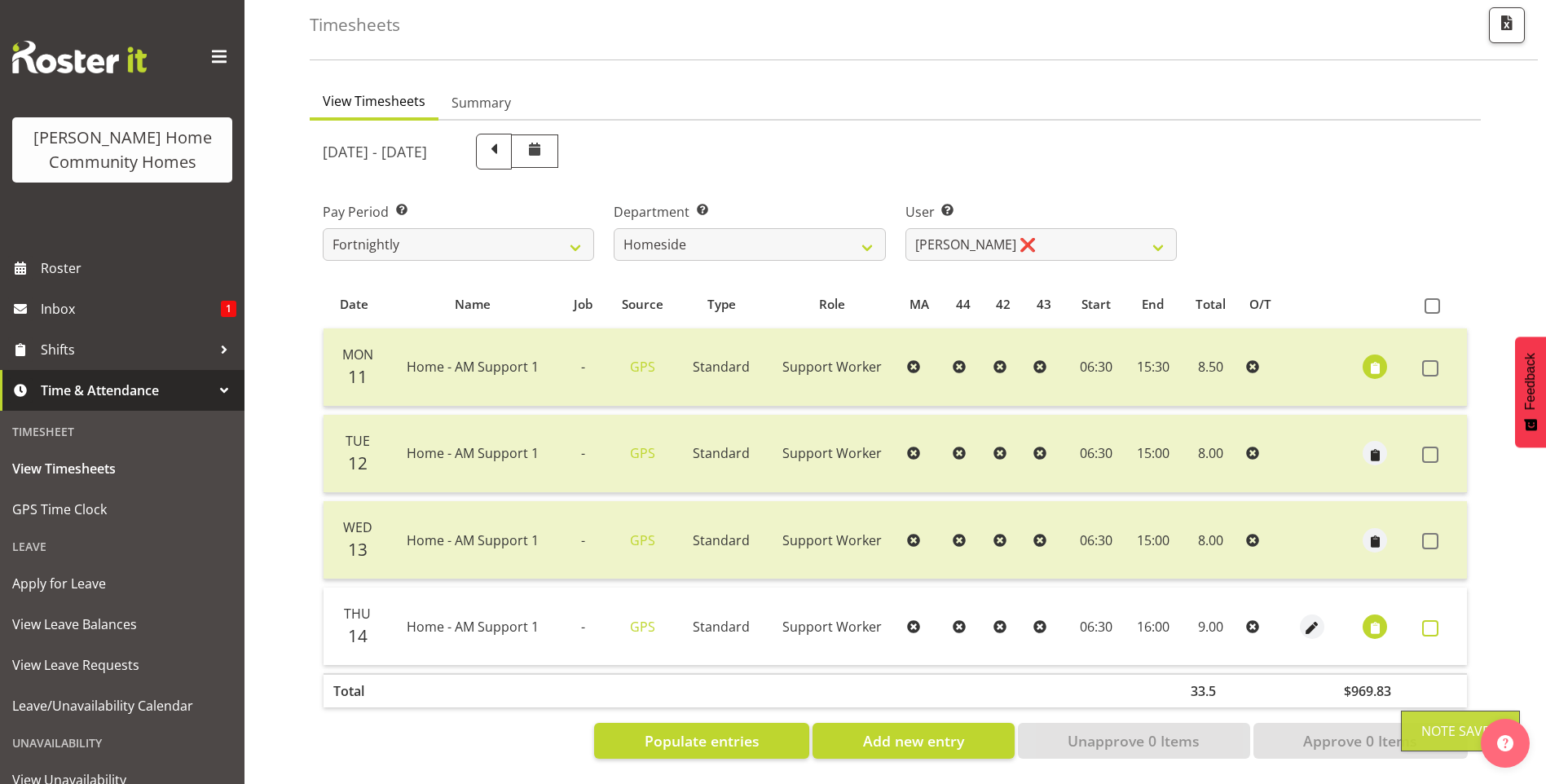
click at [1429, 620] on span at bounding box center [1430, 628] width 16 height 16
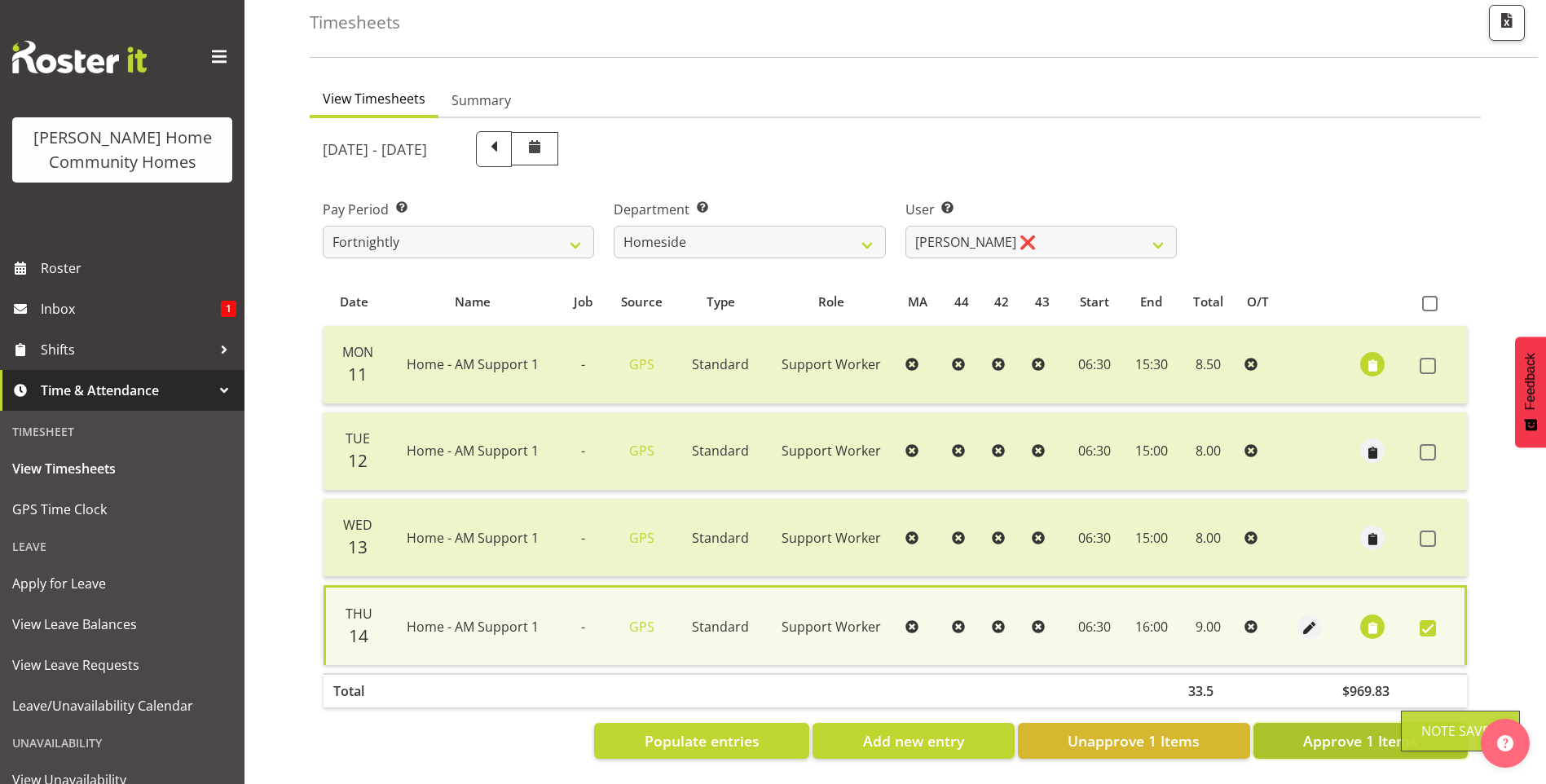
click at [1349, 734] on span "Approve 1 Items" at bounding box center [1359, 741] width 114 height 21
checkbox input "false"
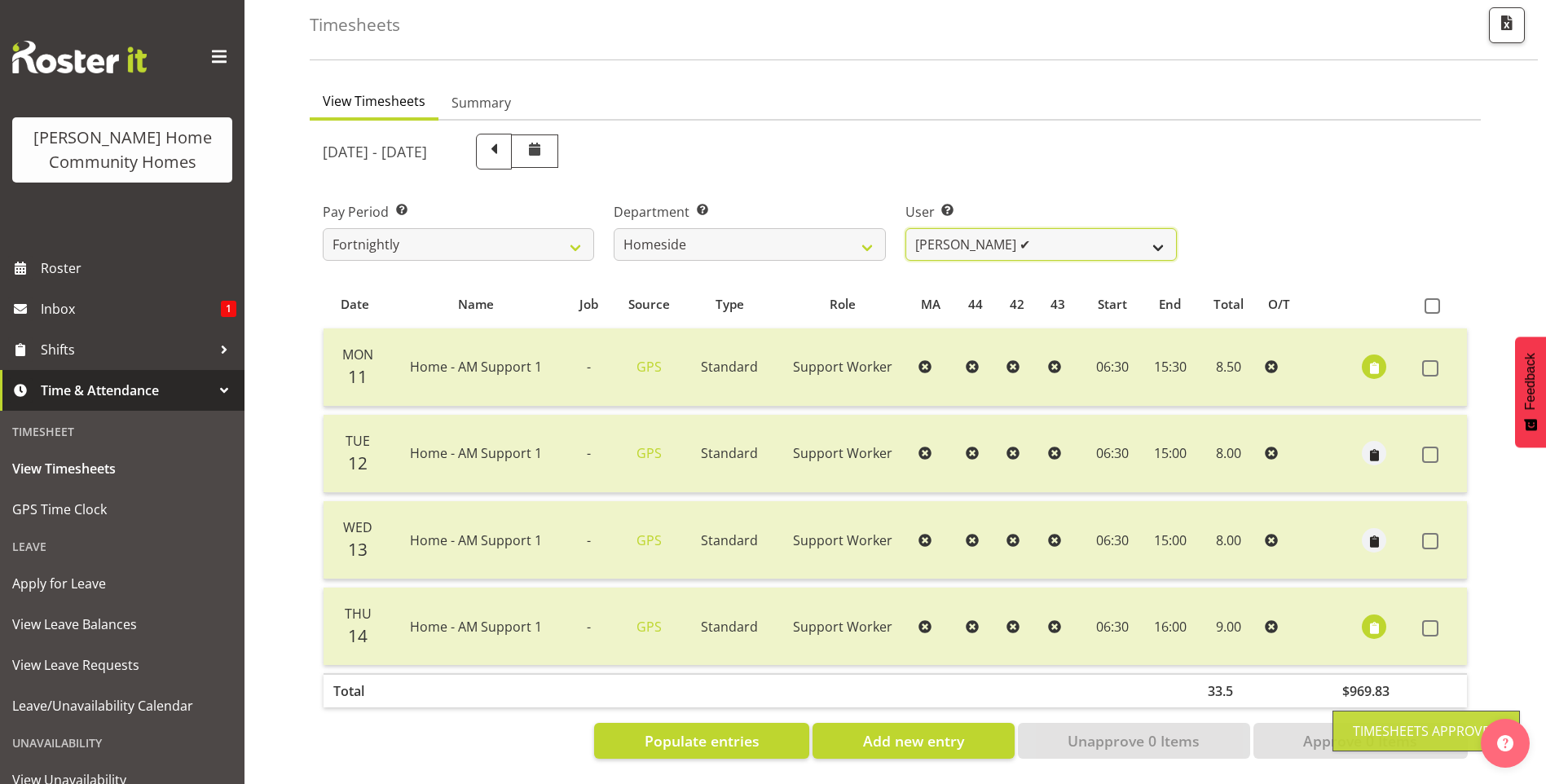
click at [972, 233] on select "Asiasiga Vili ❌ Billie-Rose Dunlop ❌ Brijesh (BK) Kachhadiya ✔ Cheenee Vargas ❌…" at bounding box center [1041, 244] width 272 height 33
select select "8543"
click at [905, 228] on select "Asiasiga Vili ❌ Billie-Rose Dunlop ❌ Brijesh (BK) Kachhadiya ✔ Cheenee Vargas ❌…" at bounding box center [1041, 244] width 272 height 33
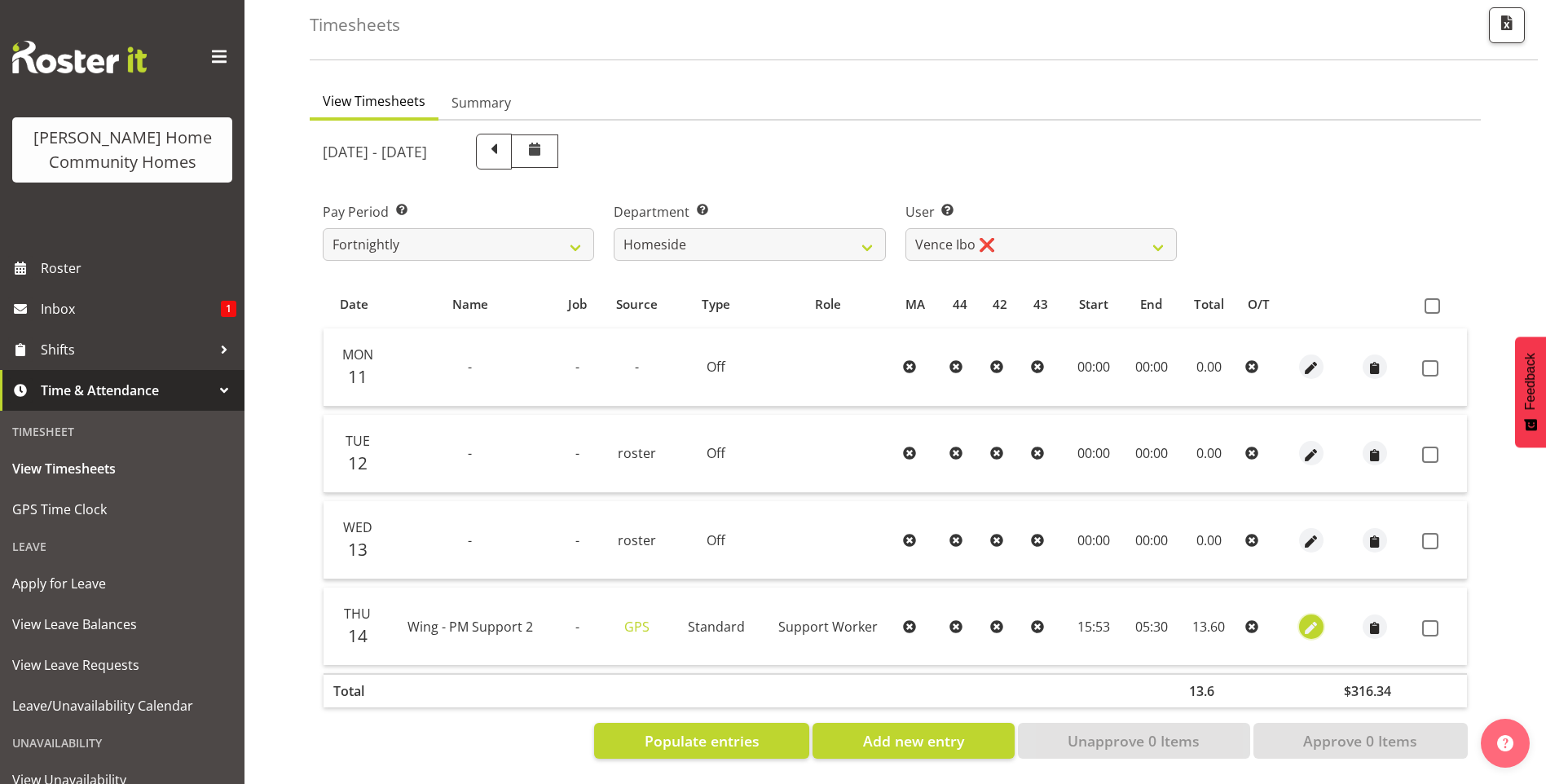
click at [1311, 614] on span "button" at bounding box center [1310, 626] width 19 height 24
select select "Standard"
select select "749"
select select "7"
select select "2025"
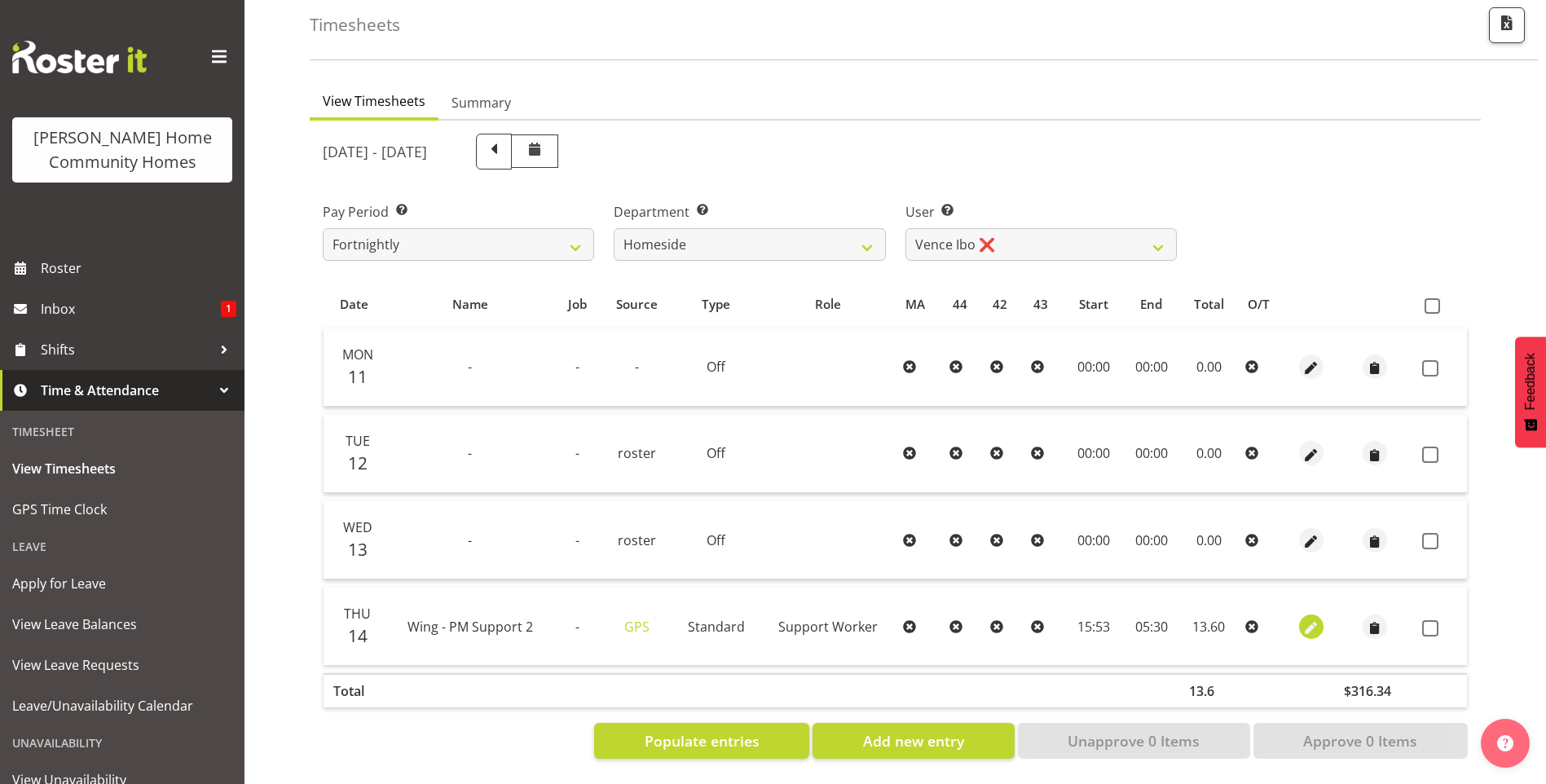
select select "15"
select select "53"
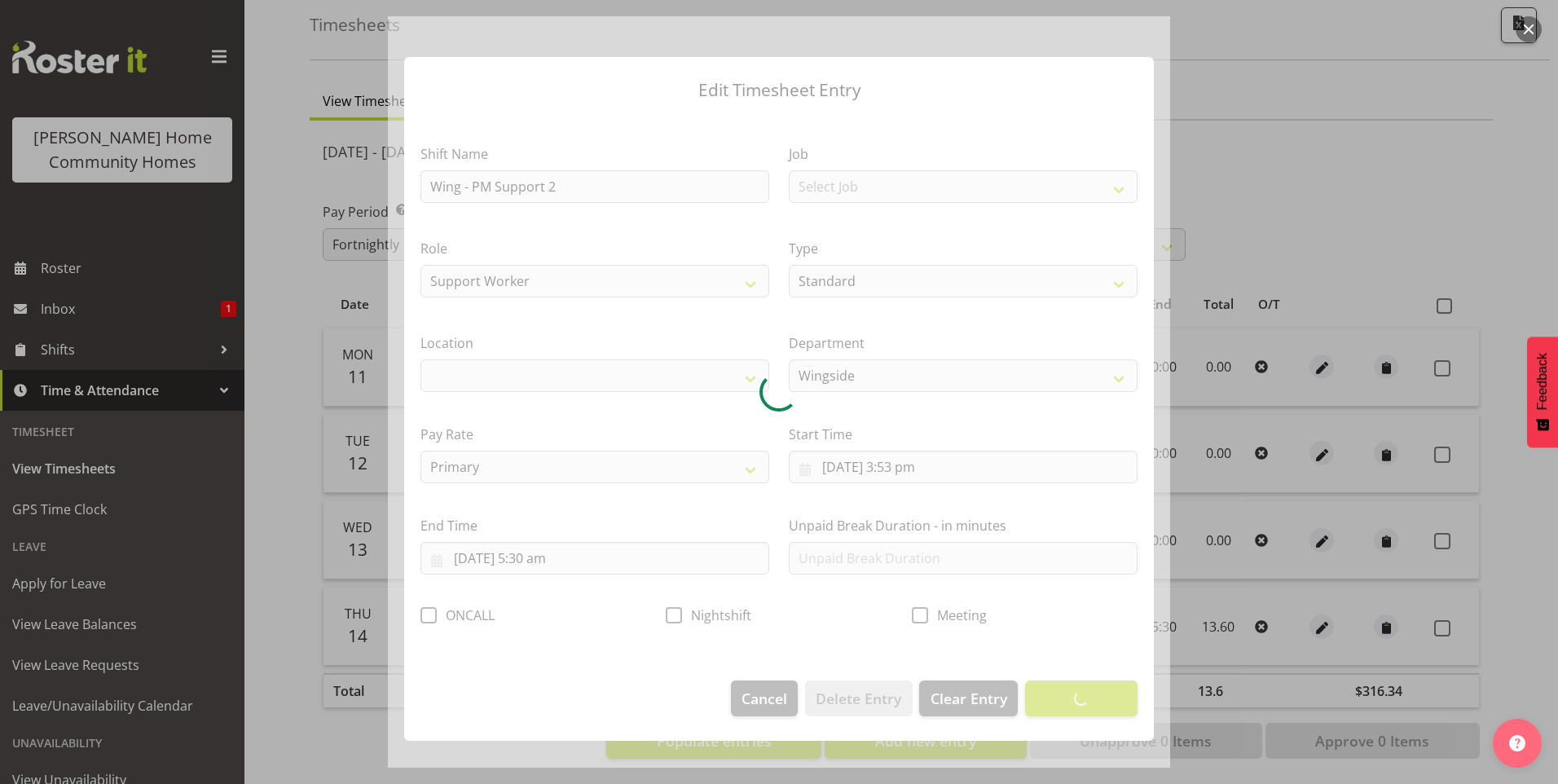
select select "1071"
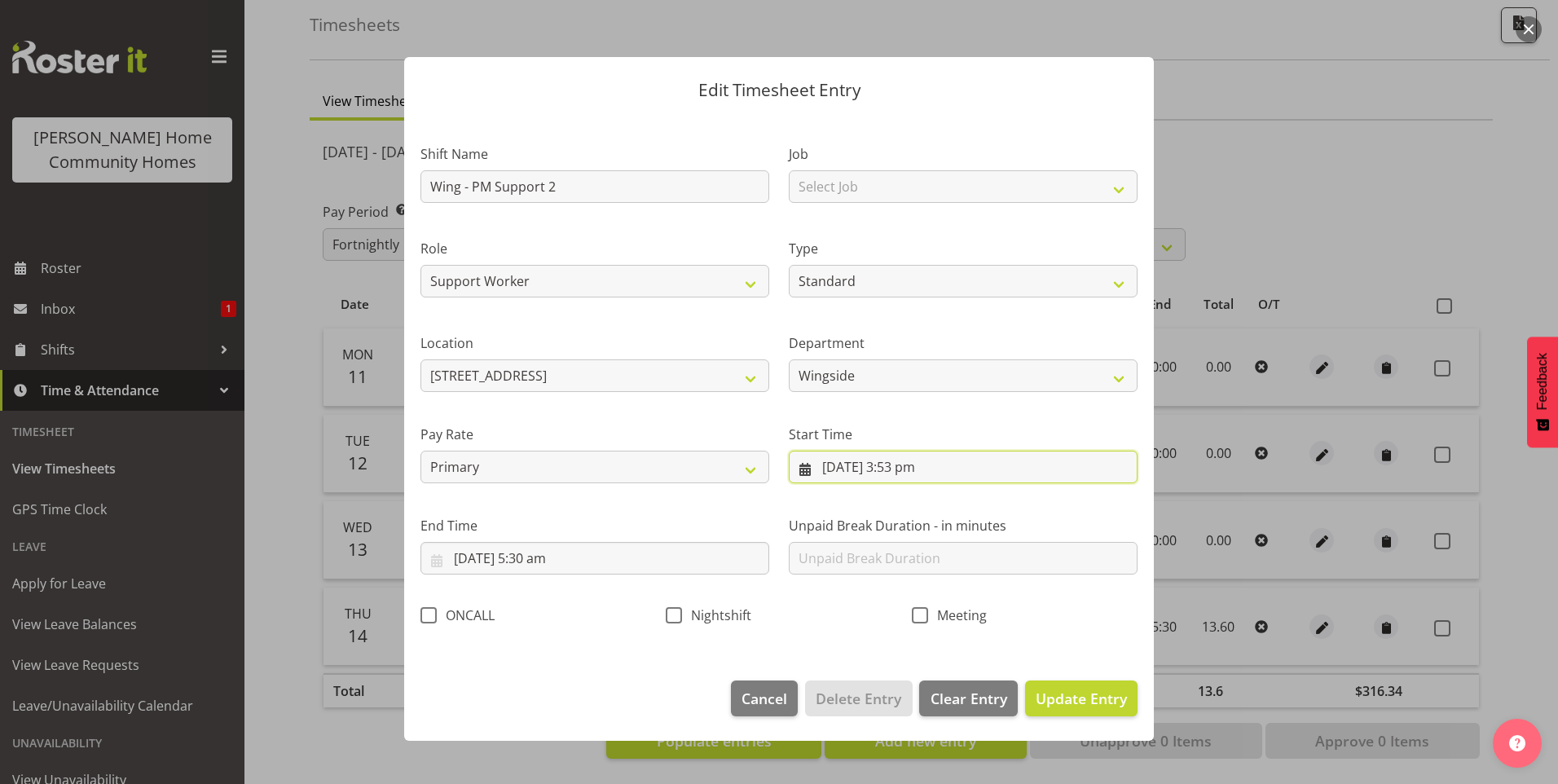
click at [907, 466] on input "14/08/2025, 3:53 pm" at bounding box center [963, 466] width 349 height 33
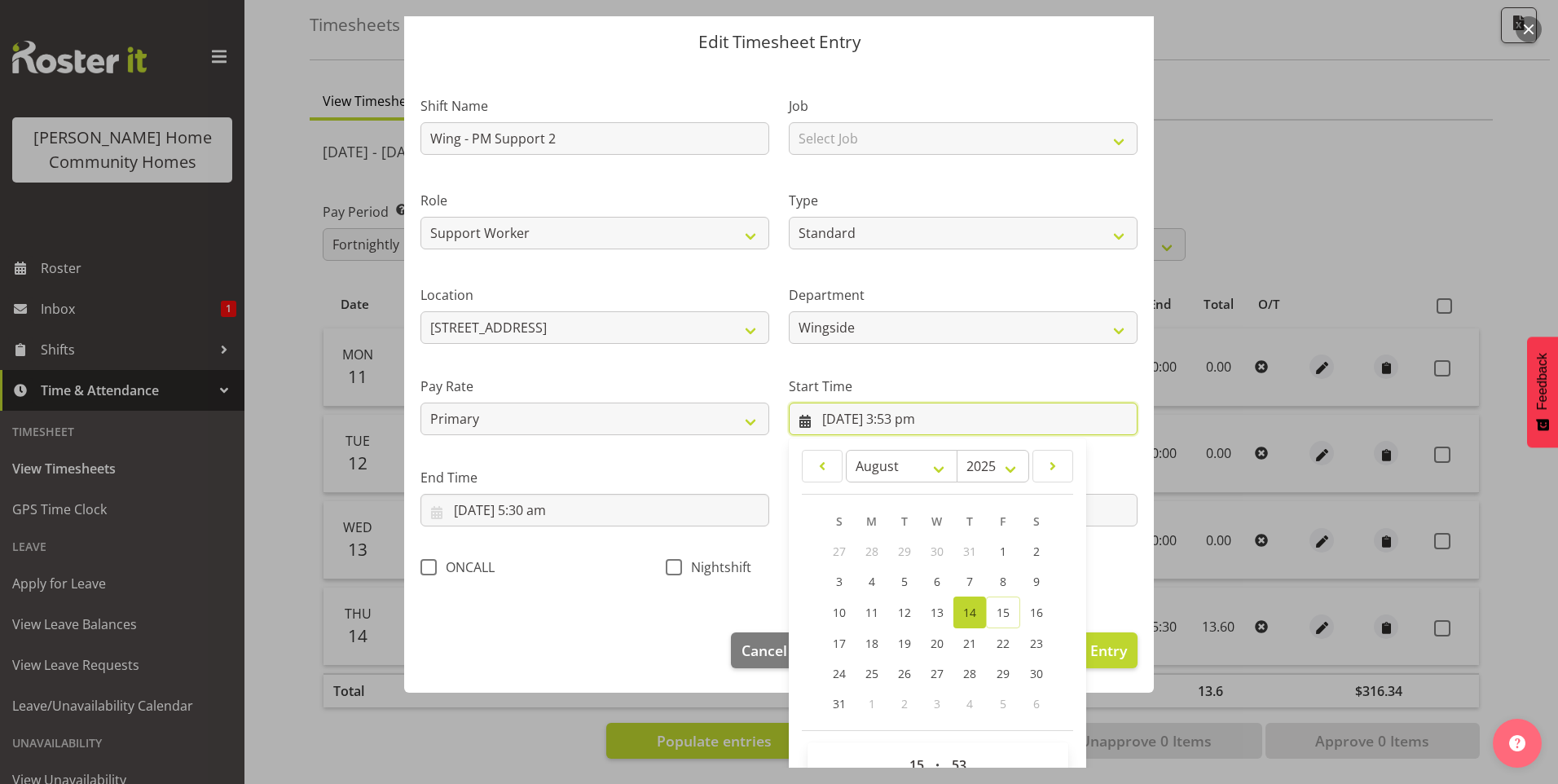
scroll to position [88, 0]
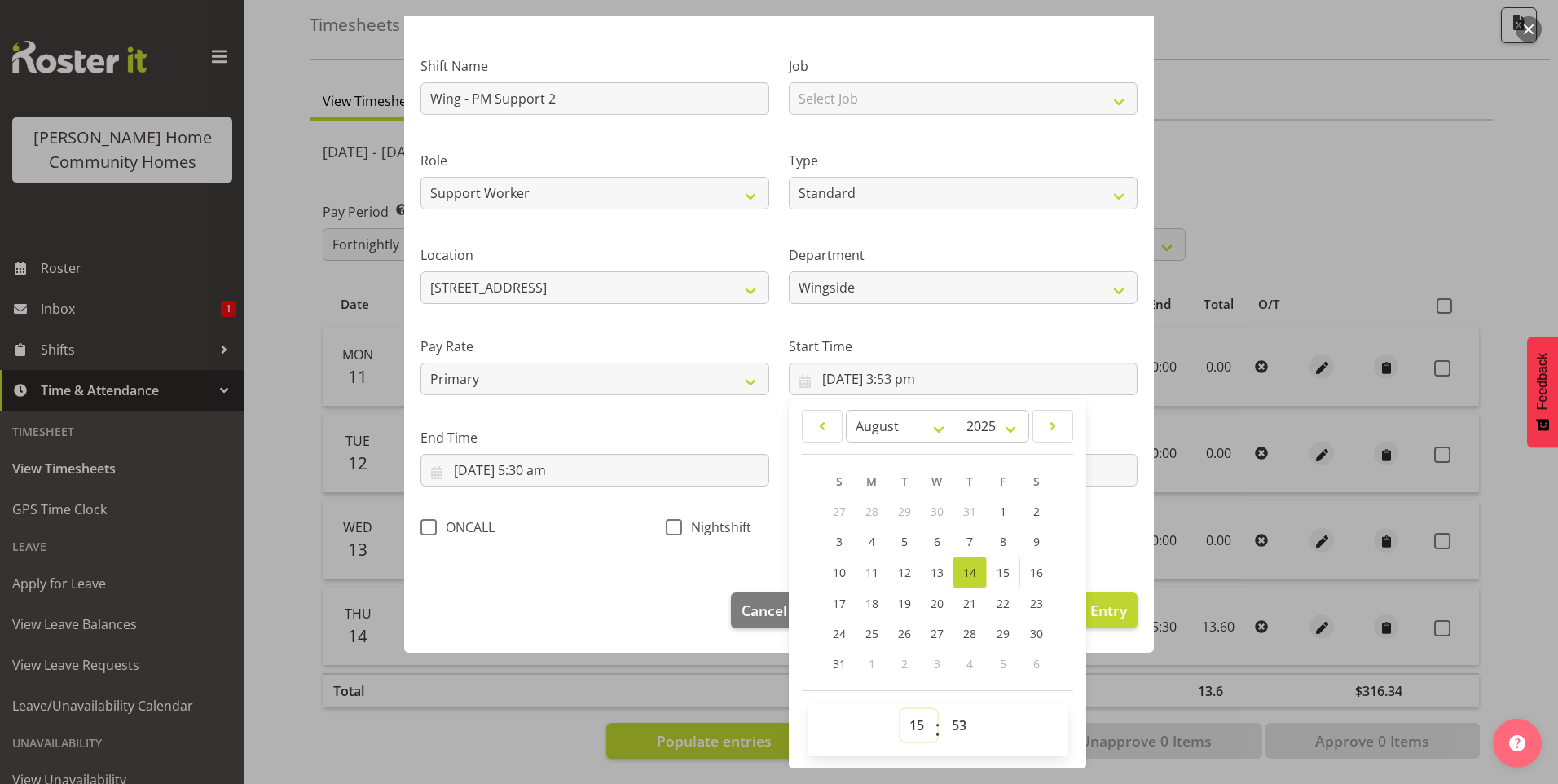
drag, startPoint x: 908, startPoint y: 736, endPoint x: 907, endPoint y: 707, distance: 29.0
click at [907, 735] on select "00 01 02 03 04 05 06 07 08 09 10 11 12 13 14 15 16 17 18 19 20 21 22 23" at bounding box center [918, 725] width 36 height 33
select select "16"
click at [900, 709] on select "00 01 02 03 04 05 06 07 08 09 10 11 12 13 14 15 16 17 18 19 20 21 22 23" at bounding box center [918, 725] width 36 height 33
type input "14/08/2025, 4:53 pm"
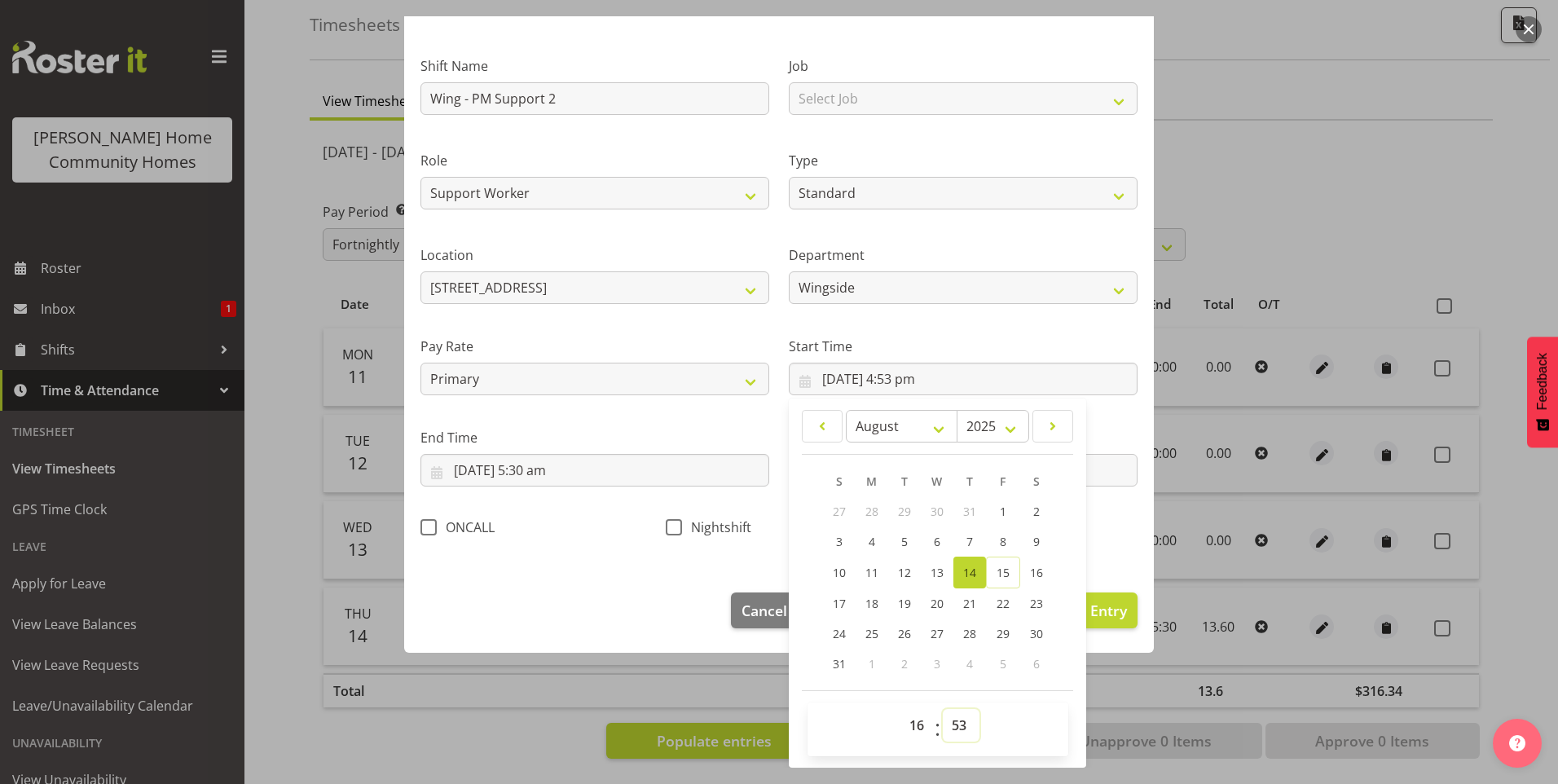
drag, startPoint x: 948, startPoint y: 735, endPoint x: 948, endPoint y: 726, distance: 9.0
click at [948, 729] on select "00 01 02 03 04 05 06 07 08 09 10 11 12 13 14 15 16 17 18 19 20 21 22 23 24 25 2…" at bounding box center [960, 725] width 36 height 33
select select "0"
click at [943, 709] on select "00 01 02 03 04 05 06 07 08 09 10 11 12 13 14 15 16 17 18 19 20 21 22 23 24 25 2…" at bounding box center [960, 725] width 36 height 33
type input "14/08/2025, 4:00 pm"
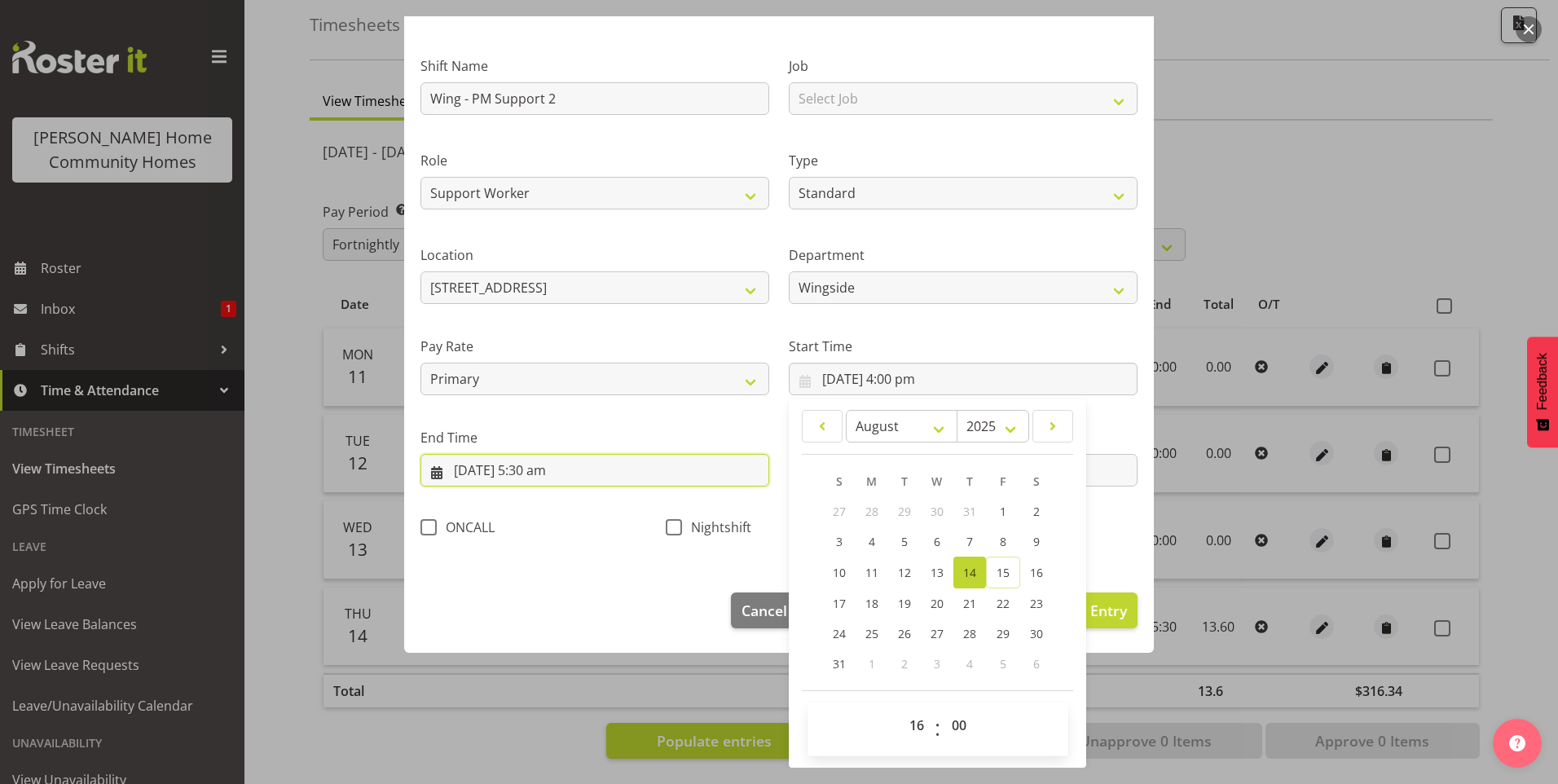
click at [516, 474] on input "15/08/2025, 5:30 am" at bounding box center [595, 470] width 349 height 33
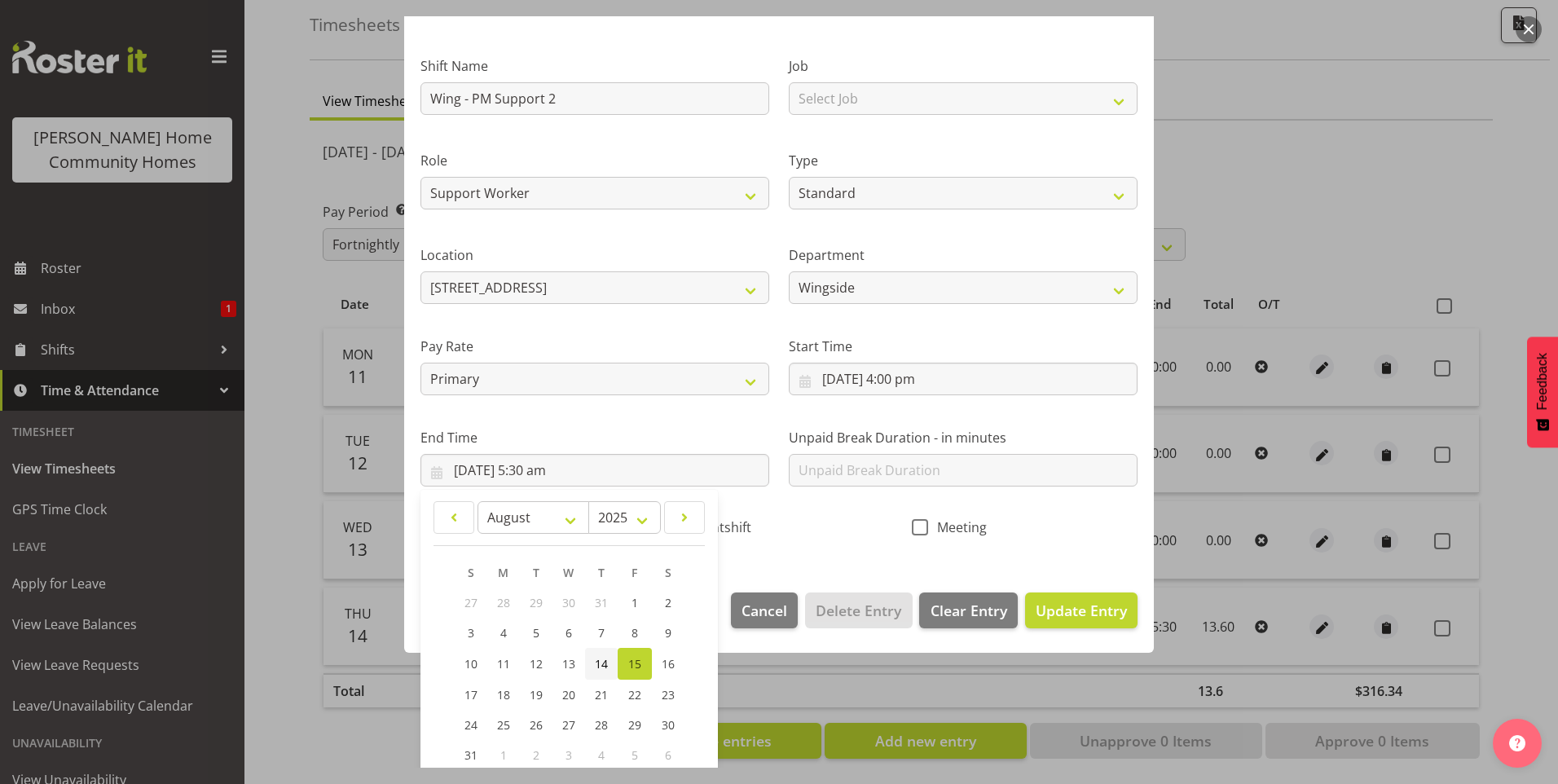
click at [600, 662] on span "14" at bounding box center [601, 663] width 13 height 15
type input "14/08/2025, 5:30 am"
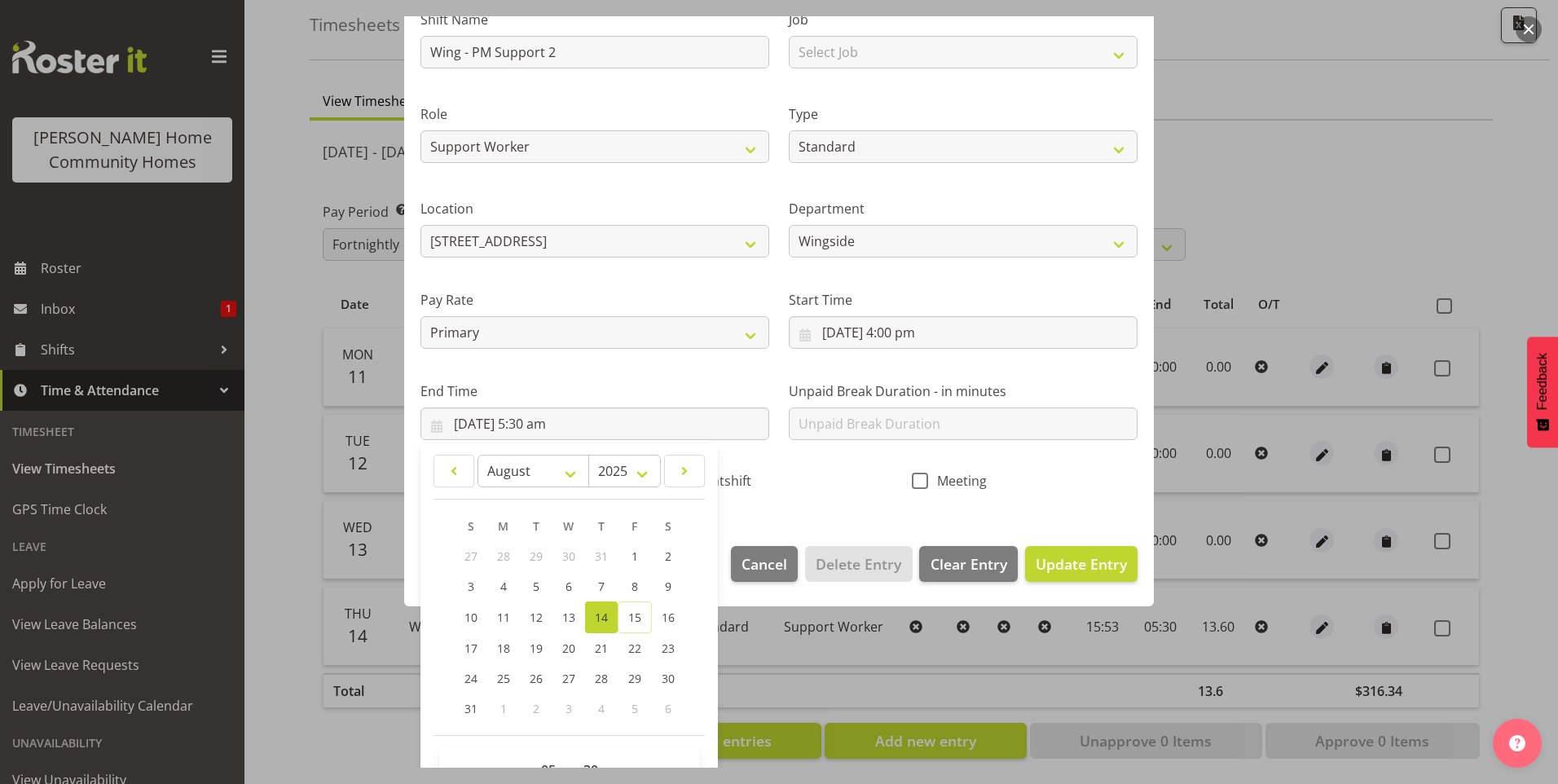
scroll to position [180, 0]
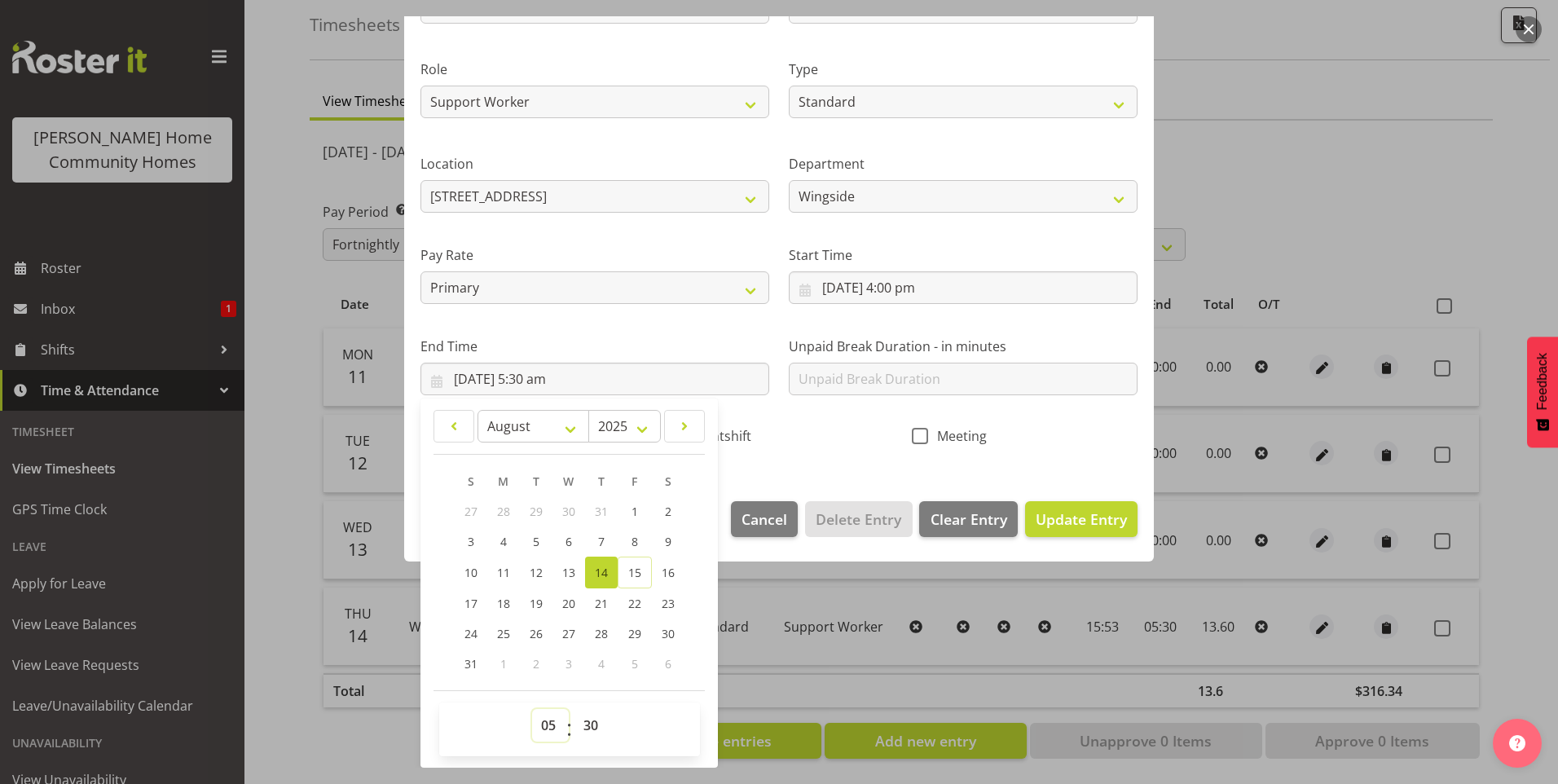
click at [539, 724] on select "00 01 02 03 04 05 06 07 08 09 10 11 12 13 14 15 16 17 18 19 20 21 22 23" at bounding box center [550, 725] width 36 height 33
select select "21"
click at [532, 709] on select "00 01 02 03 04 05 06 07 08 09 10 11 12 13 14 15 16 17 18 19 20 21 22 23" at bounding box center [550, 725] width 36 height 33
type input "14/08/2025, 9:30 pm"
click at [1073, 502] on button "Update Entry" at bounding box center [1081, 519] width 112 height 36
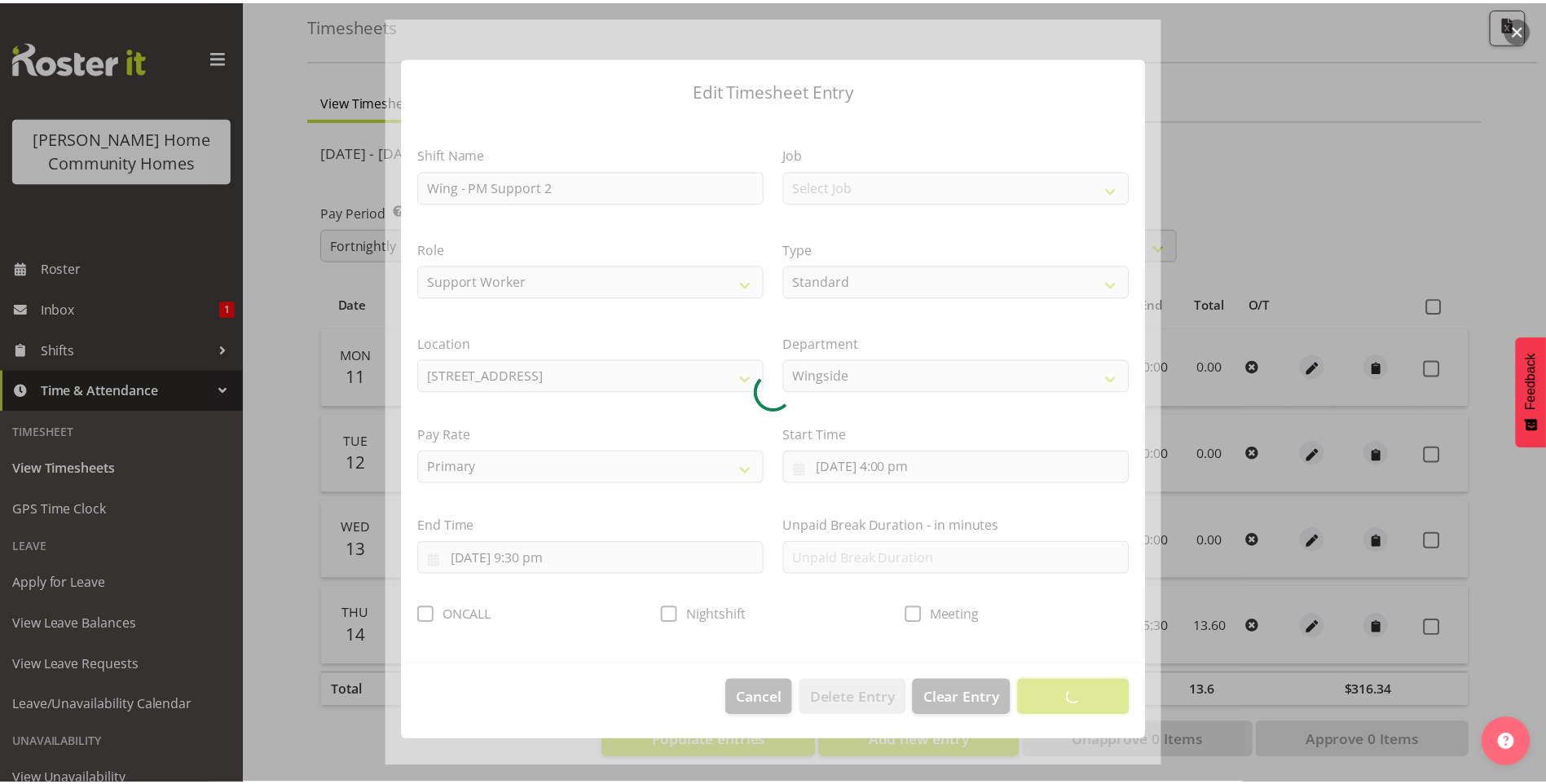
scroll to position [0, 0]
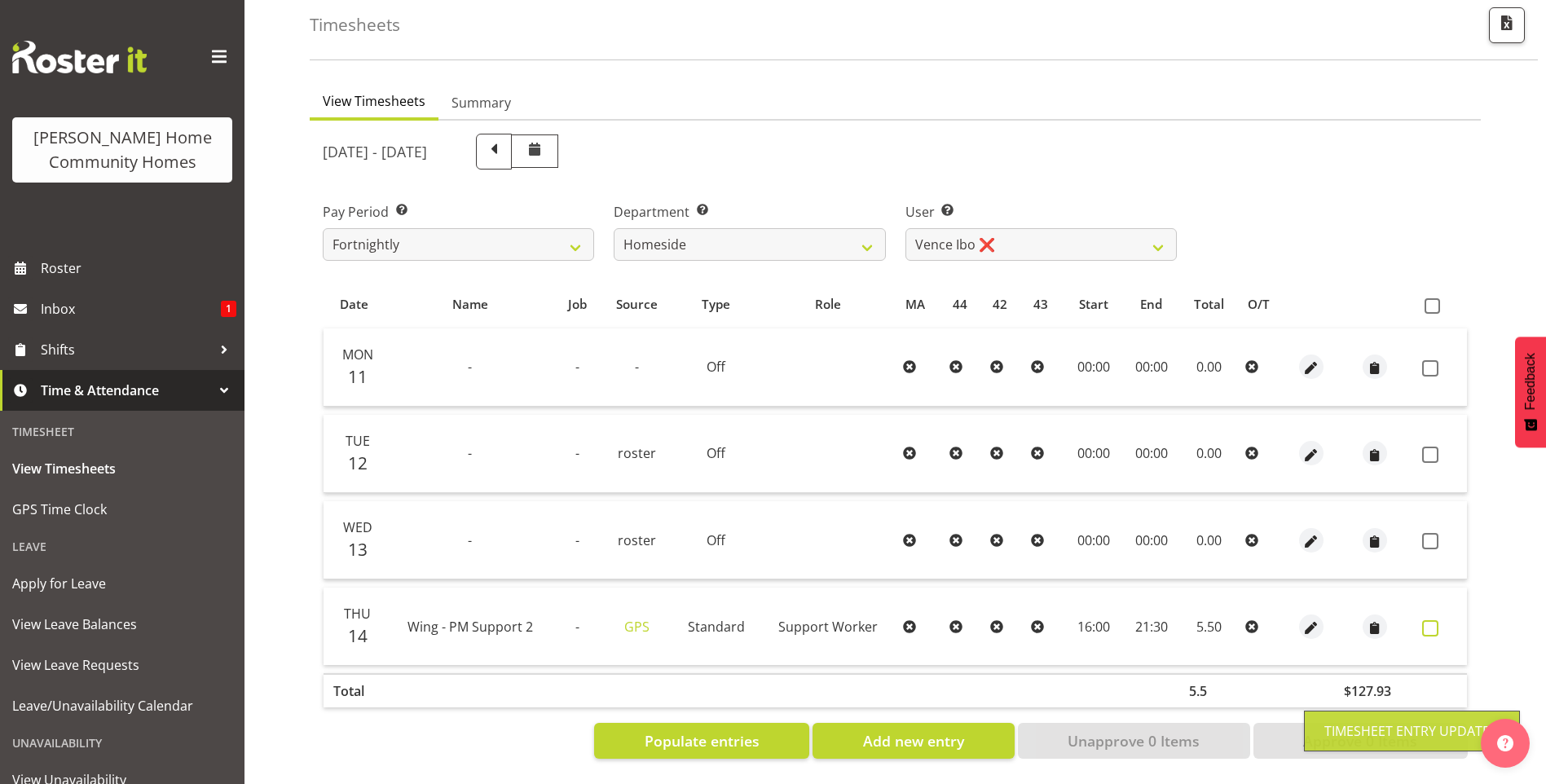
click at [1432, 620] on span at bounding box center [1430, 628] width 16 height 16
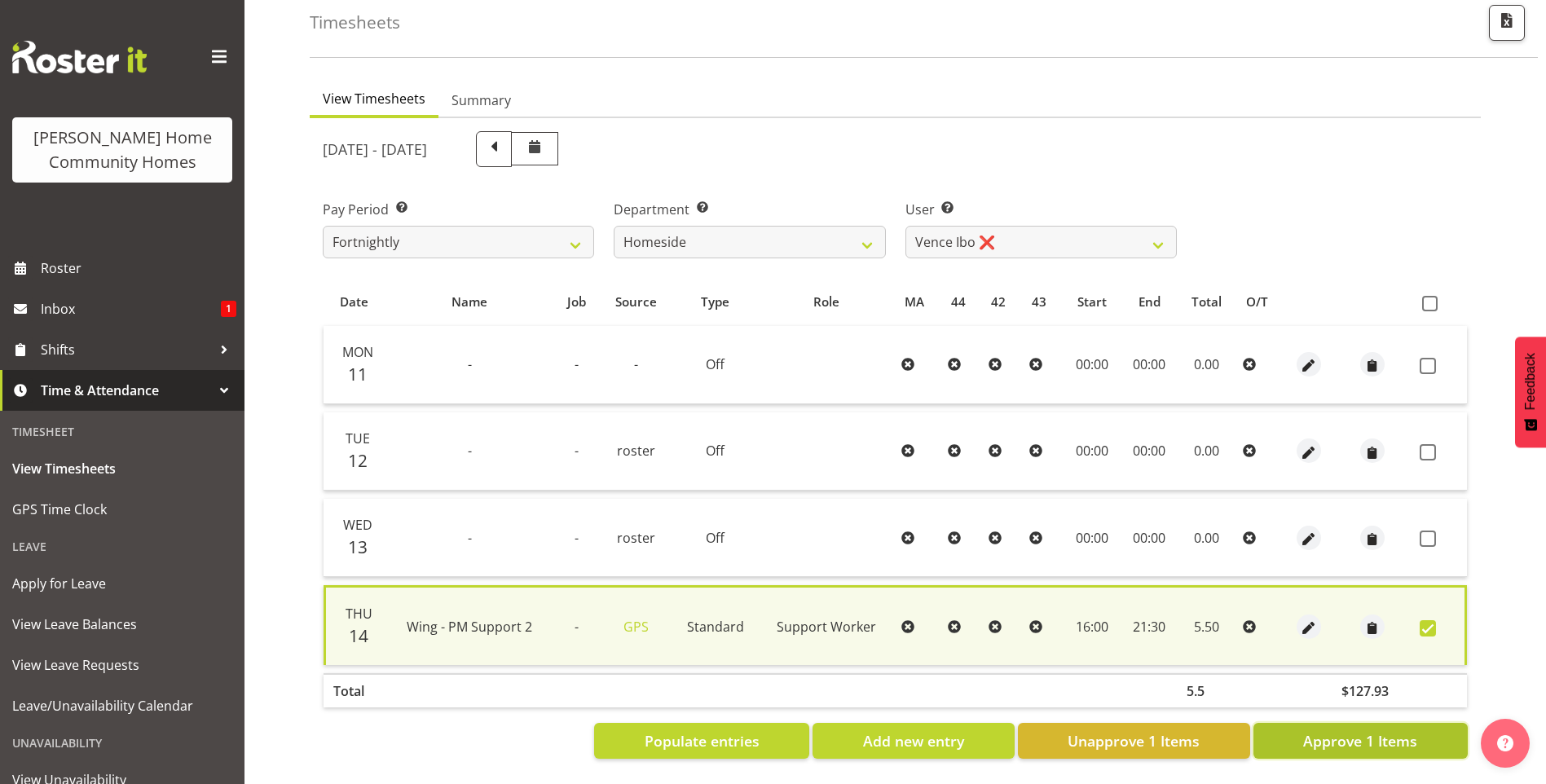
click at [1350, 731] on span "Approve 1 Items" at bounding box center [1359, 741] width 114 height 21
checkbox input "false"
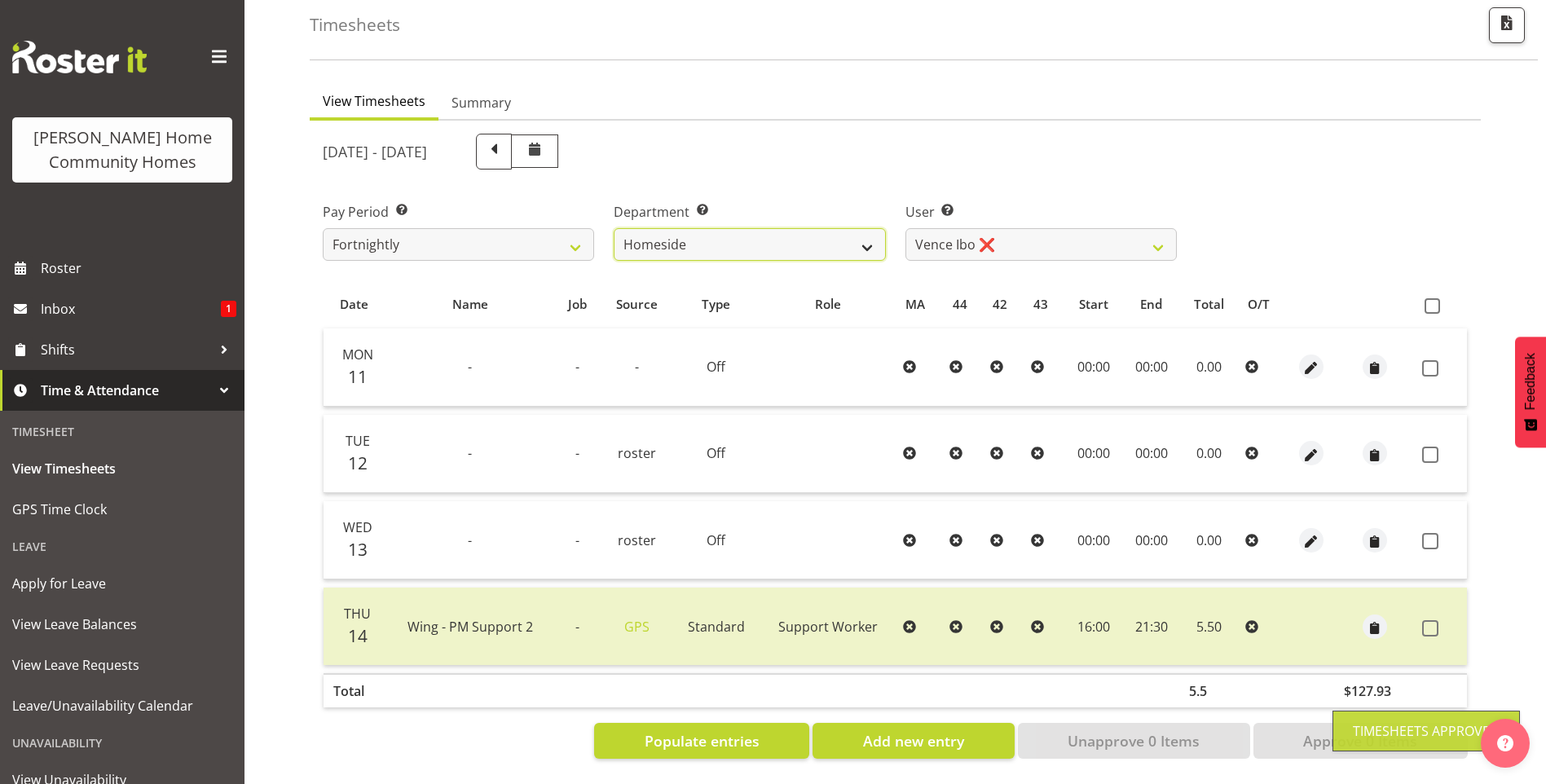
click at [707, 228] on select "Admin Homeside Houses Wingside" at bounding box center [749, 244] width 272 height 33
select select "748"
click at [613, 228] on select "Admin Homeside Houses Wingside" at bounding box center [749, 244] width 272 height 33
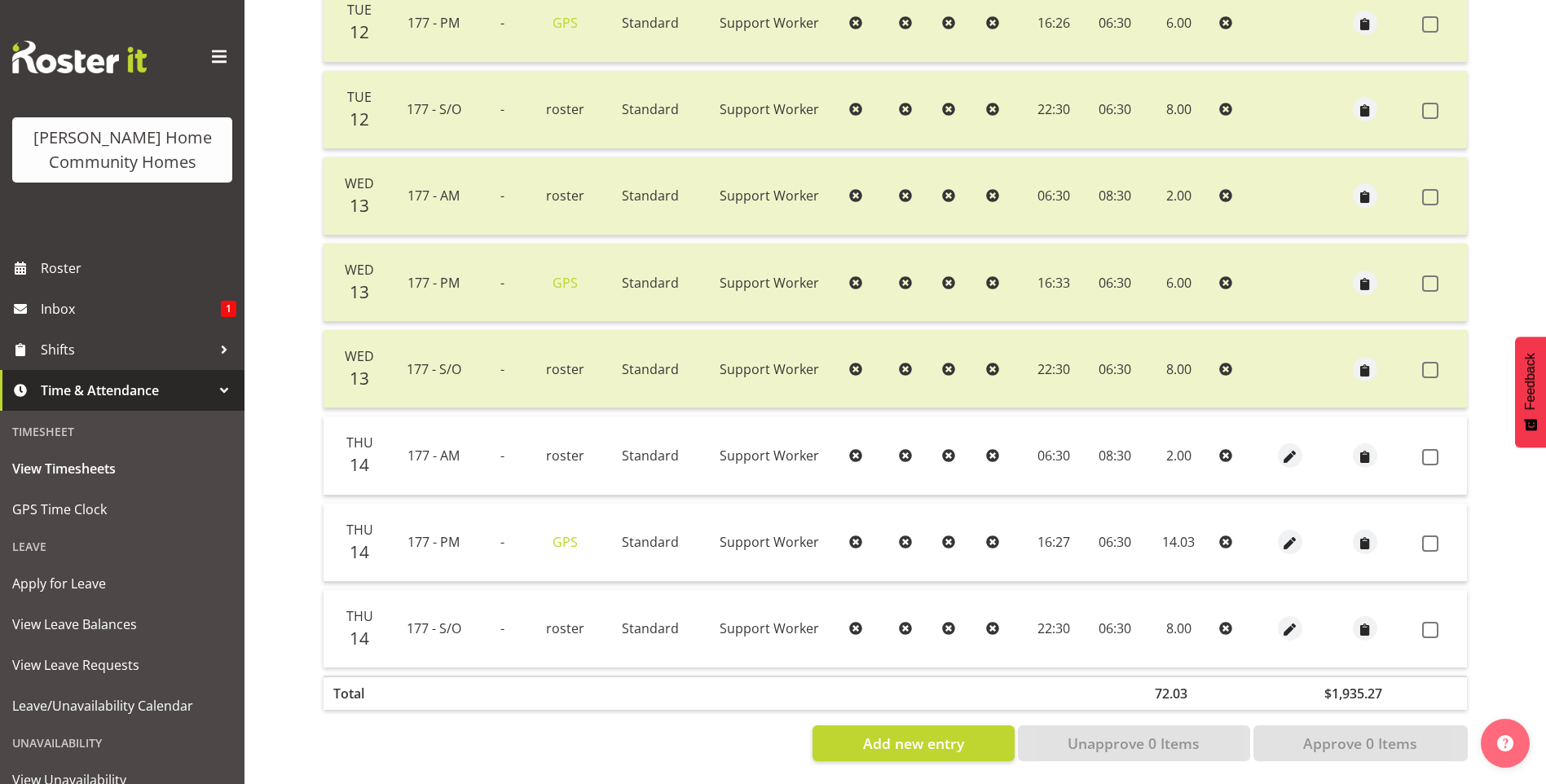
scroll to position [782, 0]
click at [1433, 447] on span at bounding box center [1430, 455] width 16 height 16
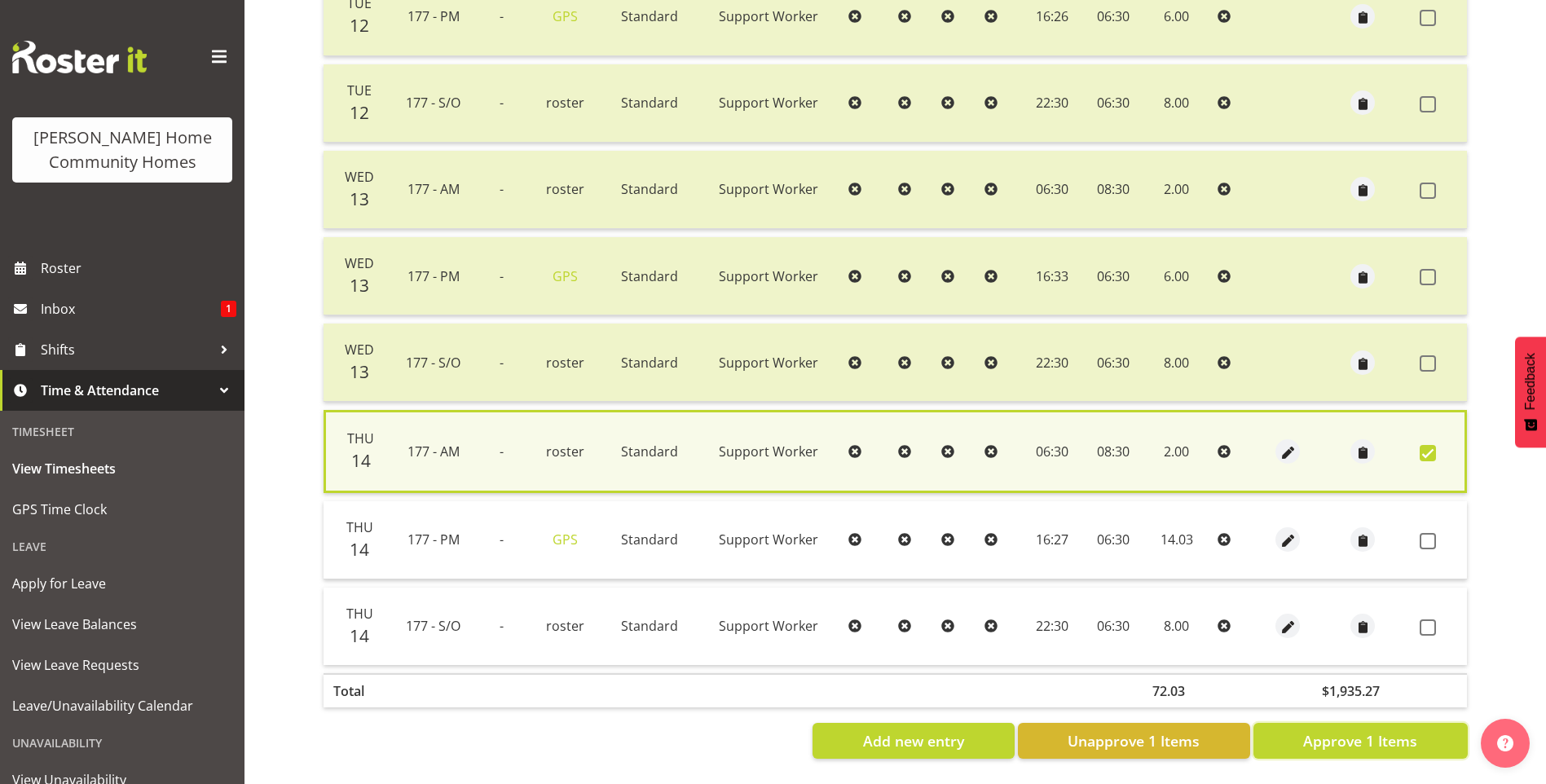
click at [1371, 730] on span "Approve 1 Items" at bounding box center [1359, 741] width 114 height 21
checkbox input "false"
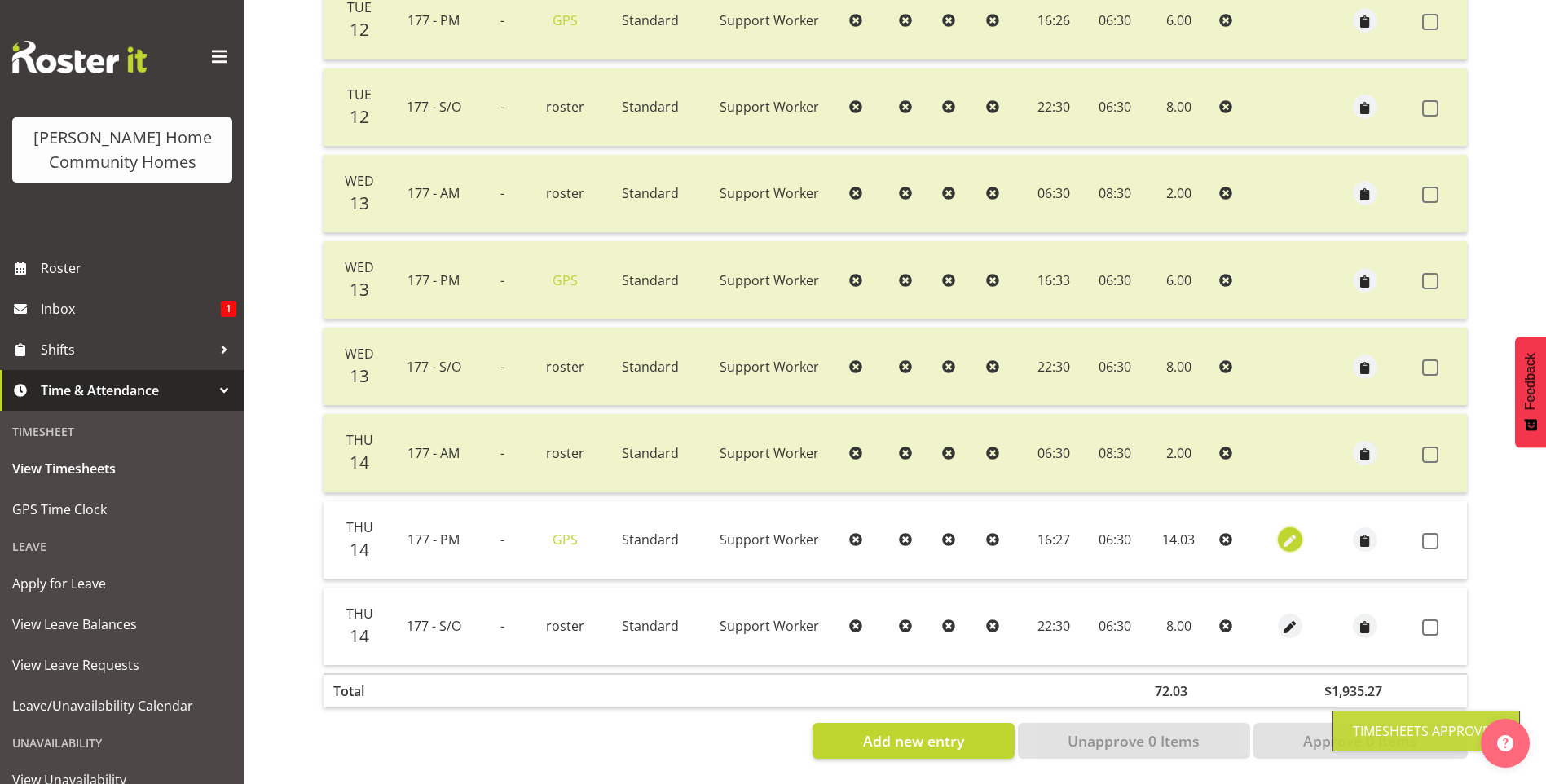
click at [1288, 531] on span "button" at bounding box center [1289, 540] width 19 height 19
select select "Standard"
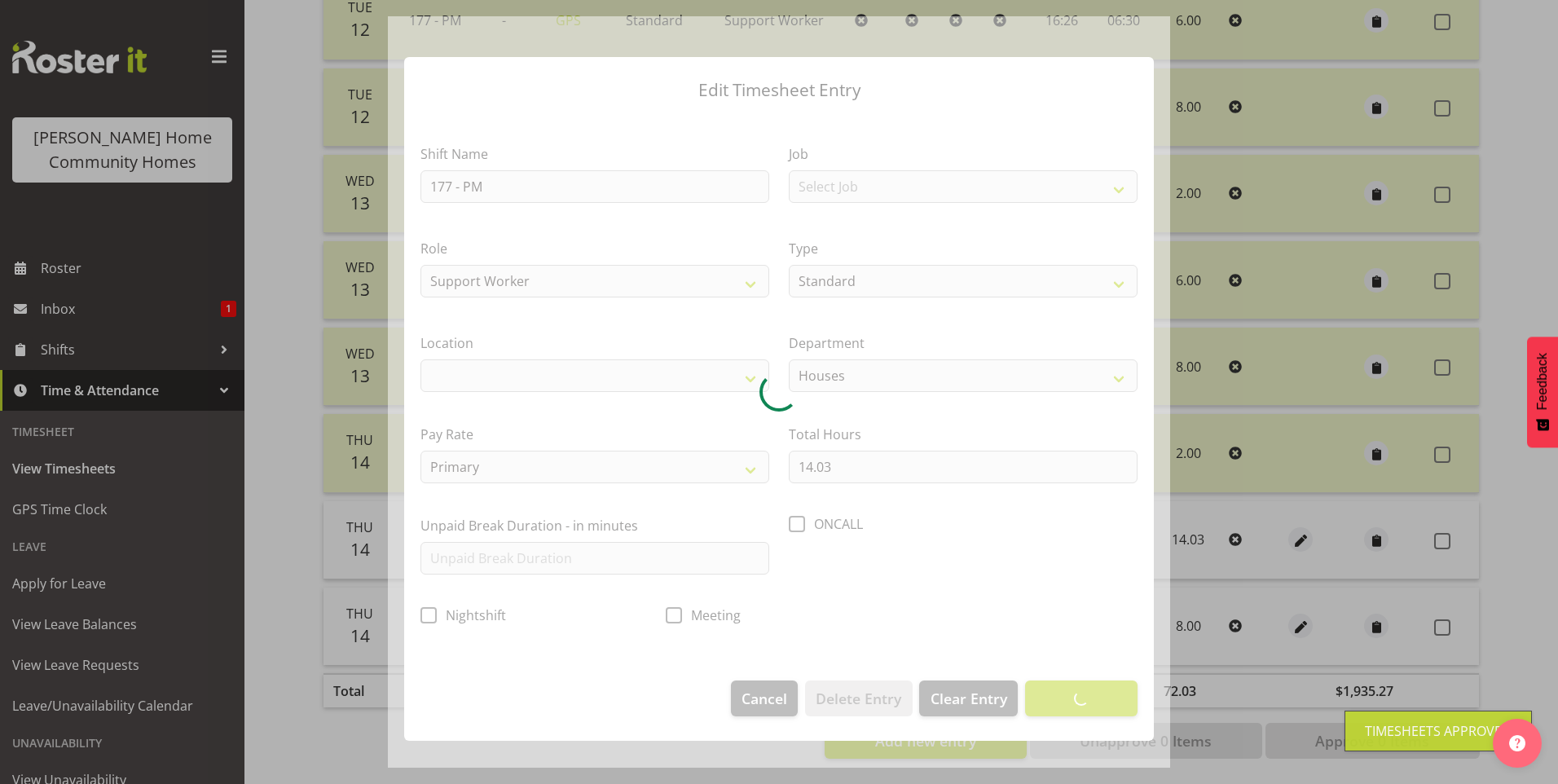
select select
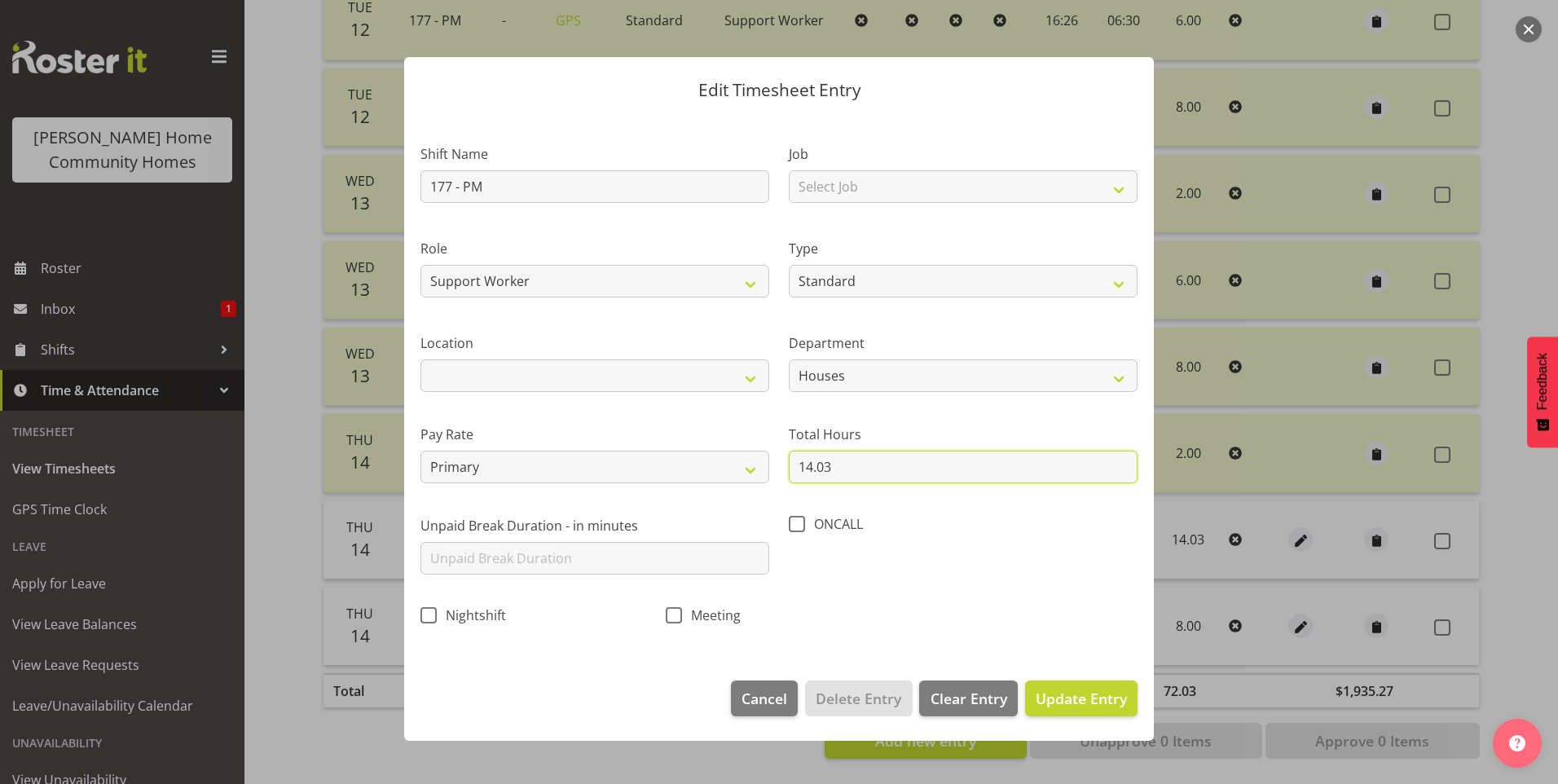
drag, startPoint x: 857, startPoint y: 478, endPoint x: 507, endPoint y: 405, distance: 357.5
click at [576, 420] on div "Shift Name 177 - PM Job Select Job Floater Role Support Worker Type Off Standar…" at bounding box center [779, 380] width 737 height 517
type input "6.00"
click at [1120, 699] on span "Update Entry" at bounding box center [1081, 698] width 91 height 19
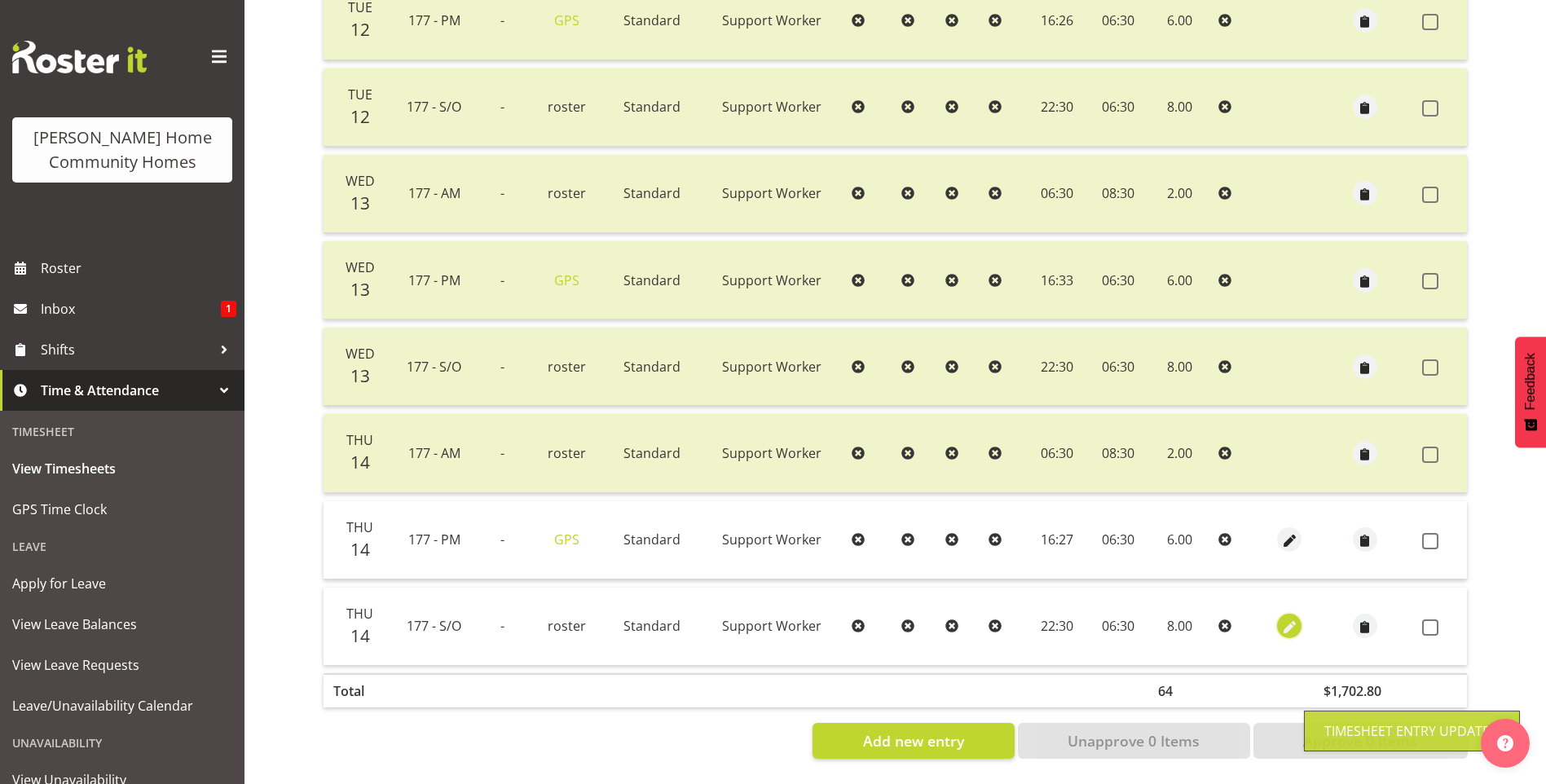
click at [1294, 619] on span "button" at bounding box center [1288, 627] width 19 height 19
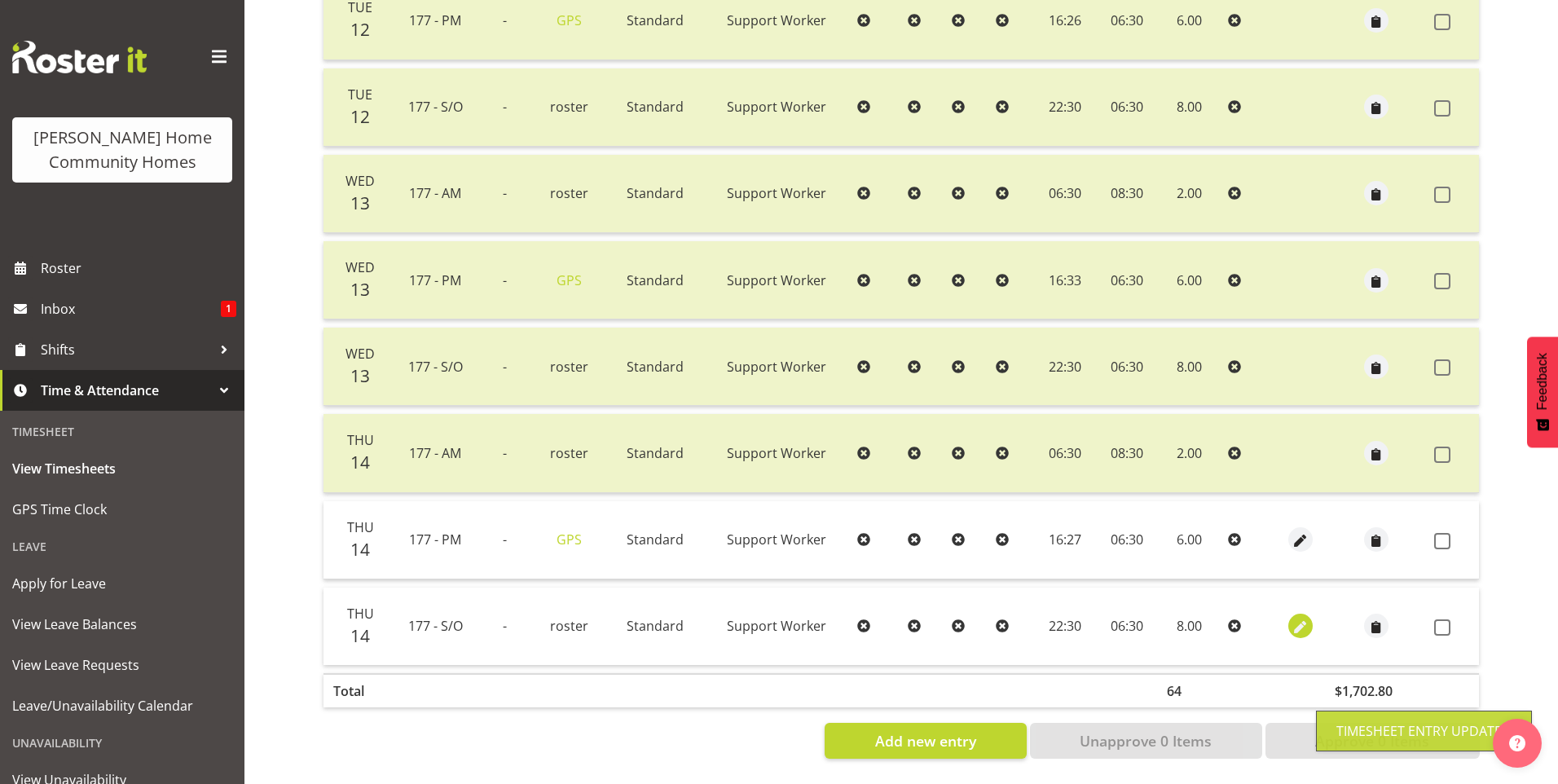
select select "Standard"
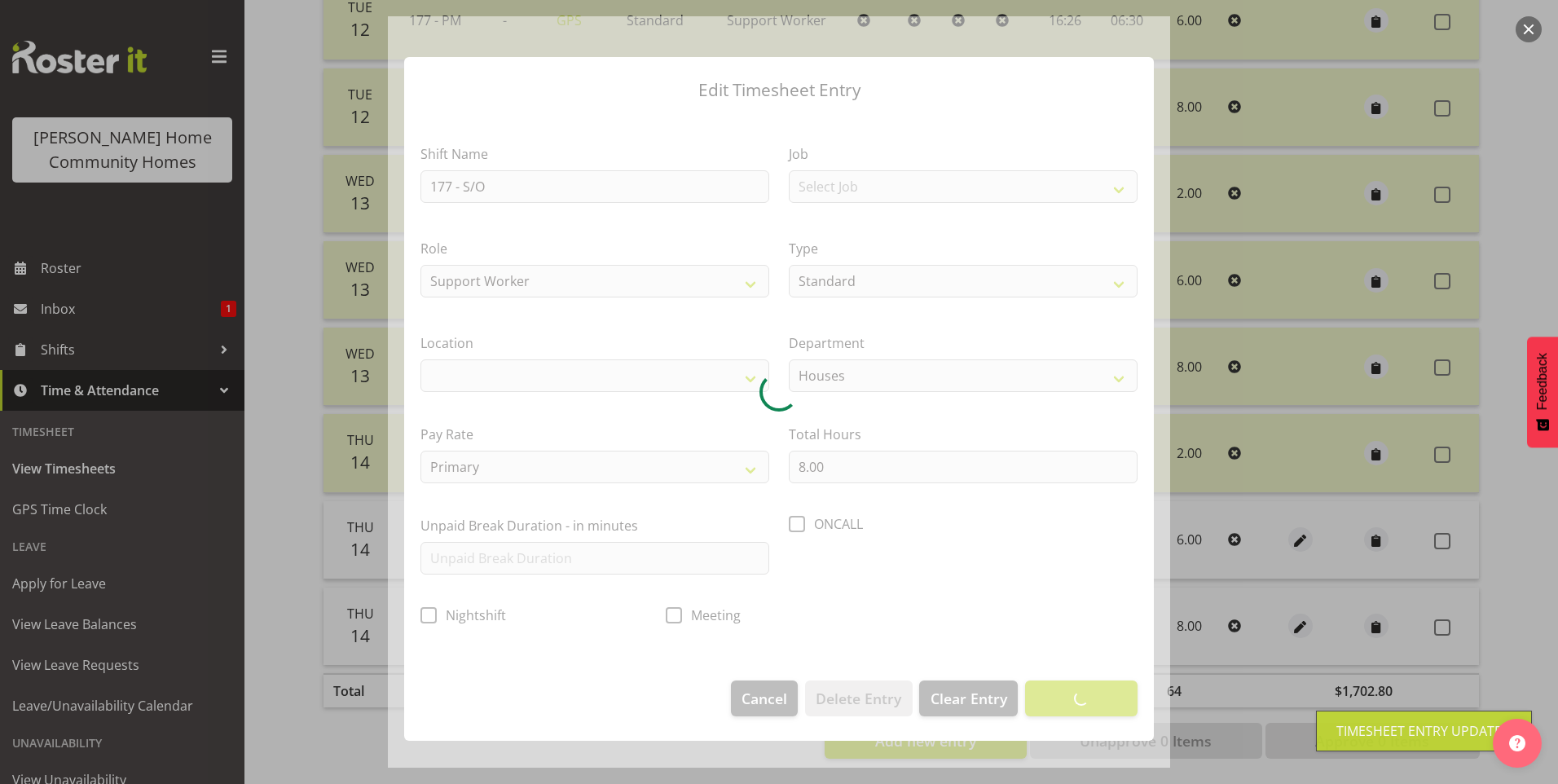
select select
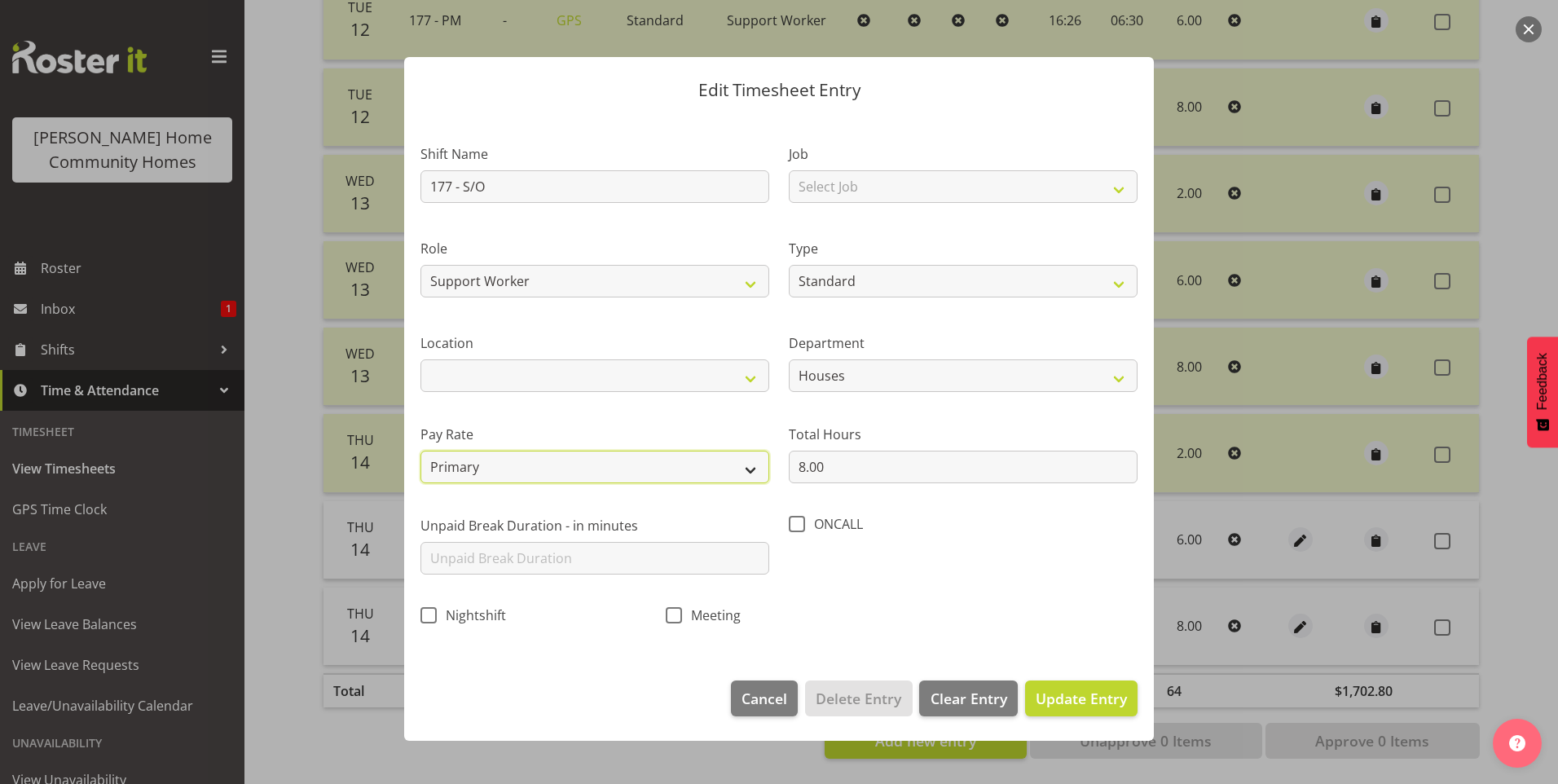
click at [488, 467] on select "Primary Secondary Tertiary Fourth Fifth" at bounding box center [595, 466] width 349 height 33
select select "secondary"
click at [420, 450] on select "Primary Secondary Tertiary Fourth Fifth" at bounding box center [595, 466] width 349 height 33
drag, startPoint x: 1090, startPoint y: 691, endPoint x: 1195, endPoint y: 663, distance: 108.7
click at [1092, 691] on span "Update Entry" at bounding box center [1081, 698] width 91 height 19
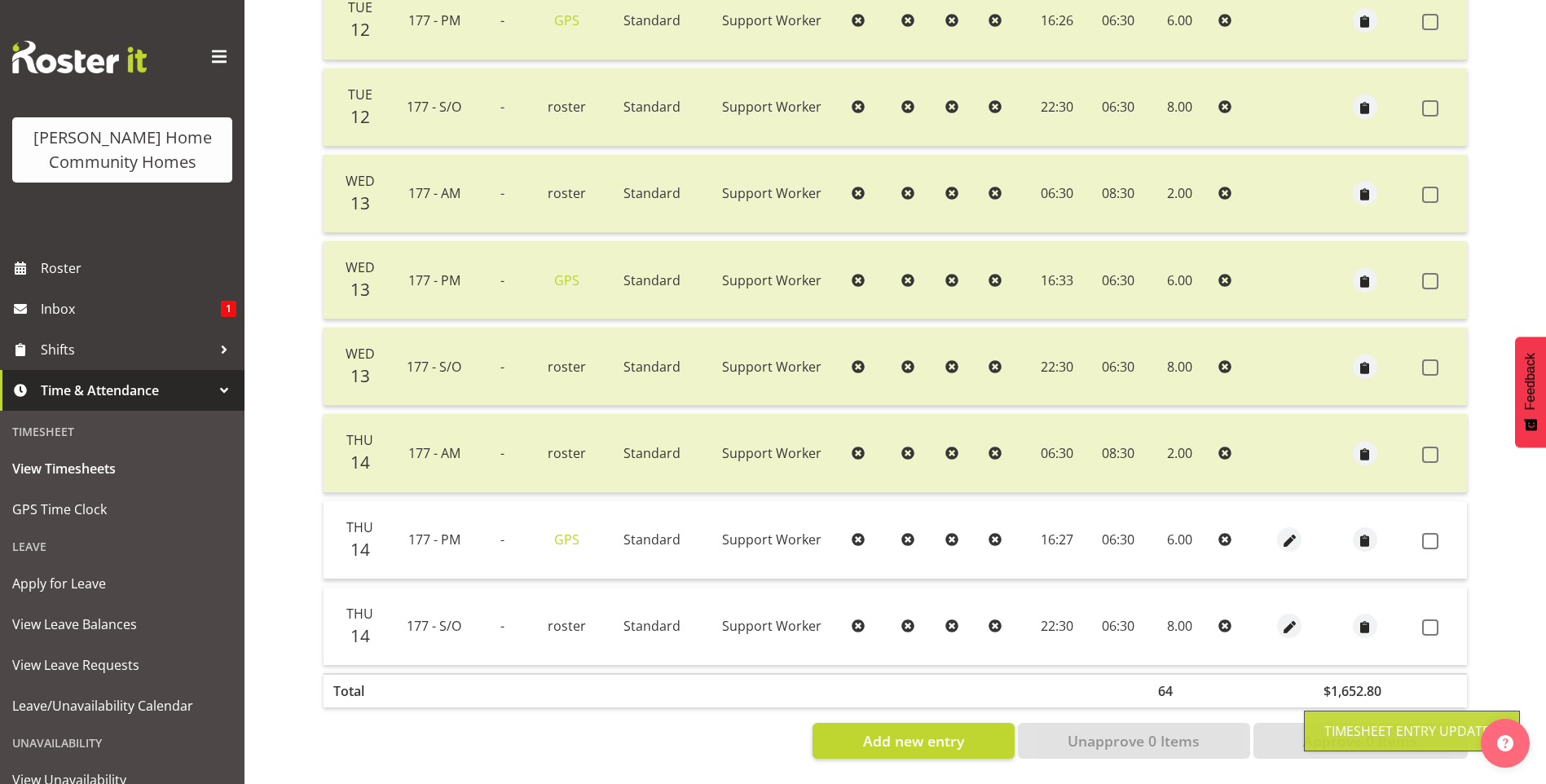
click at [1435, 533] on span at bounding box center [1430, 541] width 16 height 16
checkbox input "true"
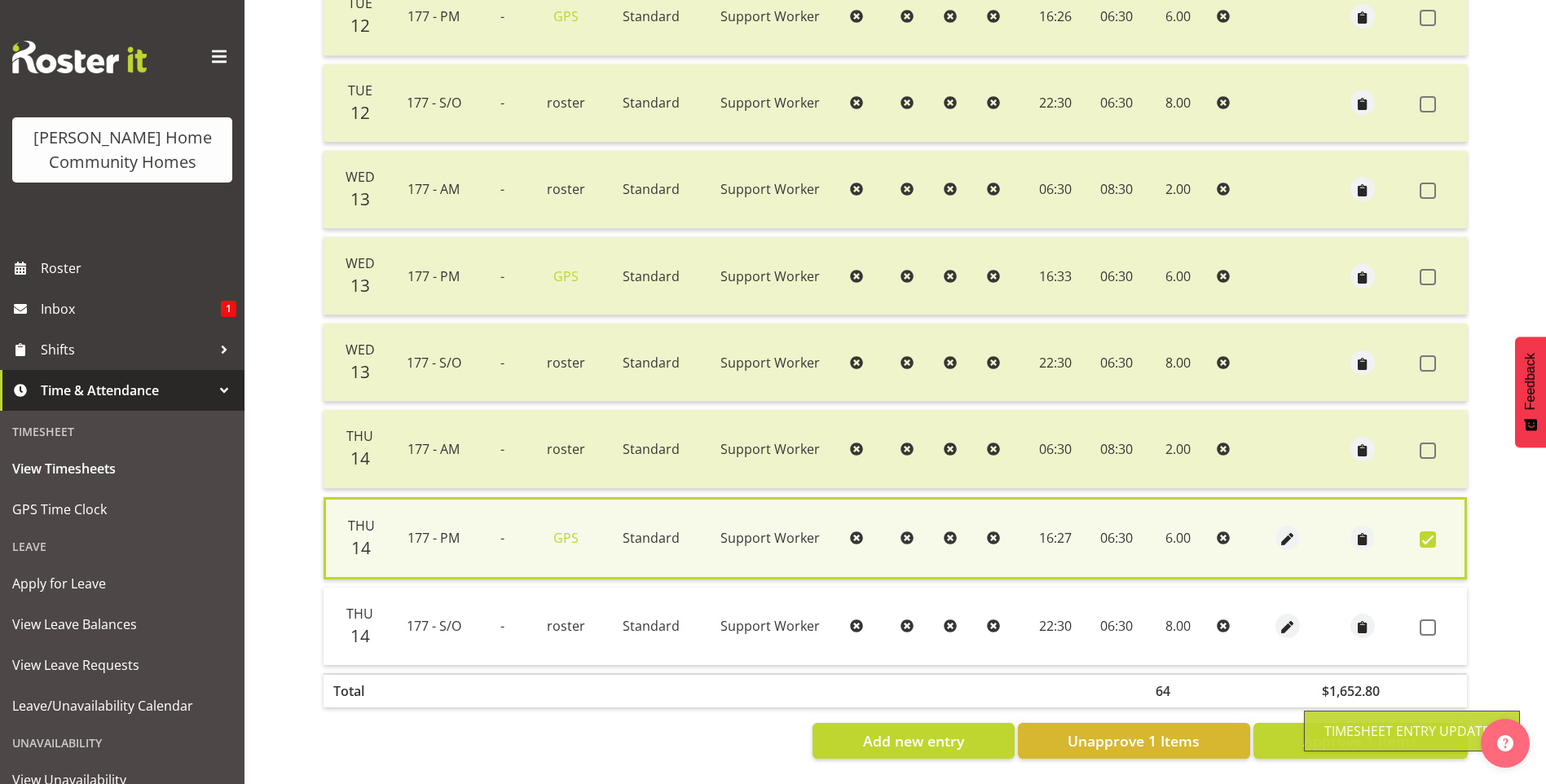
drag, startPoint x: 1426, startPoint y: 615, endPoint x: 1425, endPoint y: 634, distance: 19.0
click at [1427, 619] on span at bounding box center [1427, 627] width 16 height 16
checkbox input "true"
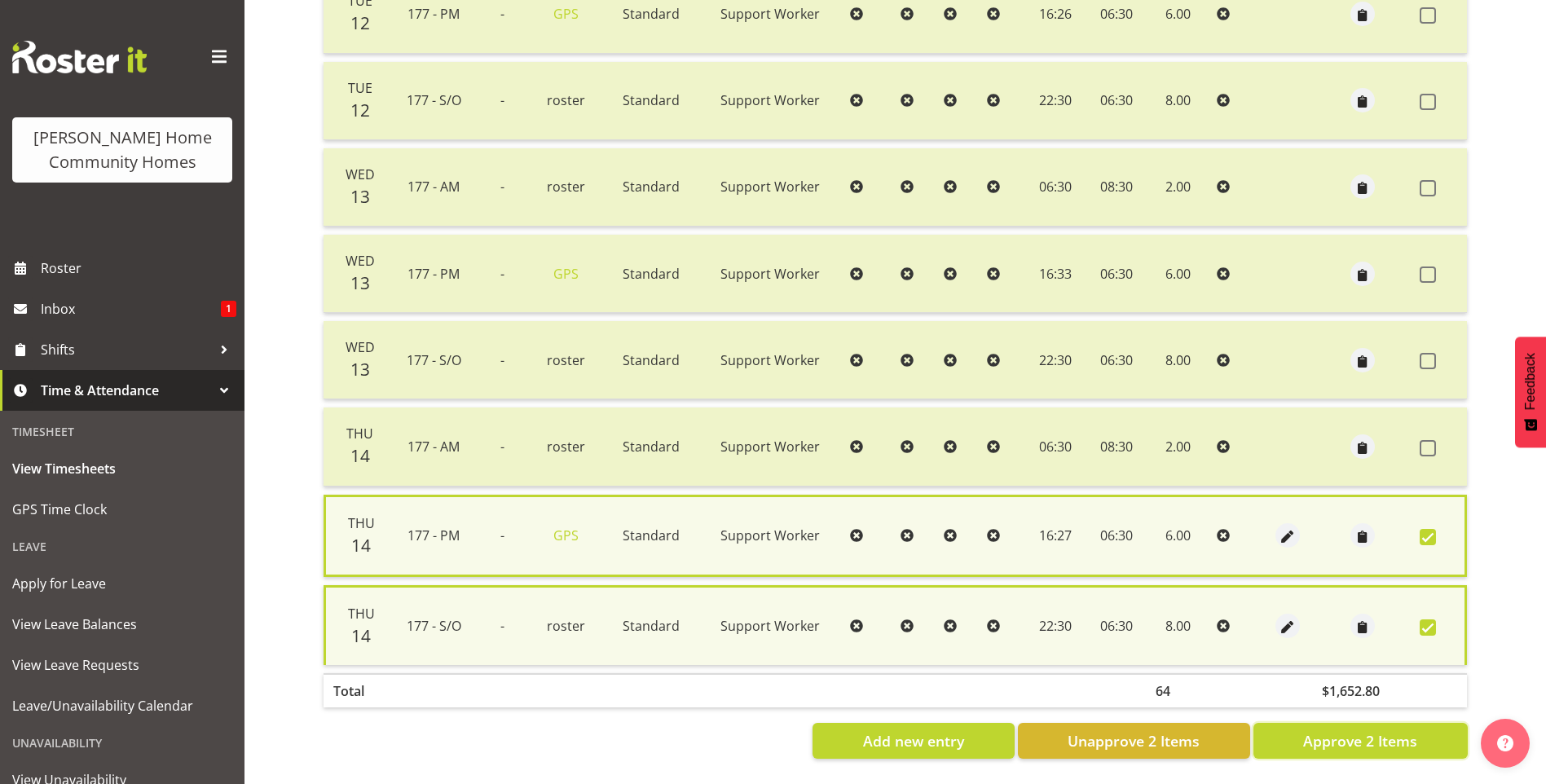
click at [1388, 736] on span "Approve 2 Items" at bounding box center [1359, 741] width 114 height 21
checkbox input "false"
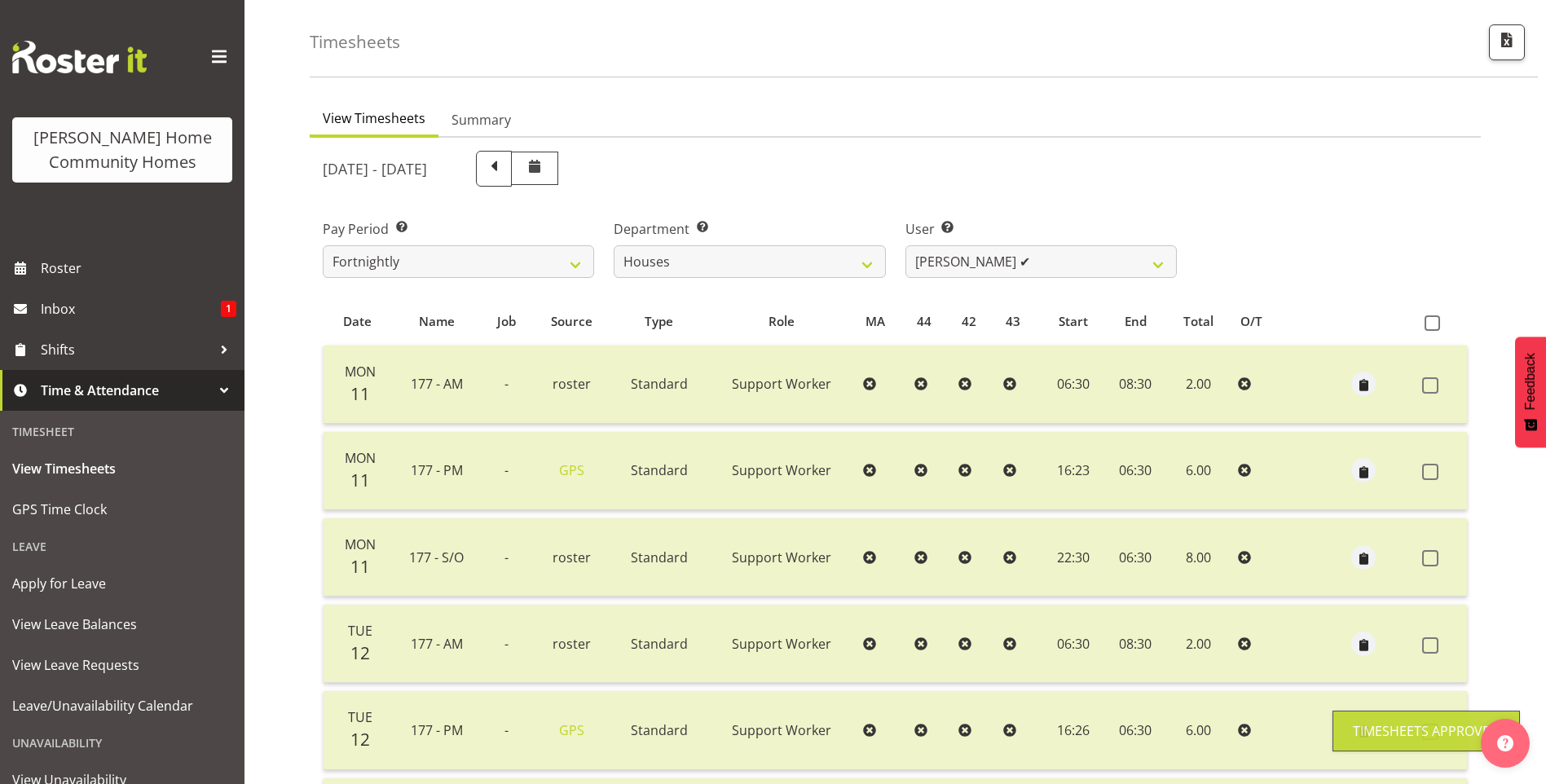
scroll to position [49, 0]
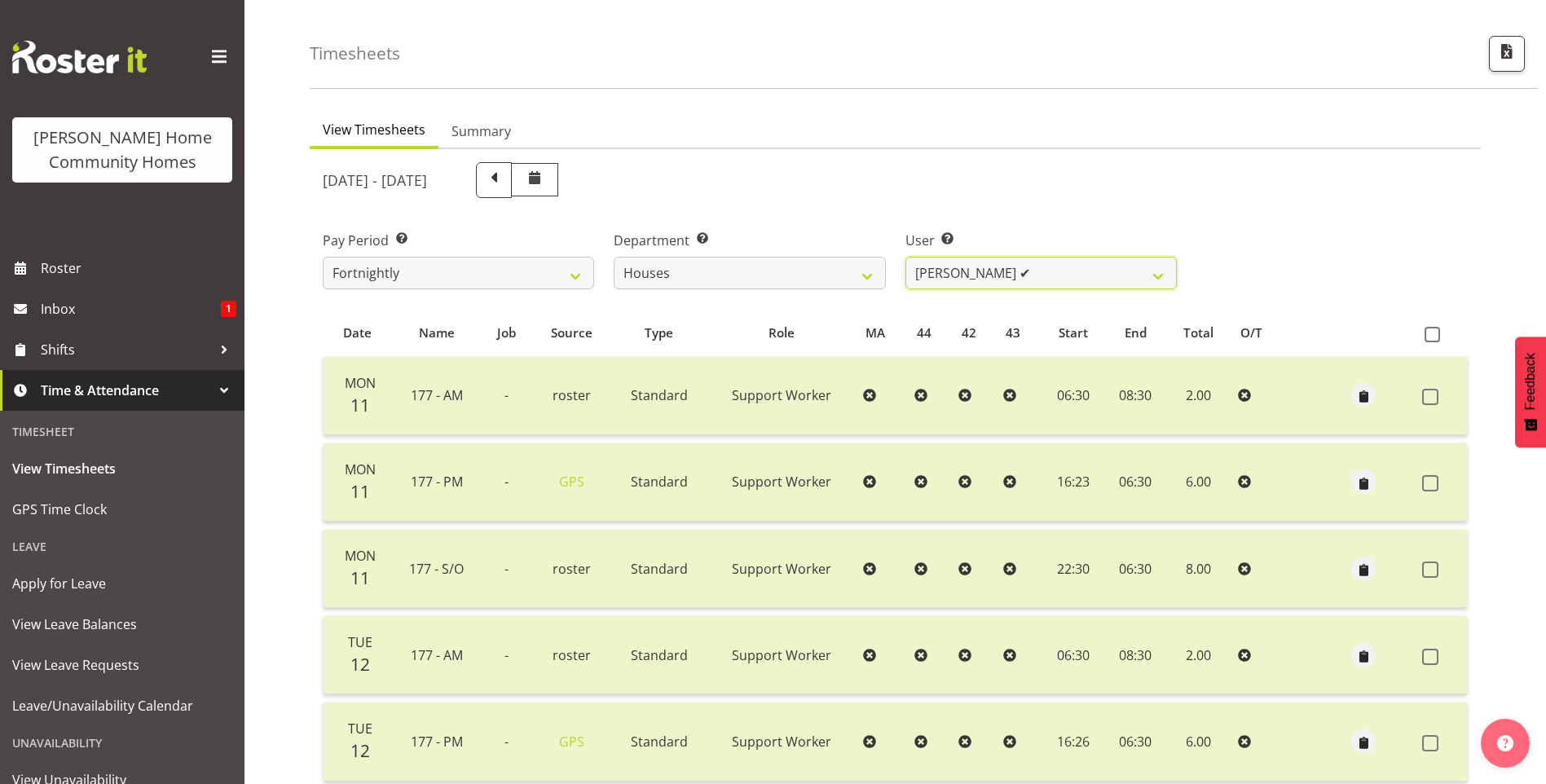
drag, startPoint x: 994, startPoint y: 271, endPoint x: 986, endPoint y: 289, distance: 19.7
click at [994, 271] on select "Billie Sothern ✔ Dipika Thapa ❌ Jess Aracan ❌ Katrina Shaw ❌ Liezl Sanchez ❌ Ma…" at bounding box center [1041, 273] width 272 height 33
select select "8541"
click at [905, 257] on select "Billie Sothern ✔ Dipika Thapa ❌ Jess Aracan ❌ Katrina Shaw ❌ Liezl Sanchez ❌ Ma…" at bounding box center [1041, 273] width 272 height 33
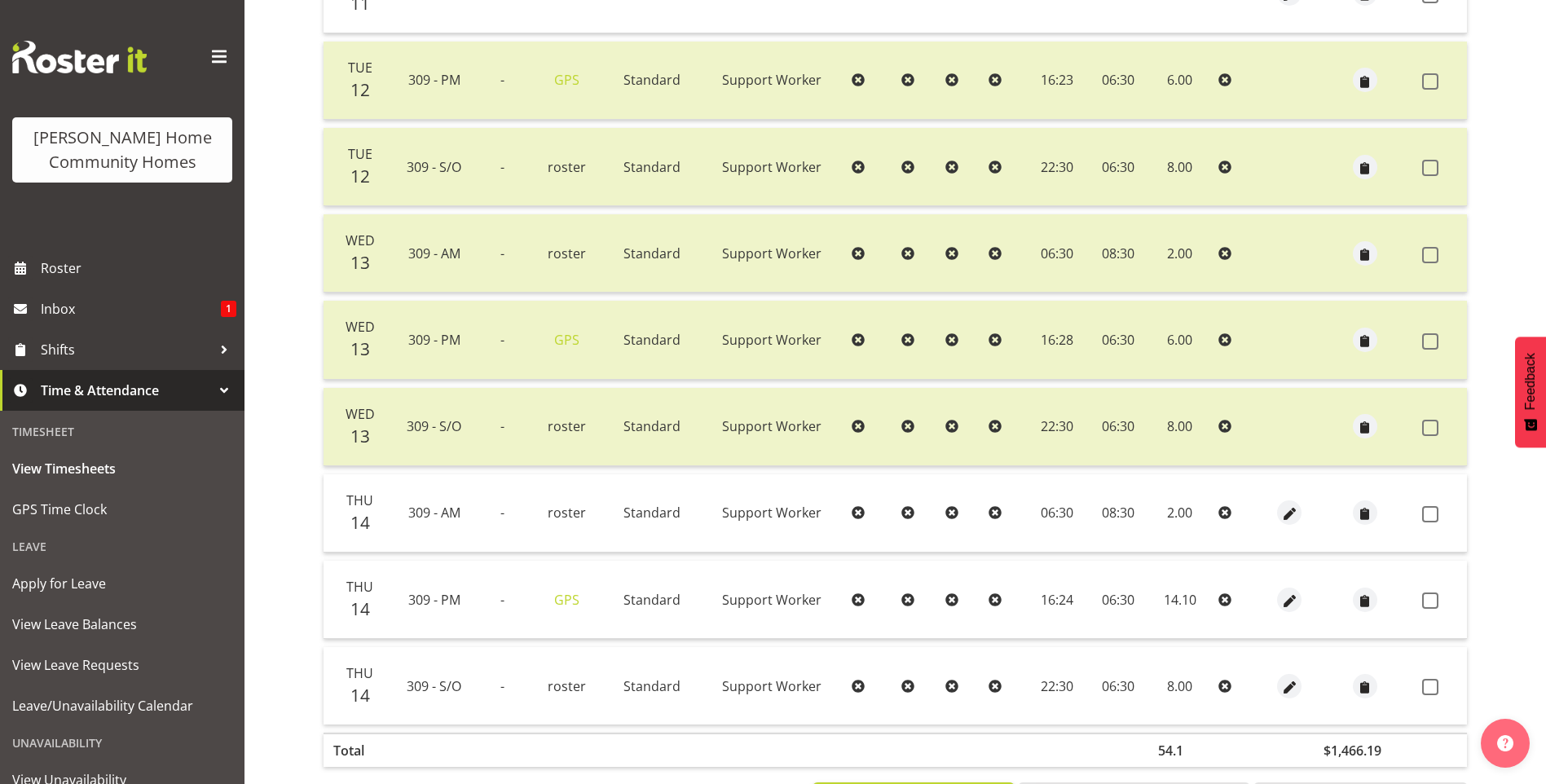
scroll to position [522, 0]
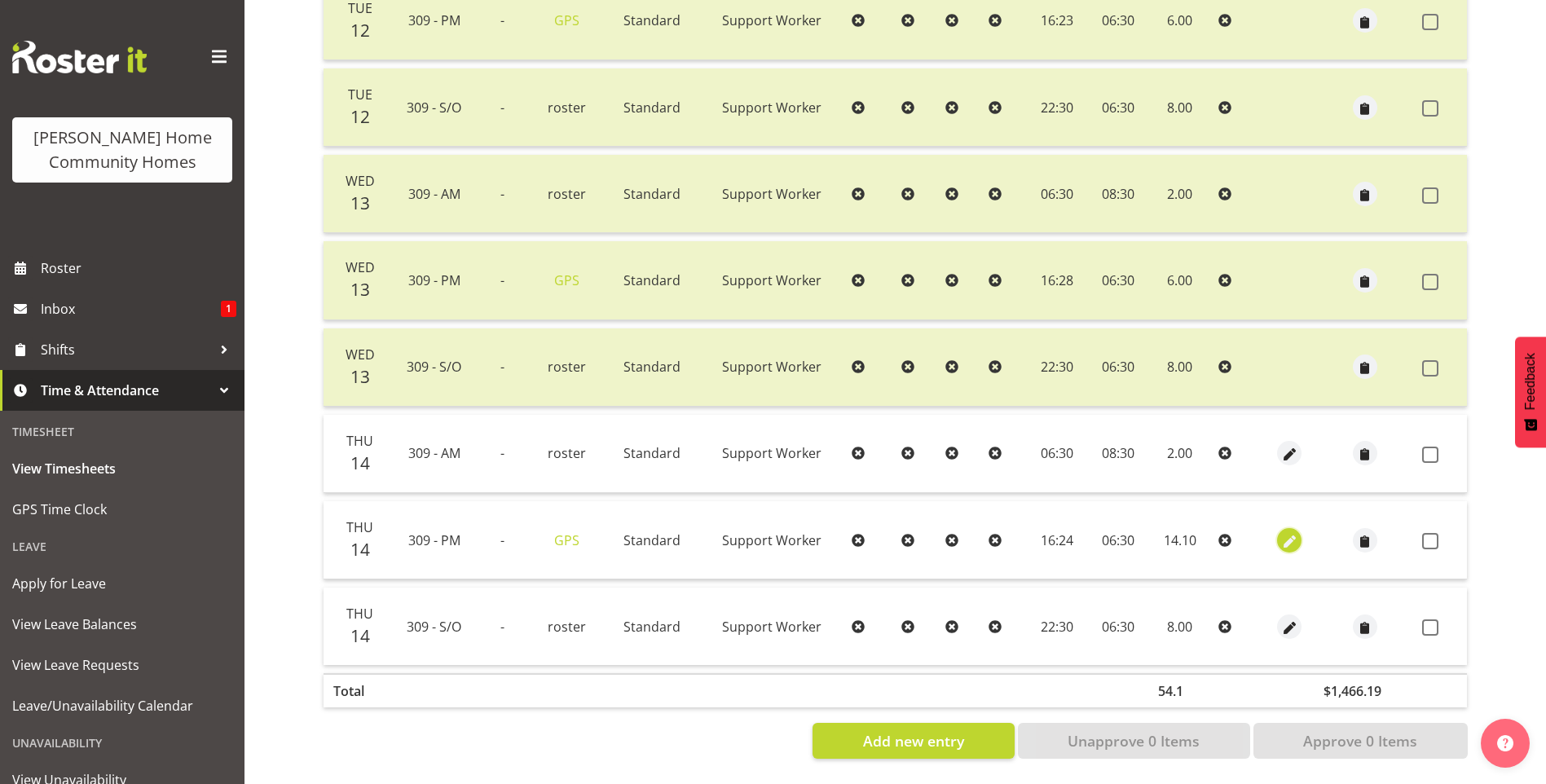
click at [1277, 528] on button "button" at bounding box center [1289, 541] width 25 height 25
select select "Standard"
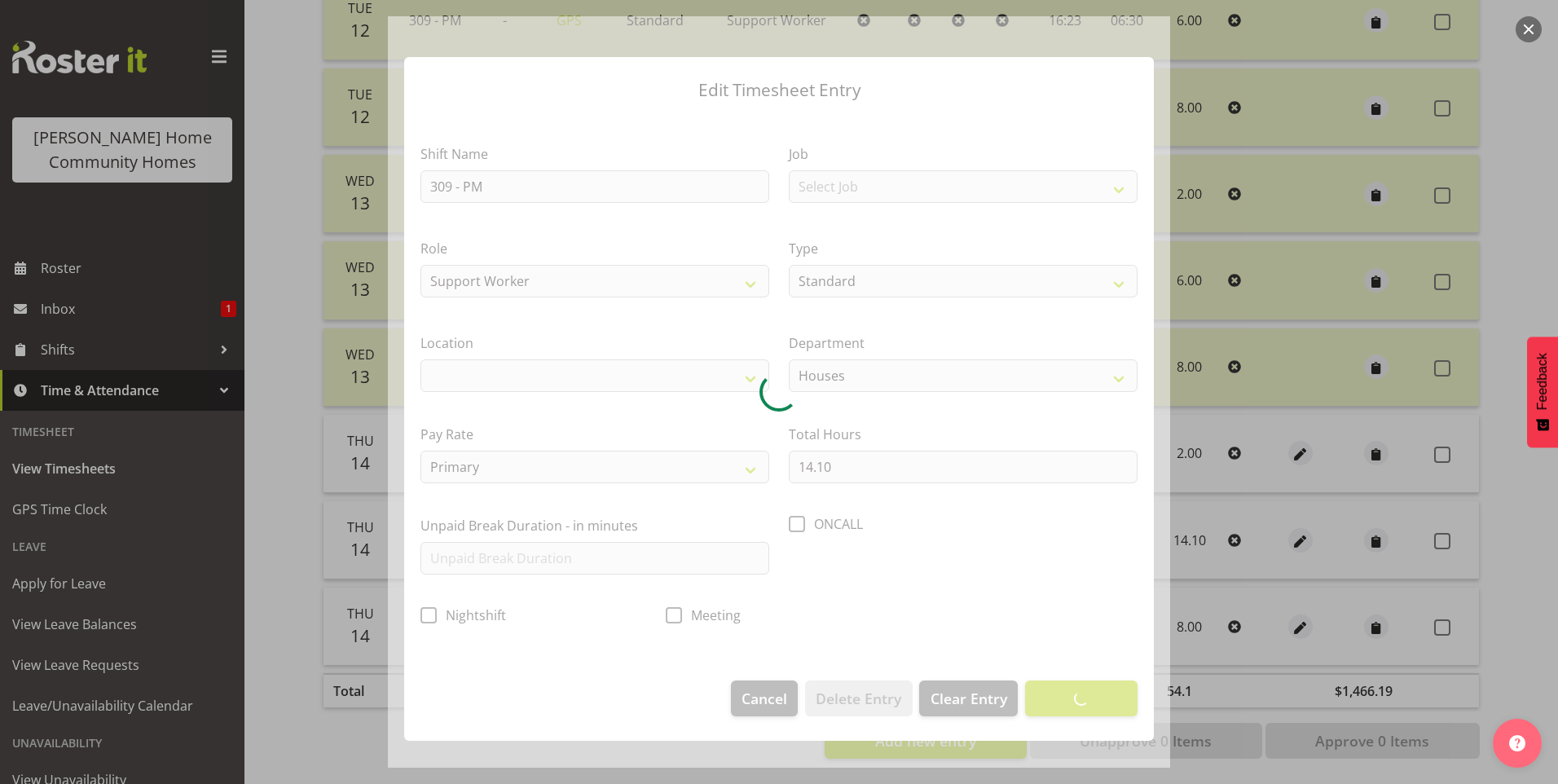
select select "1070"
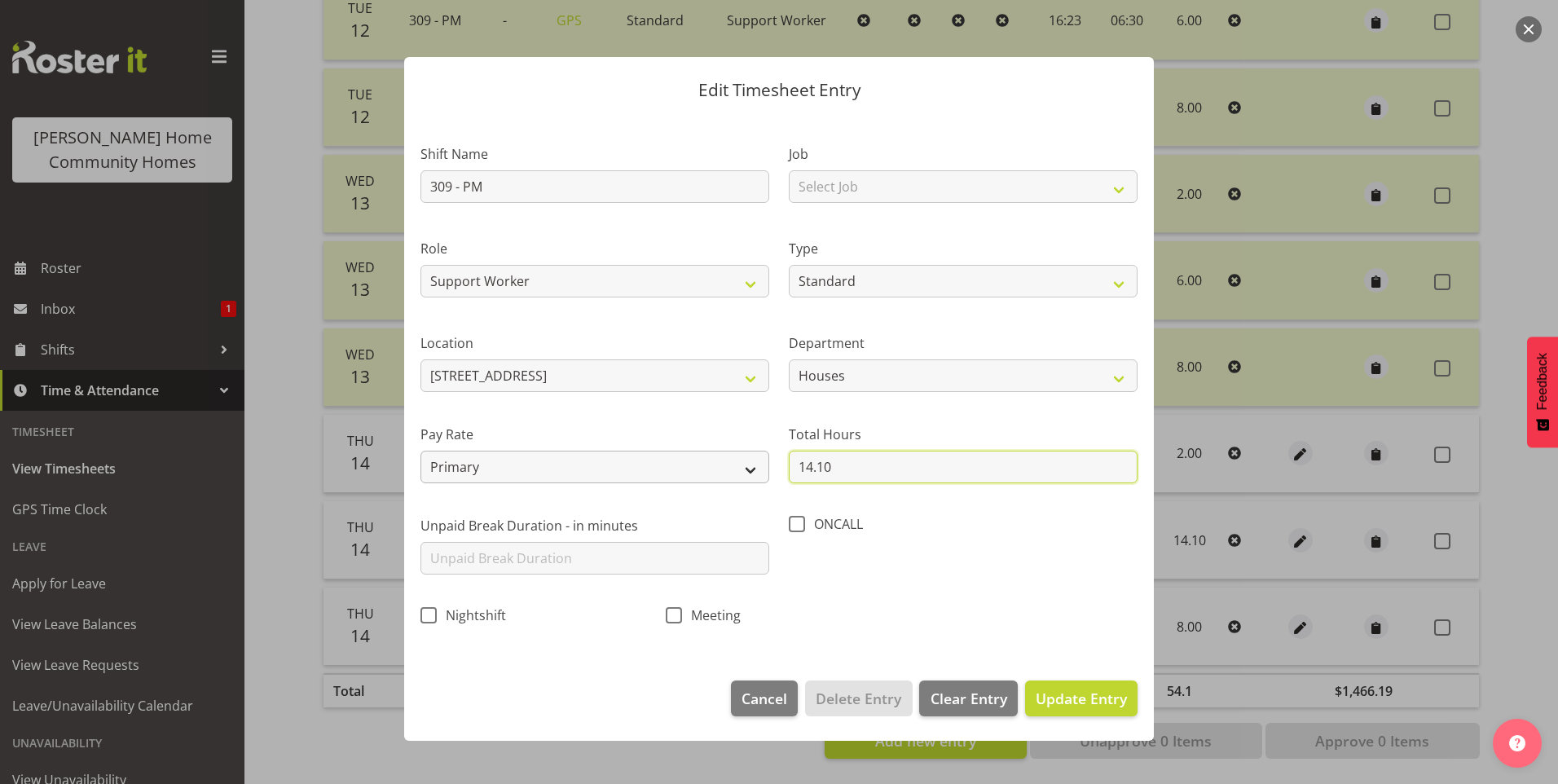
drag, startPoint x: 842, startPoint y: 473, endPoint x: 724, endPoint y: 455, distance: 119.4
click at [760, 461] on div "Shift Name 309 - PM Job Select Job Floater Role Support Worker Type Off Standar…" at bounding box center [779, 380] width 737 height 517
type input "6.00"
drag, startPoint x: 1105, startPoint y: 696, endPoint x: 1157, endPoint y: 671, distance: 57.7
click at [1106, 694] on span "Update Entry" at bounding box center [1081, 698] width 91 height 19
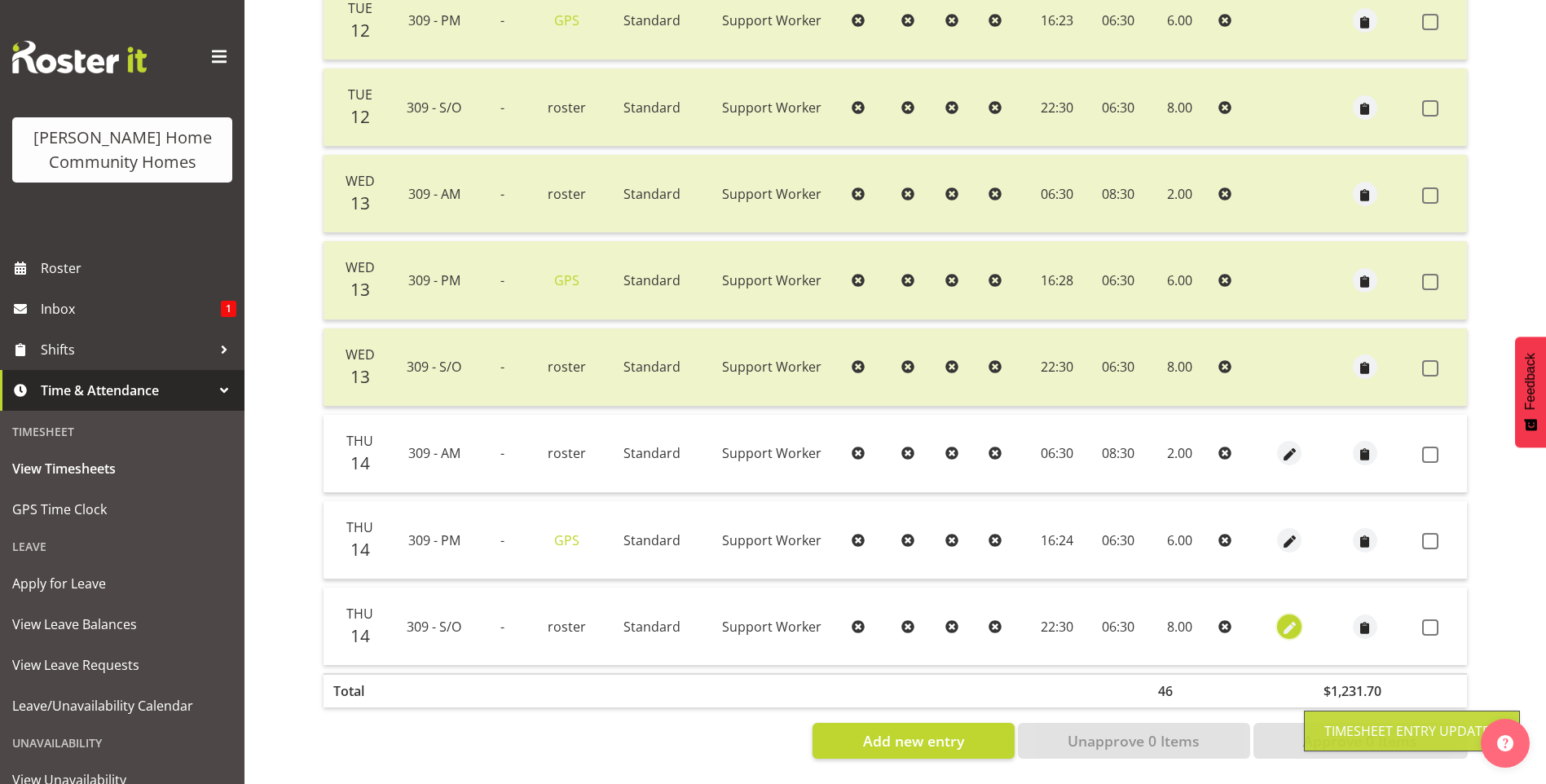
click at [1294, 619] on span "button" at bounding box center [1288, 627] width 19 height 19
select select "Standard"
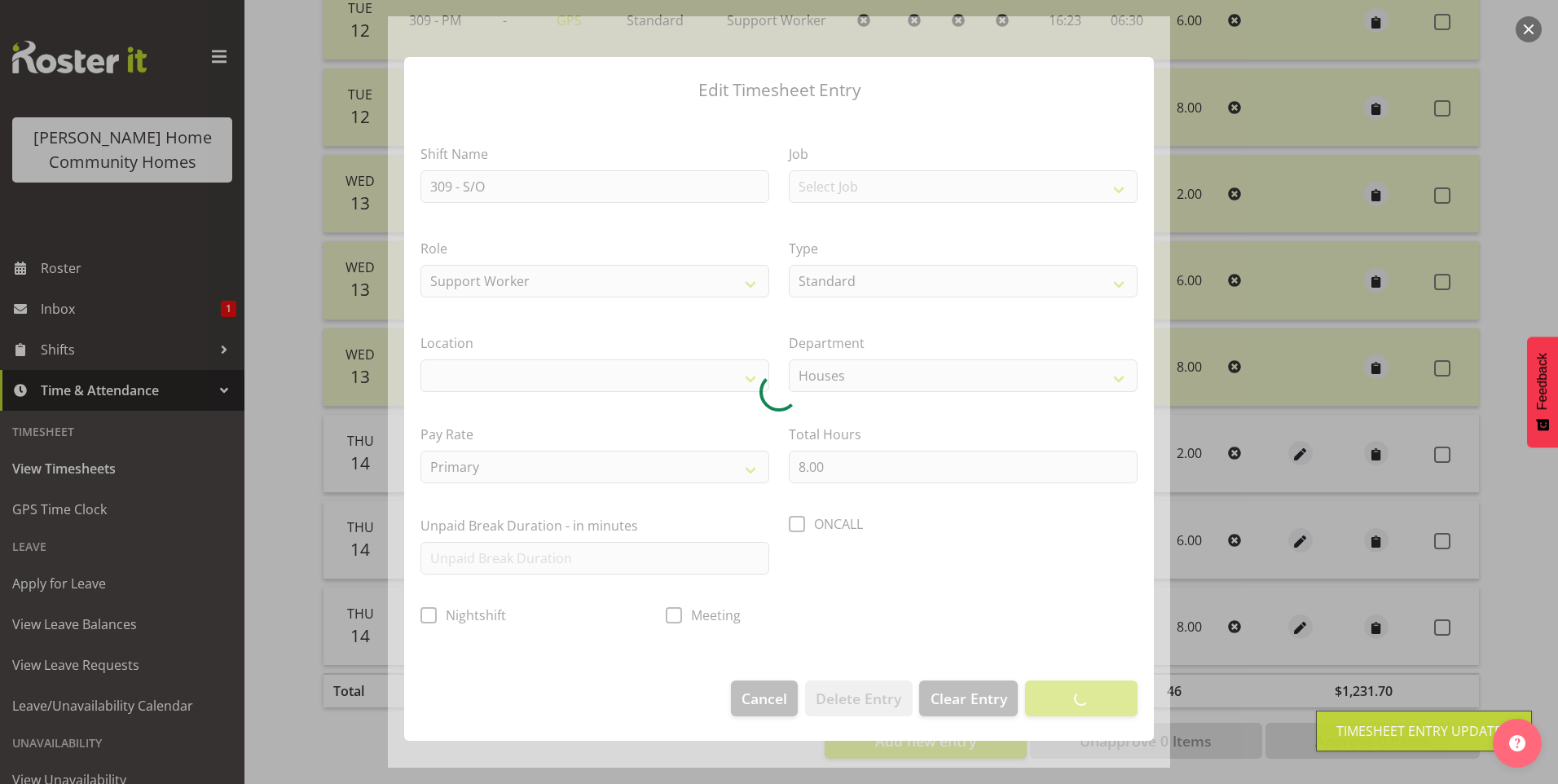
select select "1070"
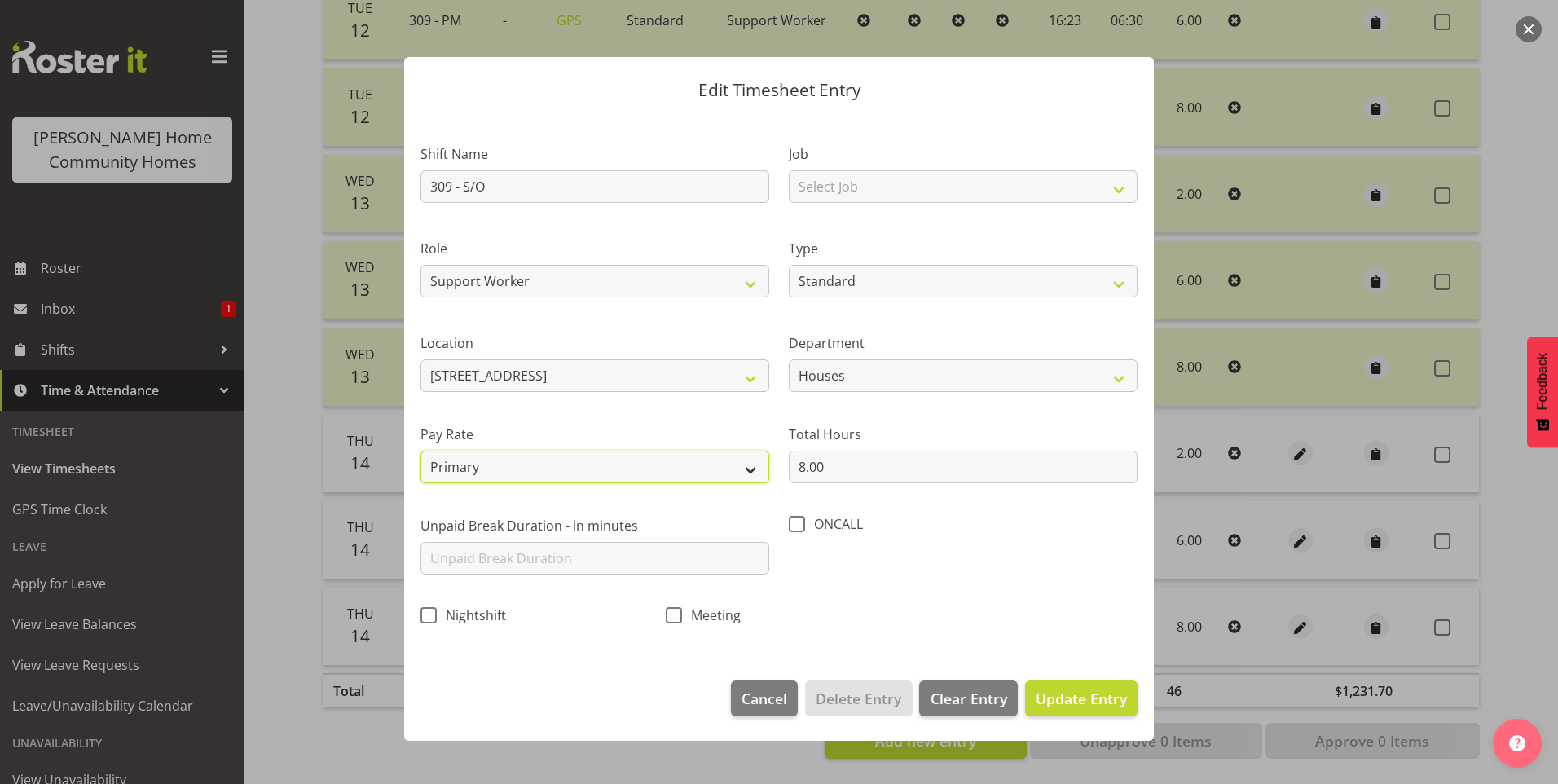
click at [515, 465] on select "Primary Secondary Tertiary Fourth Fifth" at bounding box center [595, 466] width 349 height 33
select select "secondary"
click at [420, 450] on select "Primary Secondary Tertiary Fourth Fifth" at bounding box center [595, 466] width 349 height 33
drag, startPoint x: 1081, startPoint y: 696, endPoint x: 1299, endPoint y: 548, distance: 263.5
click at [1082, 696] on span "Update Entry" at bounding box center [1081, 698] width 91 height 19
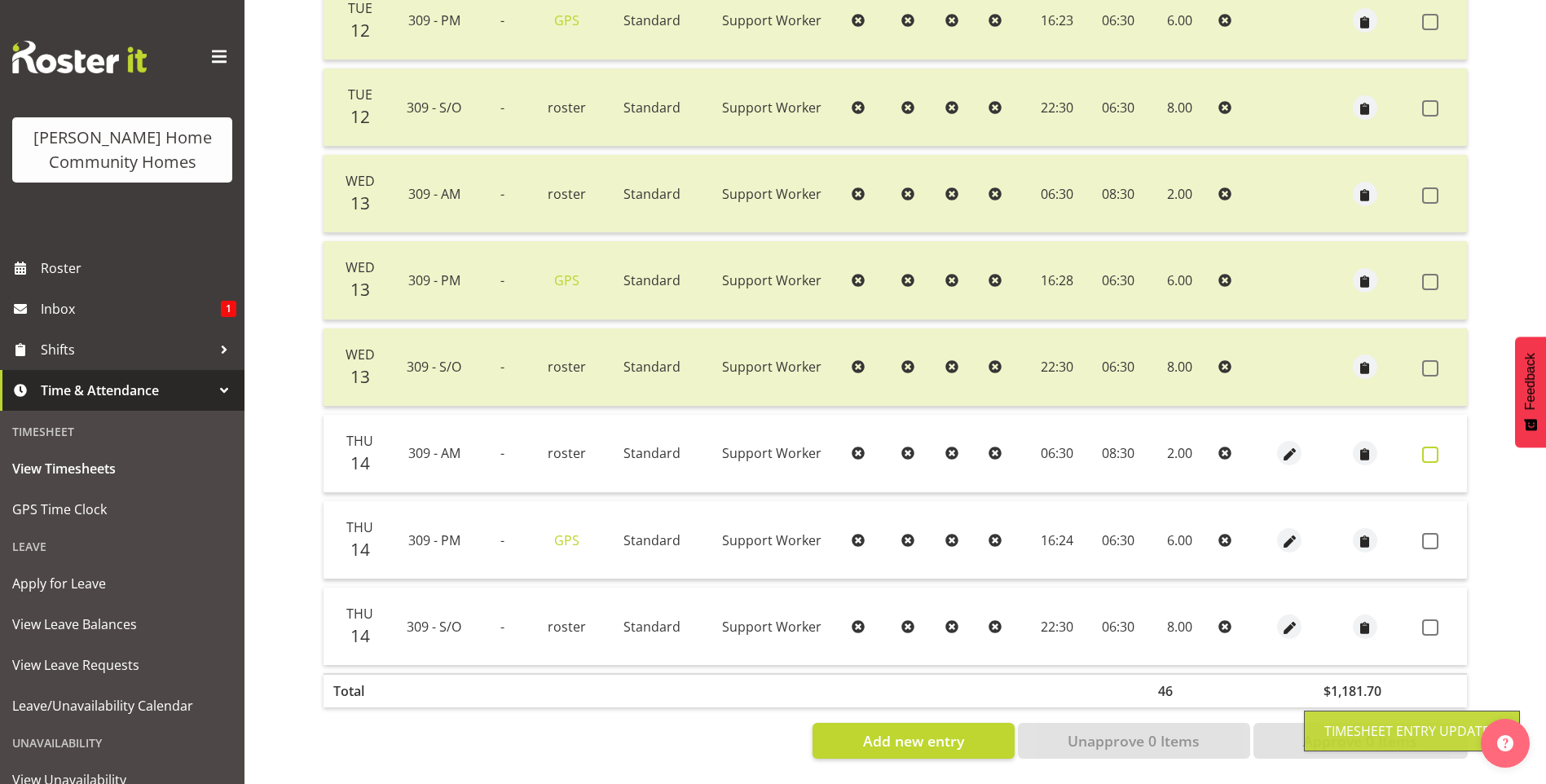
click at [1431, 447] on span at bounding box center [1430, 455] width 16 height 16
checkbox input "true"
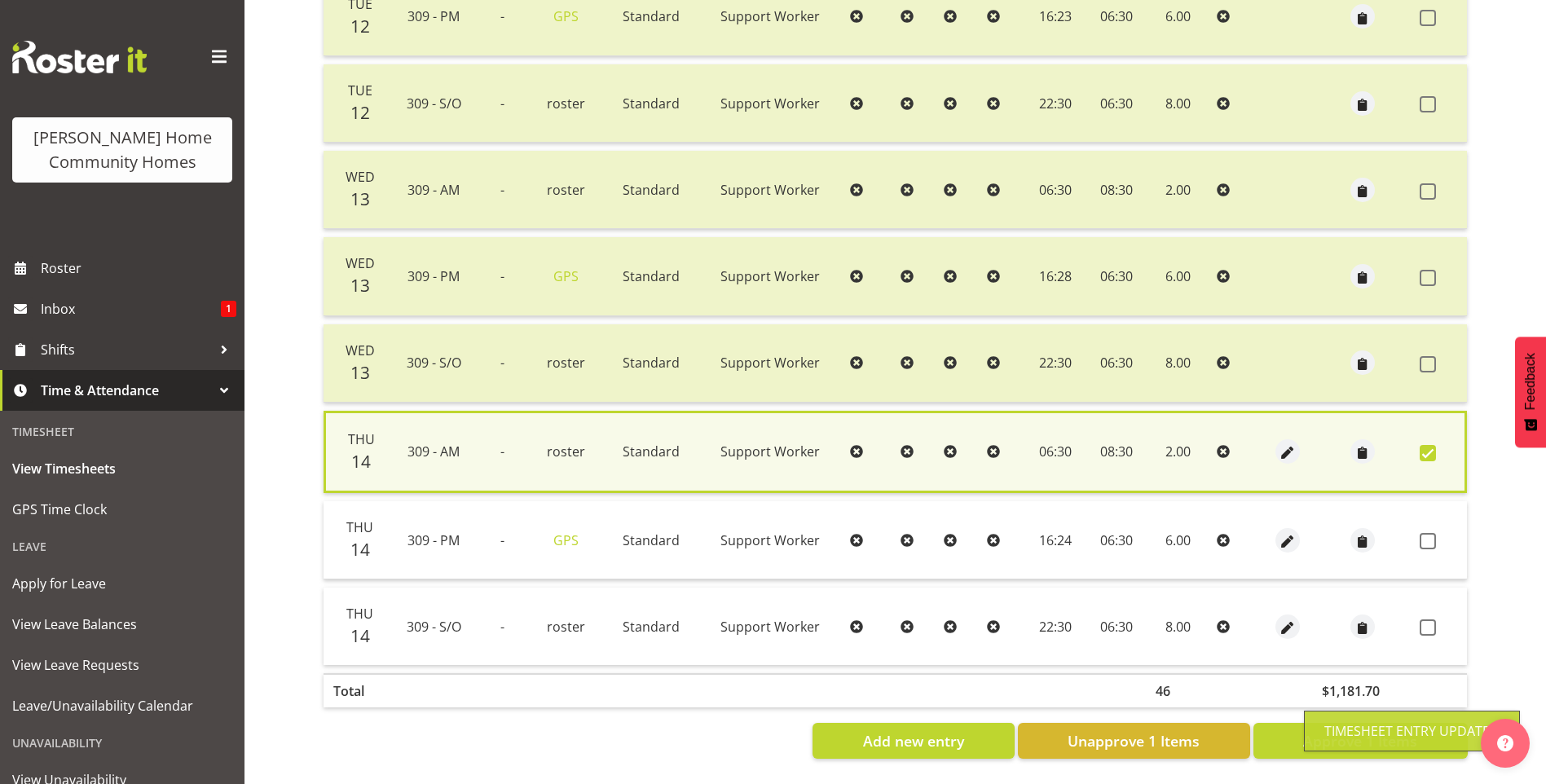
click at [1426, 546] on td at bounding box center [1439, 540] width 54 height 78
click at [1426, 537] on span at bounding box center [1427, 541] width 16 height 16
checkbox input "true"
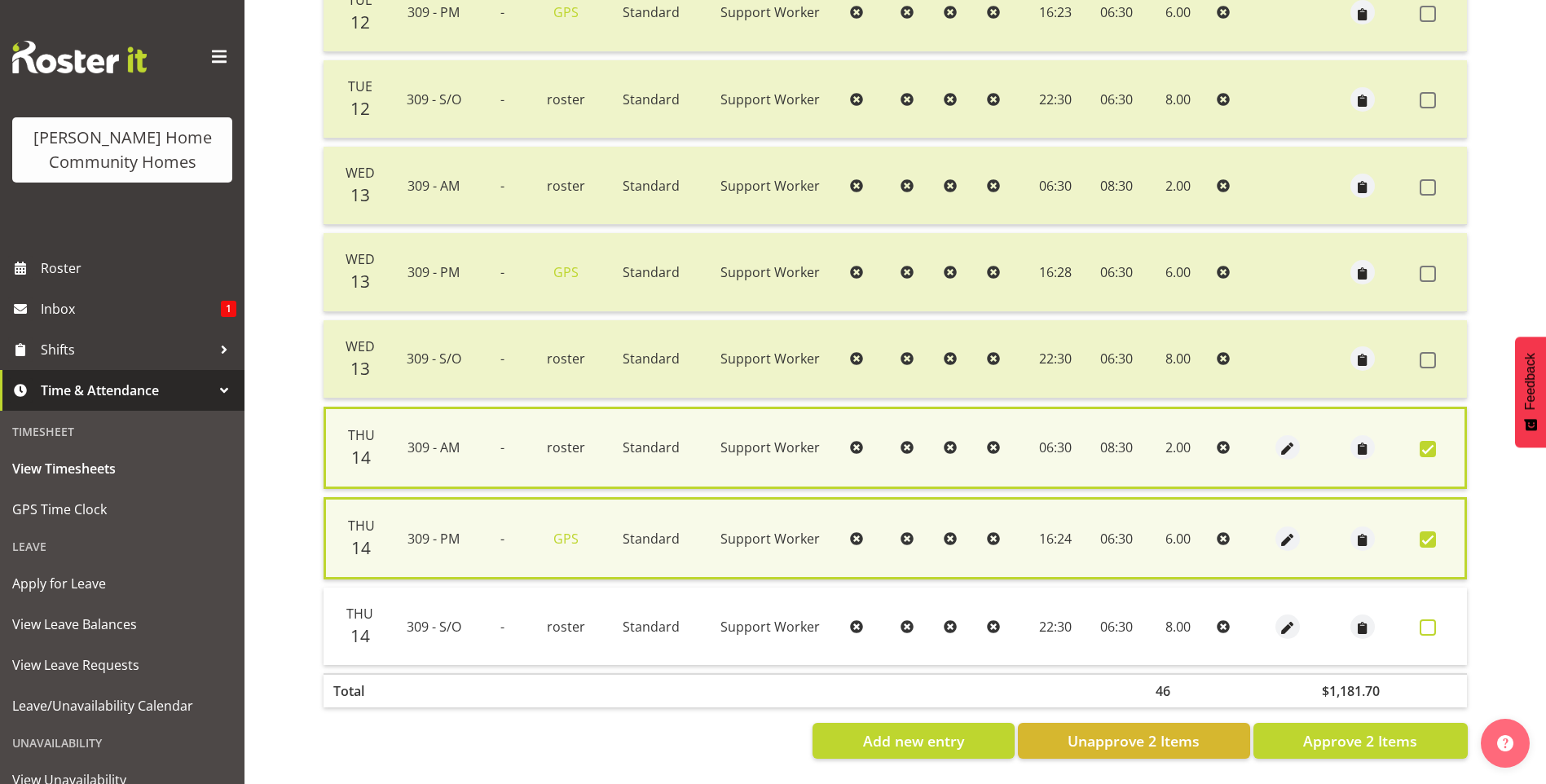
click at [1428, 620] on span at bounding box center [1427, 627] width 16 height 16
checkbox input "true"
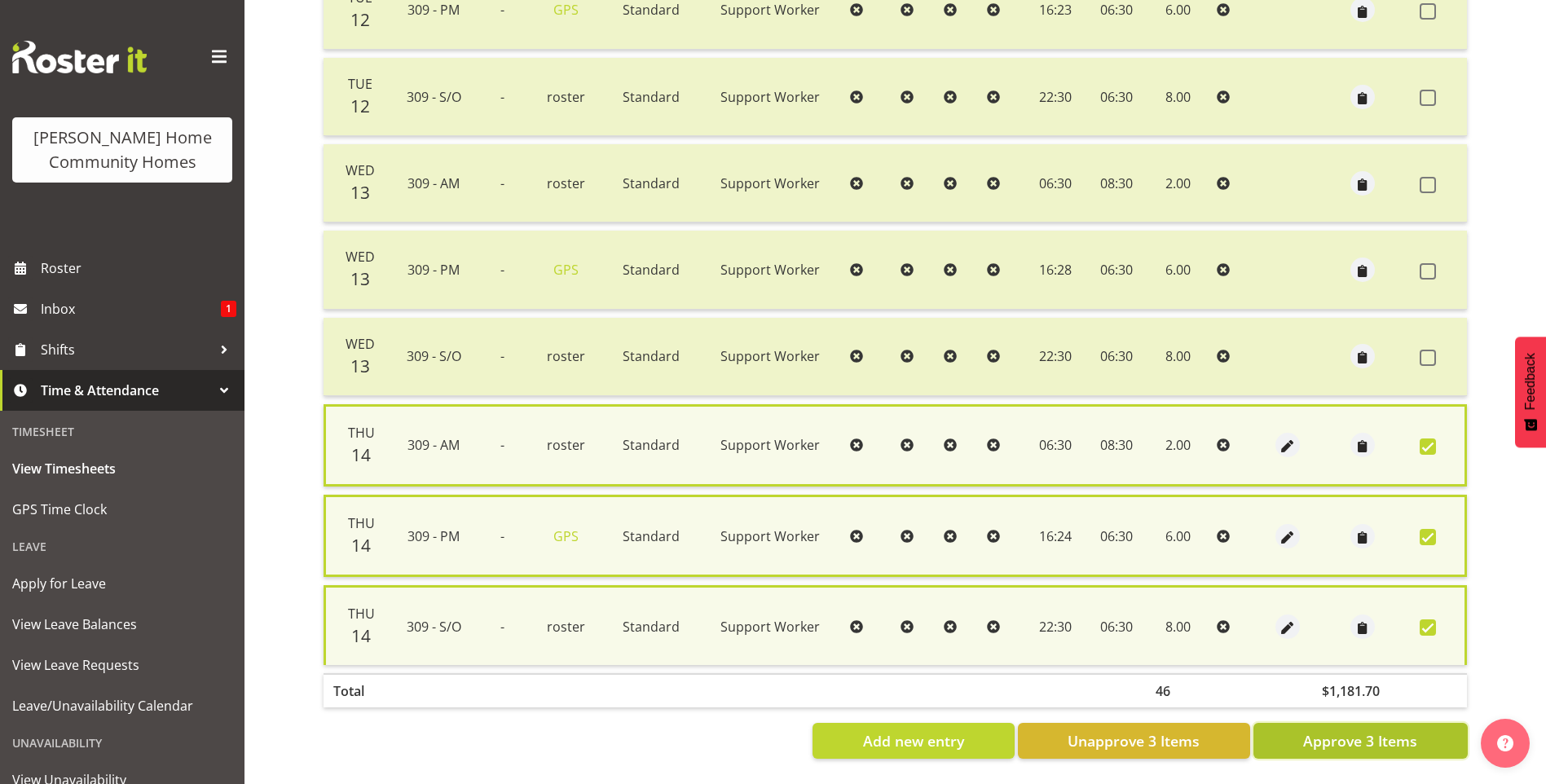
click at [1417, 733] on span "Approve 3 Items" at bounding box center [1359, 741] width 114 height 21
checkbox input "false"
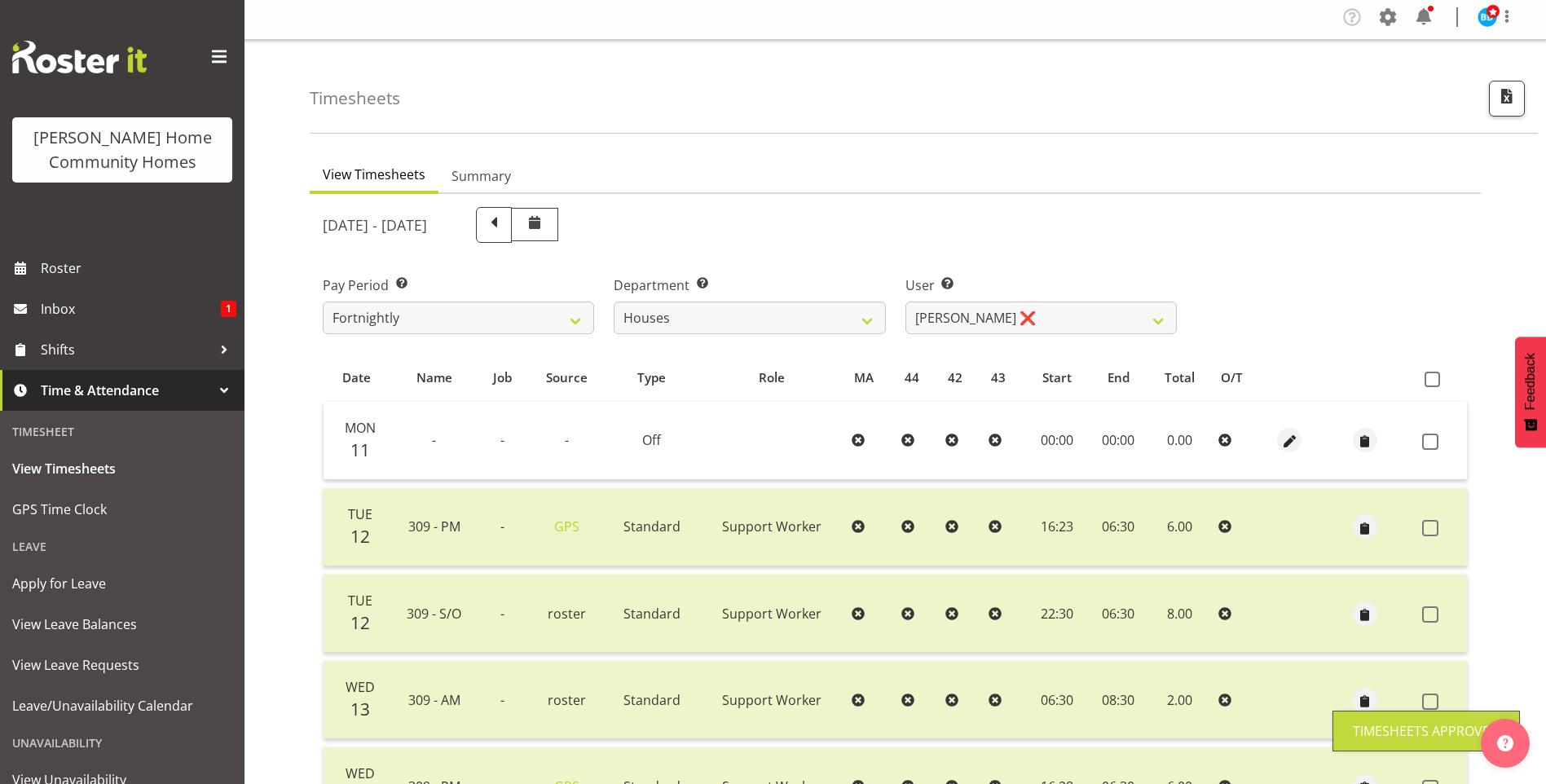
scroll to position [0, 0]
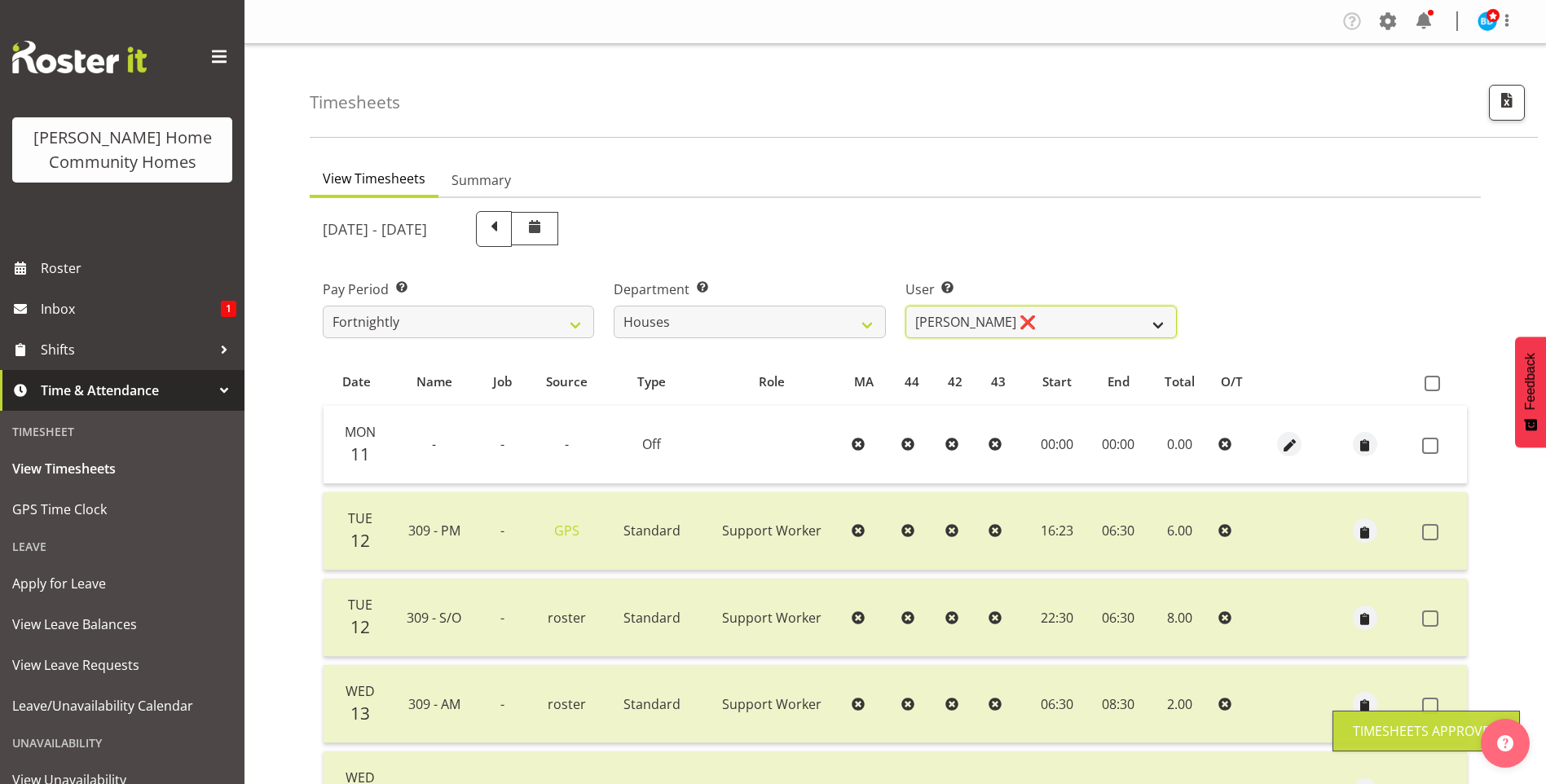
click at [946, 321] on select "Billie Sothern ✔ Dipika Thapa ❌ Jess Aracan ❌ Katrina Shaw ❌ Liezl Sanchez ❌ Ma…" at bounding box center [1041, 321] width 272 height 33
click at [905, 305] on select "Billie Sothern ✔ Dipika Thapa ❌ Jess Aracan ❌ Katrina Shaw ❌ Liezl Sanchez ❌ Ma…" at bounding box center [1041, 321] width 272 height 33
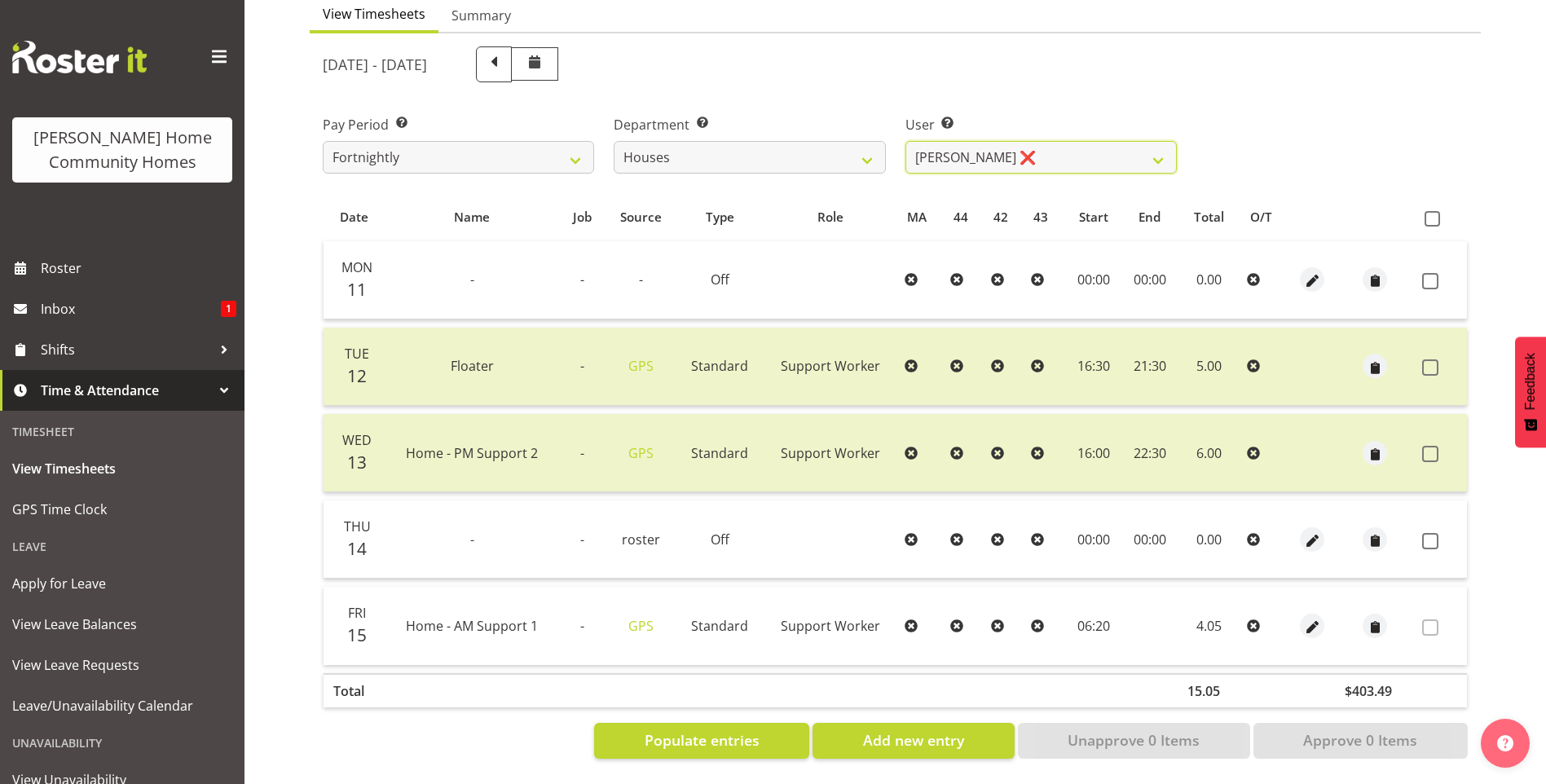
scroll to position [177, 0]
click at [988, 148] on select "Billie Sothern ✔ Dipika Thapa ❌ Jess Aracan ❌ Katrina Shaw ❌ Liezl Sanchez ❌ Ma…" at bounding box center [1041, 157] width 272 height 33
select select "8524"
click at [905, 141] on select "Billie Sothern ✔ Dipika Thapa ❌ Jess Aracan ❌ Katrina Shaw ❌ Liezl Sanchez ❌ Ma…" at bounding box center [1041, 157] width 272 height 33
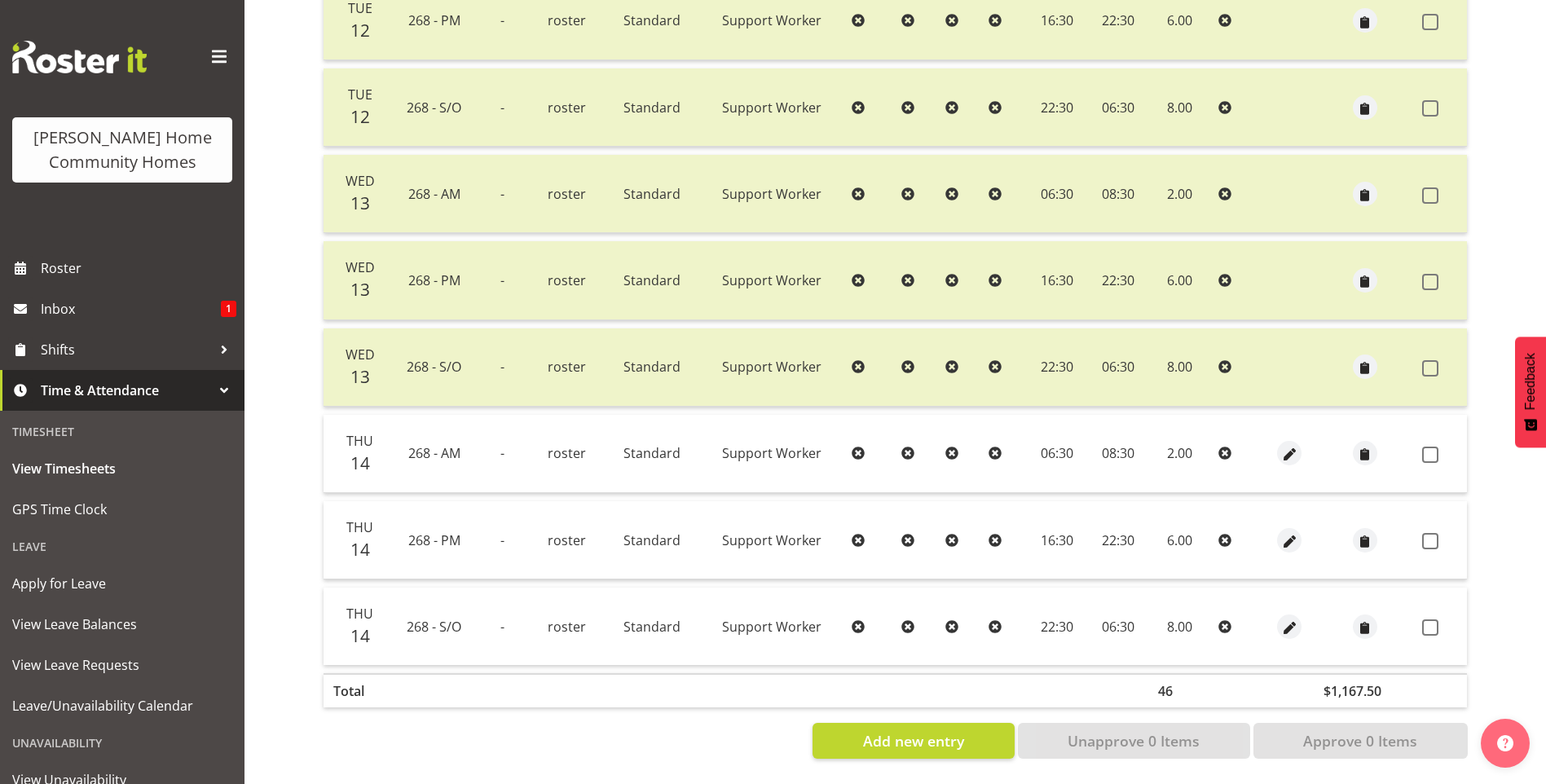
scroll to position [522, 0]
click at [1289, 619] on span "button" at bounding box center [1288, 627] width 19 height 19
select select "Standard"
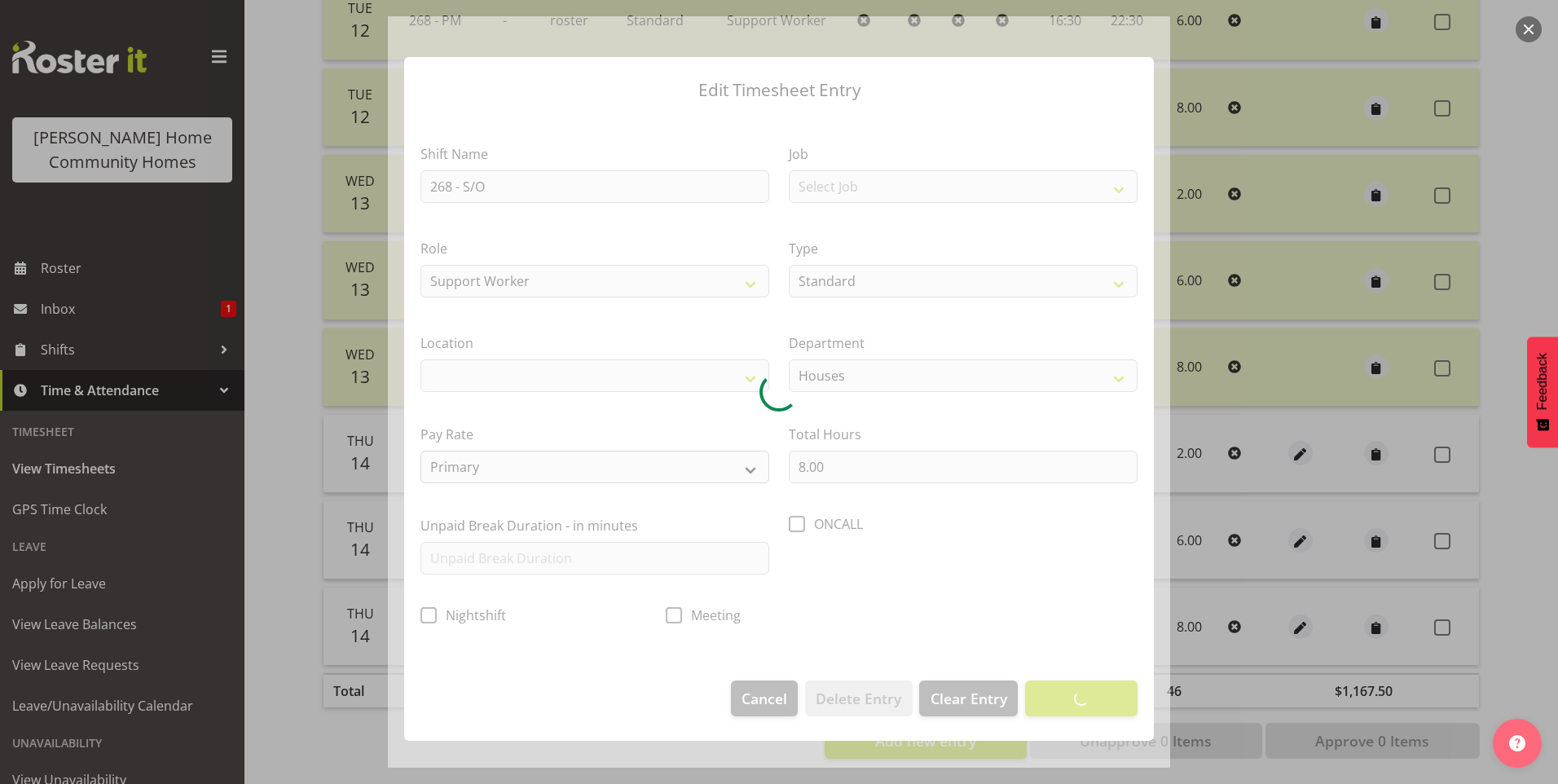
select select "1069"
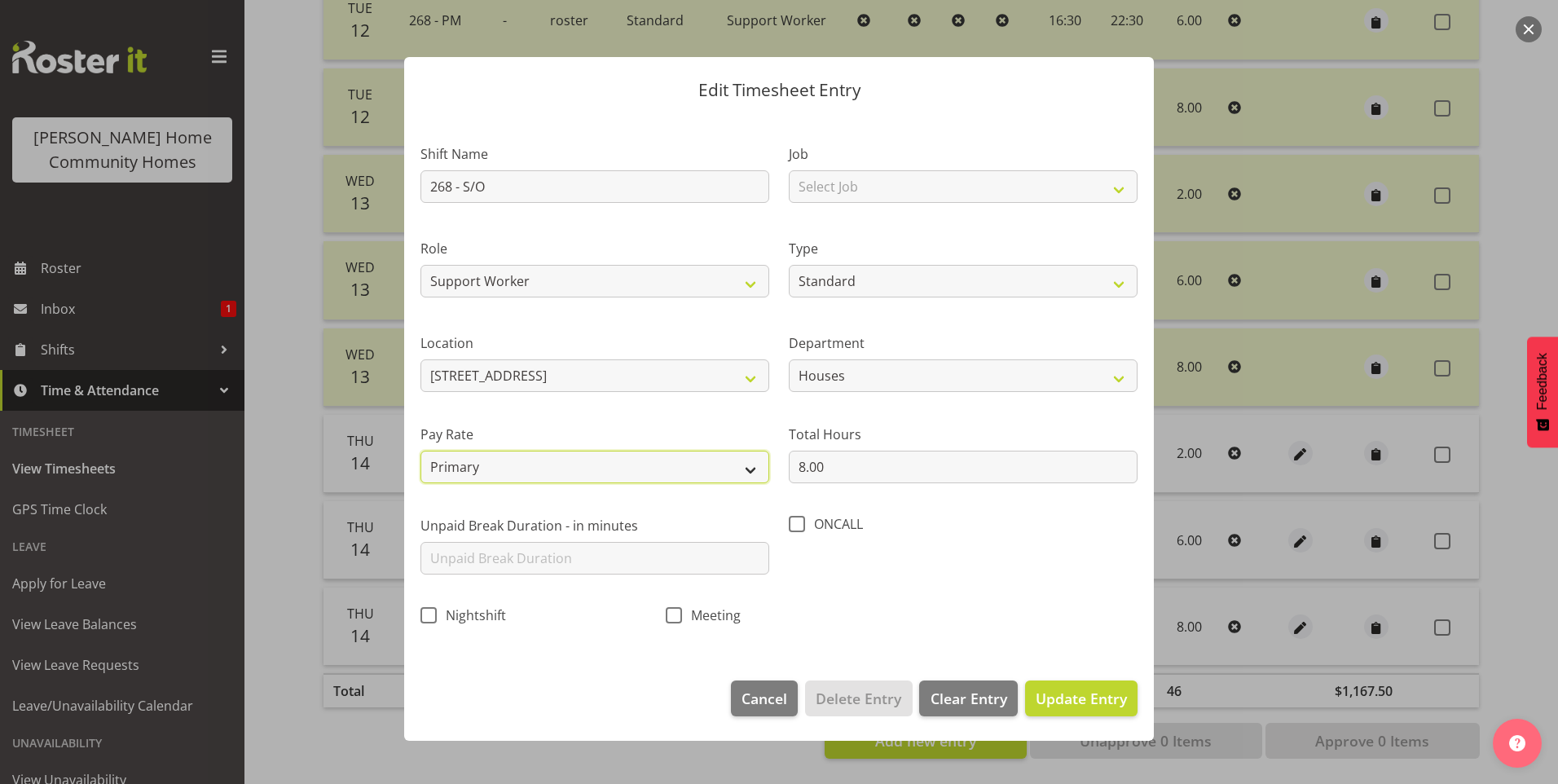
click at [506, 467] on select "Primary Secondary Tertiary Fourth Fifth" at bounding box center [595, 466] width 349 height 33
select select "secondary"
click at [420, 450] on select "Primary Secondary Tertiary Fourth Fifth" at bounding box center [595, 466] width 349 height 33
click at [1090, 687] on button "Update Entry" at bounding box center [1081, 698] width 112 height 36
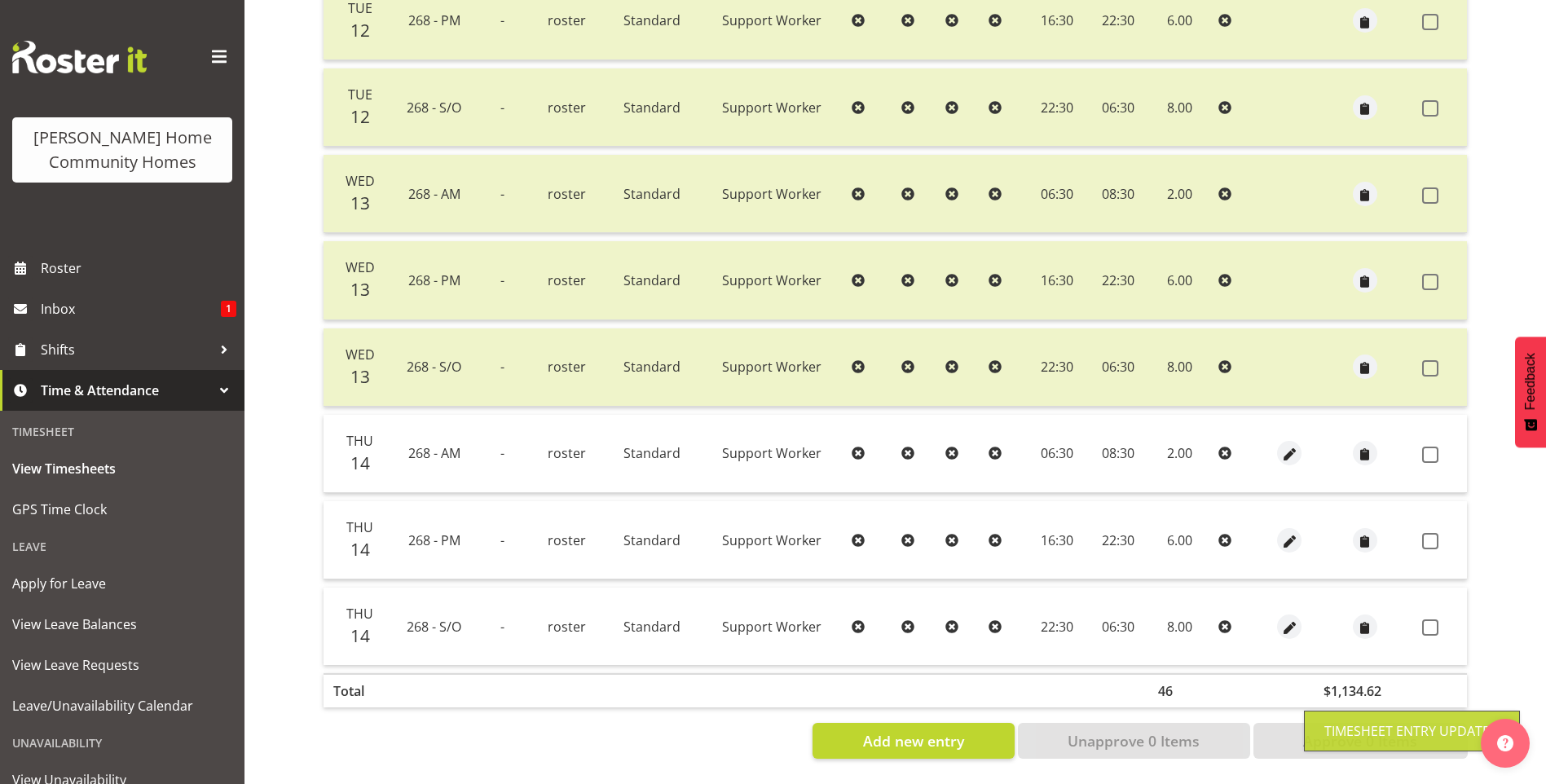
click at [1433, 447] on span at bounding box center [1430, 455] width 16 height 16
checkbox input "true"
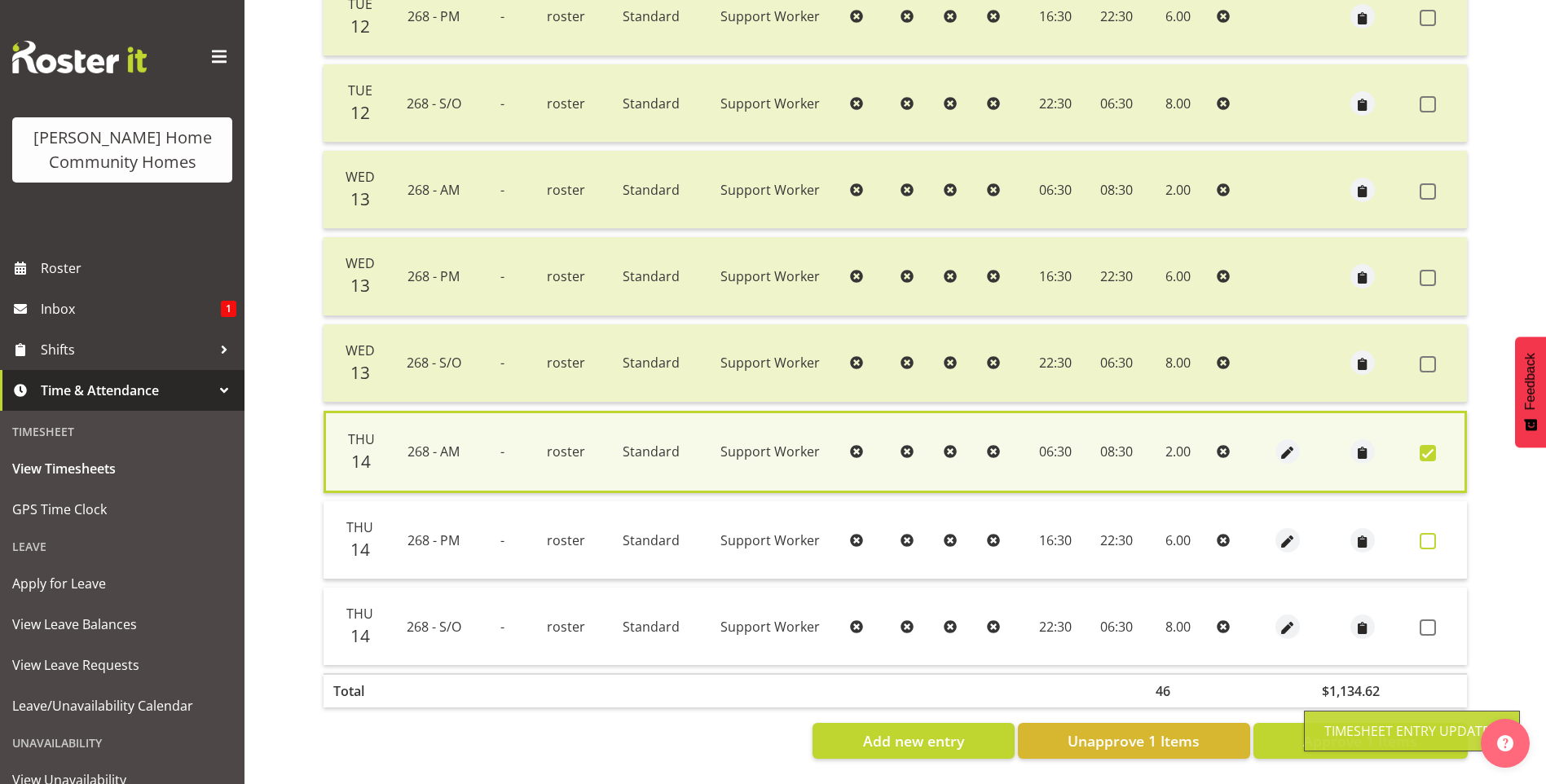
click at [1427, 528] on td at bounding box center [1439, 540] width 54 height 78
click at [1428, 534] on span at bounding box center [1427, 541] width 16 height 16
checkbox input "true"
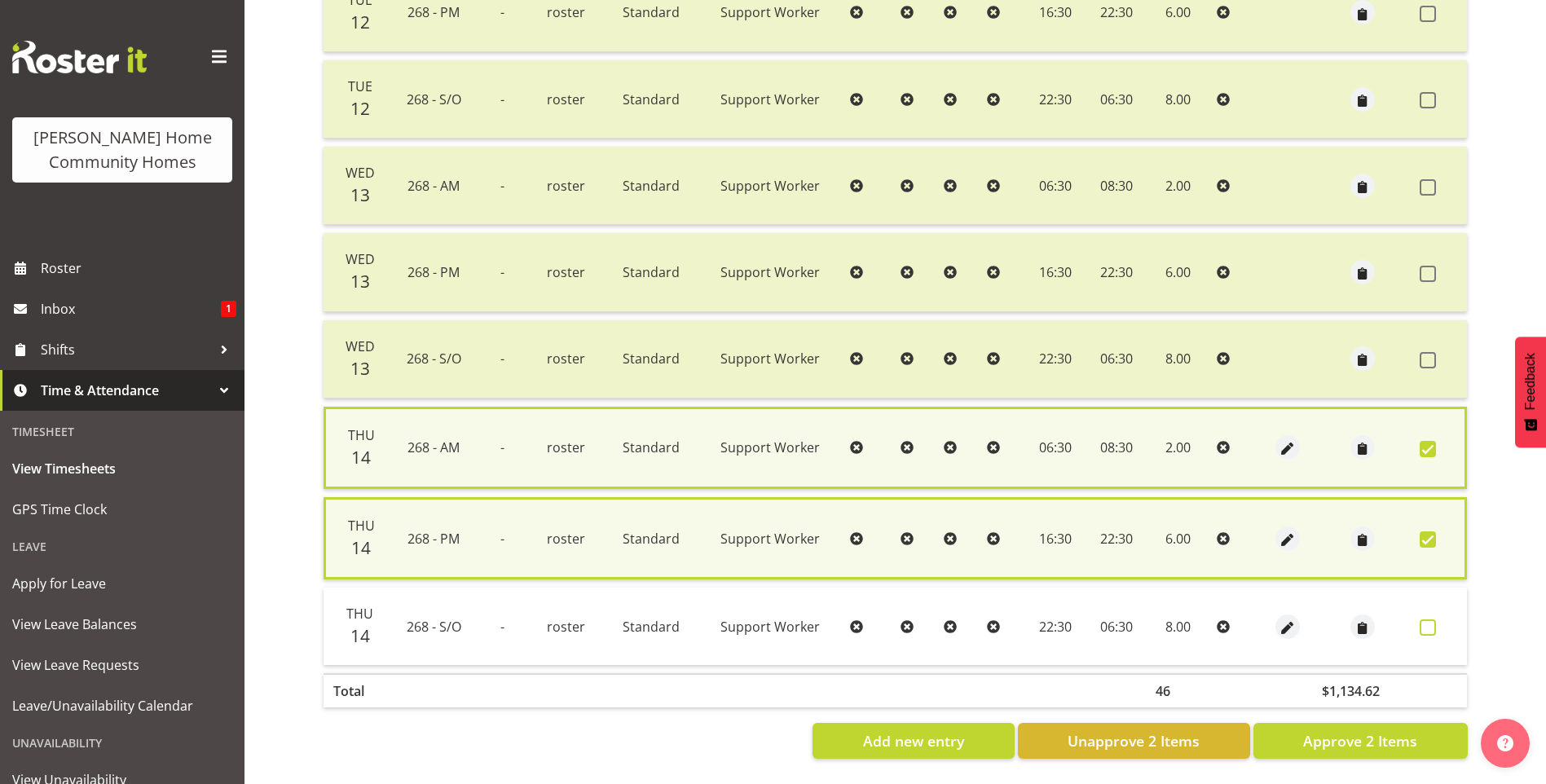
click at [1428, 619] on span at bounding box center [1427, 627] width 16 height 16
checkbox input "true"
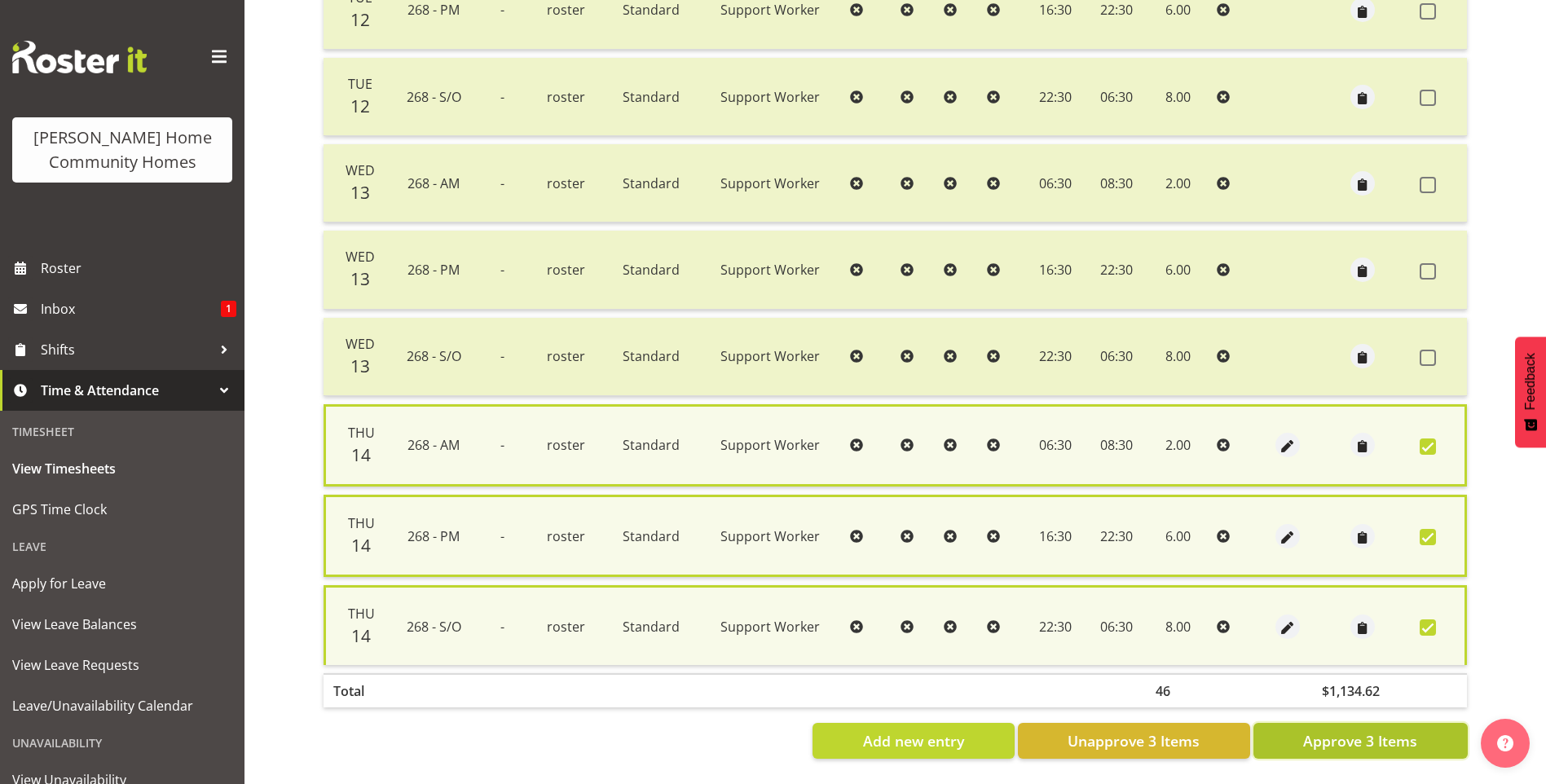
click at [1386, 742] on span "Approve 3 Items" at bounding box center [1359, 741] width 114 height 21
checkbox input "false"
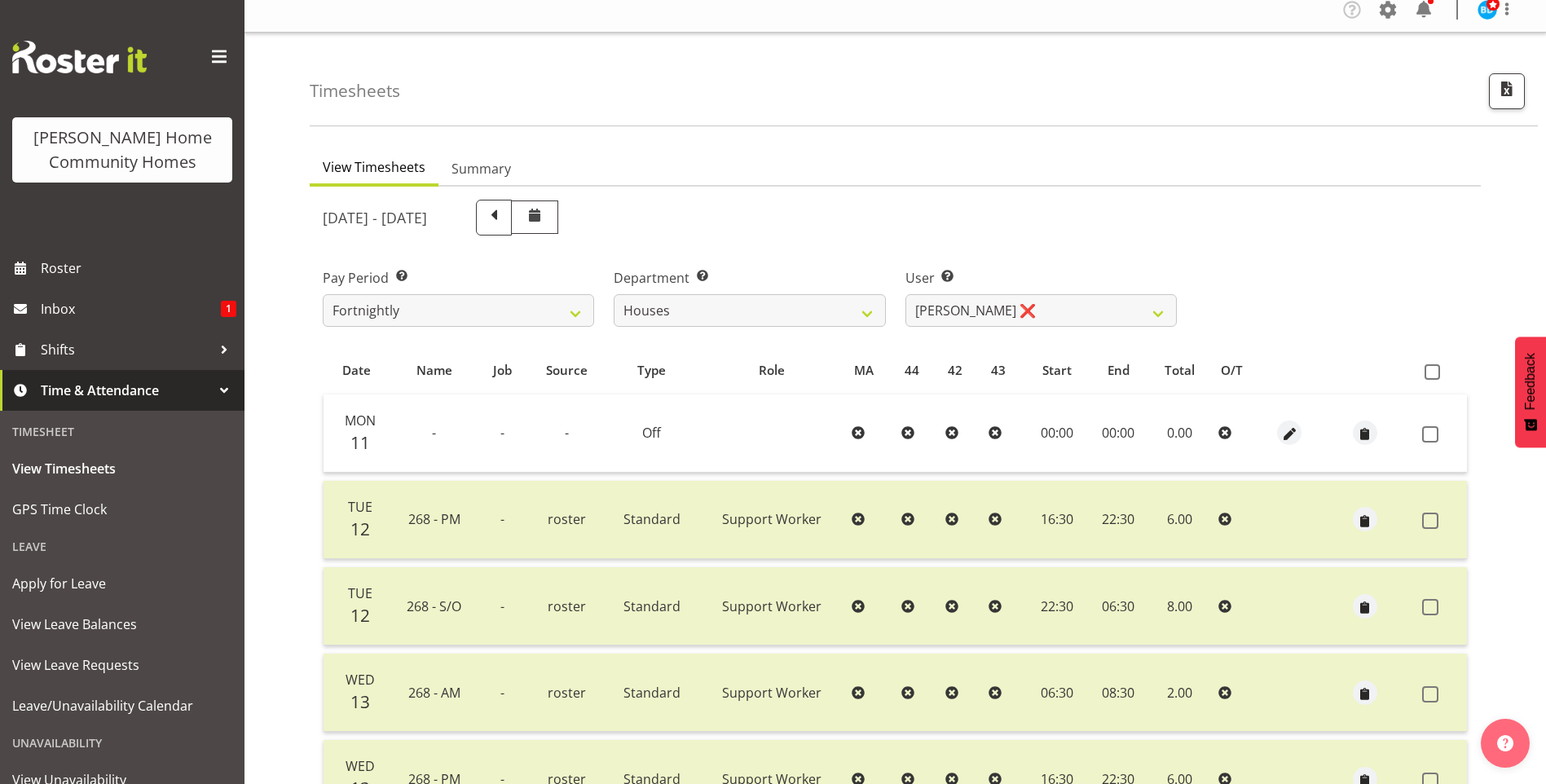
scroll to position [0, 0]
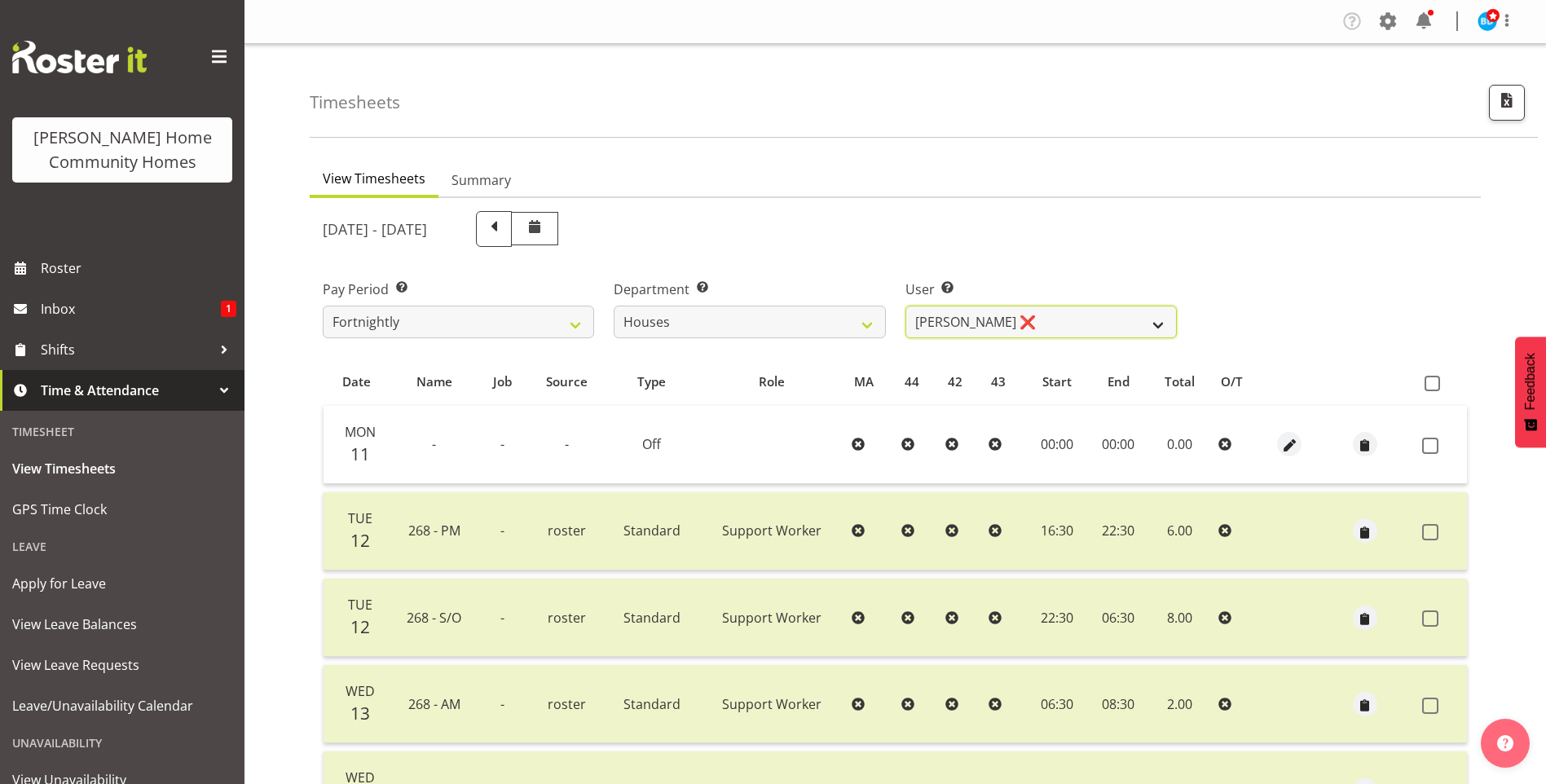
click at [973, 310] on select "Billie Sothern ✔ Dipika Thapa ❌ Jess Aracan ❌ Katrina Shaw ❌ Liezl Sanchez ❌ Ma…" at bounding box center [1041, 321] width 272 height 33
select select "10532"
click at [905, 305] on select "Billie Sothern ✔ Dipika Thapa ❌ Jess Aracan ❌ Katrina Shaw ❌ Liezl Sanchez ❌ Ma…" at bounding box center [1041, 321] width 272 height 33
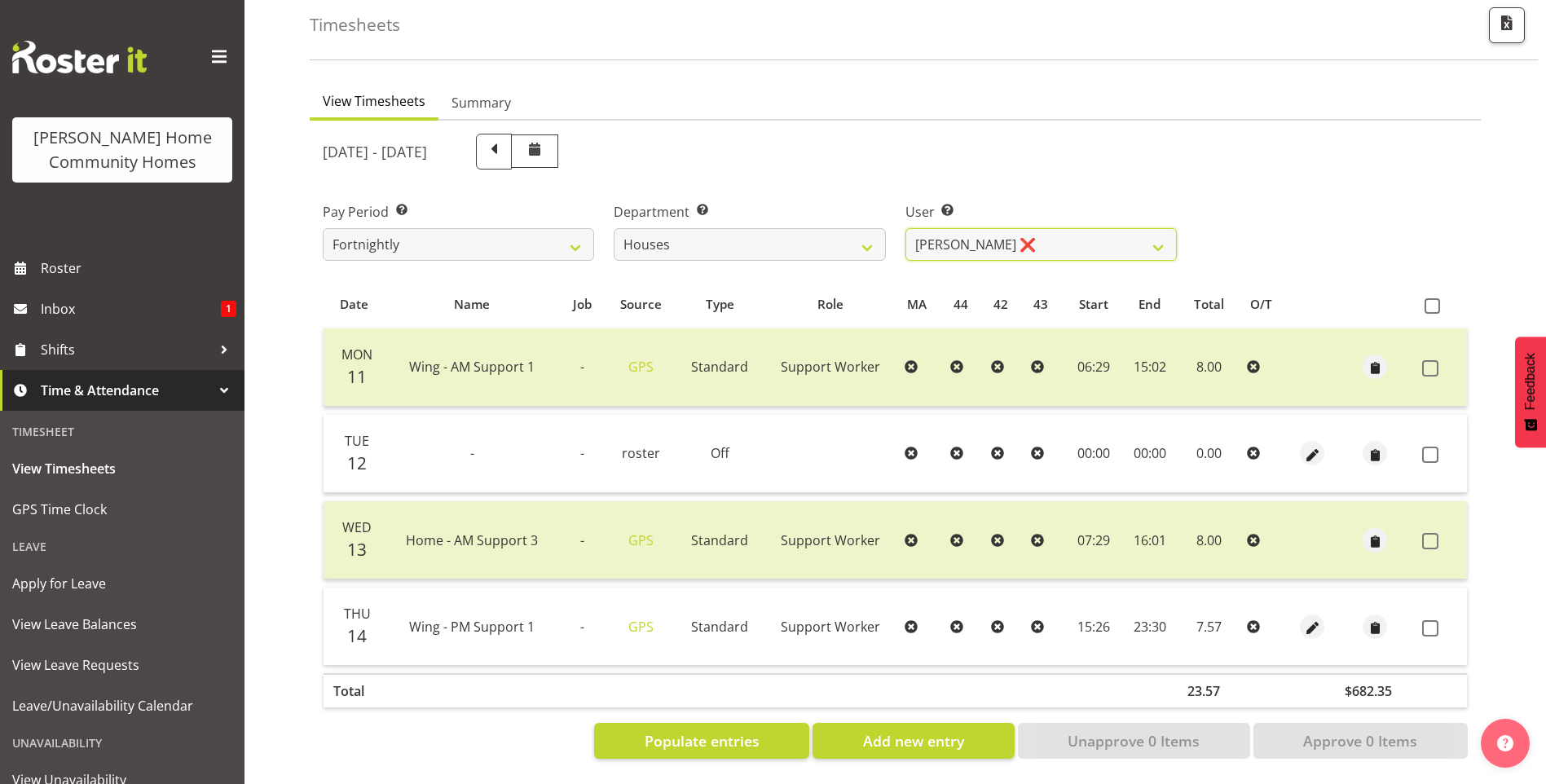
scroll to position [89, 0]
click at [1307, 619] on span "button" at bounding box center [1311, 627] width 19 height 19
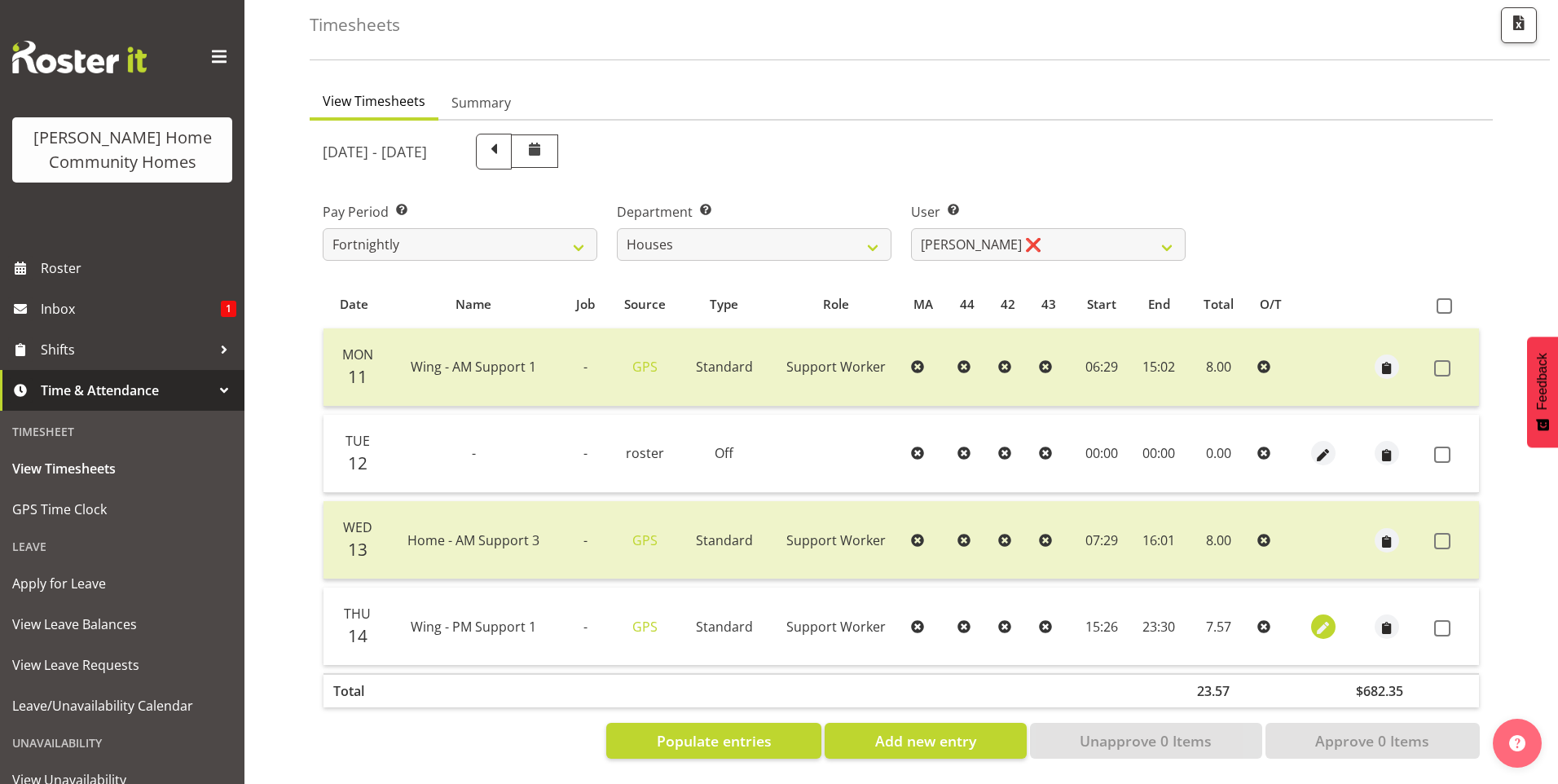
select select "Standard"
select select "749"
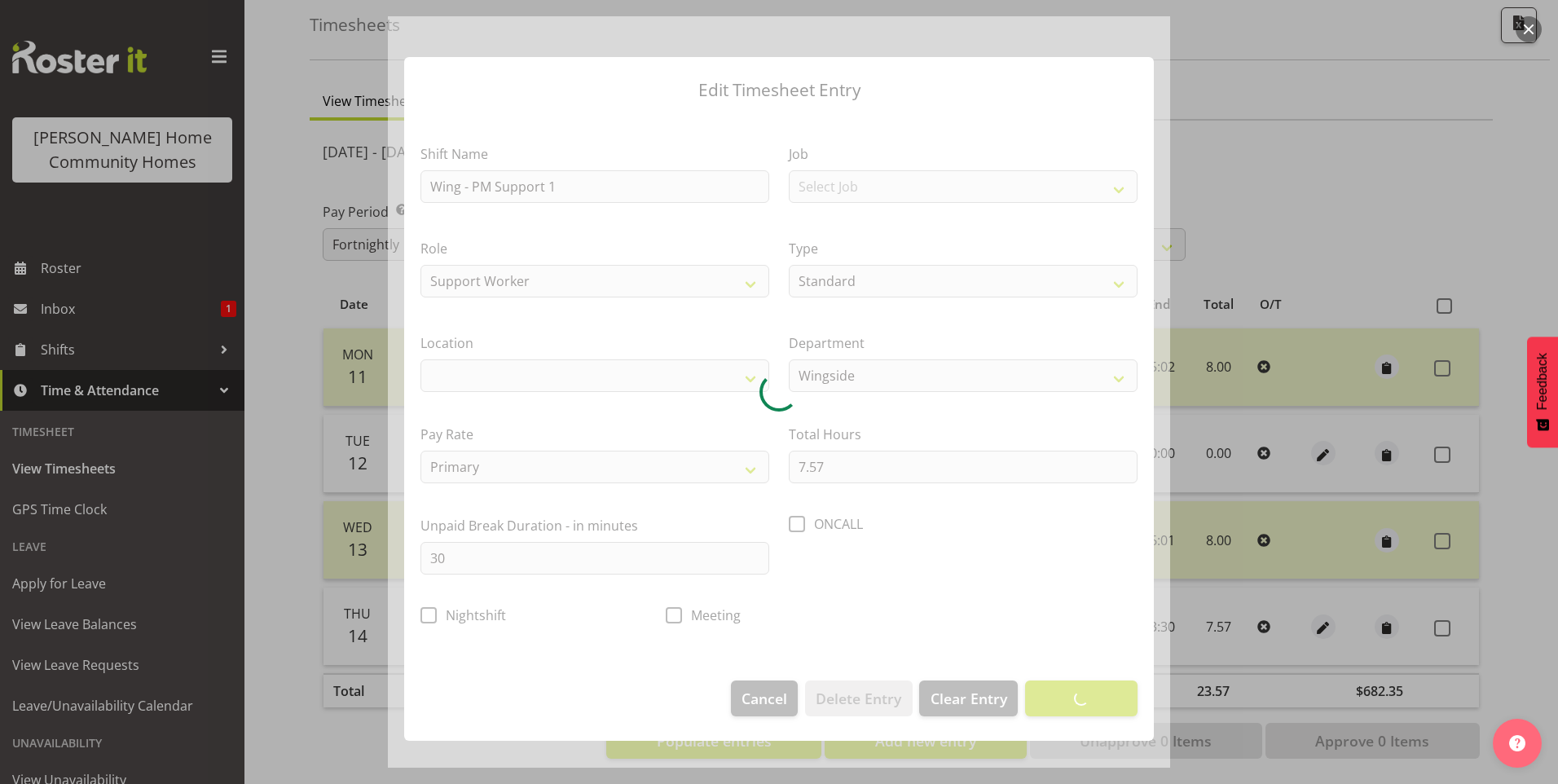
select select "1071"
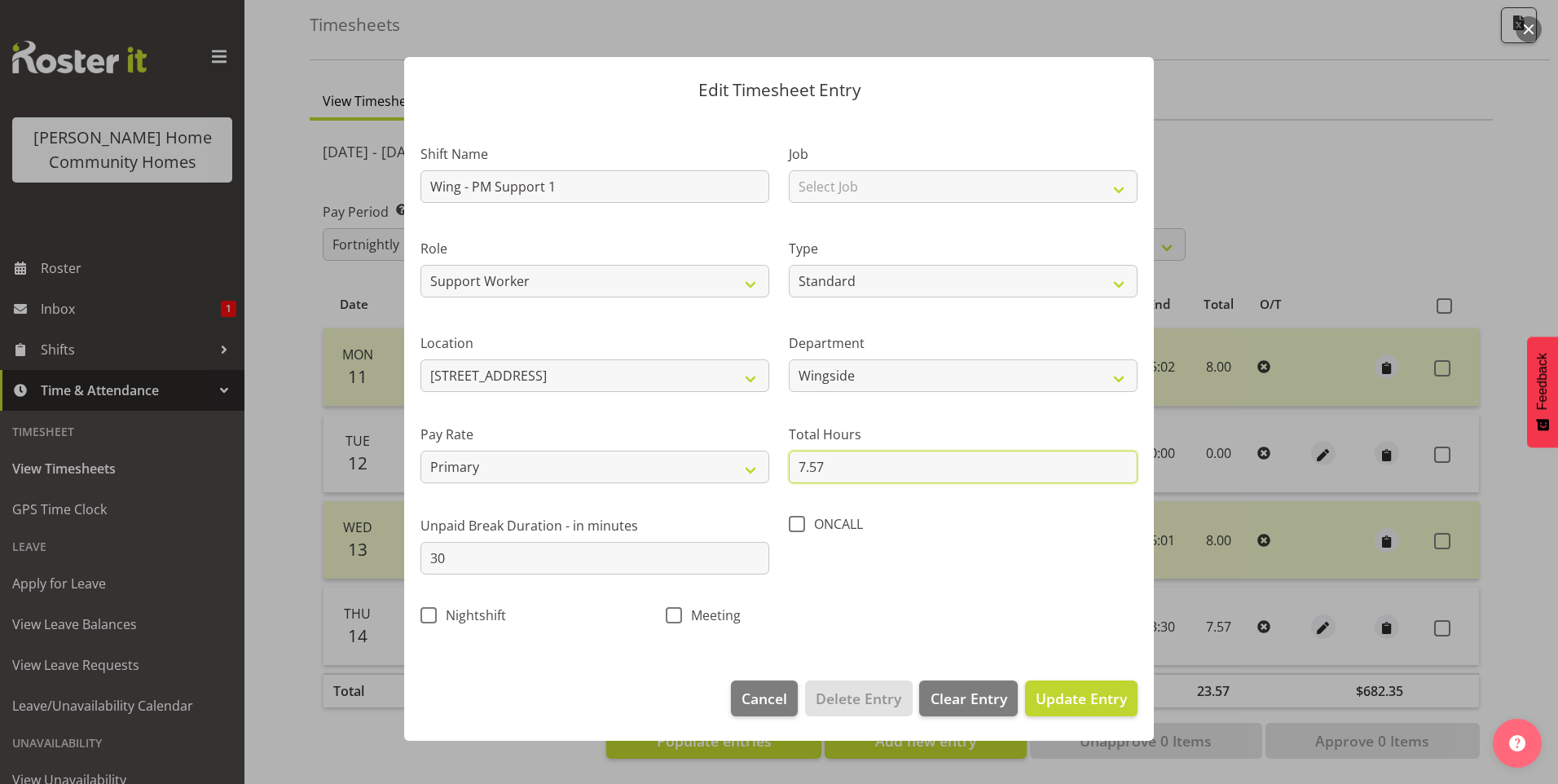
click at [831, 467] on input "7.57" at bounding box center [963, 466] width 349 height 33
type input "7"
type input "8"
type input "7.50"
click at [1069, 700] on span "Update Entry" at bounding box center [1081, 698] width 91 height 19
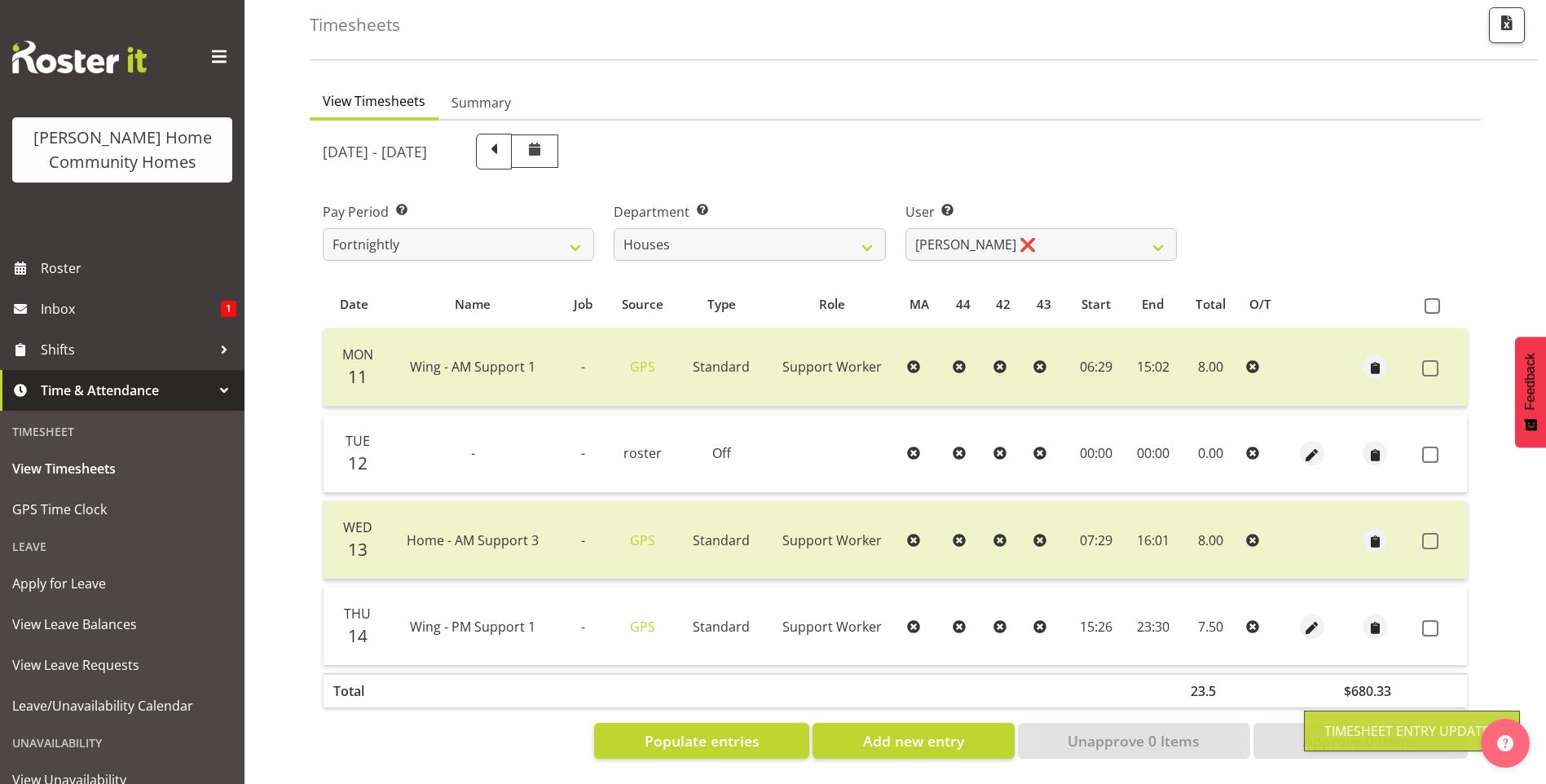
click at [1433, 620] on span at bounding box center [1430, 628] width 16 height 16
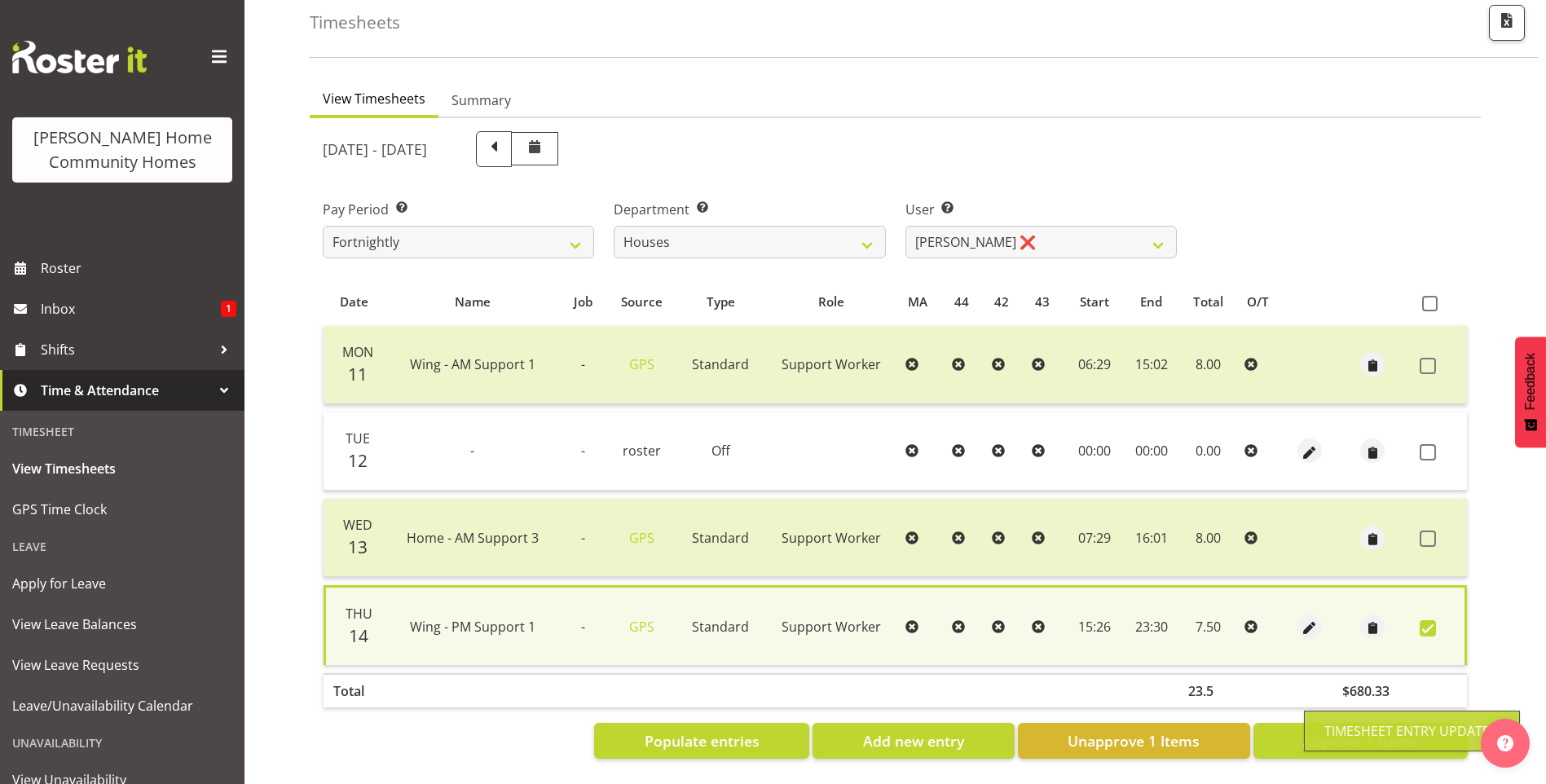
click at [1369, 733] on div "Timesheet Entry Updated" at bounding box center [1411, 731] width 175 height 19
click at [1369, 733] on span "Approve 1 Items" at bounding box center [1359, 741] width 114 height 21
checkbox input "false"
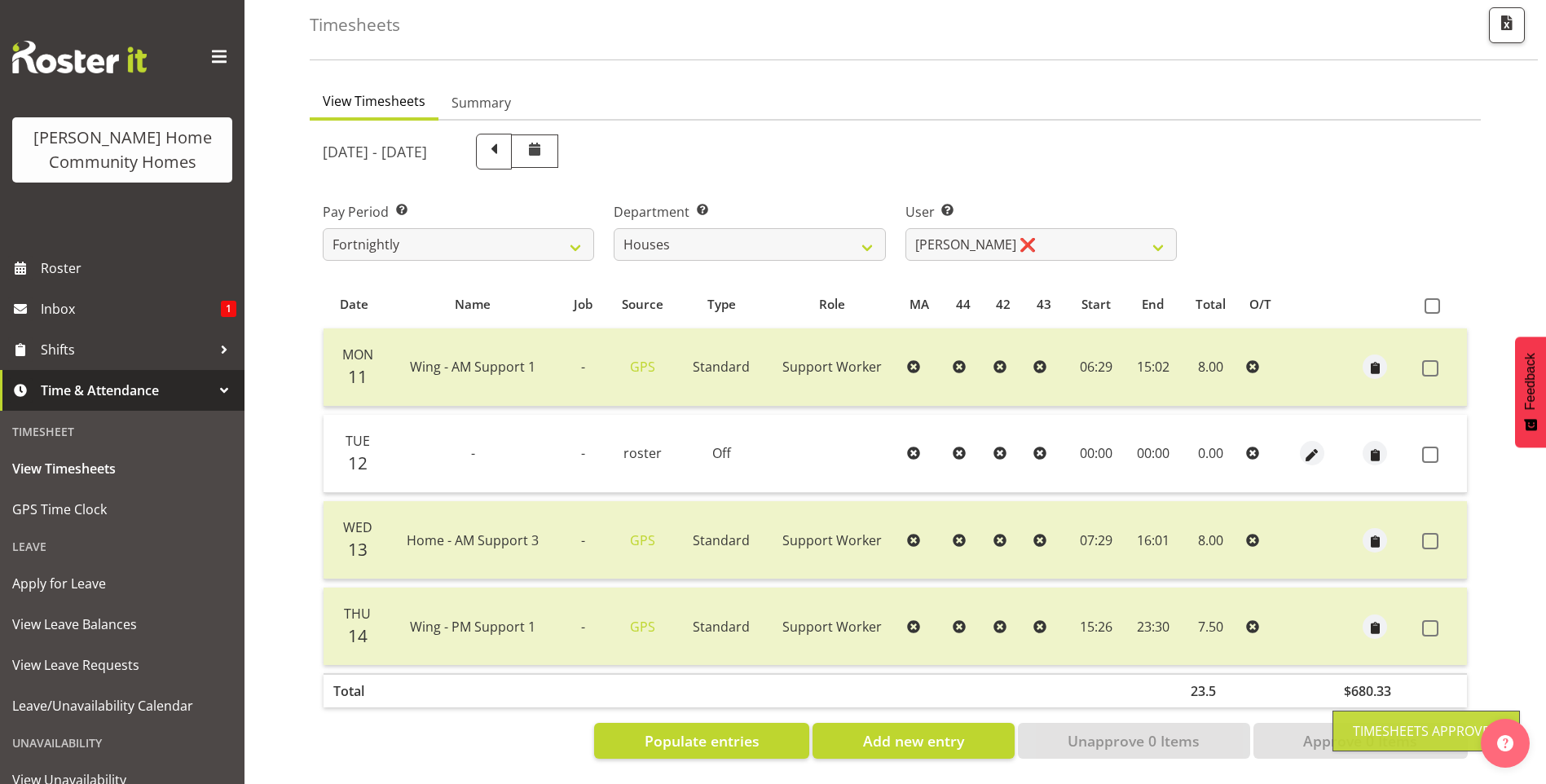
click at [968, 221] on div "August 11th - August 17th 2025 Pay Period Select which pay period you would lik…" at bounding box center [896, 442] width 1145 height 635
click at [969, 228] on select "Billie Sothern ✔ Dipika Thapa ❌ Jess Aracan ❌ Katrina Shaw ❌ Liezl Sanchez ❌ Ma…" at bounding box center [1041, 244] width 272 height 33
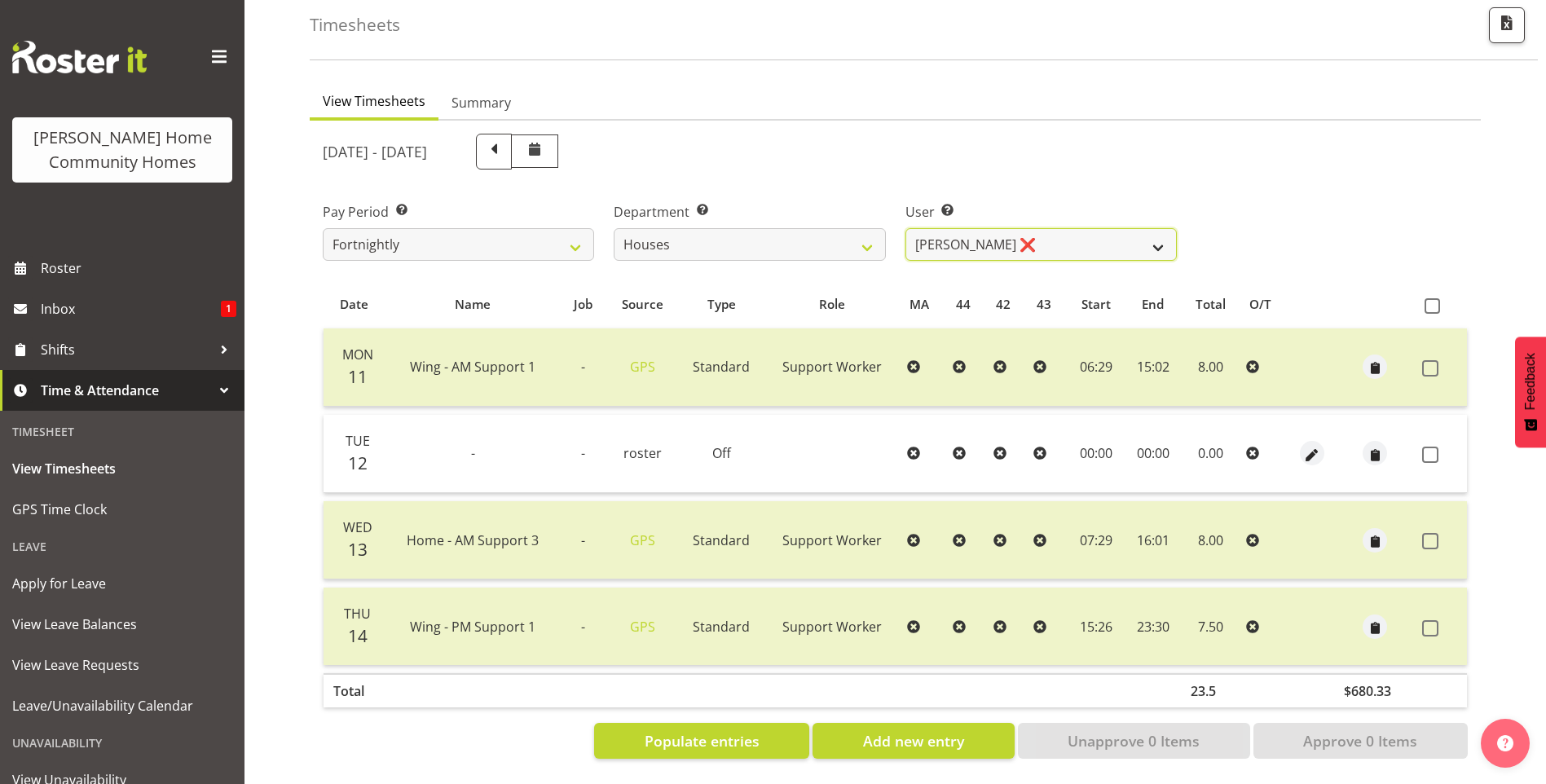
click at [905, 228] on select "Billie Sothern ✔ Dipika Thapa ❌ Jess Aracan ❌ Katrina Shaw ❌ Liezl Sanchez ❌ Ma…" at bounding box center [1041, 244] width 272 height 33
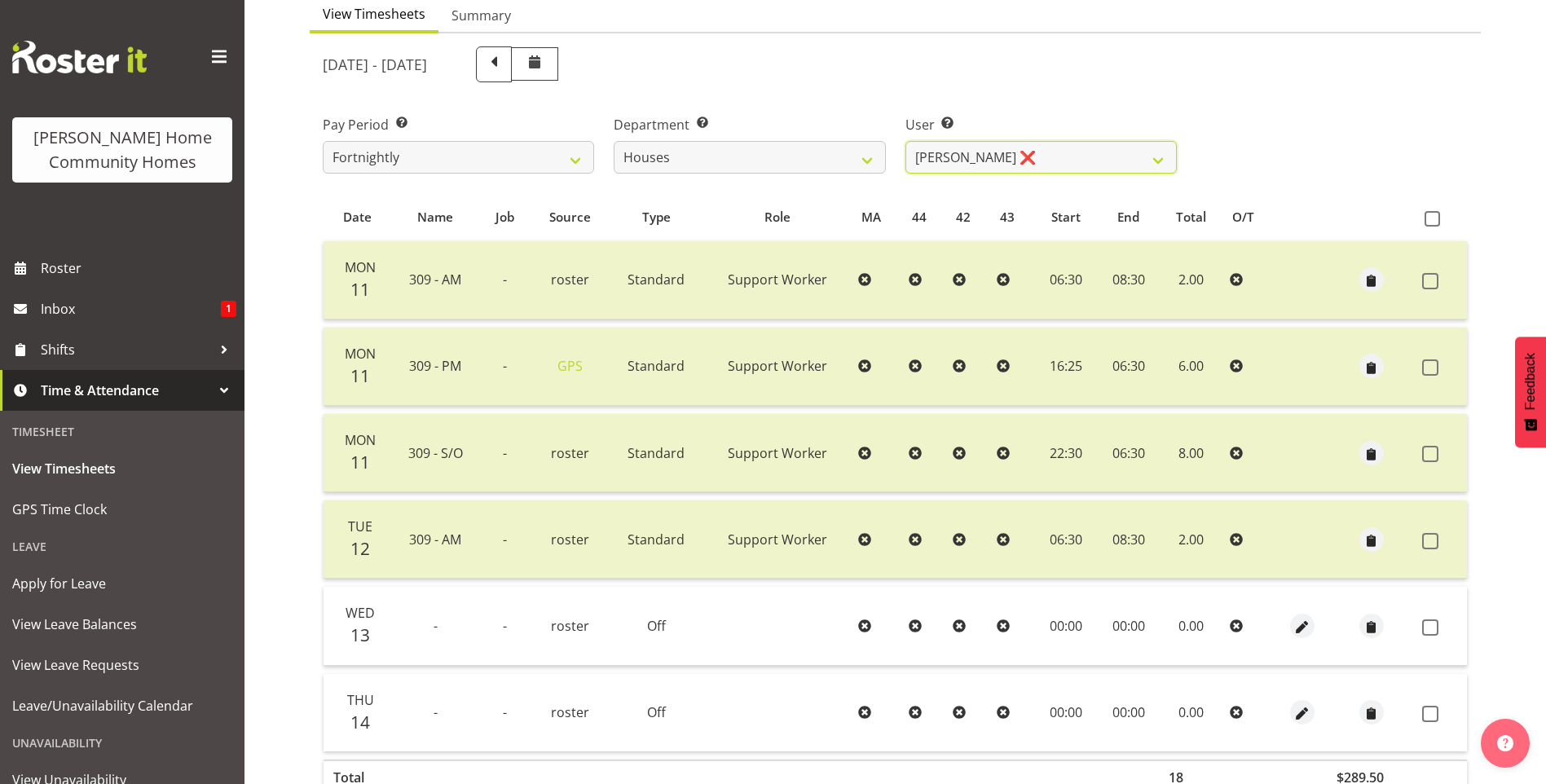
scroll to position [263, 0]
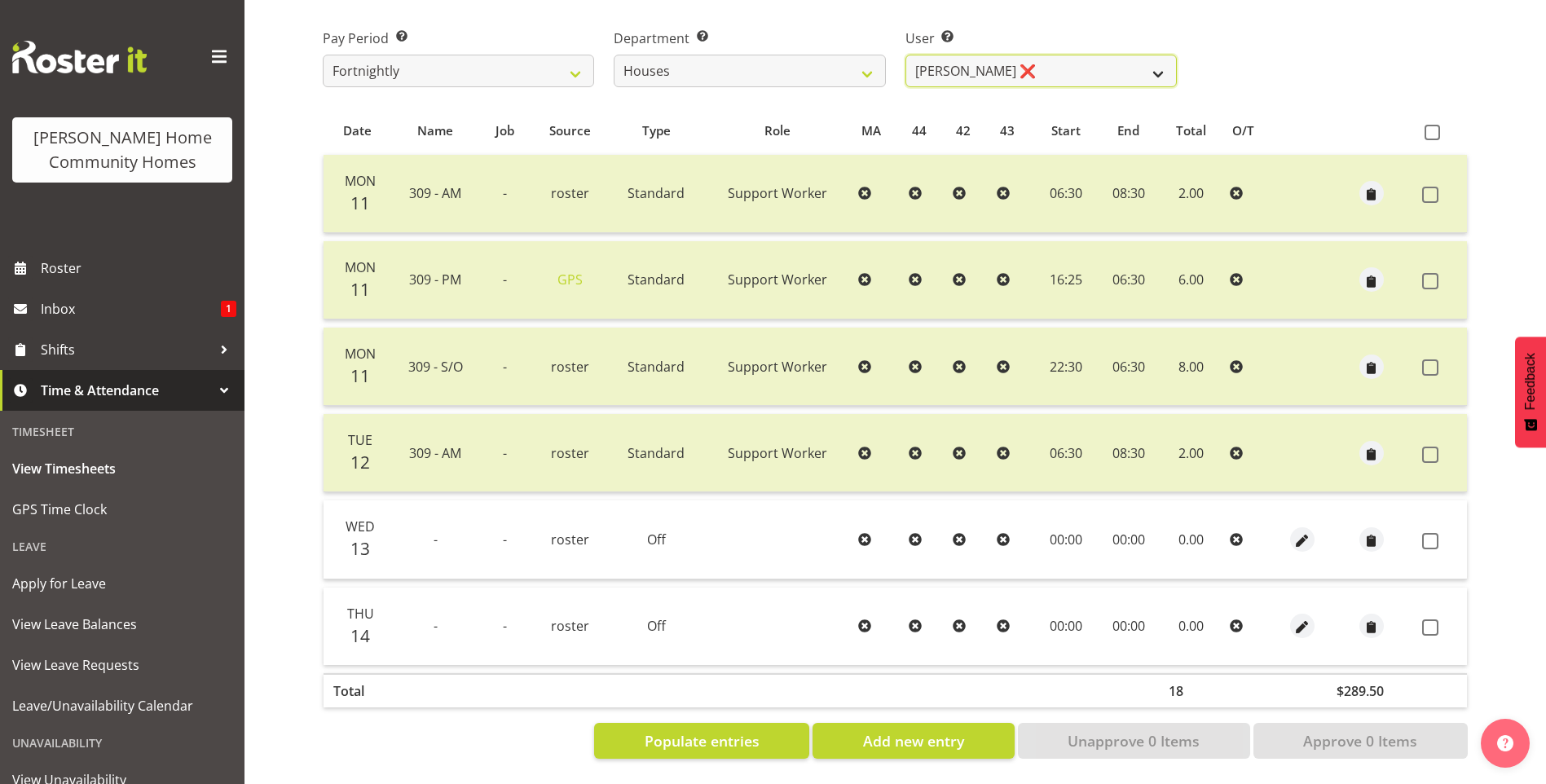
click at [956, 55] on select "Billie Sothern ✔ Dipika Thapa ❌ Jess Aracan ❌ Katrina Shaw ❌ Liezl Sanchez ❌ Ma…" at bounding box center [1041, 71] width 272 height 33
select select "11455"
click at [905, 55] on select "Billie Sothern ✔ Dipika Thapa ❌ Jess Aracan ❌ Katrina Shaw ❌ Liezl Sanchez ❌ Ma…" at bounding box center [1041, 71] width 272 height 33
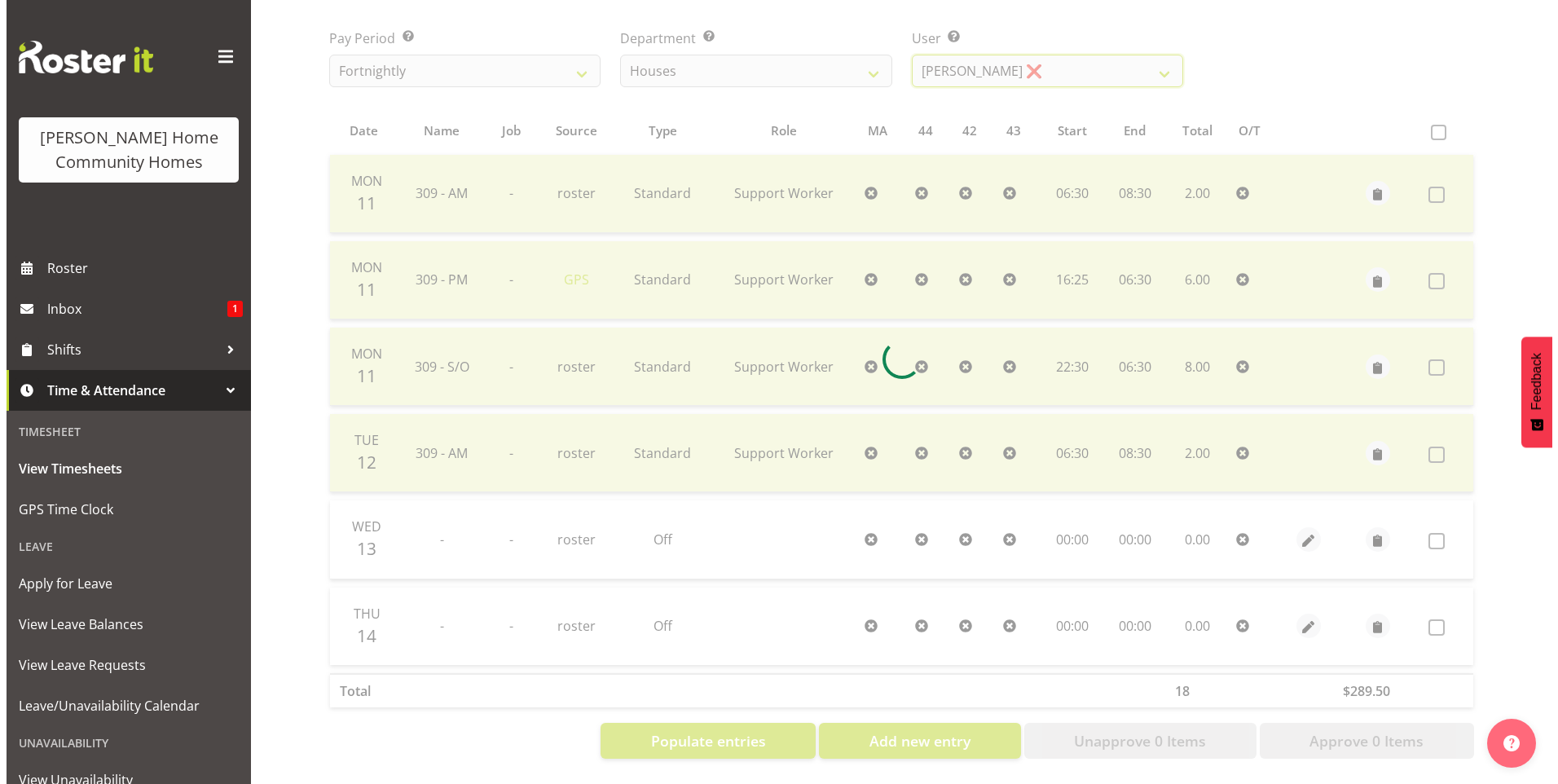
scroll to position [89, 0]
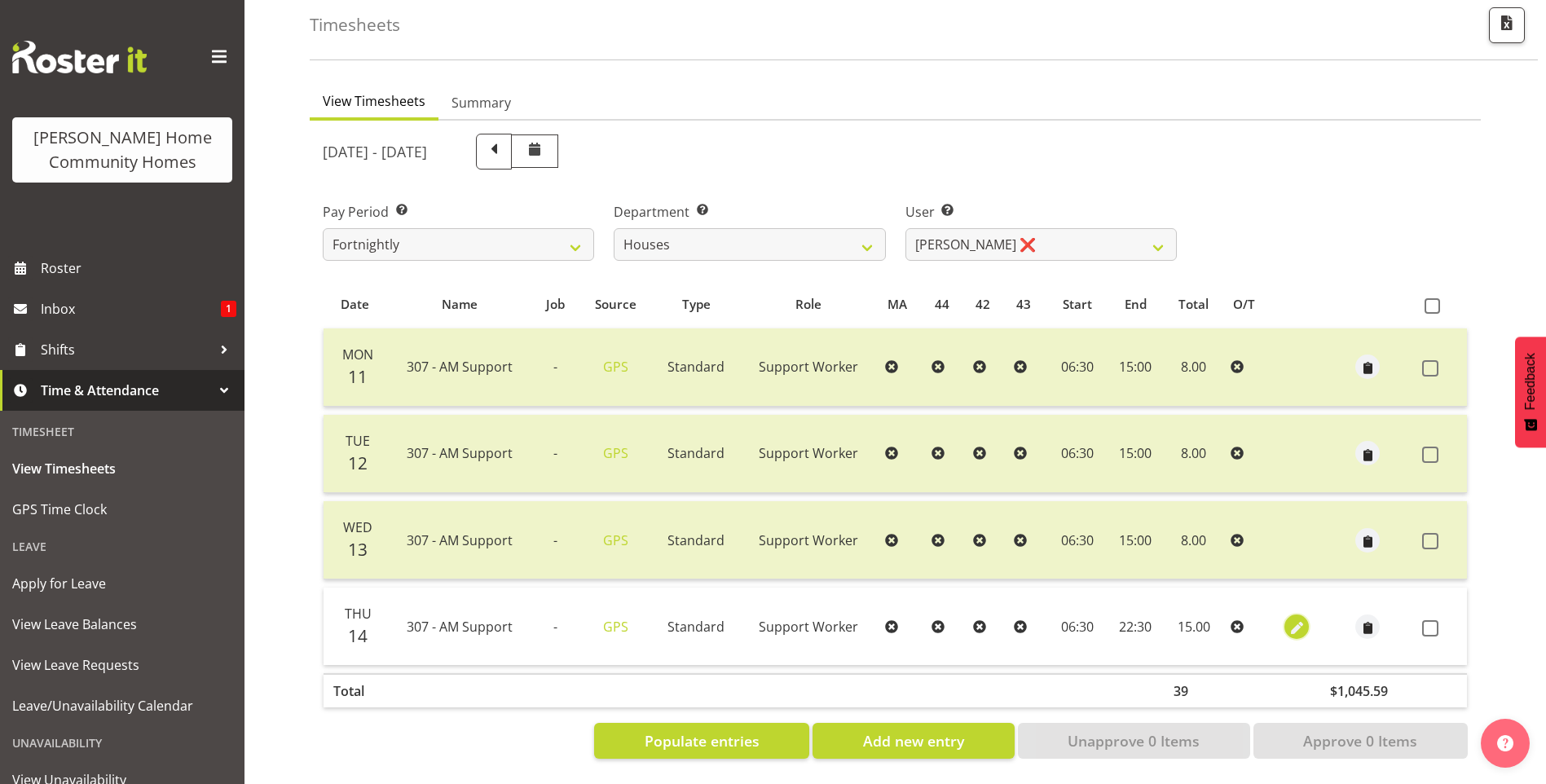
click at [1290, 619] on span "button" at bounding box center [1296, 627] width 19 height 19
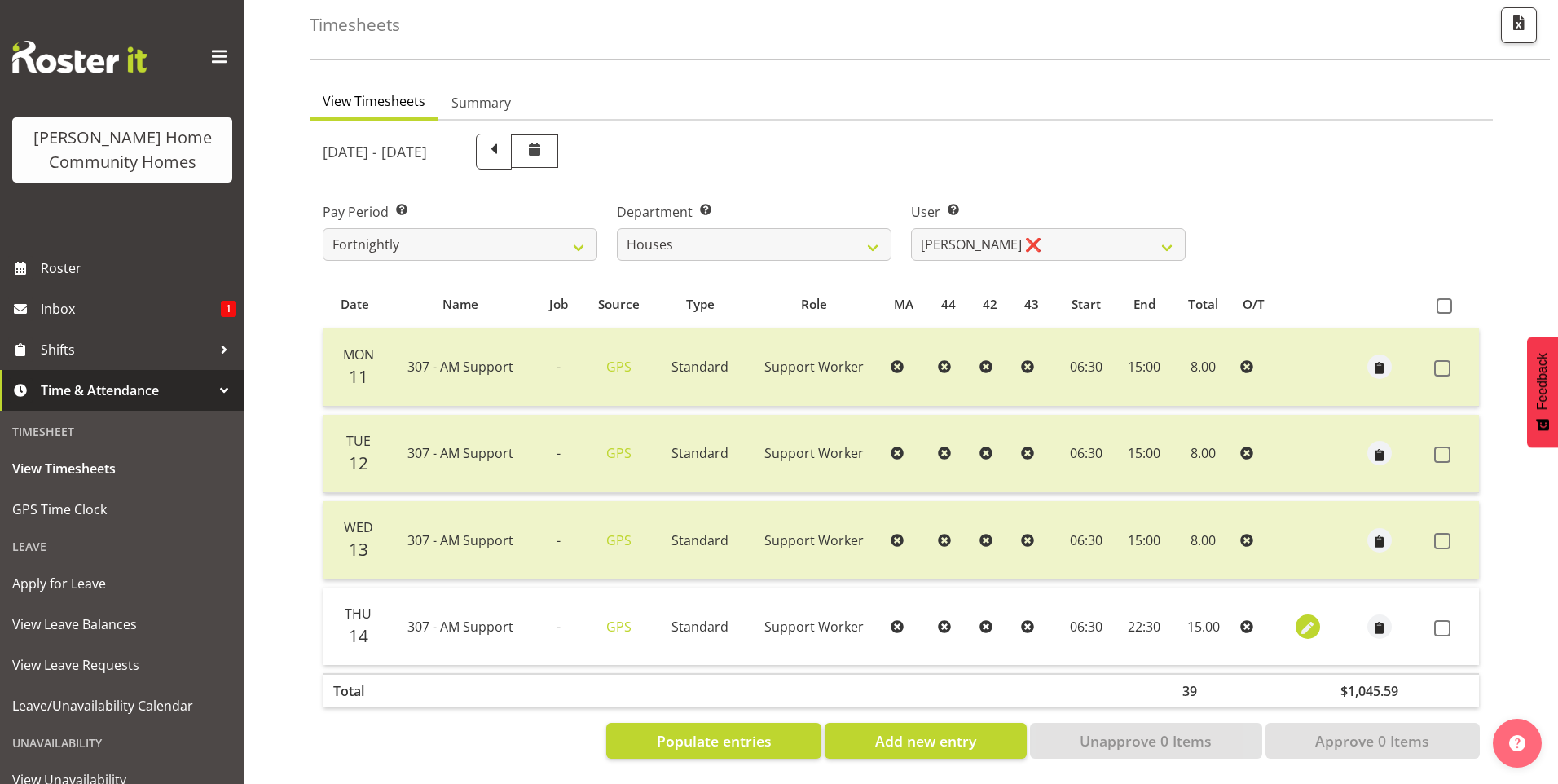
select select "Standard"
select select "7"
select select "2025"
select select "22"
select select "30"
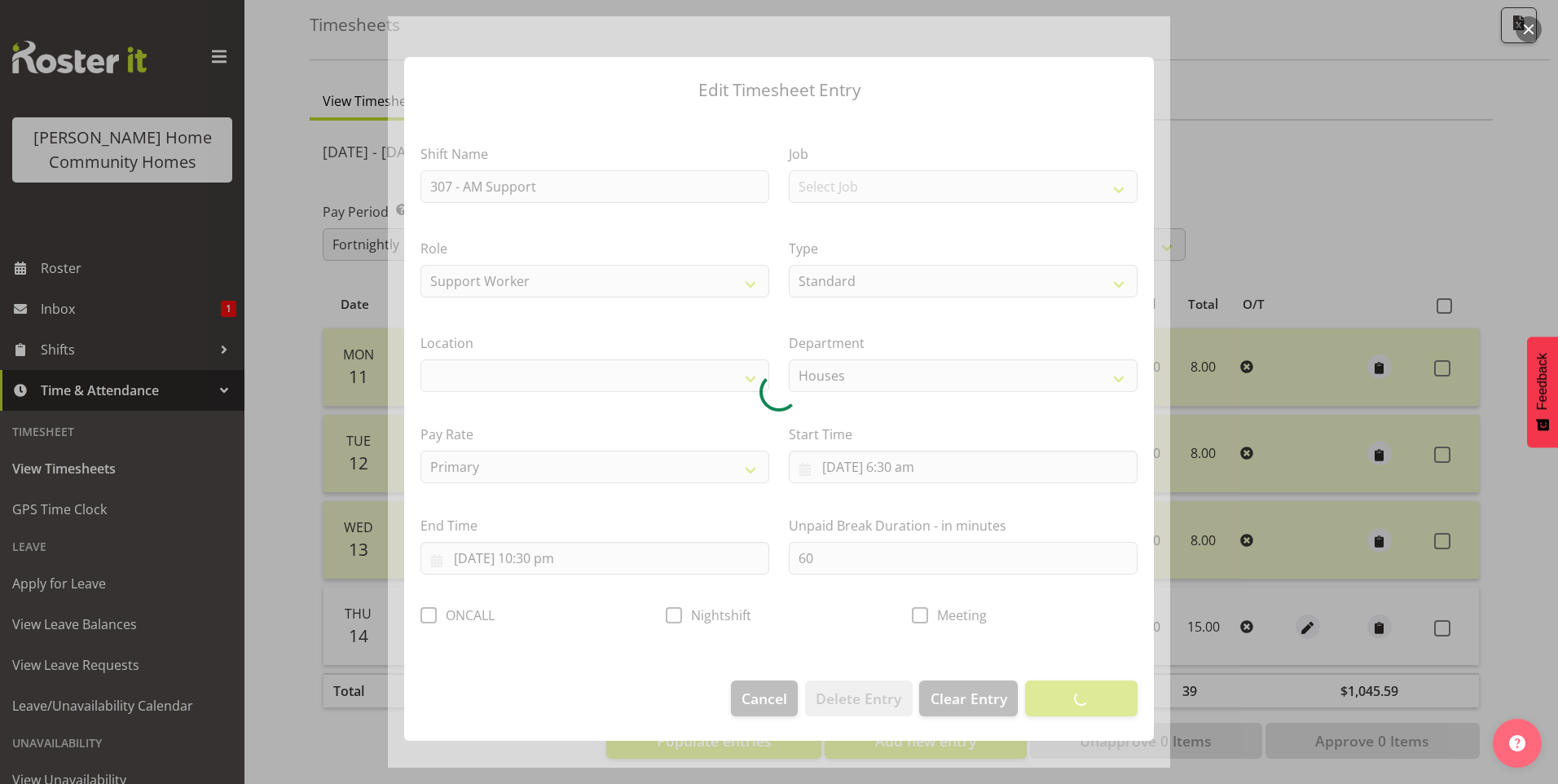
select select "1076"
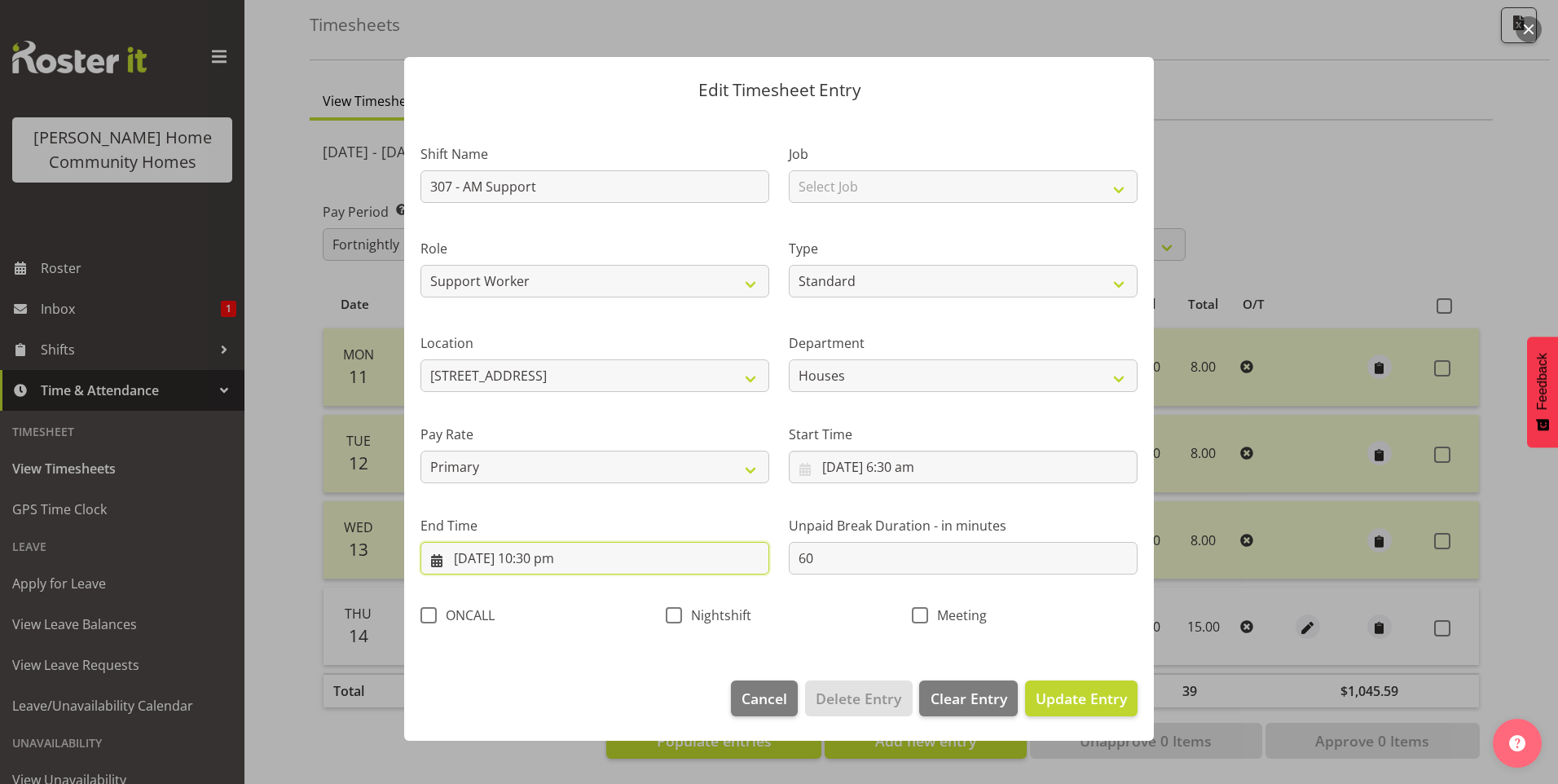
click at [536, 559] on input "14/08/2025, 10:30 pm" at bounding box center [595, 557] width 349 height 33
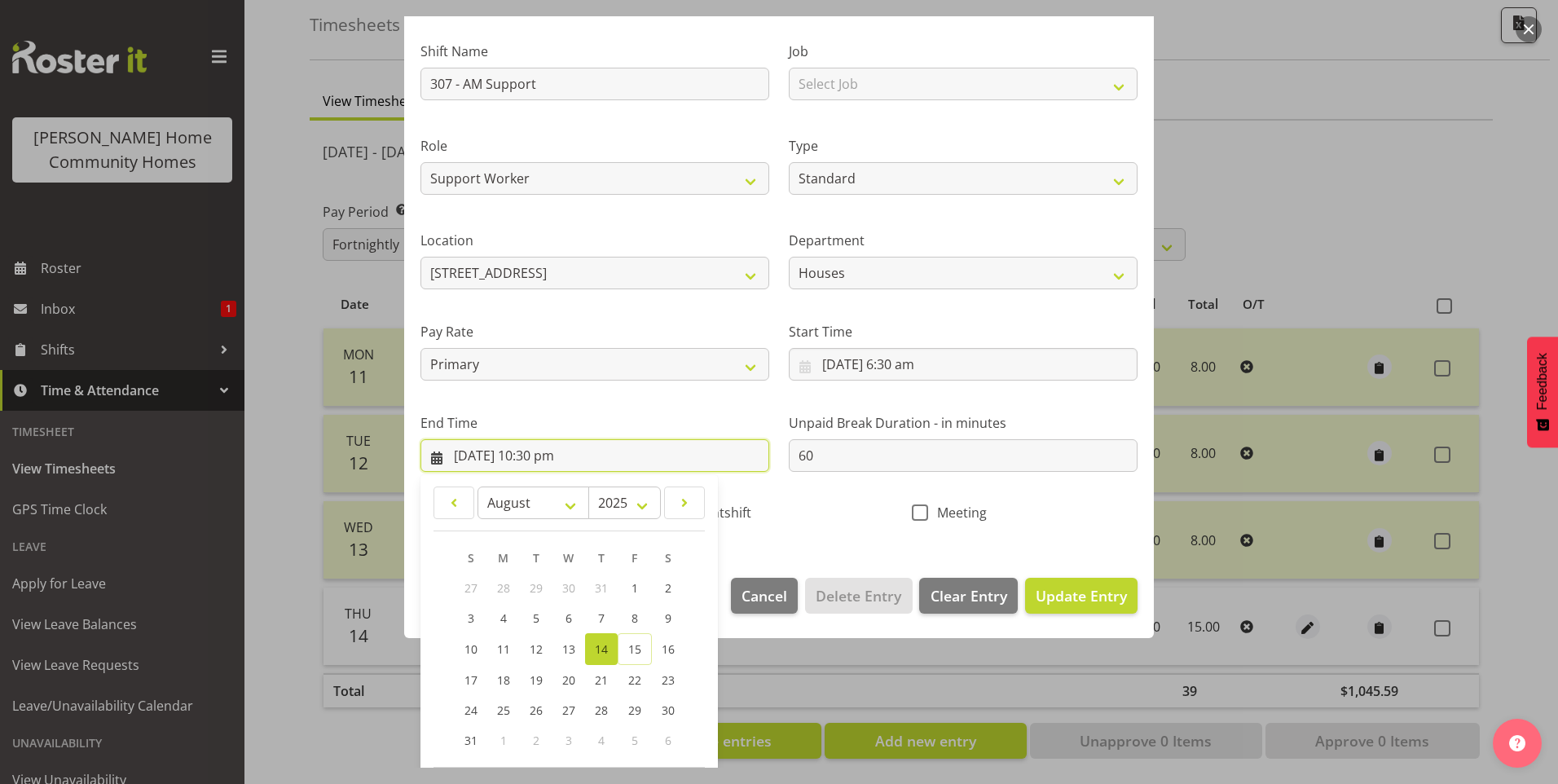
scroll to position [163, 0]
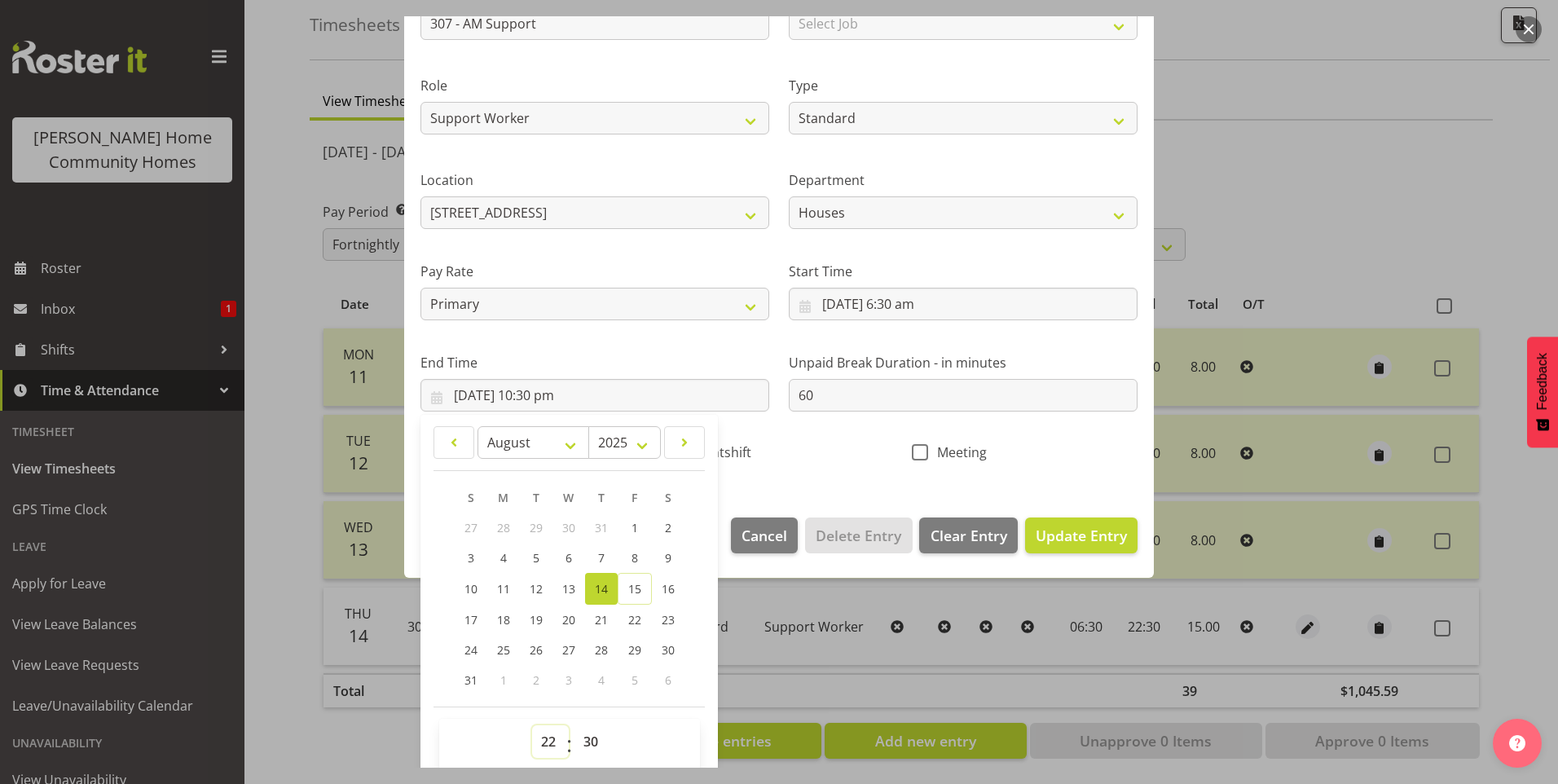
drag, startPoint x: 544, startPoint y: 739, endPoint x: 552, endPoint y: 726, distance: 15.3
click at [544, 737] on select "00 01 02 03 04 05 06 07 08 09 10 11 12 13 14 15 16 17 18 19 20 21 22 23" at bounding box center [550, 741] width 36 height 33
select select "16"
click at [532, 725] on select "00 01 02 03 04 05 06 07 08 09 10 11 12 13 14 15 16 17 18 19 20 21 22 23" at bounding box center [550, 741] width 36 height 33
type input "14/08/2025, 4:30 pm"
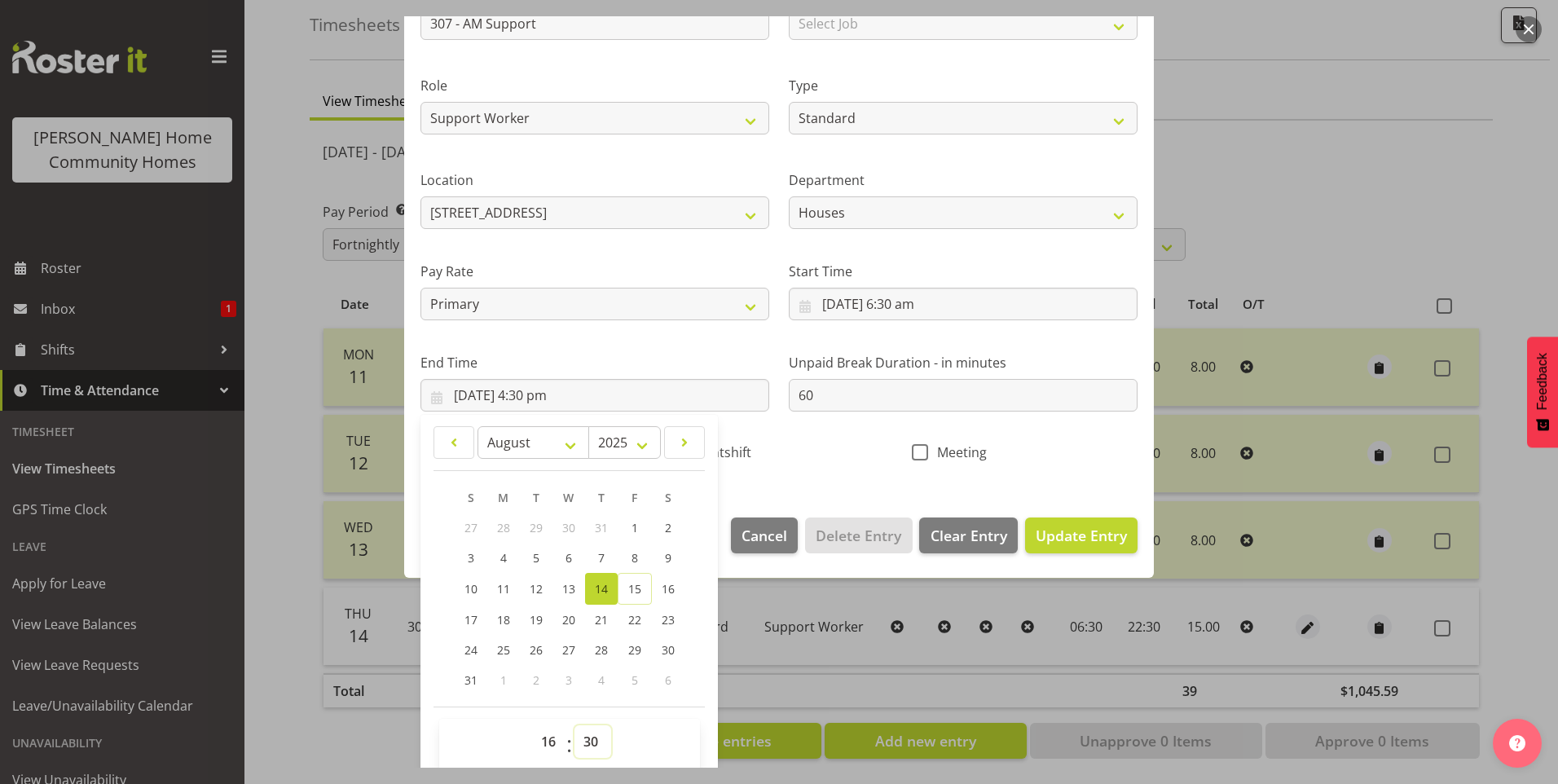
drag, startPoint x: 592, startPoint y: 738, endPoint x: 599, endPoint y: 722, distance: 17.5
click at [597, 731] on select "00 01 02 03 04 05 06 07 08 09 10 11 12 13 14 15 16 17 18 19 20 21 22 23 24 25 2…" at bounding box center [592, 741] width 36 height 33
select select "0"
click at [575, 725] on select "00 01 02 03 04 05 06 07 08 09 10 11 12 13 14 15 16 17 18 19 20 21 22 23 24 25 2…" at bounding box center [592, 741] width 36 height 33
type input "14/08/2025, 4:00 pm"
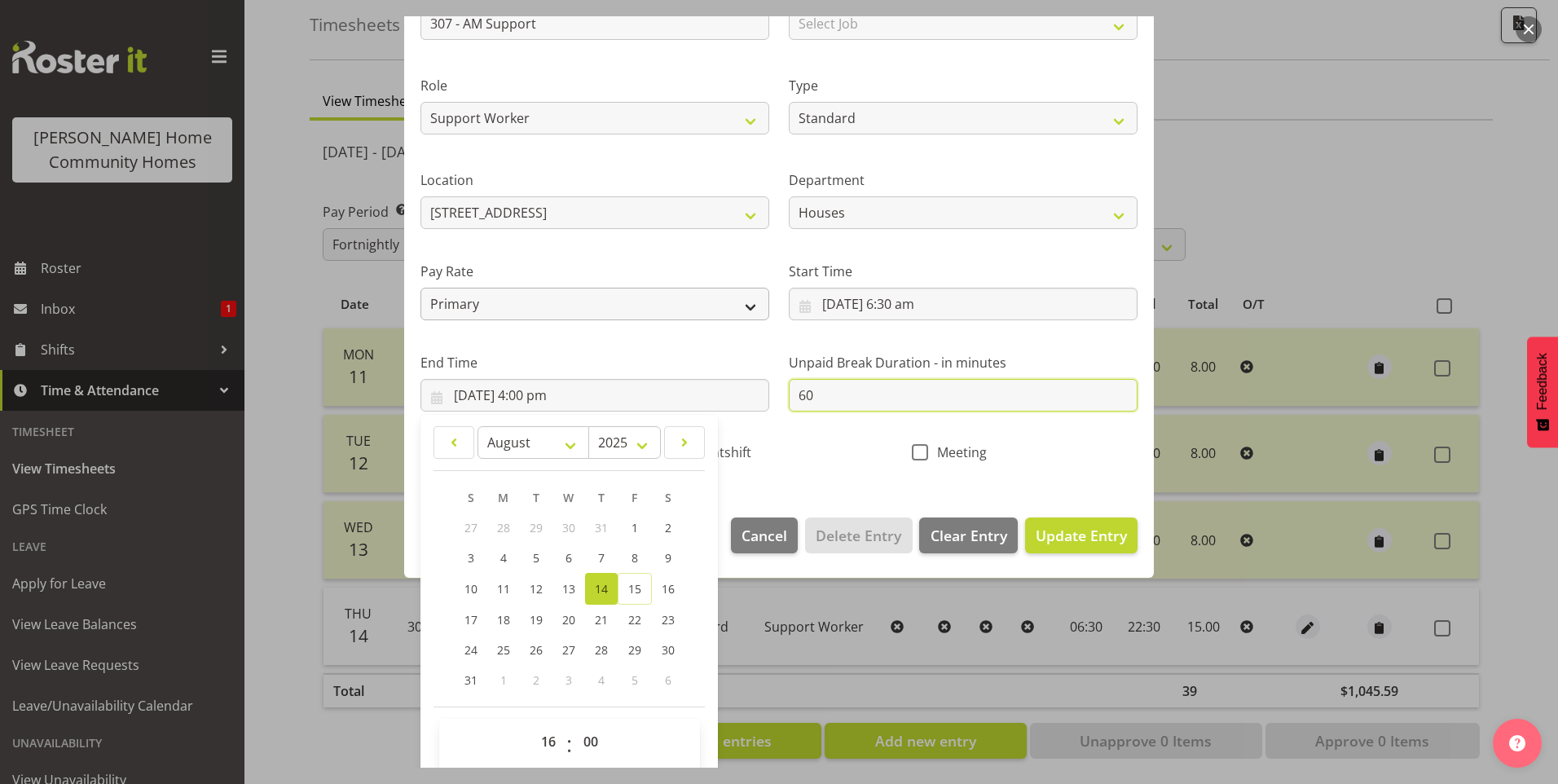
drag, startPoint x: 842, startPoint y: 383, endPoint x: 482, endPoint y: 303, distance: 368.8
click at [650, 347] on div "Shift Name 307 - AM Support Job Select Job Floater Role Support Worker Type Off…" at bounding box center [779, 217] width 737 height 517
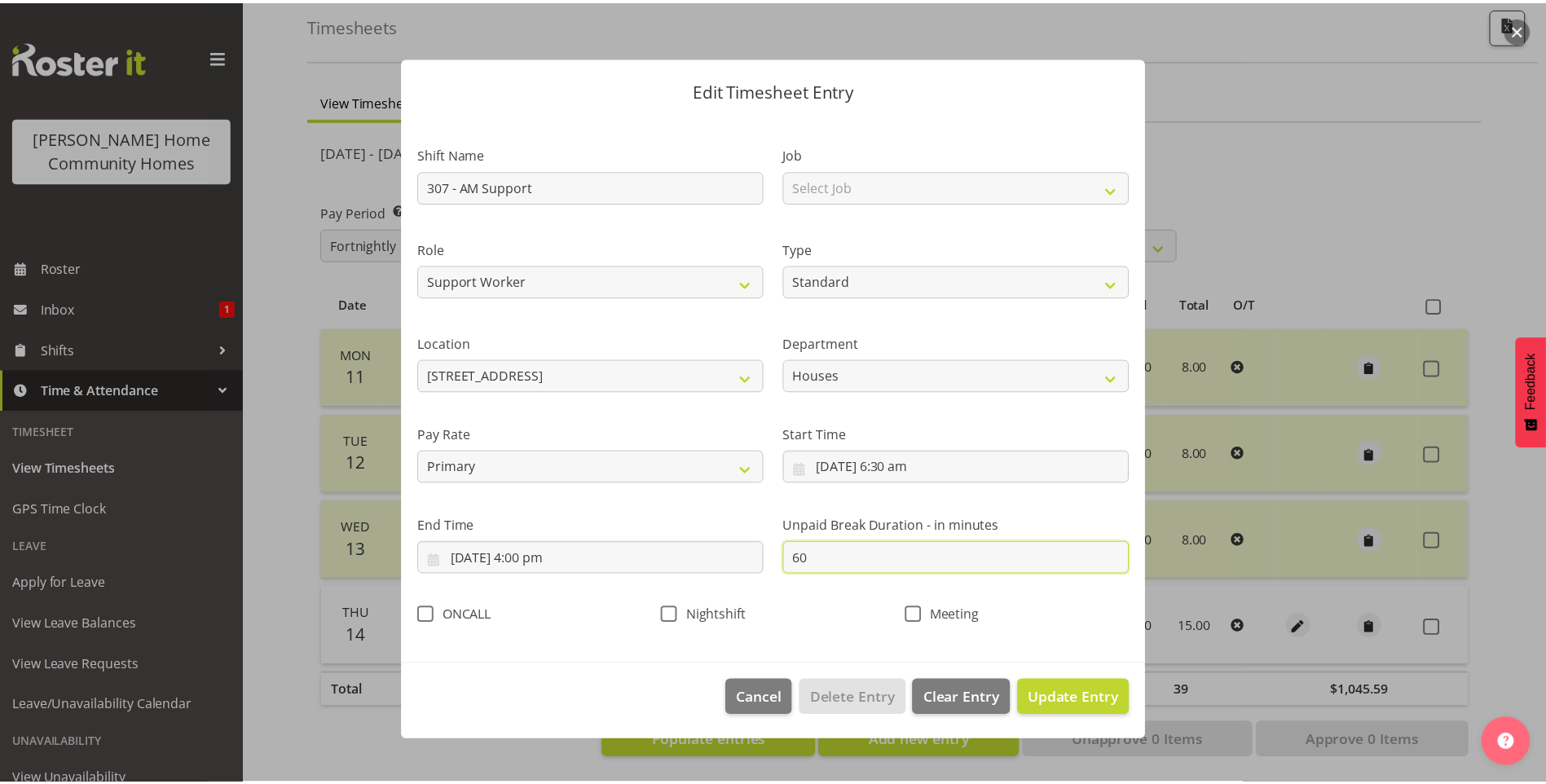
scroll to position [0, 0]
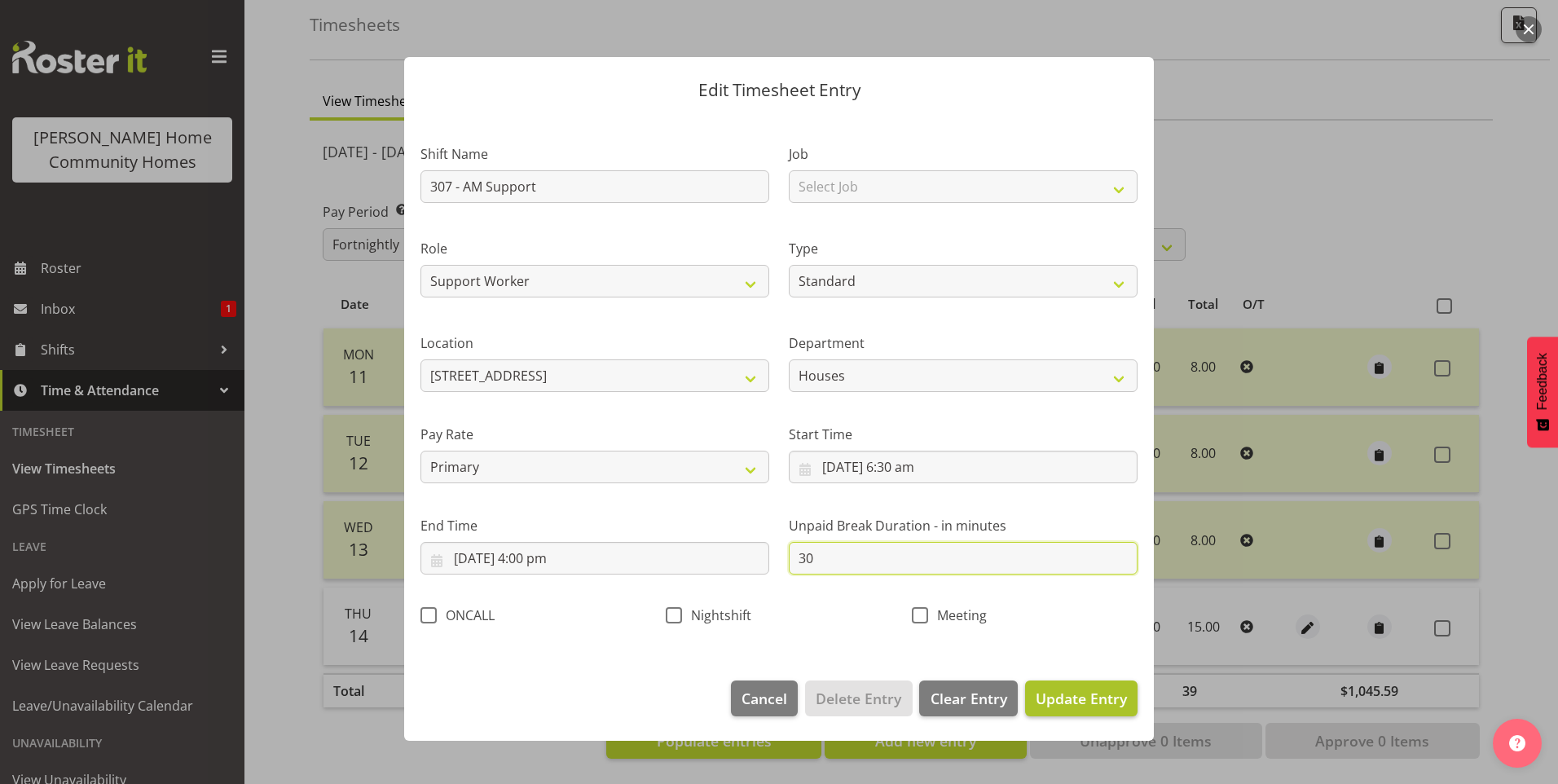
type input "30"
click at [1108, 707] on span "Update Entry" at bounding box center [1081, 698] width 91 height 19
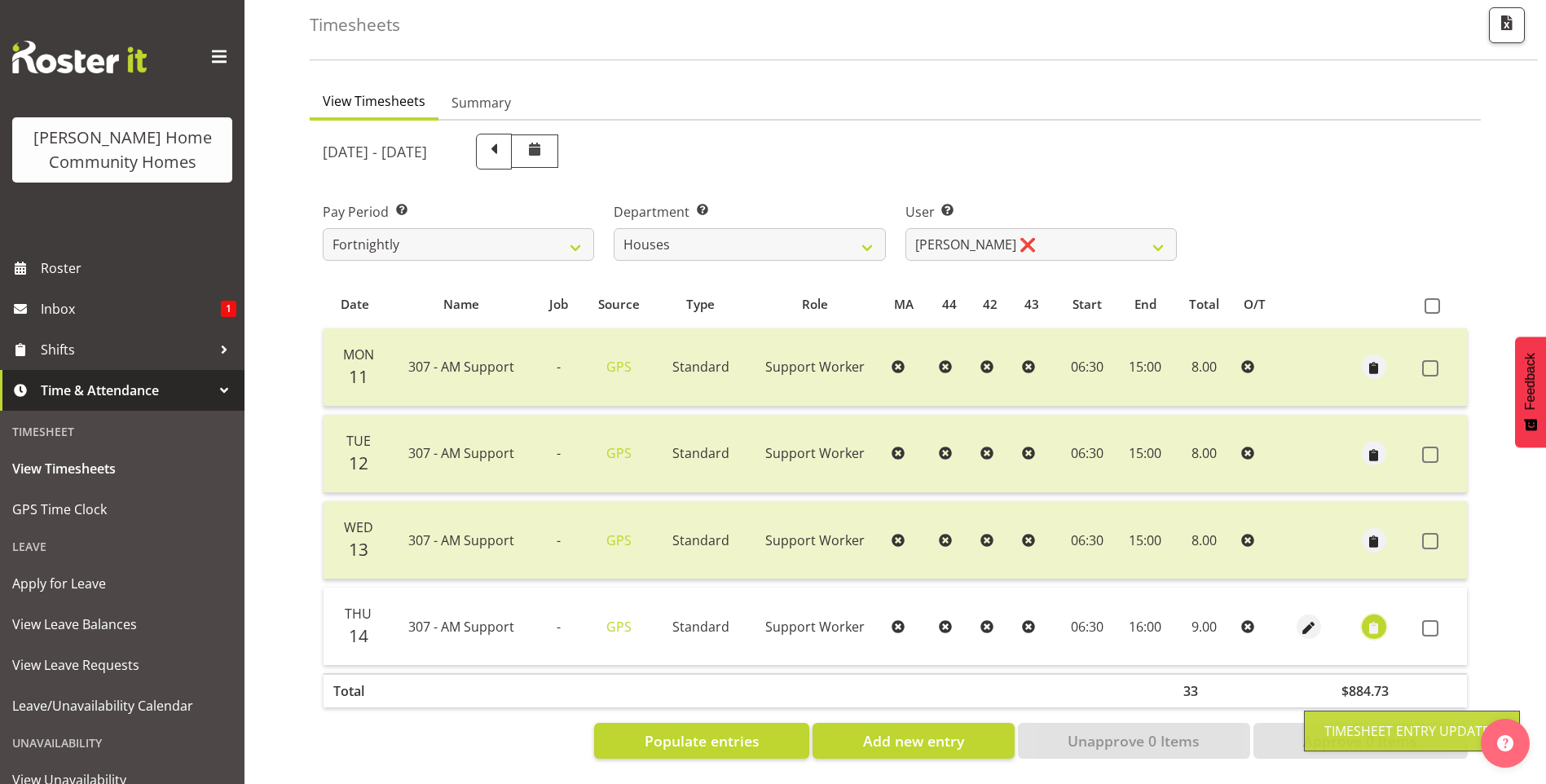
click at [1370, 619] on span "button" at bounding box center [1373, 627] width 19 height 19
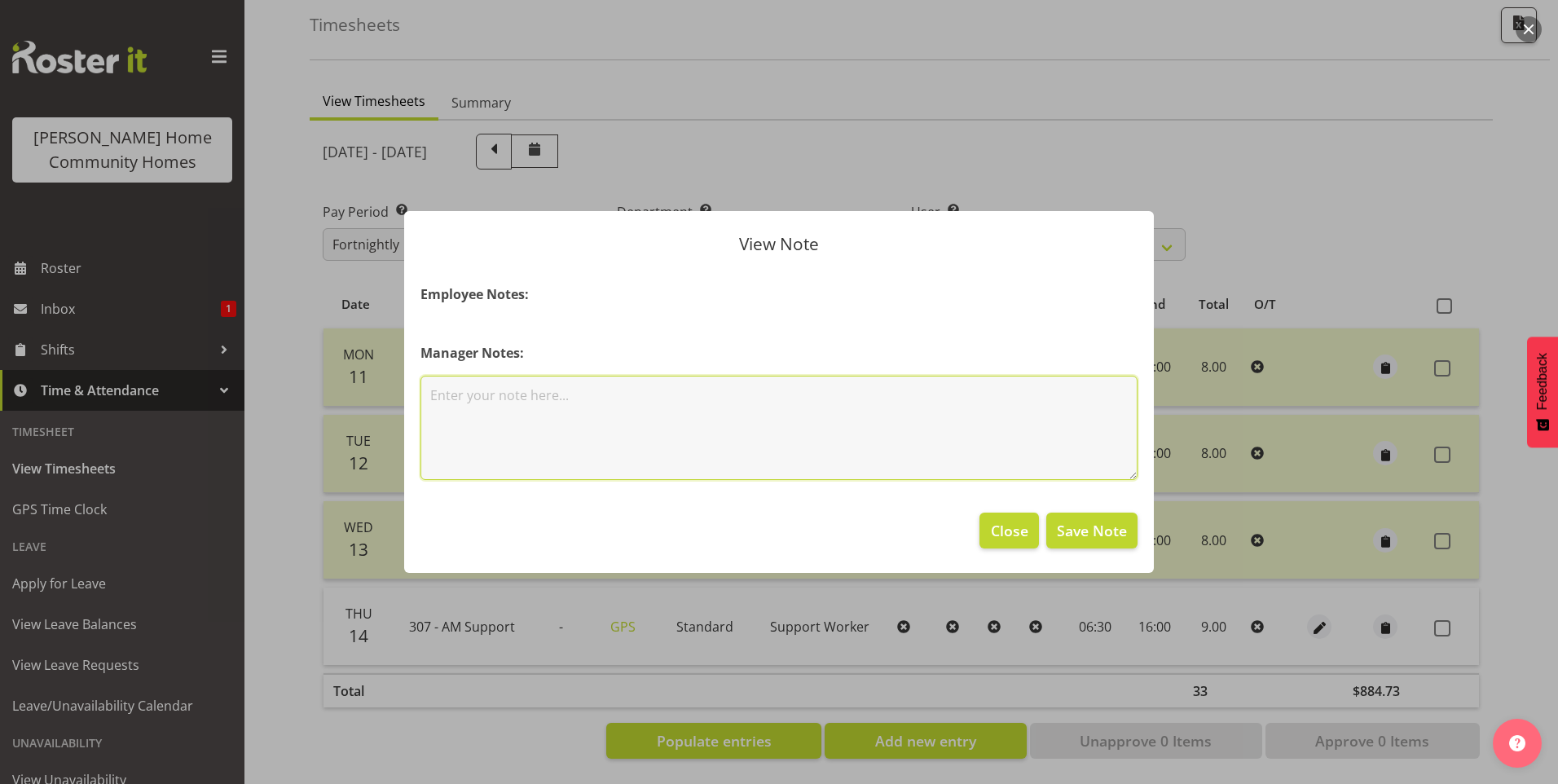
click at [754, 425] on textarea at bounding box center [779, 427] width 717 height 104
type textarea "Staff meeting"
click at [1125, 530] on span "Save Note" at bounding box center [1091, 530] width 70 height 21
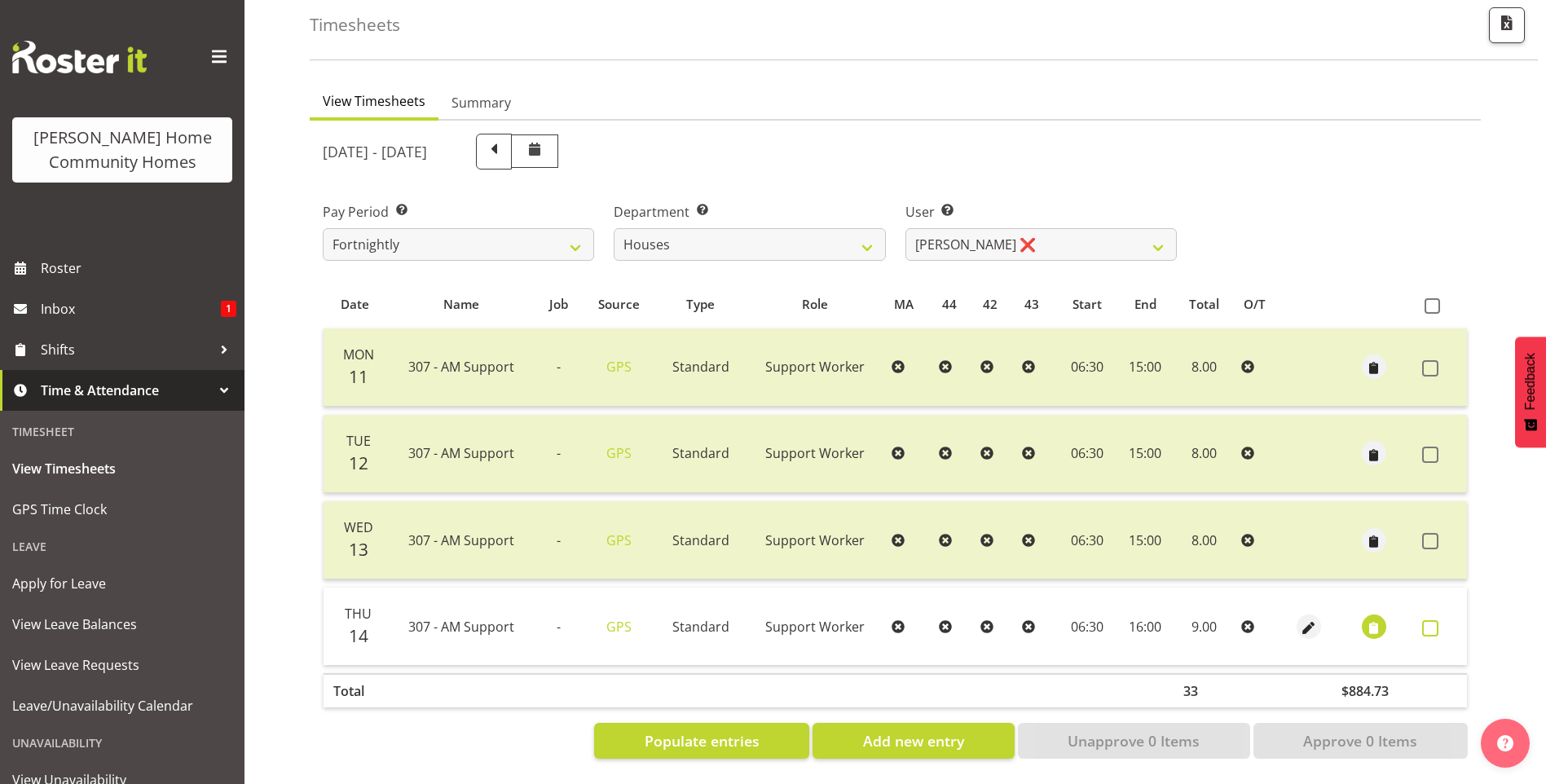
click at [1433, 620] on span at bounding box center [1430, 628] width 16 height 16
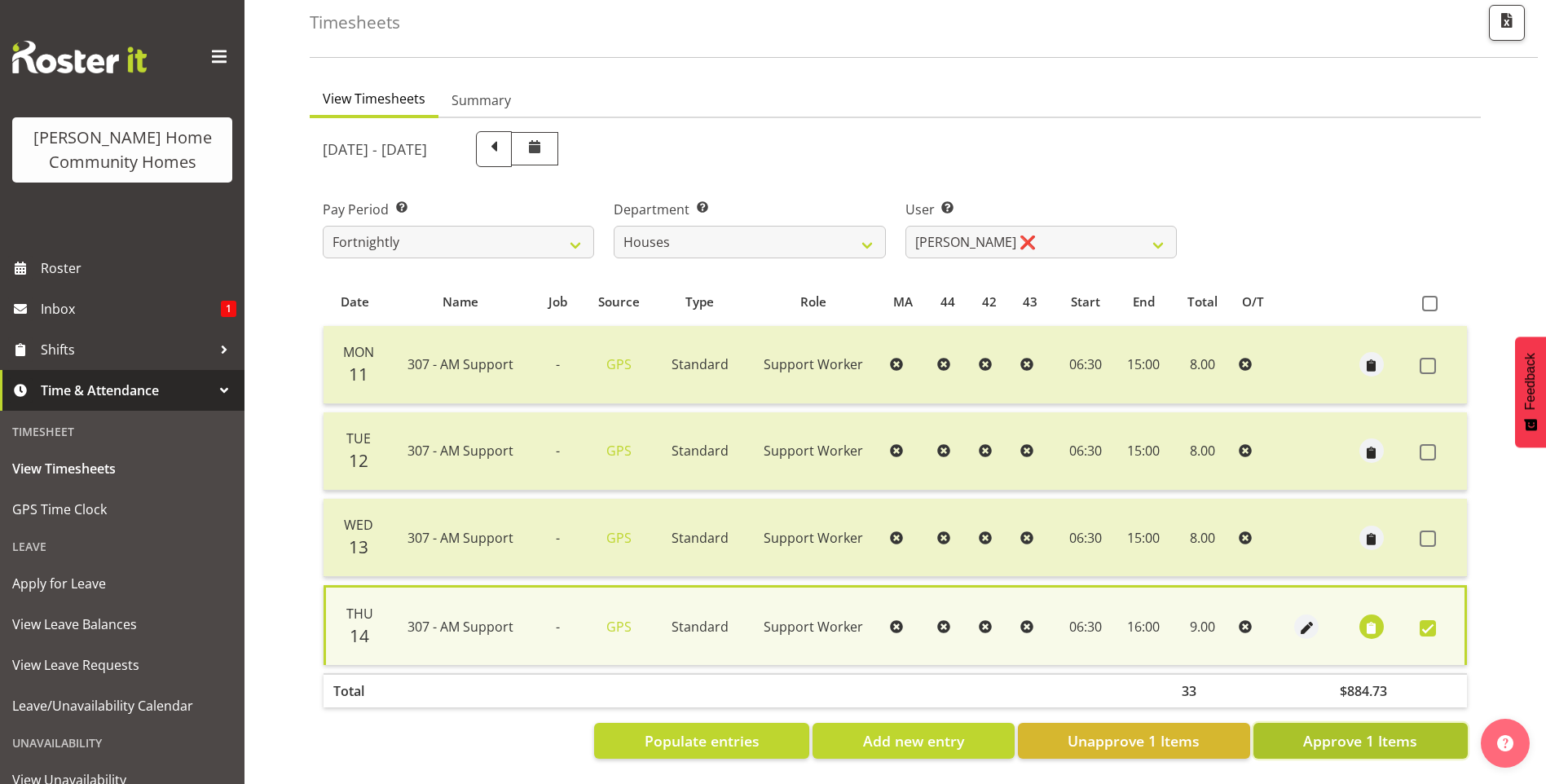
click at [1371, 734] on span "Approve 1 Items" at bounding box center [1359, 741] width 114 height 21
checkbox input "false"
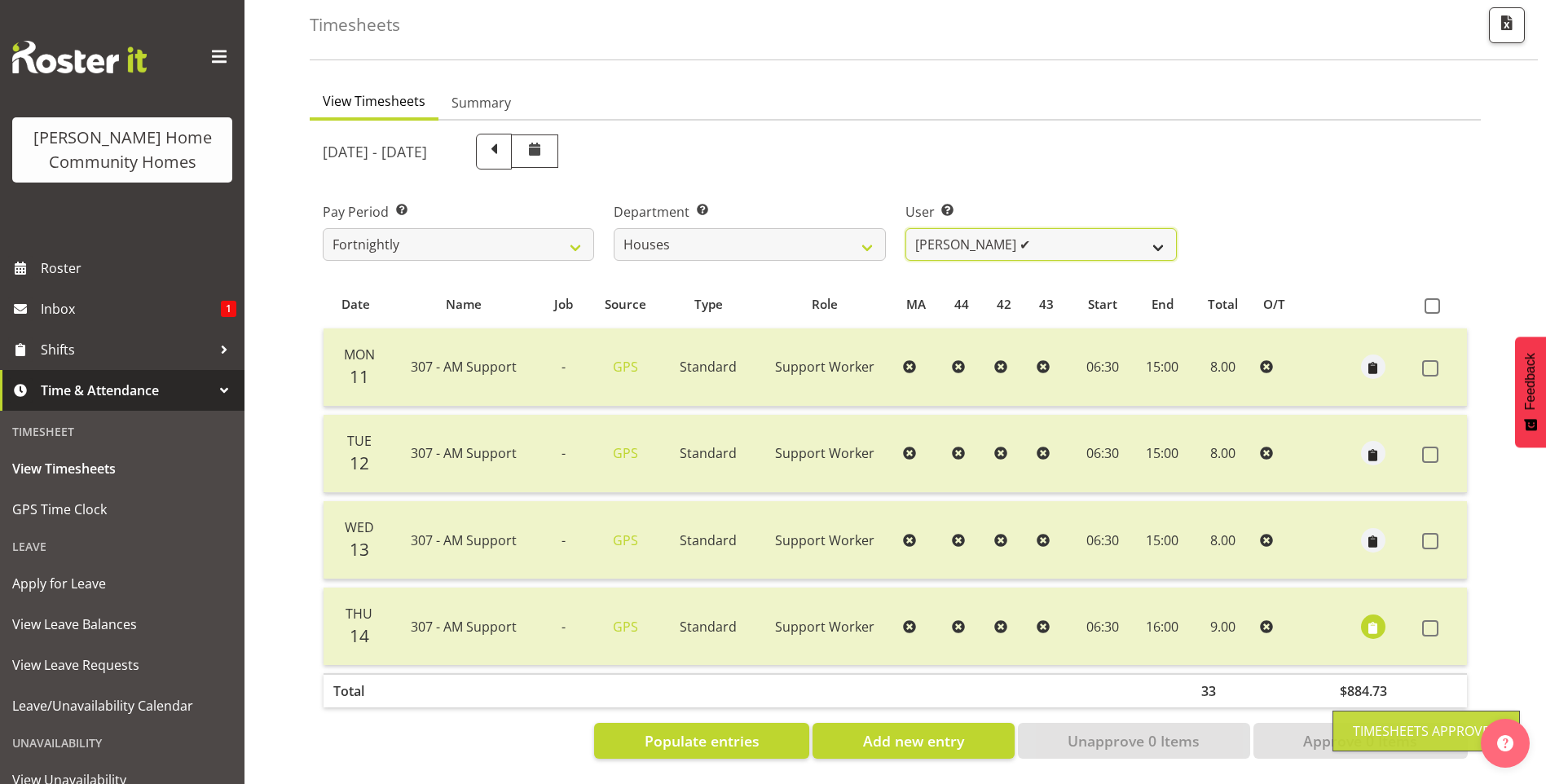
click at [953, 231] on select "Billie Sothern ✔ Dipika Thapa ❌ Jess Aracan ❌ Katrina Shaw ❌ Liezl Sanchez ❌ Ma…" at bounding box center [1041, 244] width 272 height 33
click at [905, 228] on select "Billie Sothern ✔ Dipika Thapa ❌ Jess Aracan ❌ Katrina Shaw ❌ Liezl Sanchez ❌ Ma…" at bounding box center [1041, 244] width 272 height 33
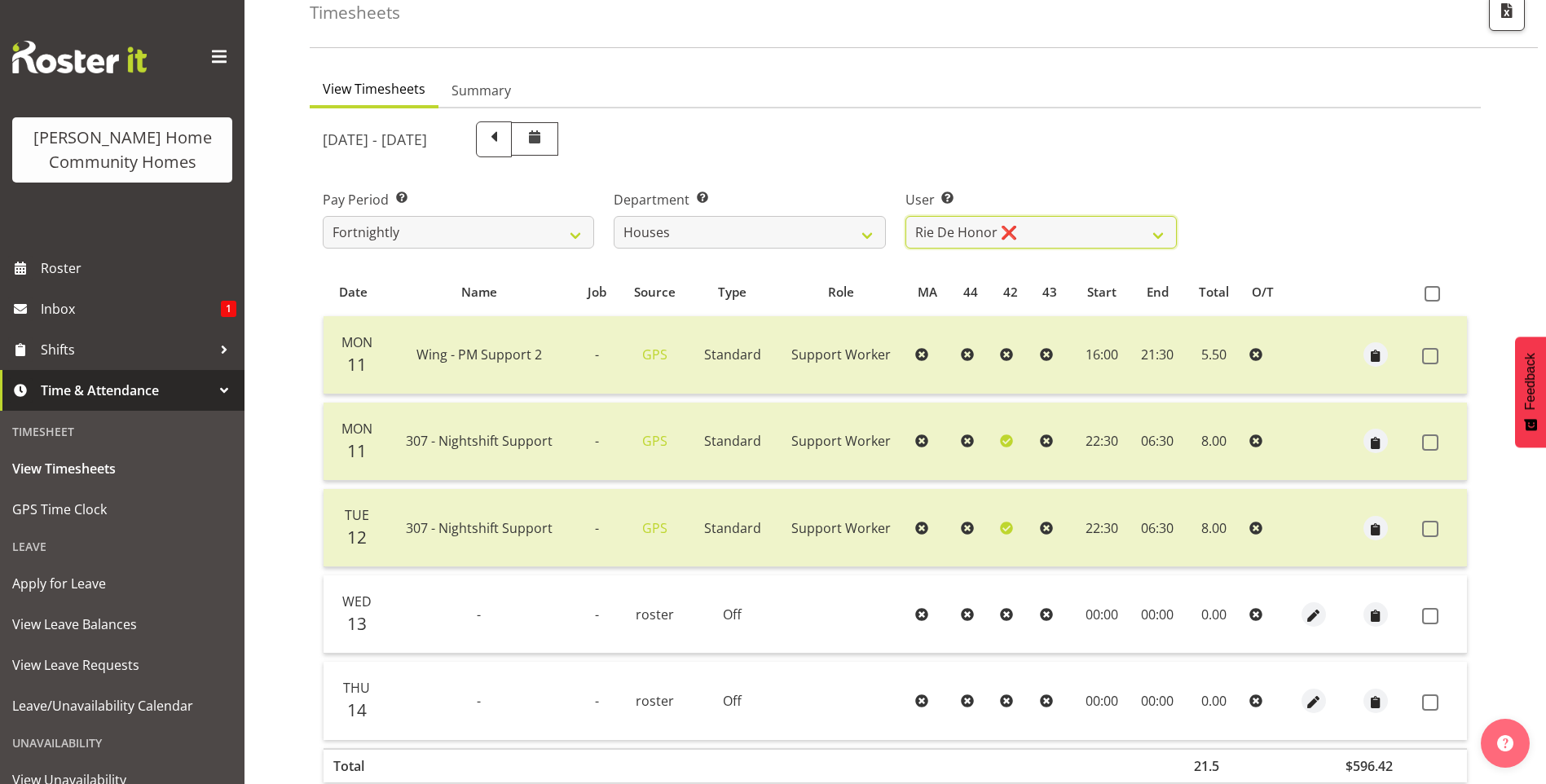
scroll to position [177, 0]
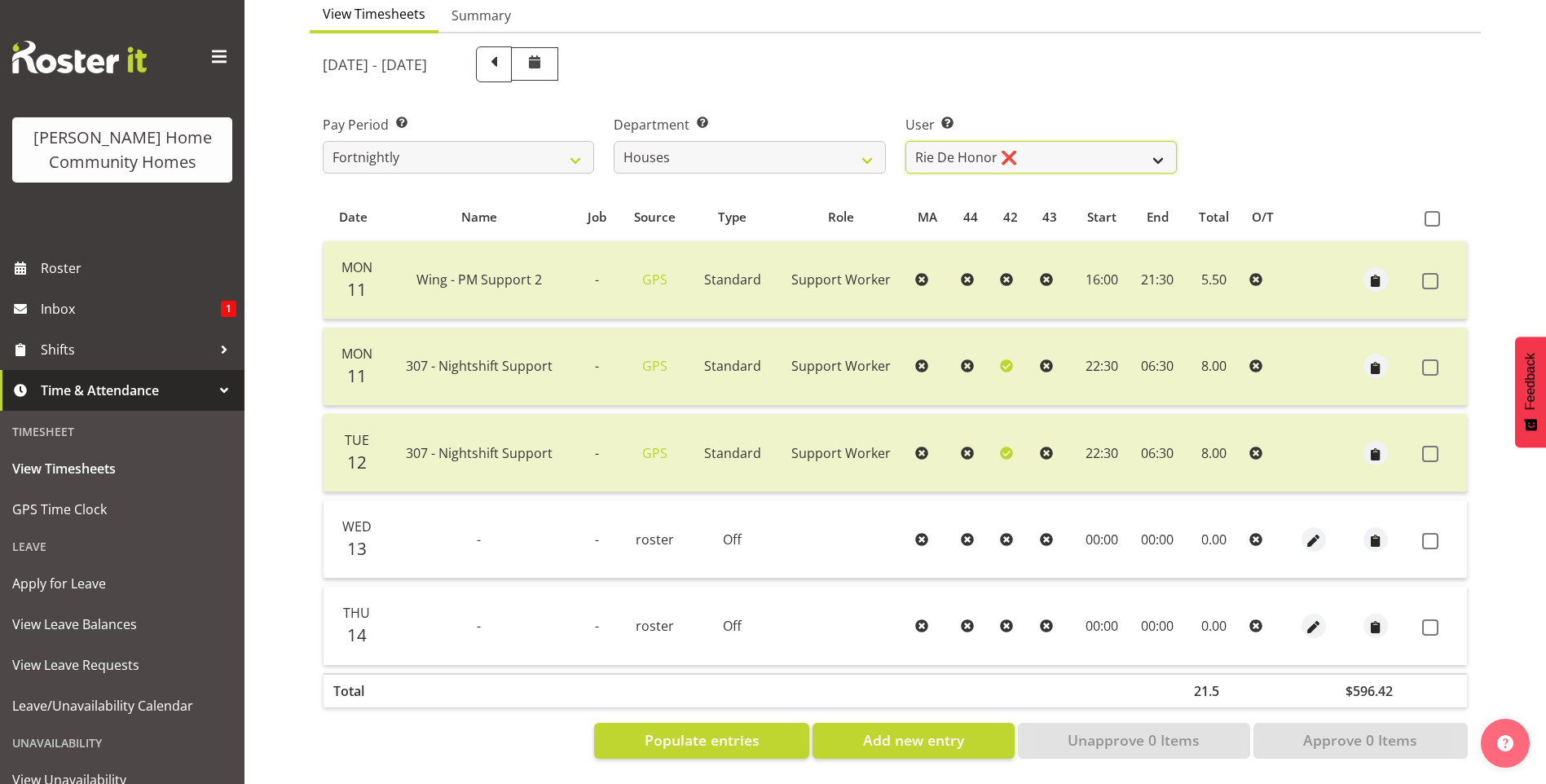
click at [959, 144] on select "Billie Sothern ✔ Dipika Thapa ❌ Jess Aracan ❌ Katrina Shaw ❌ Liezl Sanchez ❌ Ma…" at bounding box center [1041, 157] width 272 height 33
select select "11787"
click at [905, 141] on select "Billie Sothern ✔ Dipika Thapa ❌ Jess Aracan ❌ Katrina Shaw ❌ Liezl Sanchez ❌ Ma…" at bounding box center [1041, 157] width 272 height 33
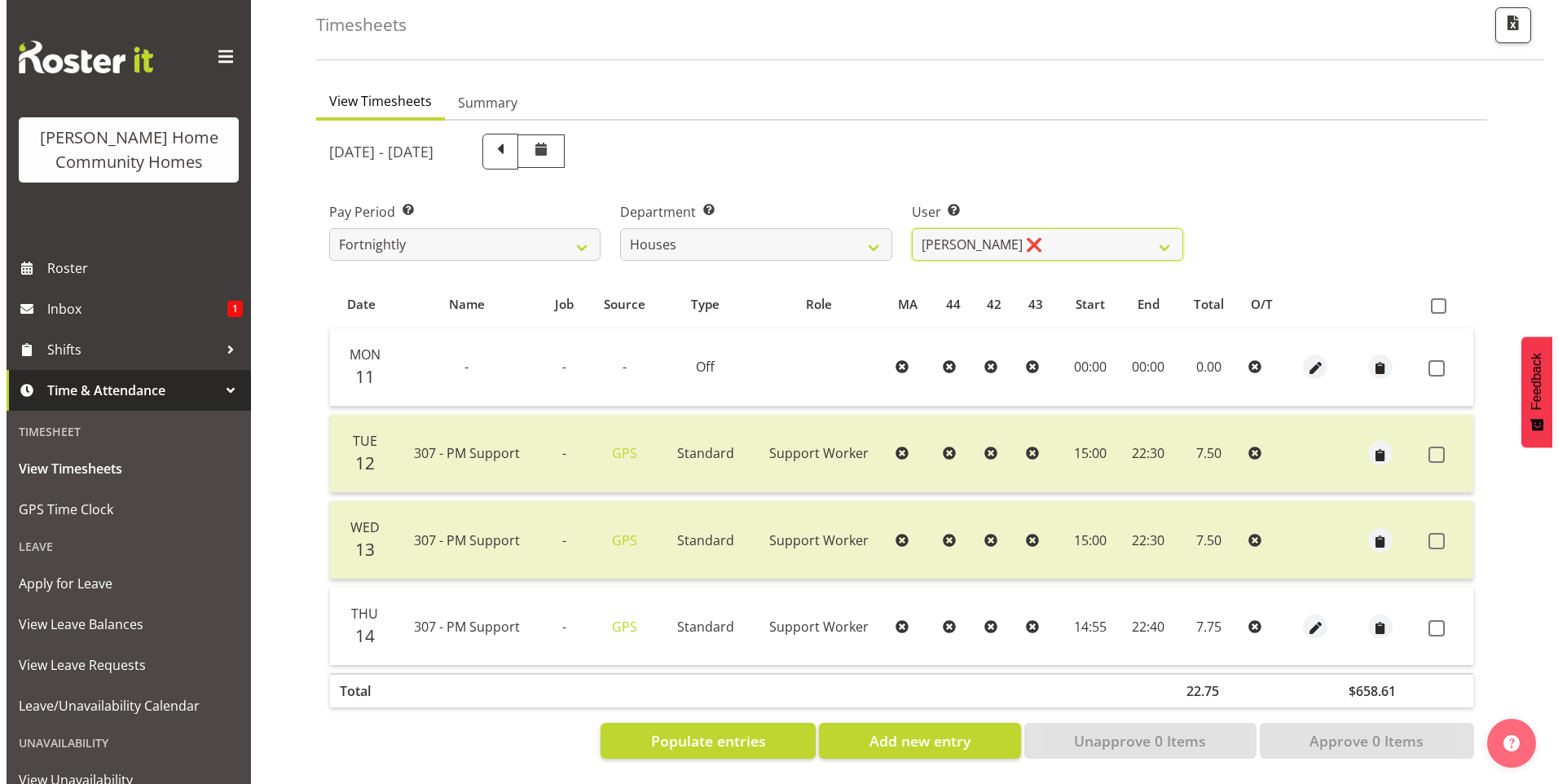
scroll to position [89, 0]
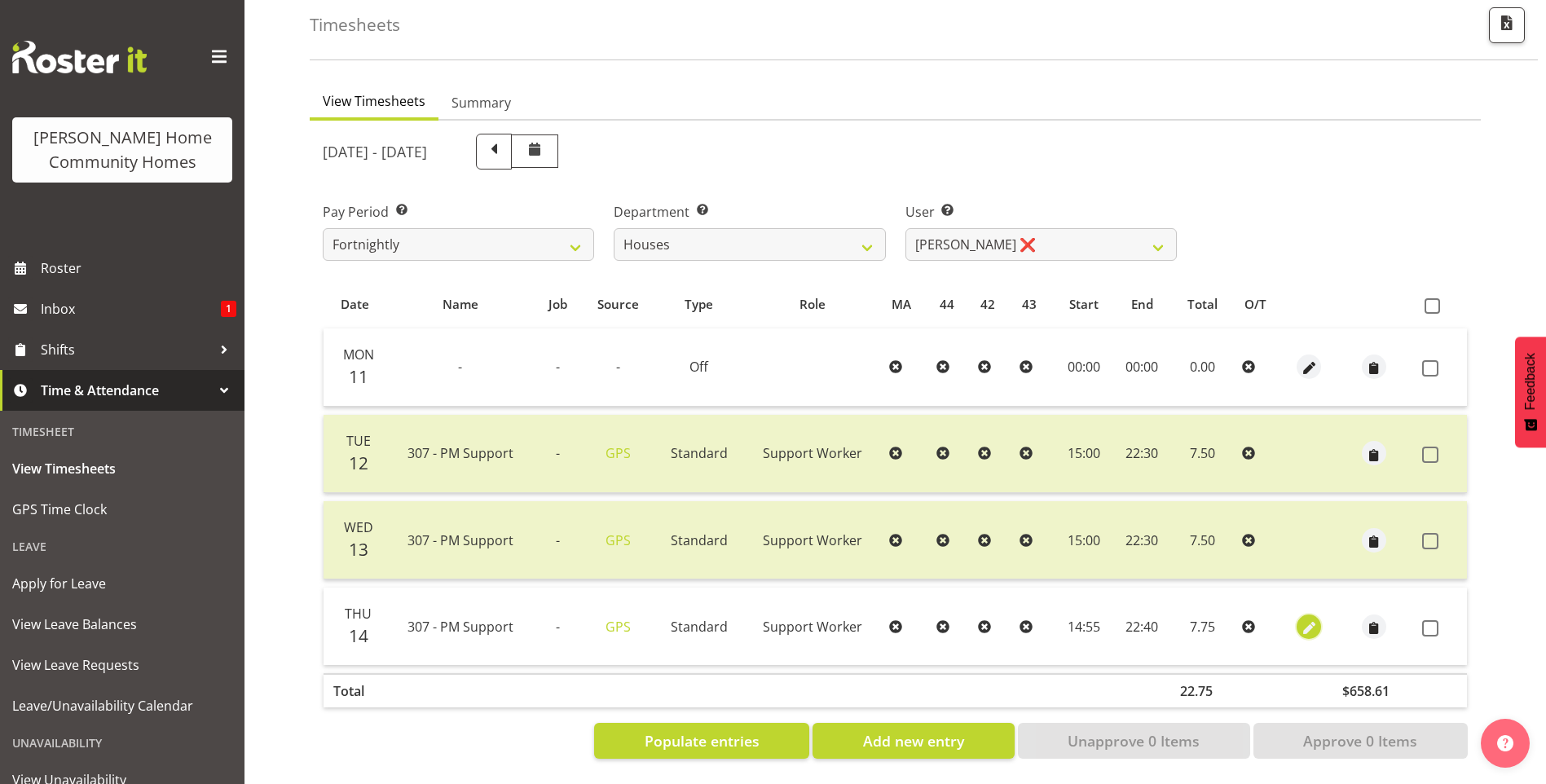
click at [1310, 619] on span "button" at bounding box center [1308, 627] width 19 height 19
select select "Standard"
select select "7"
select select "2025"
select select "14"
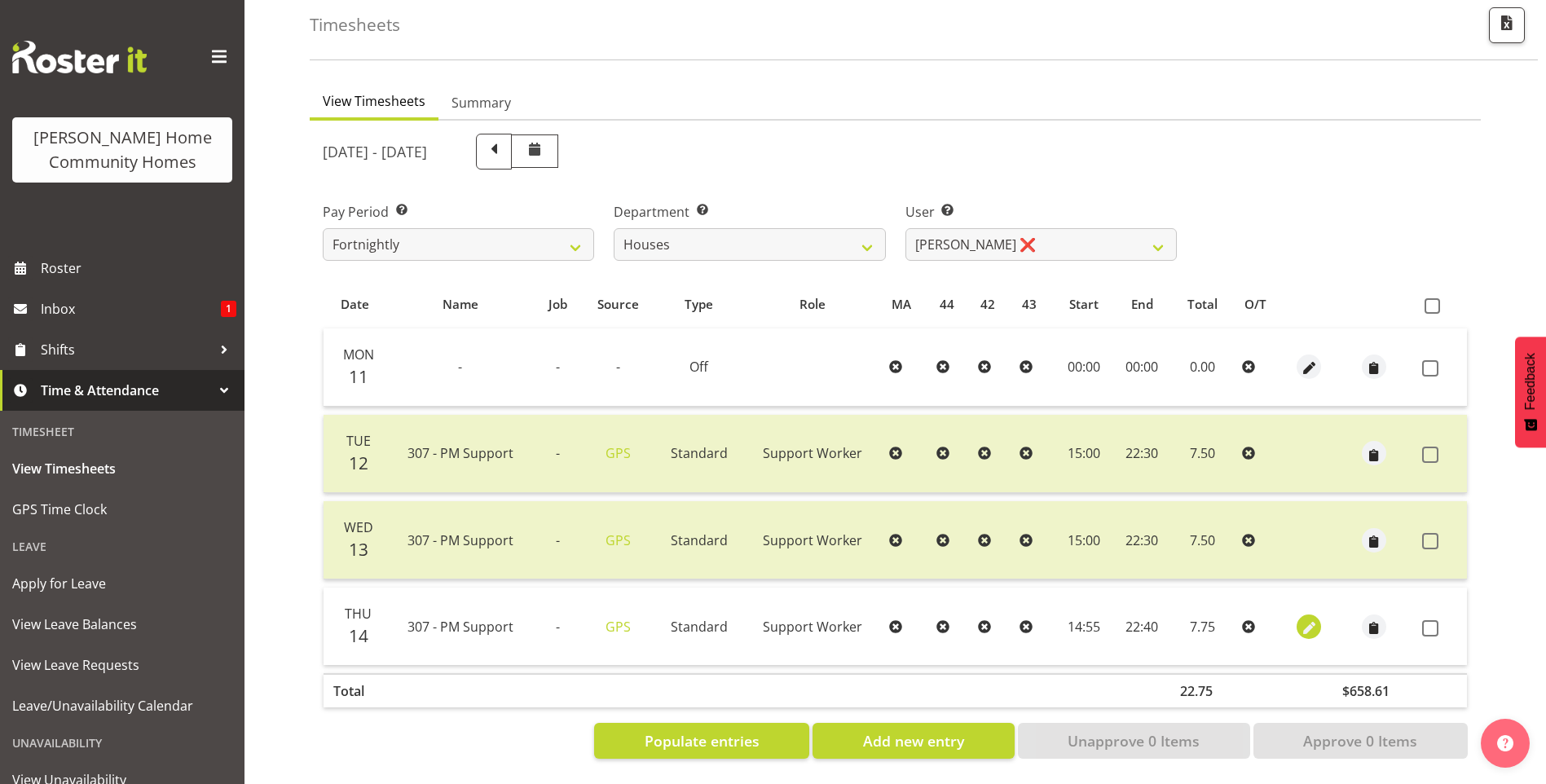
select select "55"
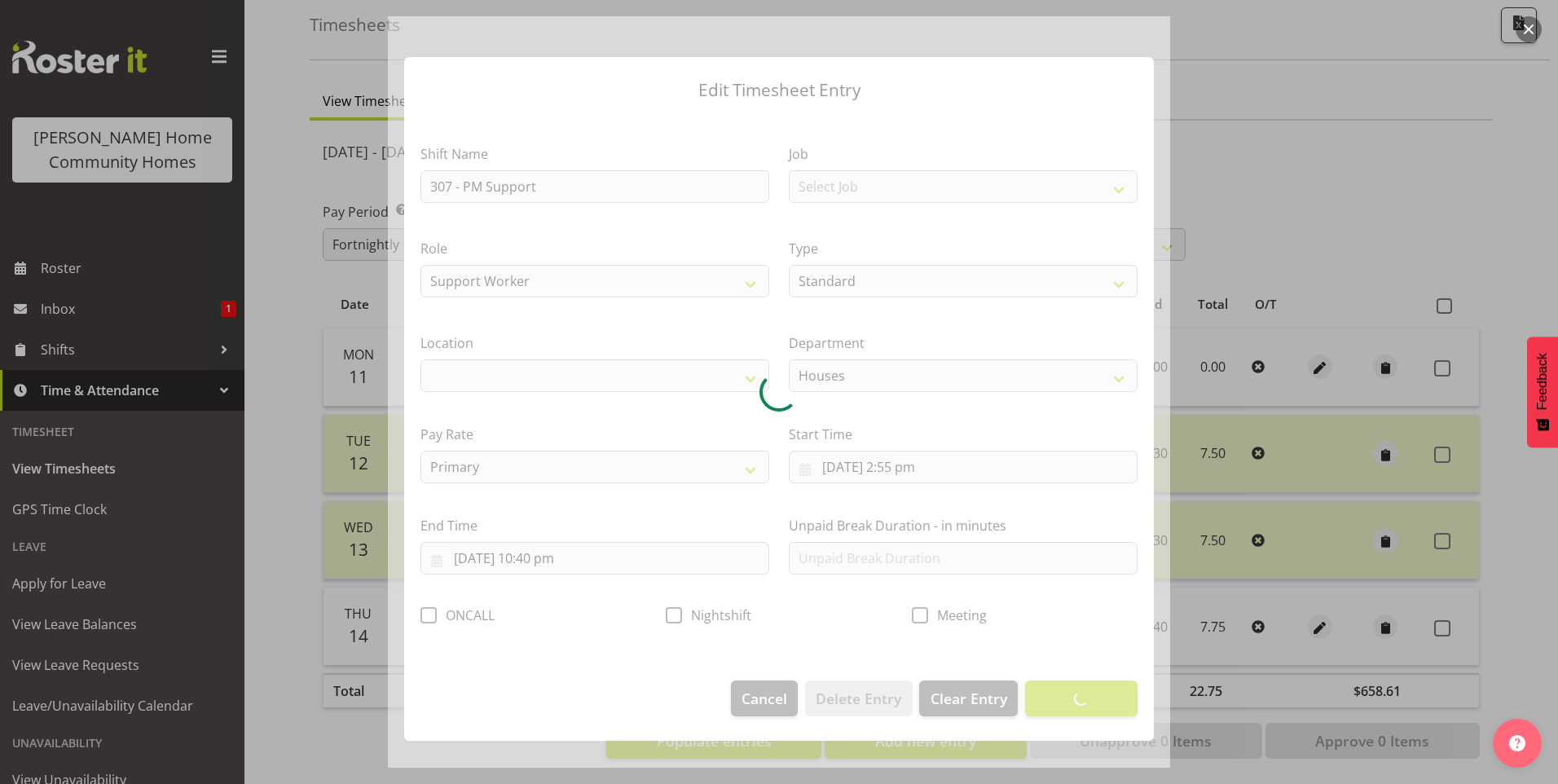
select select "1076"
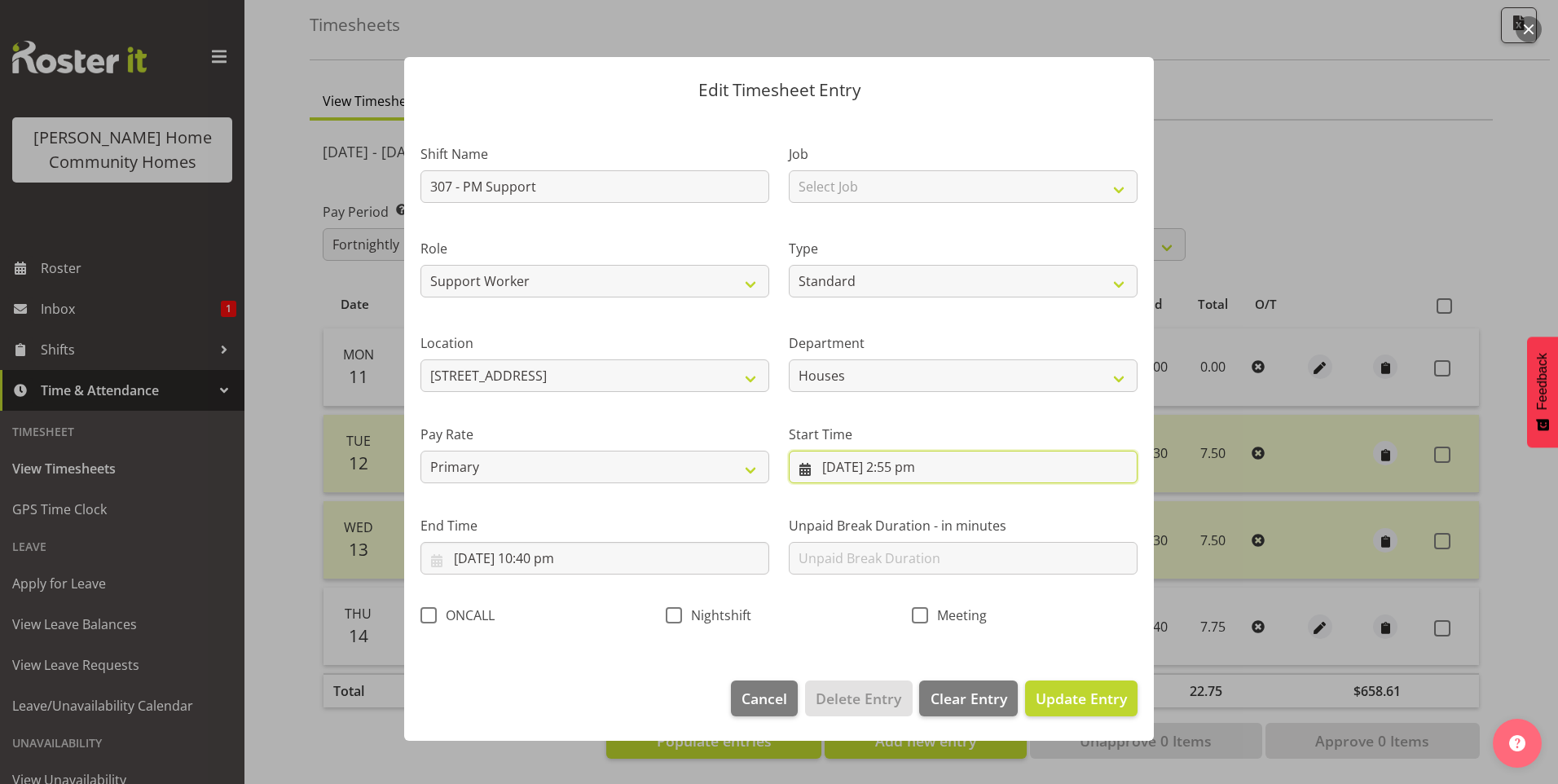
click at [904, 473] on input "14/08/2025, 2:55 pm" at bounding box center [963, 466] width 349 height 33
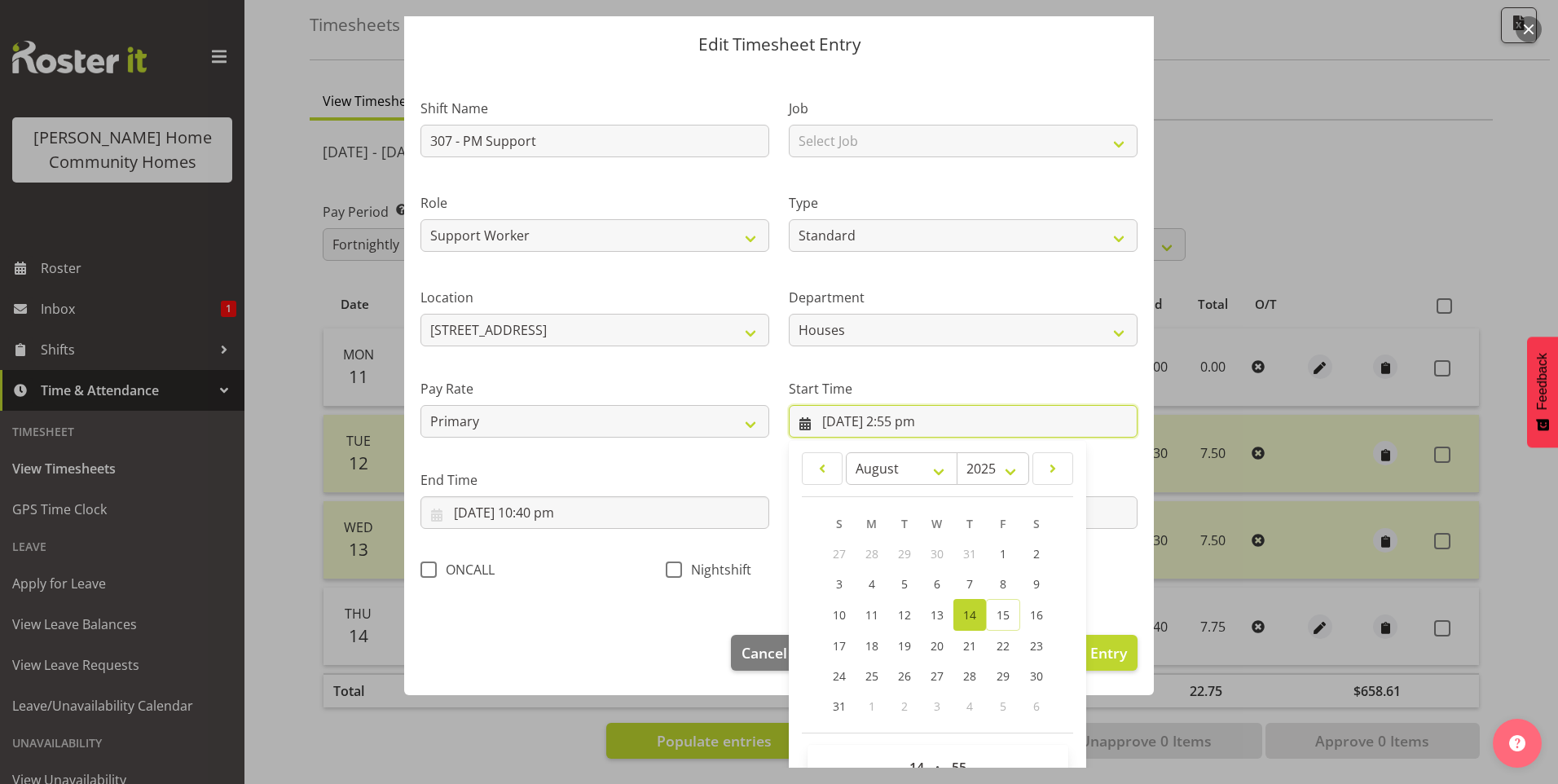
scroll to position [88, 0]
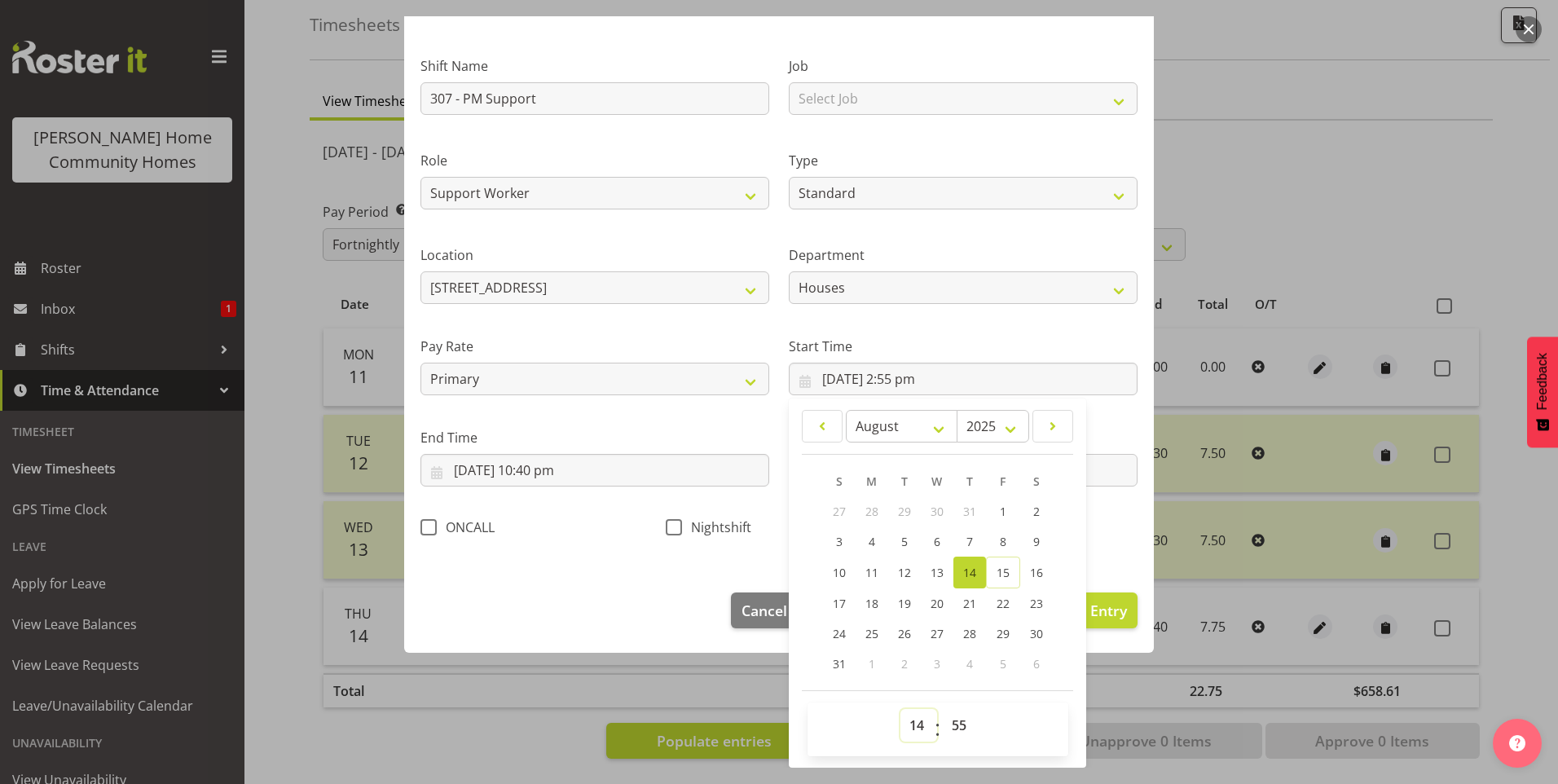
click at [909, 719] on select "00 01 02 03 04 05 06 07 08 09 10 11 12 13 14 15 16 17 18 19 20 21 22 23" at bounding box center [918, 725] width 36 height 33
select select "15"
click at [900, 709] on select "00 01 02 03 04 05 06 07 08 09 10 11 12 13 14 15 16 17 18 19 20 21 22 23" at bounding box center [918, 725] width 36 height 33
type input "14/08/2025, 3:55 pm"
drag, startPoint x: 952, startPoint y: 715, endPoint x: 952, endPoint y: 706, distance: 9.0
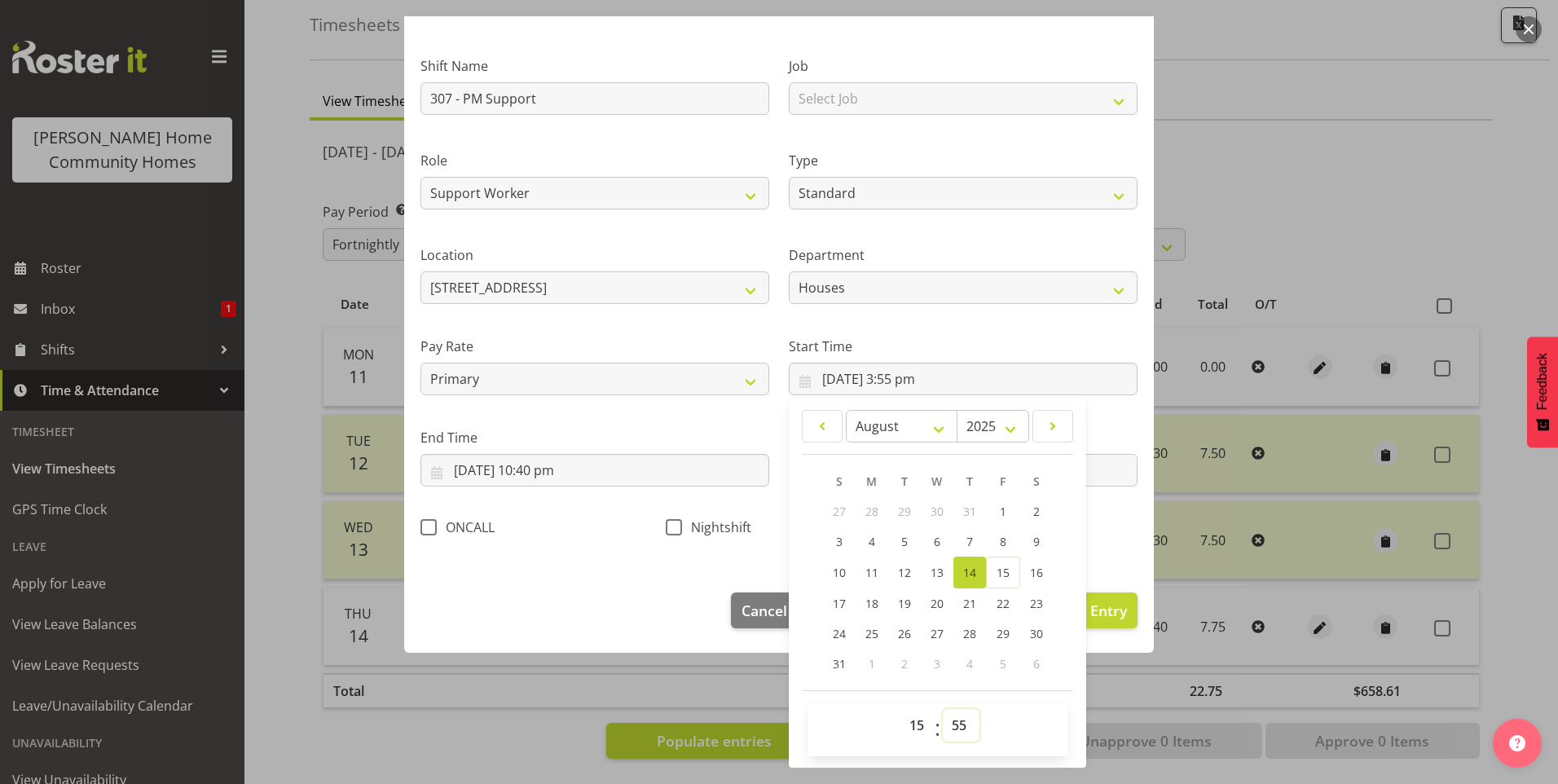
click at [952, 711] on select "00 01 02 03 04 05 06 07 08 09 10 11 12 13 14 15 16 17 18 19 20 21 22 23 24 25 2…" at bounding box center [960, 725] width 36 height 33
select select "0"
click at [943, 709] on select "00 01 02 03 04 05 06 07 08 09 10 11 12 13 14 15 16 17 18 19 20 21 22 23 24 25 2…" at bounding box center [960, 725] width 36 height 33
type input "14/08/2025, 3:00 pm"
drag, startPoint x: 557, startPoint y: 469, endPoint x: 570, endPoint y: 479, distance: 16.4
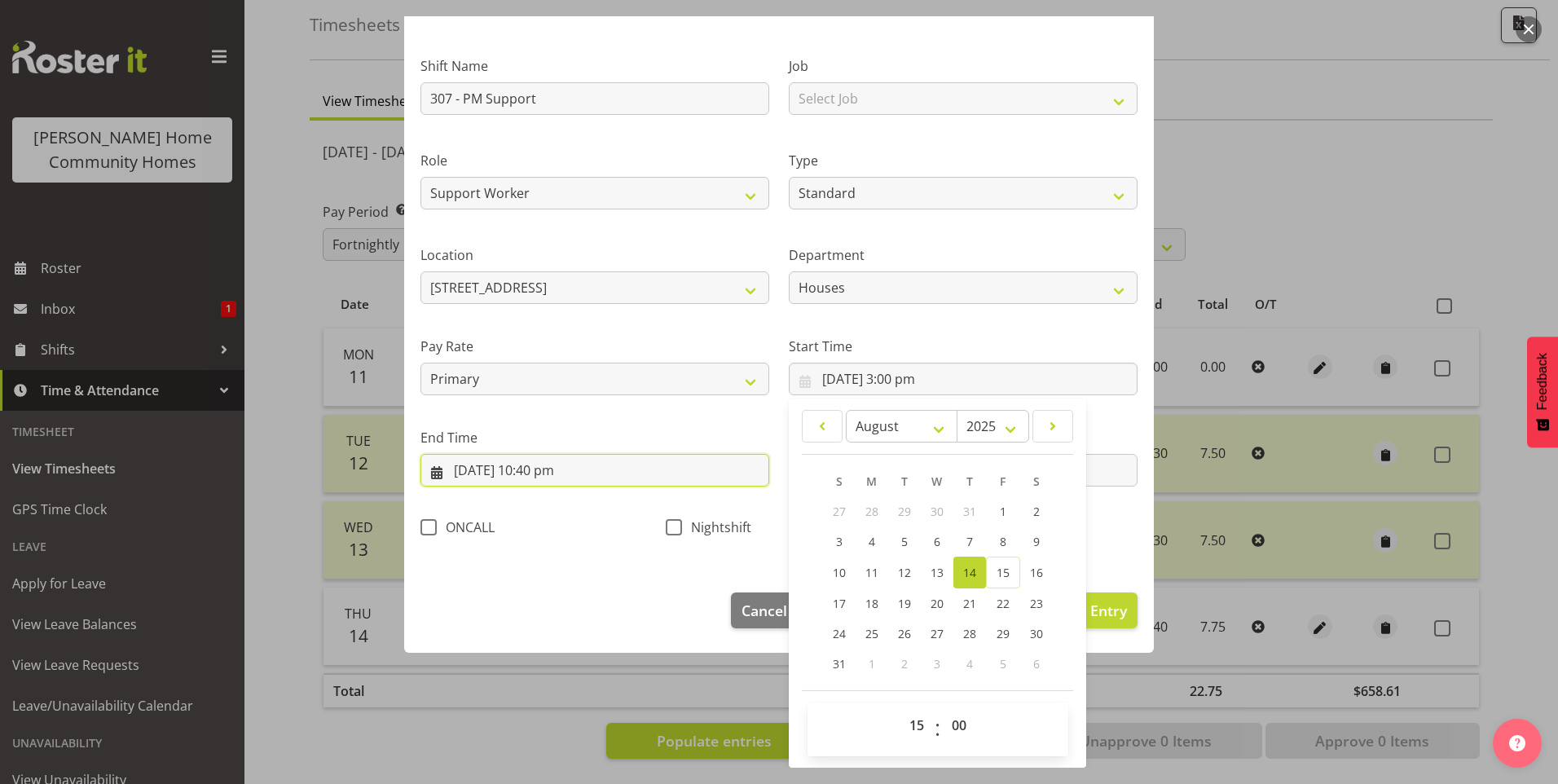
click at [559, 469] on input "14/08/2025, 10:40 pm" at bounding box center [595, 470] width 349 height 33
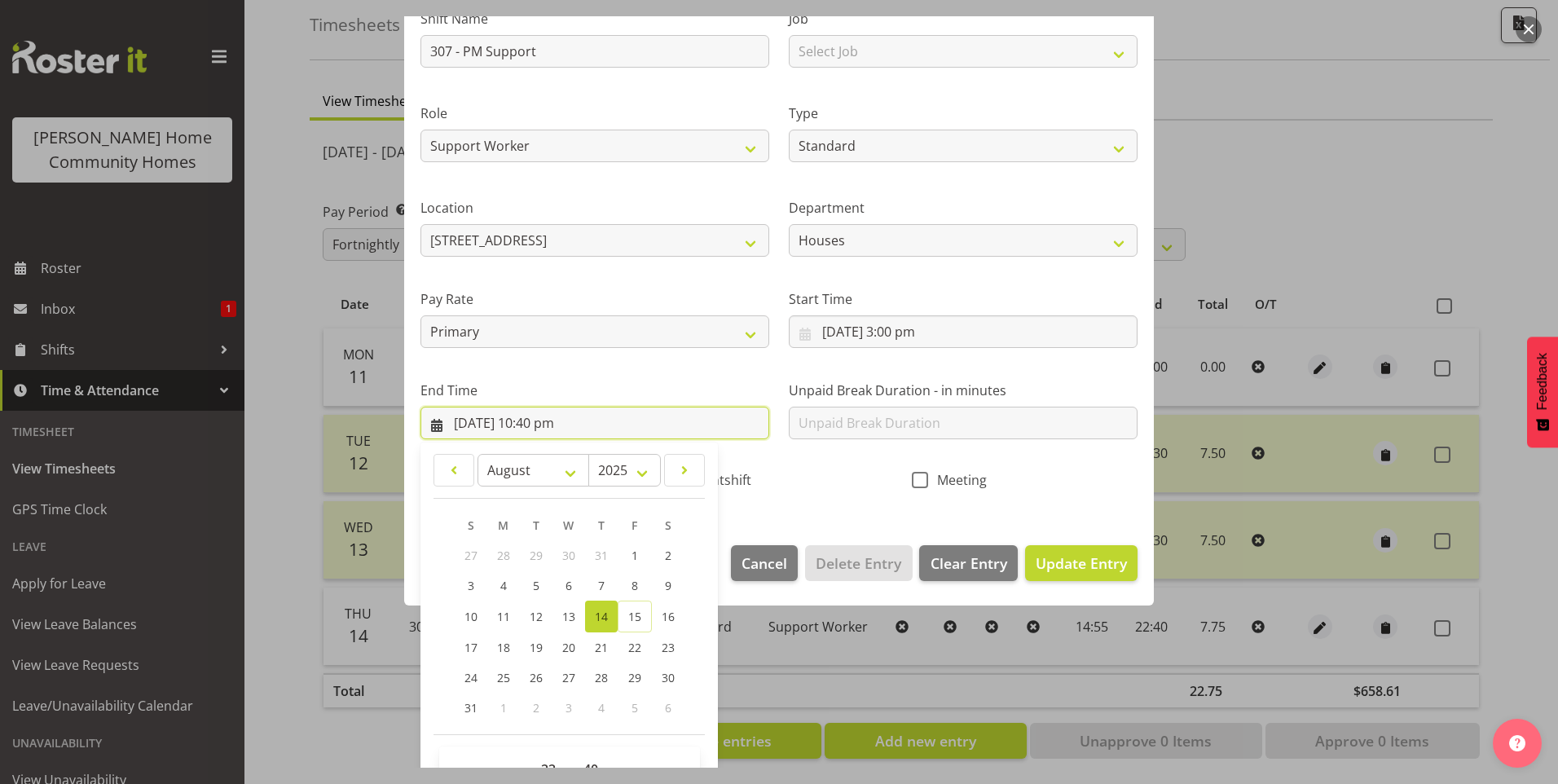
scroll to position [180, 0]
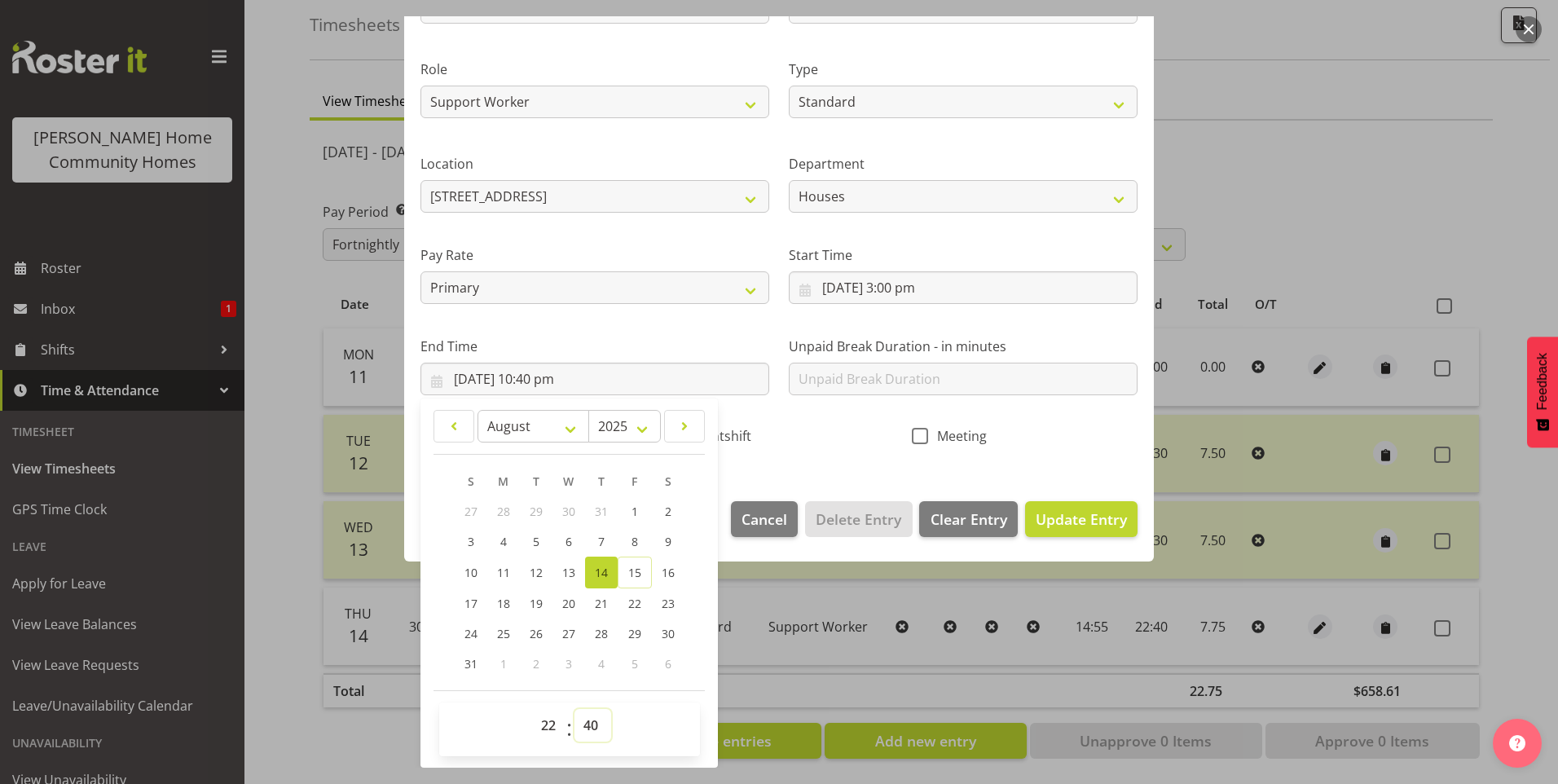
click at [596, 718] on select "00 01 02 03 04 05 06 07 08 09 10 11 12 13 14 15 16 17 18 19 20 21 22 23 24 25 2…" at bounding box center [592, 725] width 36 height 33
select select "30"
click at [575, 709] on select "00 01 02 03 04 05 06 07 08 09 10 11 12 13 14 15 16 17 18 19 20 21 22 23 24 25 2…" at bounding box center [592, 725] width 36 height 33
type input "14/08/2025, 10:30 pm"
drag, startPoint x: 1039, startPoint y: 525, endPoint x: 1229, endPoint y: 509, distance: 190.7
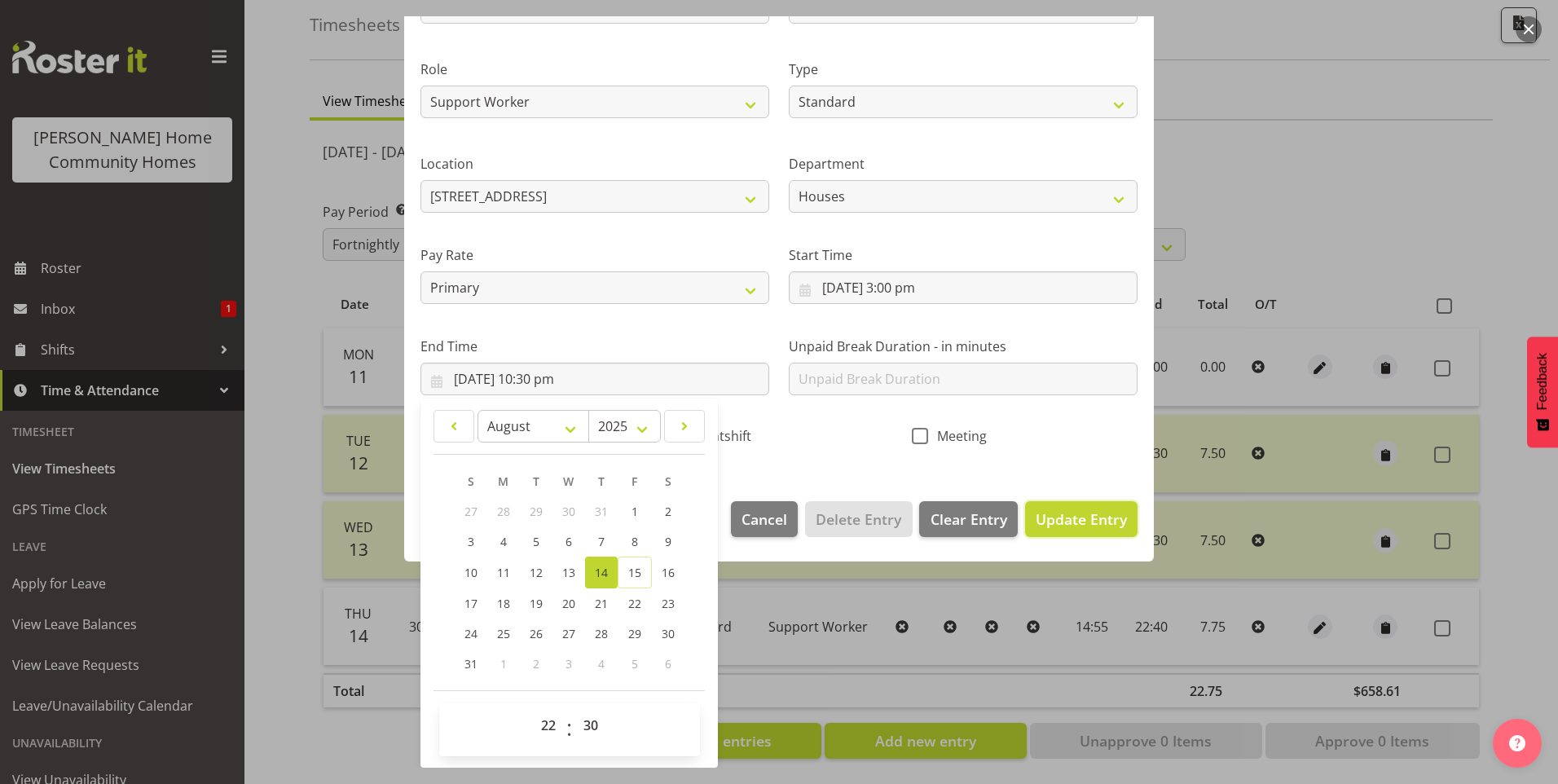
click at [1039, 526] on span "Update Entry" at bounding box center [1081, 519] width 91 height 19
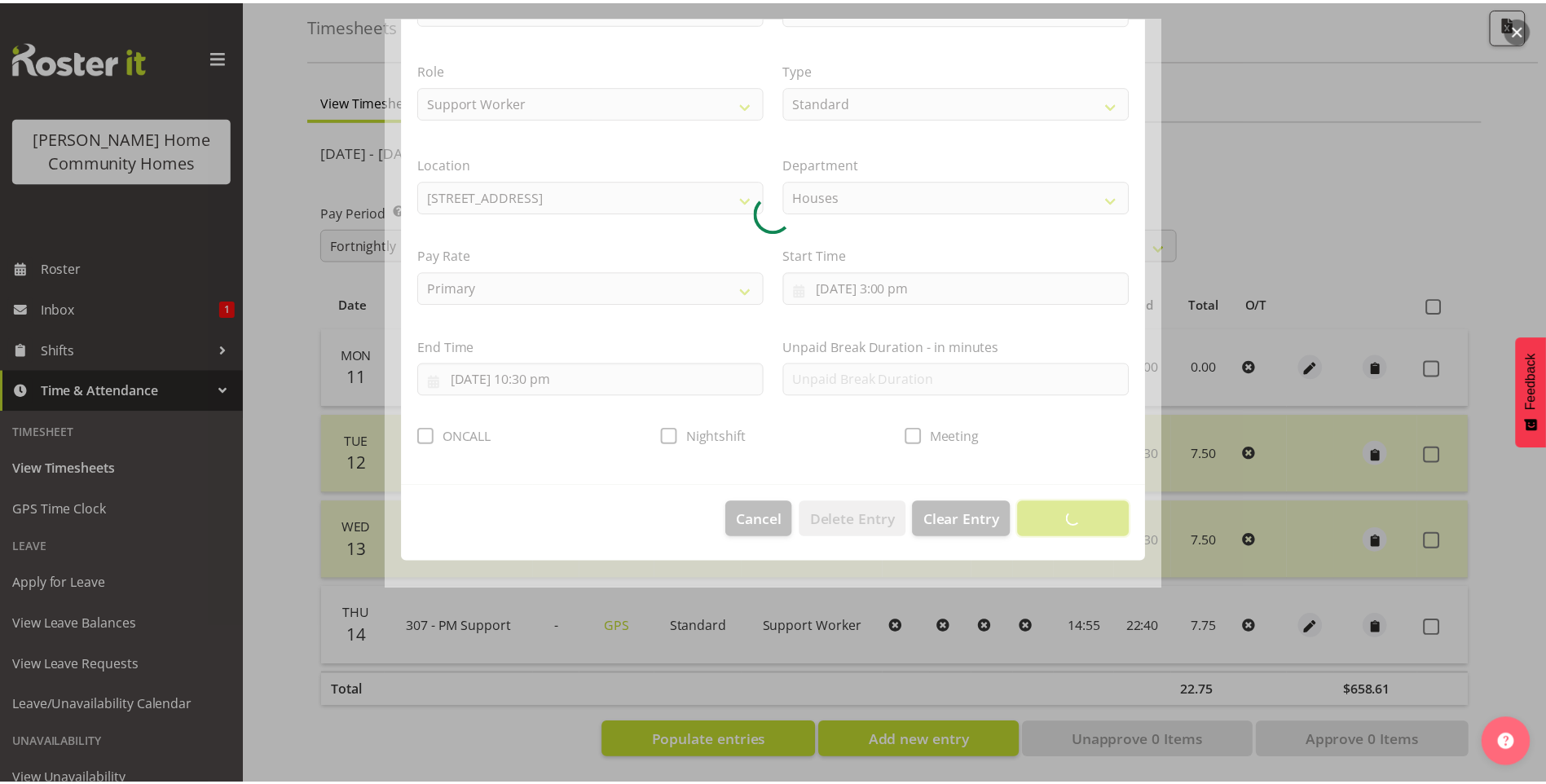
scroll to position [0, 0]
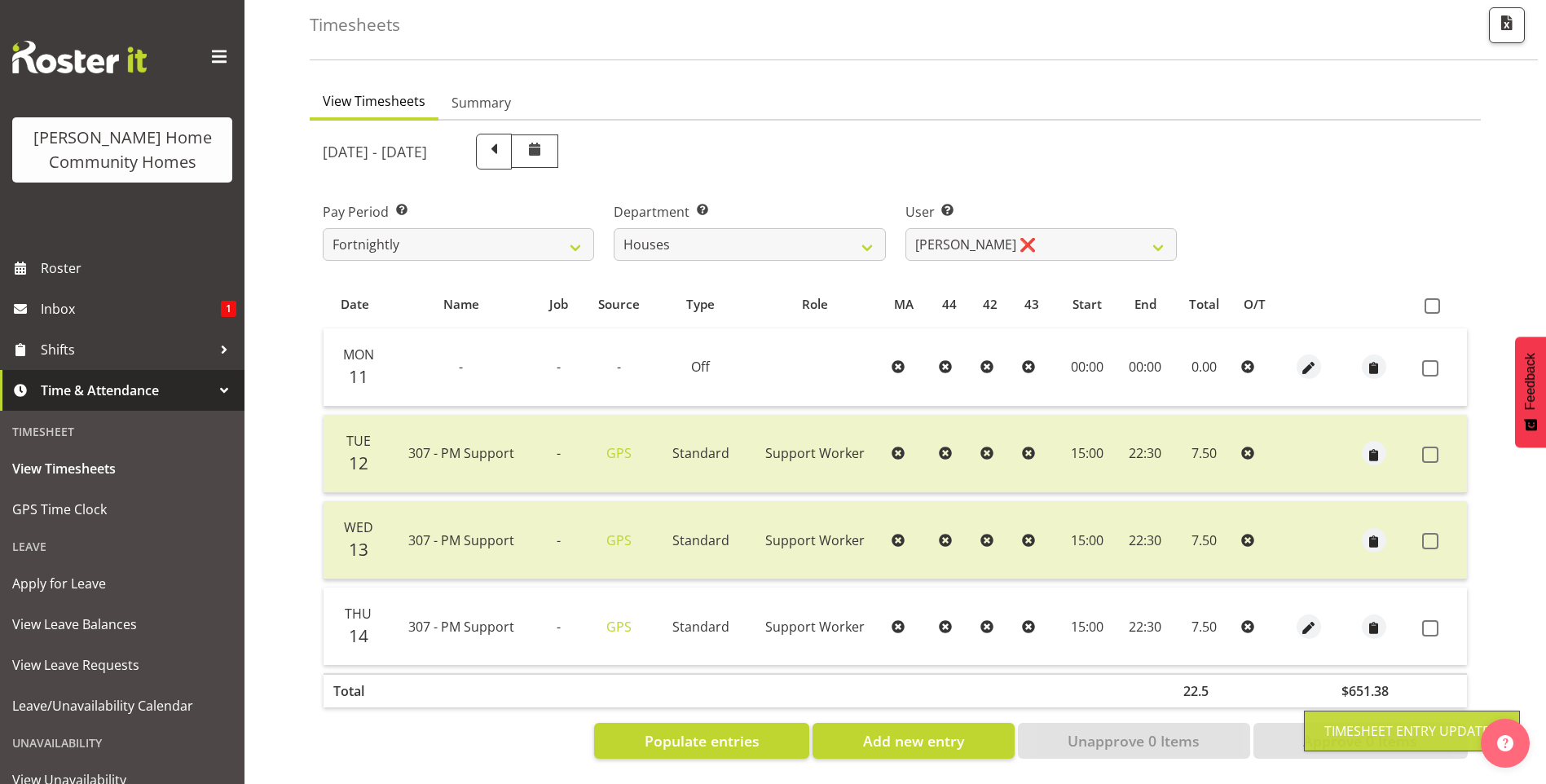
click at [1434, 620] on span at bounding box center [1430, 628] width 16 height 16
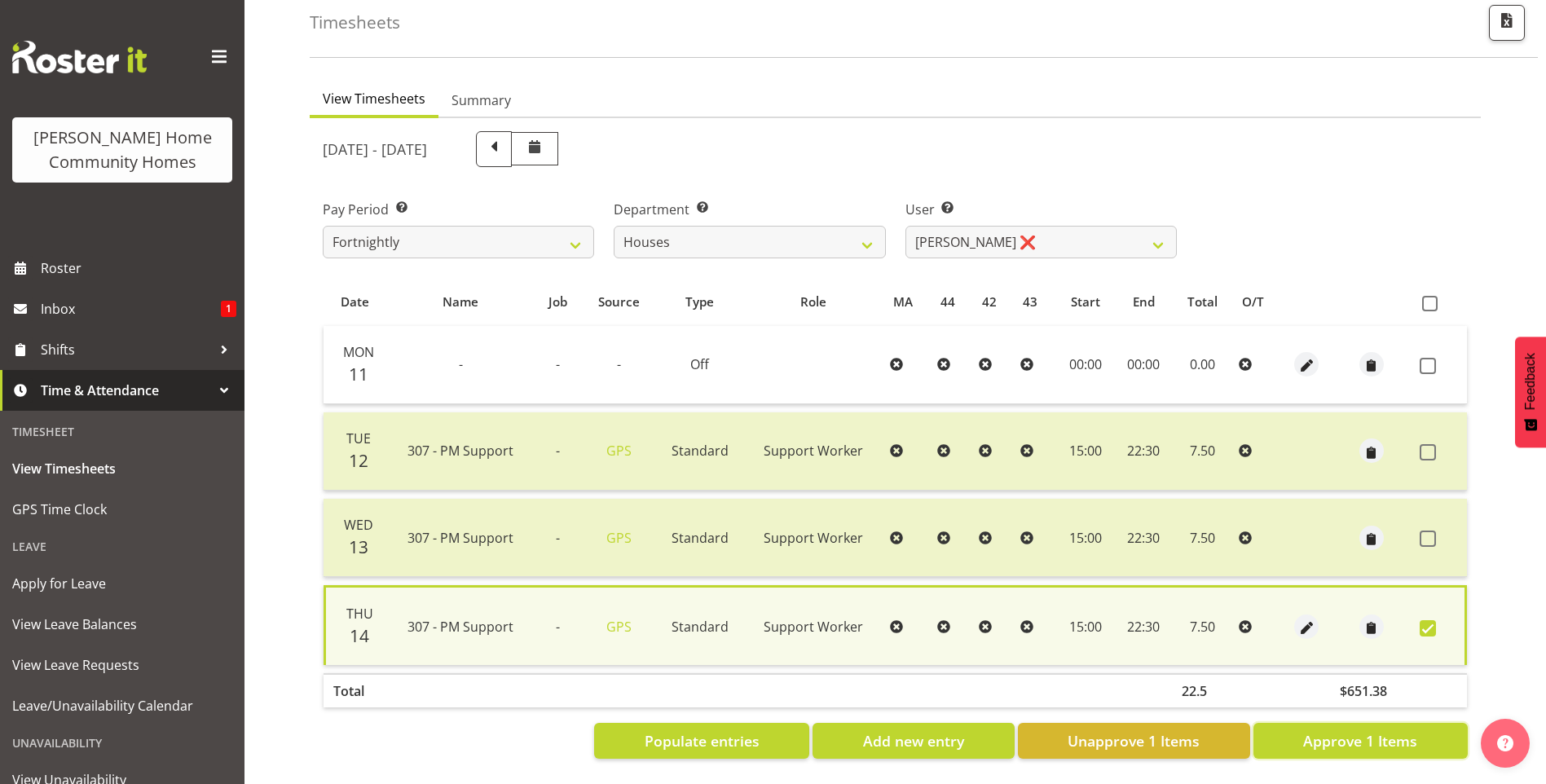
click at [1327, 730] on span "Approve 1 Items" at bounding box center [1359, 741] width 114 height 21
checkbox input "false"
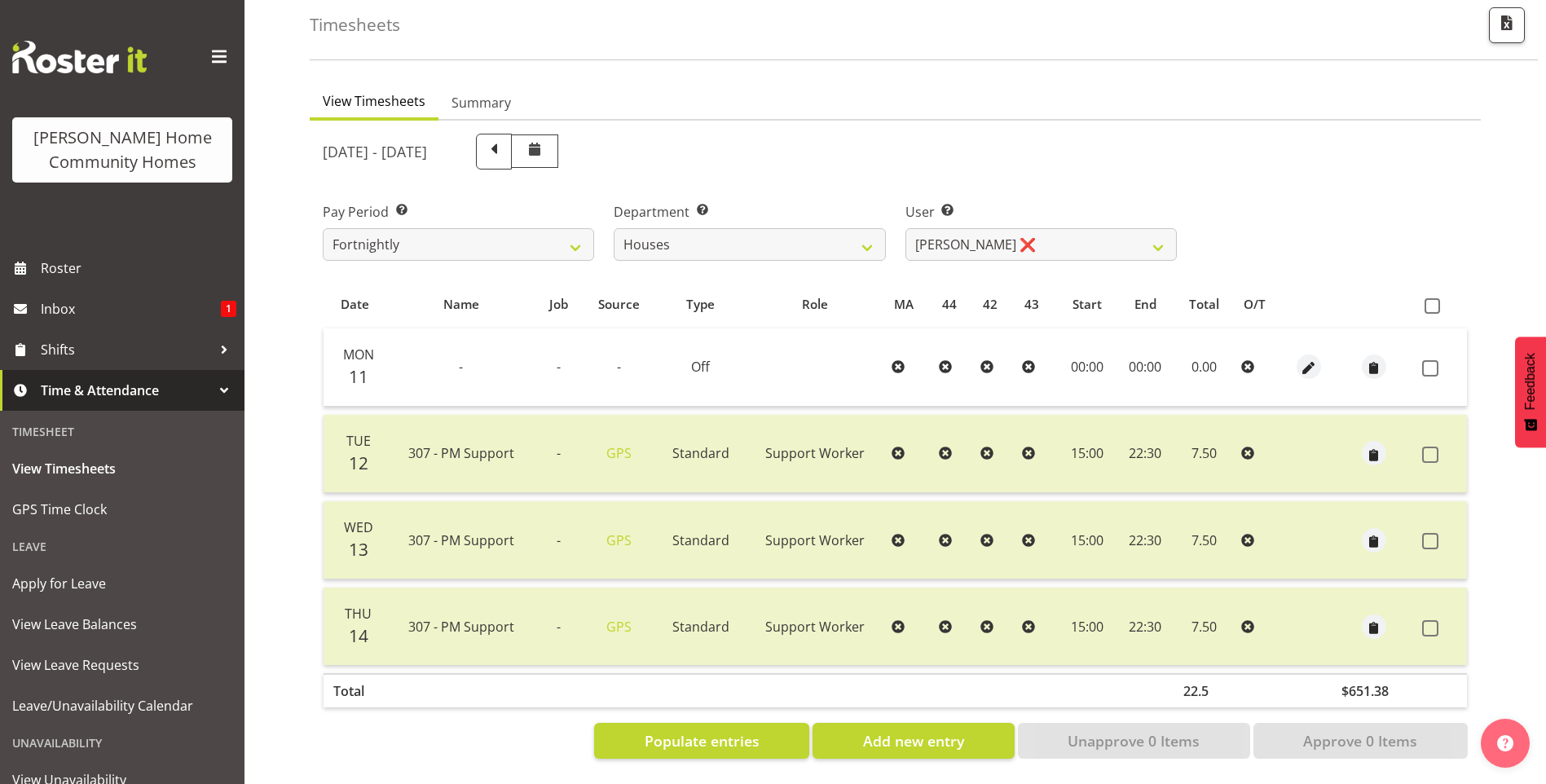
click at [704, 187] on div "Department Select which department you would like to view. Admin Homeside House…" at bounding box center [749, 225] width 291 height 91
drag, startPoint x: 686, startPoint y: 232, endPoint x: 677, endPoint y: 246, distance: 16.6
click at [686, 232] on select "Admin Homeside Houses Wingside" at bounding box center [749, 244] width 272 height 33
select select "749"
click at [613, 228] on select "Admin Homeside Houses Wingside" at bounding box center [749, 244] width 272 height 33
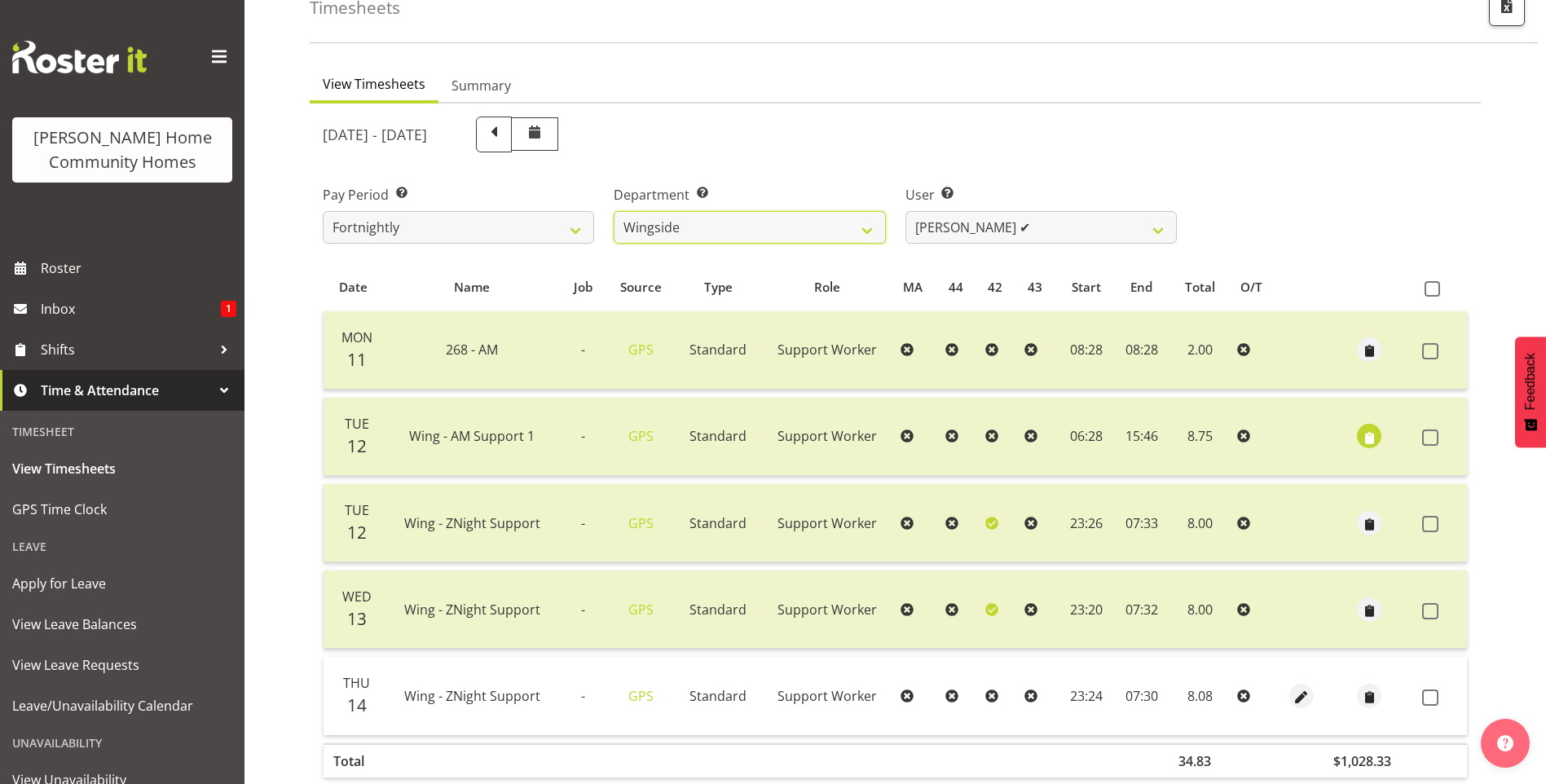
scroll to position [177, 0]
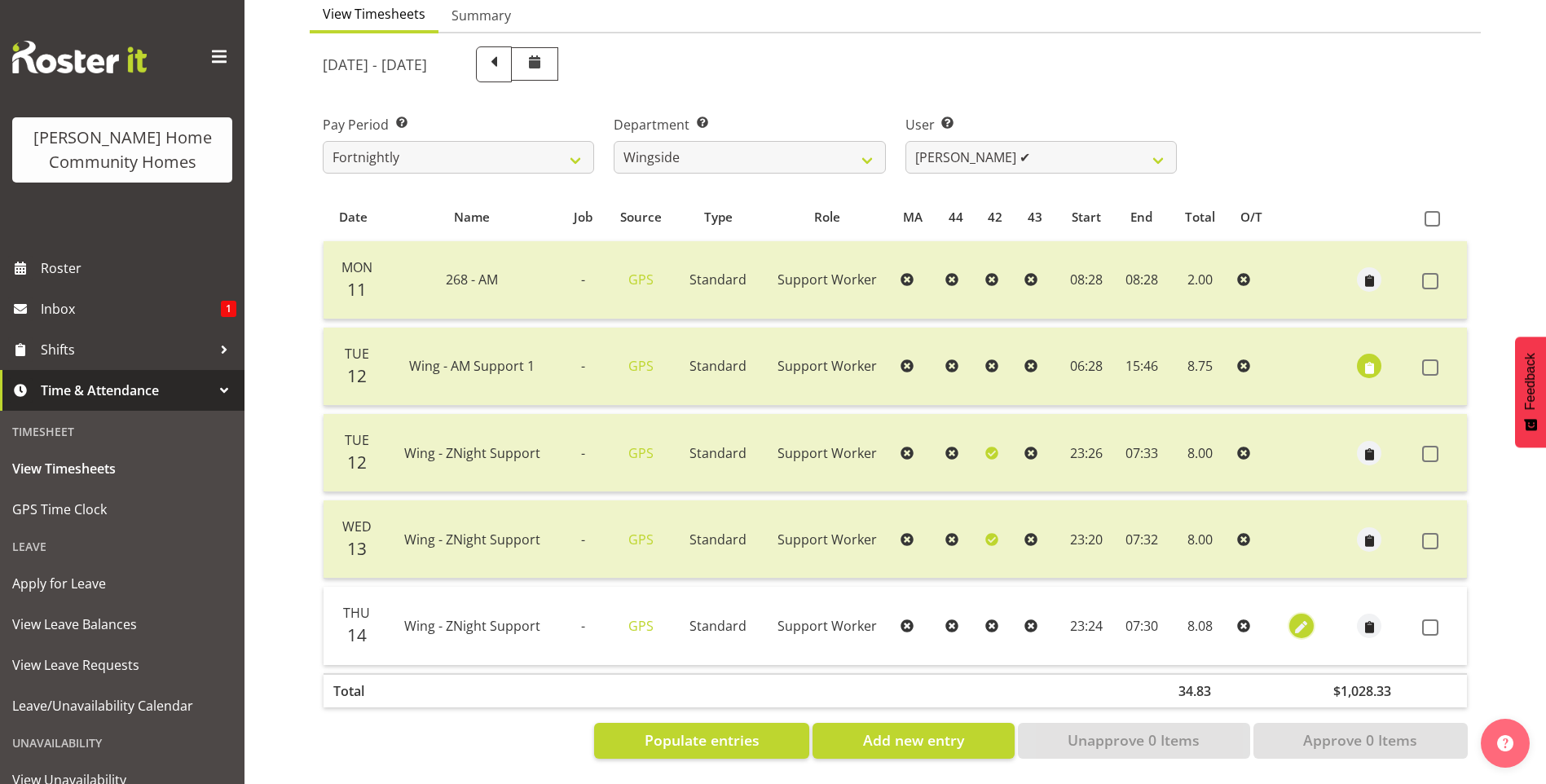
click at [1304, 618] on span "button" at bounding box center [1300, 626] width 19 height 19
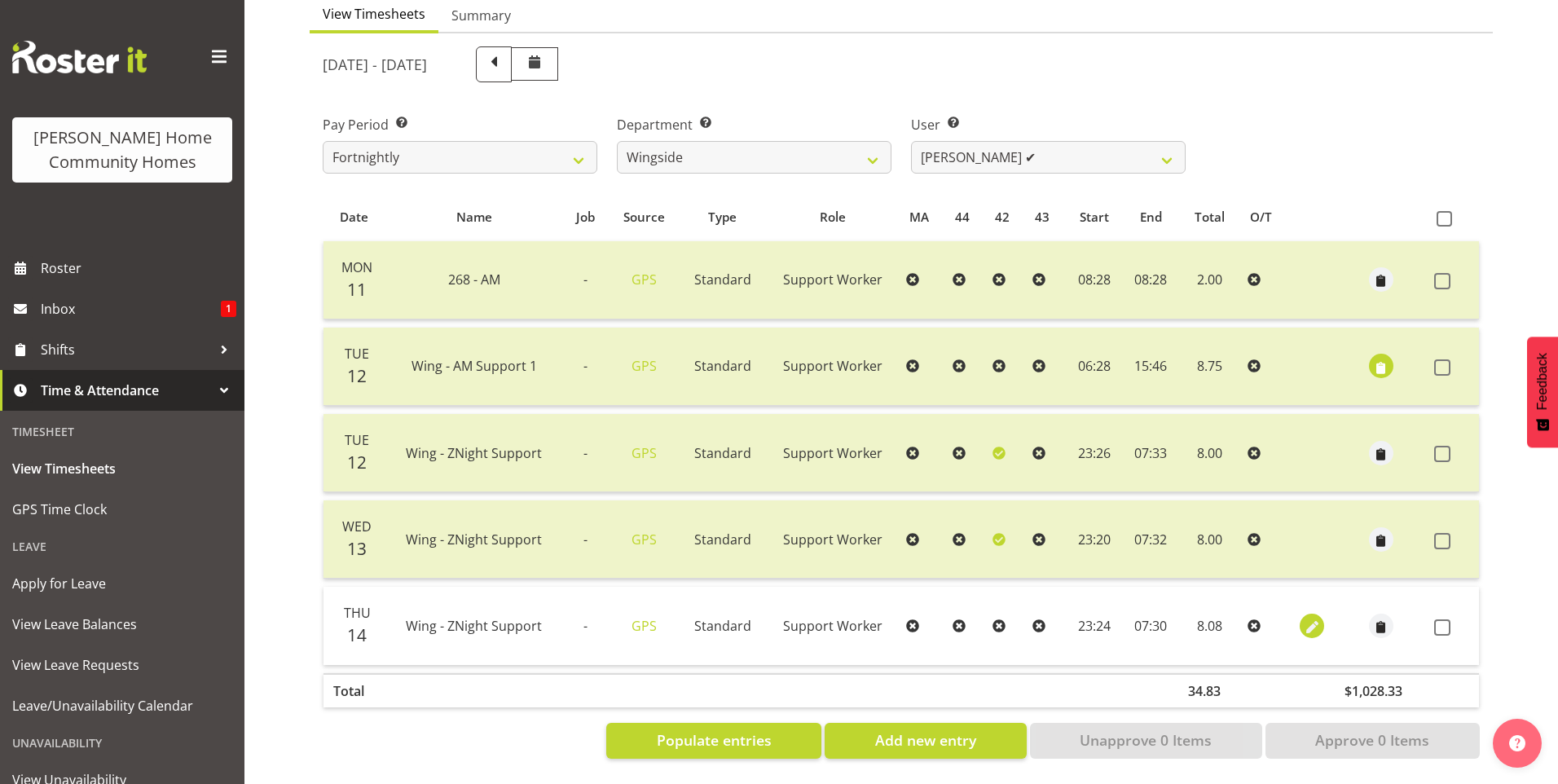
select select "Standard"
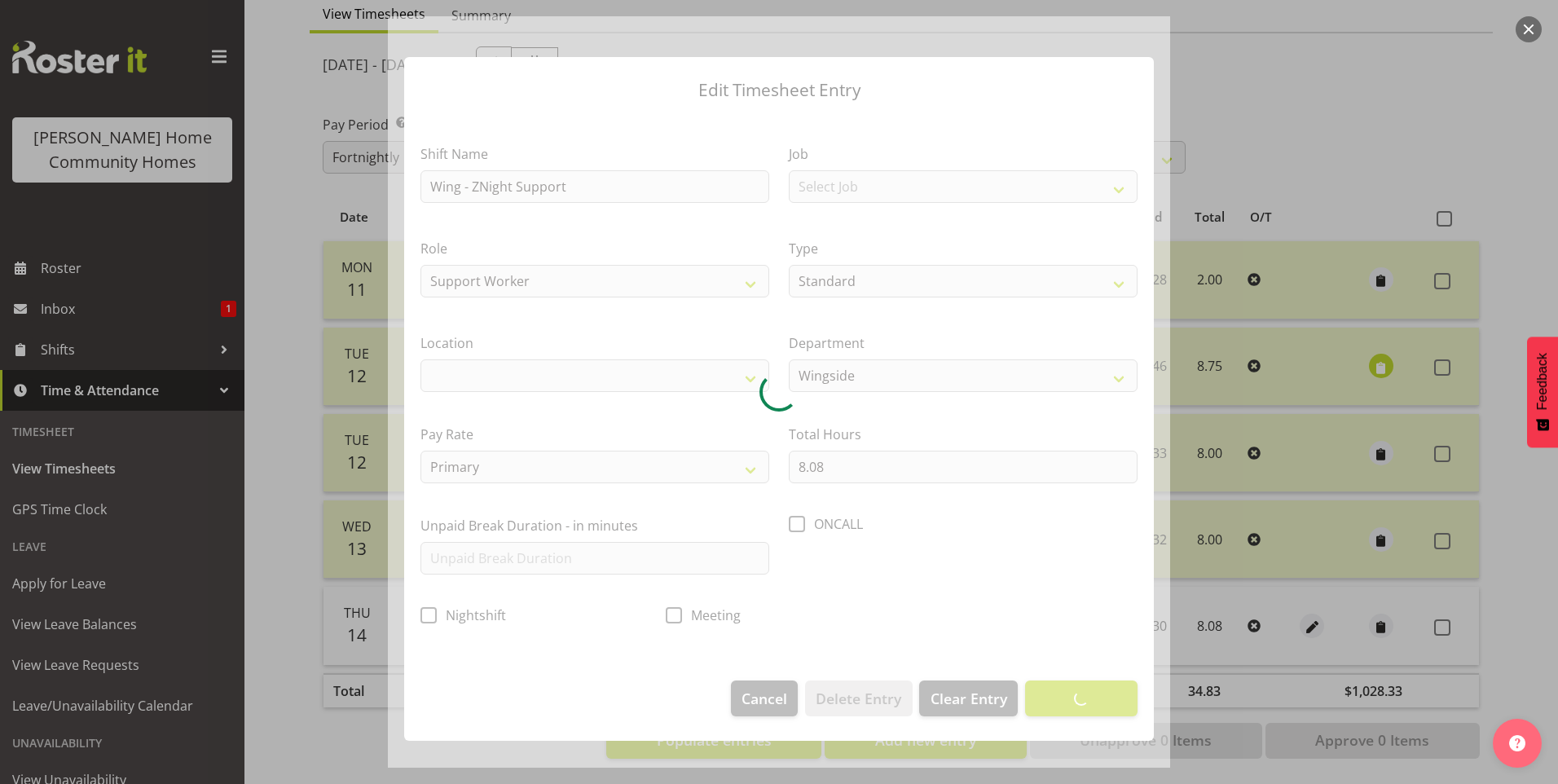
select select "1071"
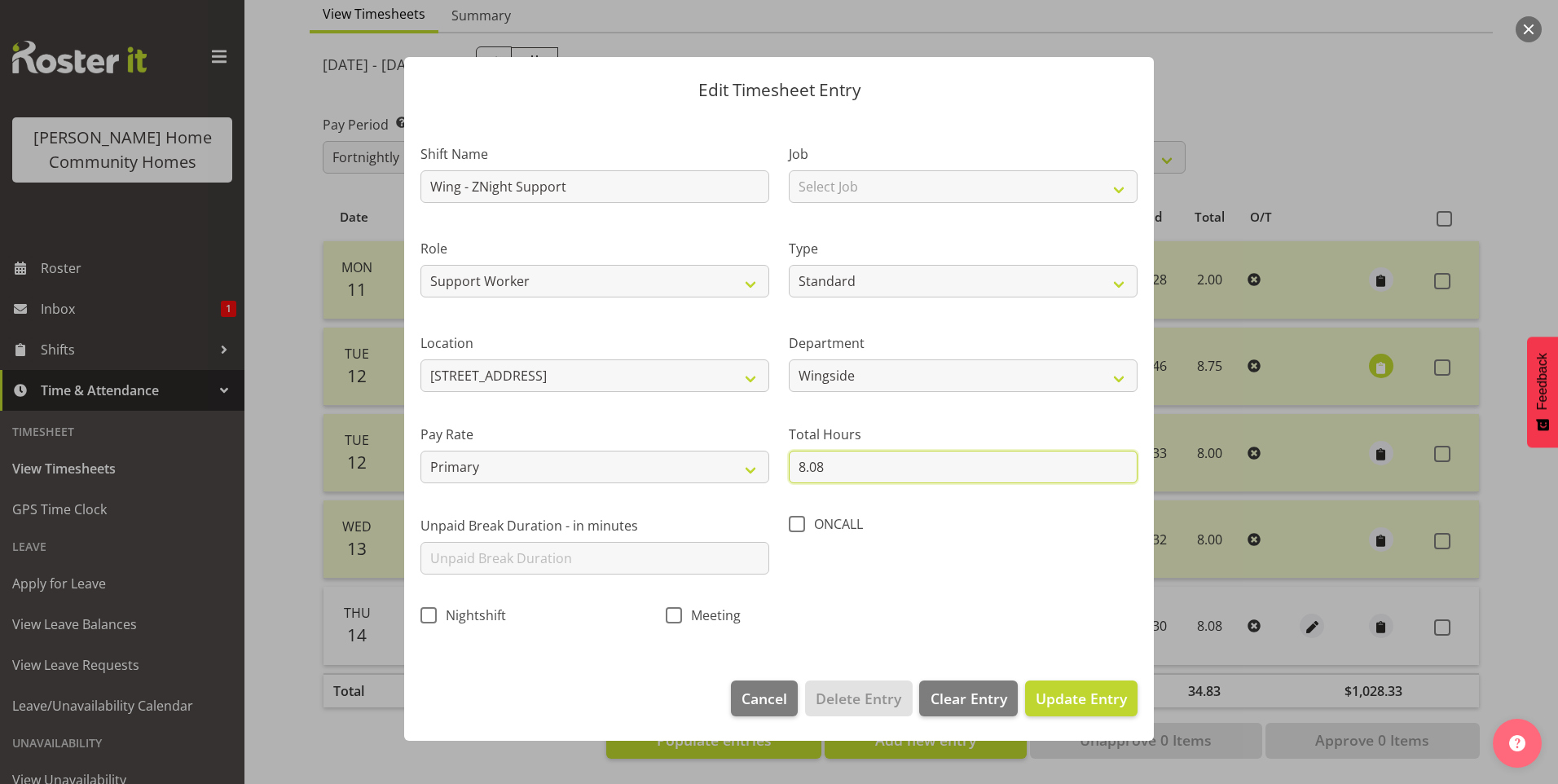
click at [830, 467] on input "8.08" at bounding box center [963, 466] width 349 height 33
type input "8.00"
click at [430, 611] on span at bounding box center [428, 615] width 16 height 16
click at [430, 611] on input "Nightshift" at bounding box center [426, 615] width 11 height 11
checkbox input "true"
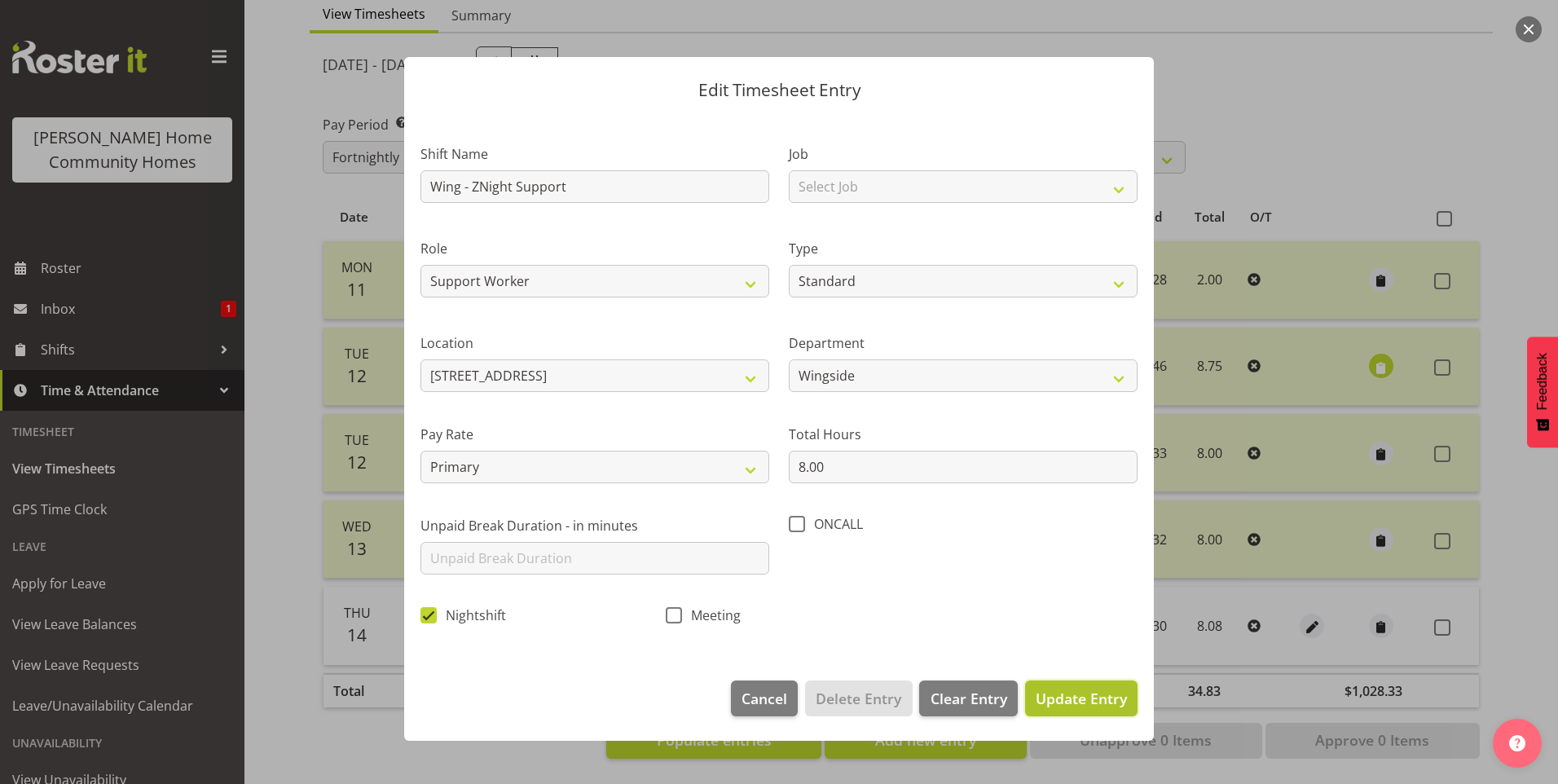
click at [1082, 699] on span "Update Entry" at bounding box center [1081, 698] width 91 height 19
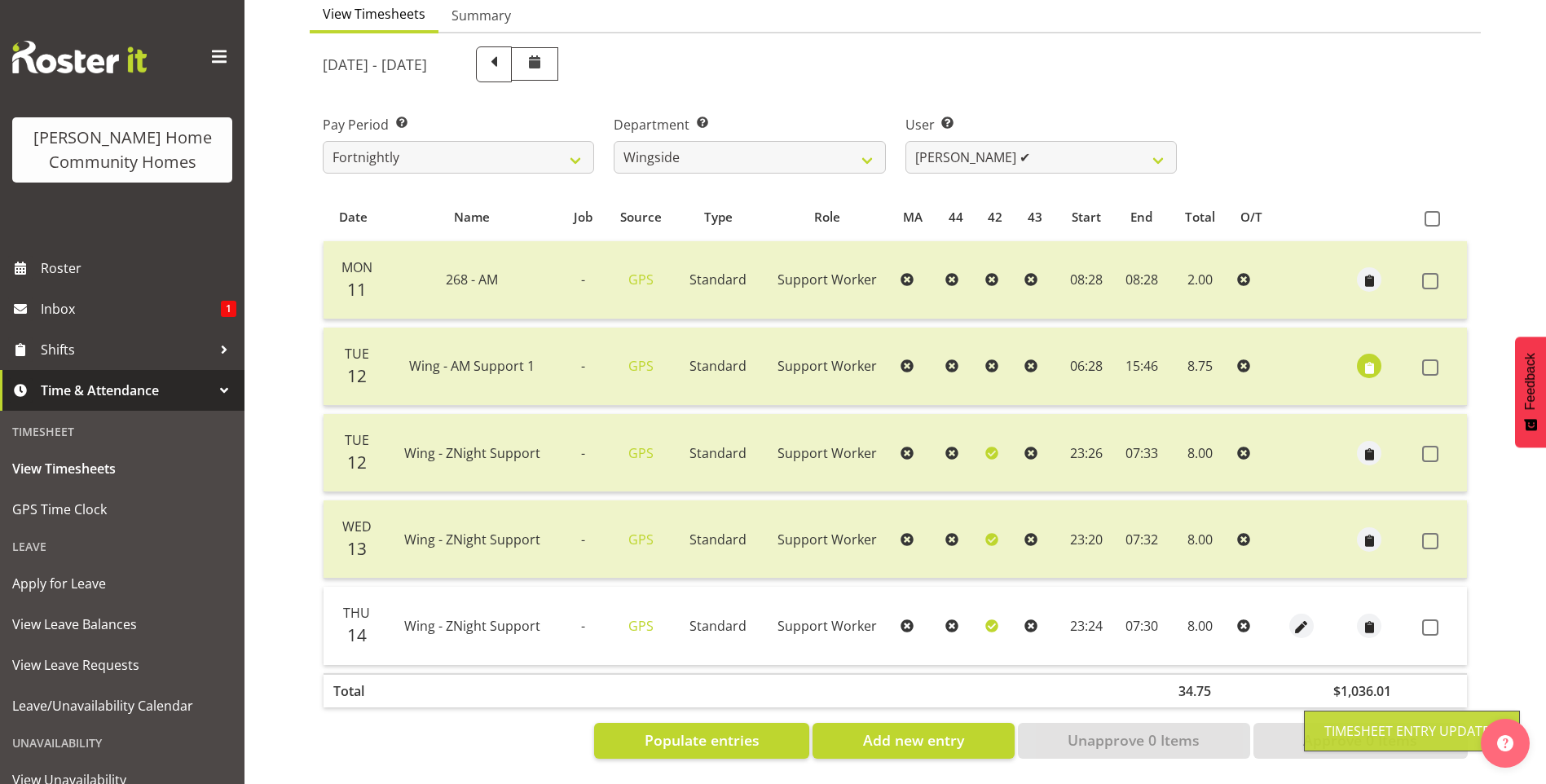
click at [1436, 615] on div "August 11th - August 17th 2025 Pay Period Select which pay period you would lik…" at bounding box center [896, 397] width 1145 height 722
click at [1431, 620] on span at bounding box center [1430, 627] width 16 height 16
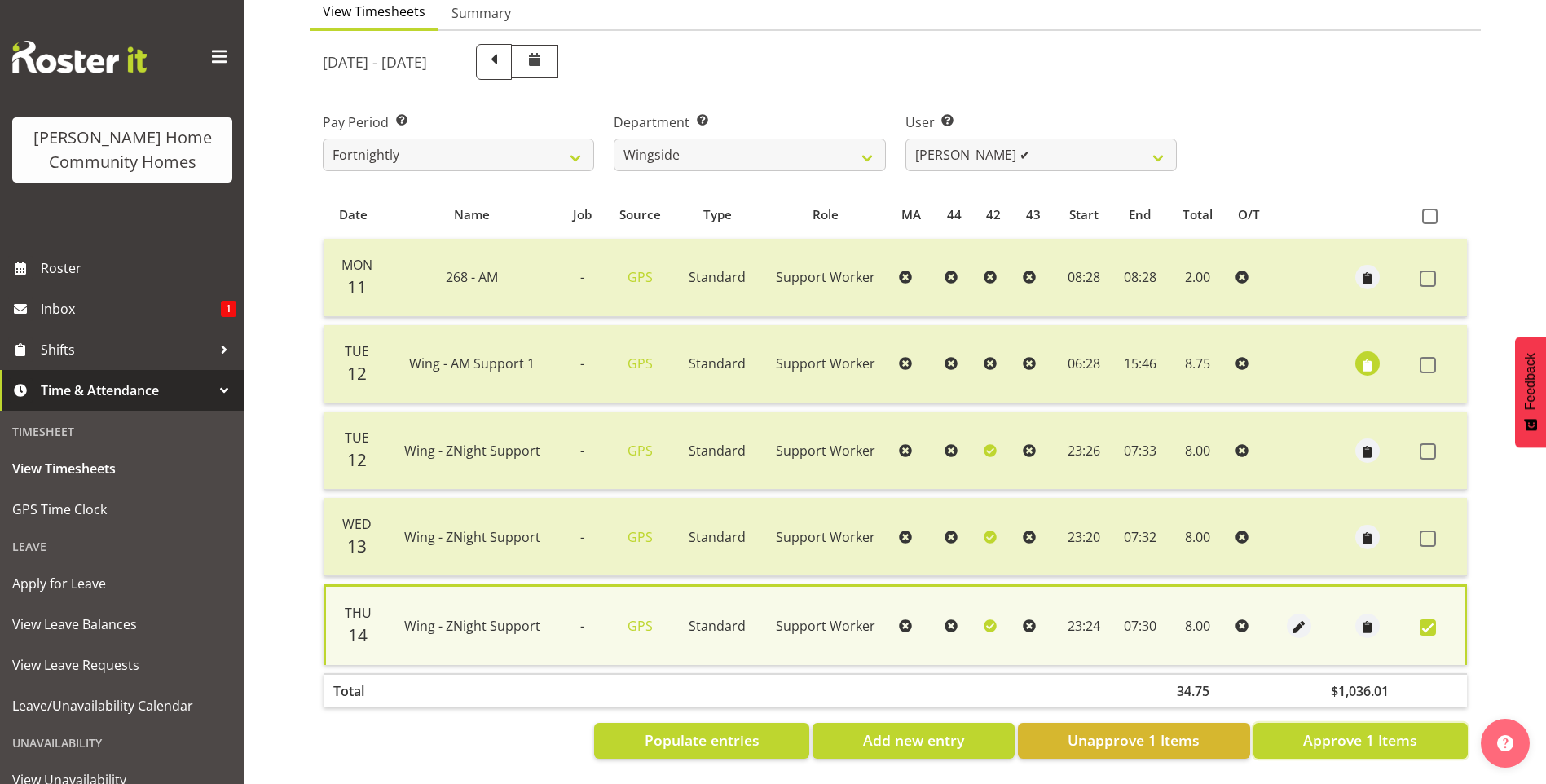
drag, startPoint x: 1400, startPoint y: 728, endPoint x: 1388, endPoint y: 710, distance: 21.6
click at [1399, 729] on span "Approve 1 Items" at bounding box center [1359, 740] width 114 height 21
checkbox input "false"
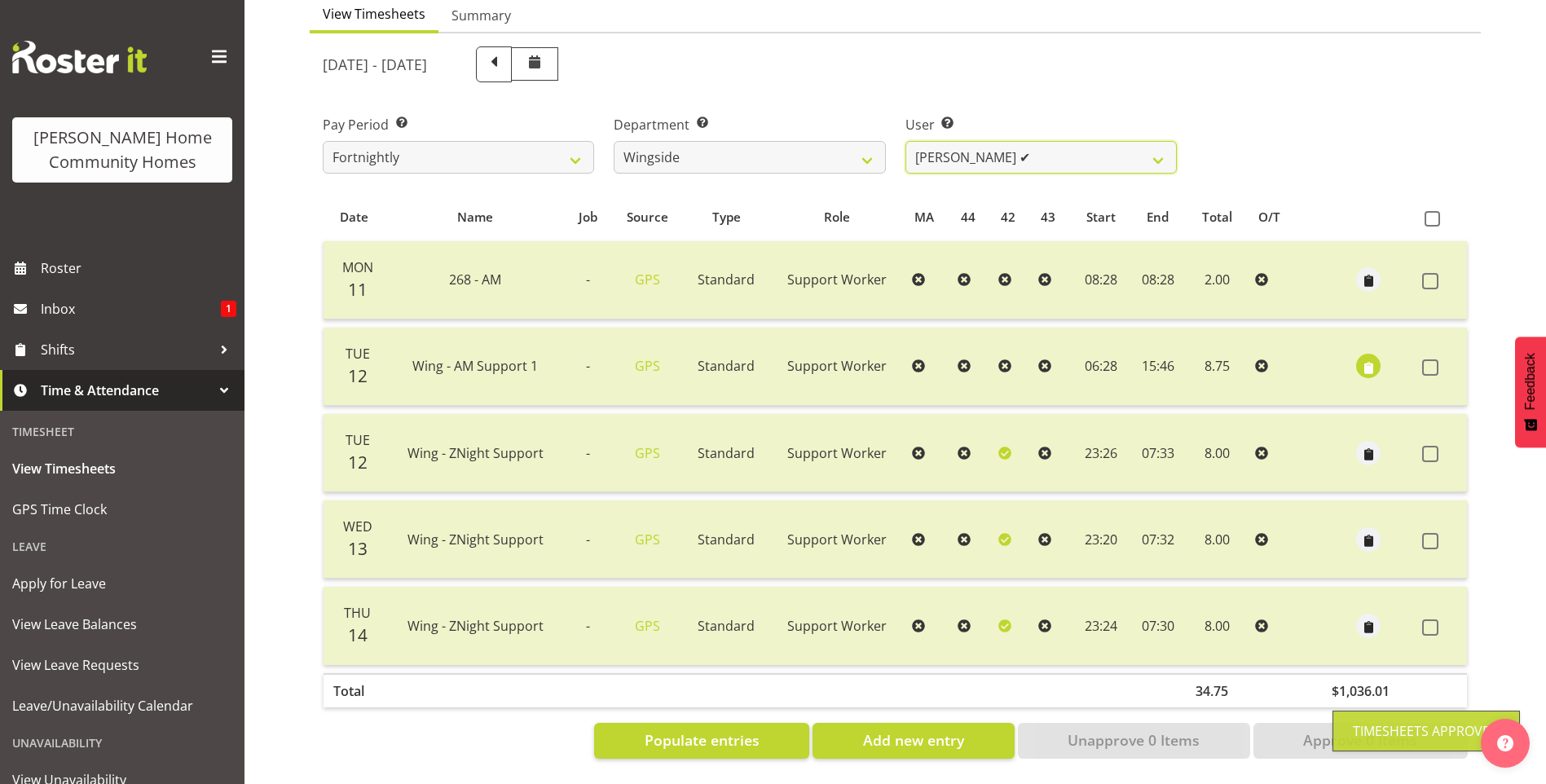
drag, startPoint x: 982, startPoint y: 151, endPoint x: 982, endPoint y: 164, distance: 13.0
click at [982, 151] on select "Arshdeep Singh ✔ Daljeet Prasad ✔ Daniel Marticio ❌ Janeth Sison ✔" at bounding box center [1041, 157] width 272 height 33
click at [905, 141] on select "Arshdeep Singh ✔ Daljeet Prasad ✔ Daniel Marticio ❌ Janeth Sison ✔" at bounding box center [1041, 157] width 272 height 33
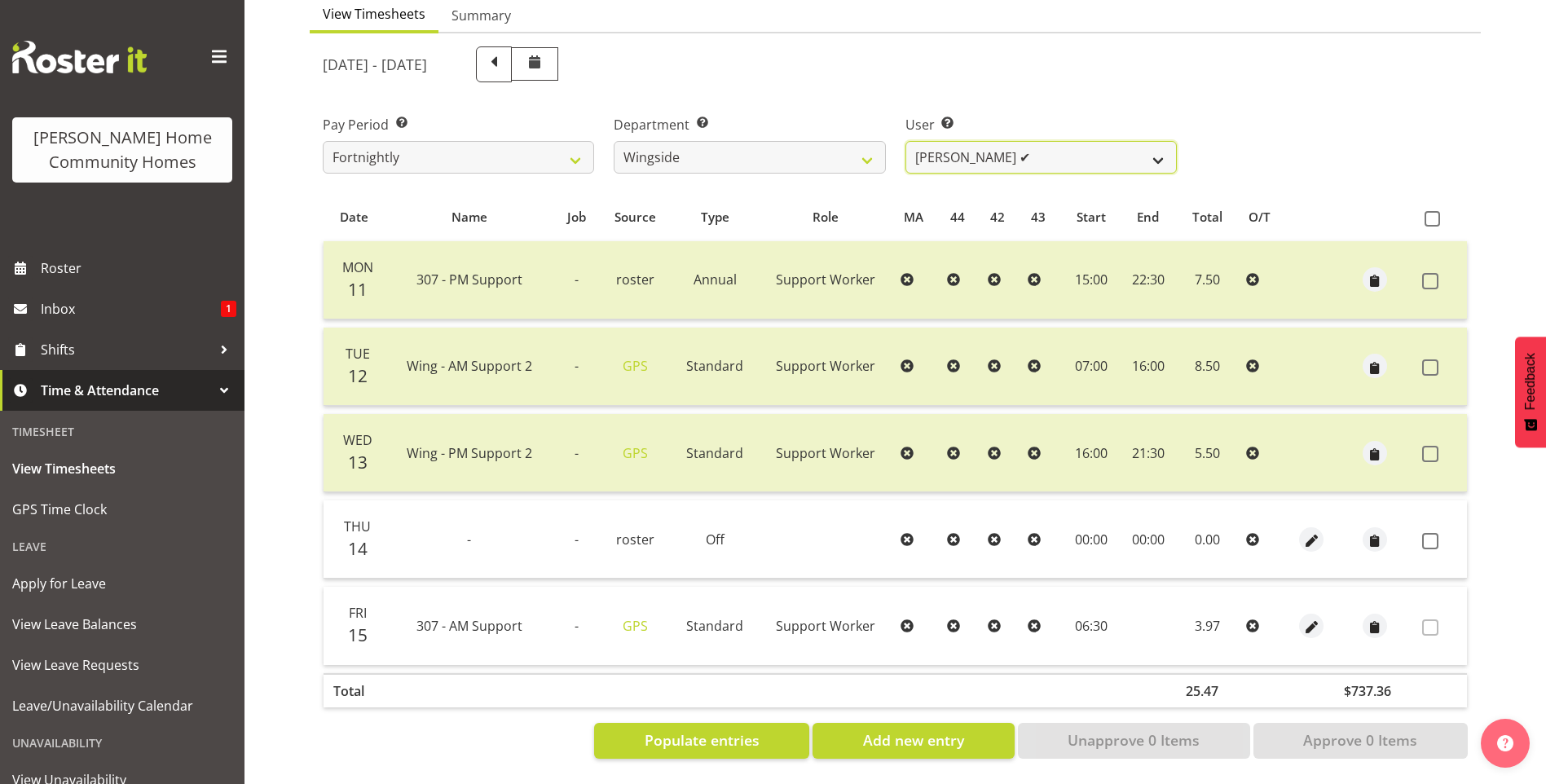
click at [948, 159] on select "Arshdeep Singh ✔ Daljeet Prasad ✔ Daniel Marticio ❌ Janeth Sison ✔" at bounding box center [1041, 157] width 272 height 33
select select "8789"
click at [905, 141] on select "Arshdeep Singh ✔ Daljeet Prasad ✔ Daniel Marticio ❌ Janeth Sison ✔" at bounding box center [1041, 157] width 272 height 33
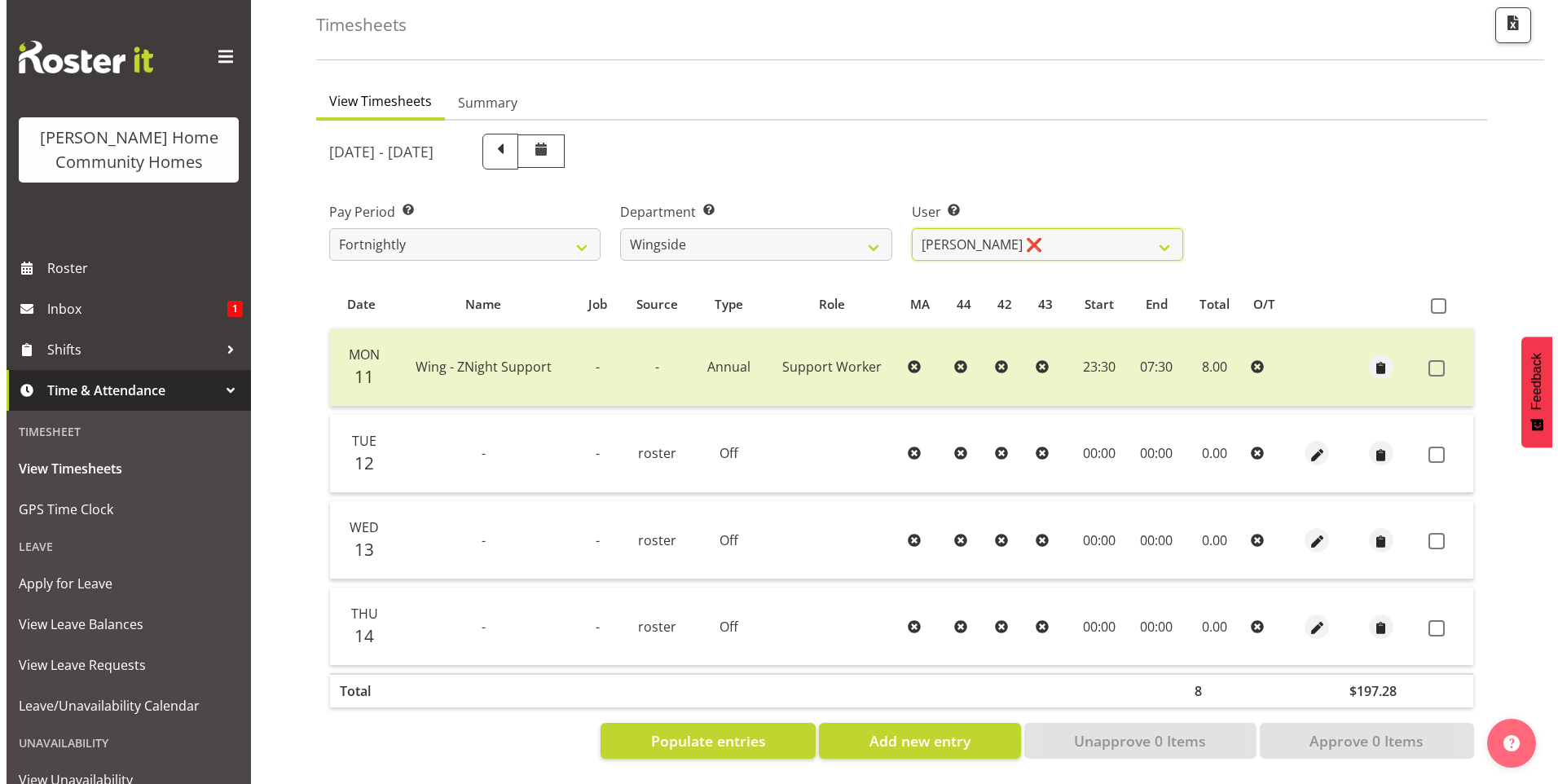
scroll to position [89, 0]
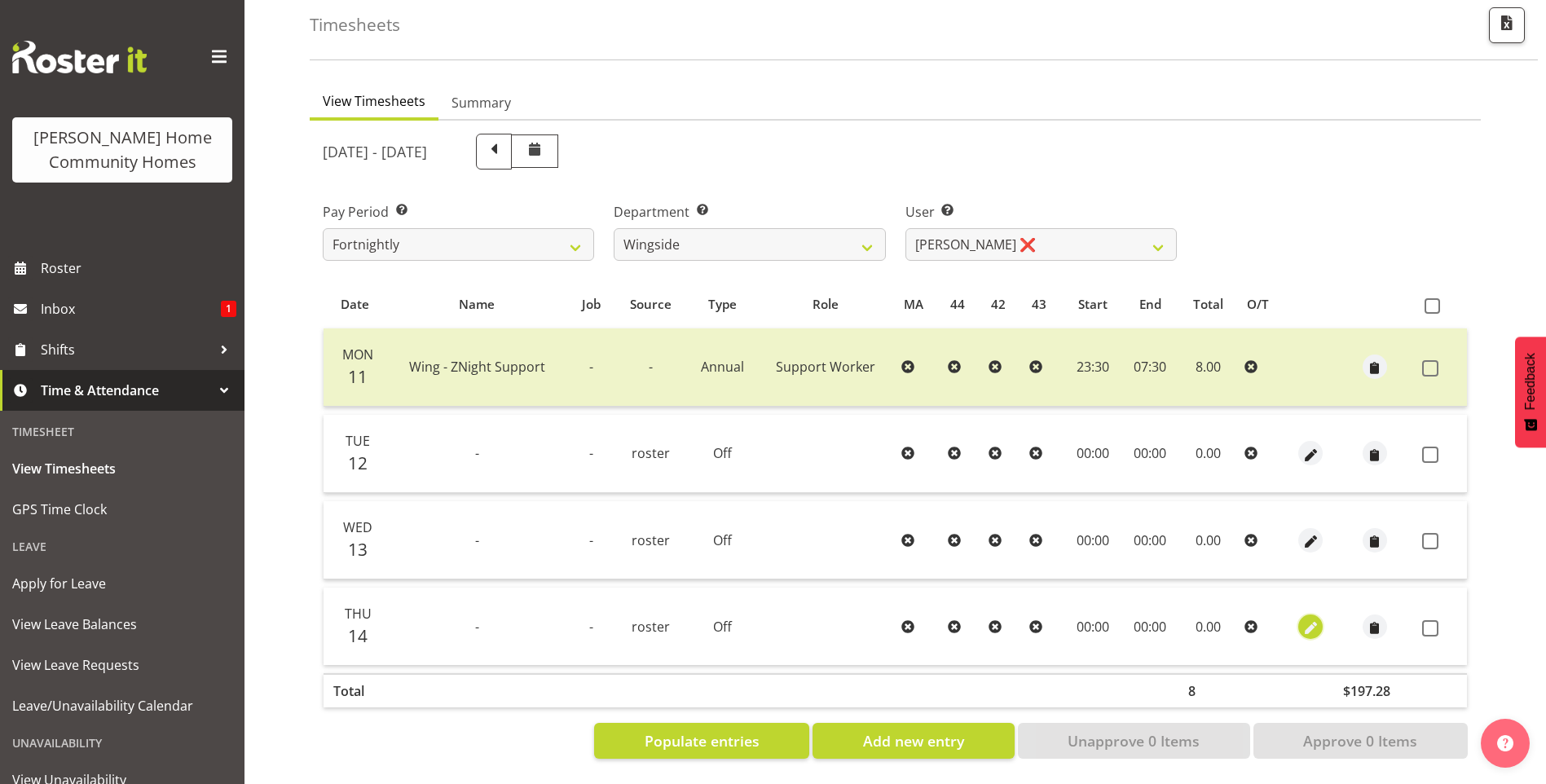
click at [1301, 619] on span "button" at bounding box center [1310, 627] width 19 height 19
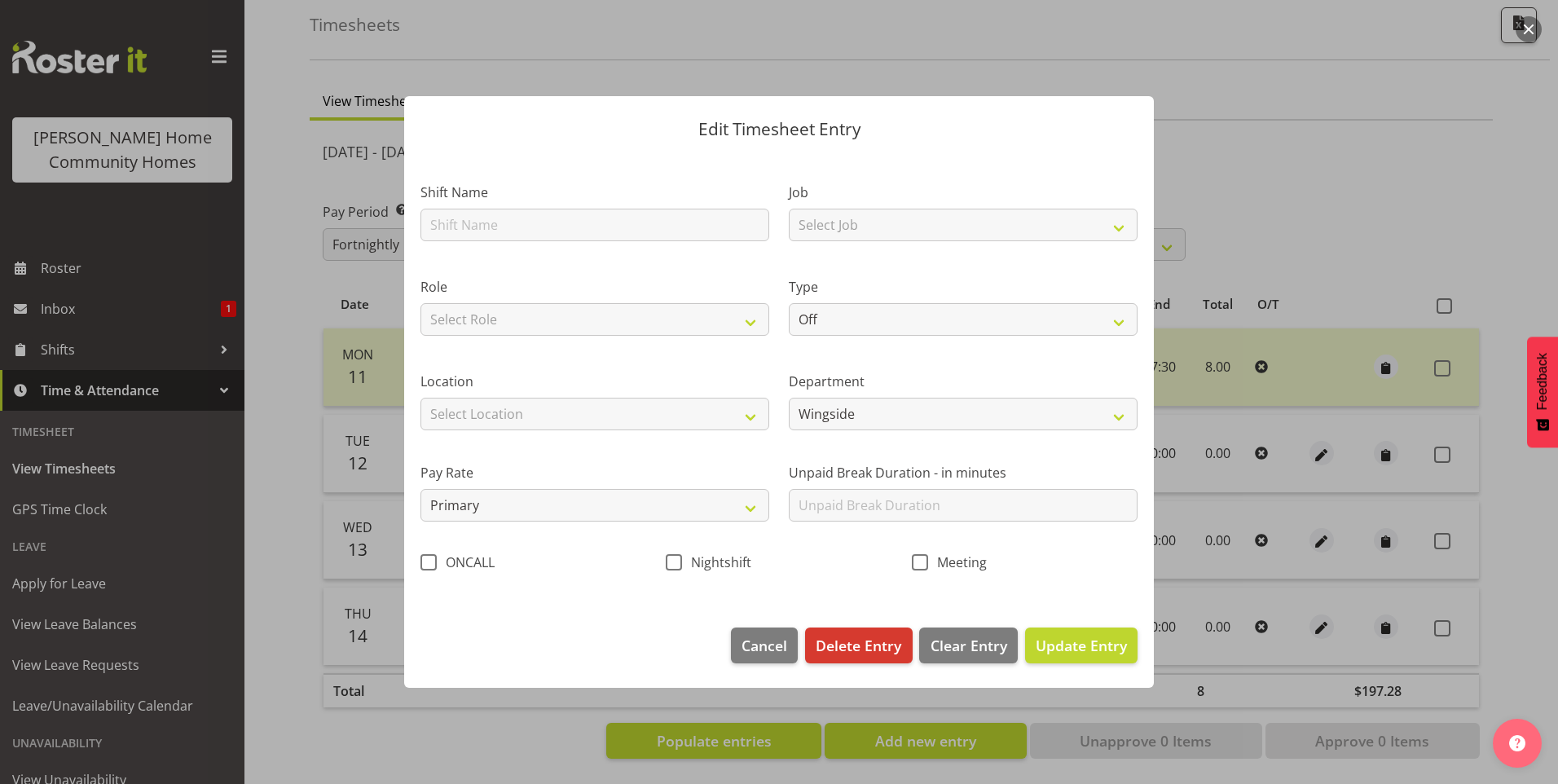
click at [555, 225] on section "Shift Name Job Select Job Floater Role Select Role Support Worker Type Off Stan…" at bounding box center [779, 381] width 750 height 457
click at [555, 225] on input "text" at bounding box center [595, 225] width 349 height 33
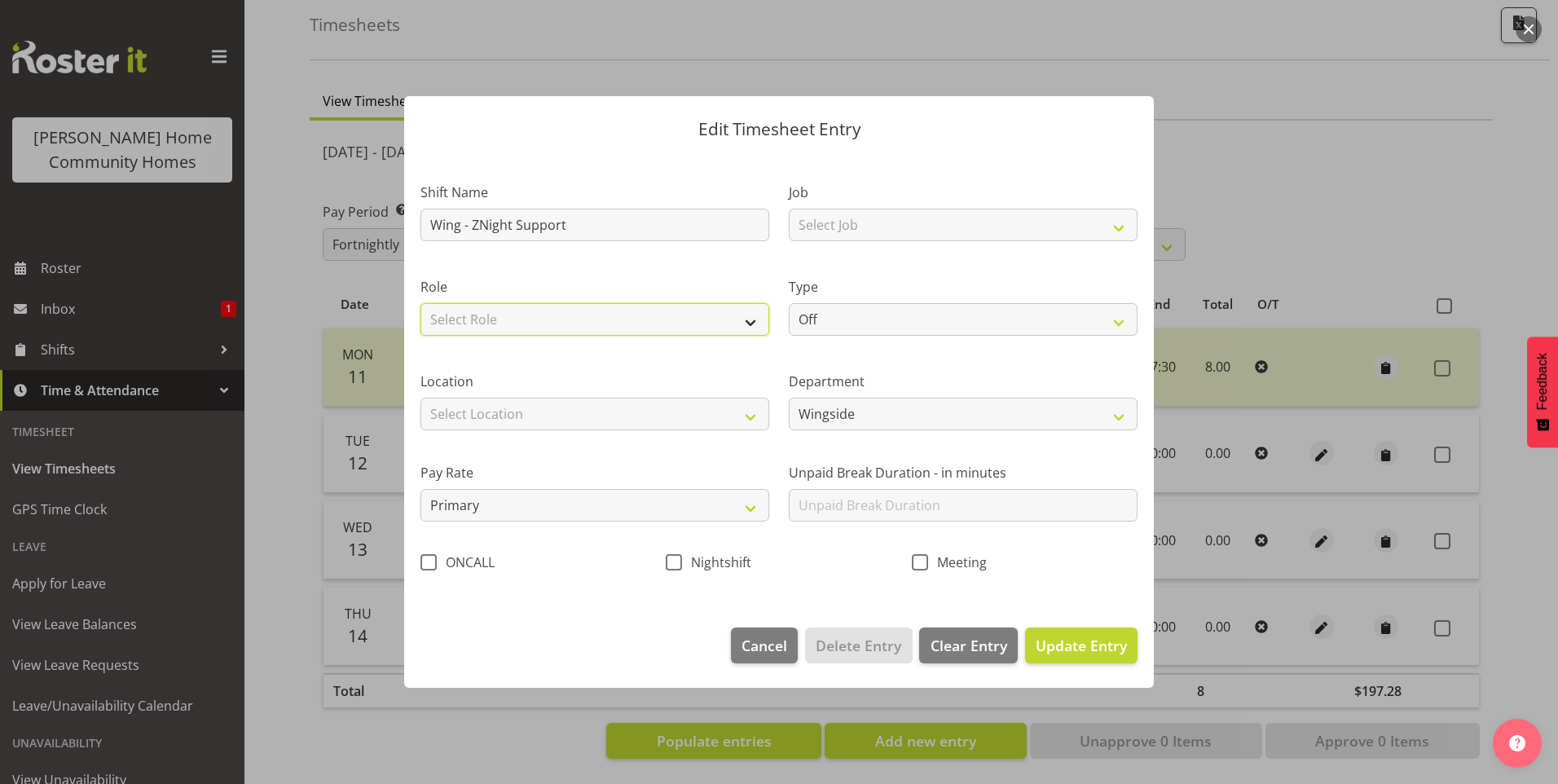
click at [522, 309] on select "Select Role Support Worker" at bounding box center [595, 319] width 349 height 33
click at [420, 303] on select "Select Role Support Worker" at bounding box center [595, 319] width 349 height 33
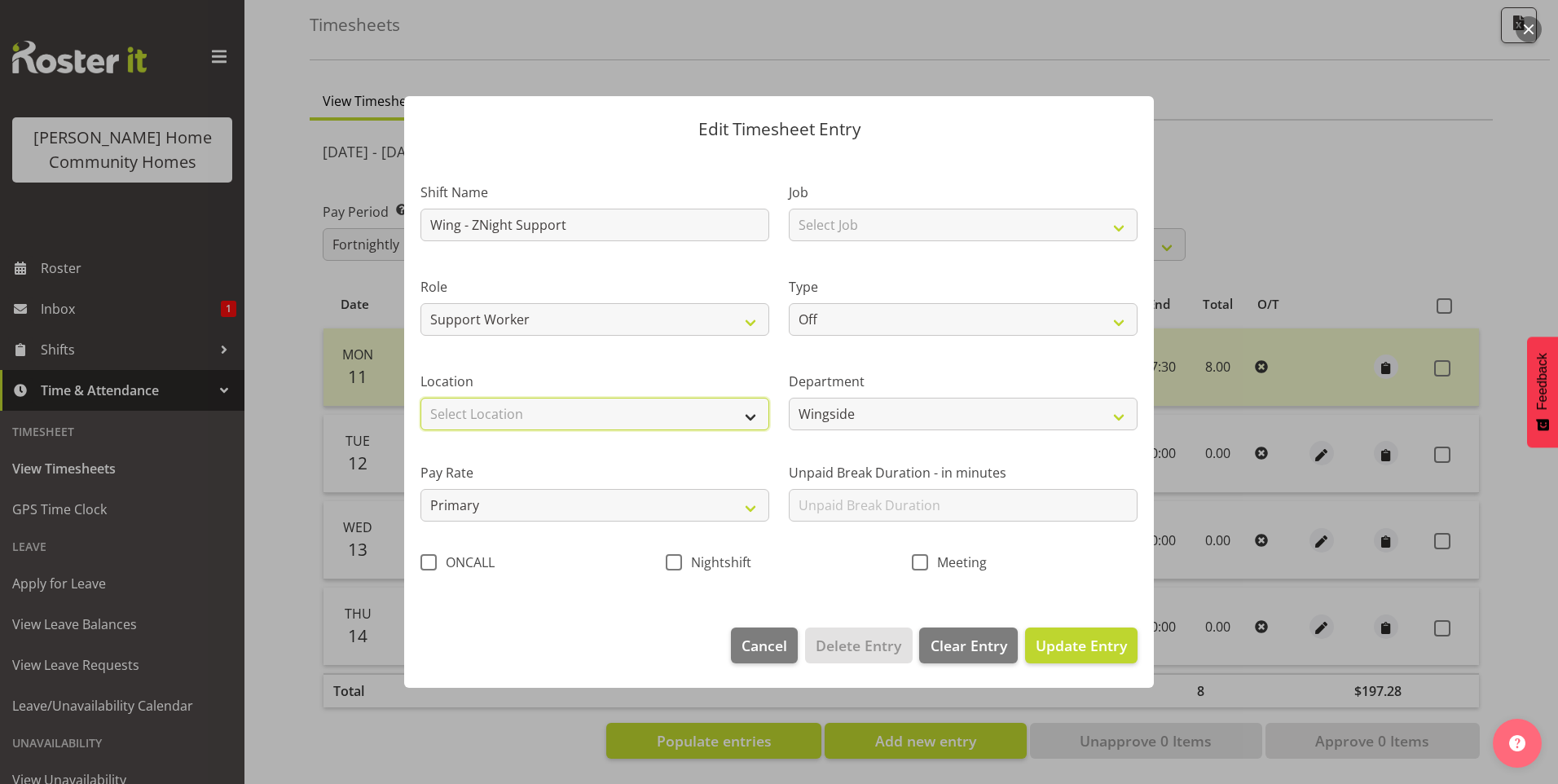
click at [499, 419] on select "Select Location 177 Halswell Rd 268 Hendersons Rd 307 Hendersons Rd 309 Henders…" at bounding box center [595, 413] width 349 height 33
click at [420, 397] on select "Select Location 177 Halswell Rd 268 Hendersons Rd 307 Hendersons Rd 309 Henders…" at bounding box center [595, 413] width 349 height 33
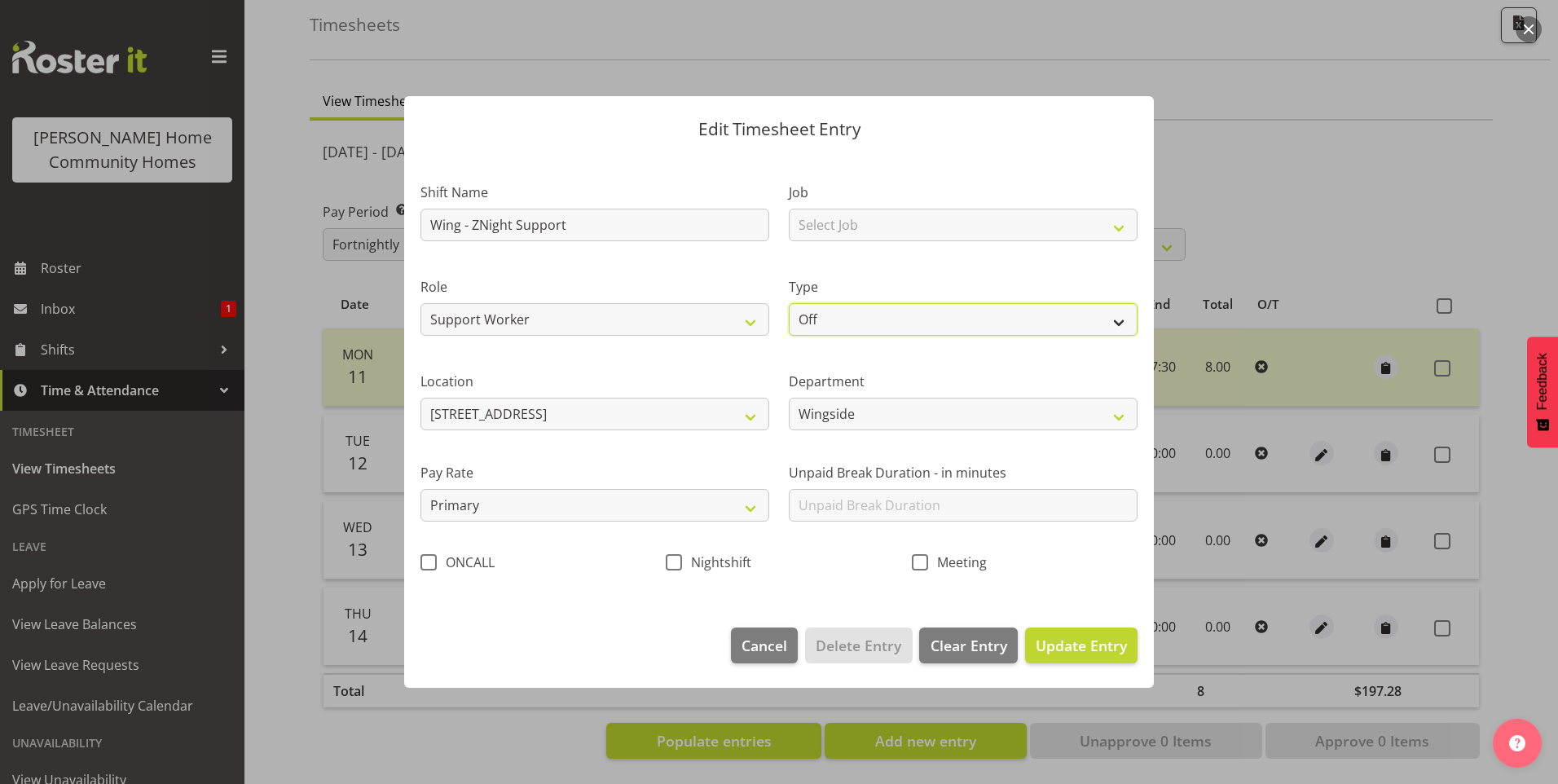
click at [826, 319] on select "Off Standard Public Holiday Public Holiday (Worked) Day In Lieu Annual Leave Si…" at bounding box center [963, 319] width 349 height 33
click at [789, 303] on select "Off Standard Public Holiday Public Holiday (Worked) Day In Lieu Annual Leave Si…" at bounding box center [963, 319] width 349 height 33
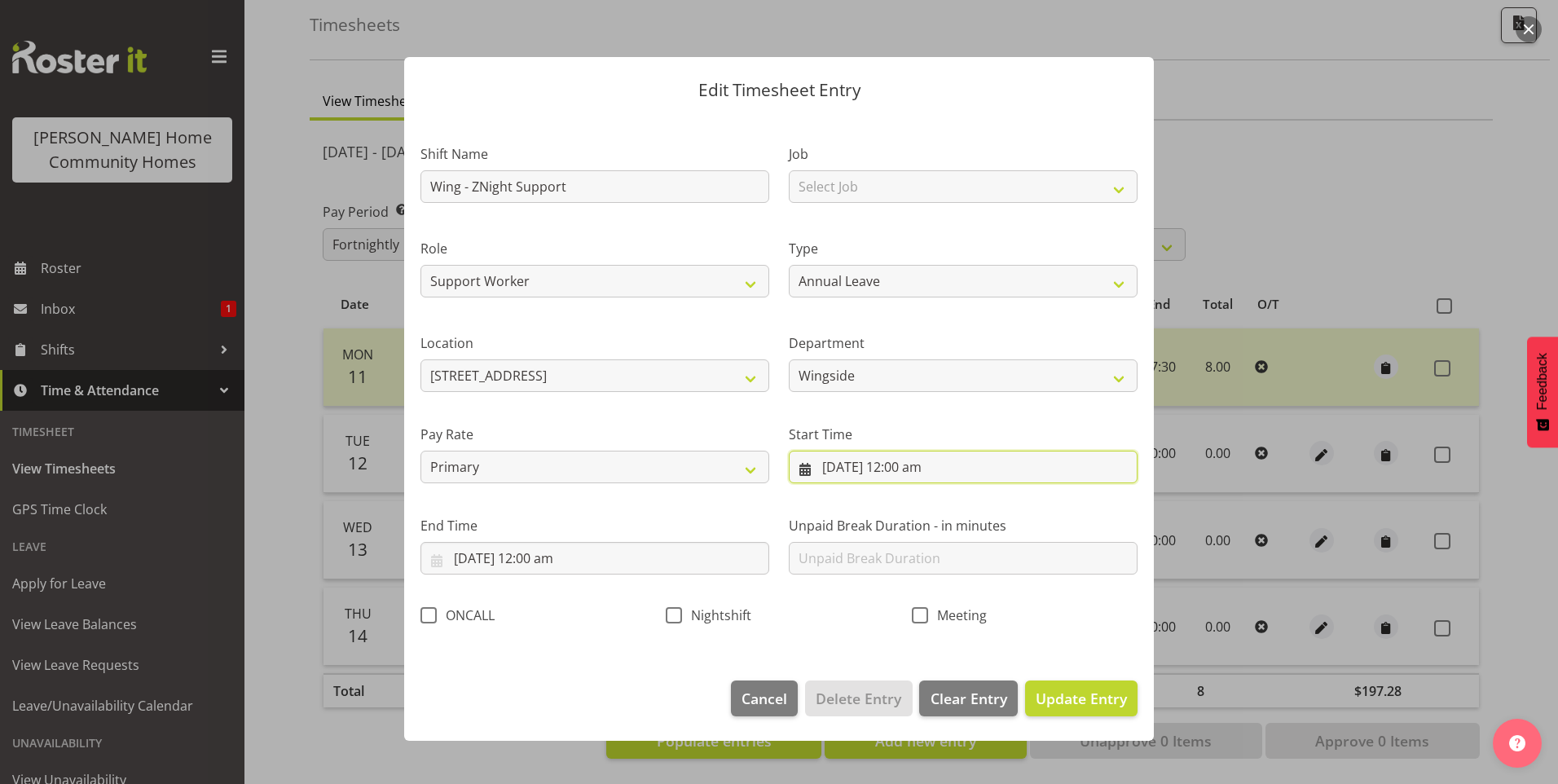
click at [845, 456] on input "14/08/2025, 12:00 am" at bounding box center [963, 466] width 349 height 33
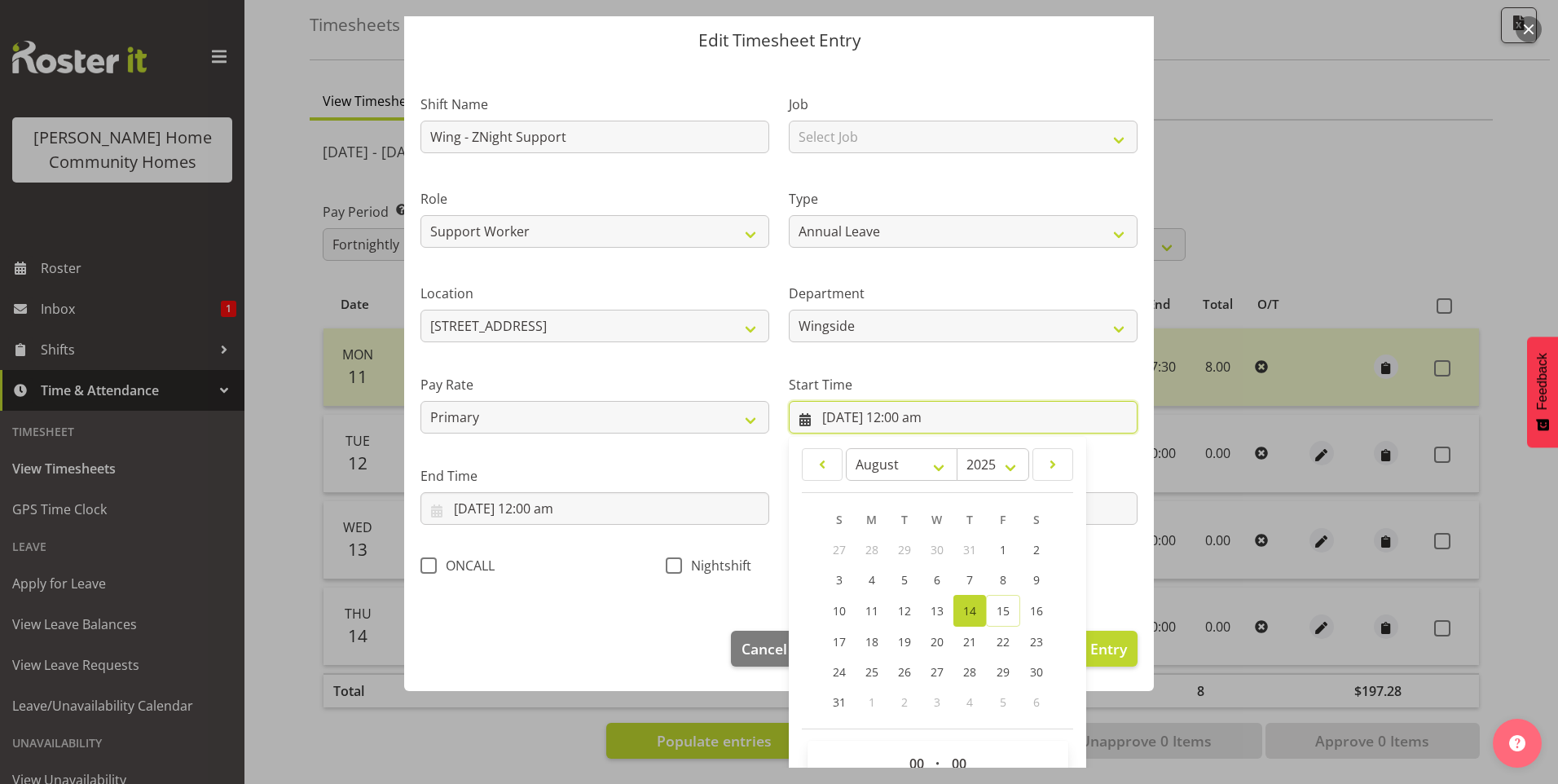
scroll to position [88, 0]
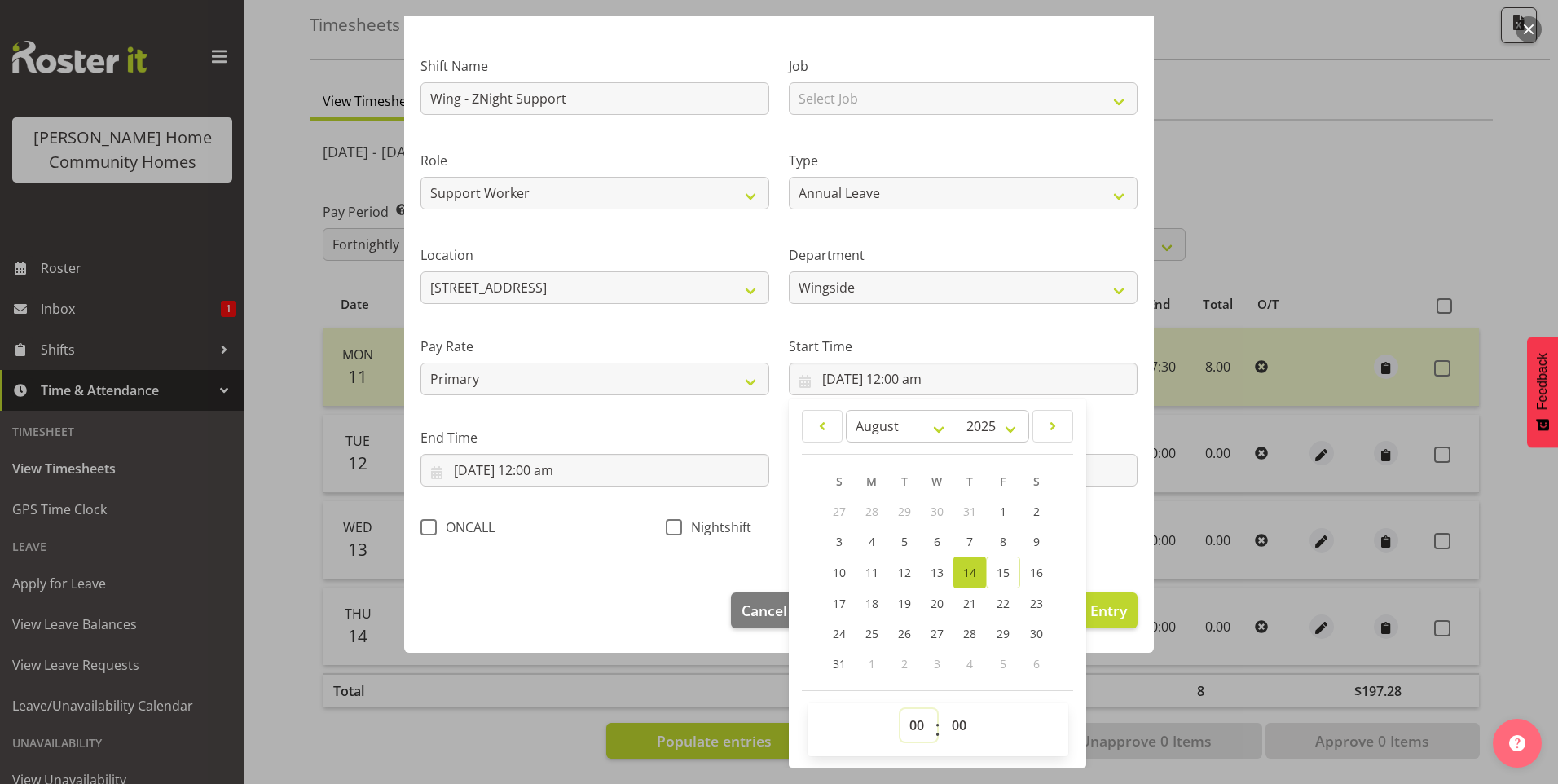
click at [909, 730] on select "00 01 02 03 04 05 06 07 08 09 10 11 12 13 14 15 16 17 18 19 20 21 22 23" at bounding box center [918, 725] width 36 height 33
click at [900, 709] on select "00 01 02 03 04 05 06 07 08 09 10 11 12 13 14 15 16 17 18 19 20 21 22 23" at bounding box center [918, 725] width 36 height 33
click at [946, 716] on select "00 01 02 03 04 05 06 07 08 09 10 11 12 13 14 15 16 17 18 19 20 21 22 23 24 25 2…" at bounding box center [960, 725] width 36 height 33
click at [959, 724] on select "00 01 02 03 04 05 06 07 08 09 10 11 12 13 14 15 16 17 18 19 20 21 22 23 24 25 2…" at bounding box center [960, 725] width 36 height 33
click at [943, 709] on select "00 01 02 03 04 05 06 07 08 09 10 11 12 13 14 15 16 17 18 19 20 21 22 23 24 25 2…" at bounding box center [960, 725] width 36 height 33
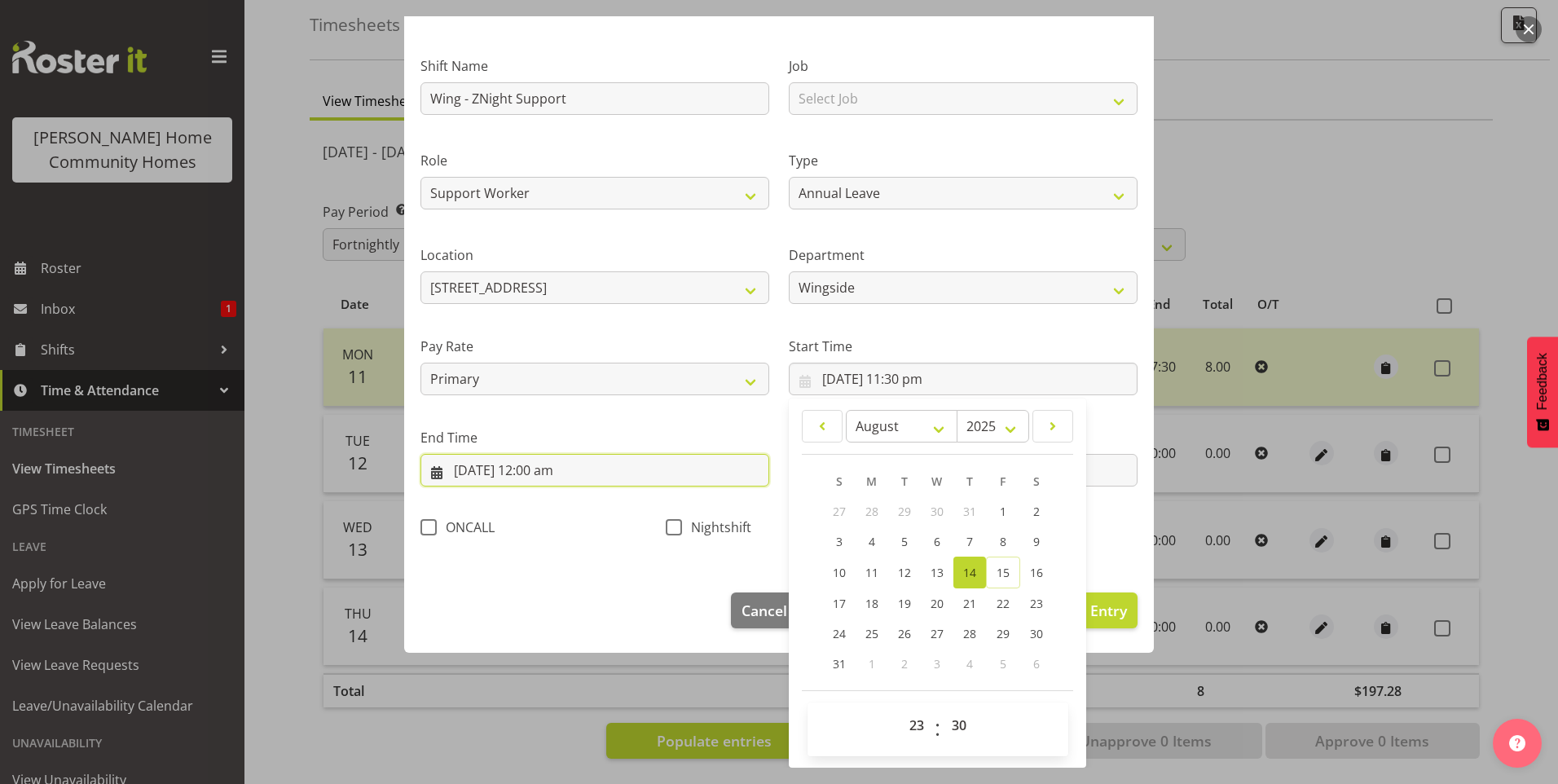
click at [496, 464] on input "14/08/2025, 12:00 am" at bounding box center [595, 470] width 349 height 33
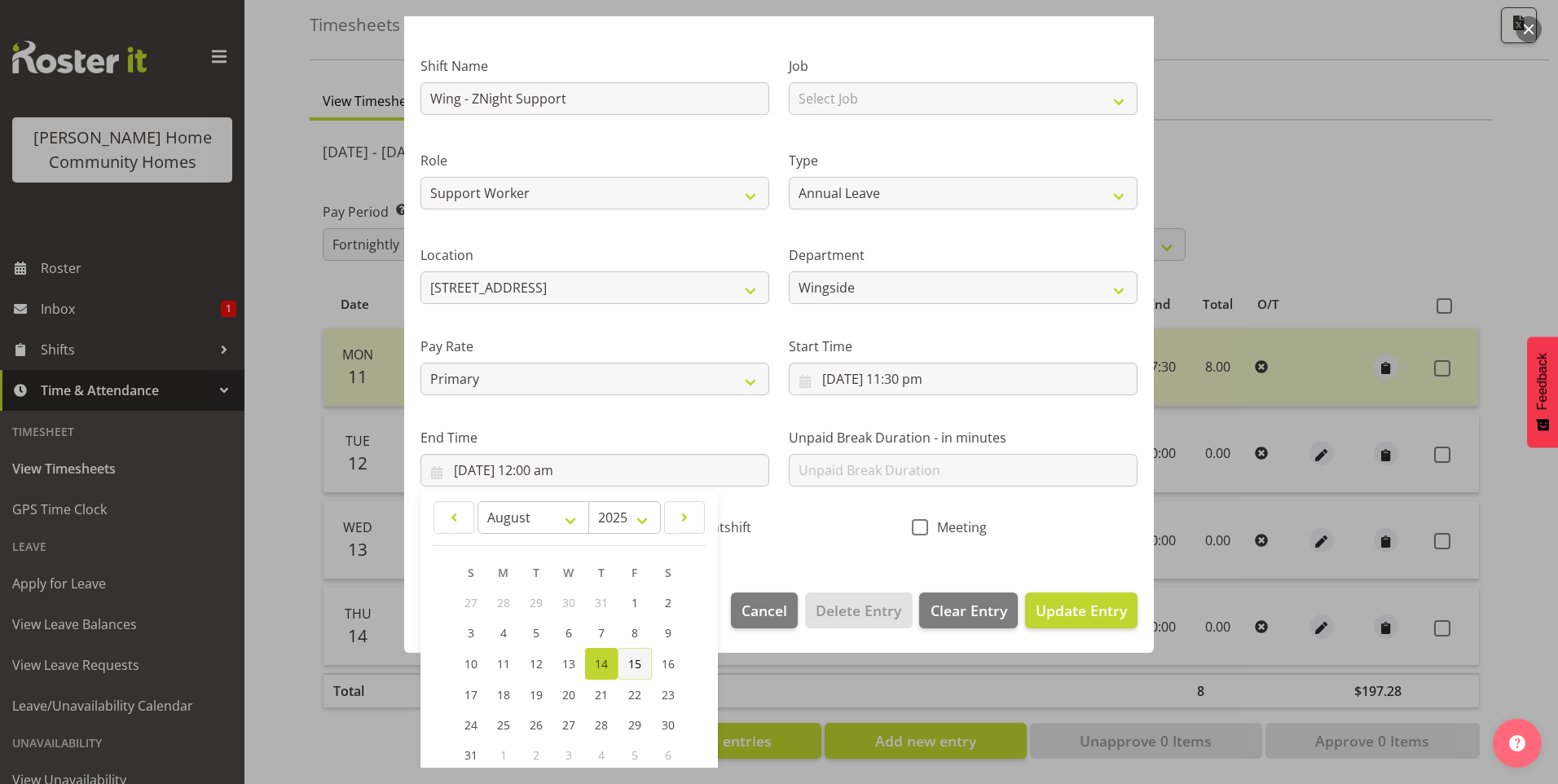
click at [632, 663] on span "15" at bounding box center [635, 663] width 13 height 15
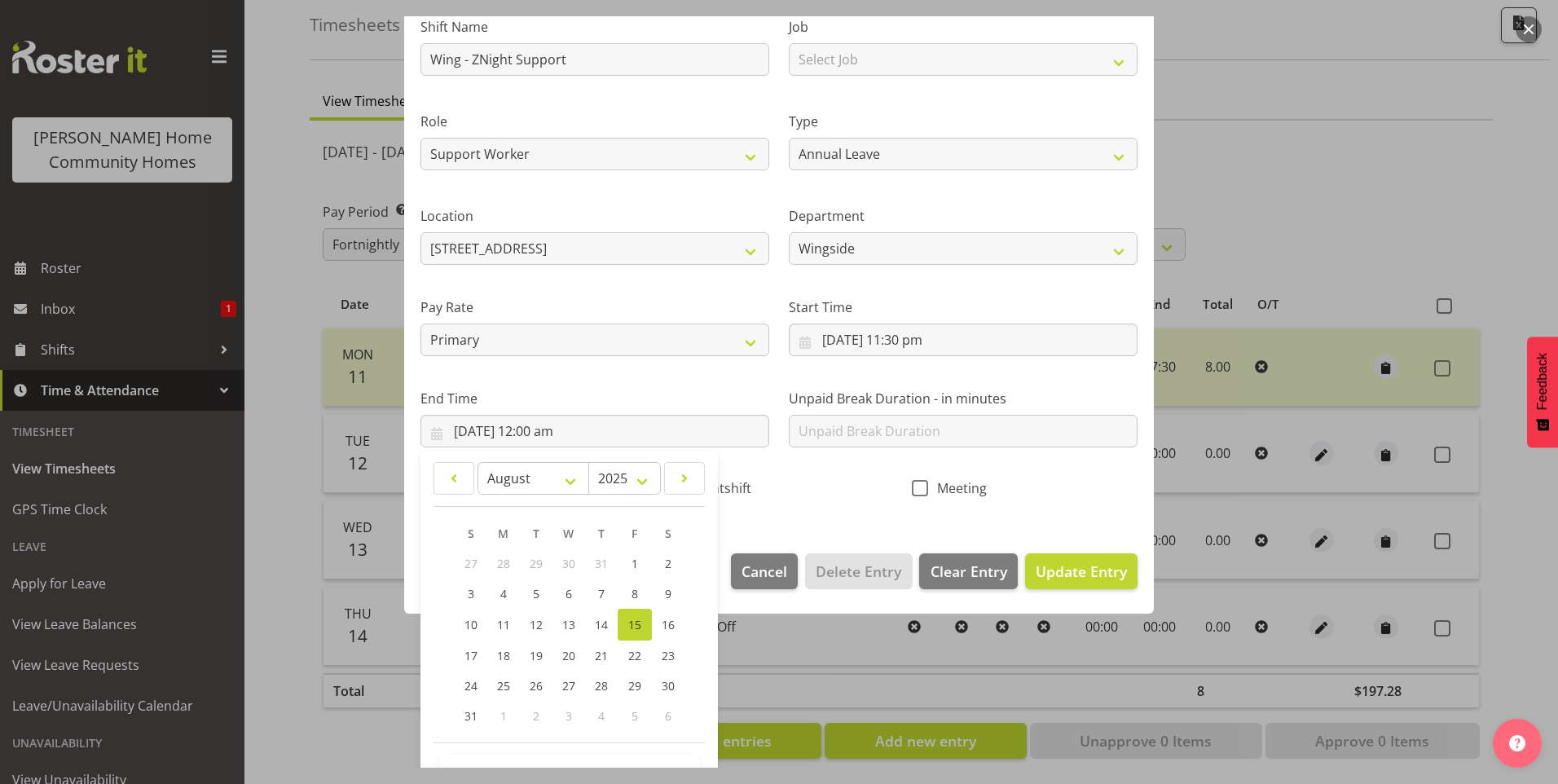
scroll to position [180, 0]
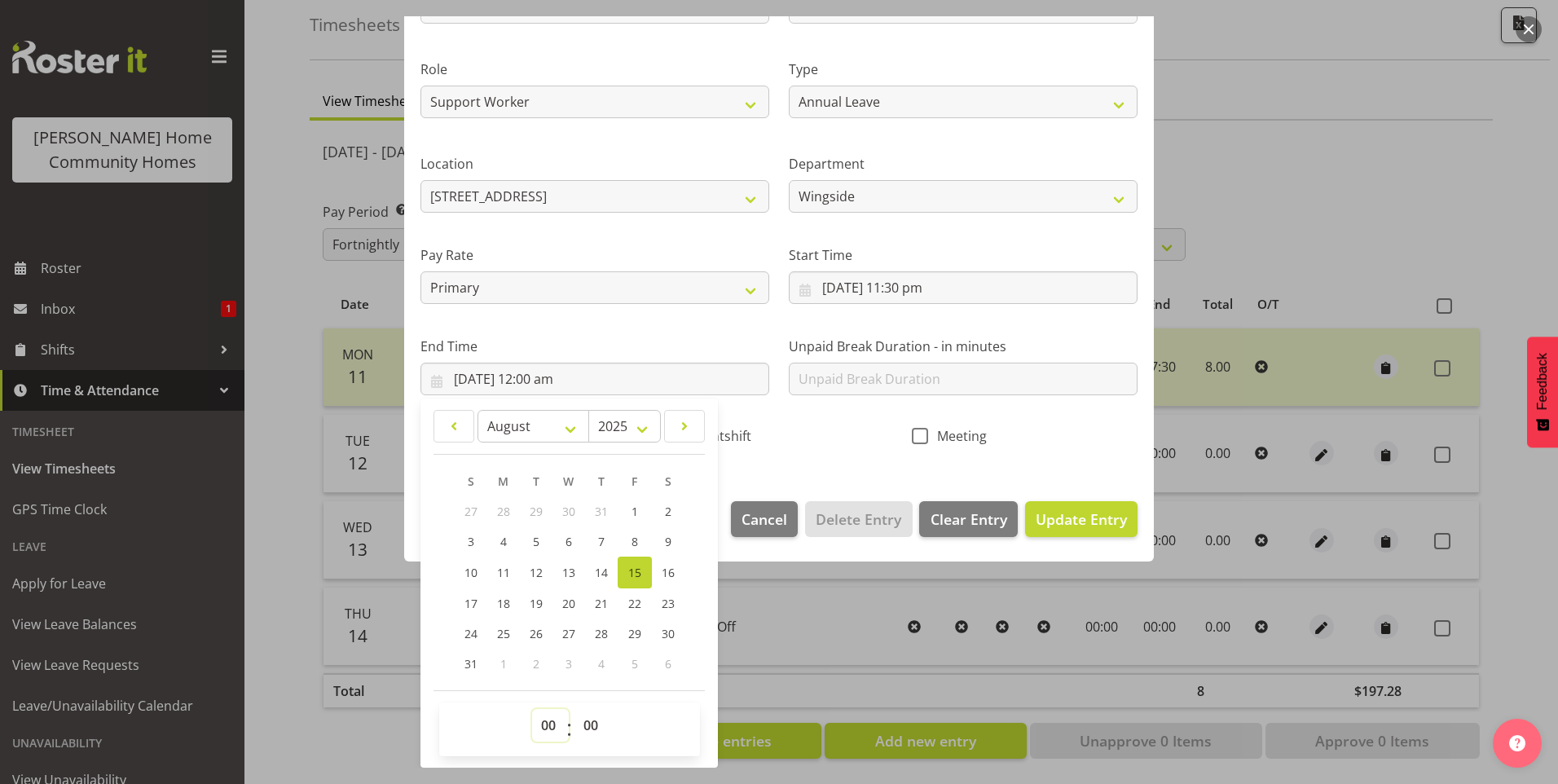
click at [548, 727] on select "00 01 02 03 04 05 06 07 08 09 10 11 12 13 14 15 16 17 18 19 20 21 22 23" at bounding box center [550, 725] width 36 height 33
click at [532, 709] on select "00 01 02 03 04 05 06 07 08 09 10 11 12 13 14 15 16 17 18 19 20 21 22 23" at bounding box center [550, 725] width 36 height 33
click at [601, 731] on select "00 01 02 03 04 05 06 07 08 09 10 11 12 13 14 15 16 17 18 19 20 21 22 23 24 25 2…" at bounding box center [592, 725] width 36 height 33
click at [575, 709] on select "00 01 02 03 04 05 06 07 08 09 10 11 12 13 14 15 16 17 18 19 20 21 22 23 24 25 2…" at bounding box center [592, 725] width 36 height 33
click at [1053, 528] on span "Update Entry" at bounding box center [1081, 519] width 91 height 19
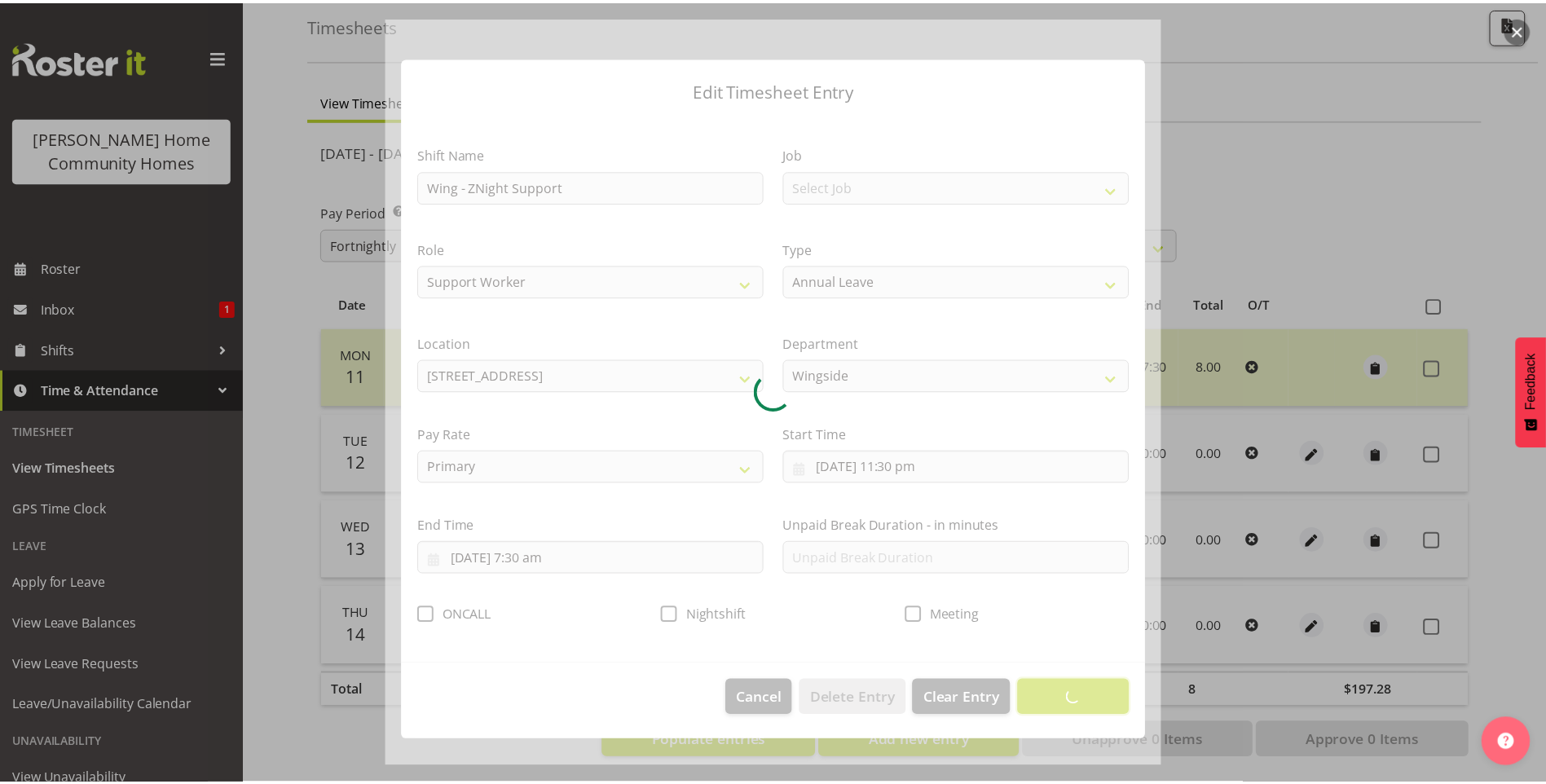
scroll to position [0, 0]
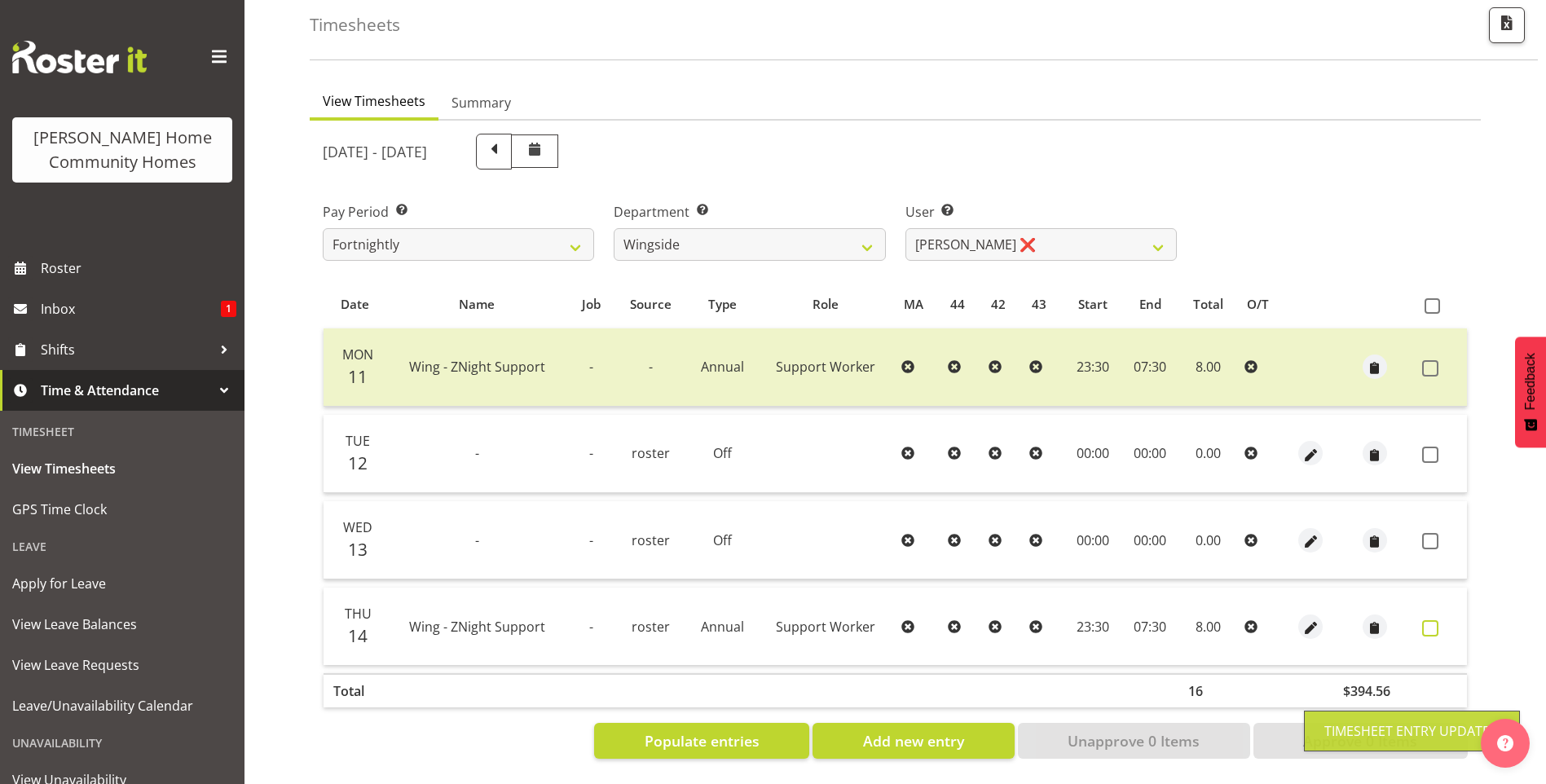
click at [1432, 620] on span at bounding box center [1430, 628] width 16 height 16
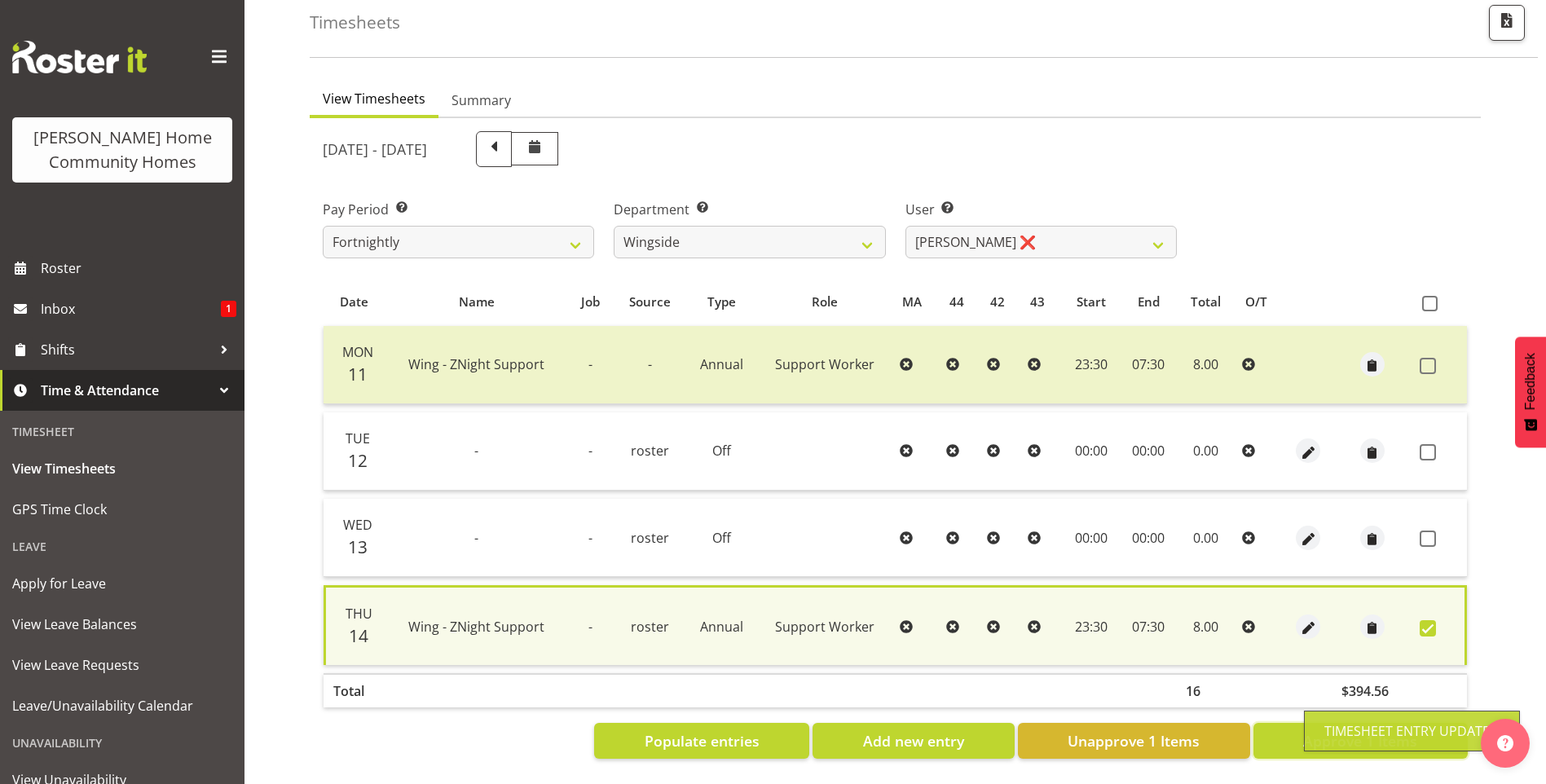
click at [1372, 743] on button "Approve 1 Items" at bounding box center [1360, 741] width 214 height 36
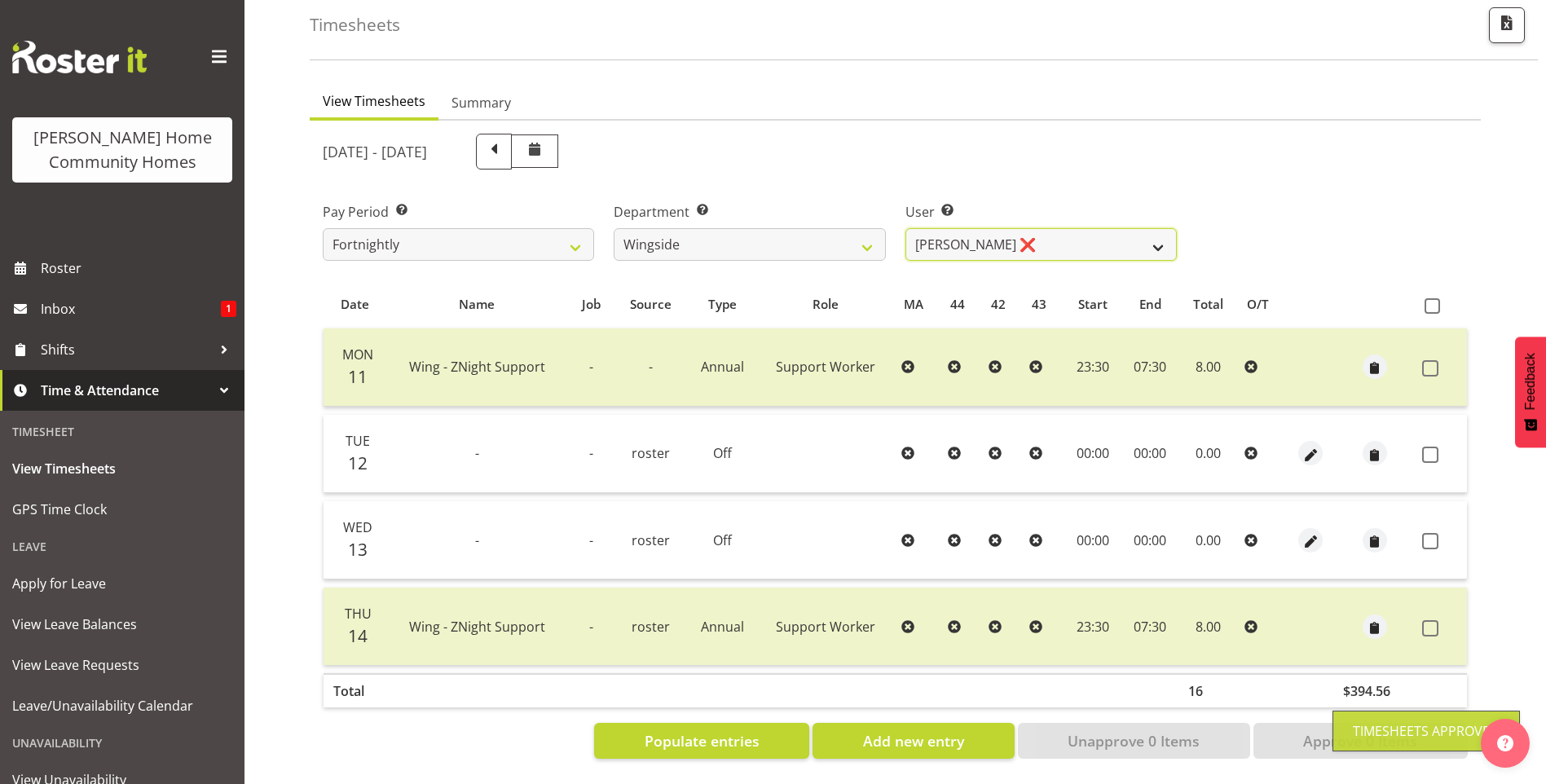
click at [961, 235] on select "Arshdeep Singh ✔ Daljeet Prasad ❌ Daniel Marticio ❌ Janeth Sison ✔" at bounding box center [1041, 244] width 272 height 33
click at [905, 228] on select "Arshdeep Singh ✔ Daljeet Prasad ❌ Daniel Marticio ❌ Janeth Sison ✔" at bounding box center [1041, 244] width 272 height 33
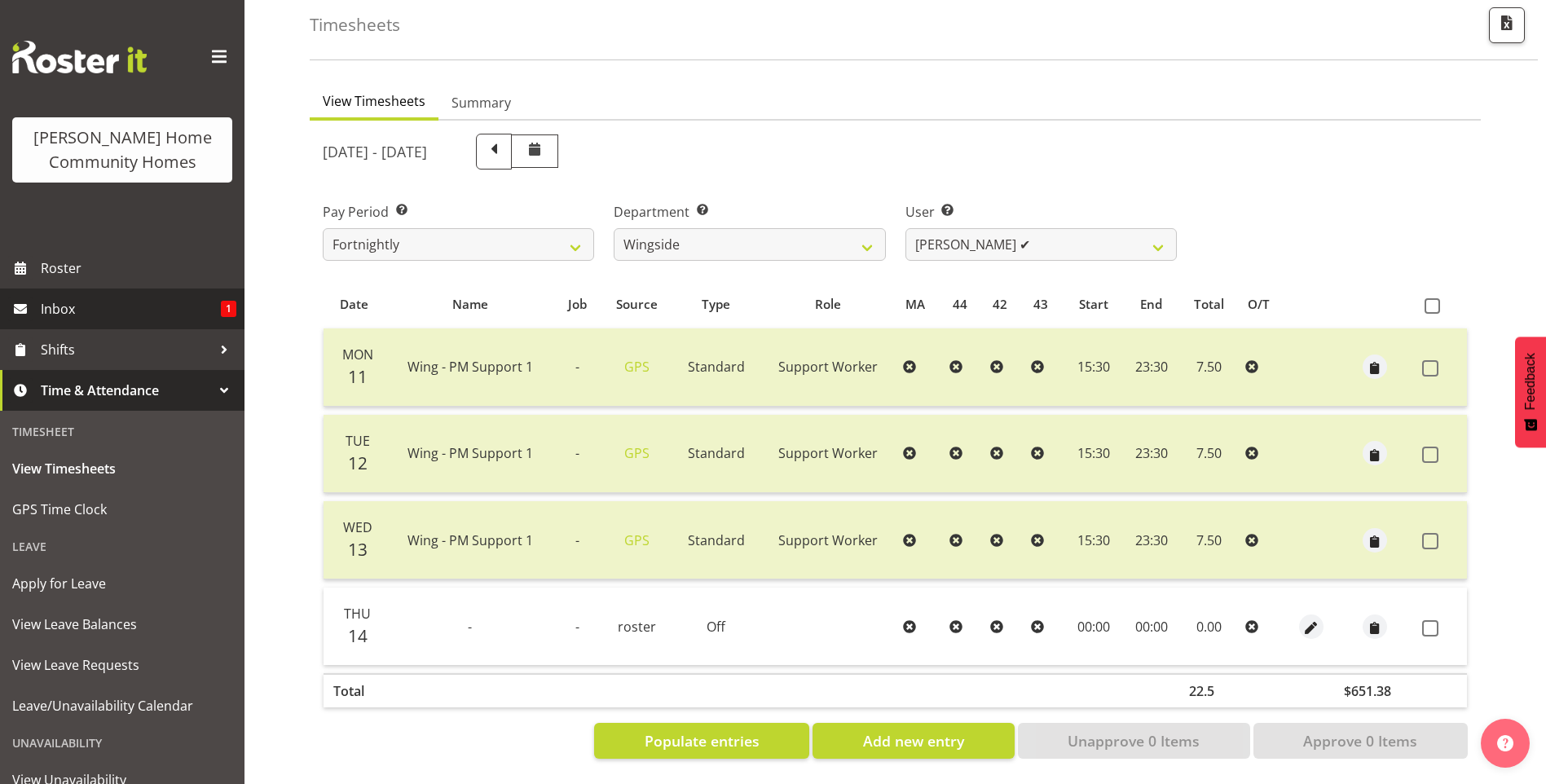
click at [119, 319] on span "Inbox" at bounding box center [130, 309] width 180 height 25
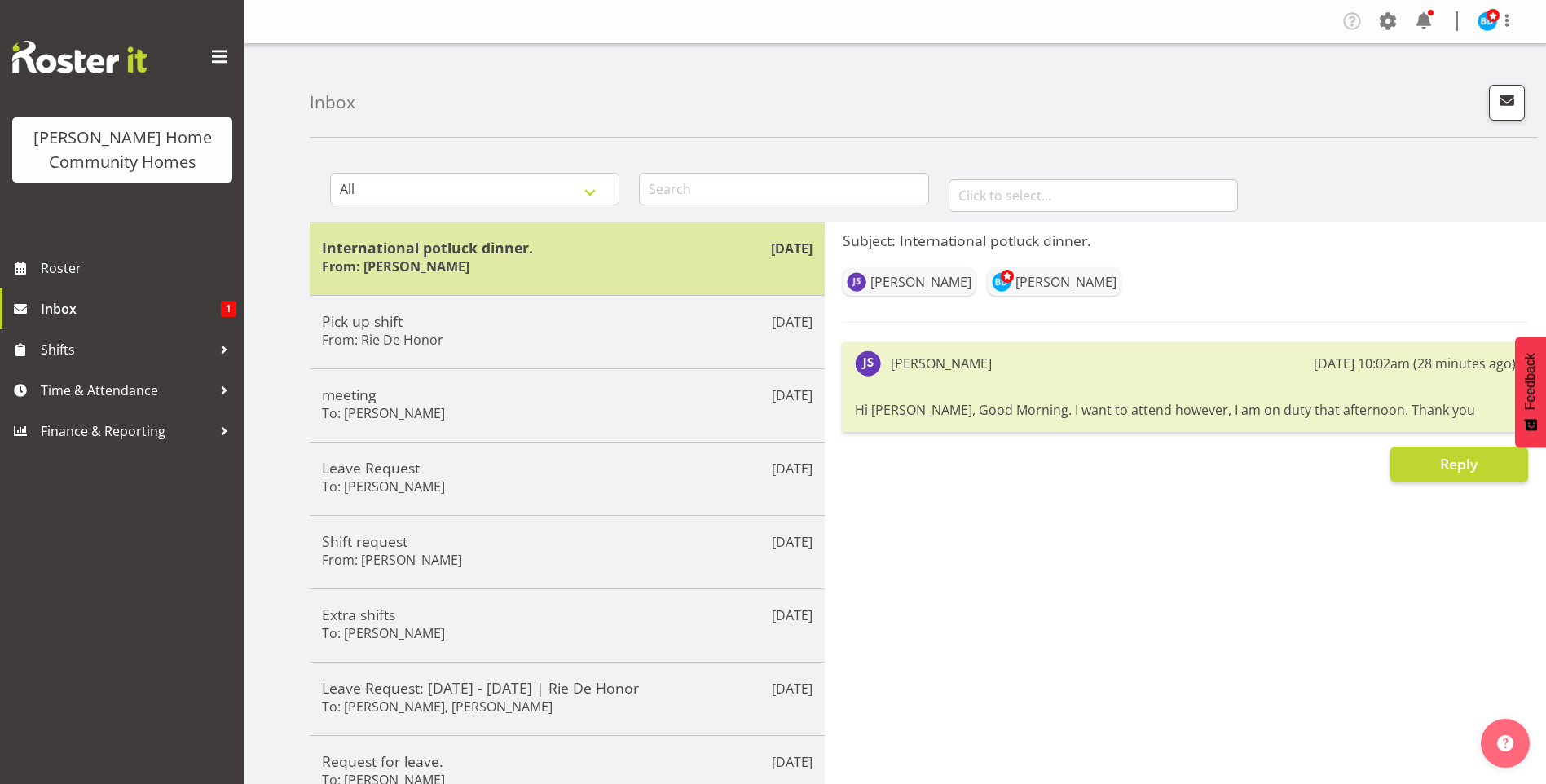
click at [473, 254] on h5 "International potluck dinner." at bounding box center [567, 248] width 490 height 18
click at [733, 273] on div "International potluck dinner. From: Janeth Sison" at bounding box center [567, 258] width 490 height 40
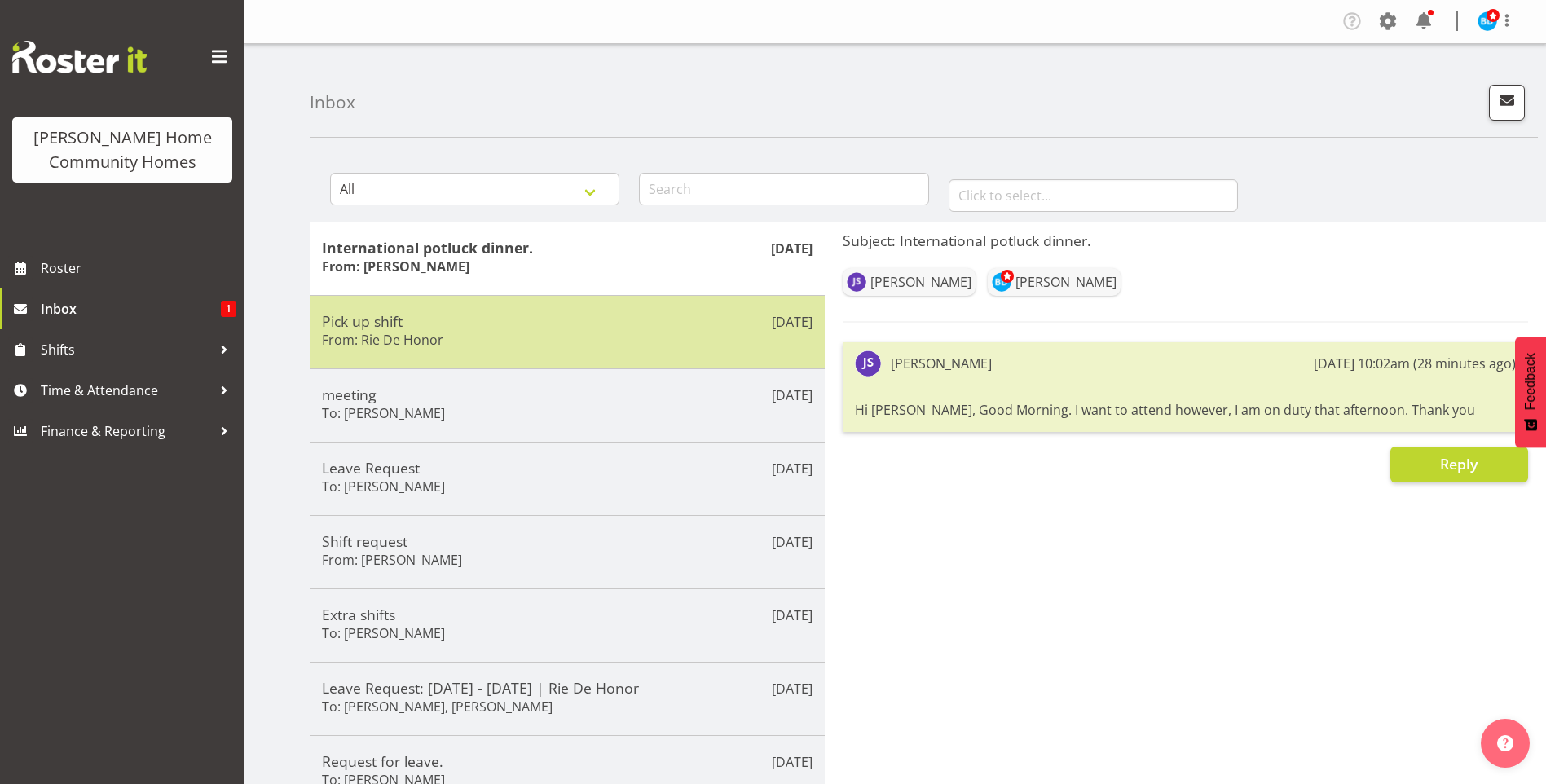
click at [573, 325] on h5 "Pick up shift" at bounding box center [567, 321] width 490 height 18
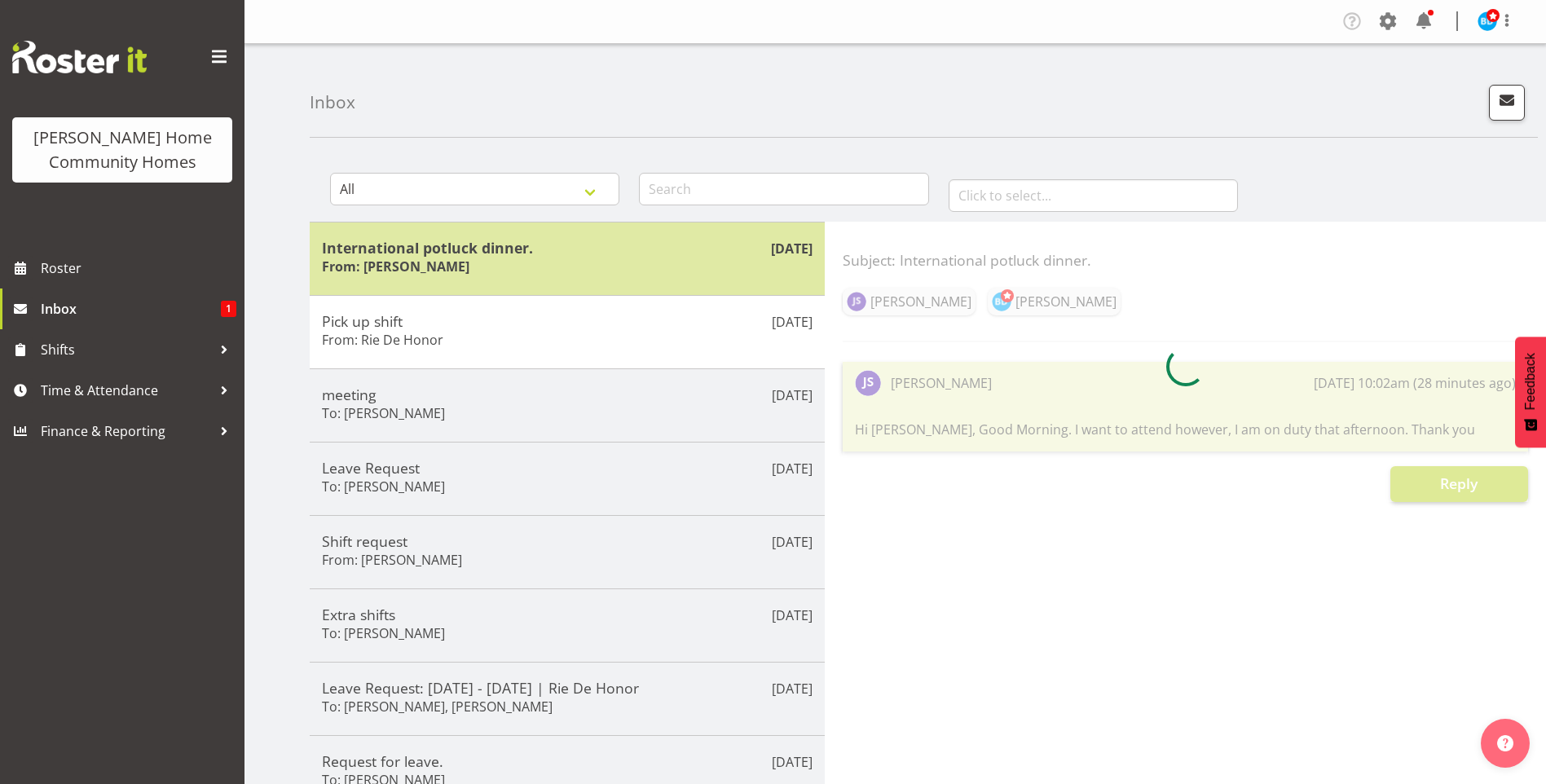
click at [561, 262] on div "International potluck dinner. From: Janeth Sison" at bounding box center [567, 258] width 490 height 40
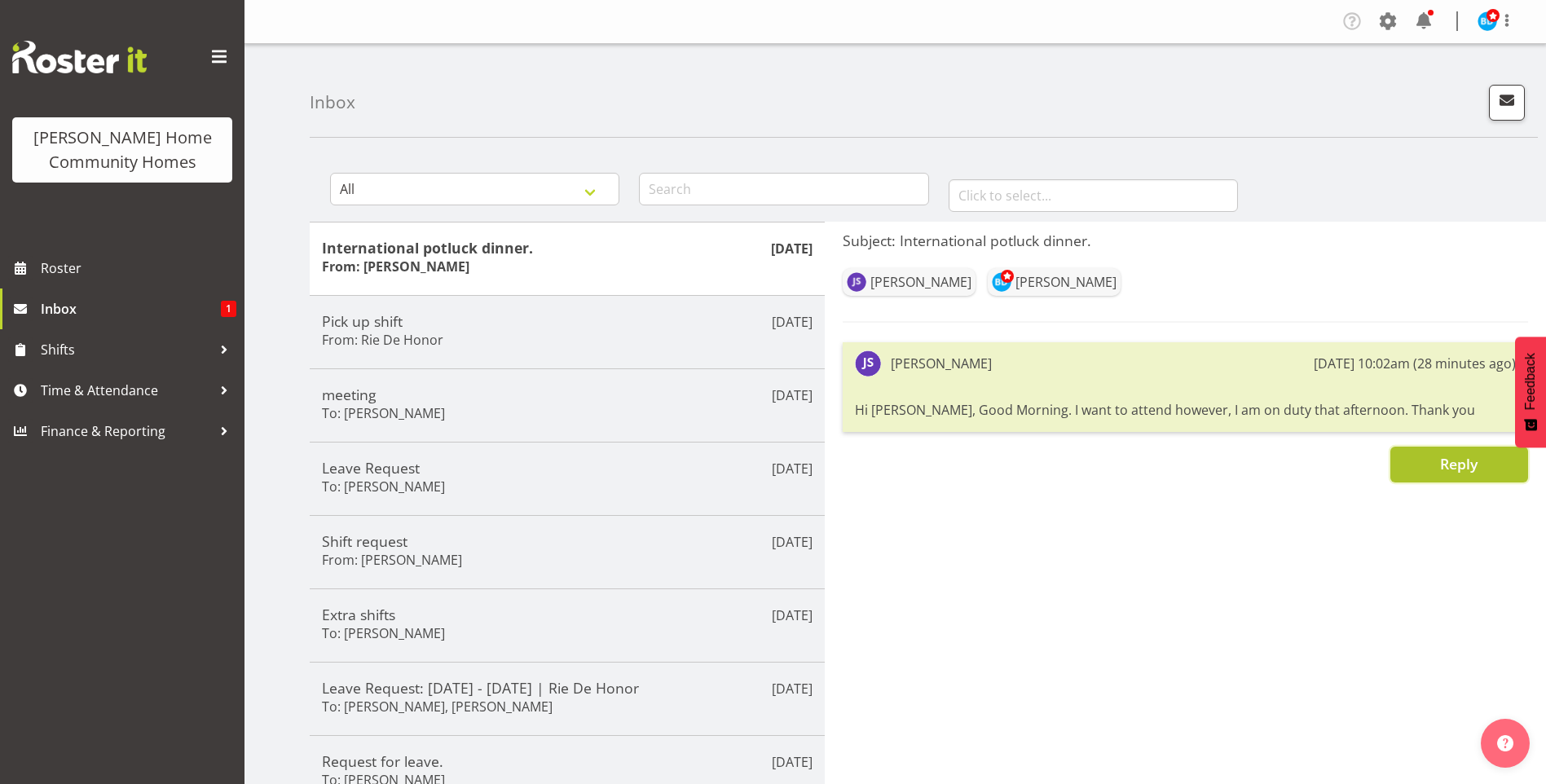
click at [1448, 462] on span "Reply" at bounding box center [1458, 464] width 37 height 19
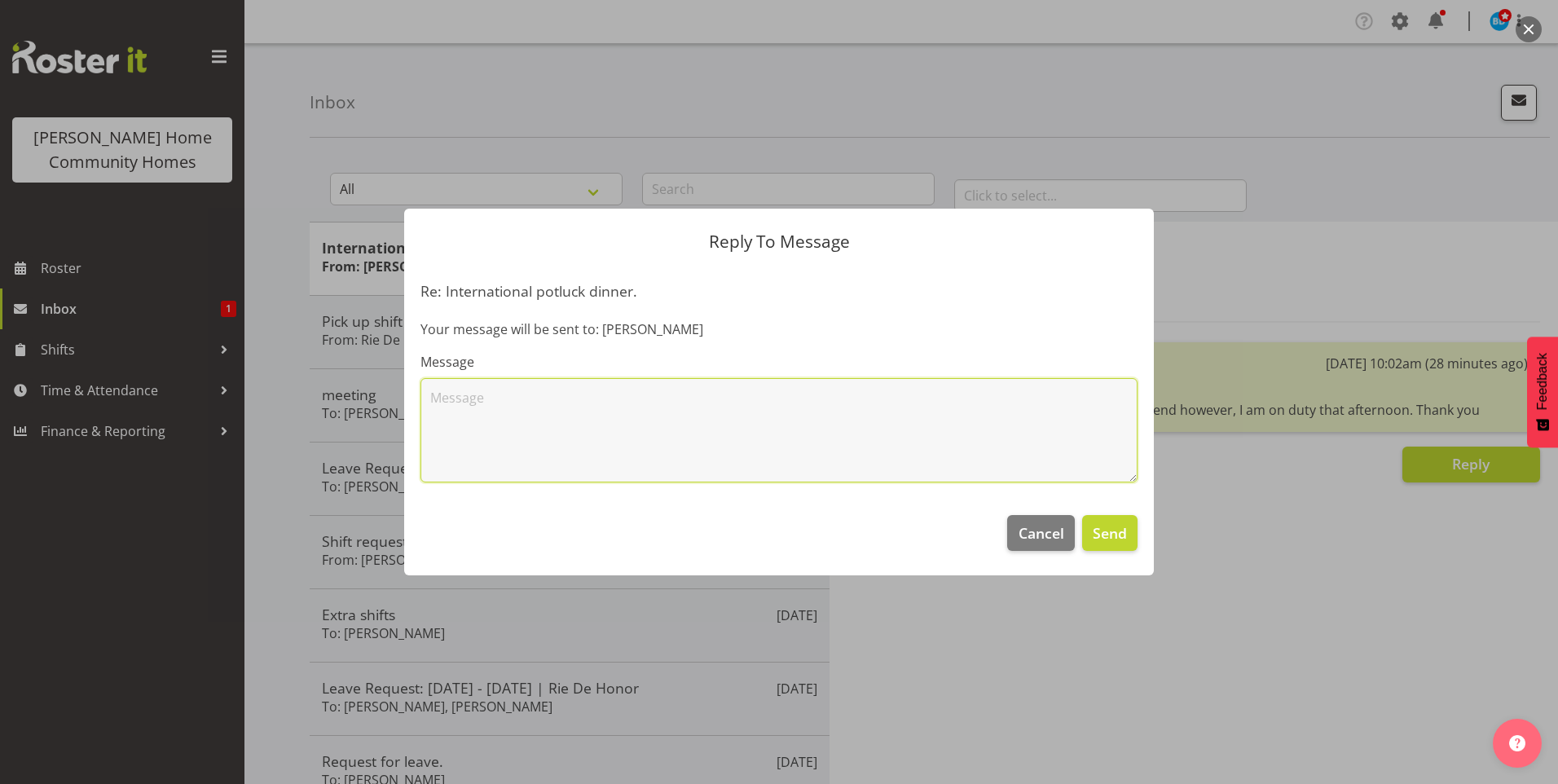
click at [729, 378] on textarea at bounding box center [779, 430] width 717 height 104
type textarea "Hi Janeth, that's no problem, we will make it work that you can spend some time…"
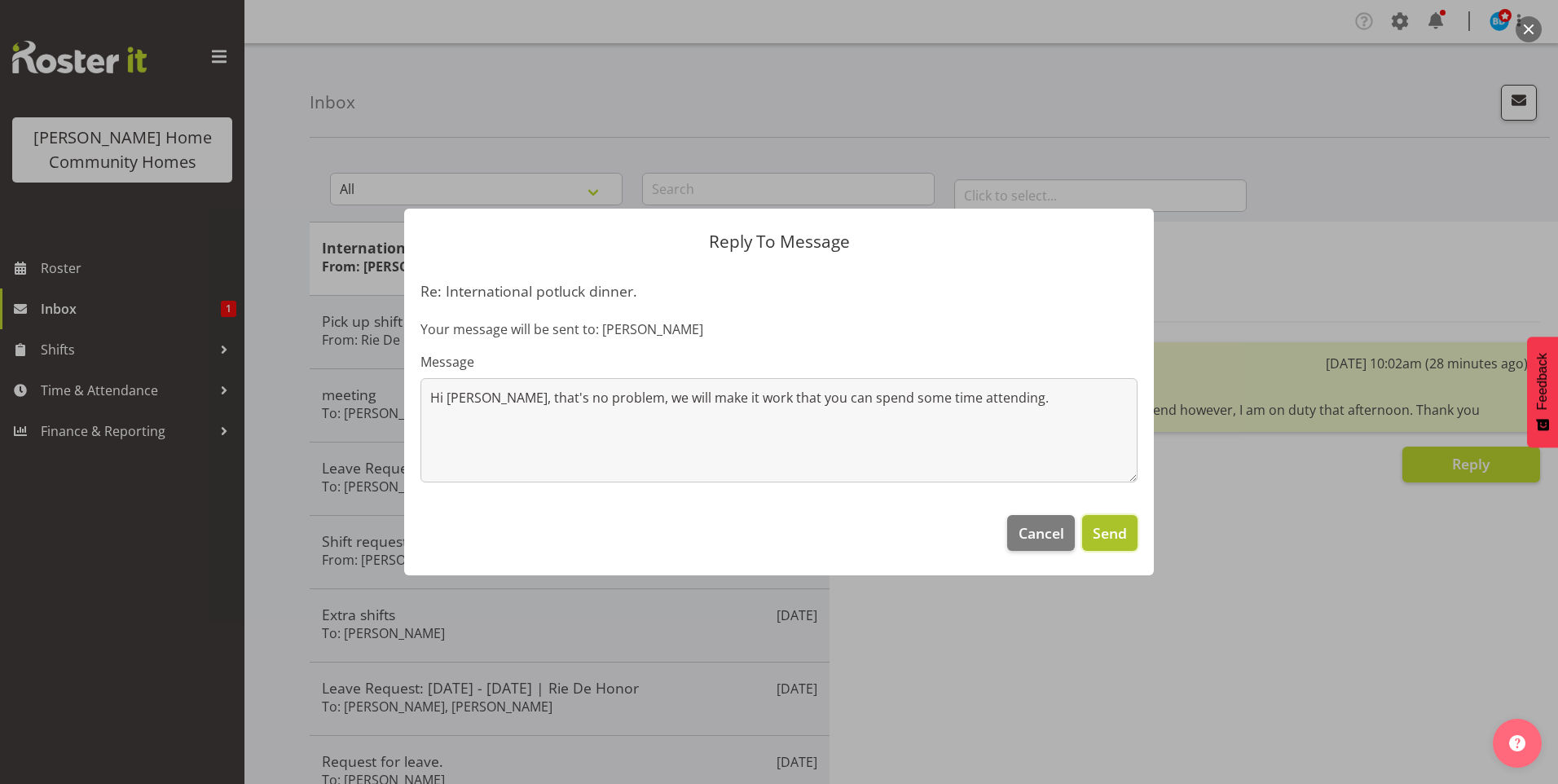
click at [1111, 534] on span "Send" at bounding box center [1110, 533] width 35 height 21
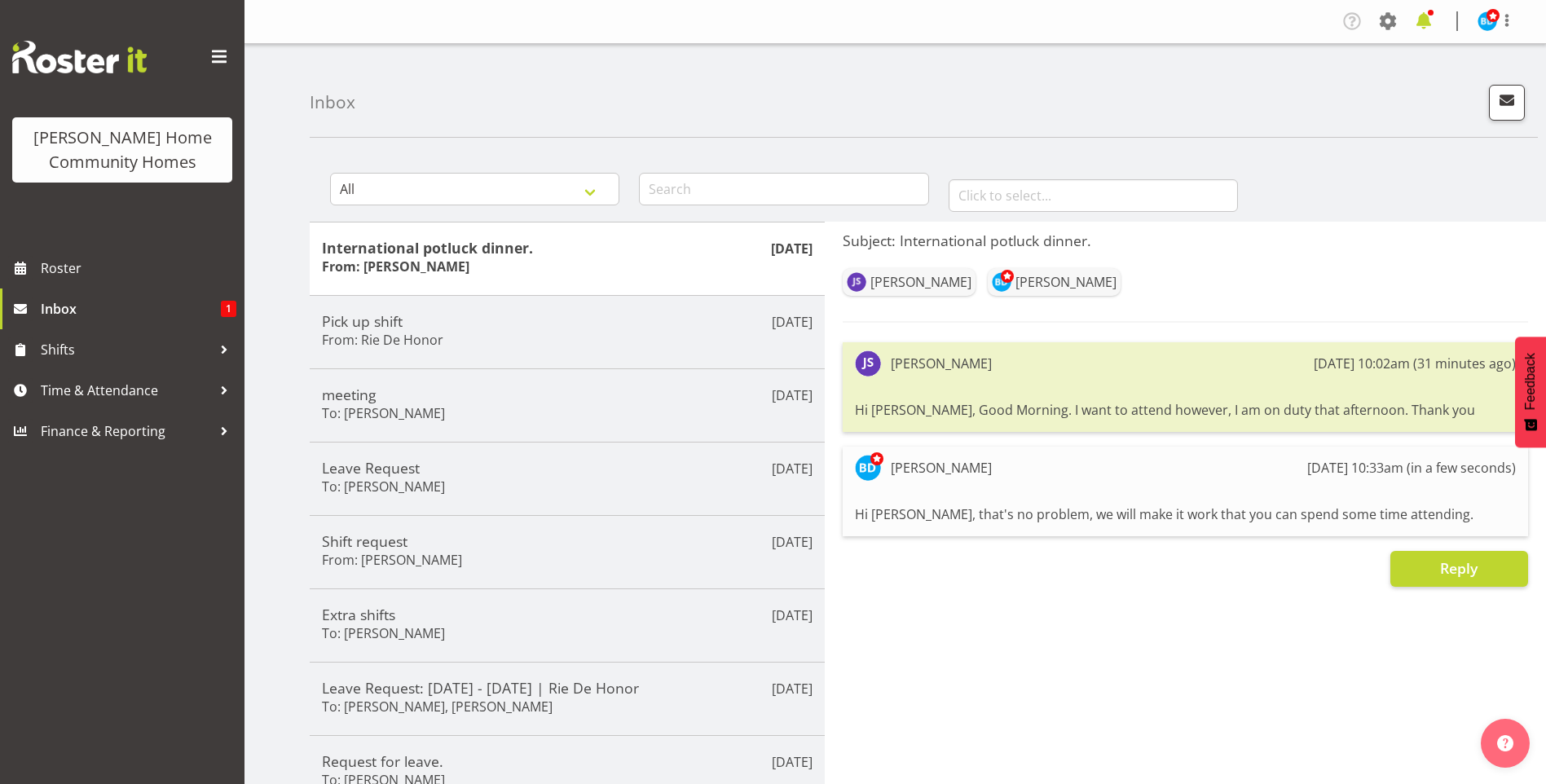
click at [1424, 25] on span at bounding box center [1423, 20] width 26 height 26
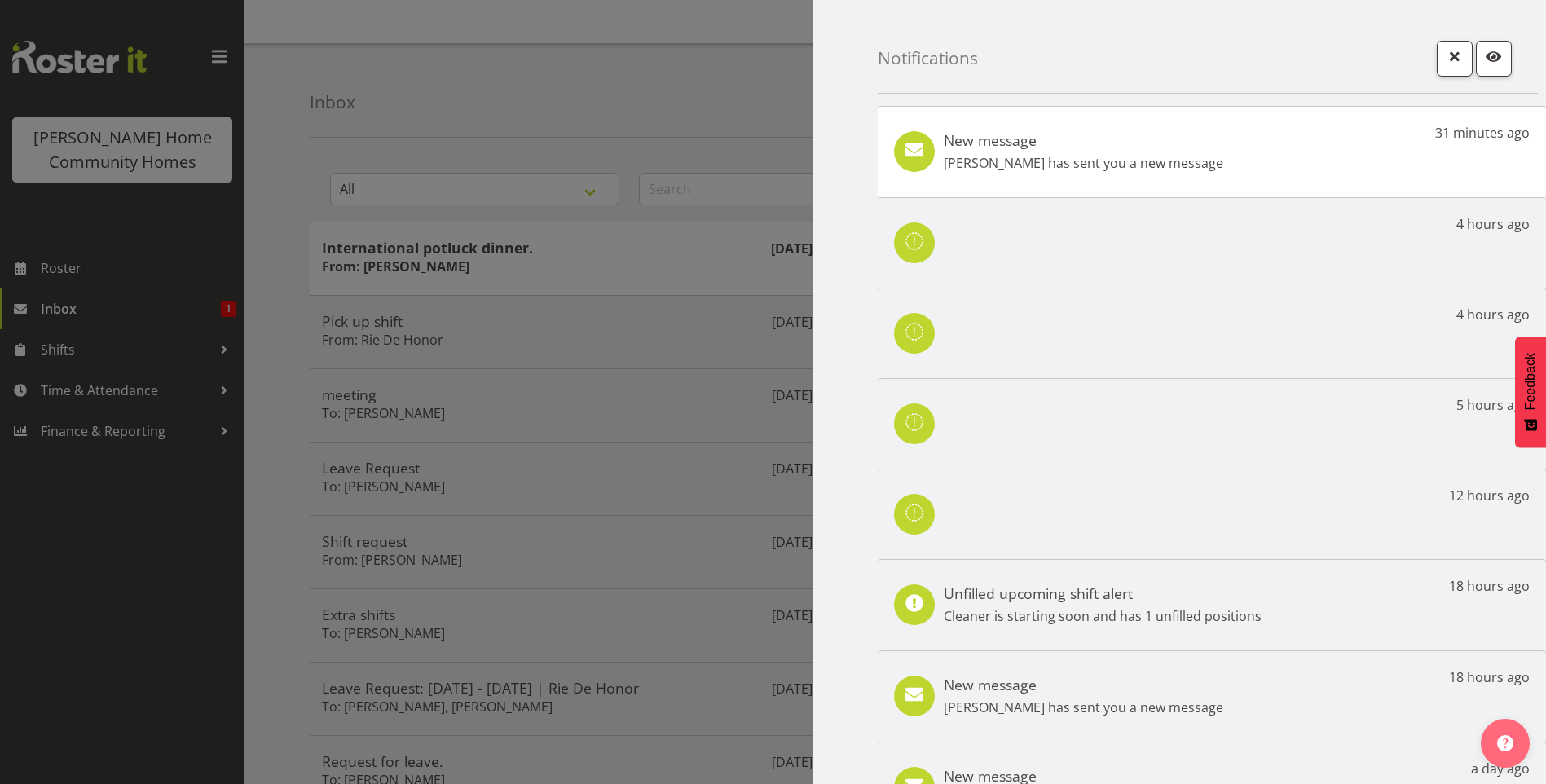
click at [1145, 149] on div "New message Janeth Sison has sent you a new message" at bounding box center [1083, 151] width 280 height 42
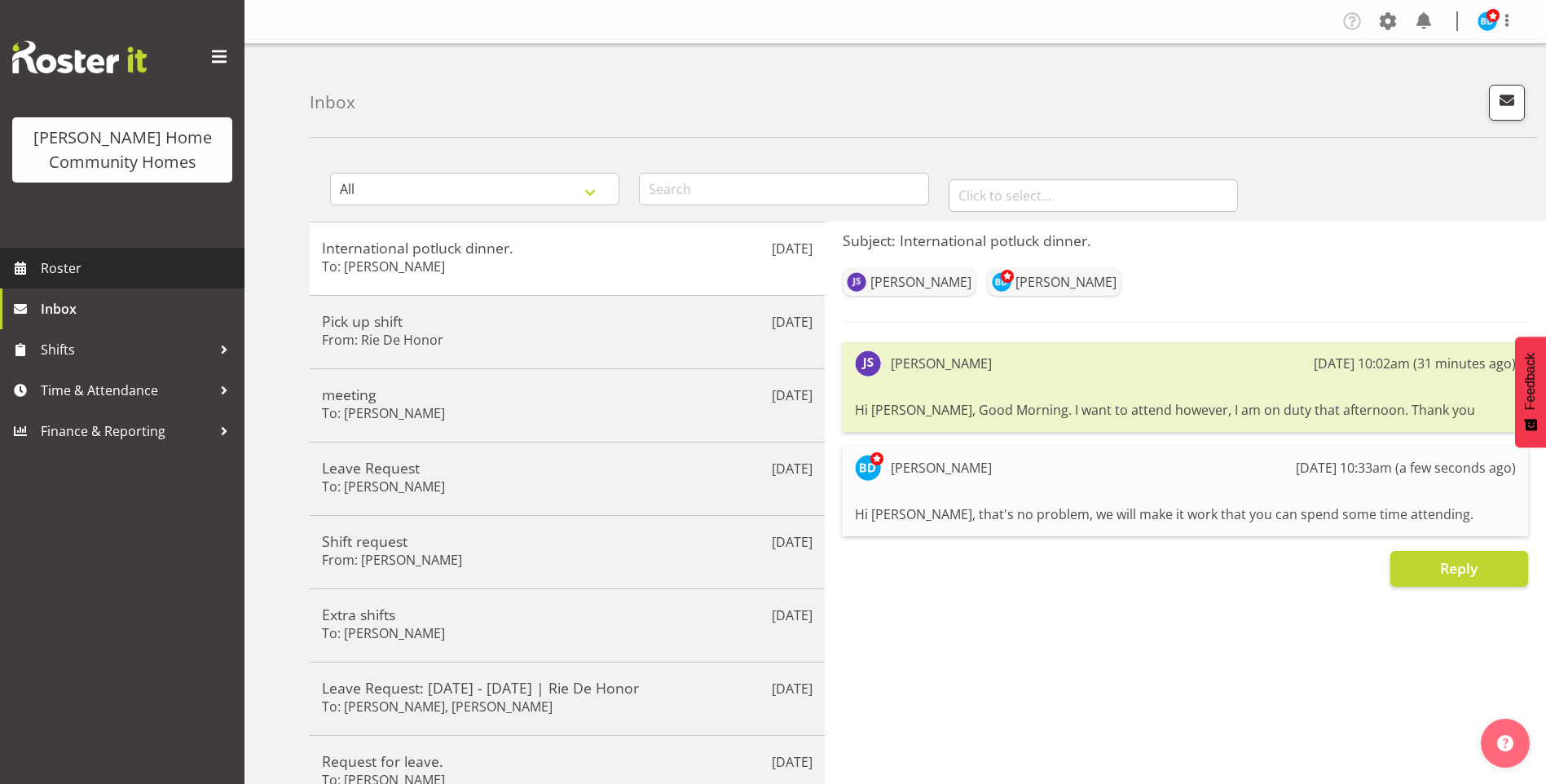
click at [73, 265] on span "Roster" at bounding box center [138, 268] width 196 height 25
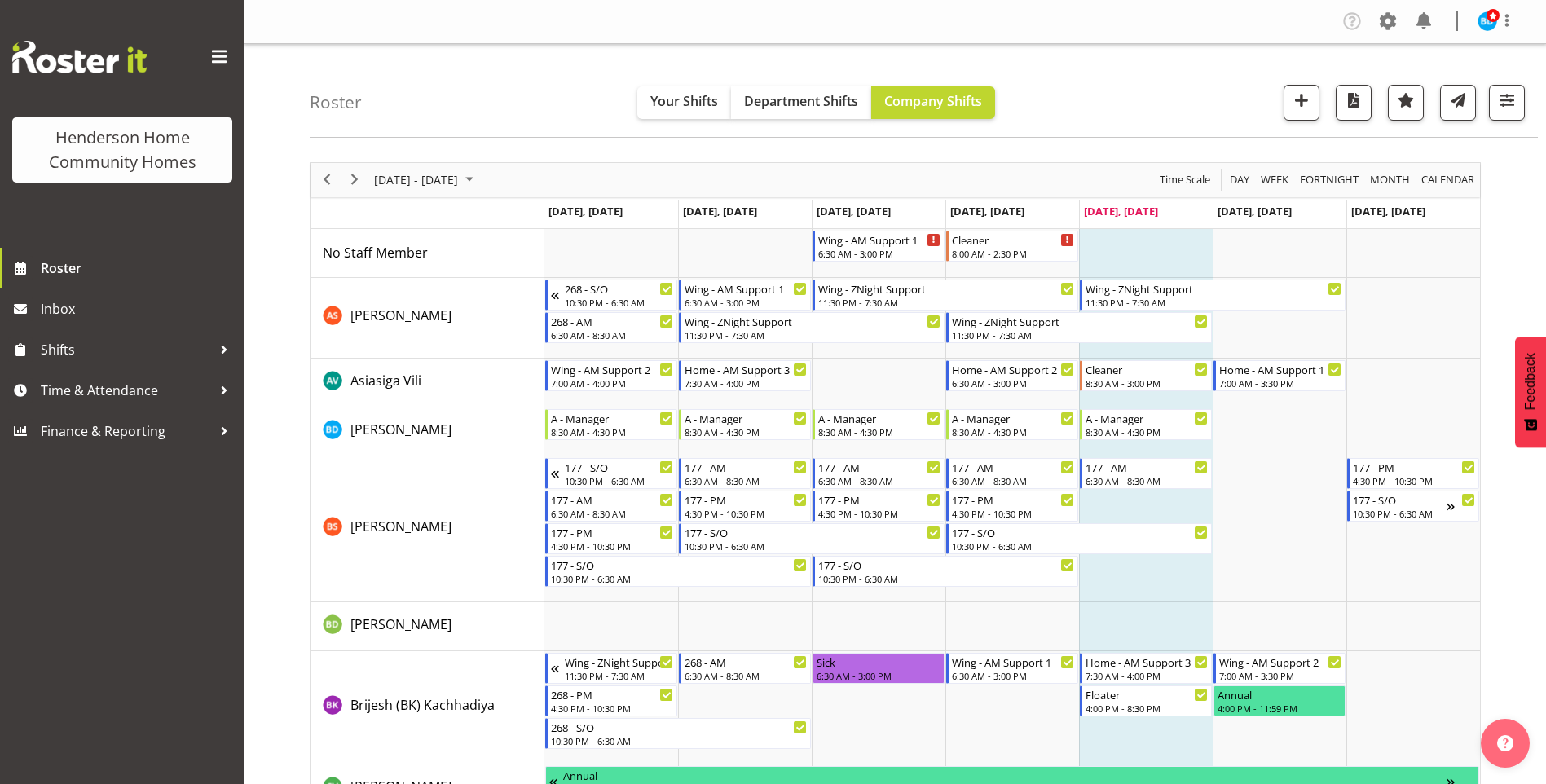
click at [354, 169] on div "next period" at bounding box center [354, 180] width 27 height 35
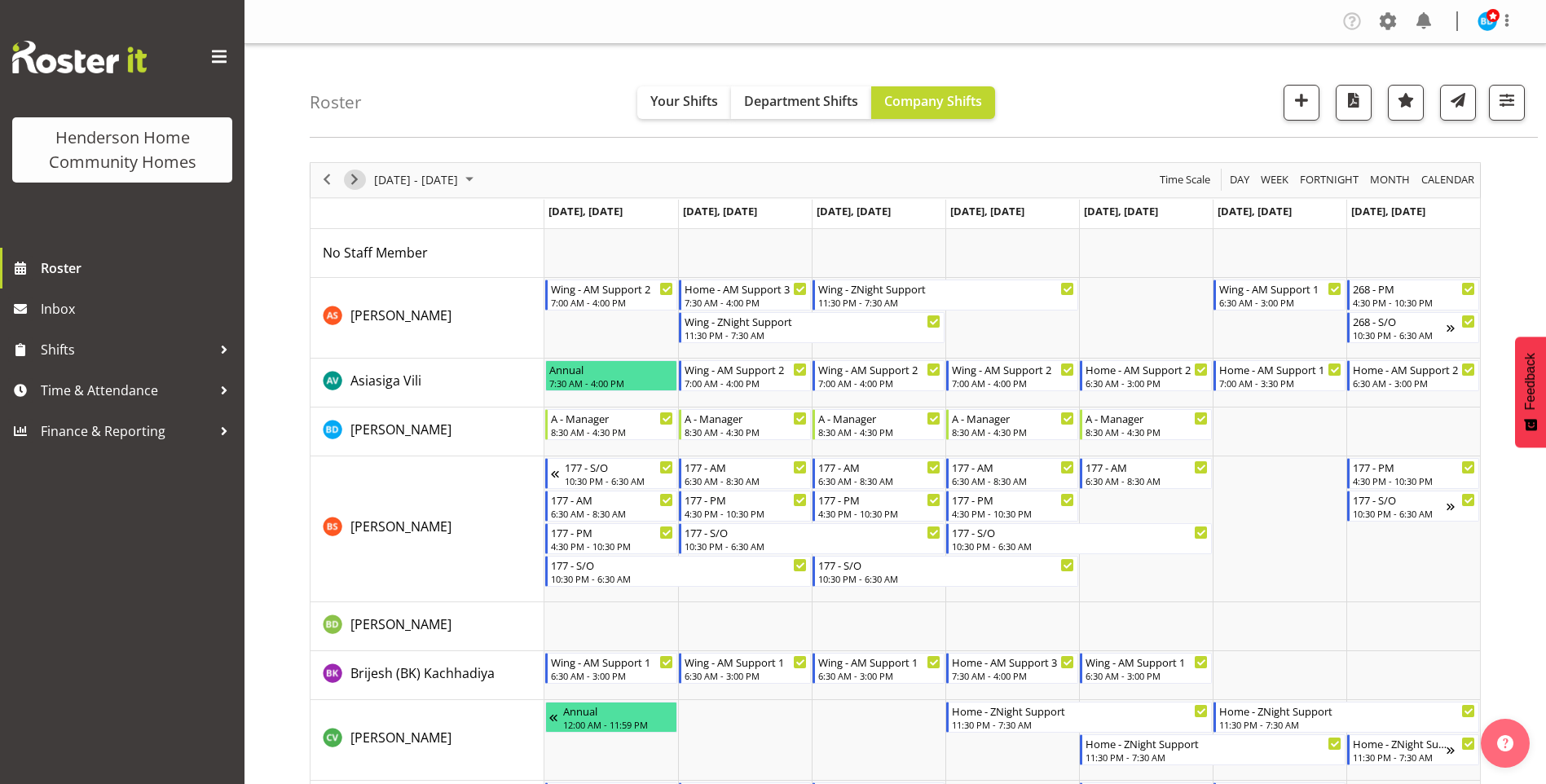
click at [358, 180] on span "Next" at bounding box center [354, 179] width 19 height 20
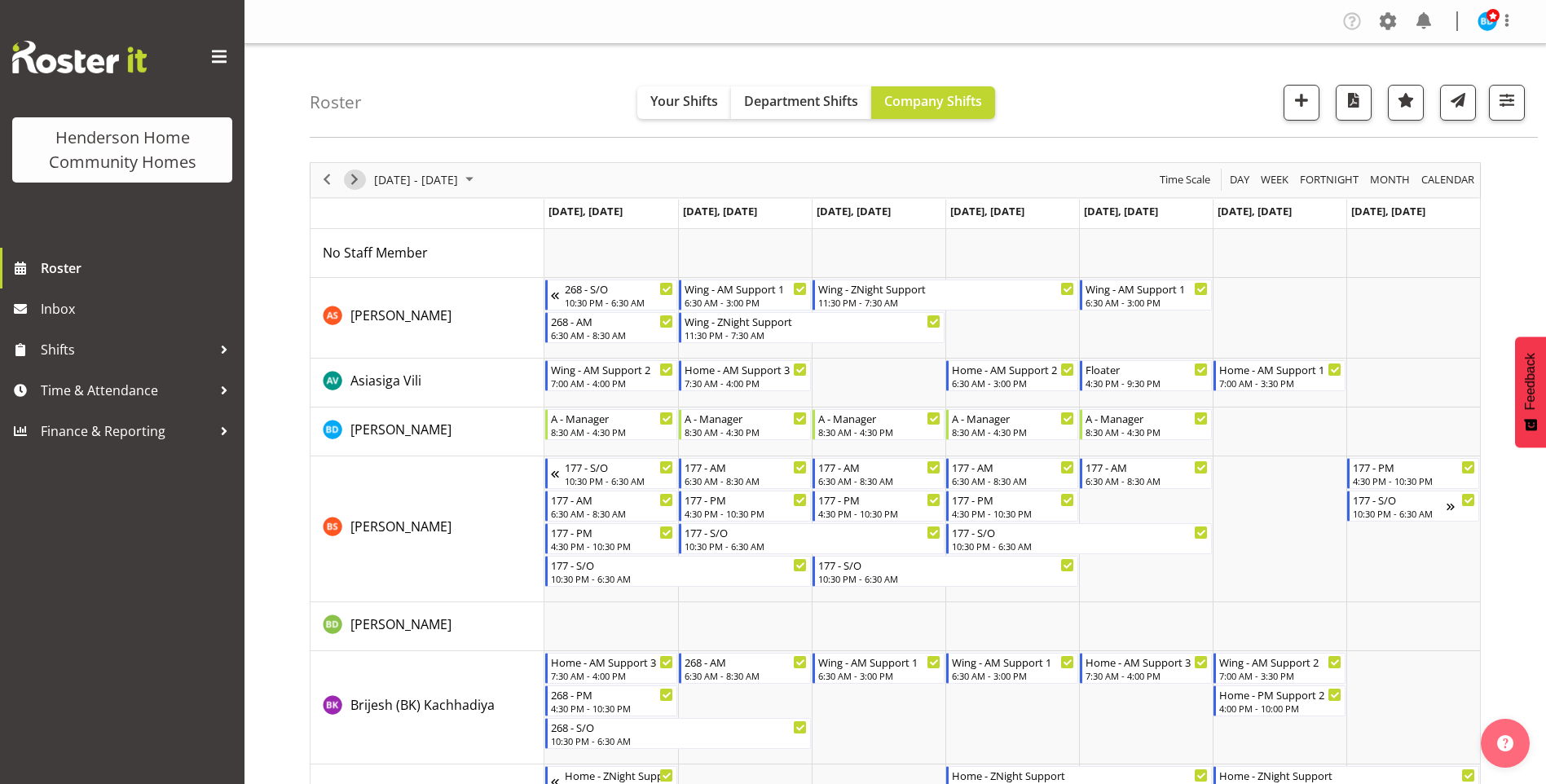
click at [356, 180] on span "Next" at bounding box center [354, 179] width 19 height 20
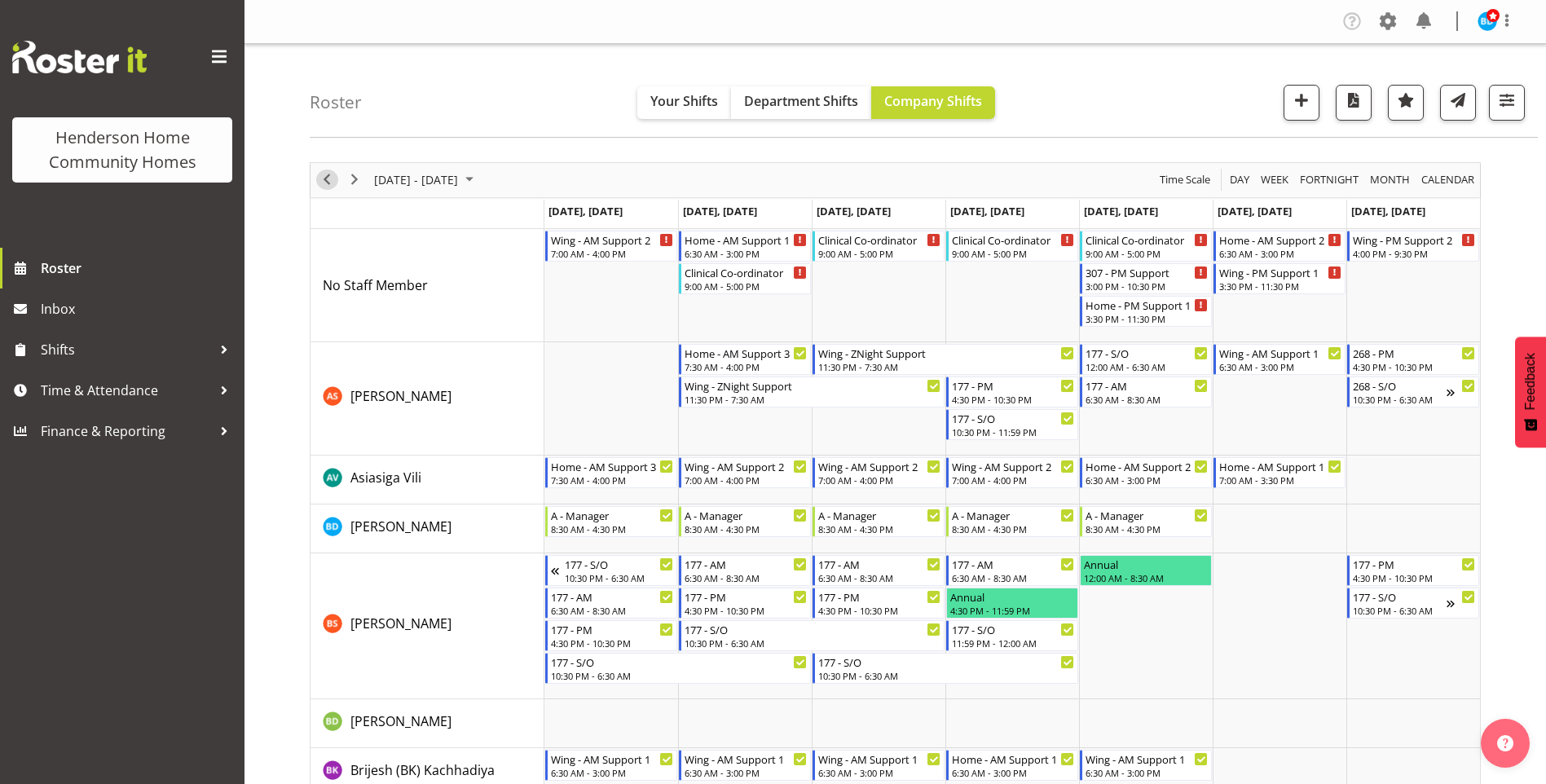
click at [324, 178] on span "Previous" at bounding box center [327, 179] width 19 height 20
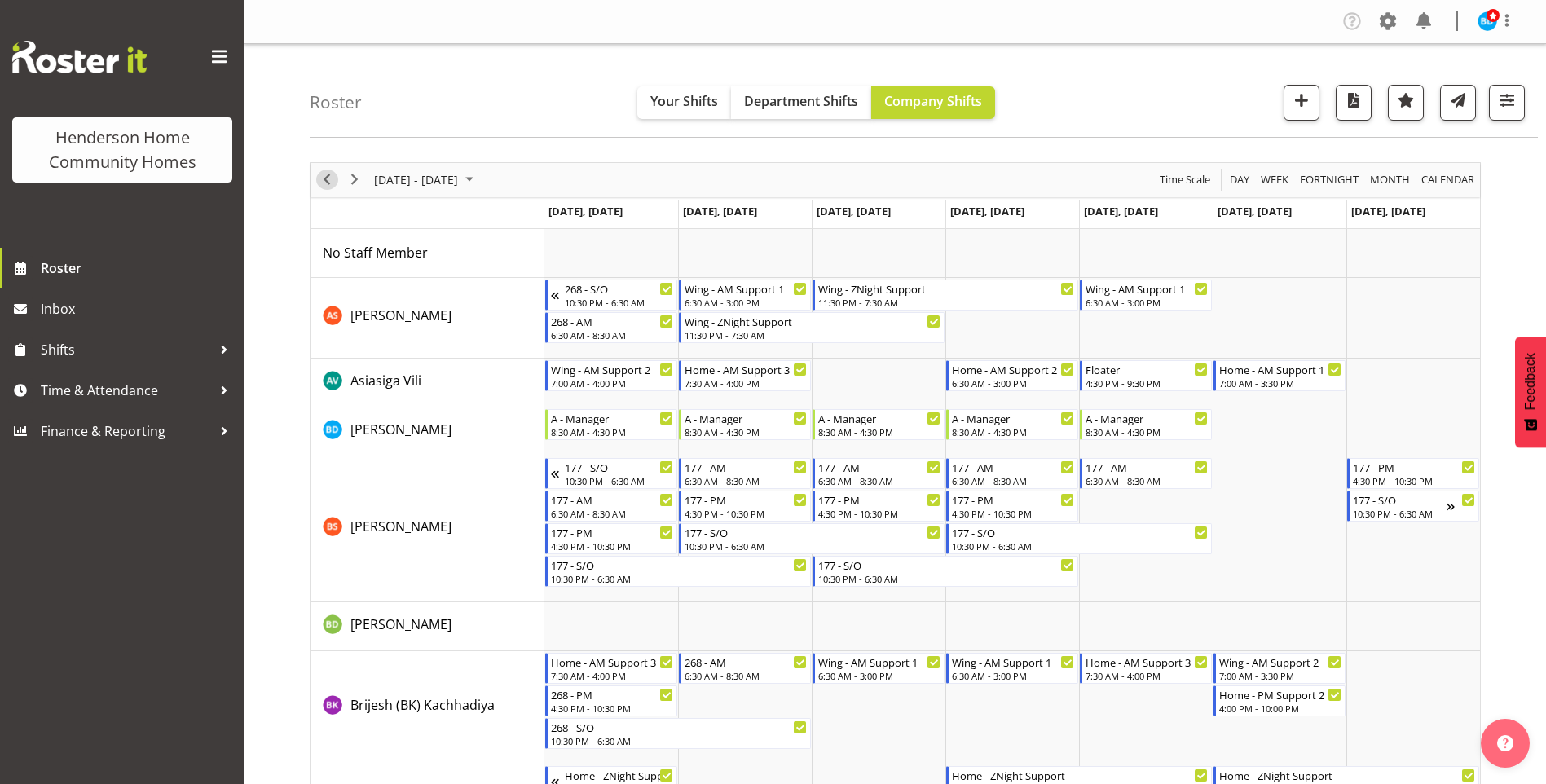
click at [324, 178] on span "Previous" at bounding box center [327, 179] width 19 height 20
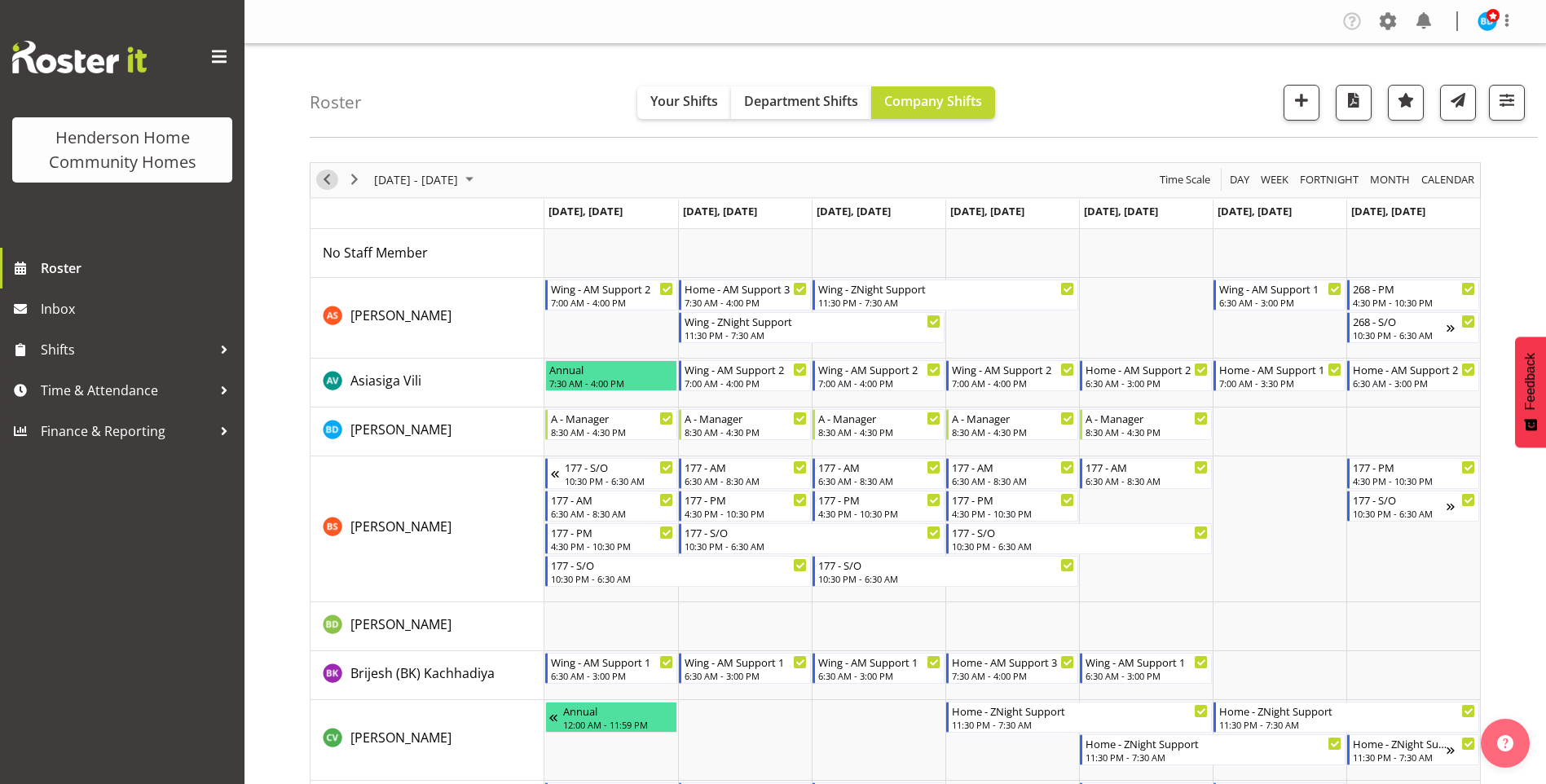
click at [319, 181] on span "Previous" at bounding box center [327, 179] width 19 height 20
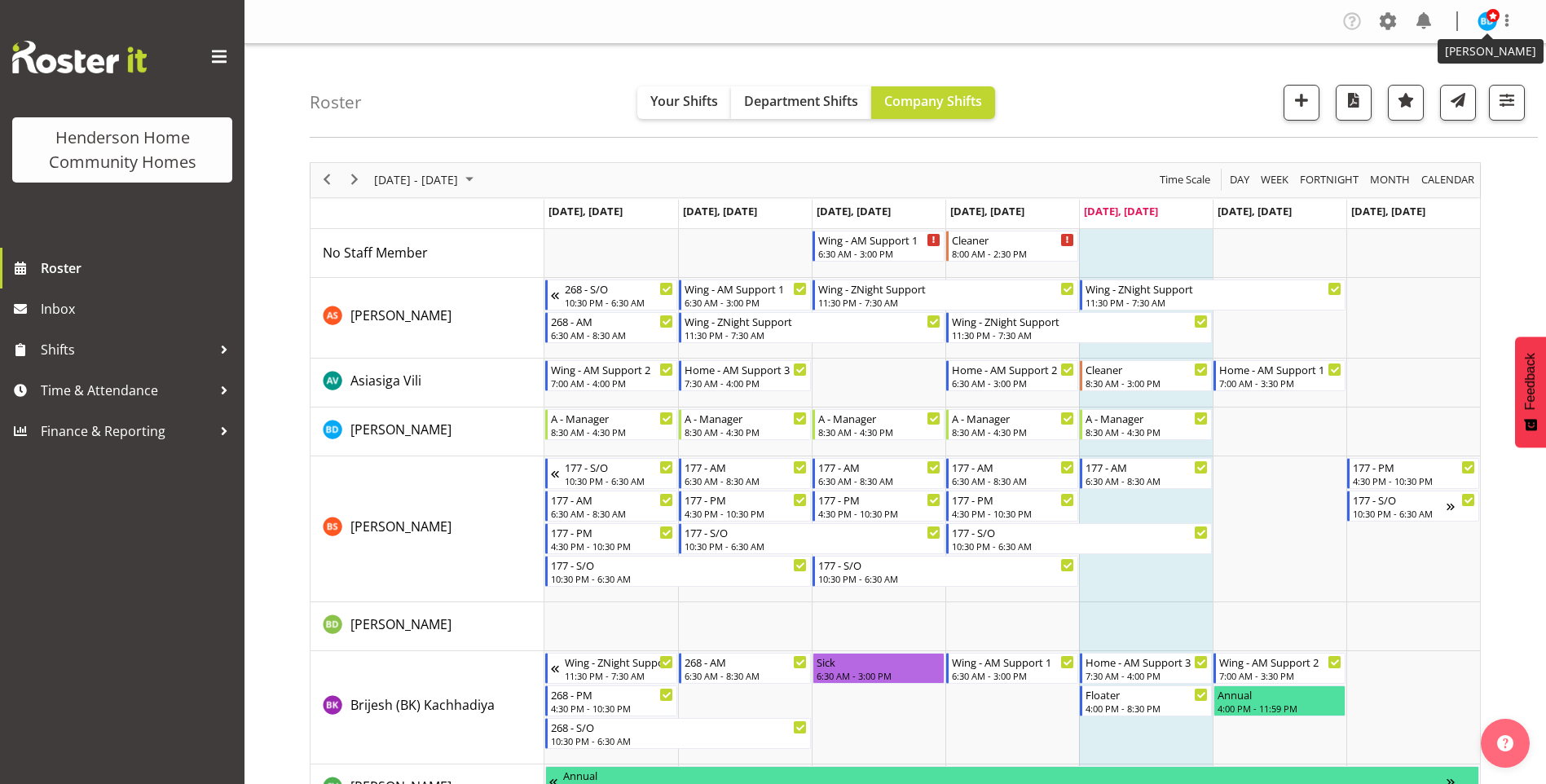
click at [1492, 19] on span at bounding box center [1492, 15] width 13 height 13
click at [1426, 79] on link "Log Out" at bounding box center [1438, 85] width 157 height 29
